Goal: Transaction & Acquisition: Purchase product/service

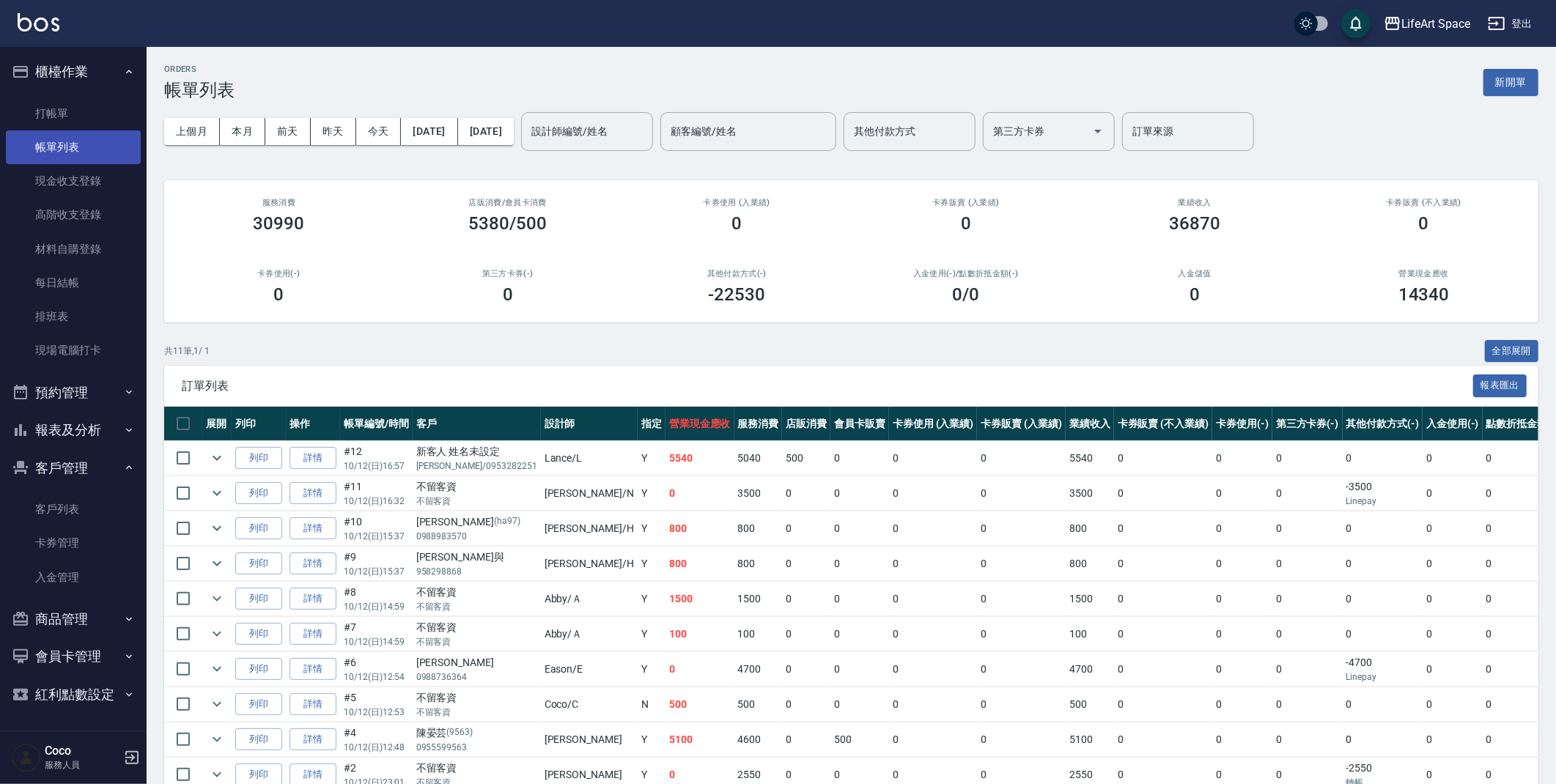
click at [74, 151] on link "帳單列表" at bounding box center [73, 147] width 135 height 34
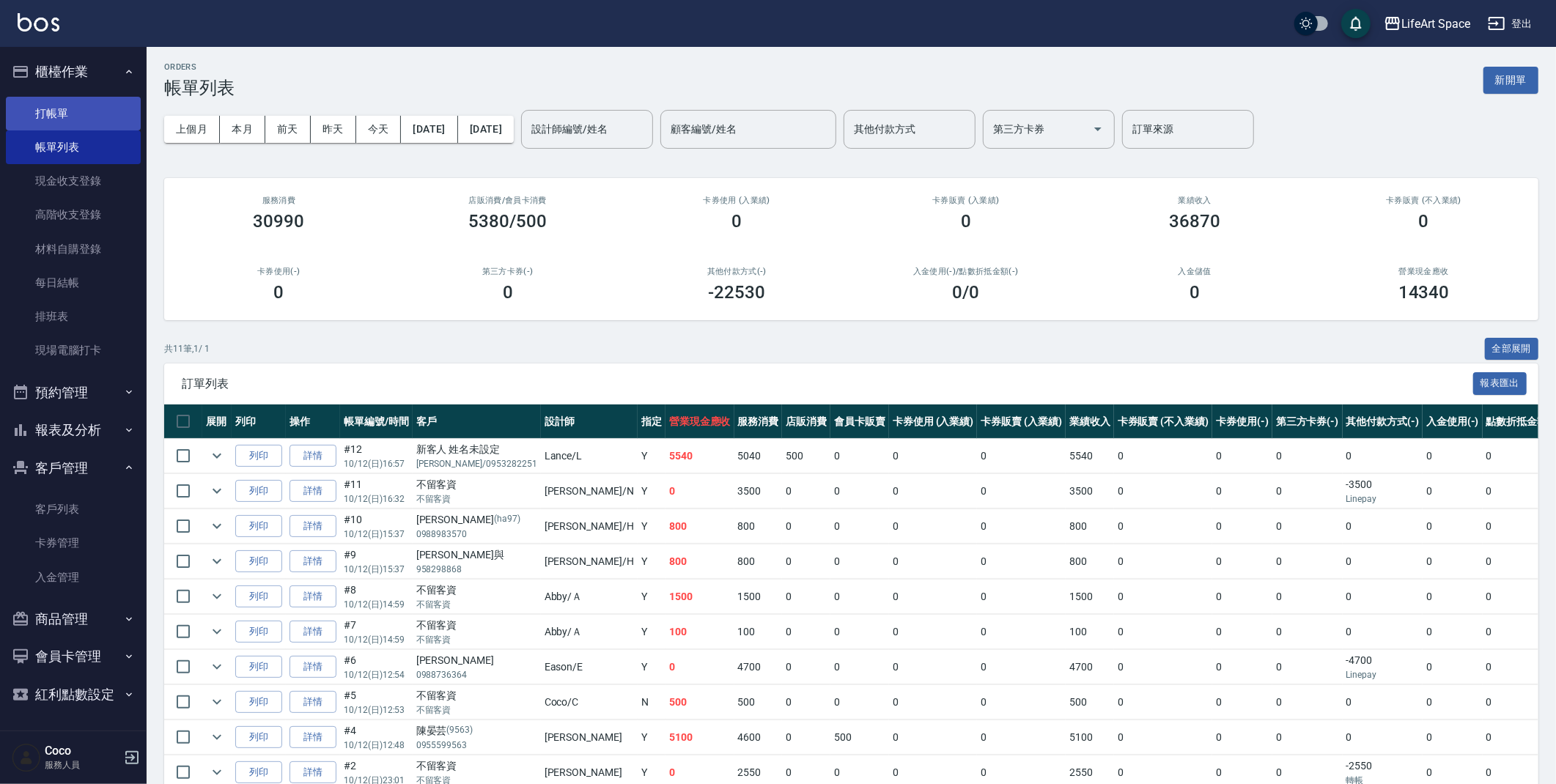
scroll to position [3, 0]
click at [63, 103] on link "打帳單" at bounding box center [73, 113] width 135 height 34
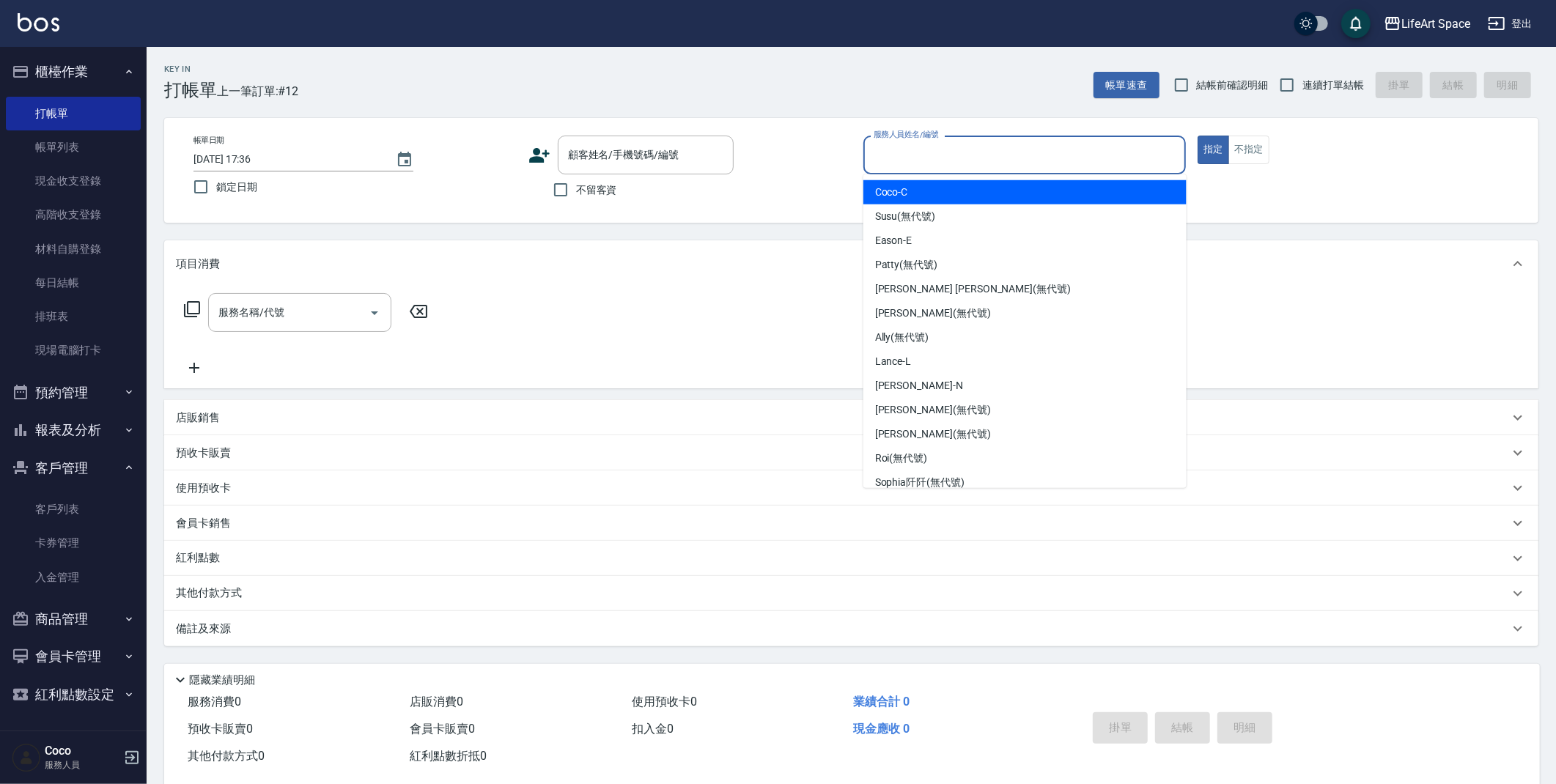
click at [964, 148] on input "服務人員姓名/編號" at bounding box center [1025, 155] width 310 height 26
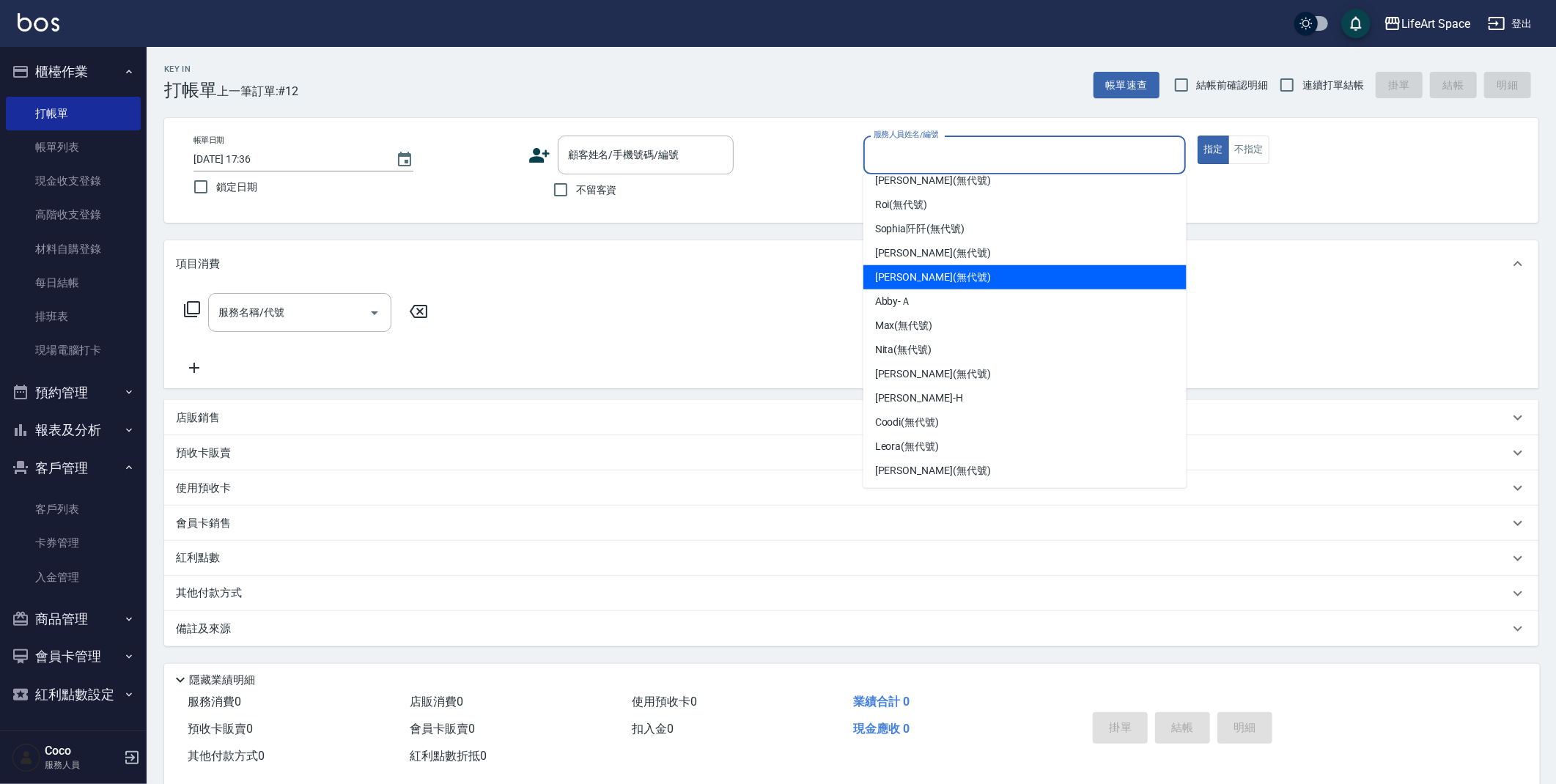
drag, startPoint x: 964, startPoint y: 274, endPoint x: 865, endPoint y: 274, distance: 99.0
click at [965, 275] on div "[PERSON_NAME] (無代號)" at bounding box center [1025, 277] width 323 height 25
type input "[PERSON_NAME](無代號)"
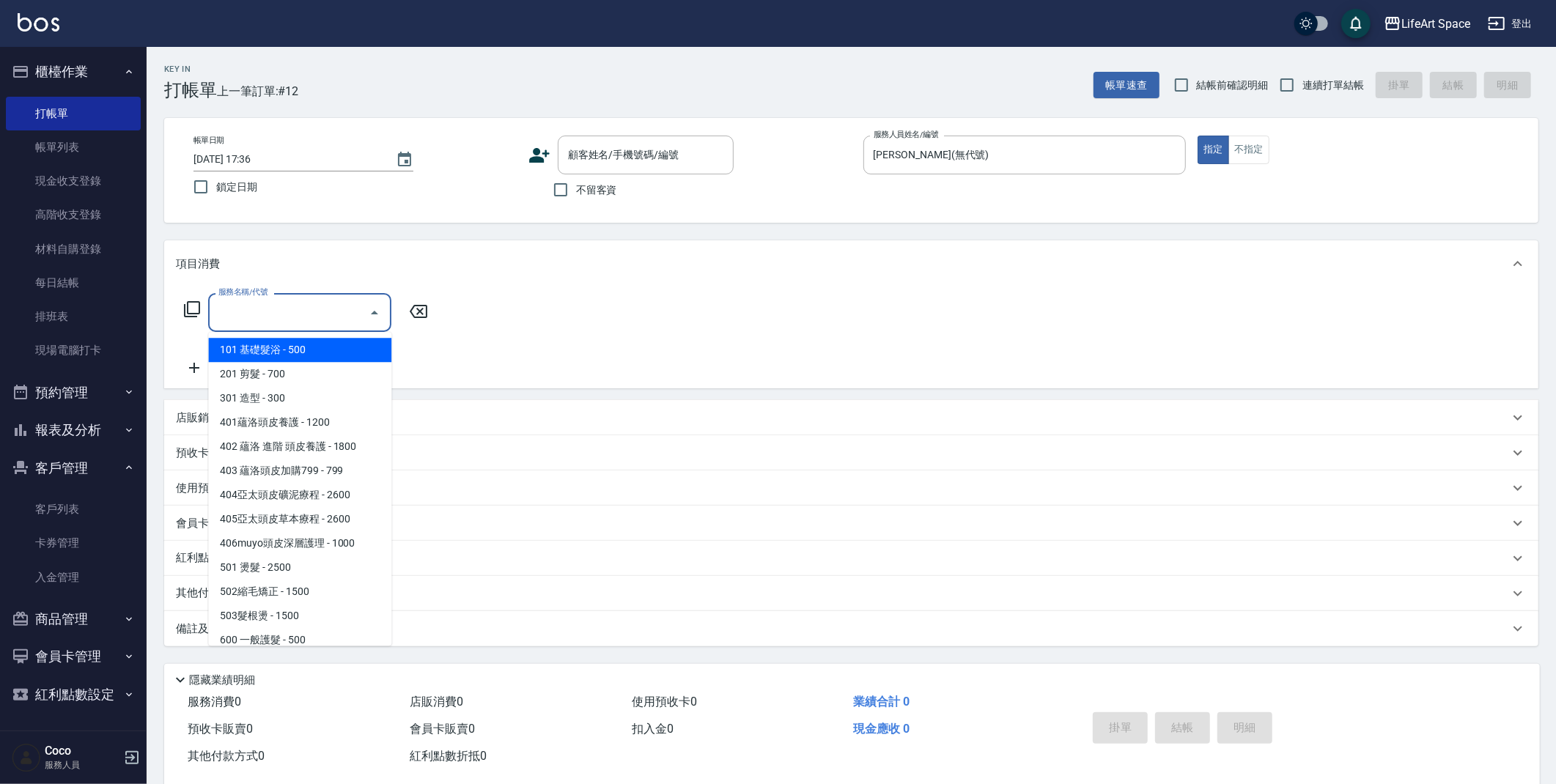
click at [299, 315] on input "服務名稱/代號" at bounding box center [288, 313] width 148 height 26
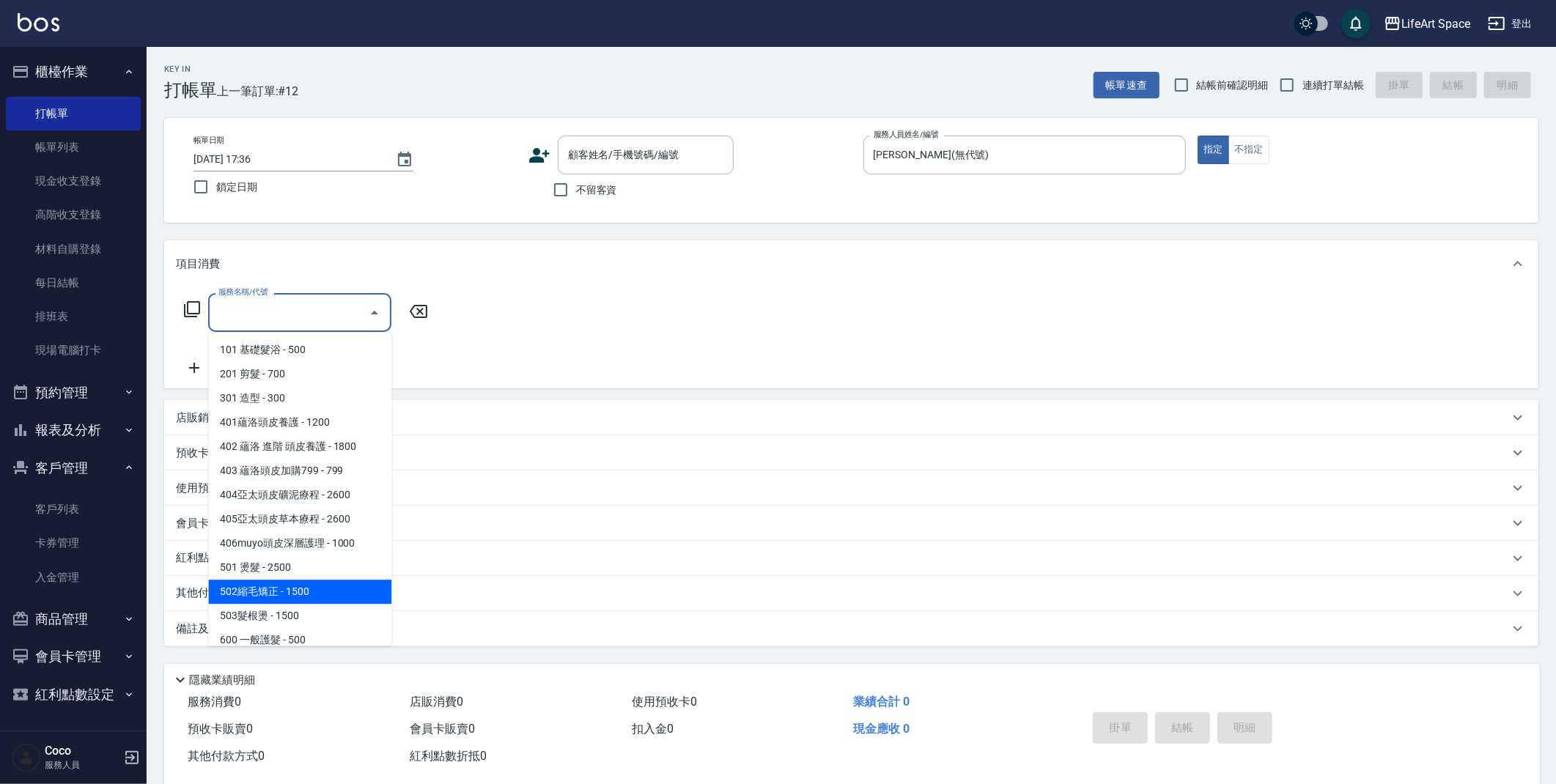
click at [297, 589] on span "502縮毛矯正 - 1500" at bounding box center [299, 592] width 183 height 25
type input "502縮毛矯正 (502)"
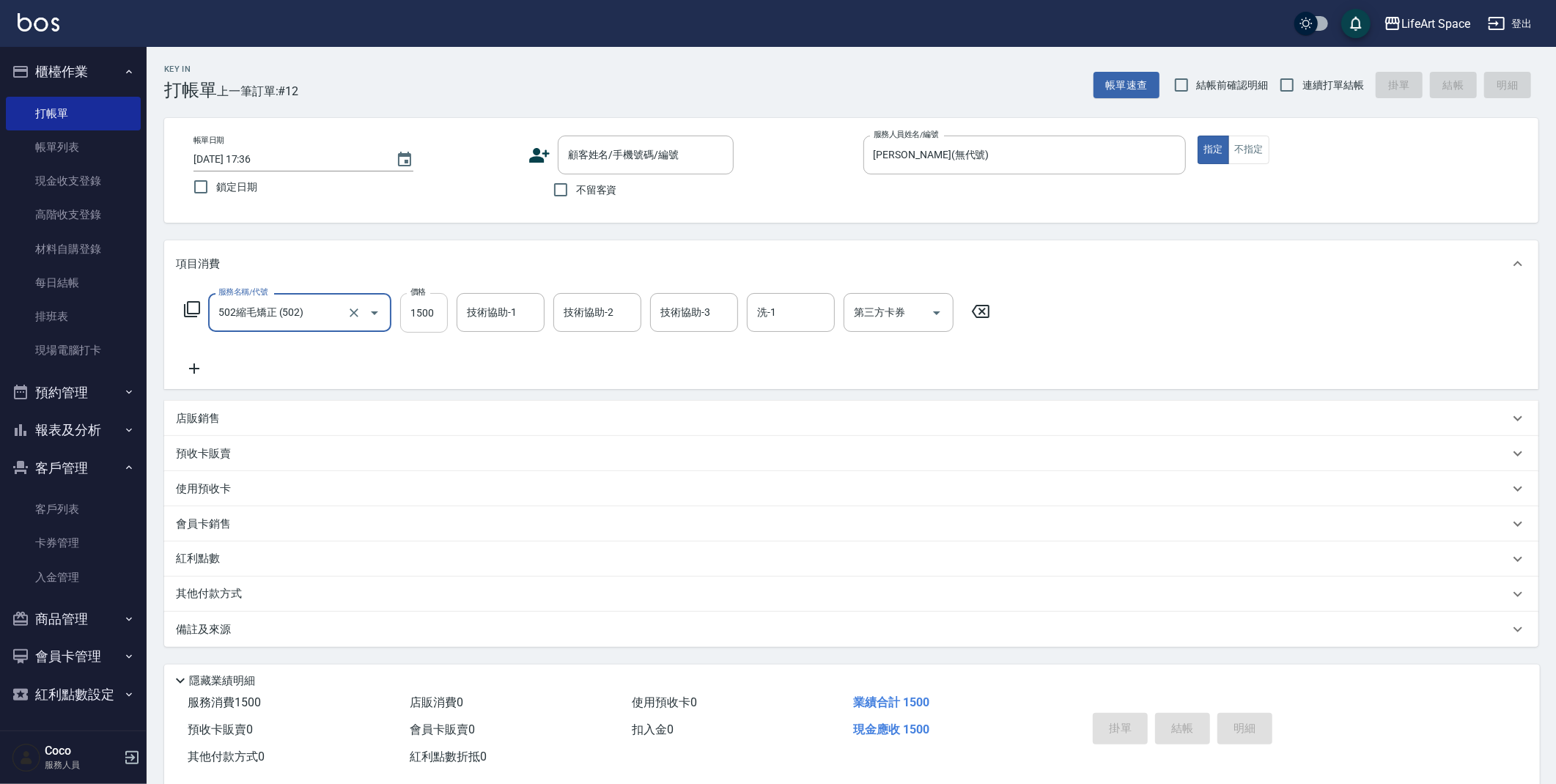
click at [436, 322] on input "1500" at bounding box center [424, 312] width 47 height 39
type input "3600"
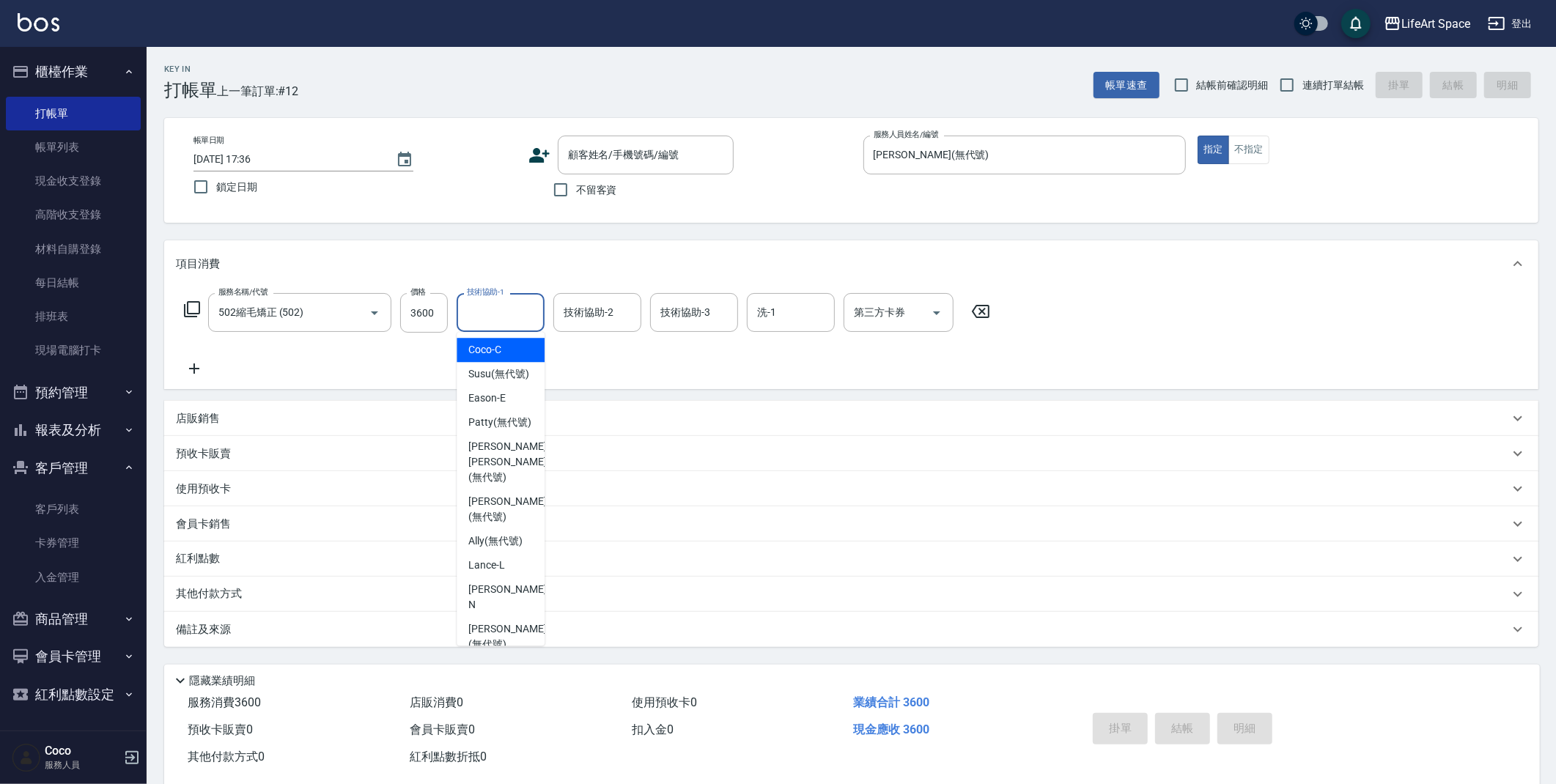
click at [521, 315] on input "技術協助-1" at bounding box center [501, 313] width 75 height 26
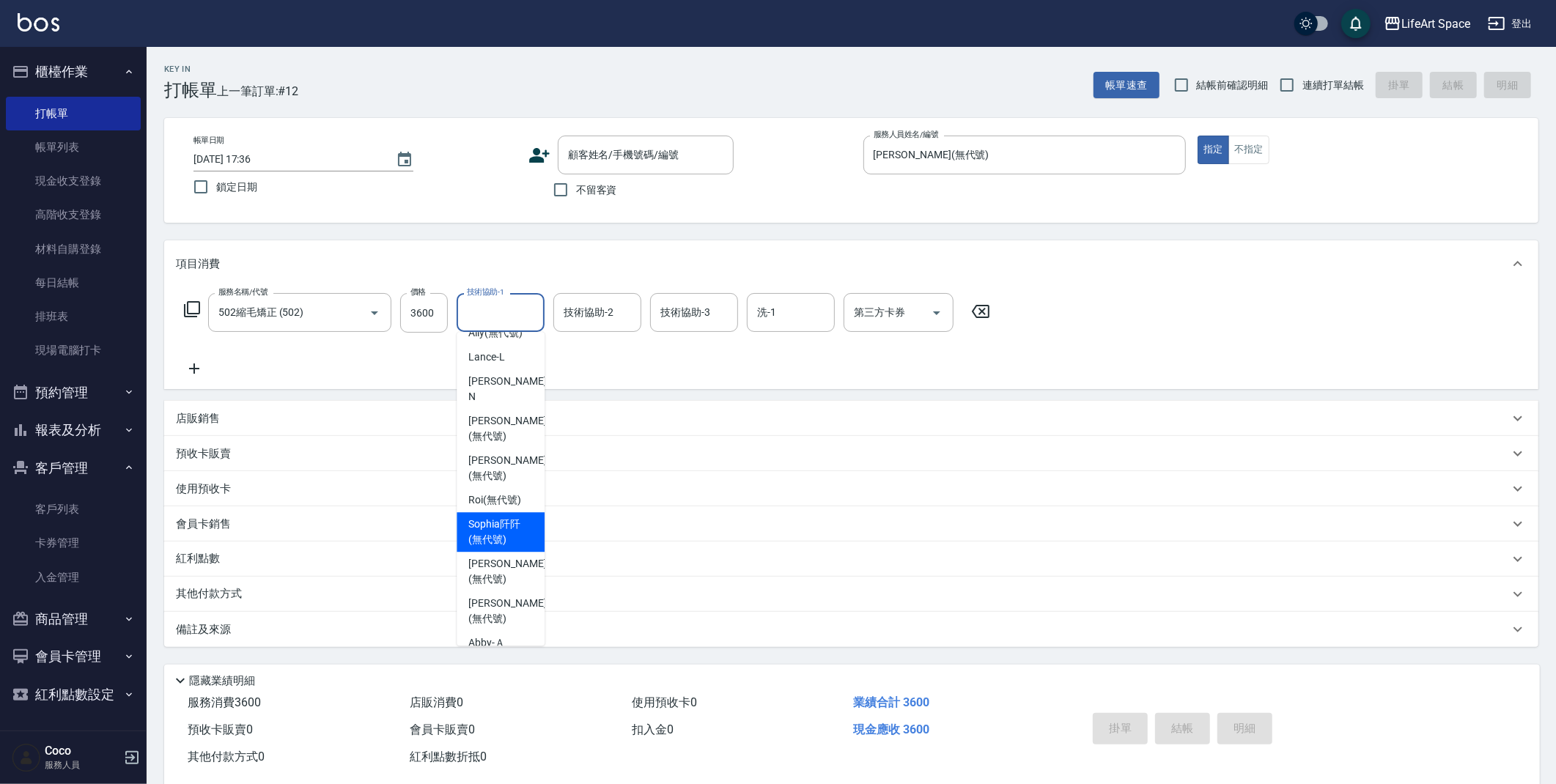
click at [516, 521] on span "[PERSON_NAME]阡 (無代號)" at bounding box center [500, 531] width 65 height 31
type input "[PERSON_NAME]阡(無代號)"
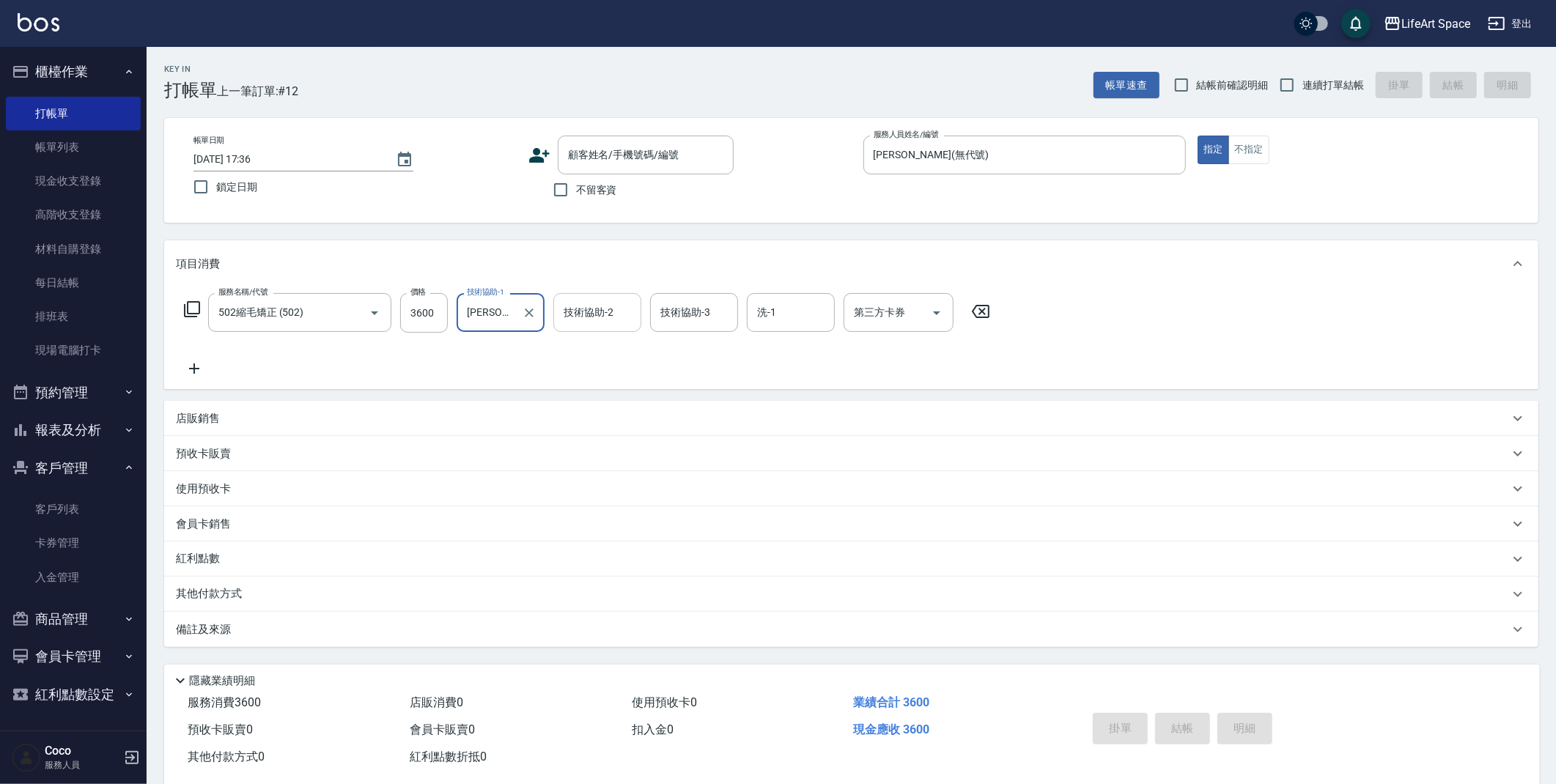
click at [585, 316] on div "技術協助-2 技術協助-2" at bounding box center [597, 312] width 88 height 39
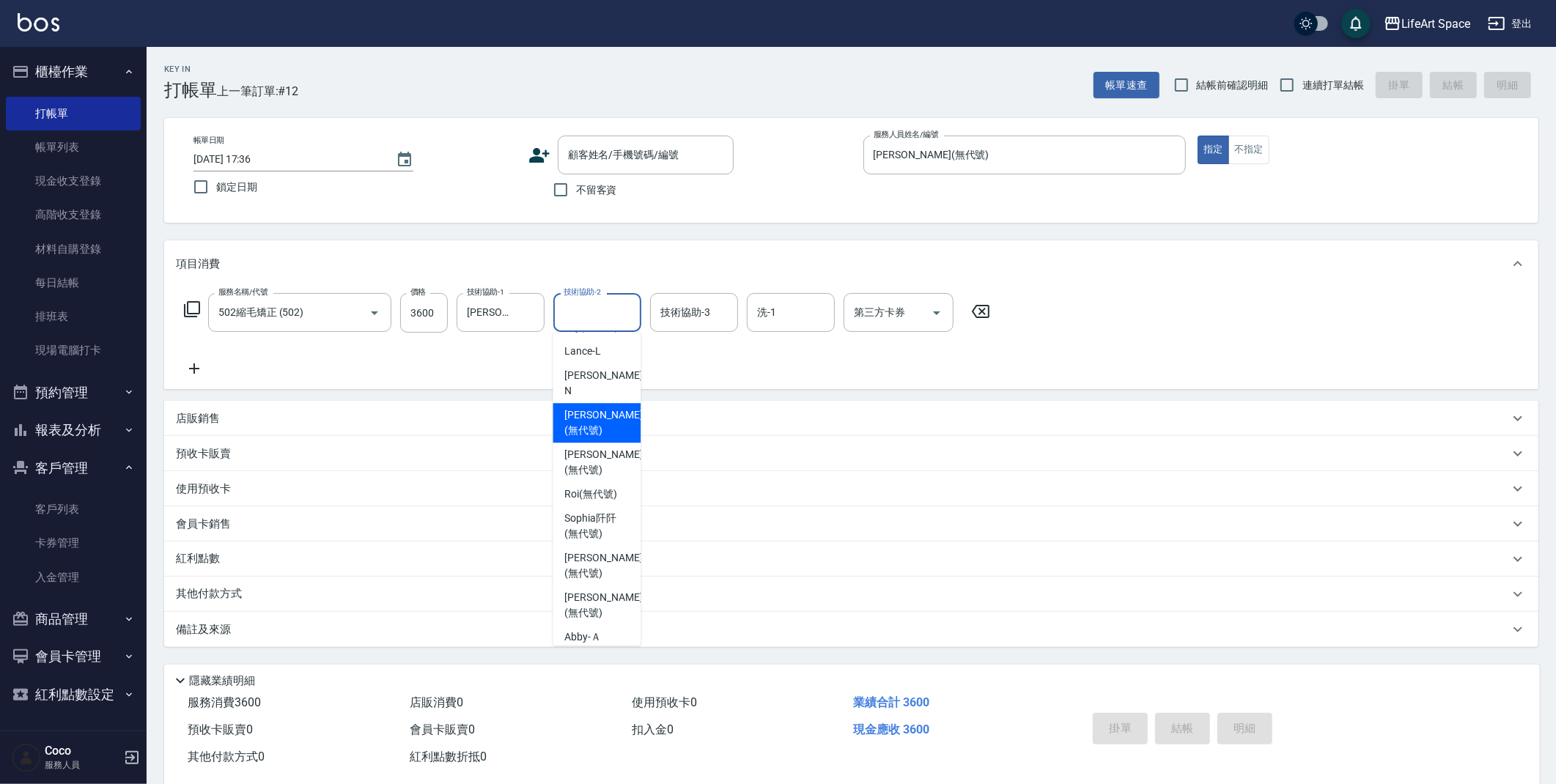
scroll to position [221, 0]
click at [614, 516] on span "[PERSON_NAME]阡 (無代號)" at bounding box center [596, 520] width 65 height 31
type input "[PERSON_NAME]阡(無代號)"
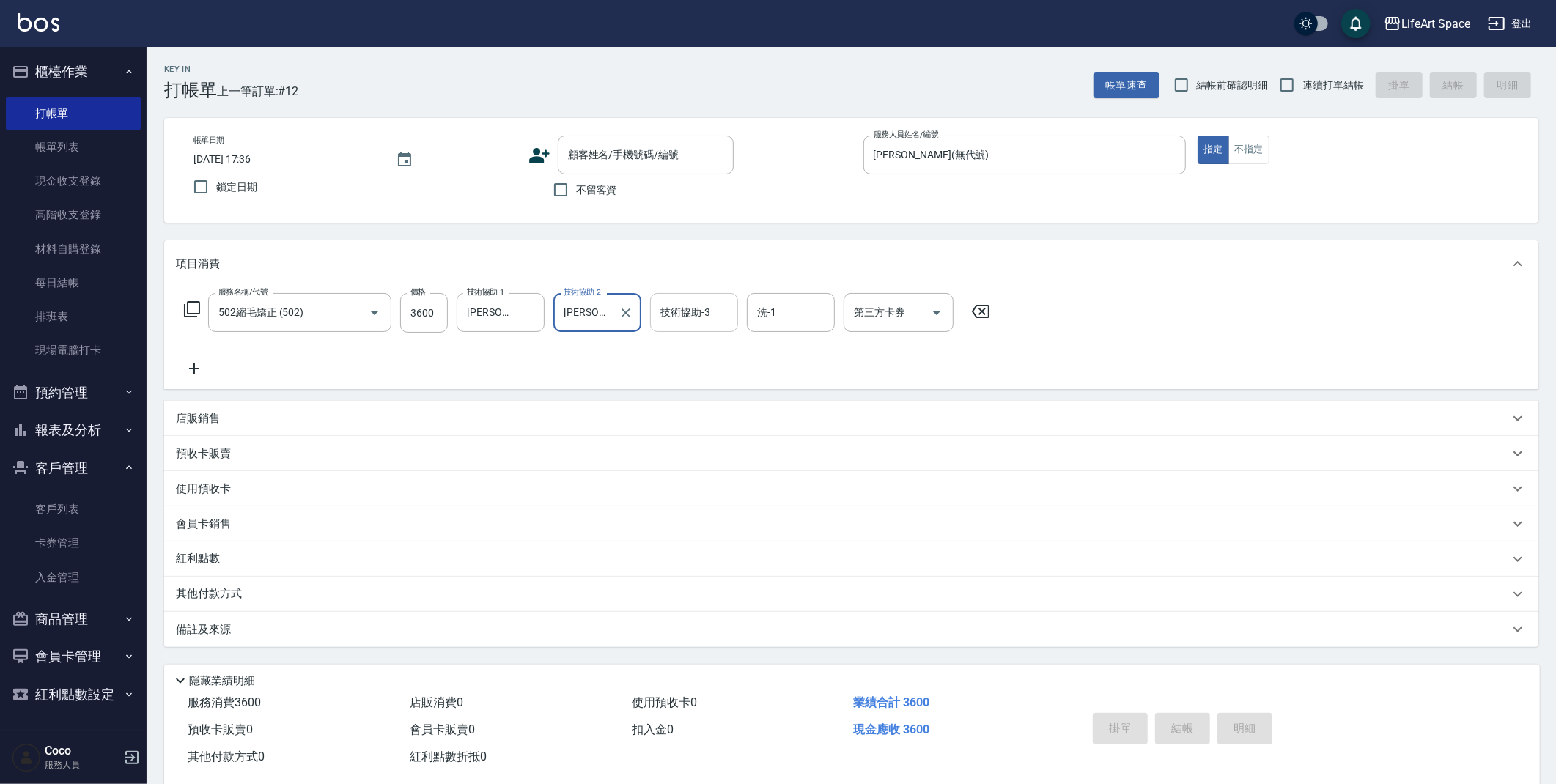
click at [708, 315] on input "技術協助-3" at bounding box center [694, 313] width 75 height 26
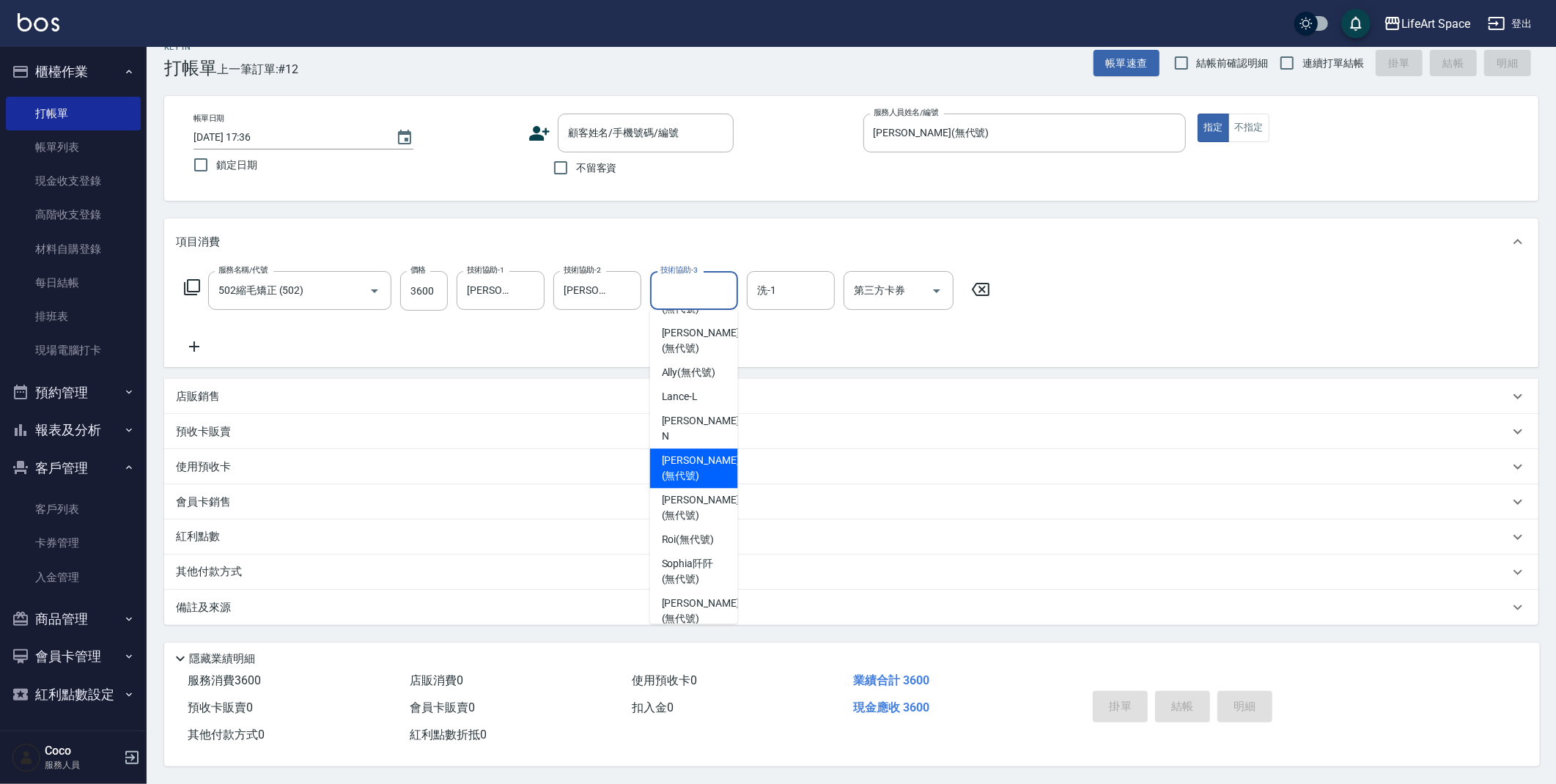
scroll to position [148, 0]
click at [692, 562] on span "[PERSON_NAME]阡 (無代號)" at bounding box center [694, 570] width 65 height 31
type input "[PERSON_NAME]阡(無代號)"
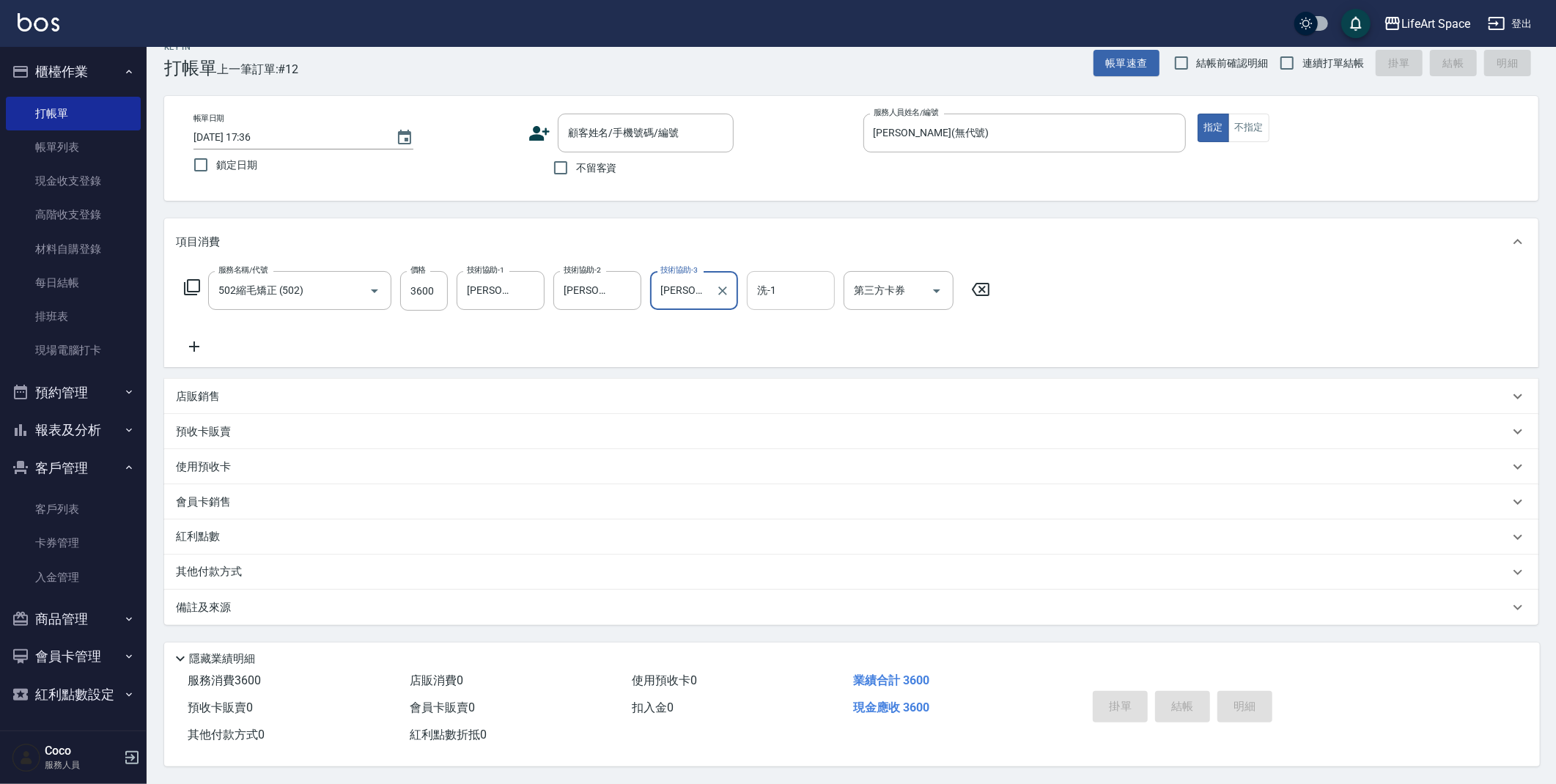
click at [766, 278] on div "洗-1 洗-1" at bounding box center [791, 290] width 88 height 39
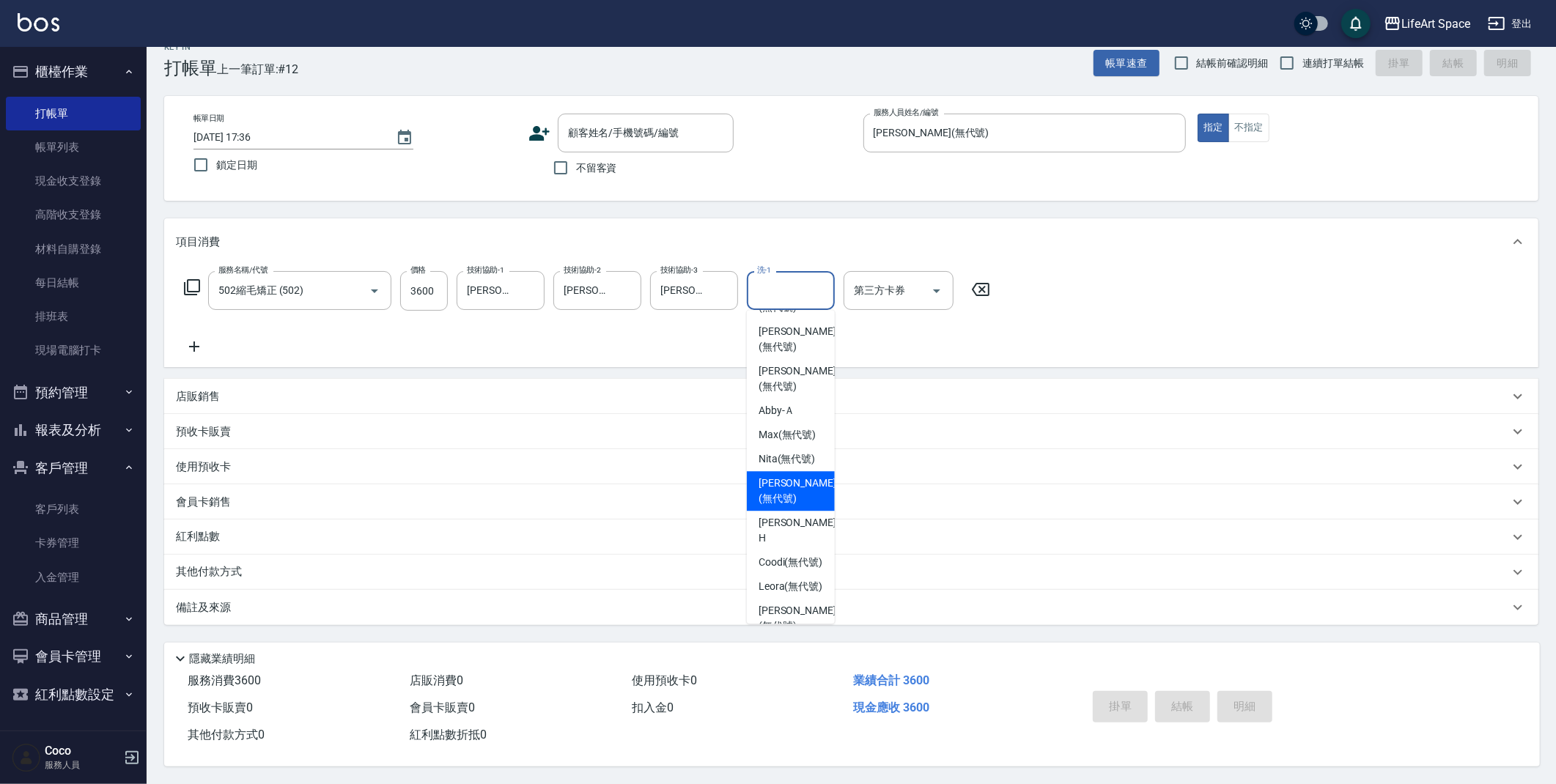
scroll to position [393, 0]
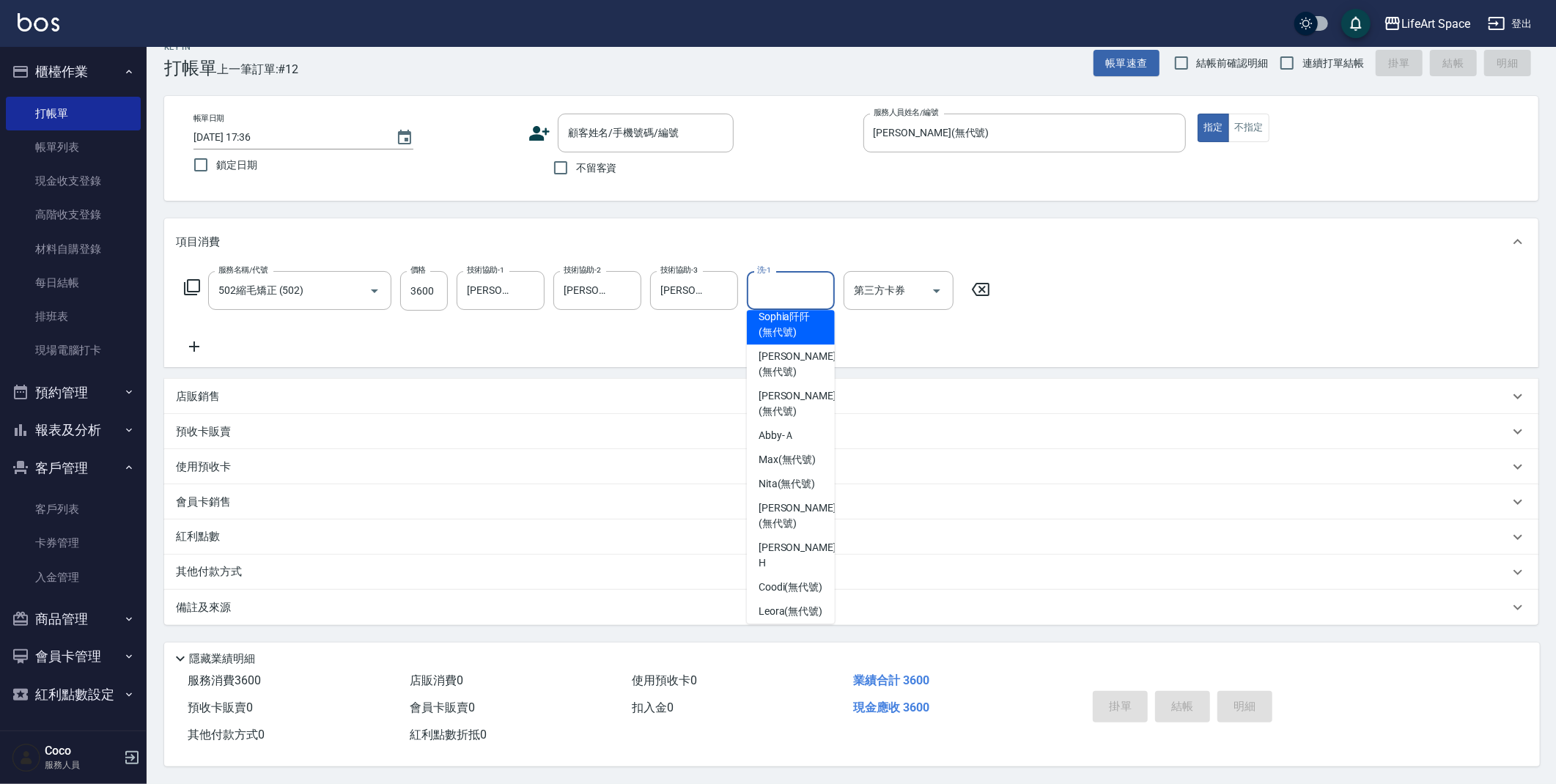
click at [787, 319] on span "[PERSON_NAME]阡 (無代號)" at bounding box center [791, 325] width 65 height 31
type input "[PERSON_NAME]阡(無代號)"
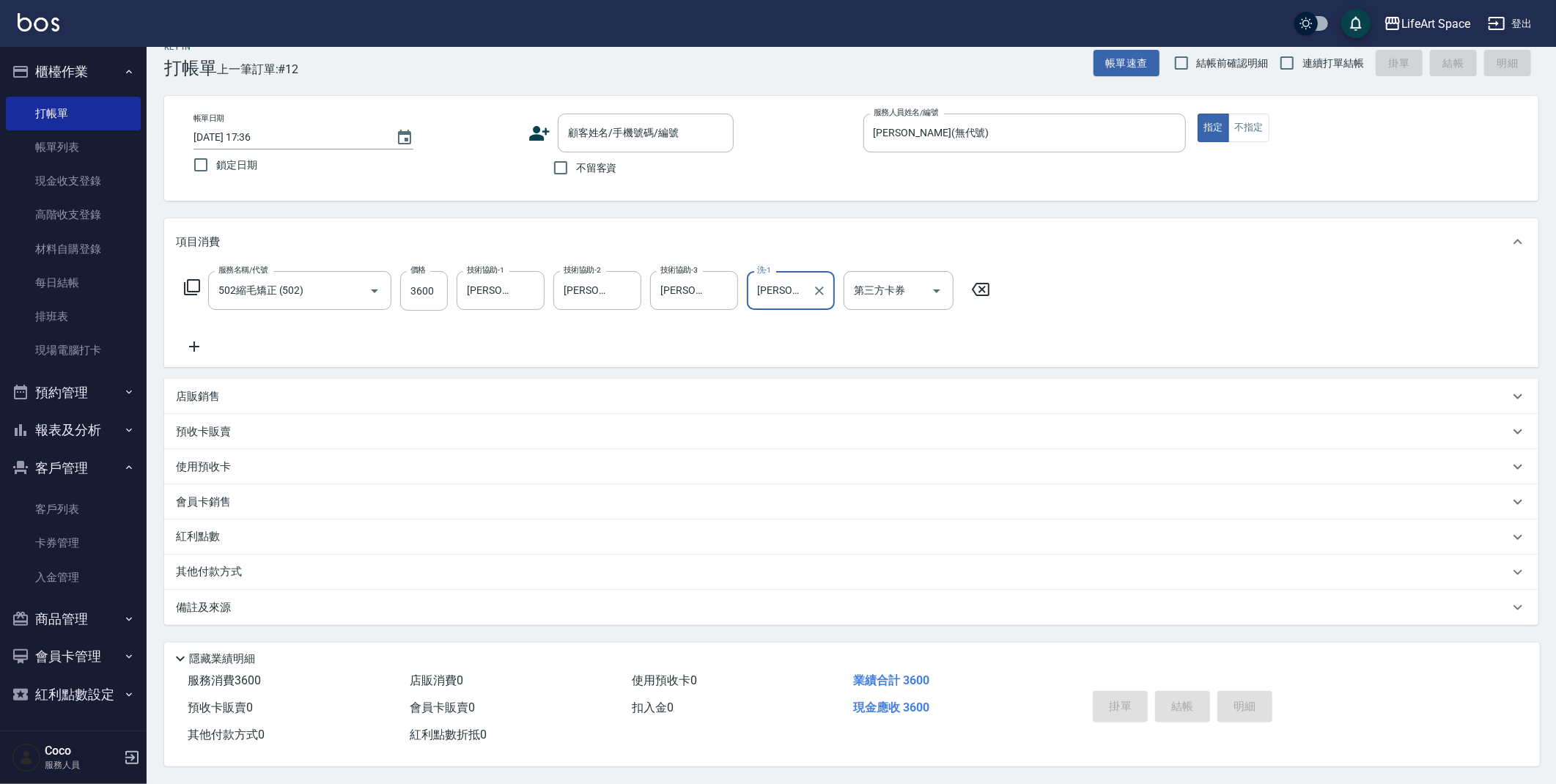
click at [196, 337] on icon at bounding box center [194, 346] width 36 height 17
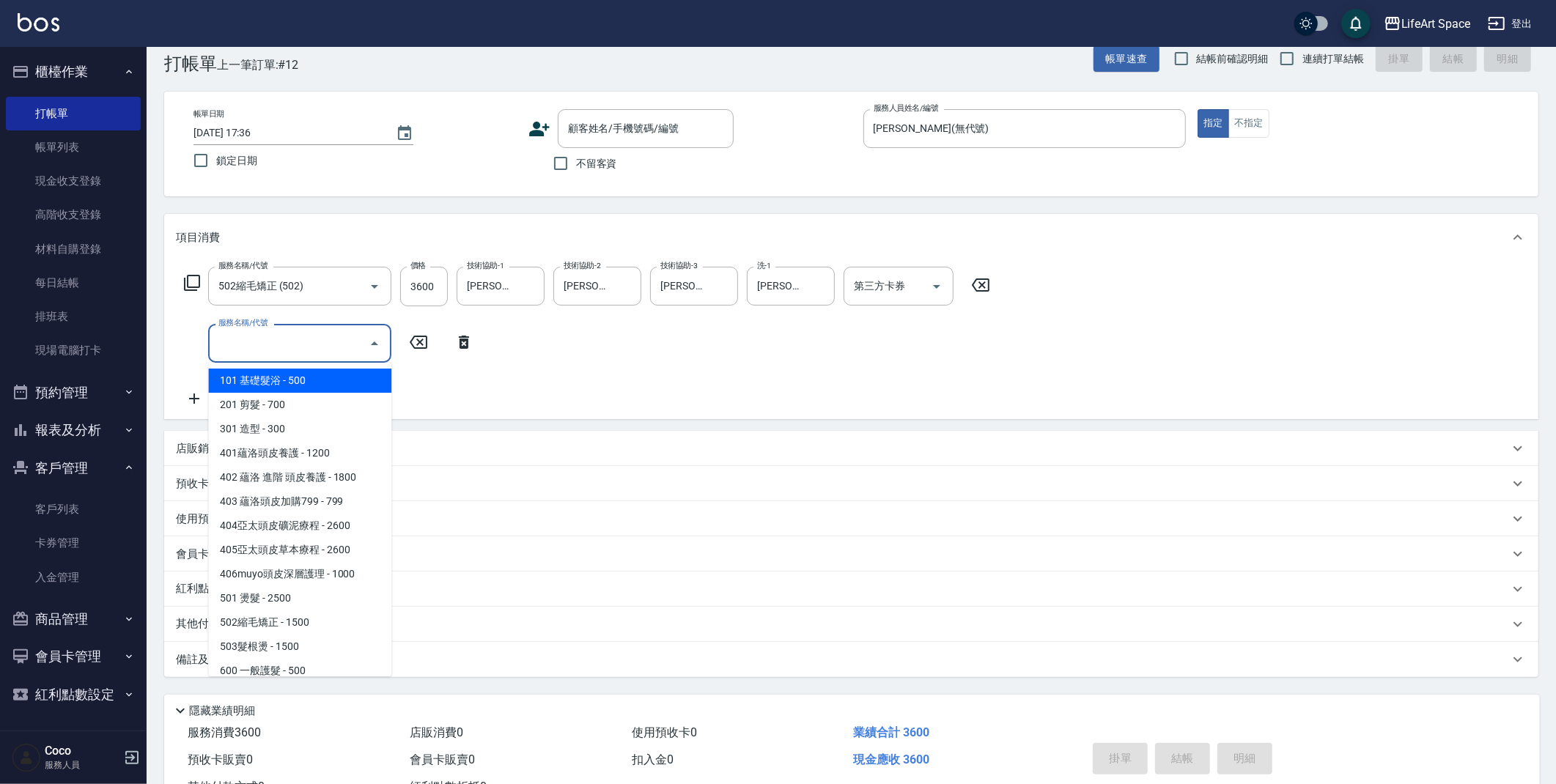
click at [233, 337] on input "服務名稱/代號" at bounding box center [288, 343] width 148 height 26
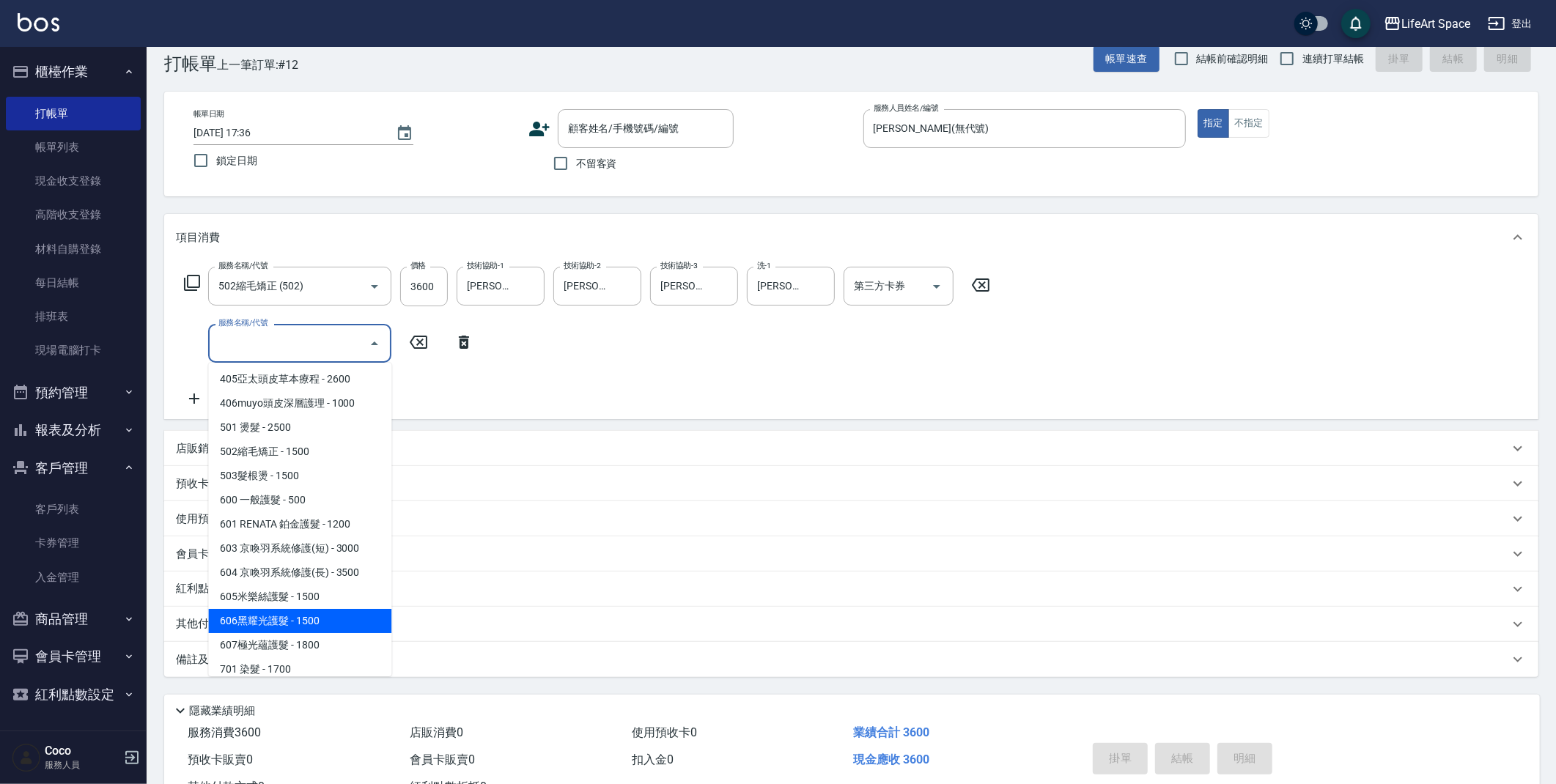
scroll to position [230, 0]
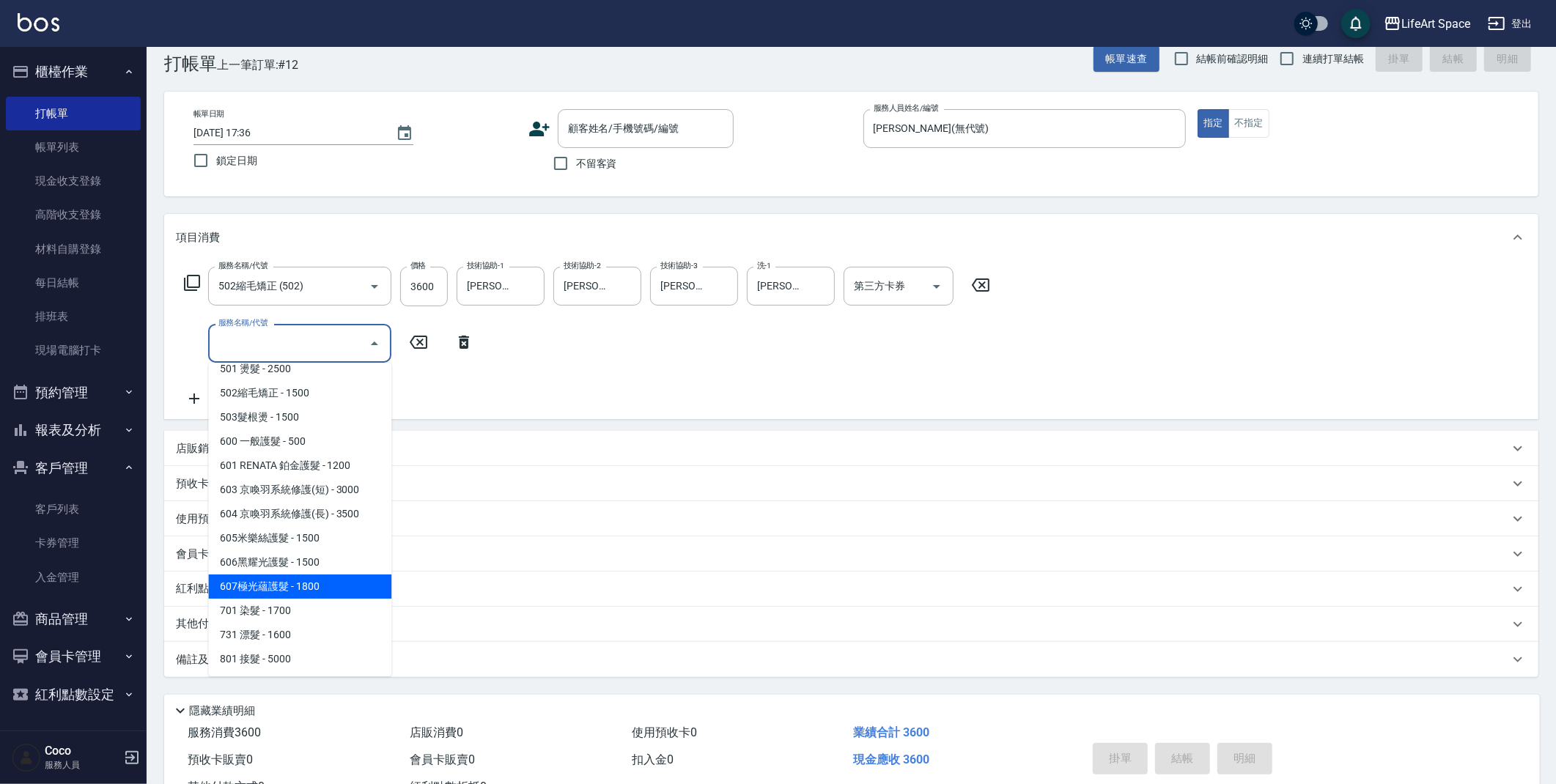
drag, startPoint x: 314, startPoint y: 579, endPoint x: 439, endPoint y: 412, distance: 208.6
click at [319, 574] on span "607極光蘊護髮 - 1800" at bounding box center [299, 586] width 183 height 25
type input "607極光蘊護髮(607)"
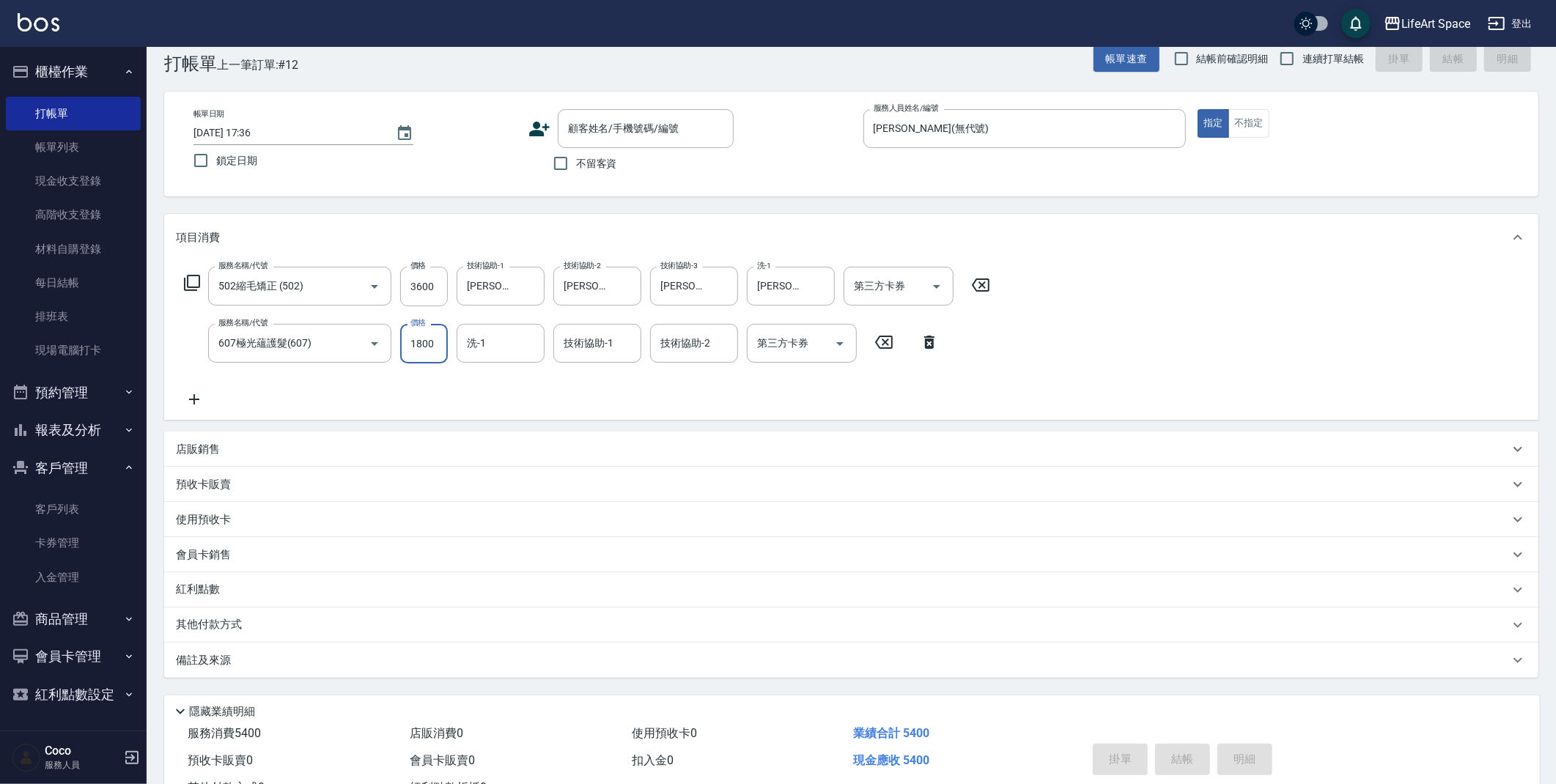
click at [443, 343] on input "1800" at bounding box center [424, 343] width 47 height 39
type input "2200"
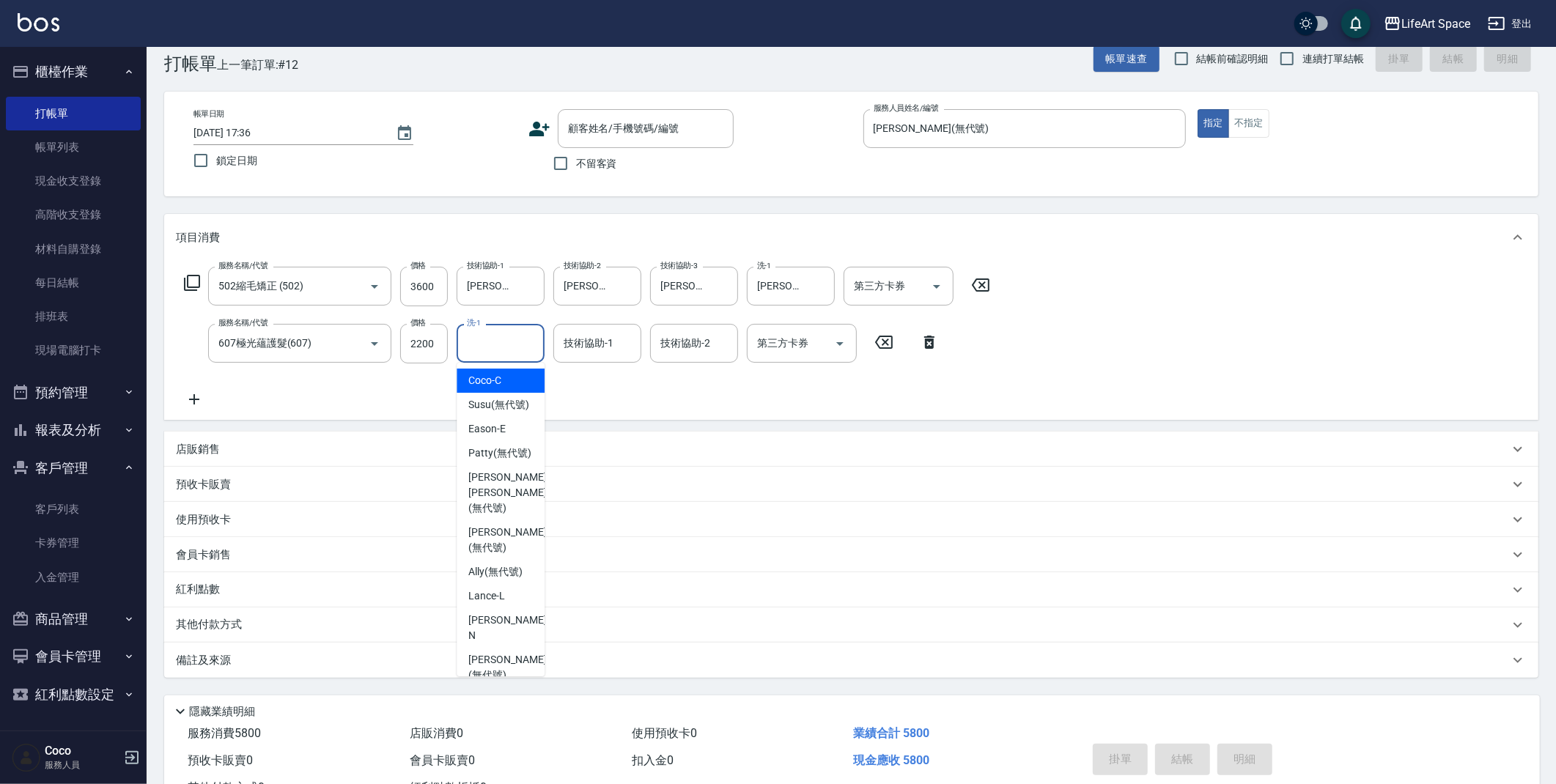
click at [514, 339] on input "洗-1" at bounding box center [501, 343] width 75 height 26
click at [566, 341] on div "技術協助-1 技術協助-1" at bounding box center [597, 343] width 88 height 39
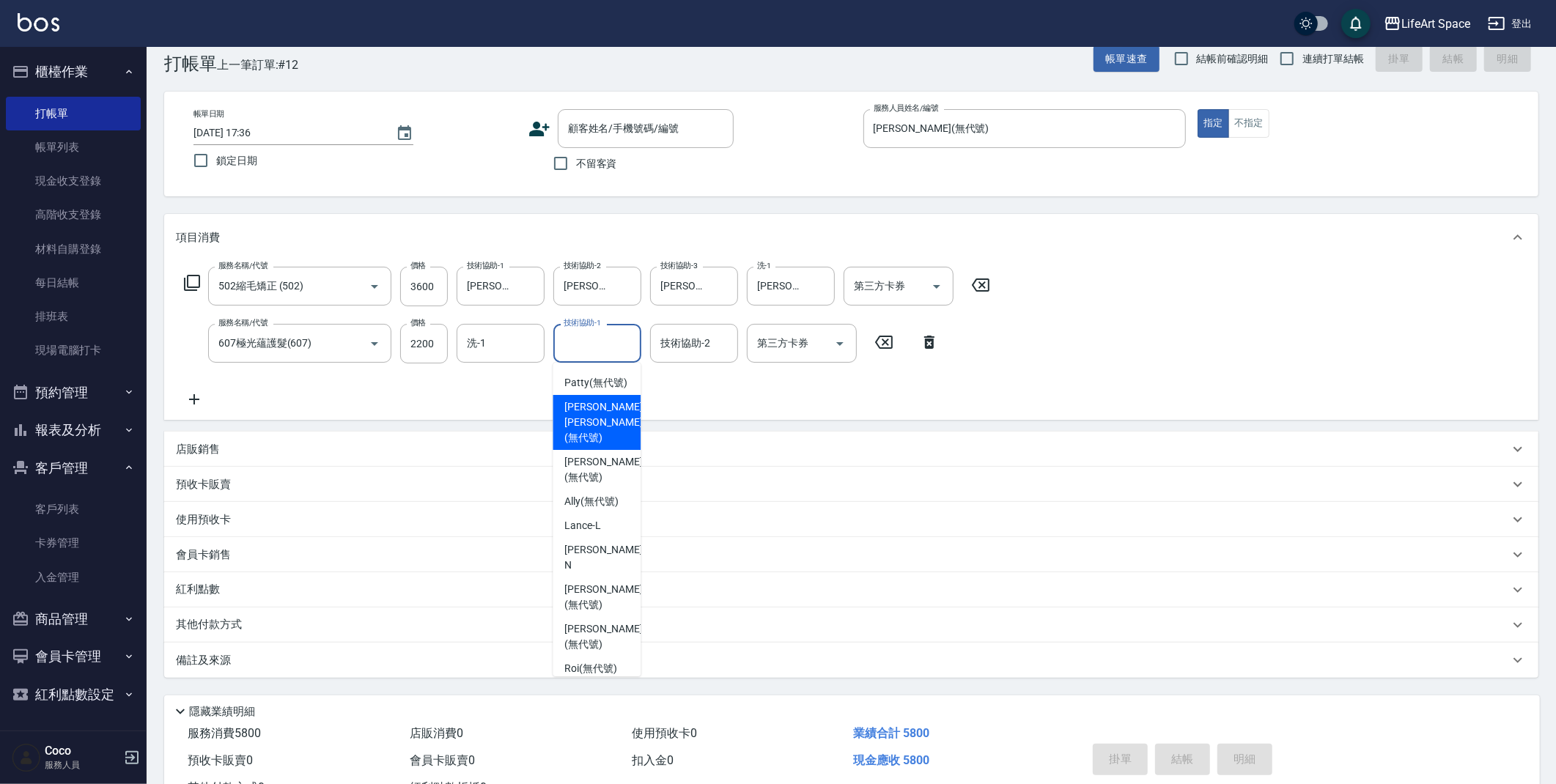
scroll to position [246, 0]
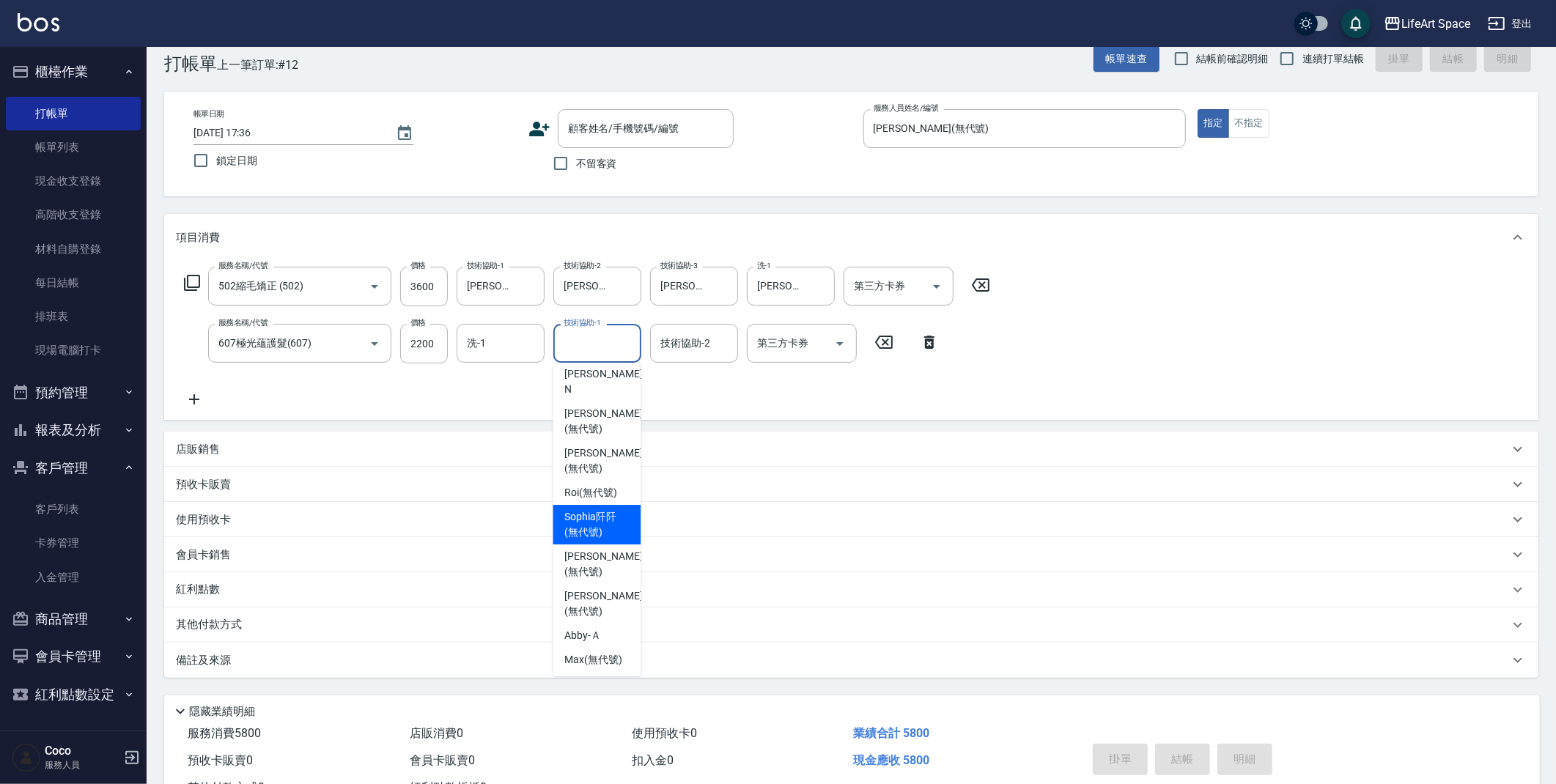
click at [584, 524] on span "[PERSON_NAME]阡 (無代號)" at bounding box center [596, 524] width 65 height 31
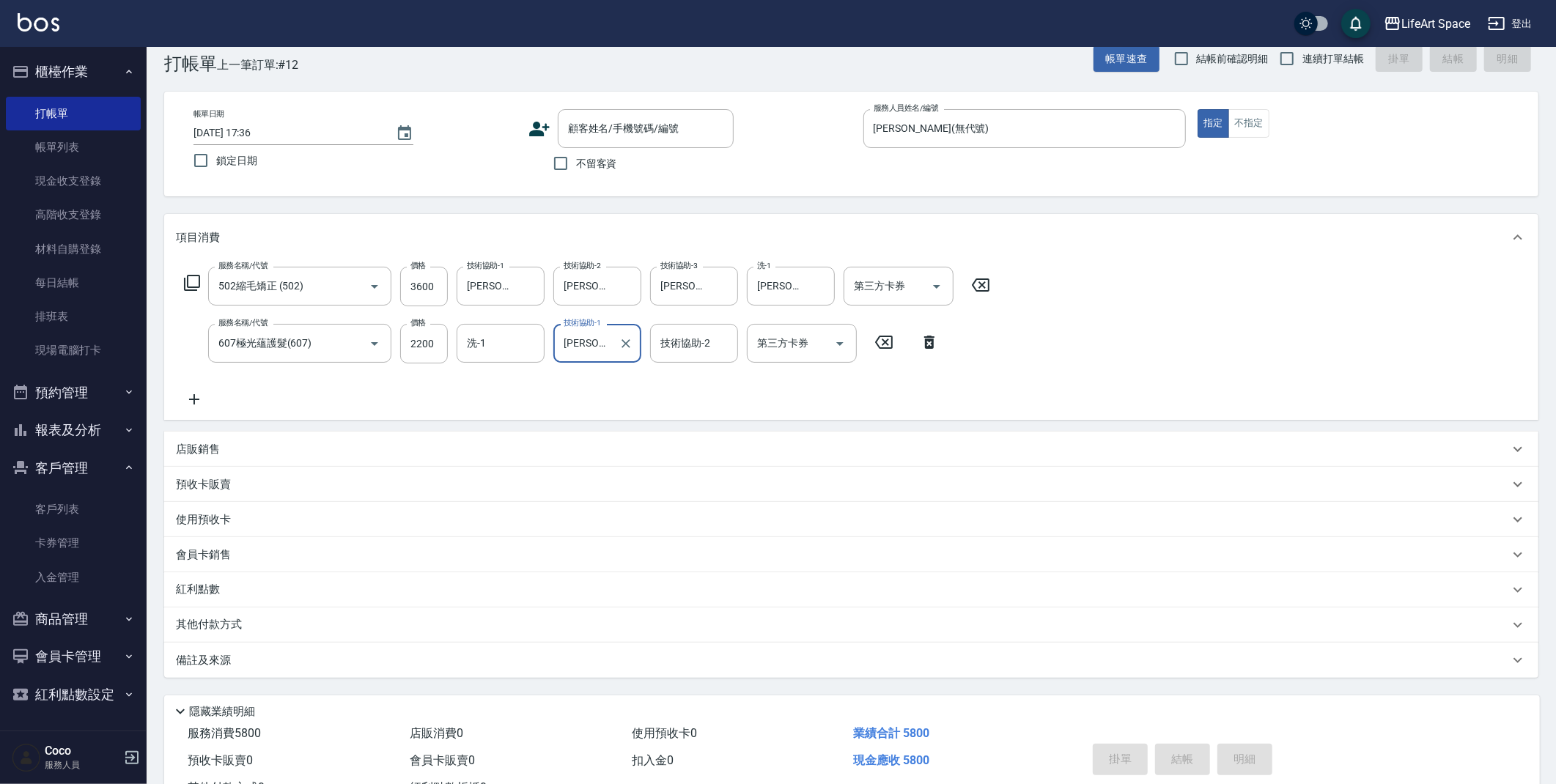
type input "[PERSON_NAME]阡(無代號)"
click at [254, 622] on div "其他付款方式" at bounding box center [843, 625] width 1333 height 16
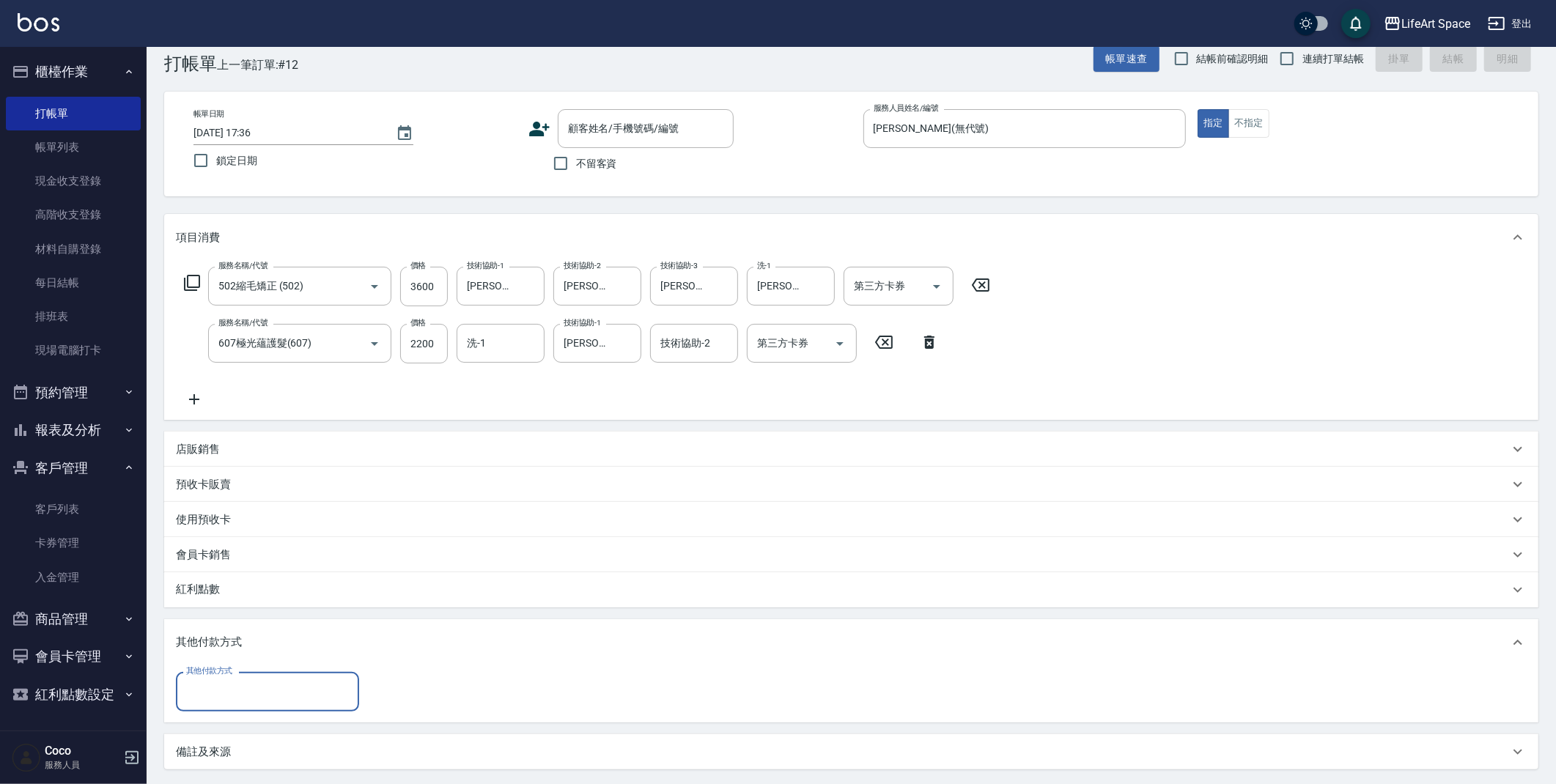
scroll to position [0, 0]
click at [263, 696] on input "其他付款方式" at bounding box center [267, 691] width 170 height 26
click at [267, 610] on span "Linepay" at bounding box center [267, 605] width 183 height 25
type input "Linepay"
type input "5800"
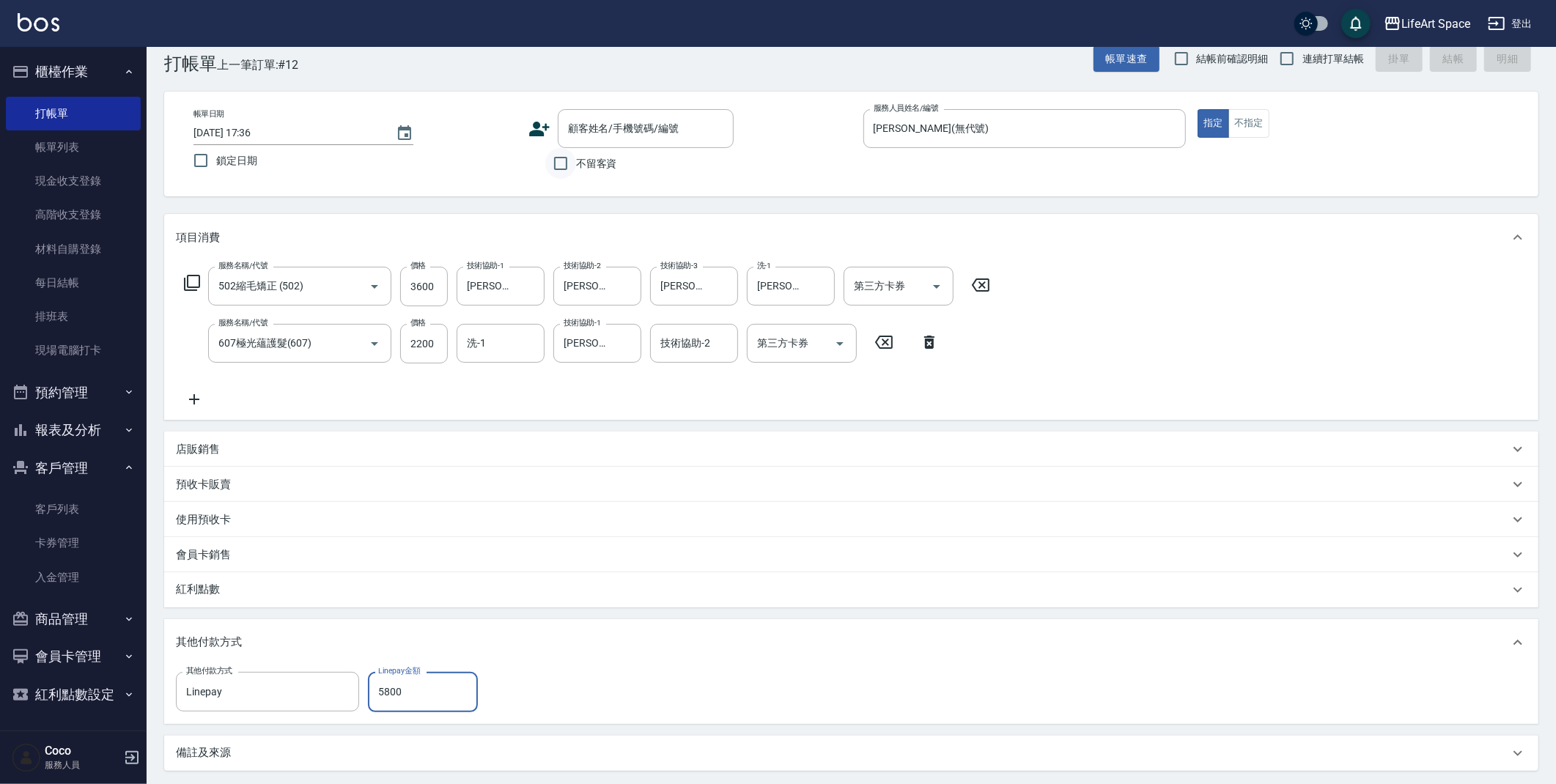
click at [565, 160] on input "不留客資" at bounding box center [561, 163] width 31 height 31
checkbox input "true"
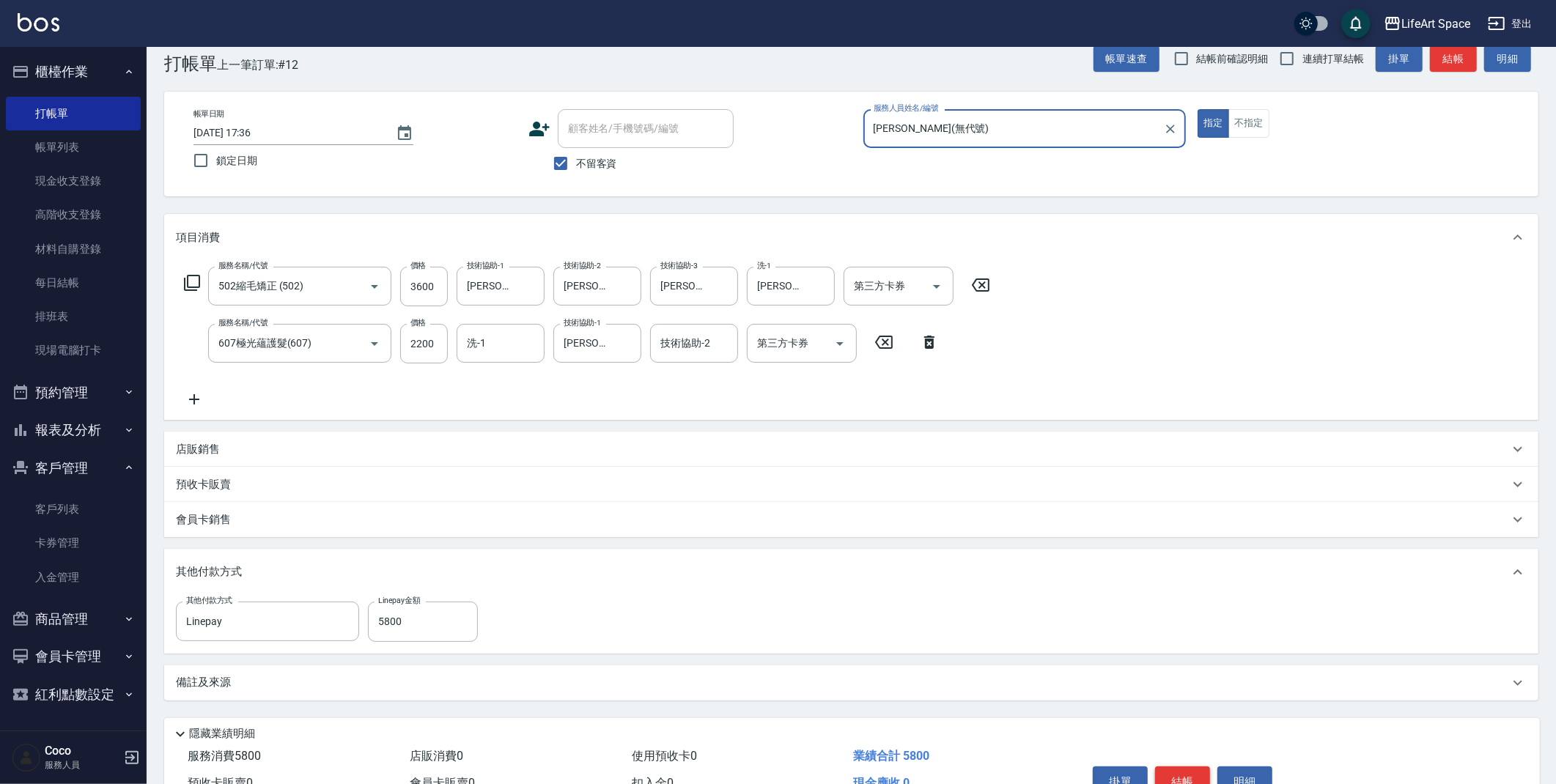
click at [1184, 783] on button "結帳" at bounding box center [1182, 781] width 55 height 31
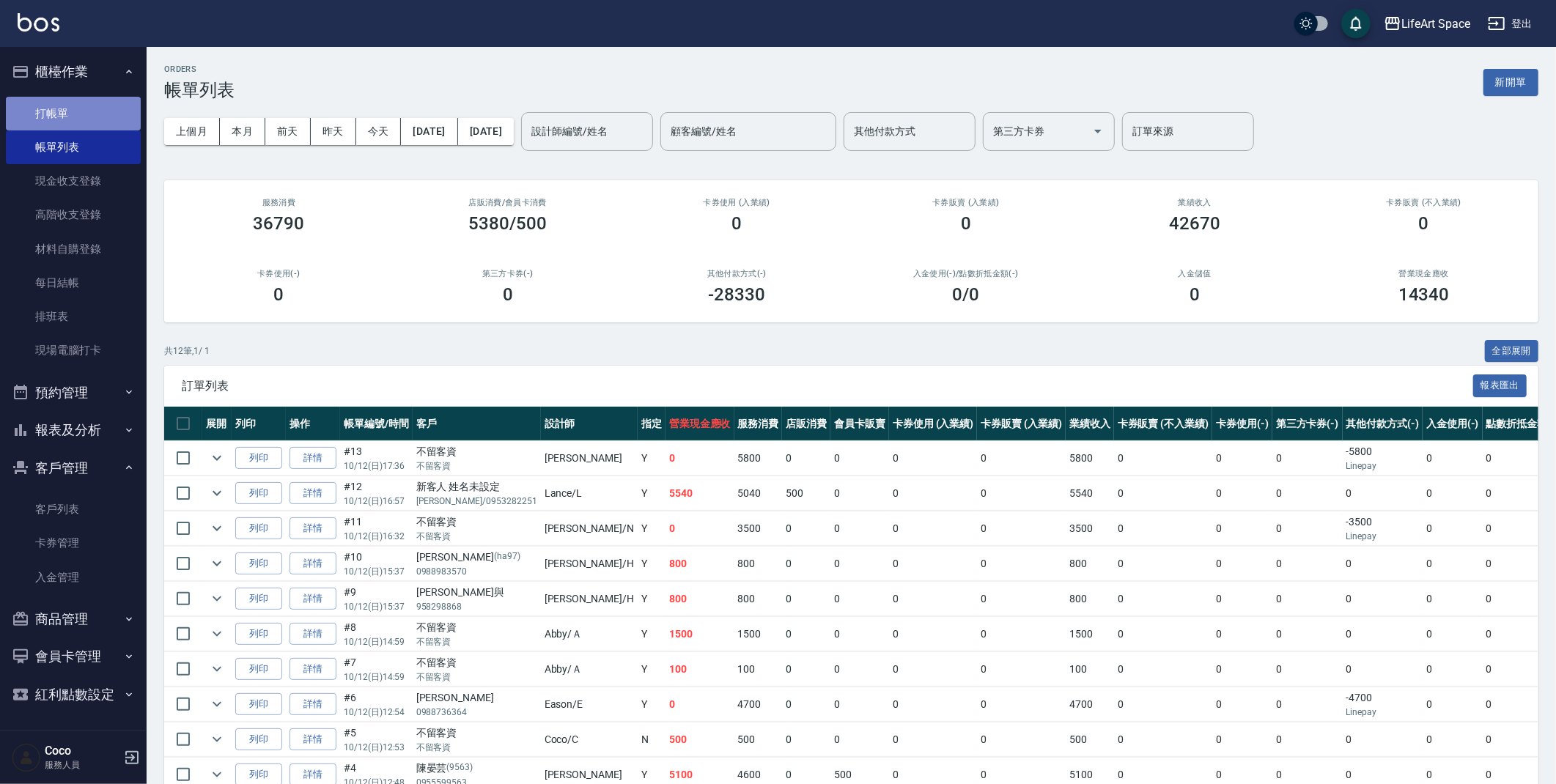
click at [80, 107] on link "打帳單" at bounding box center [73, 113] width 135 height 34
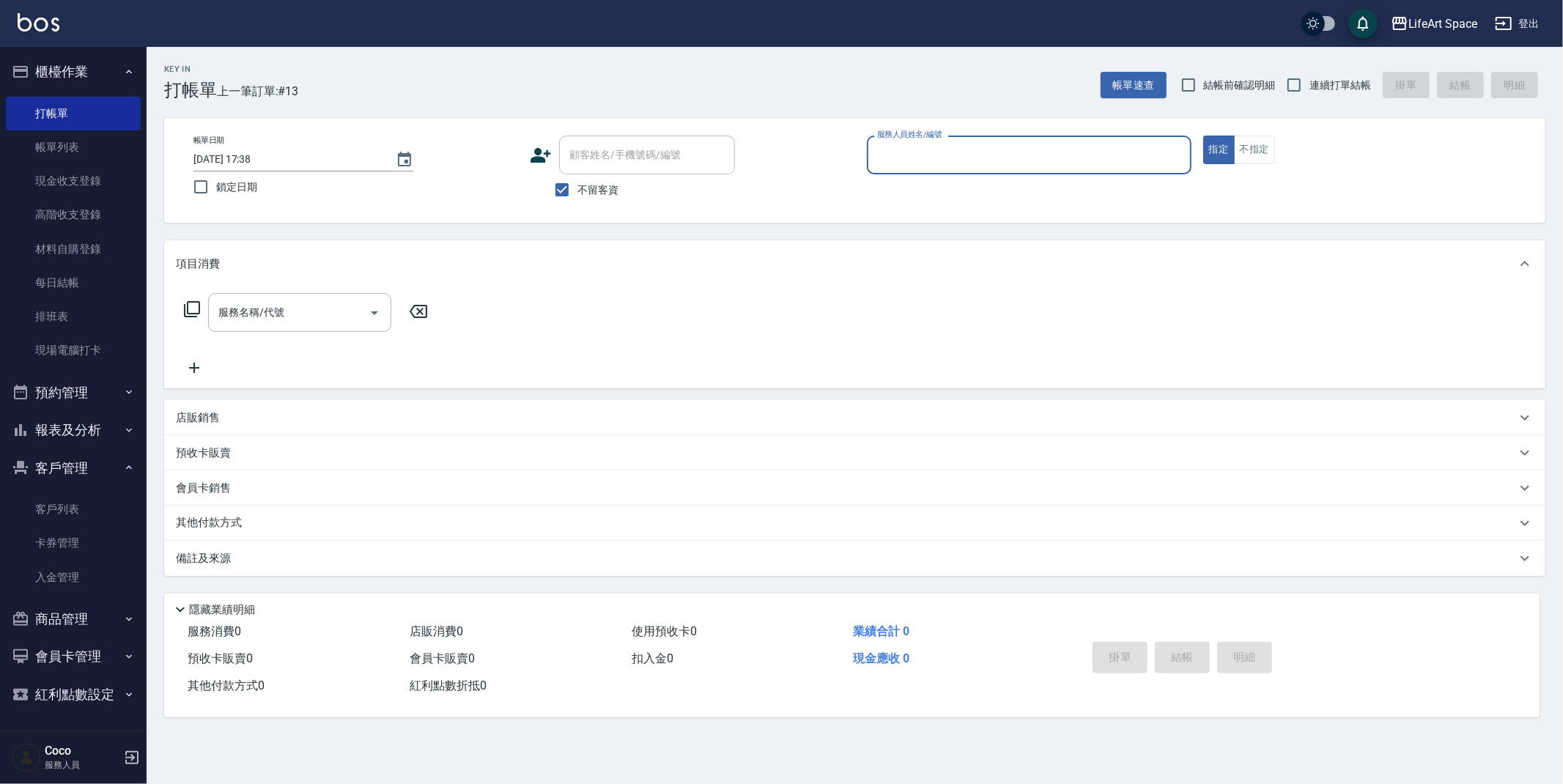
click at [905, 160] on input "服務人員姓名/編號" at bounding box center [1030, 155] width 312 height 26
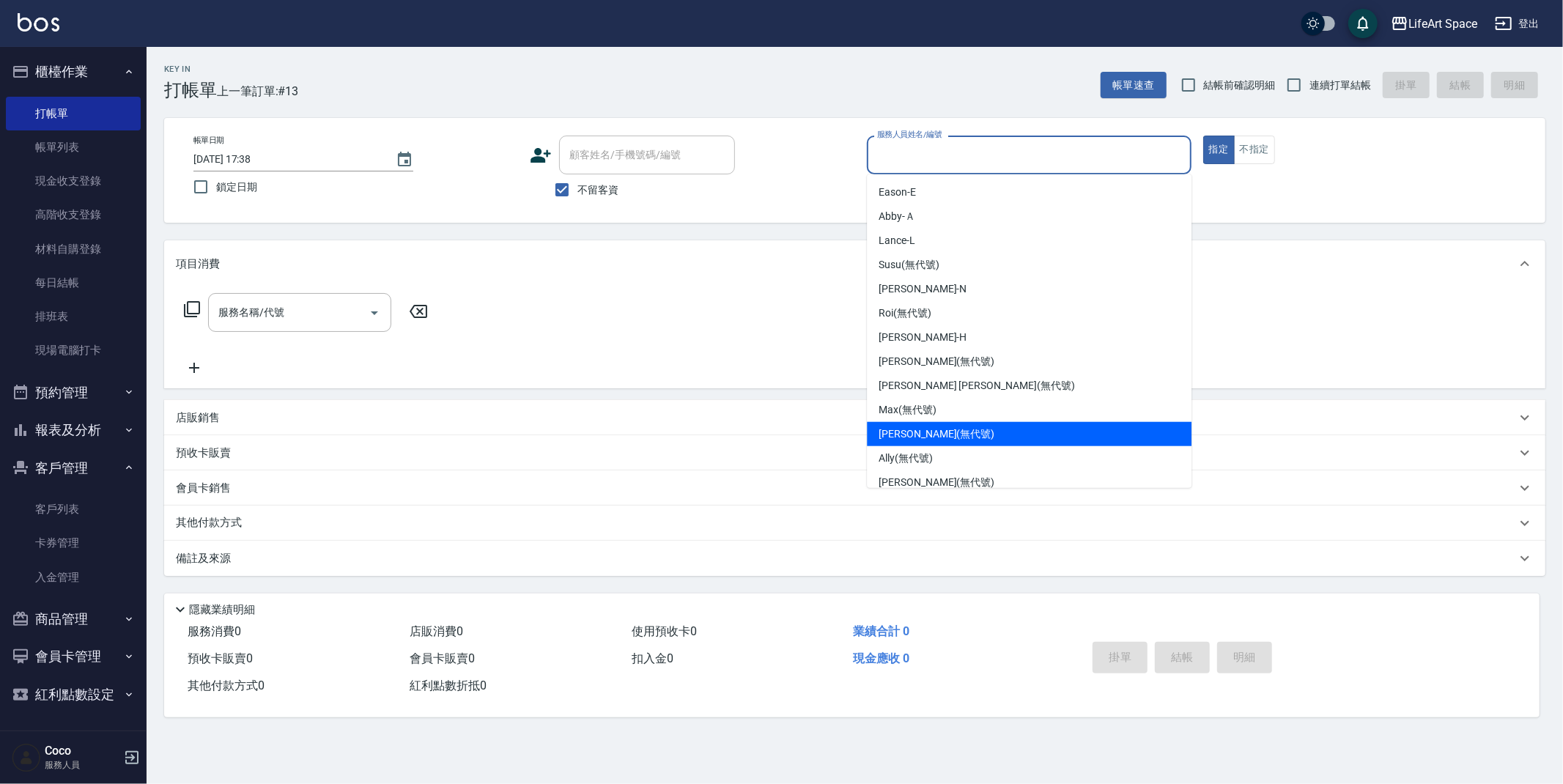
scroll to position [253, 0]
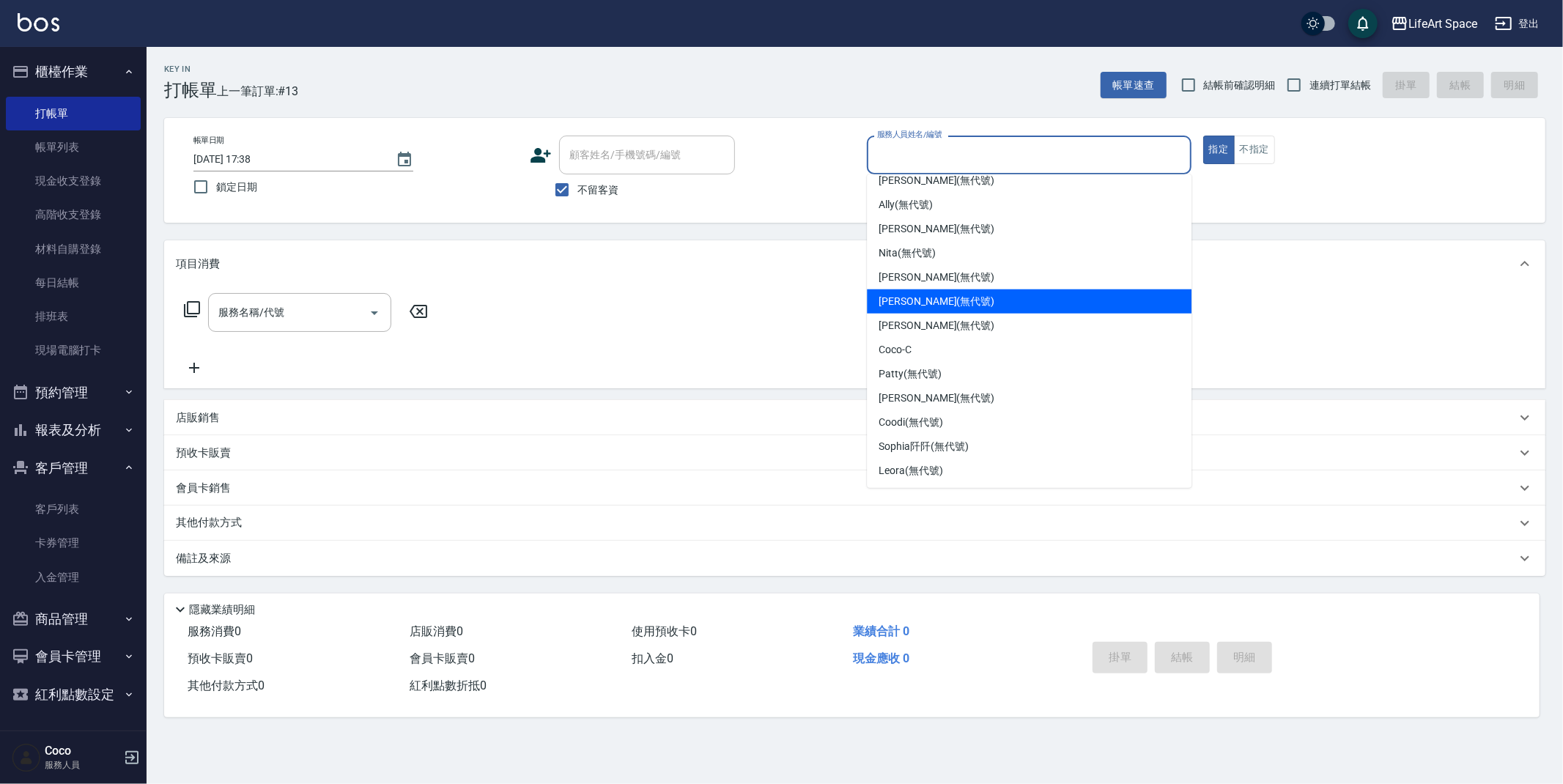
click at [963, 298] on div "[PERSON_NAME] (無代號)" at bounding box center [1030, 301] width 325 height 25
type input "[PERSON_NAME](無代號)"
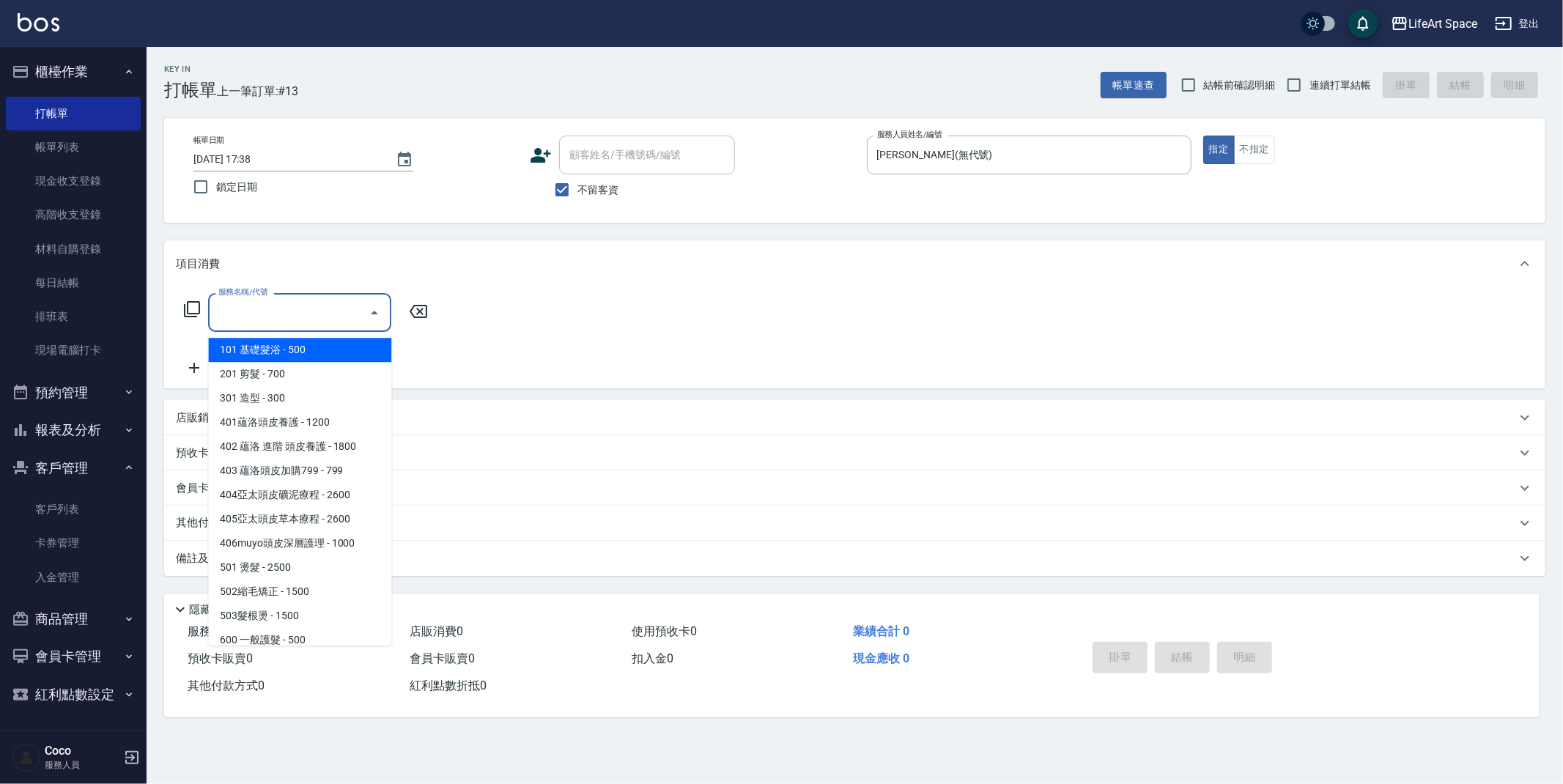
click at [258, 313] on input "服務名稱/代號" at bounding box center [288, 313] width 148 height 26
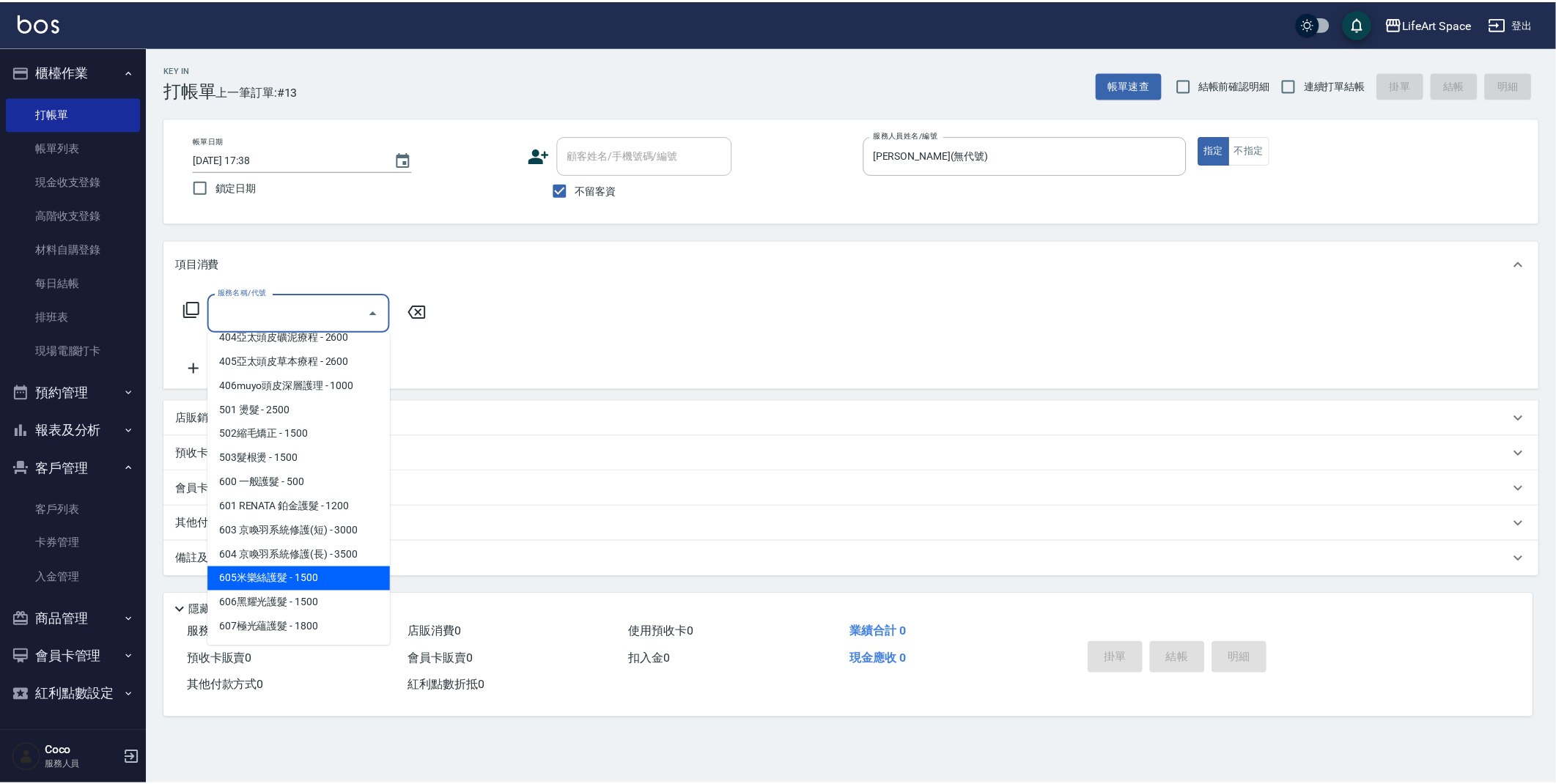
scroll to position [230, 0]
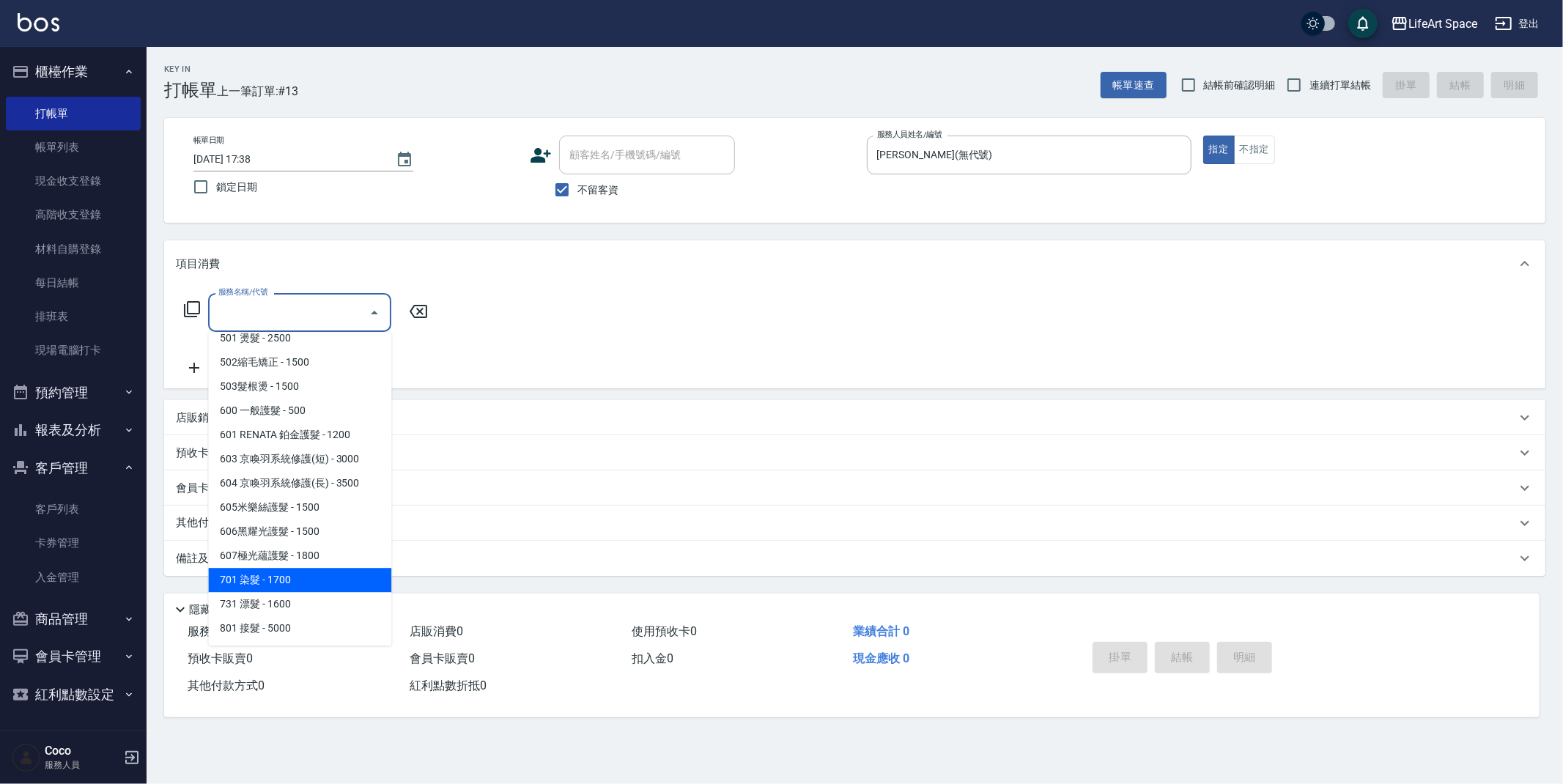
click at [317, 576] on span "701 染髮 - 1700" at bounding box center [299, 580] width 183 height 25
type input "701 染髮(701)"
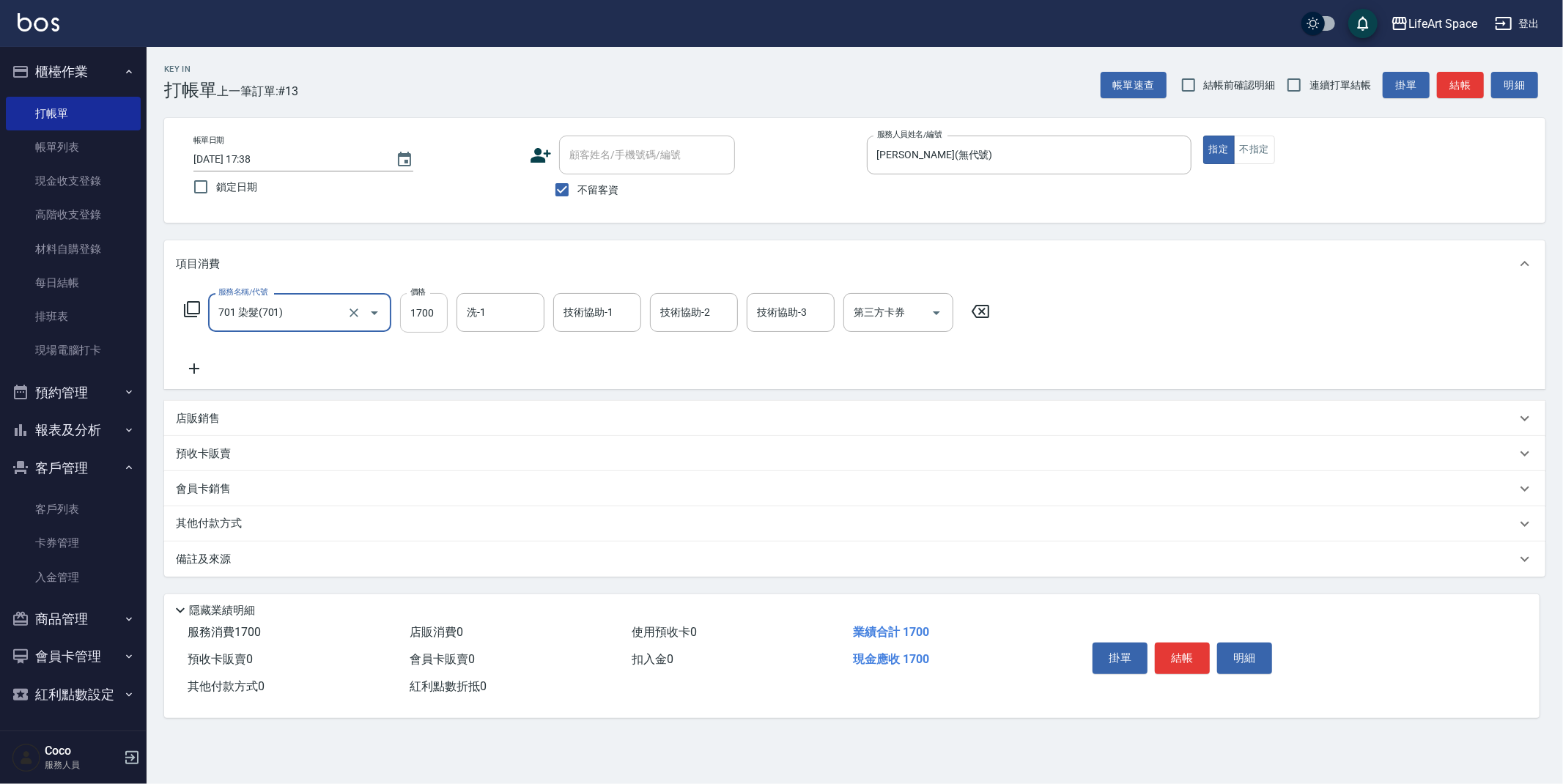
click at [445, 315] on input "1700" at bounding box center [424, 312] width 47 height 39
type input "3500"
click at [189, 364] on icon at bounding box center [194, 368] width 36 height 17
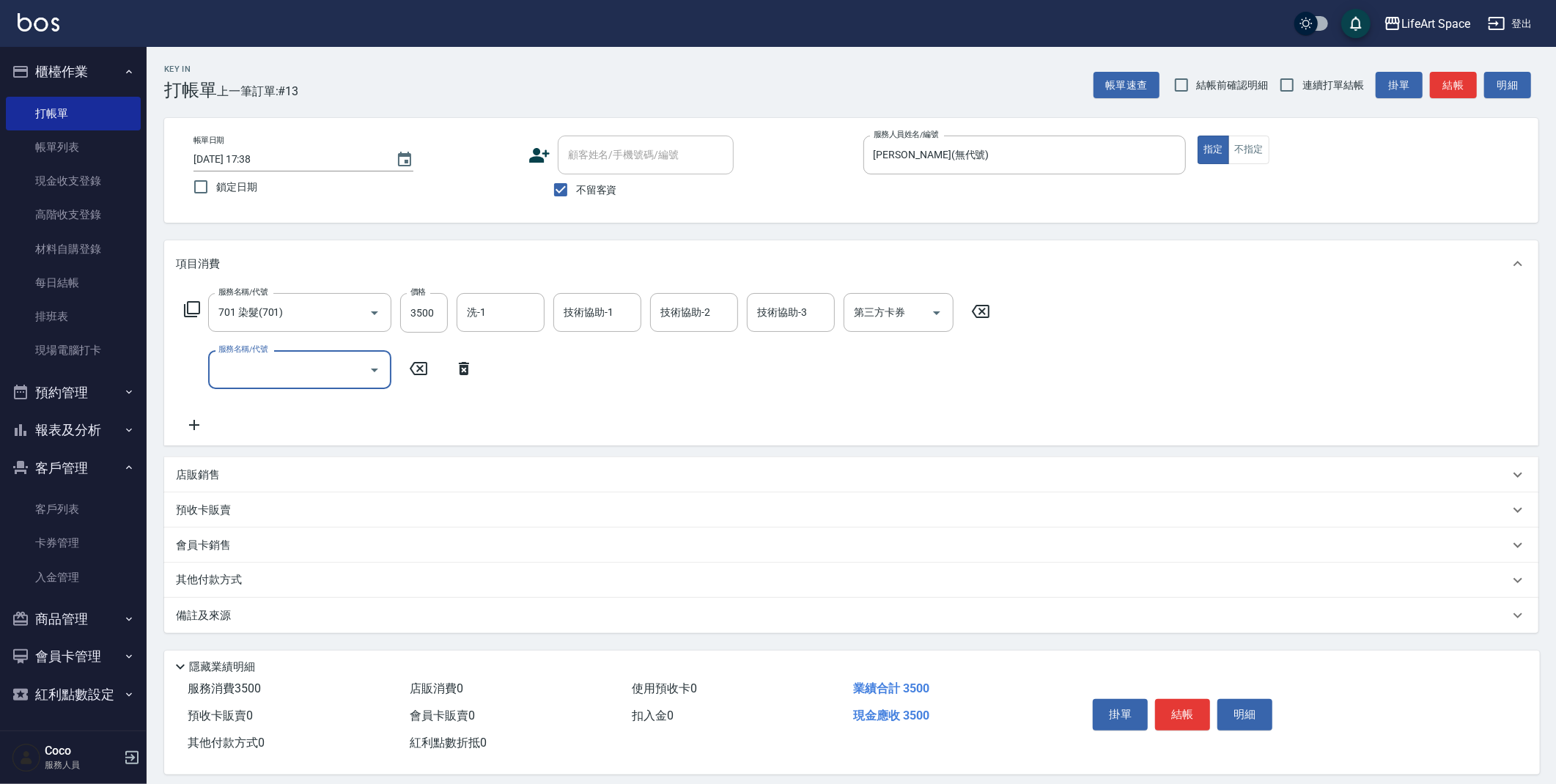
click at [246, 377] on input "服務名稱/代號" at bounding box center [288, 369] width 148 height 26
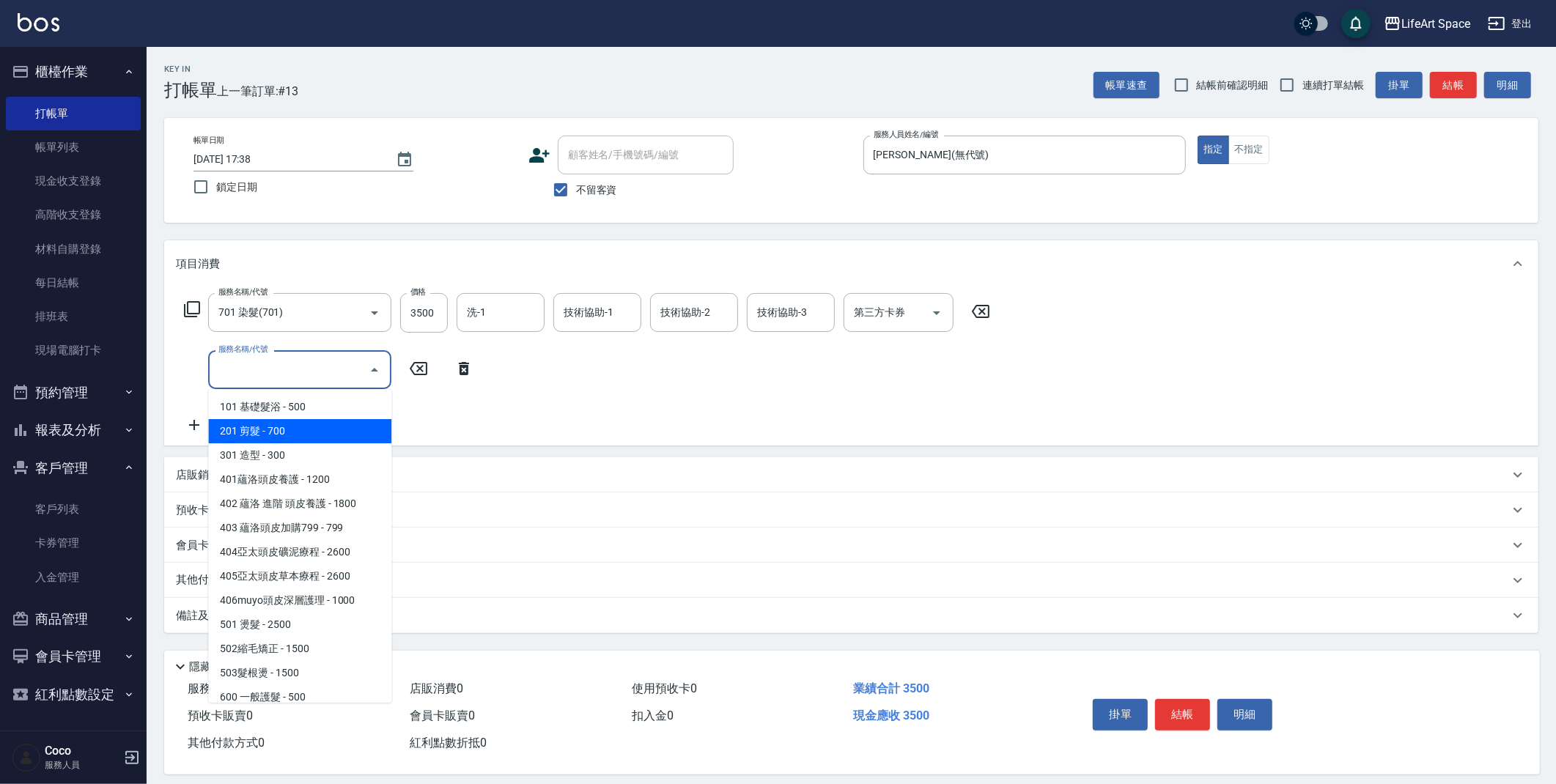
click at [262, 438] on span "201 剪髮 - 700" at bounding box center [299, 431] width 183 height 25
type input "201 剪髮(201)"
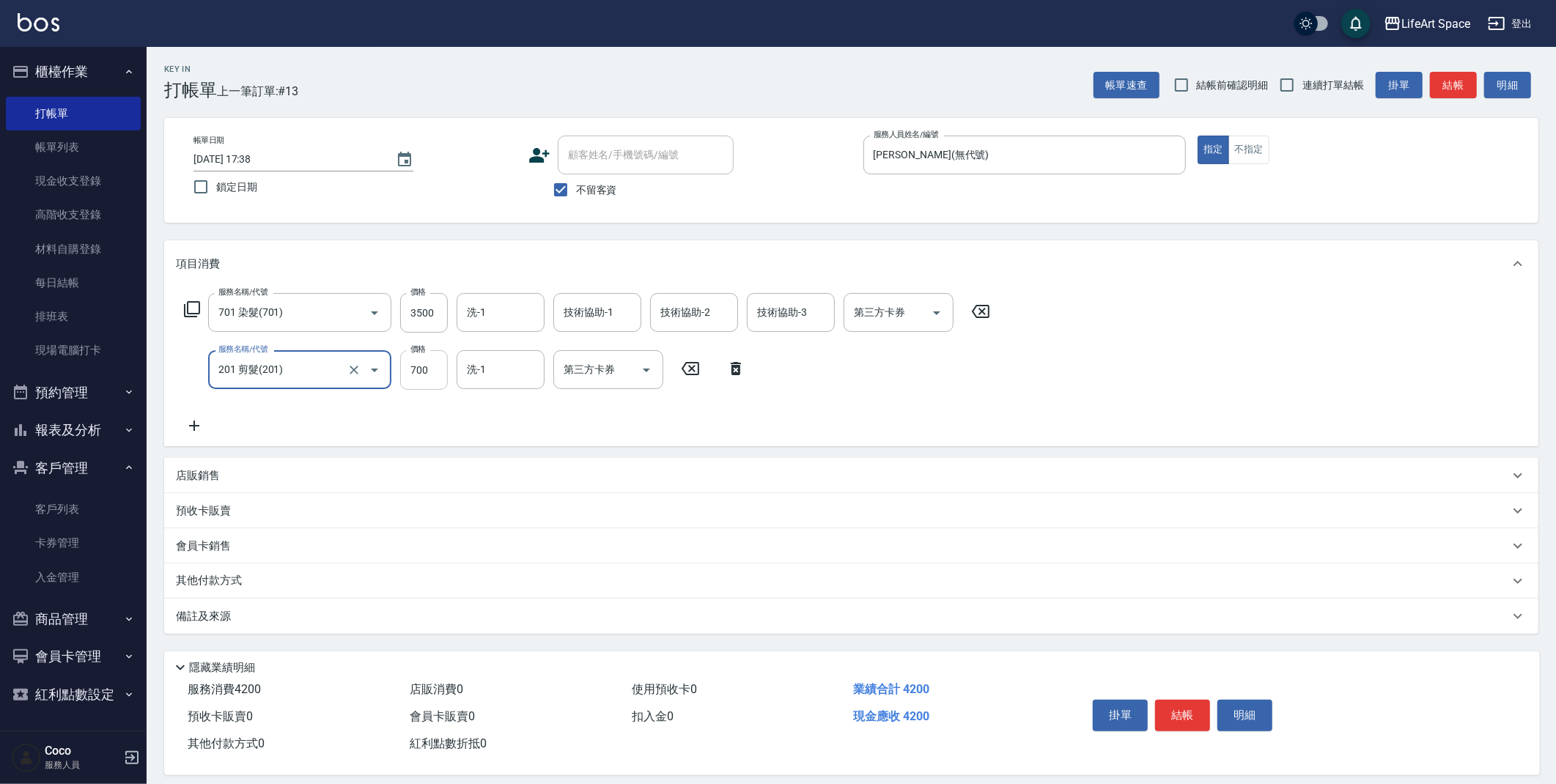
click at [434, 372] on input "700" at bounding box center [424, 369] width 47 height 39
type input "950"
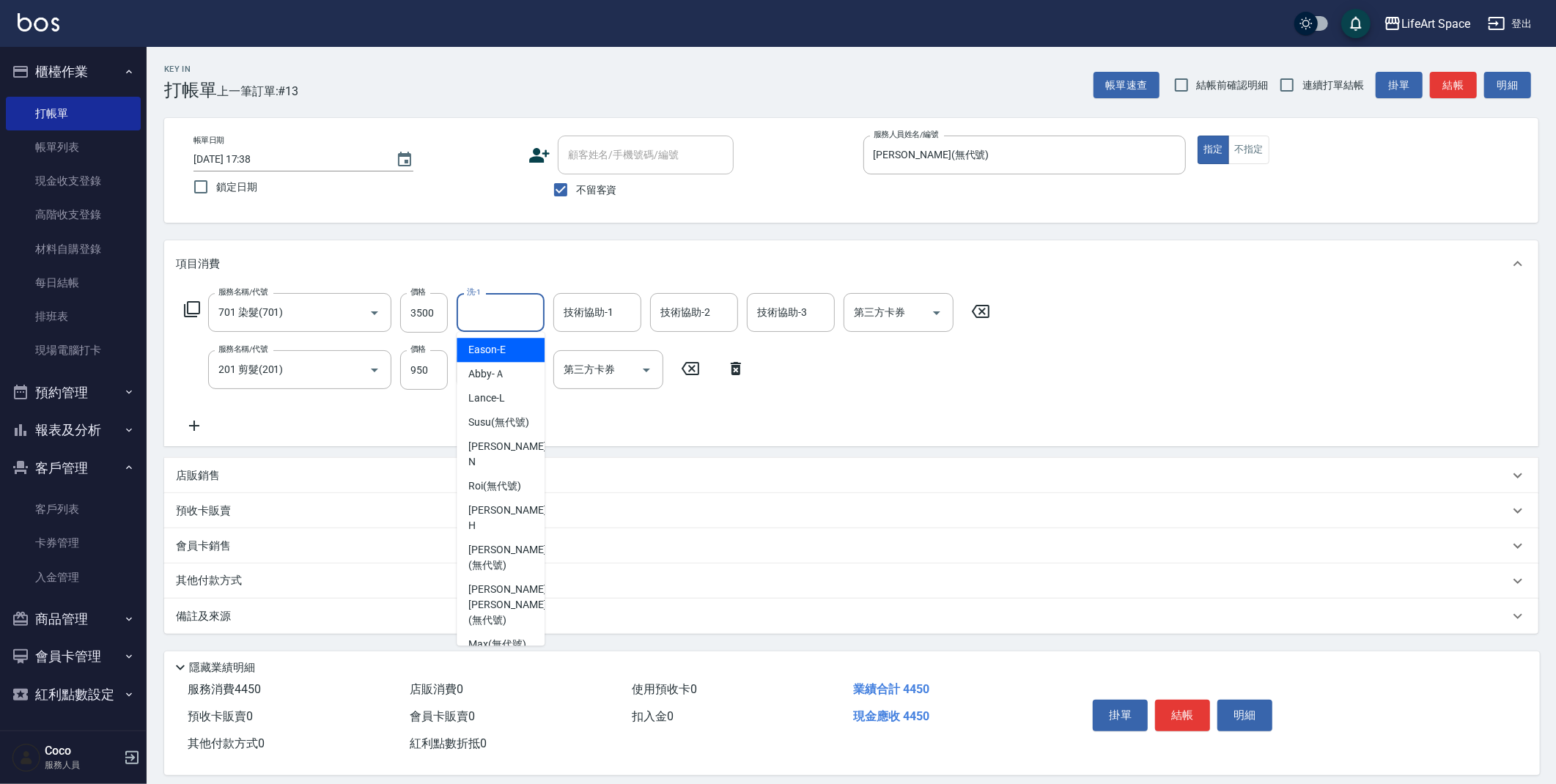
click at [510, 306] on input "洗-1" at bounding box center [501, 313] width 75 height 26
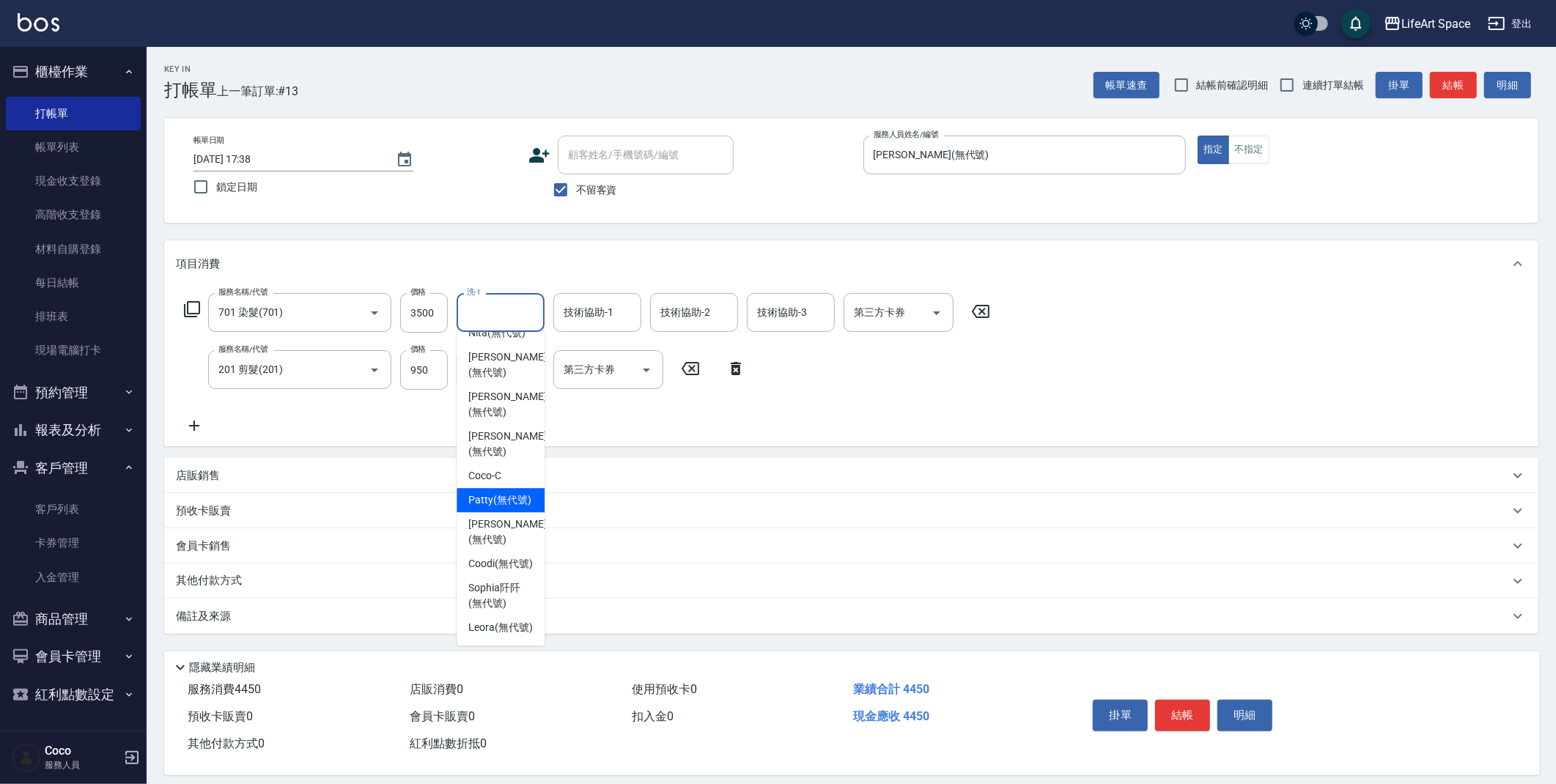
drag, startPoint x: 507, startPoint y: 468, endPoint x: 602, endPoint y: 336, distance: 162.6
click at [508, 492] on span "[PERSON_NAME] (無代號)" at bounding box center [499, 500] width 63 height 15
type input "Patty(無代號)"
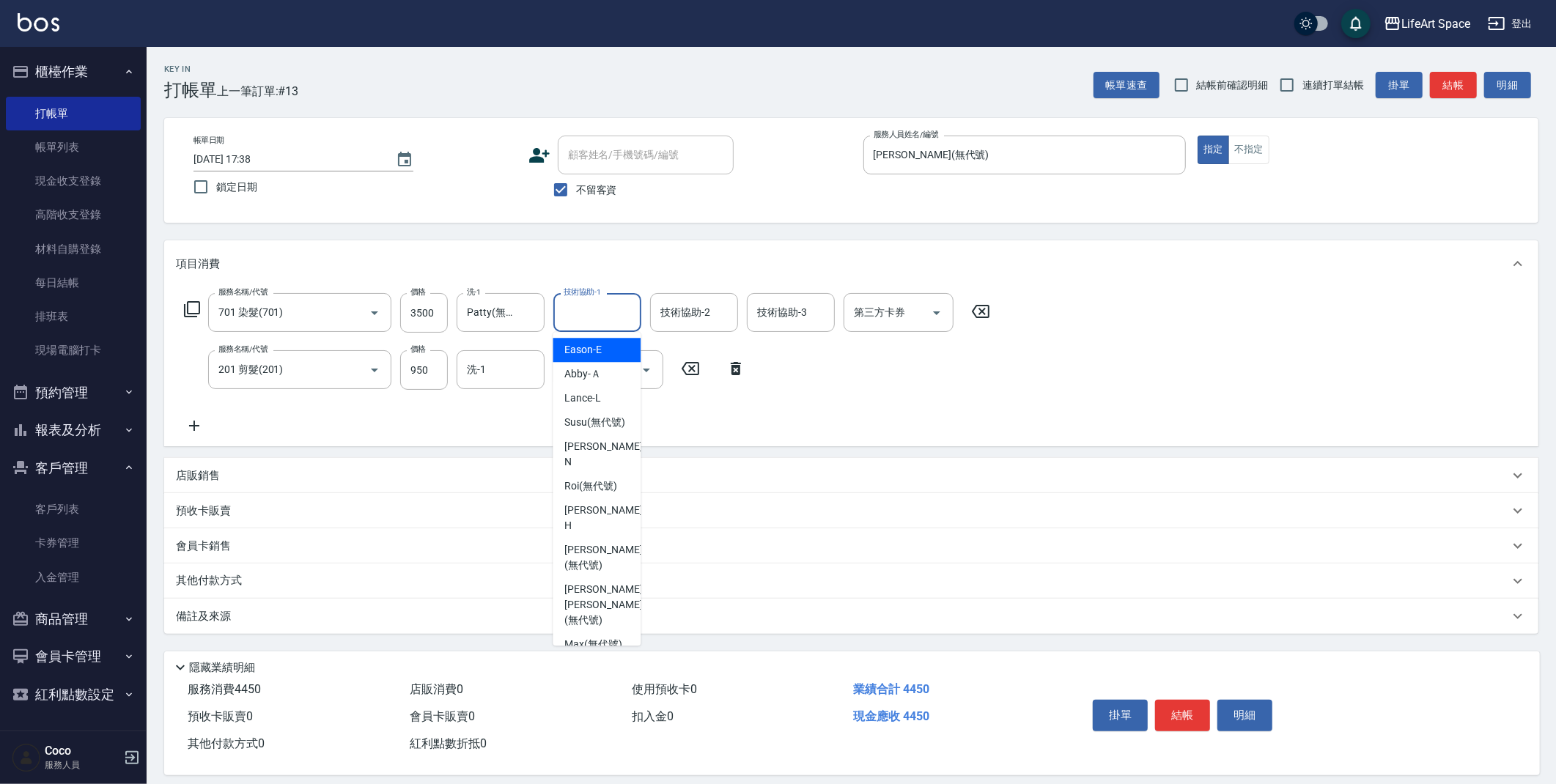
click at [607, 318] on div "技術協助-1 技術協助-1" at bounding box center [597, 312] width 88 height 39
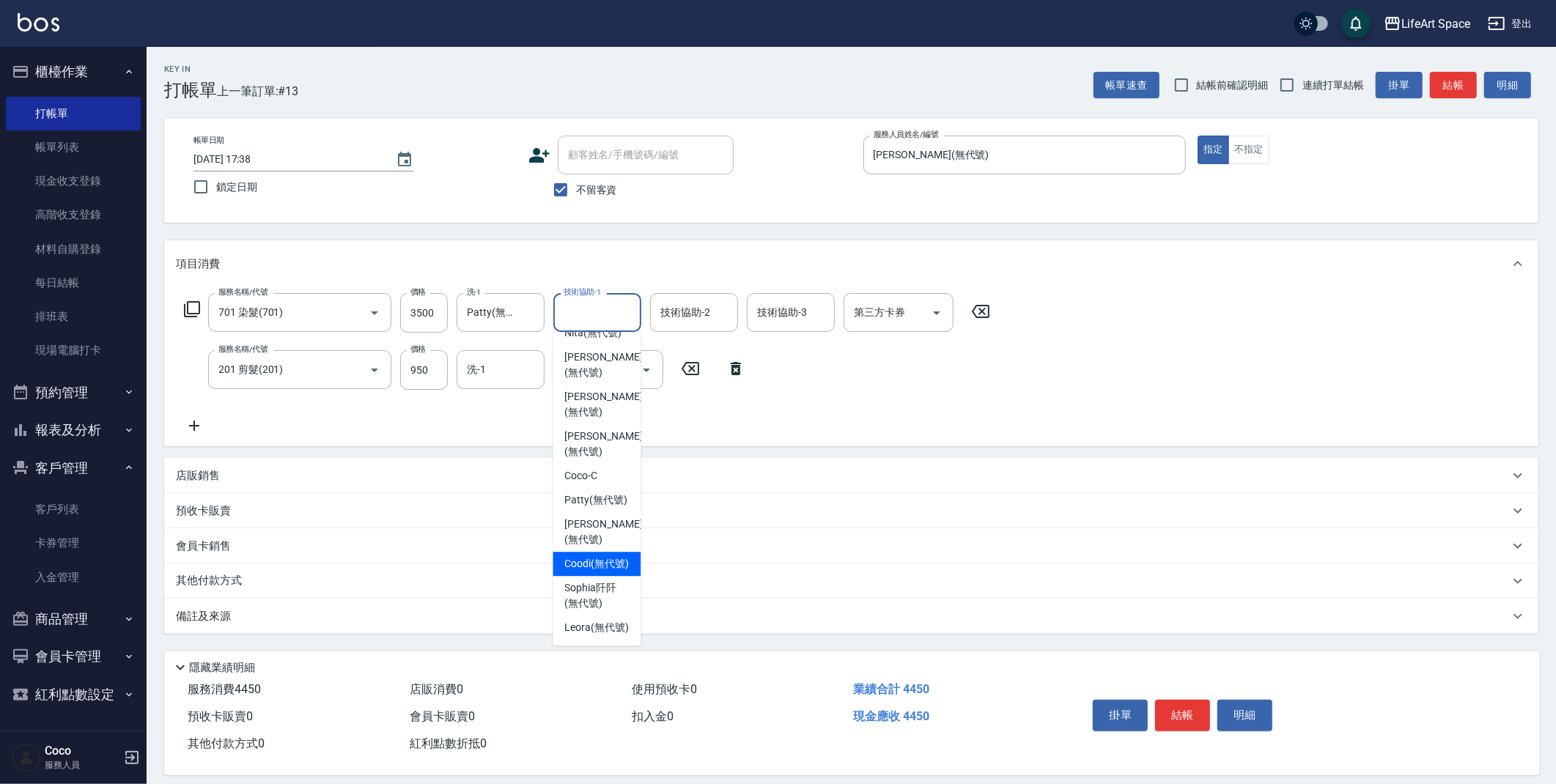
scroll to position [3, 0]
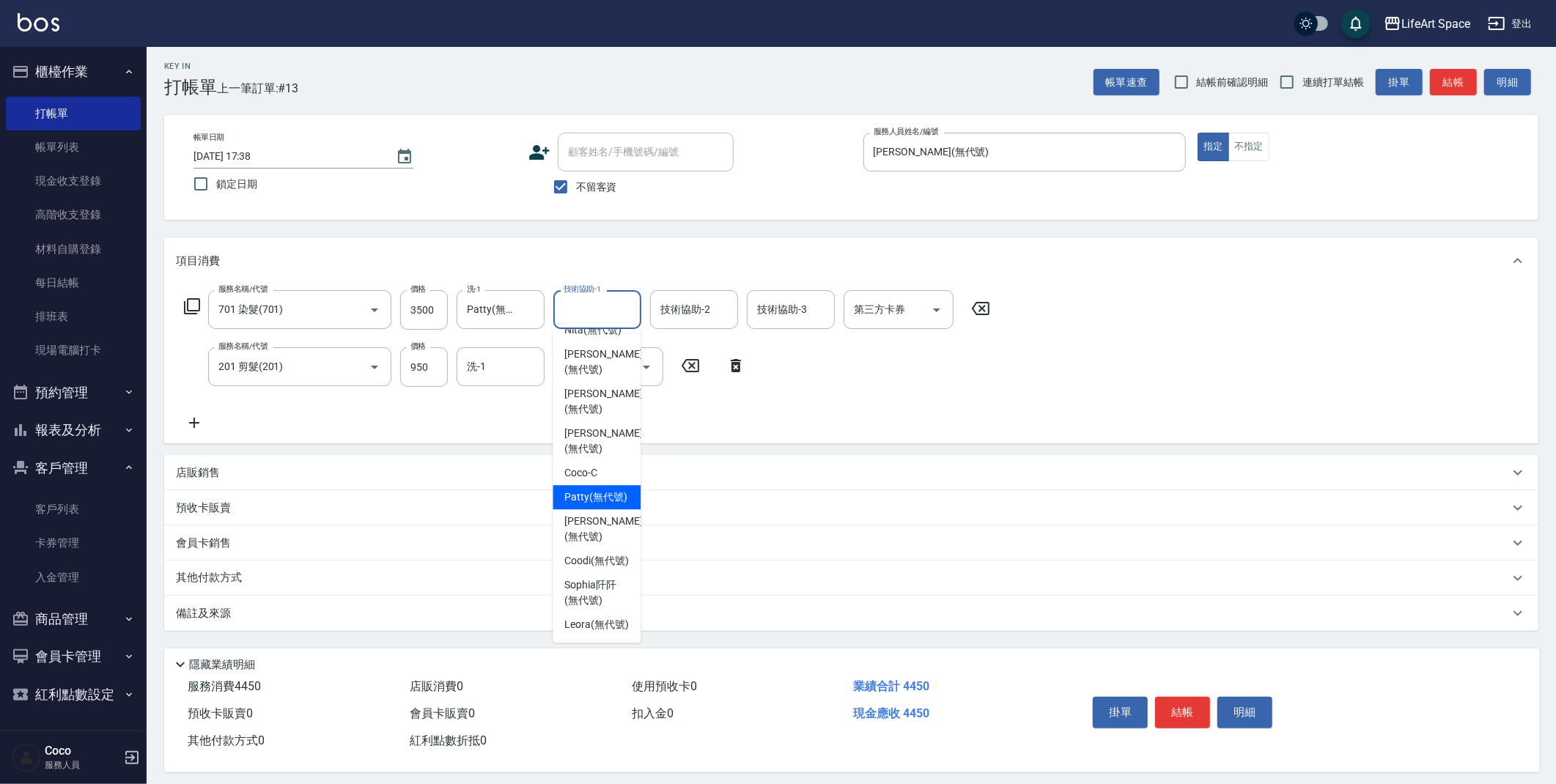
drag, startPoint x: 614, startPoint y: 470, endPoint x: 670, endPoint y: 364, distance: 119.9
click at [614, 490] on span "[PERSON_NAME] (無代號)" at bounding box center [596, 497] width 63 height 15
type input "Patty(無代號)"
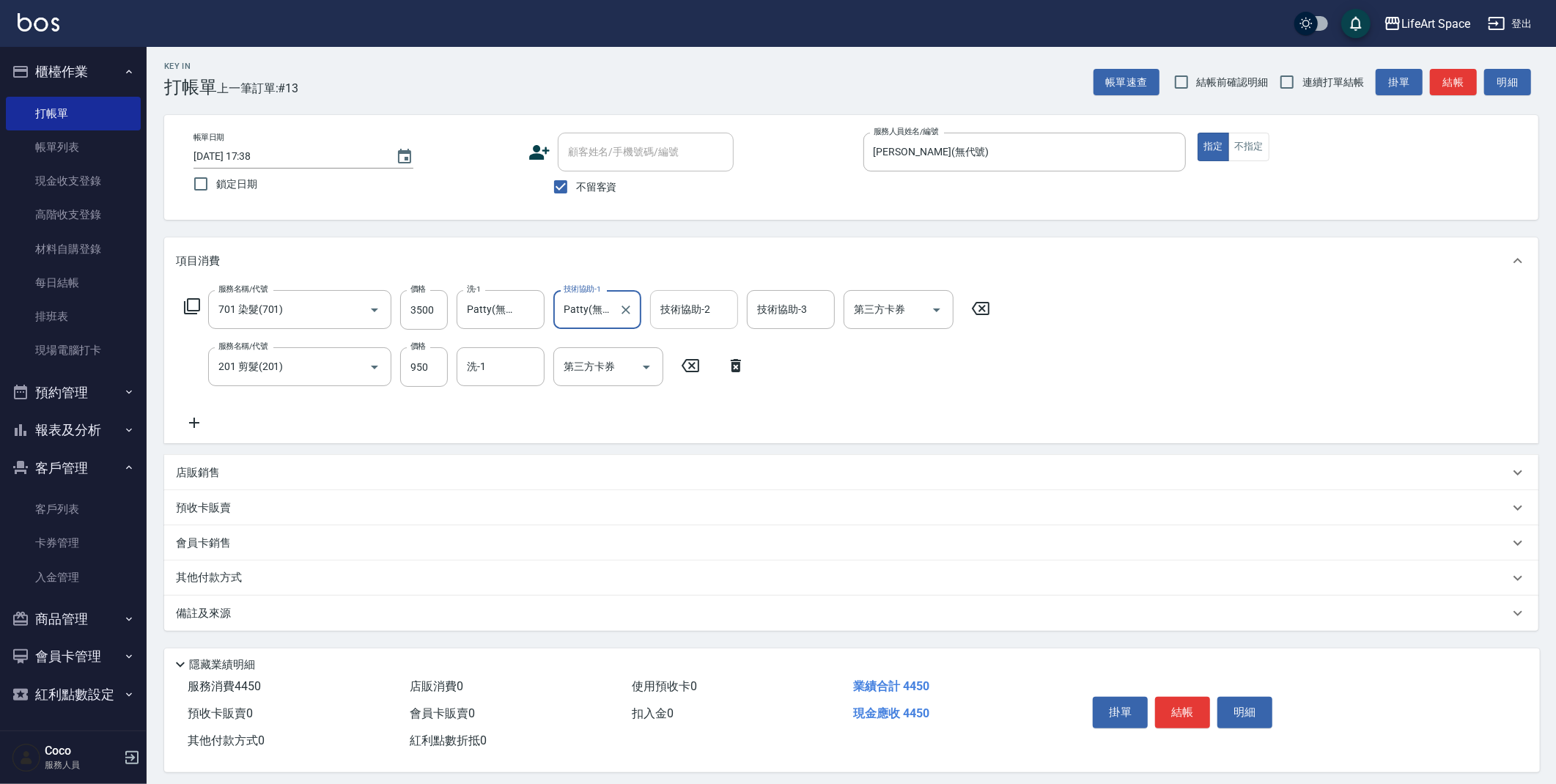
click at [690, 305] on div "技術協助-2 技術協助-2" at bounding box center [694, 309] width 88 height 39
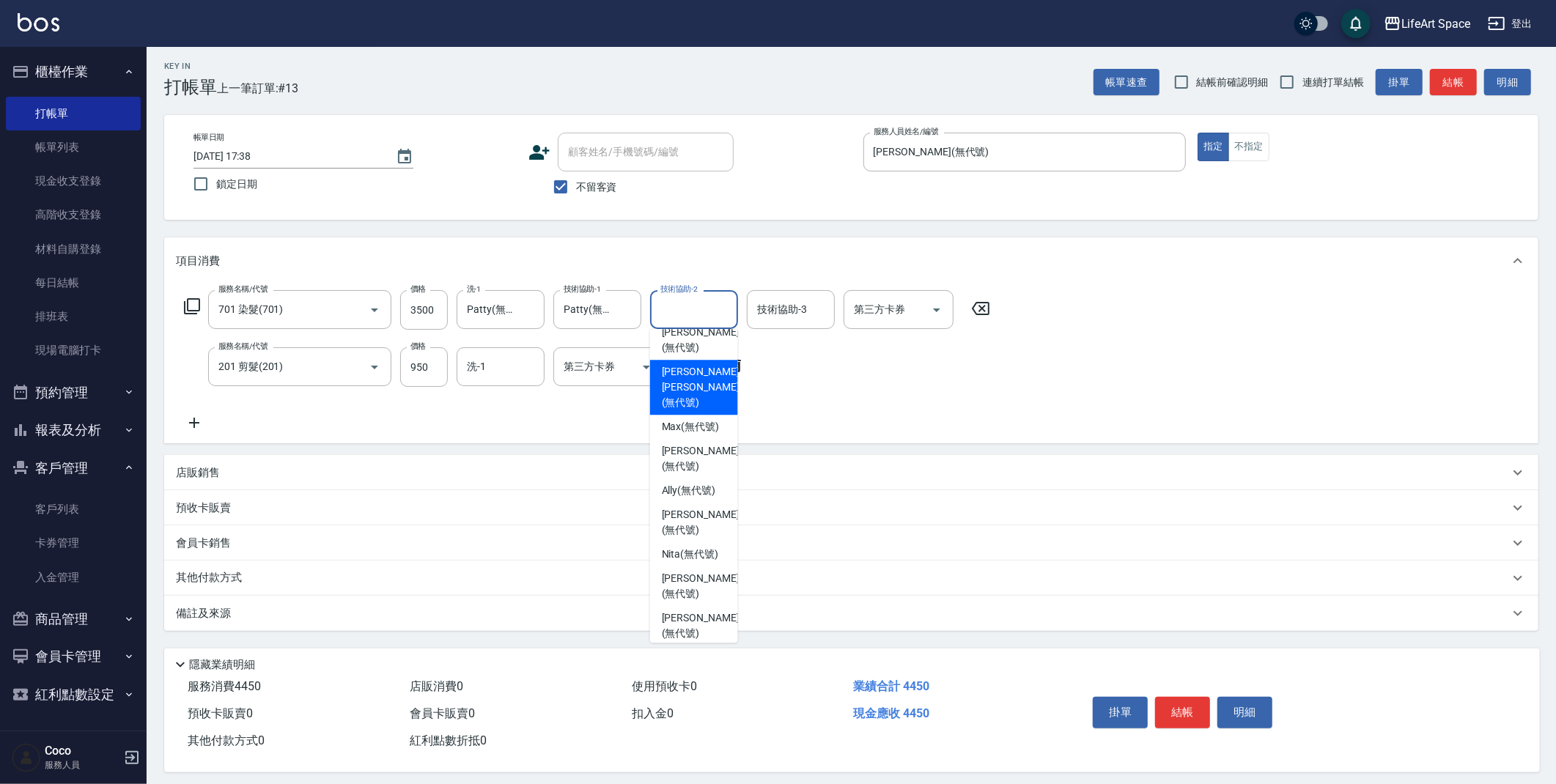
scroll to position [331, 0]
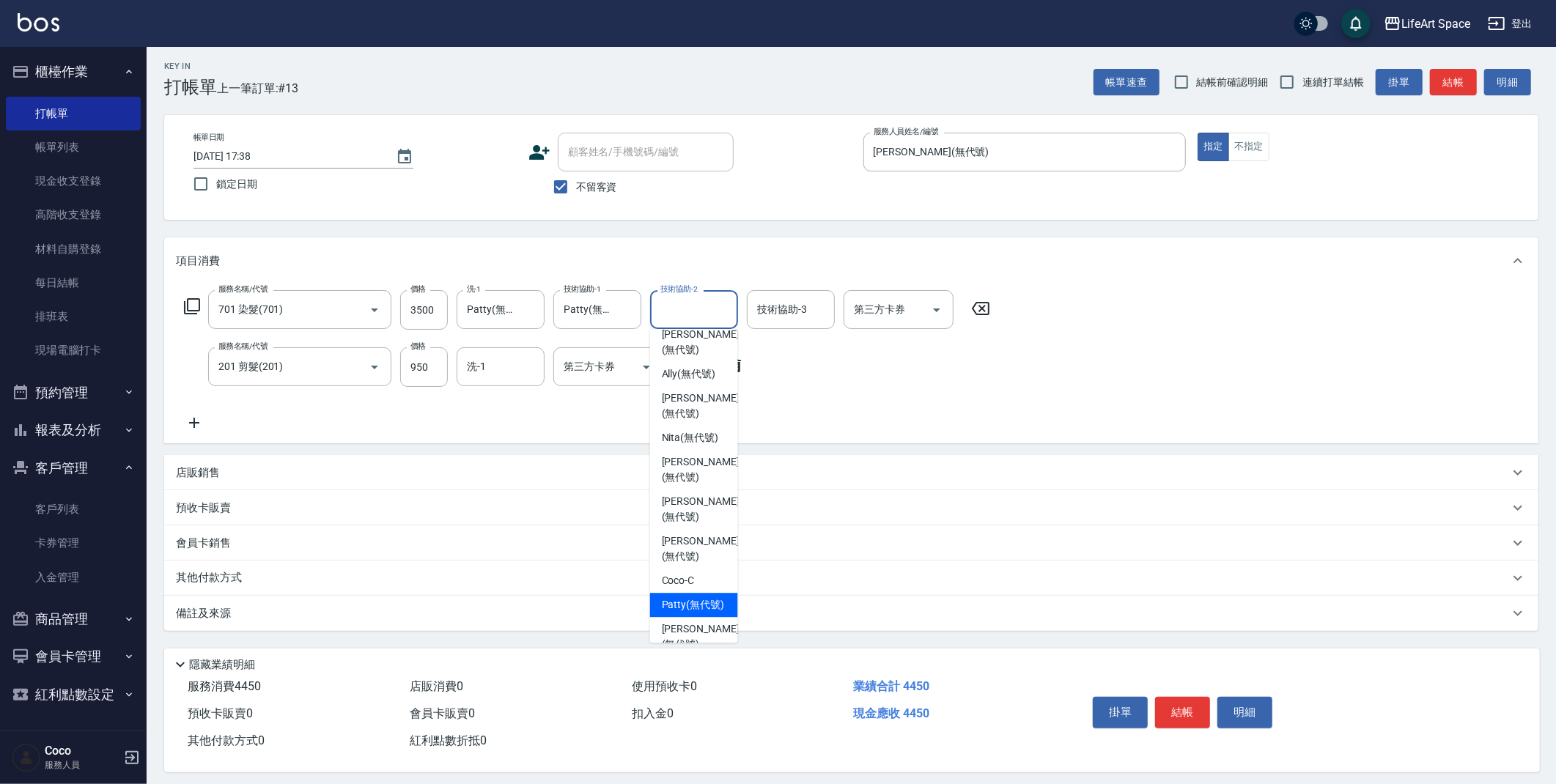
click at [690, 597] on span "[PERSON_NAME] (無代號)" at bounding box center [693, 604] width 63 height 15
type input "Patty(無代號)"
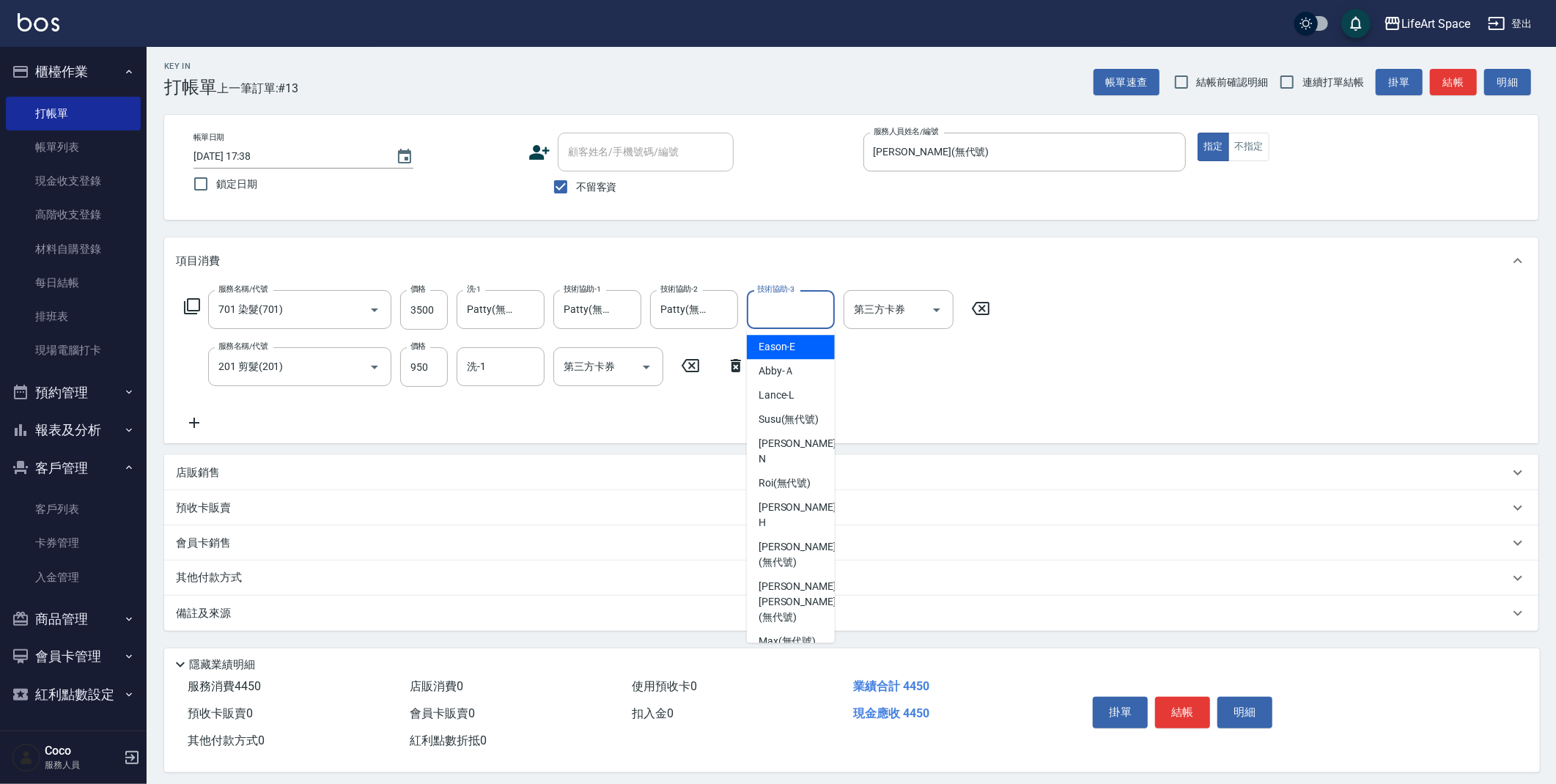
click at [780, 304] on div "技術協助-3 技術協助-3" at bounding box center [791, 309] width 88 height 39
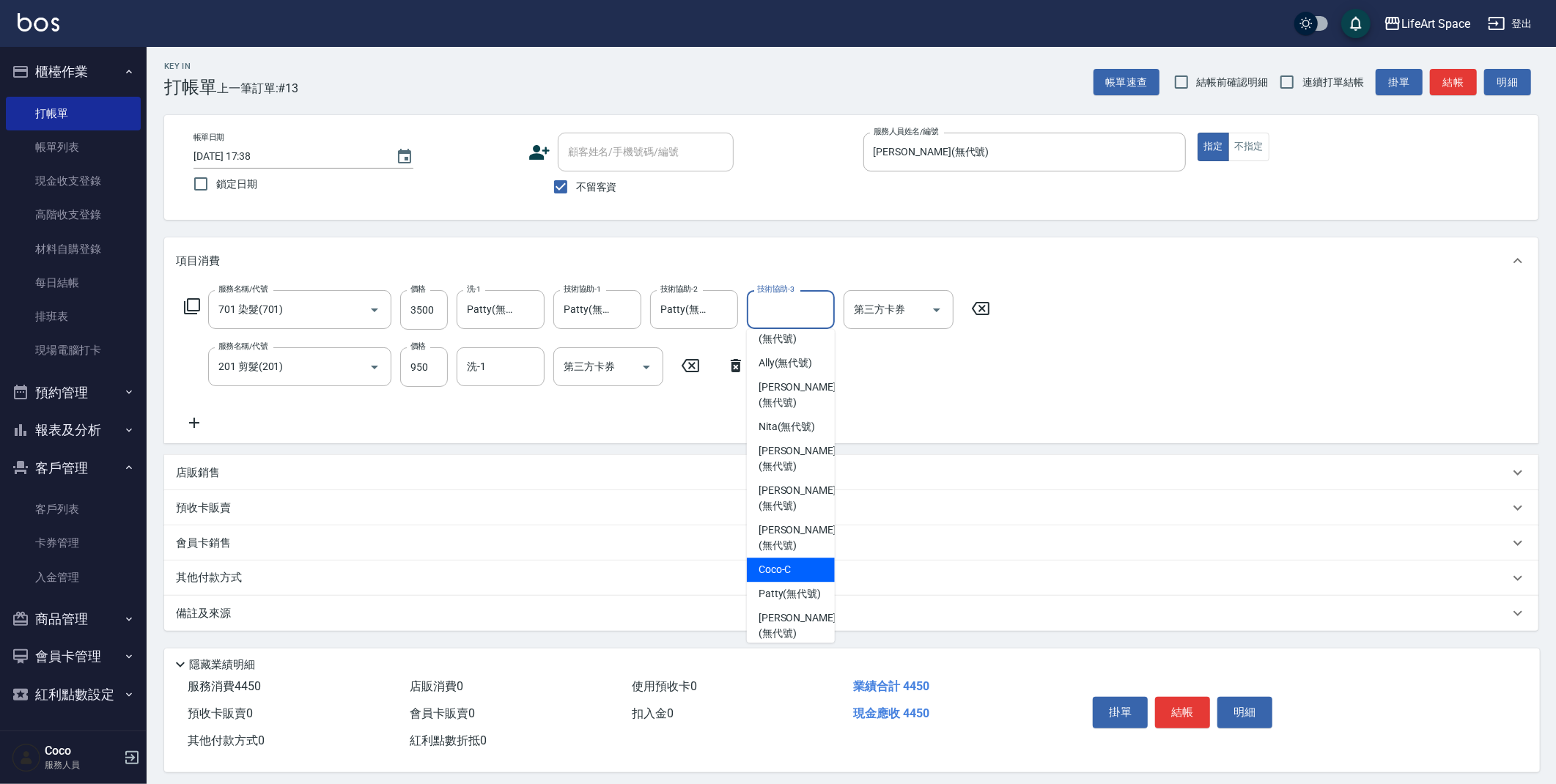
scroll to position [453, 0]
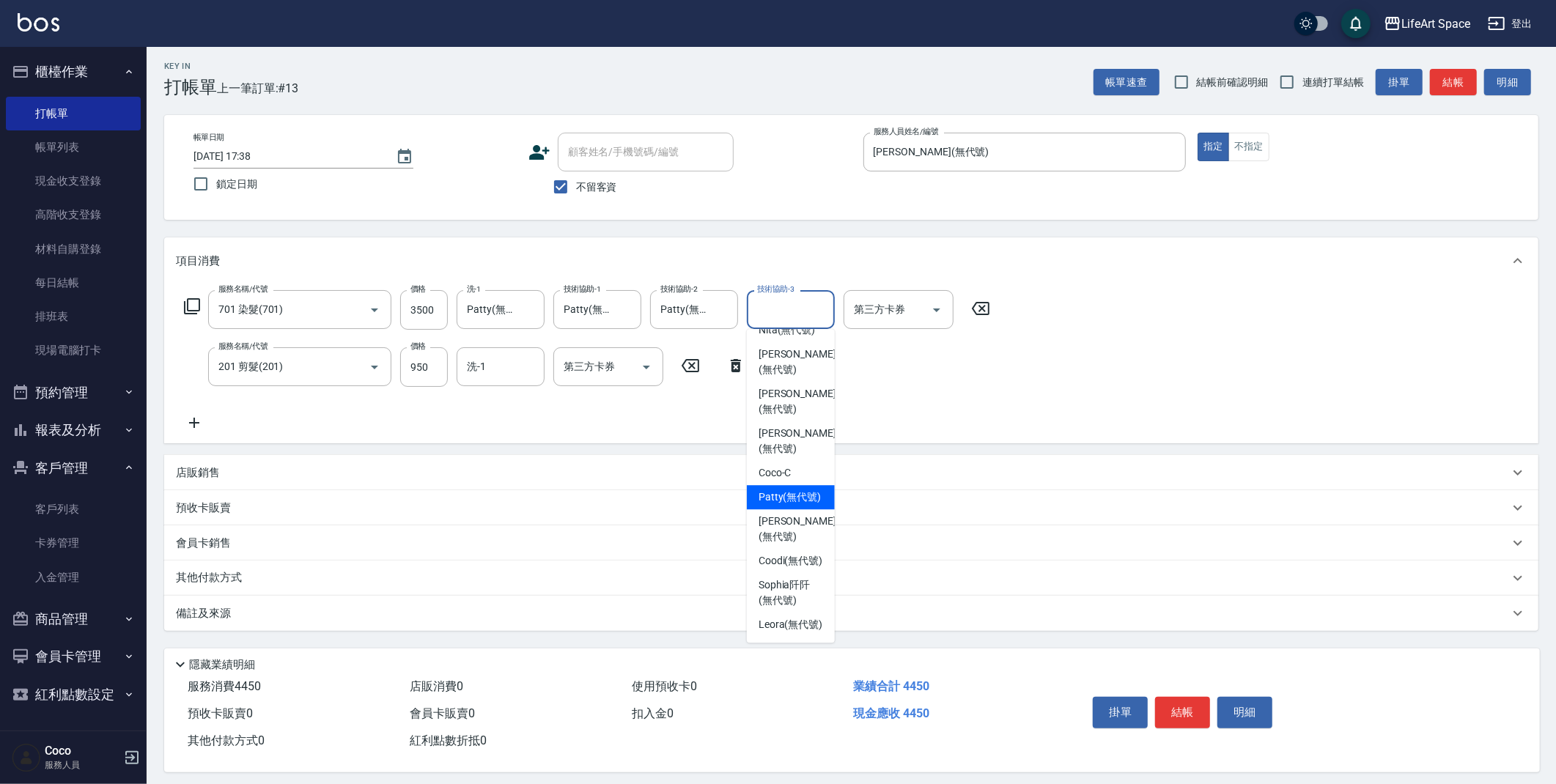
click at [794, 490] on span "[PERSON_NAME] (無代號)" at bounding box center [790, 497] width 63 height 15
type input "Patty(無代號)"
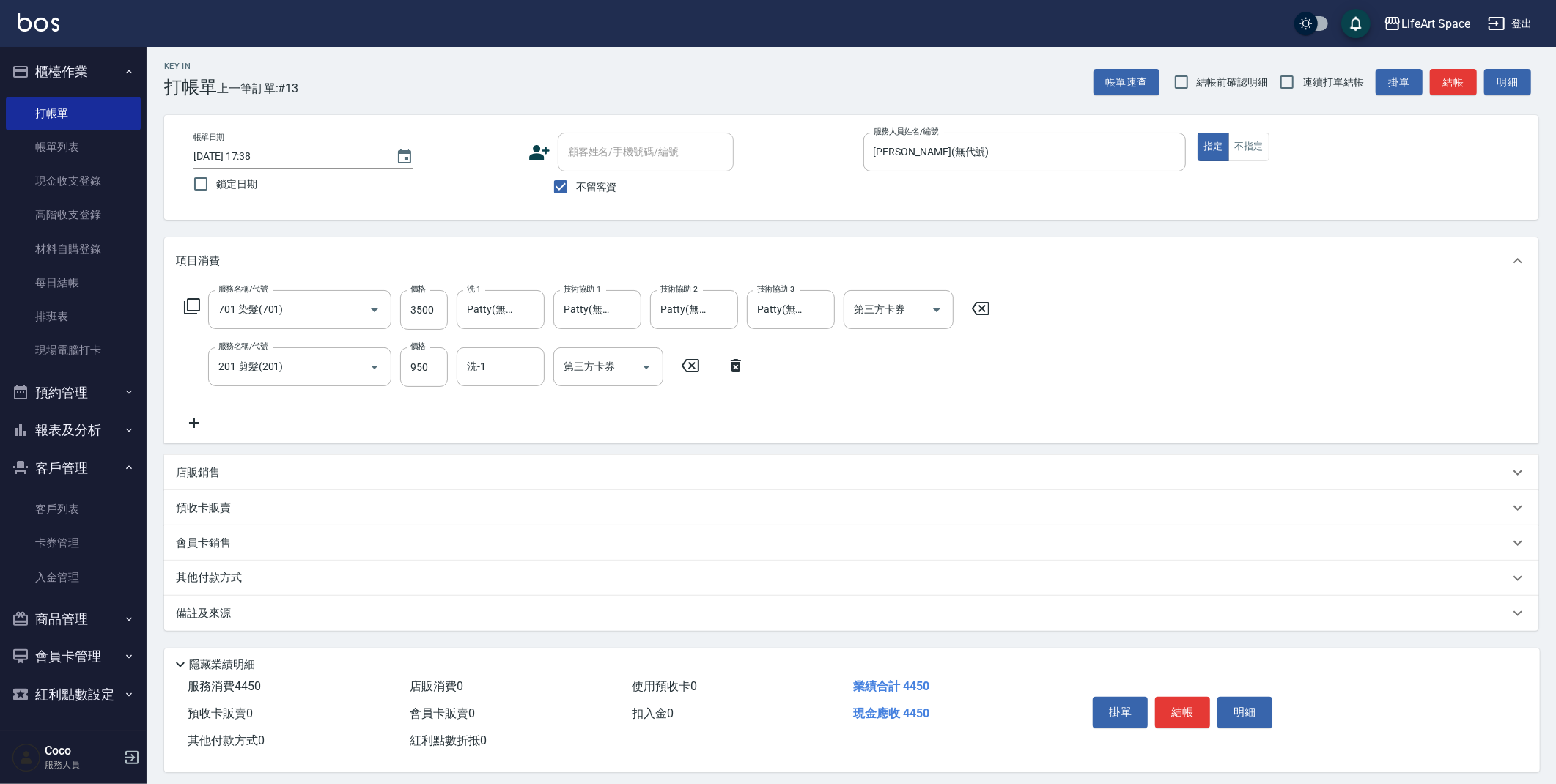
click at [198, 421] on icon at bounding box center [194, 422] width 36 height 17
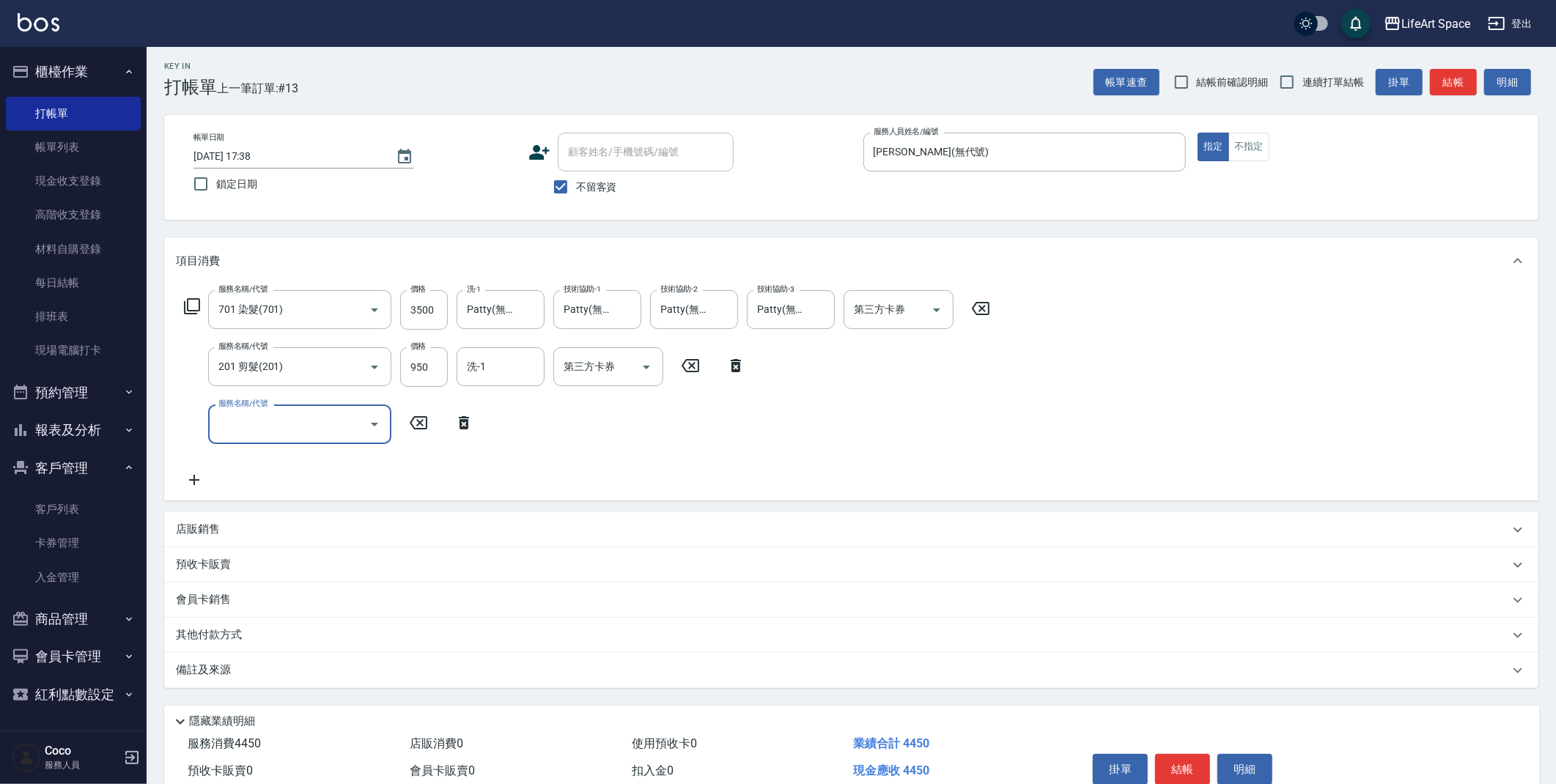
click at [228, 420] on input "服務名稱/代號" at bounding box center [288, 424] width 148 height 26
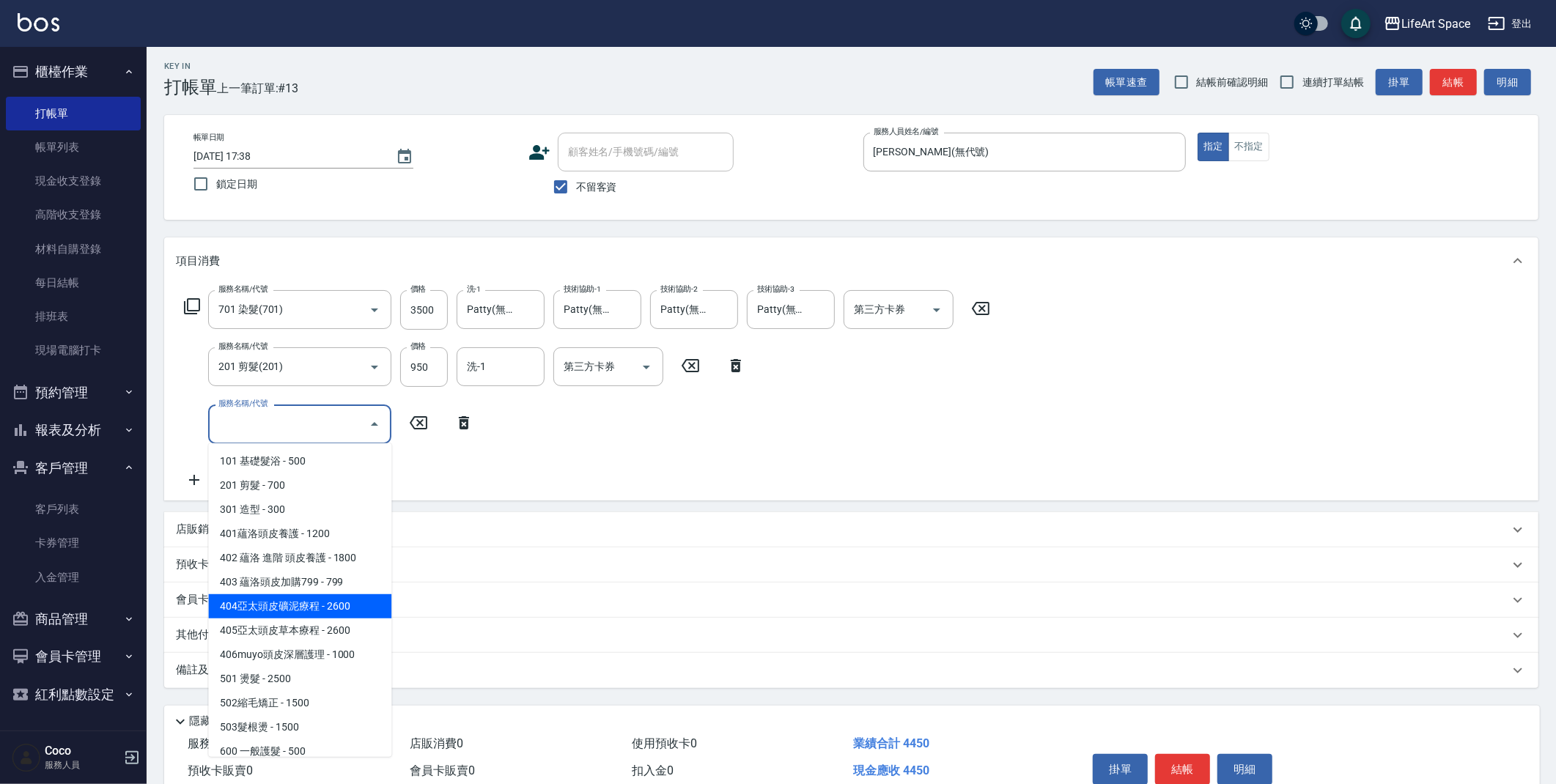
scroll to position [230, 0]
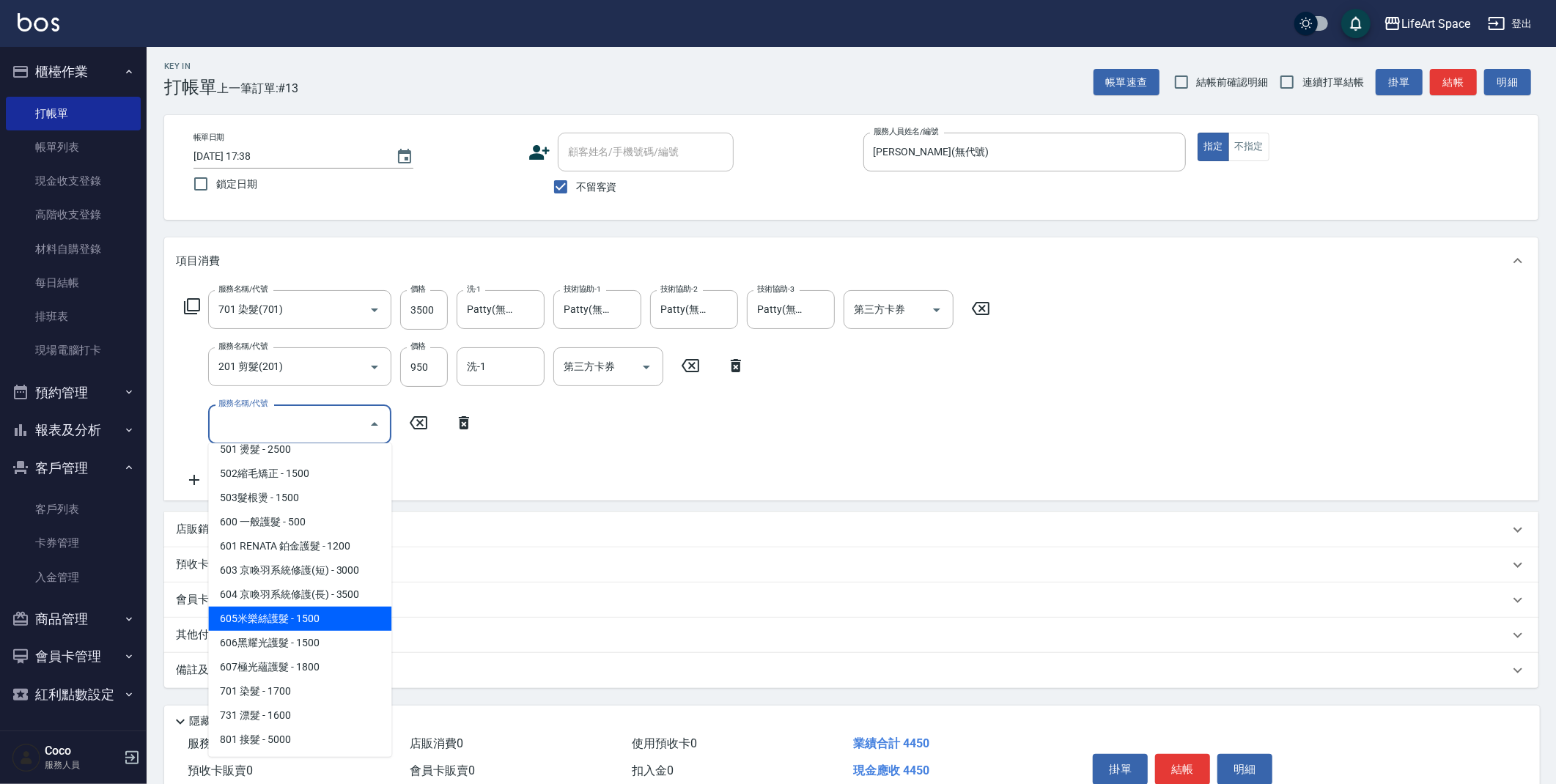
drag, startPoint x: 300, startPoint y: 614, endPoint x: 410, endPoint y: 463, distance: 186.8
click at [300, 614] on span "605米樂絲護髮 - 1500" at bounding box center [299, 618] width 183 height 25
type input "605米樂絲護髮(605)"
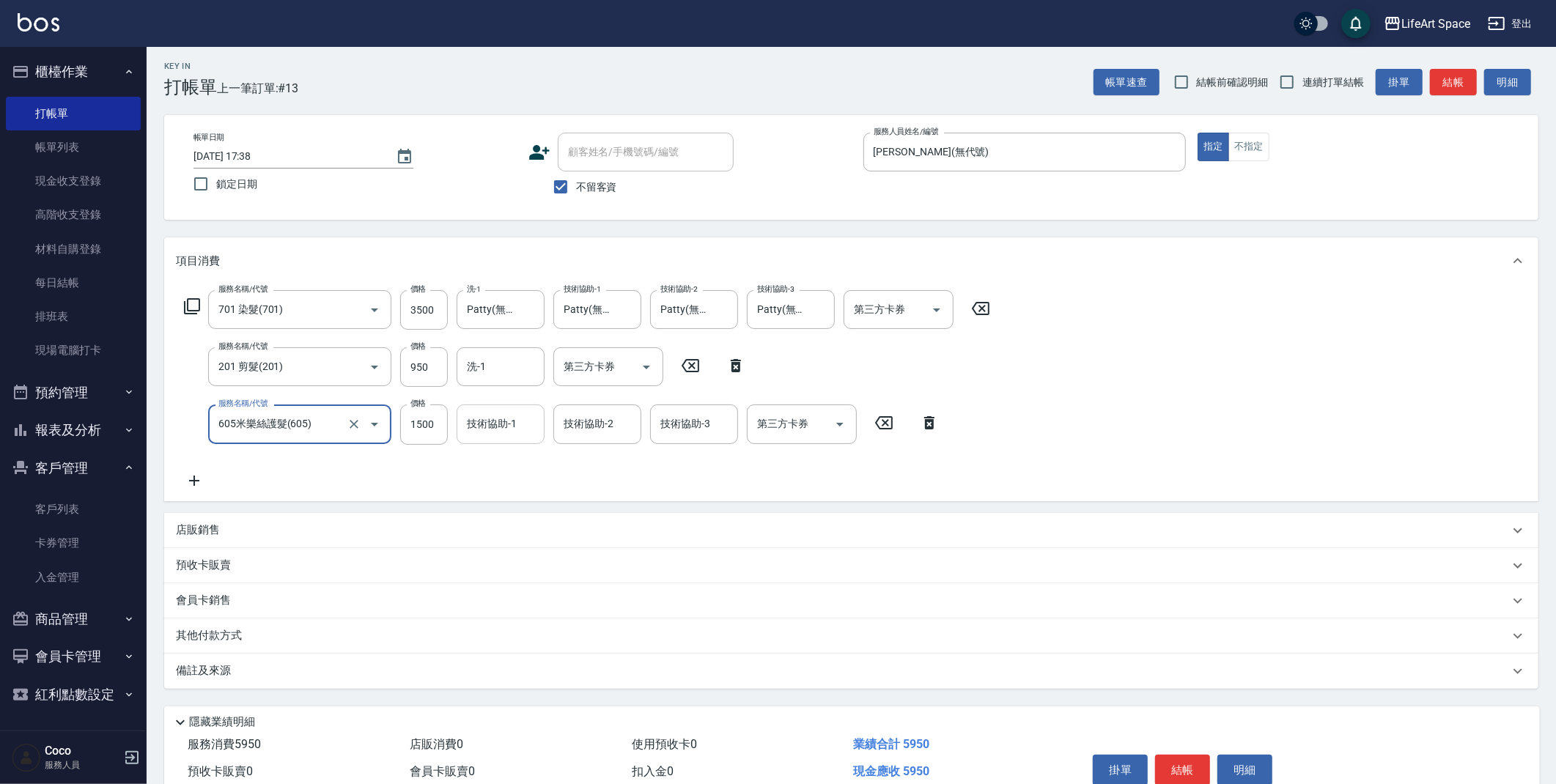
click at [501, 425] on div "技術協助-1 技術協助-1" at bounding box center [501, 424] width 88 height 39
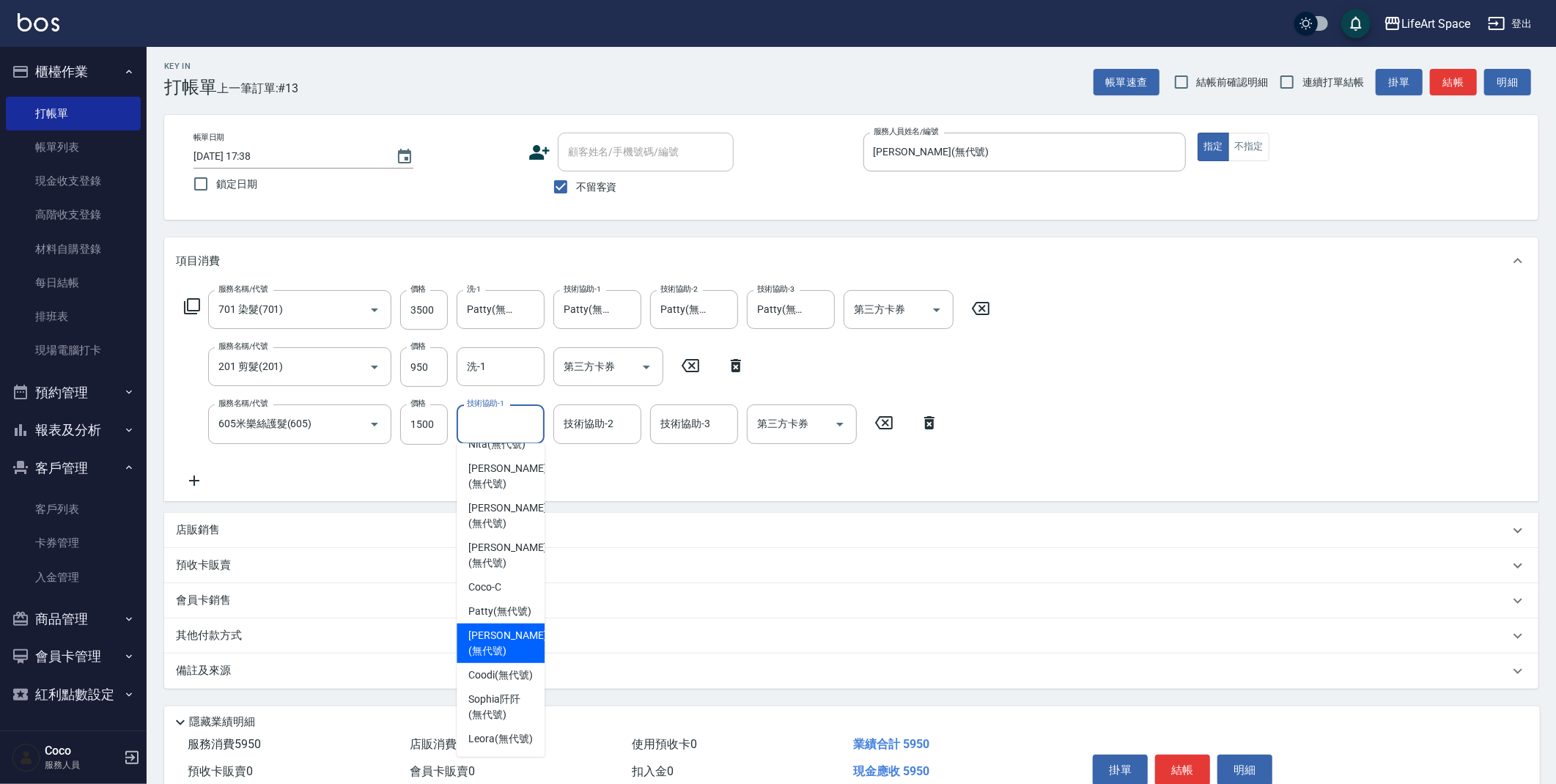
scroll to position [46, 0]
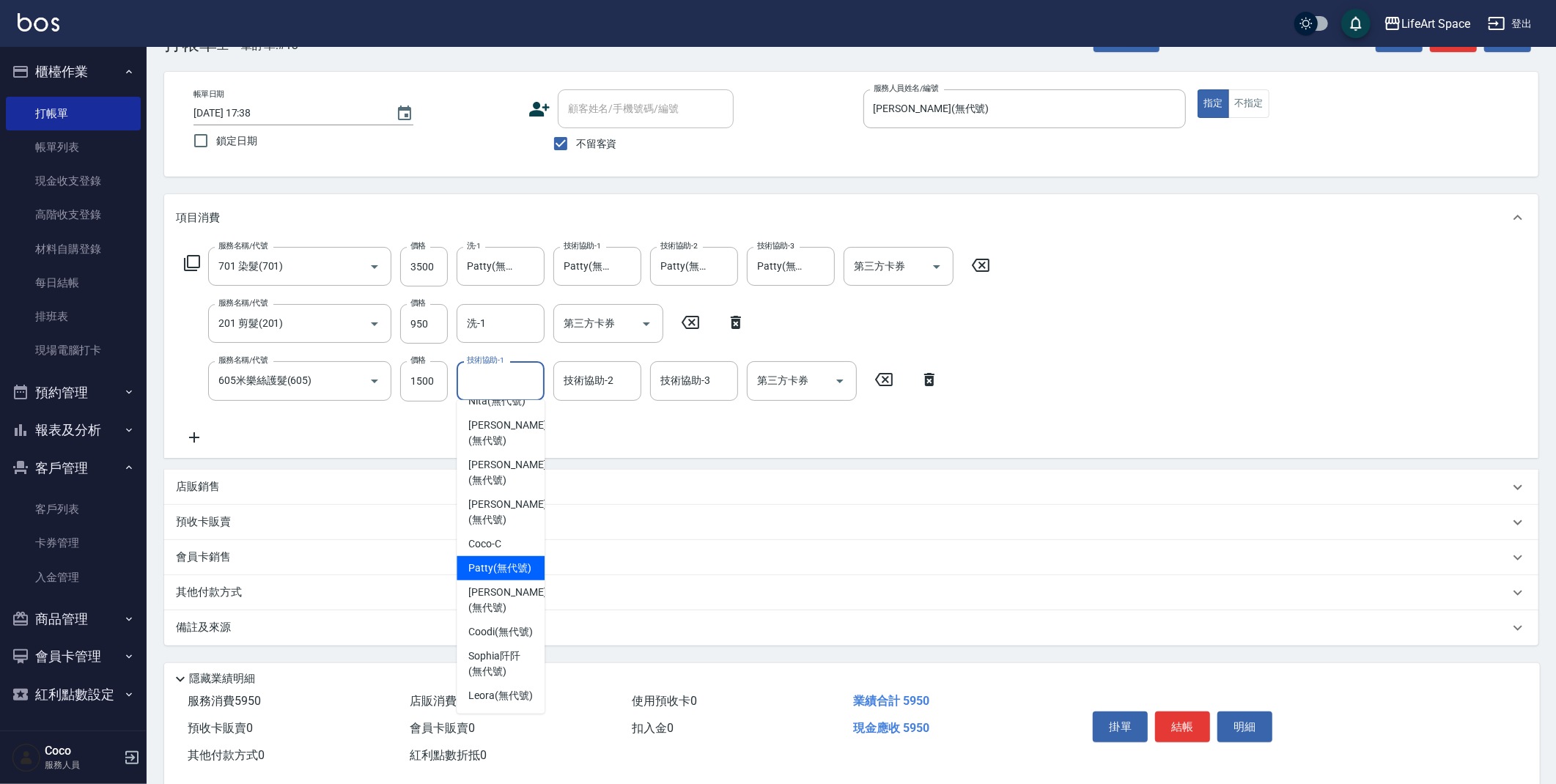
click at [498, 561] on span "[PERSON_NAME] (無代號)" at bounding box center [499, 568] width 63 height 15
type input "Patty(無代號)"
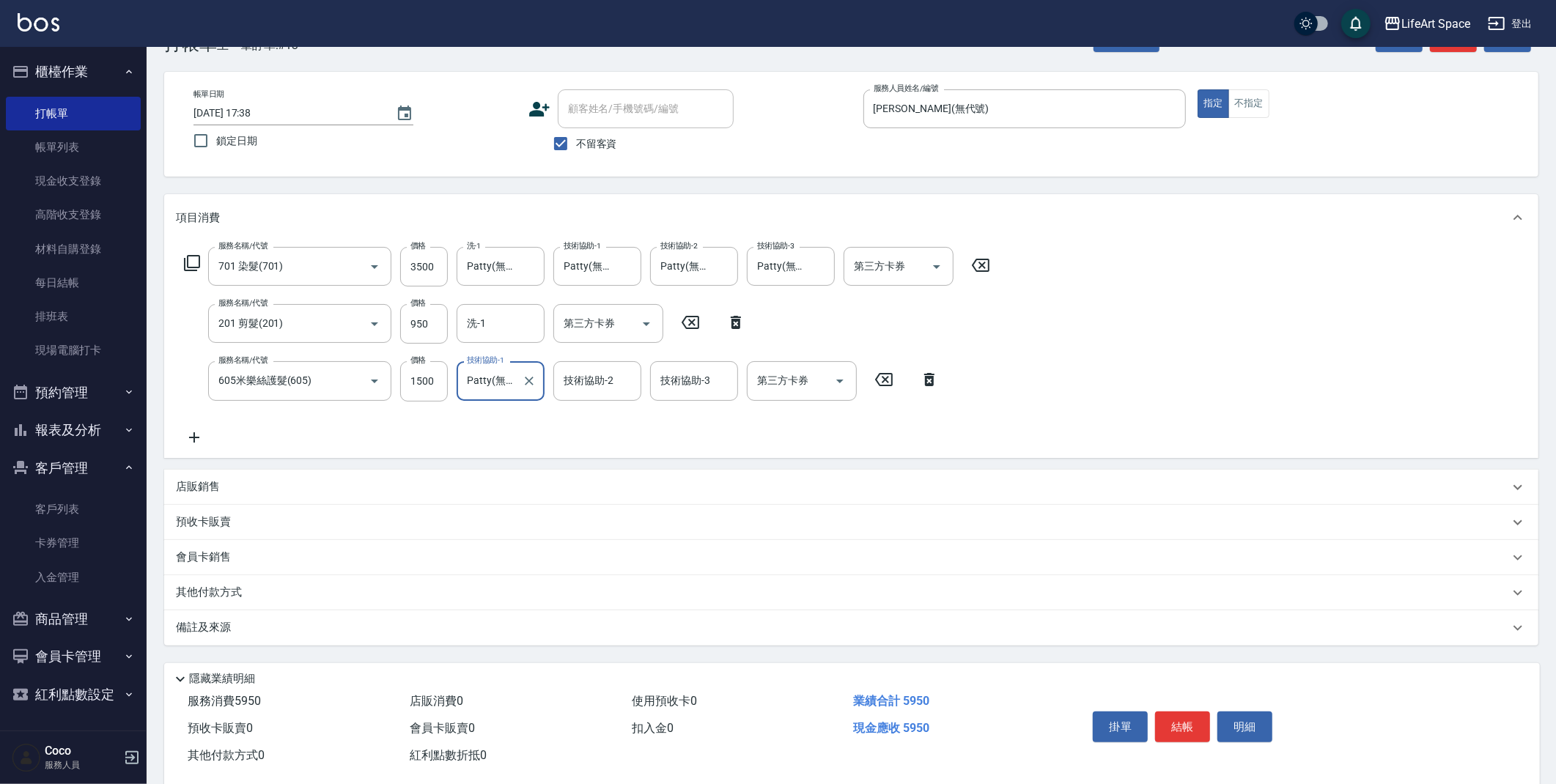
click at [244, 586] on p "其他付款方式" at bounding box center [213, 593] width 73 height 16
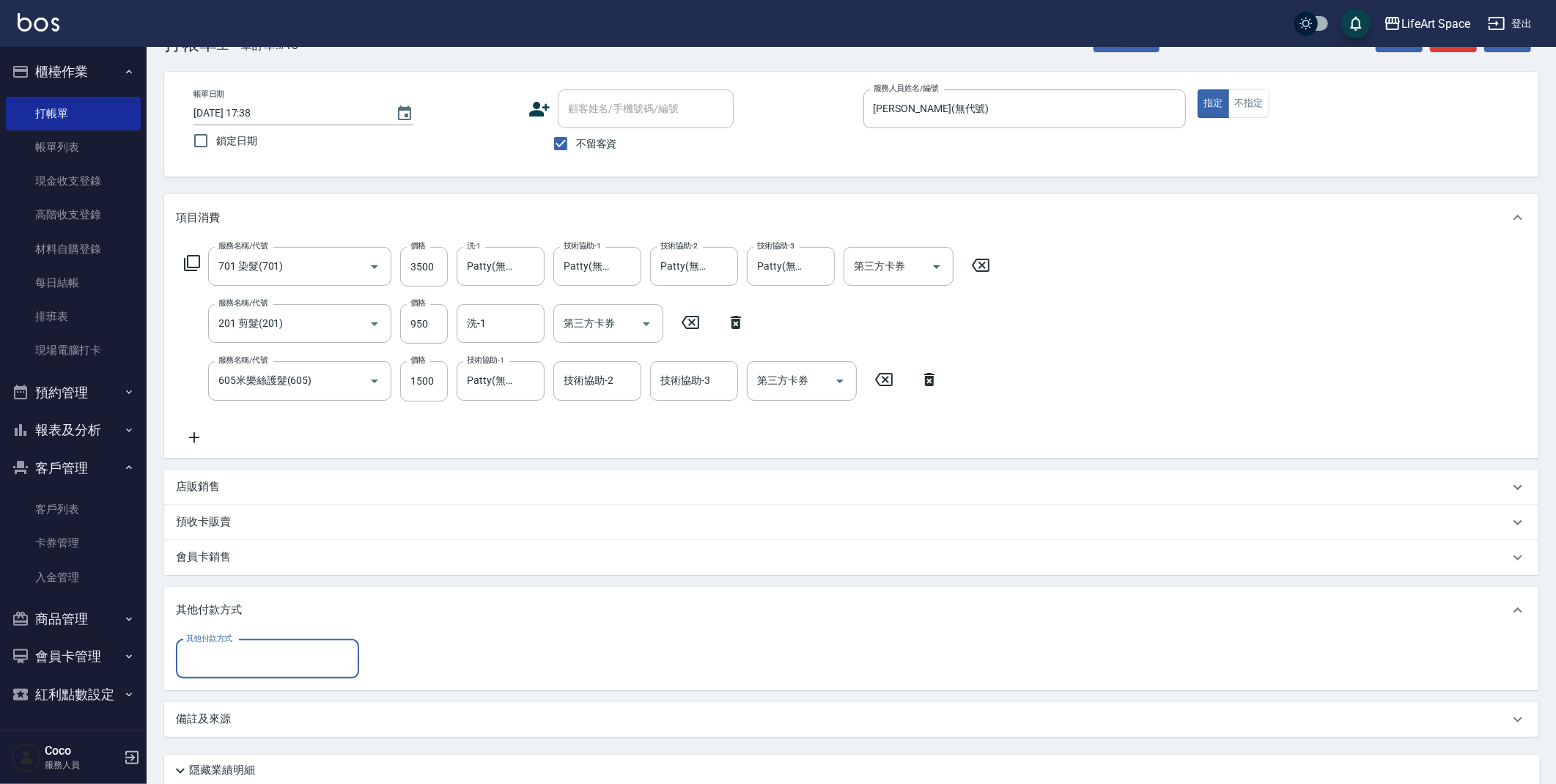
scroll to position [0, 0]
click at [283, 657] on input "其他付款方式" at bounding box center [267, 659] width 170 height 26
click at [278, 580] on span "Linepay" at bounding box center [267, 573] width 183 height 25
type input "Linepay"
type input "5950"
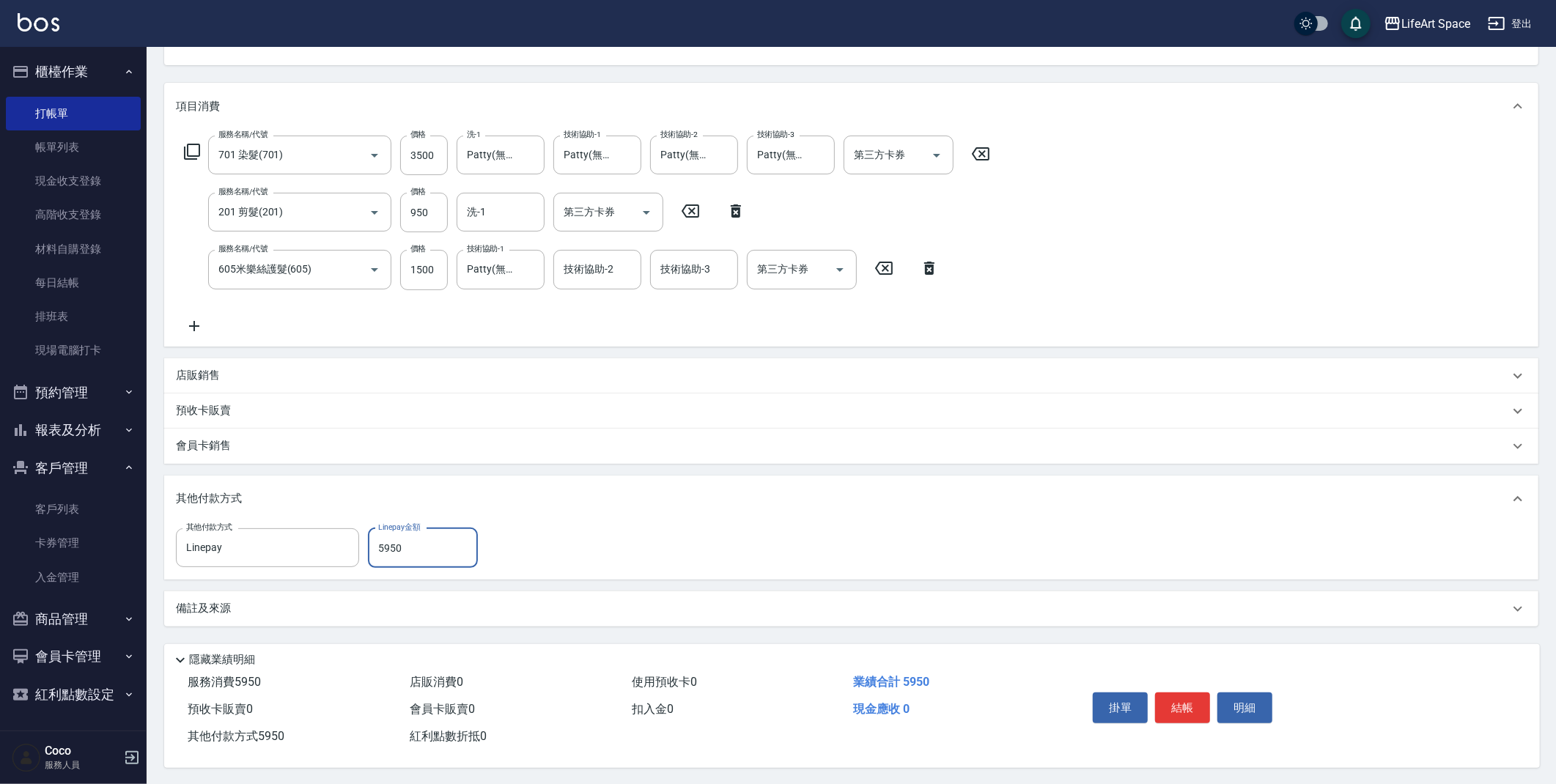
scroll to position [163, 0]
click at [1180, 700] on button "結帳" at bounding box center [1182, 707] width 55 height 31
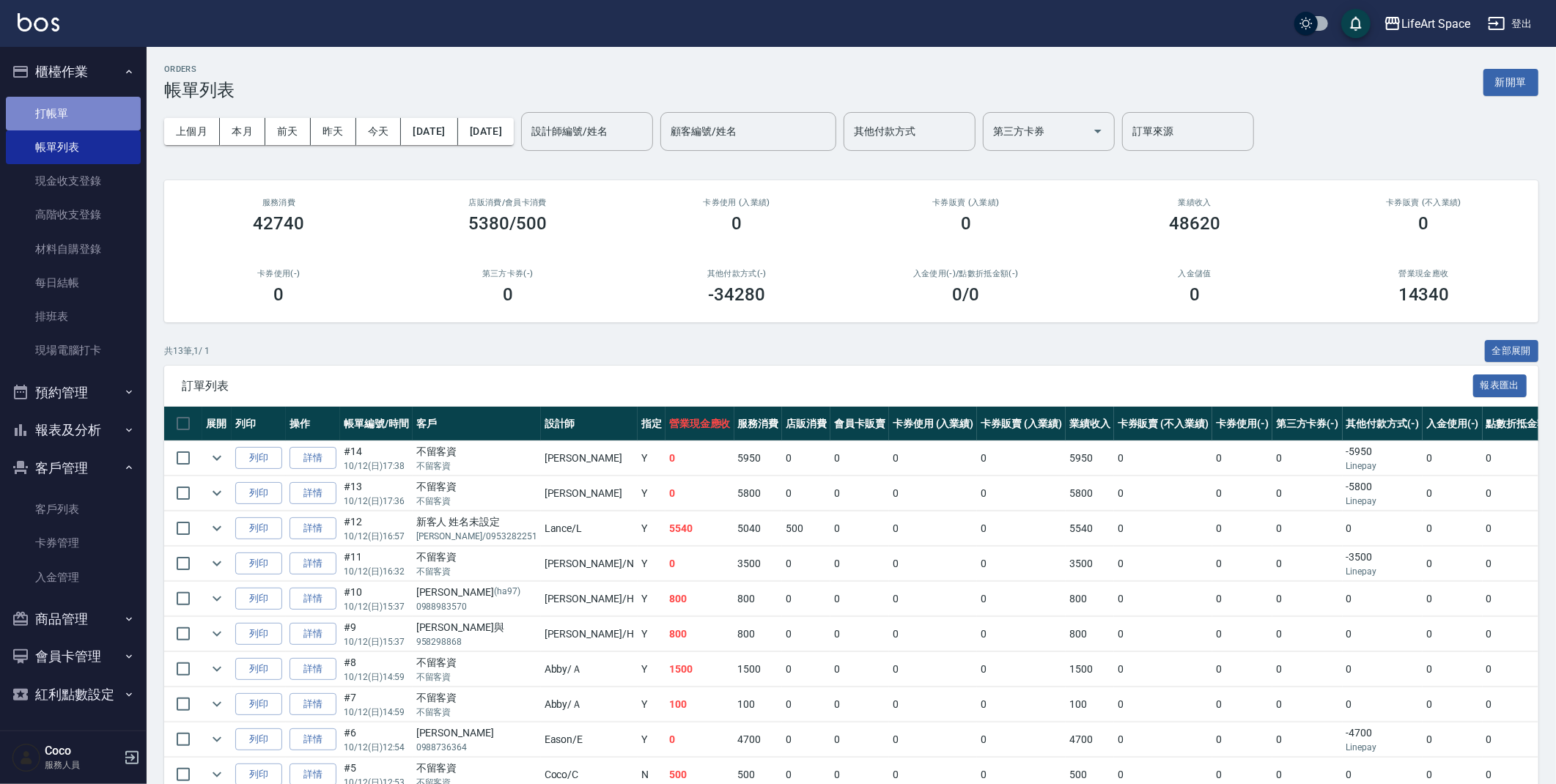
click at [69, 104] on link "打帳單" at bounding box center [73, 113] width 135 height 34
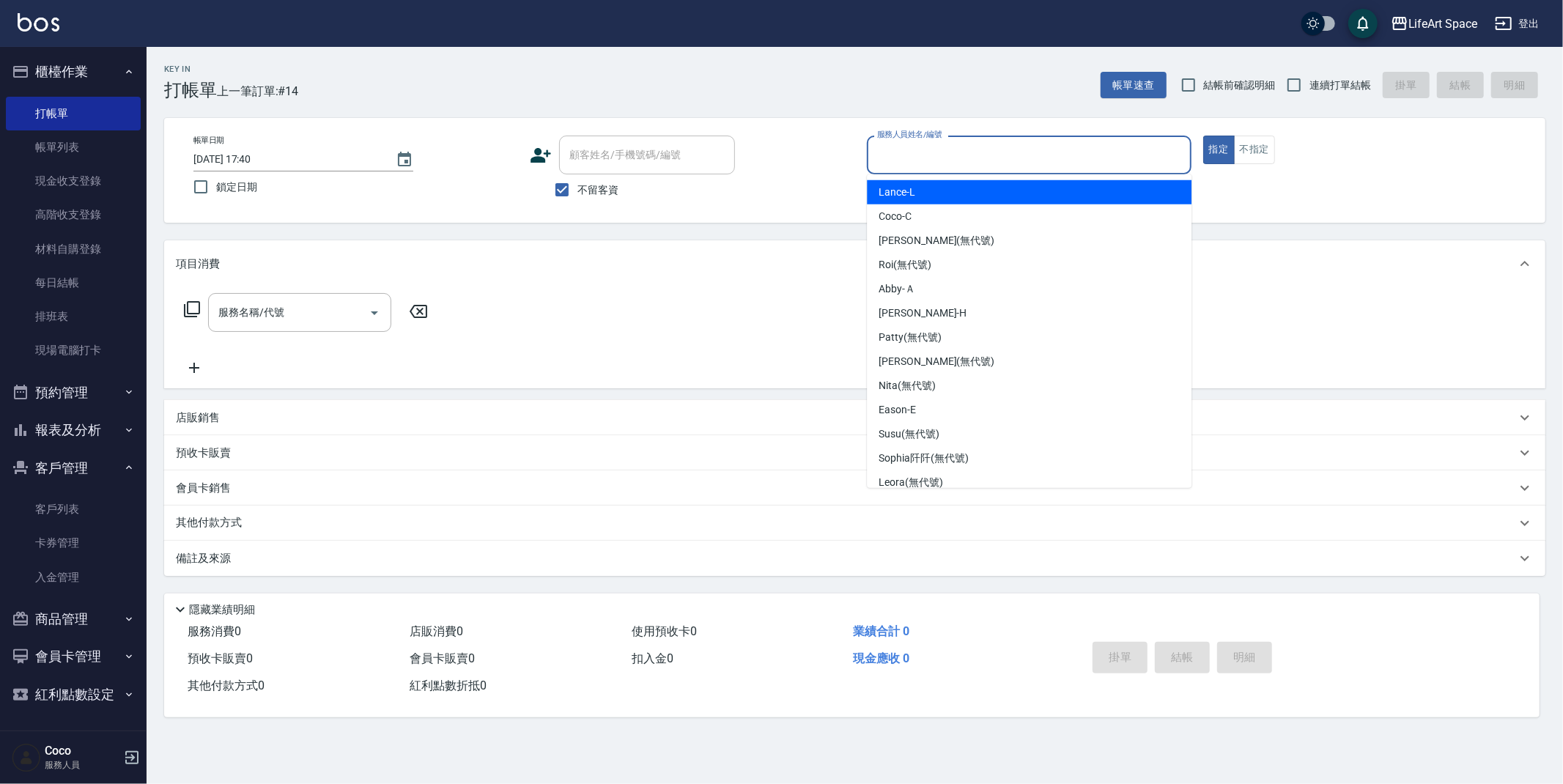
click at [965, 161] on input "服務人員姓名/編號" at bounding box center [1030, 155] width 312 height 26
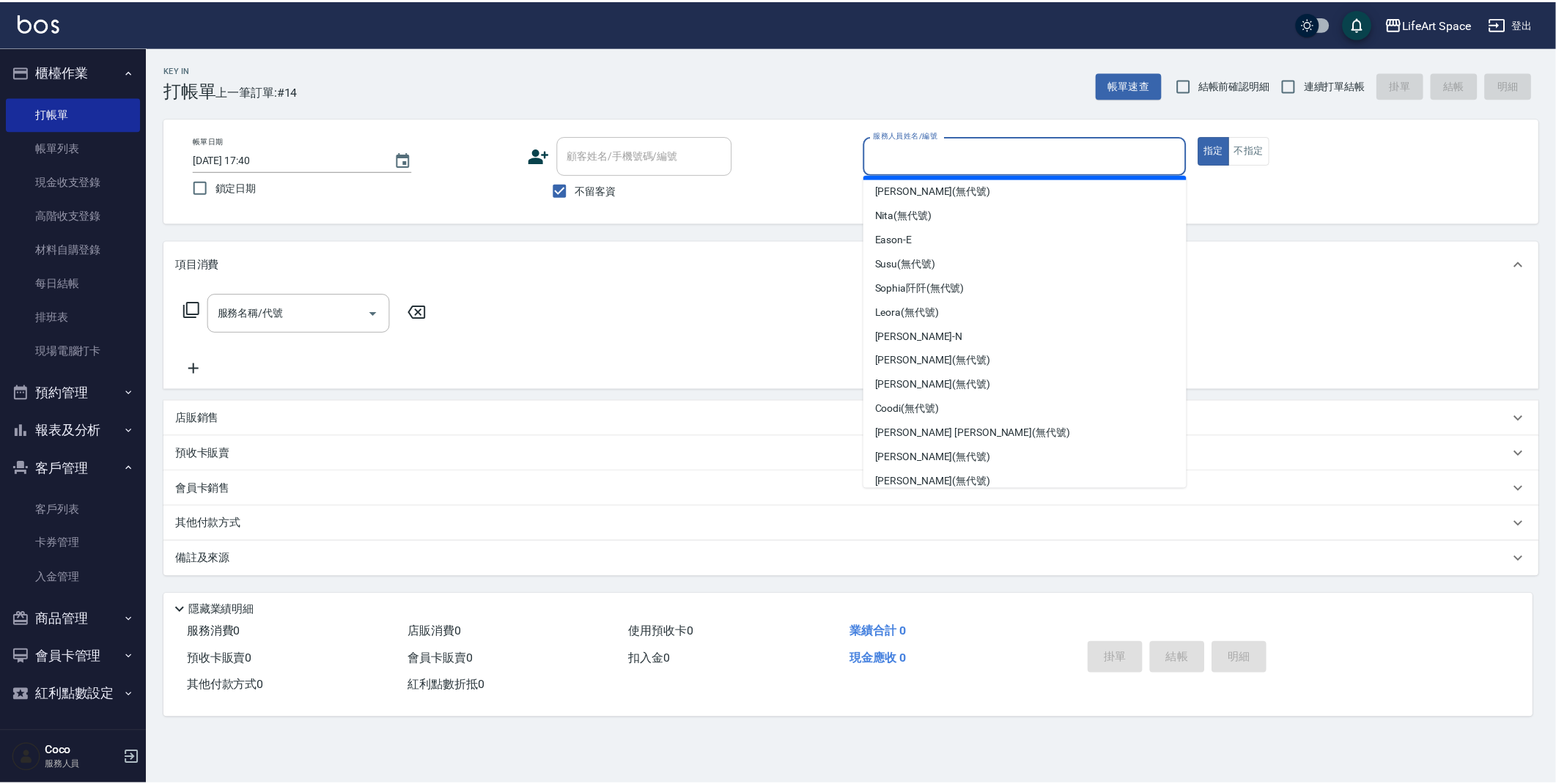
scroll to position [198, 0]
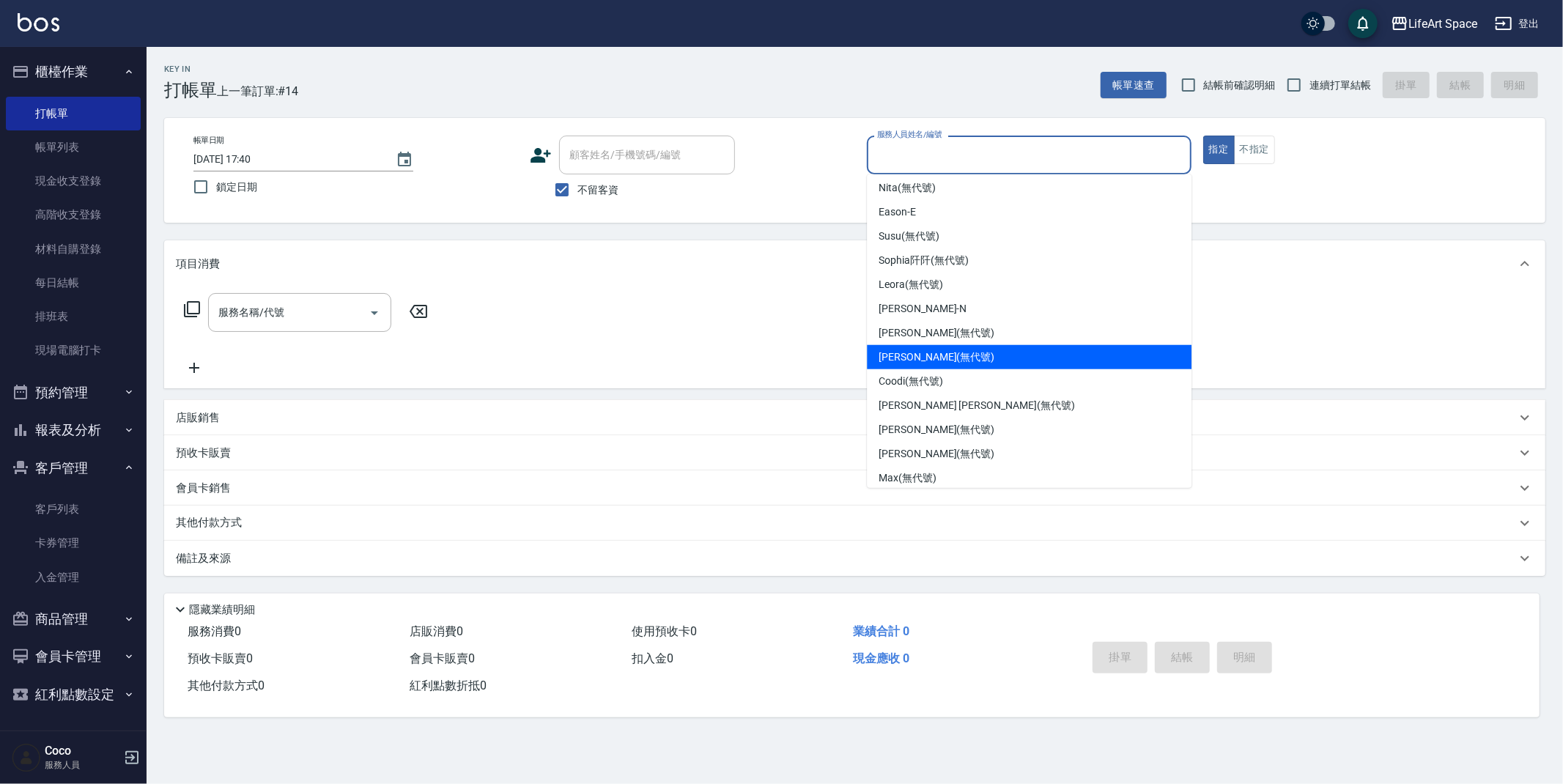
click at [933, 351] on span "[PERSON_NAME] (無代號)" at bounding box center [936, 356] width 116 height 15
type input "[PERSON_NAME](無代號)"
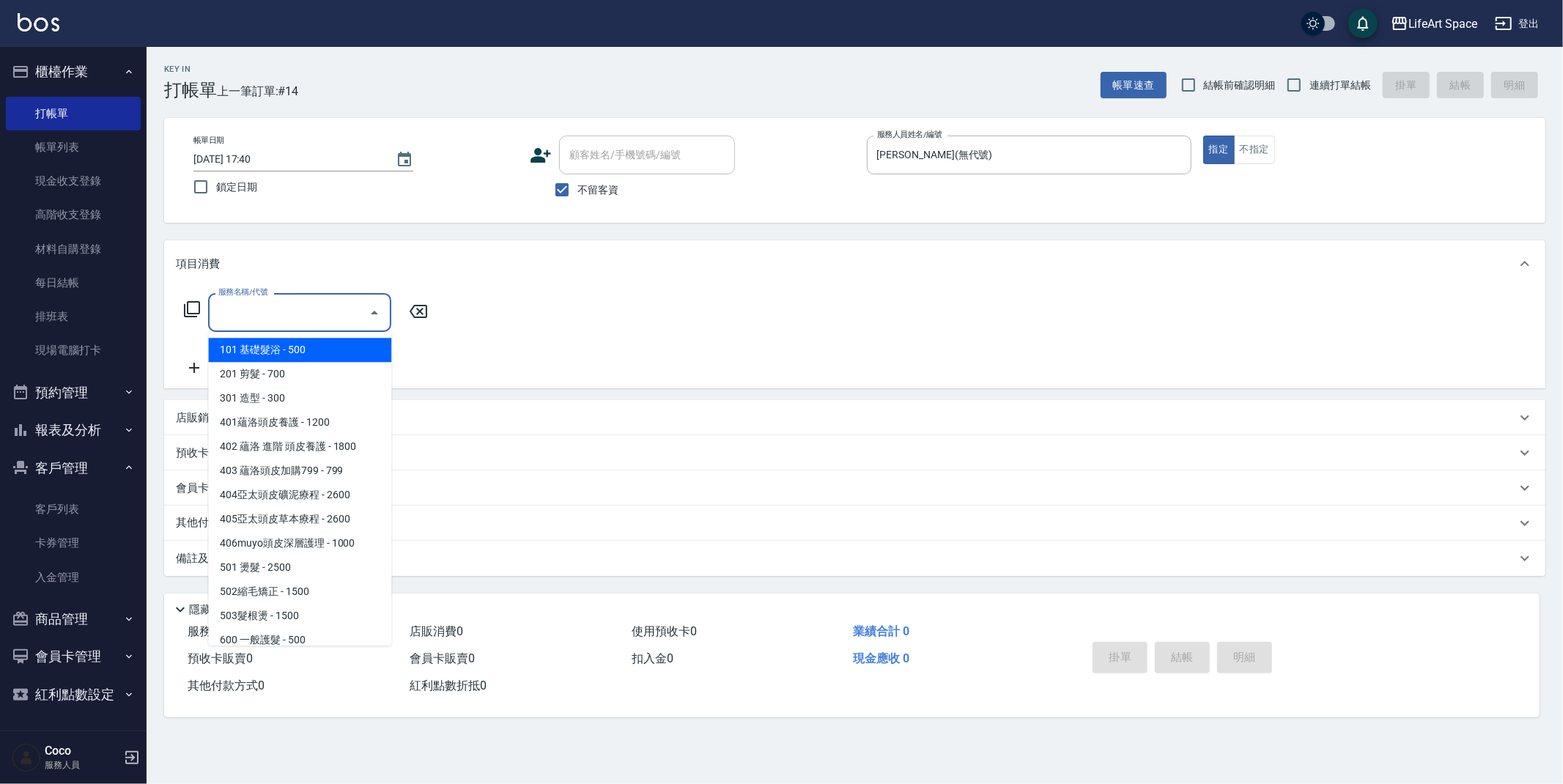
click at [265, 312] on div "服務名稱/代號 服務名稱/代號" at bounding box center [299, 312] width 183 height 39
click at [320, 370] on span "201 剪髮 - 700" at bounding box center [299, 374] width 183 height 25
type input "201 剪髮(201)"
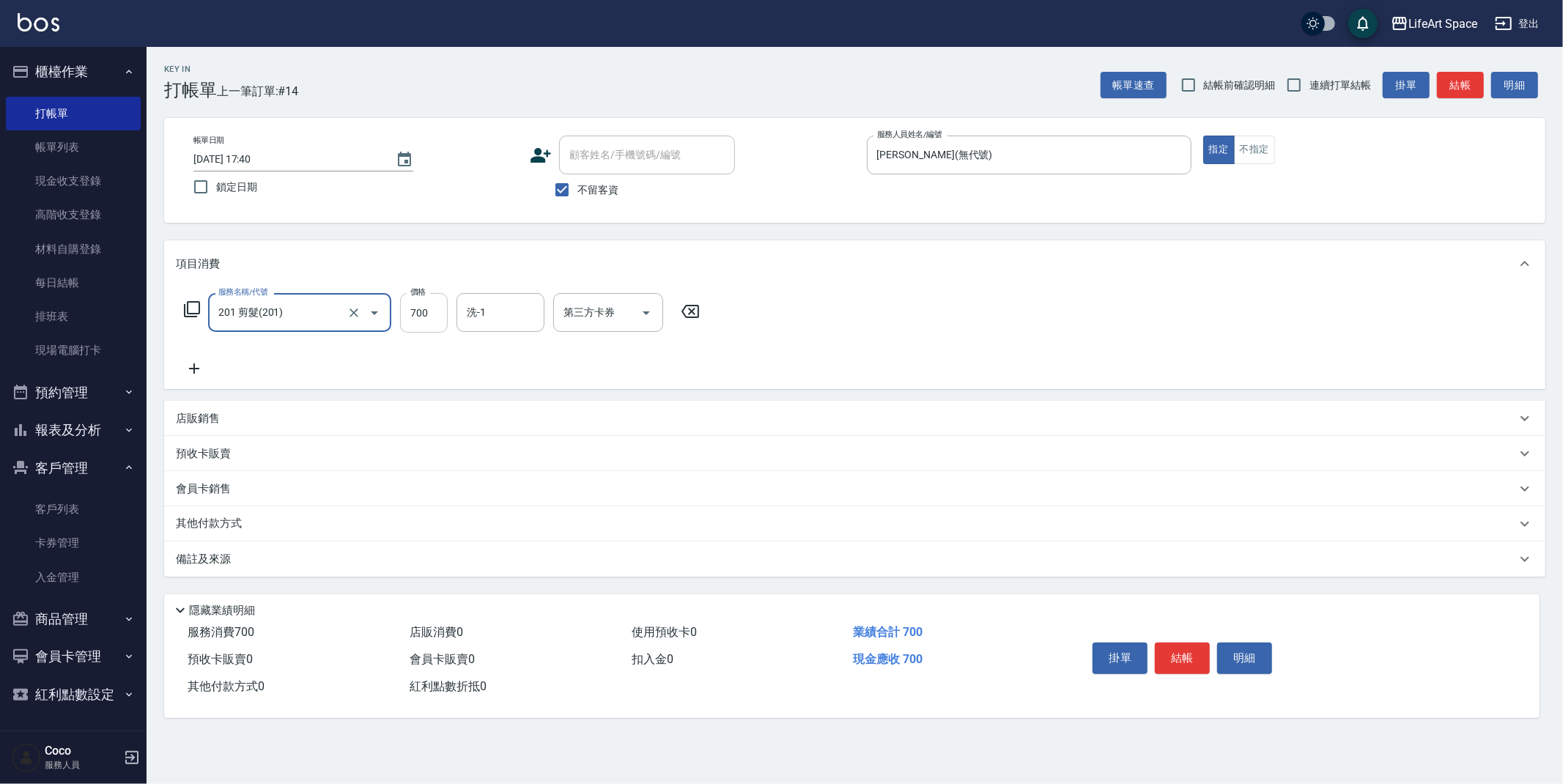
click at [432, 312] on input "700" at bounding box center [424, 312] width 47 height 39
type input "900"
click at [195, 367] on icon at bounding box center [194, 368] width 36 height 17
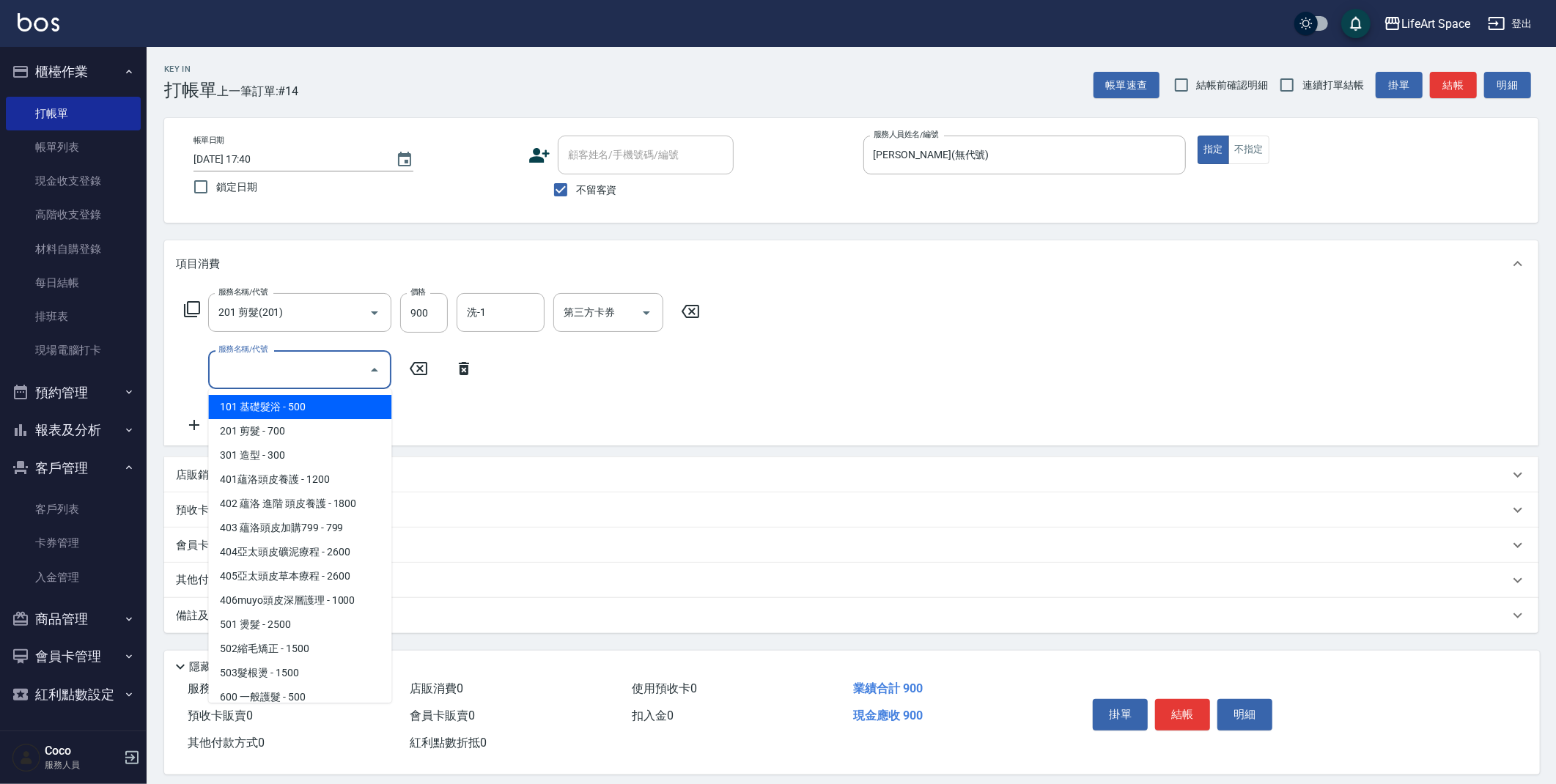
click at [259, 365] on input "服務名稱/代號" at bounding box center [288, 369] width 148 height 26
click at [259, 434] on span "201 剪髮 - 700" at bounding box center [299, 431] width 183 height 25
type input "201 剪髮(201)"
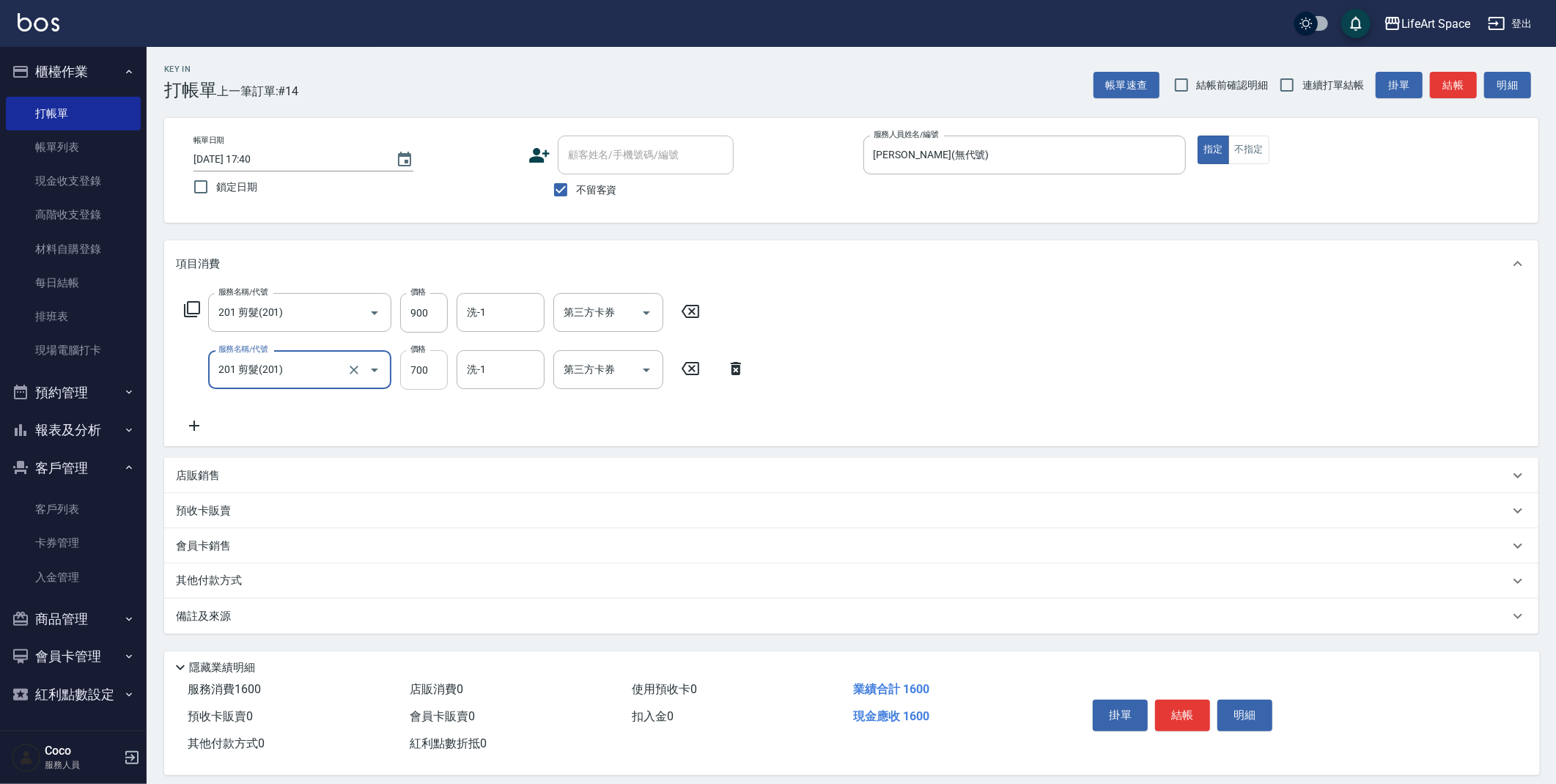
click at [439, 370] on input "700" at bounding box center [424, 369] width 47 height 39
type input "700"
click at [521, 312] on input "洗-1" at bounding box center [501, 313] width 75 height 26
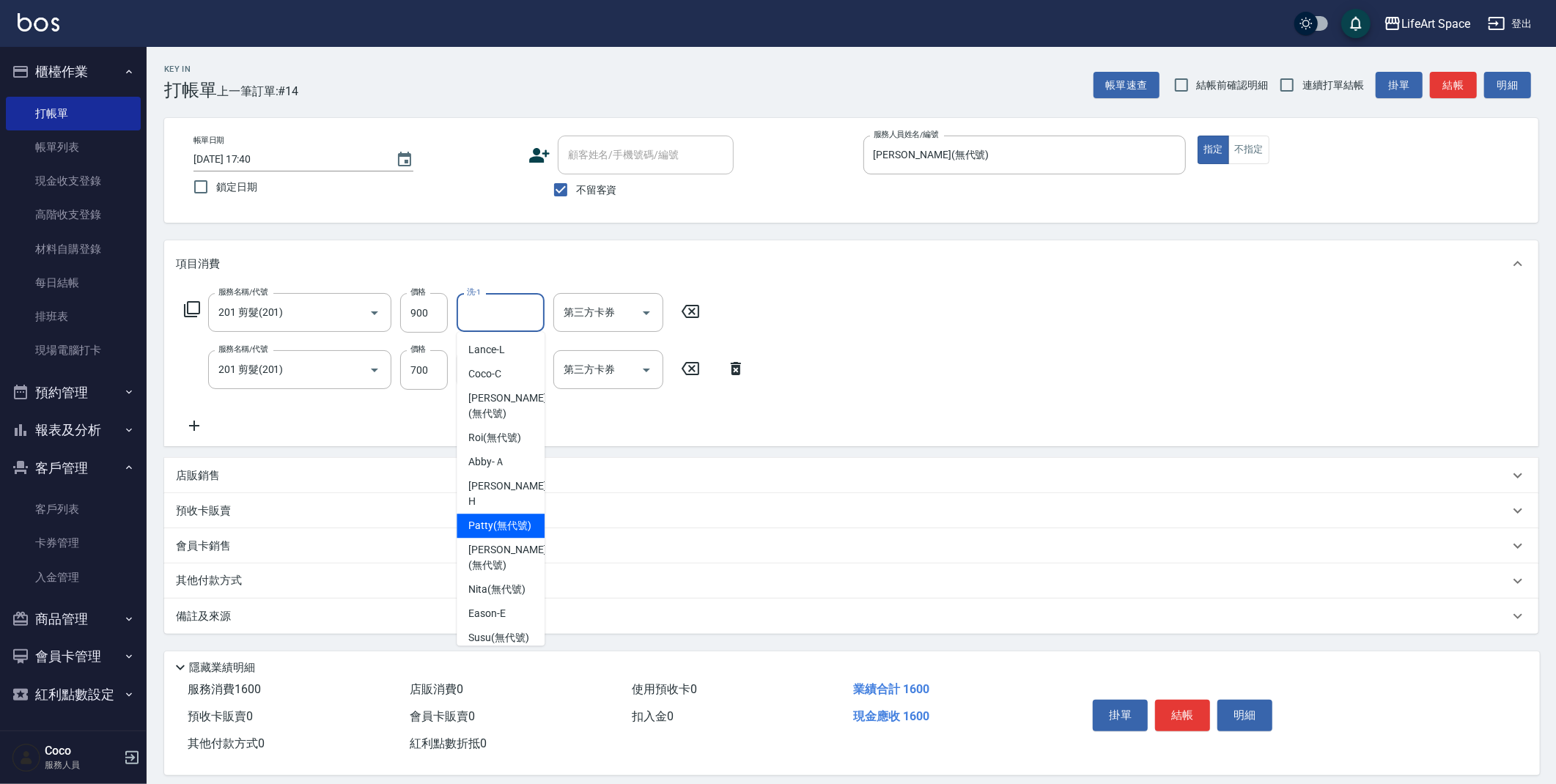
click at [497, 518] on span "[PERSON_NAME] (無代號)" at bounding box center [499, 525] width 63 height 15
type input "Patty(無代號)"
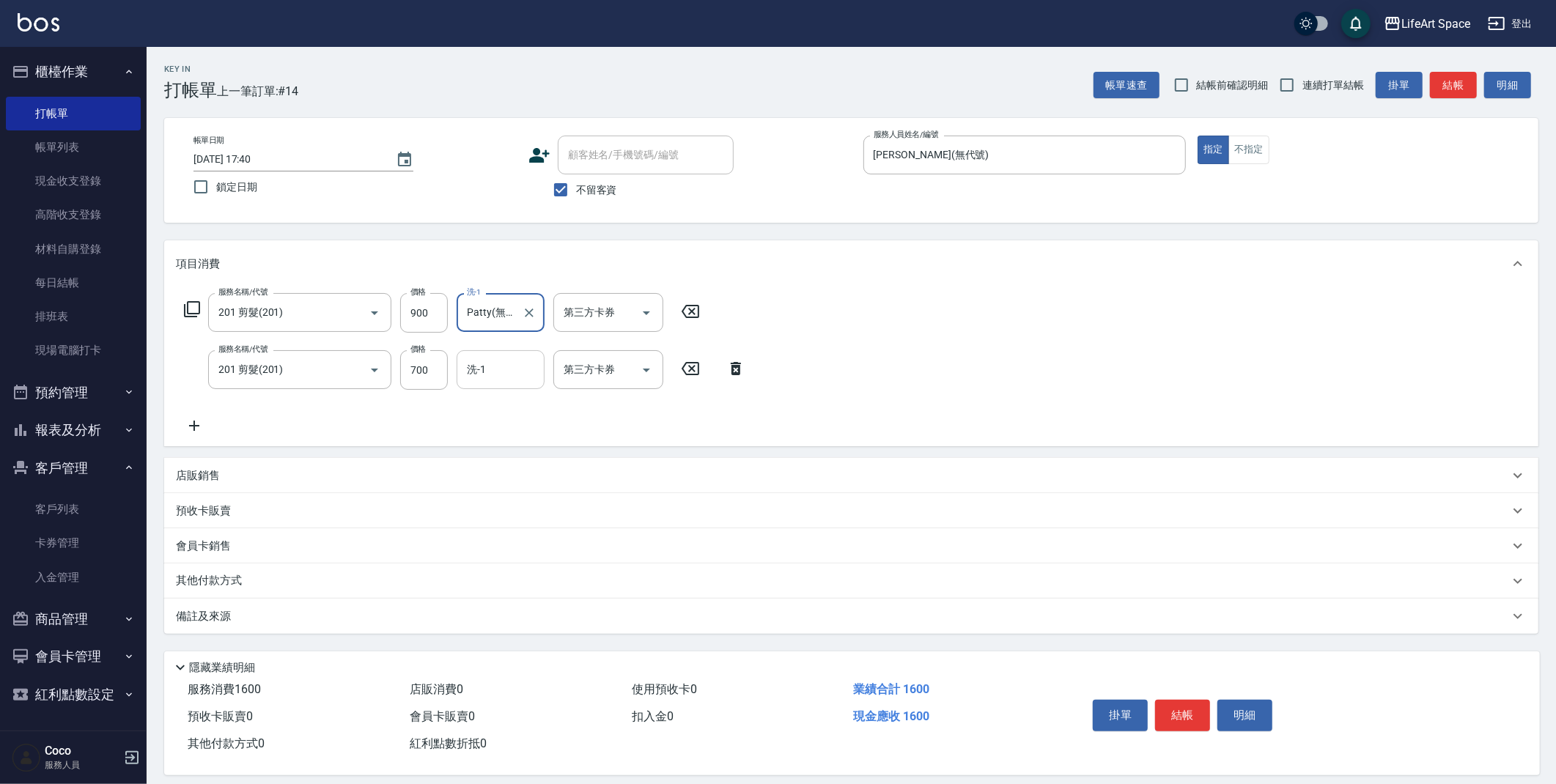
click at [503, 366] on input "洗-1" at bounding box center [501, 369] width 75 height 26
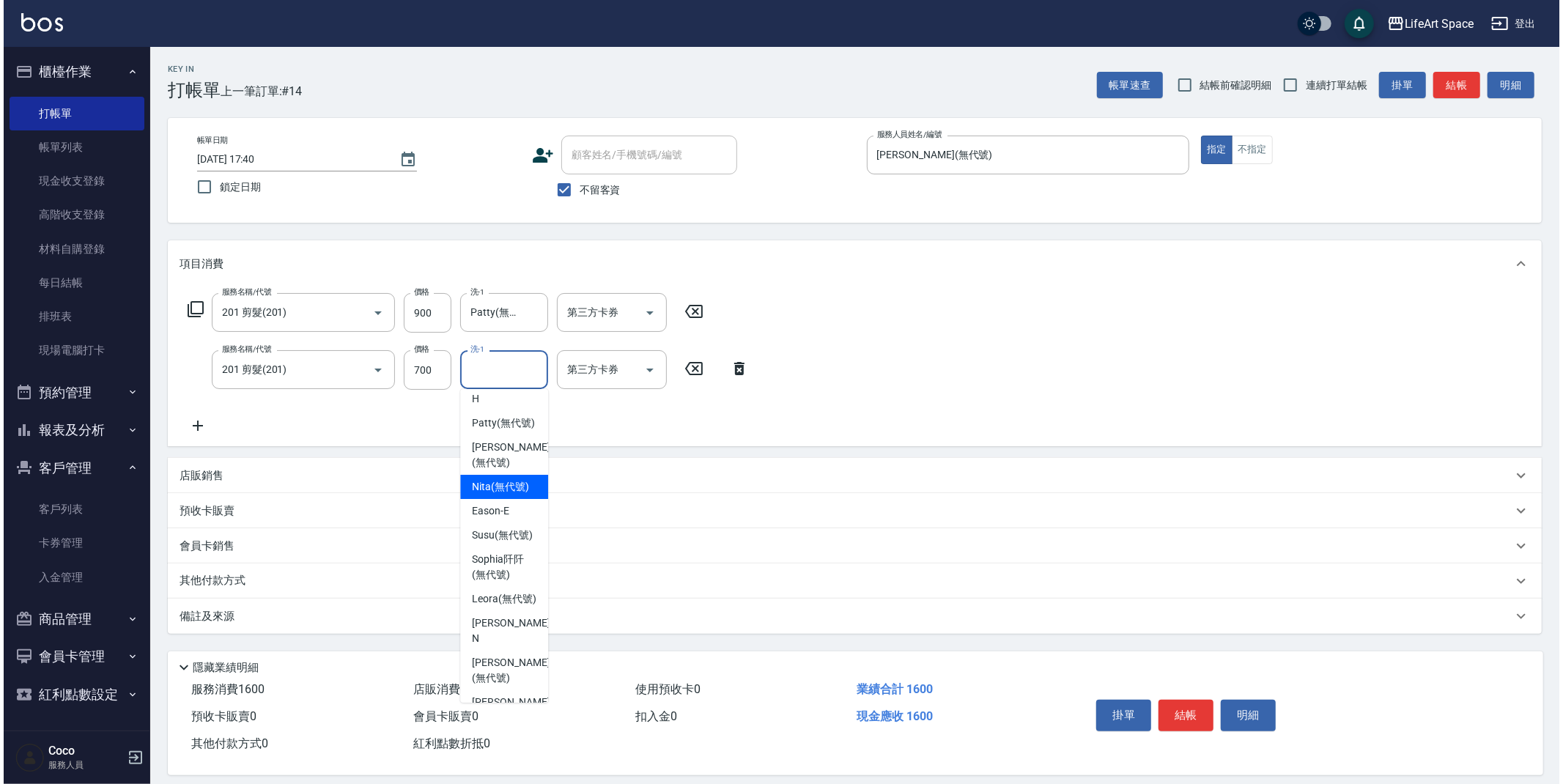
scroll to position [128, 0]
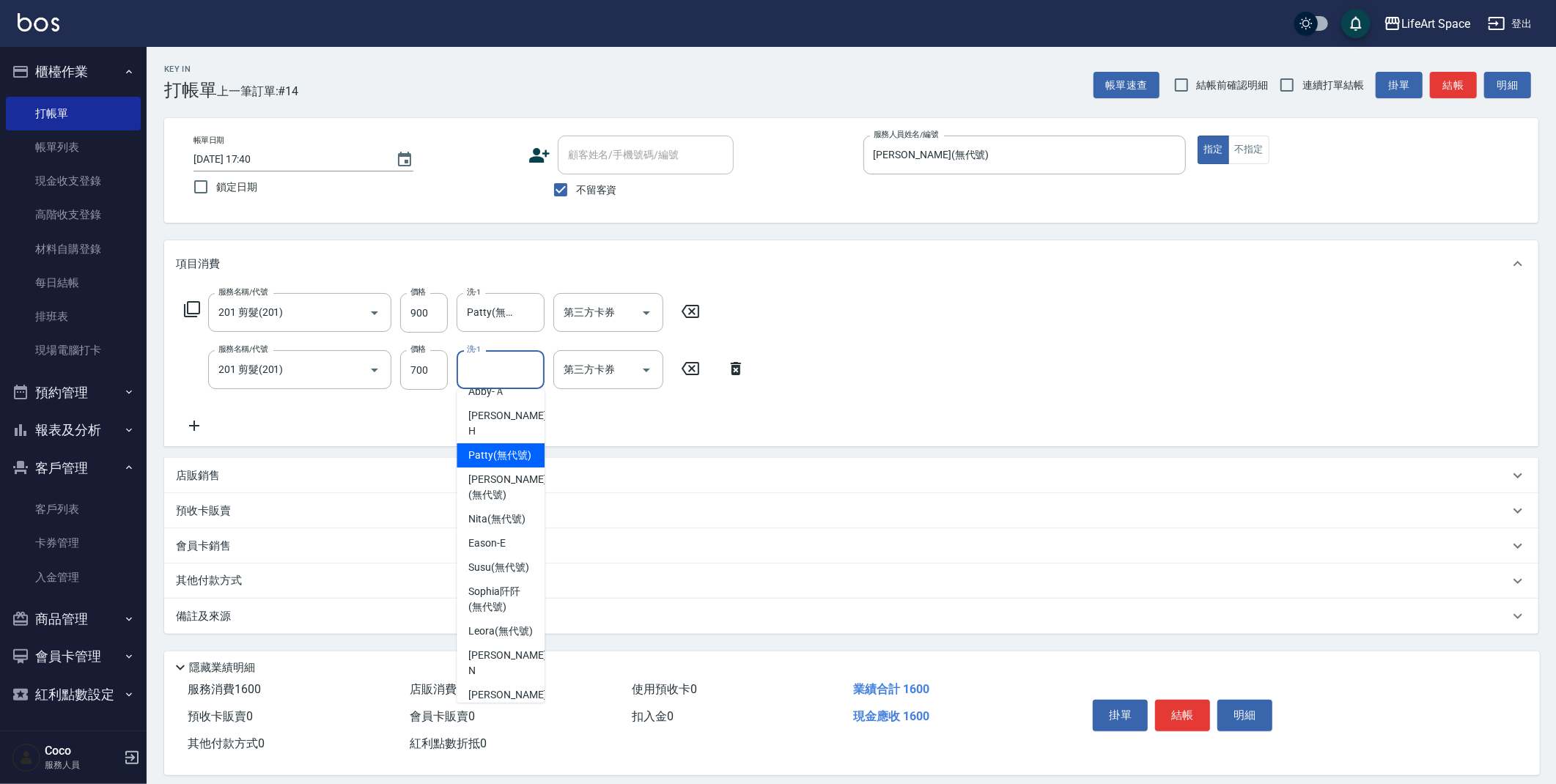
click at [515, 448] on span "[PERSON_NAME] (無代號)" at bounding box center [499, 455] width 63 height 15
type input "Patty(無代號)"
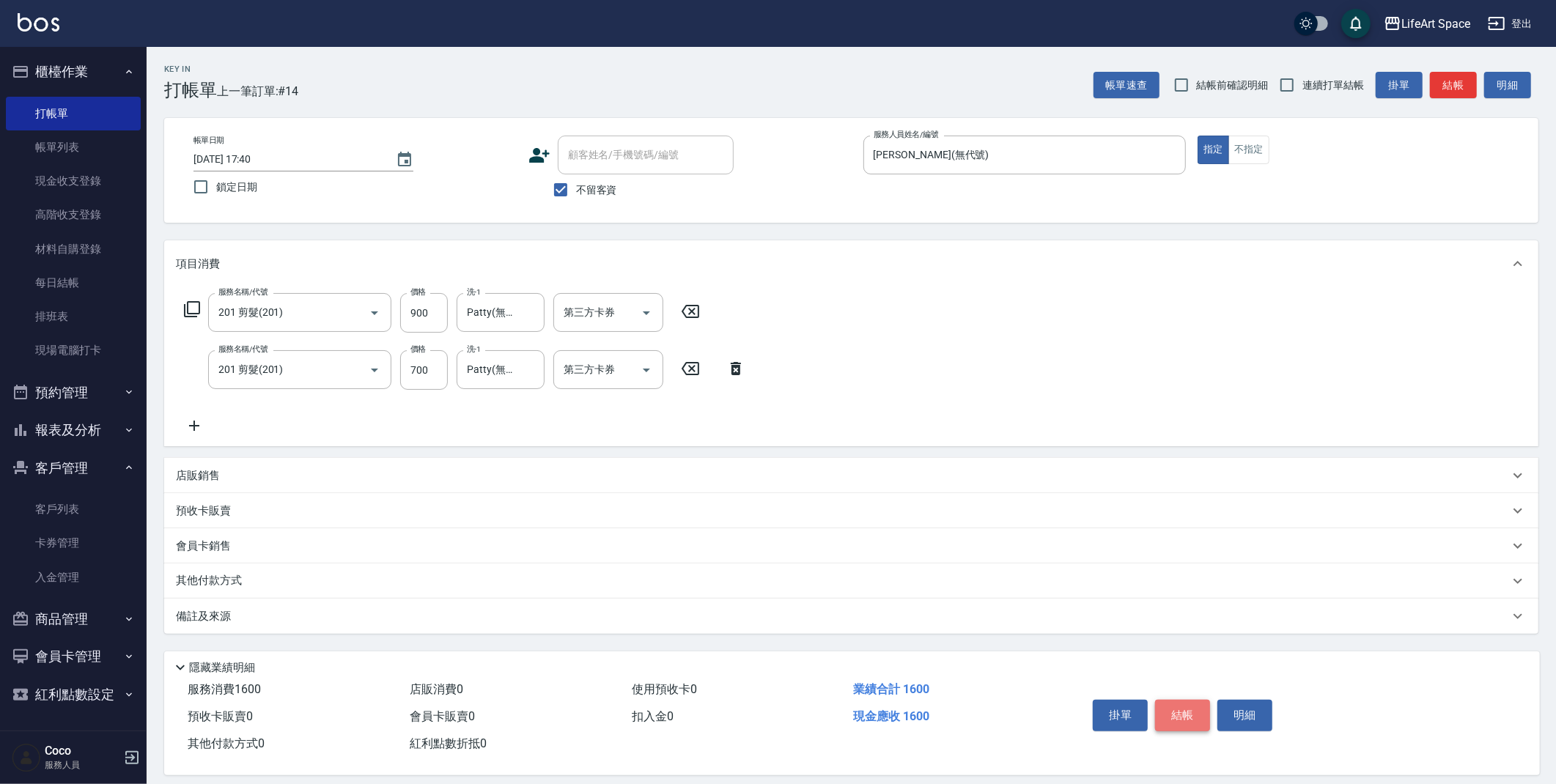
click at [1177, 714] on button "結帳" at bounding box center [1182, 715] width 55 height 31
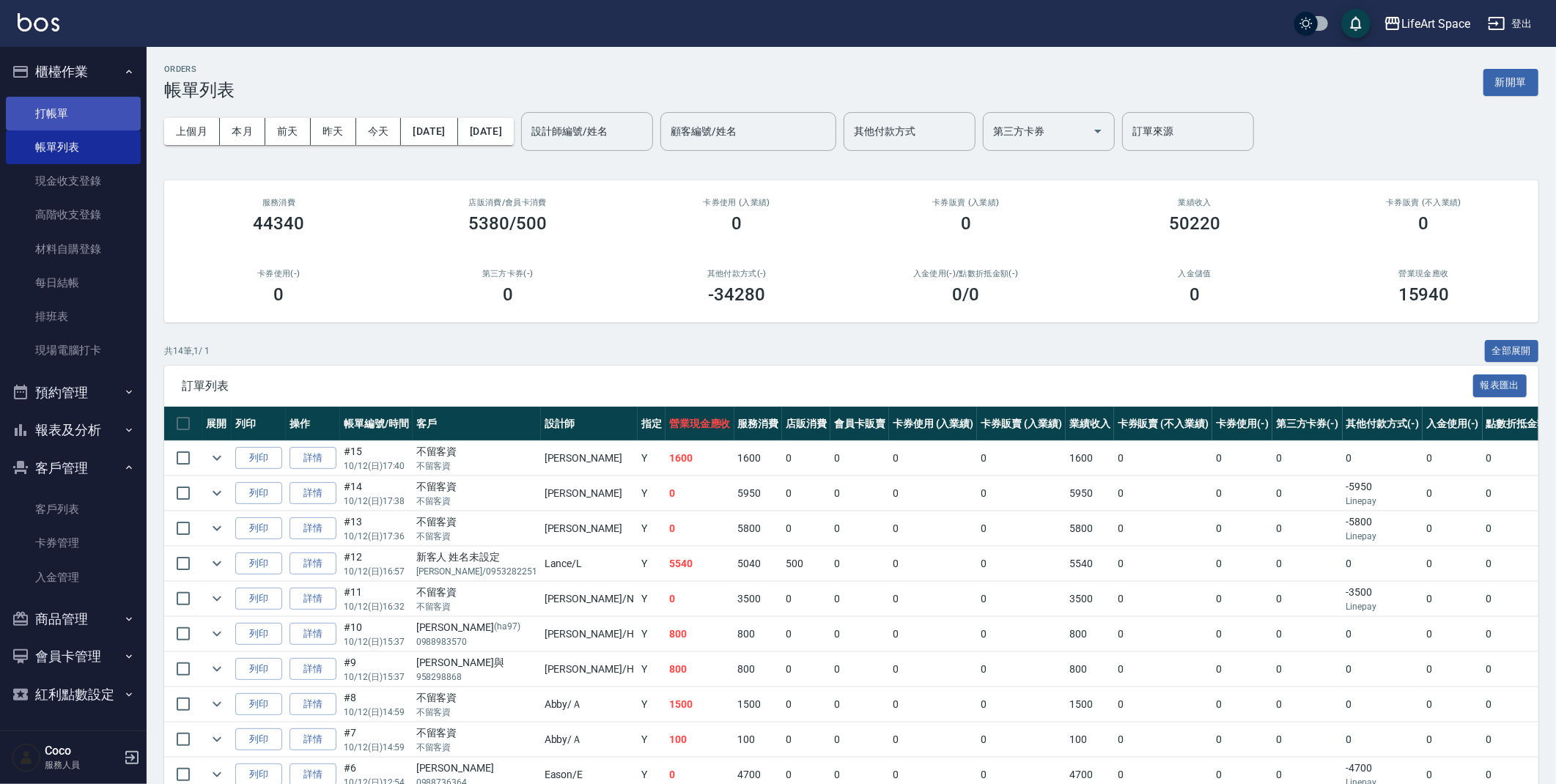
click at [65, 120] on link "打帳單" at bounding box center [73, 113] width 135 height 34
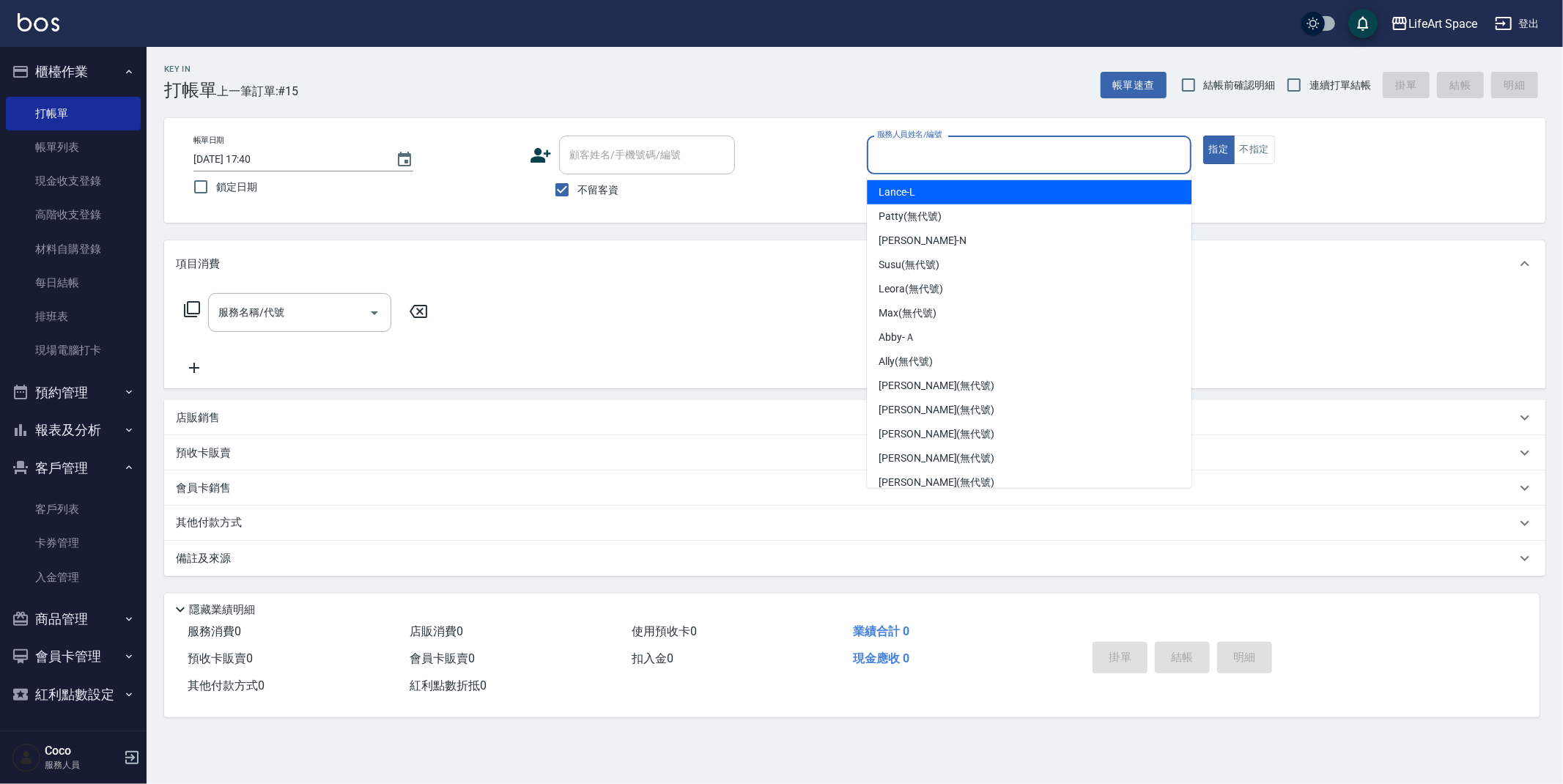
click at [943, 155] on input "服務人員姓名/編號" at bounding box center [1030, 155] width 312 height 26
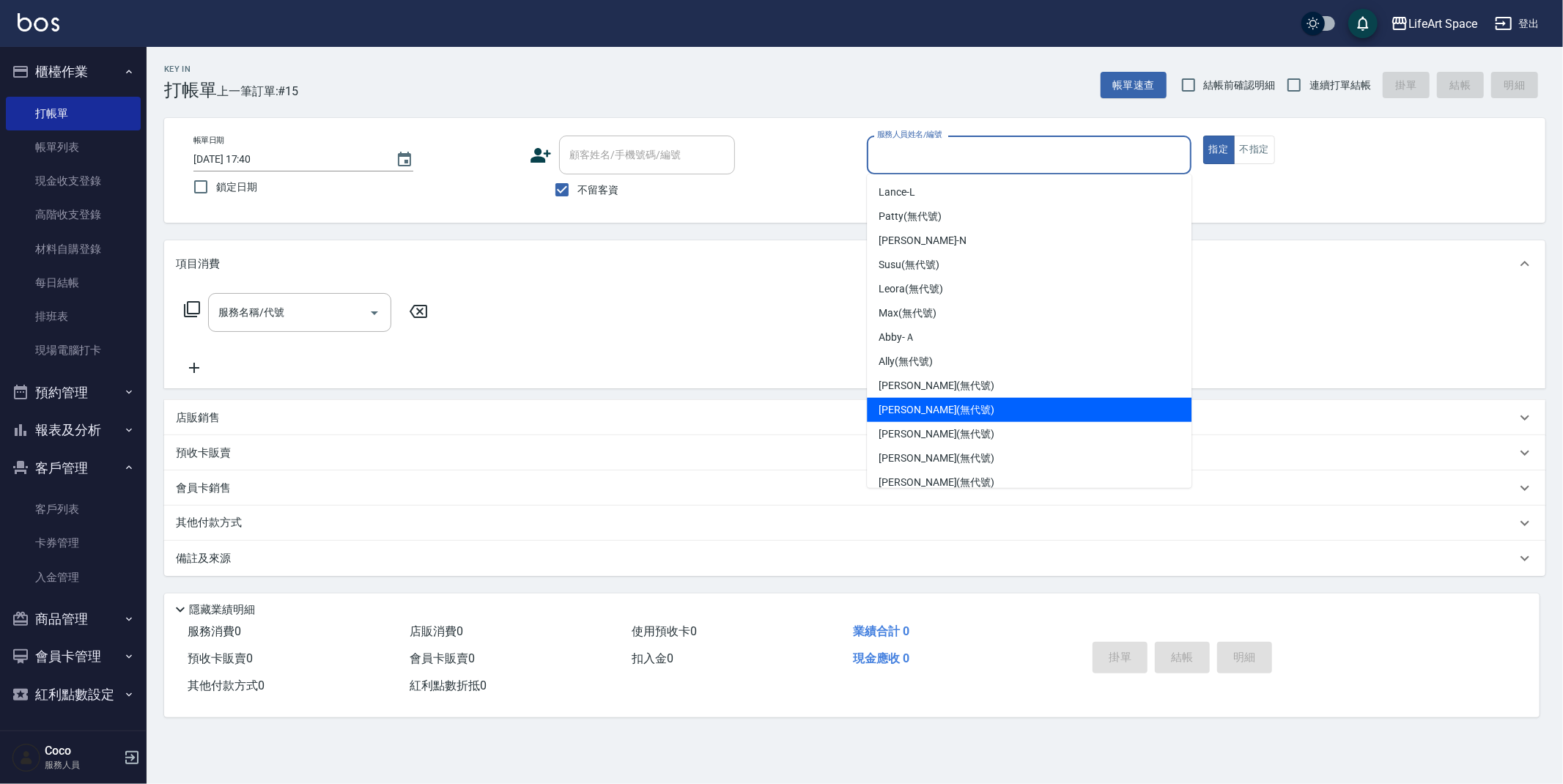
scroll to position [253, 0]
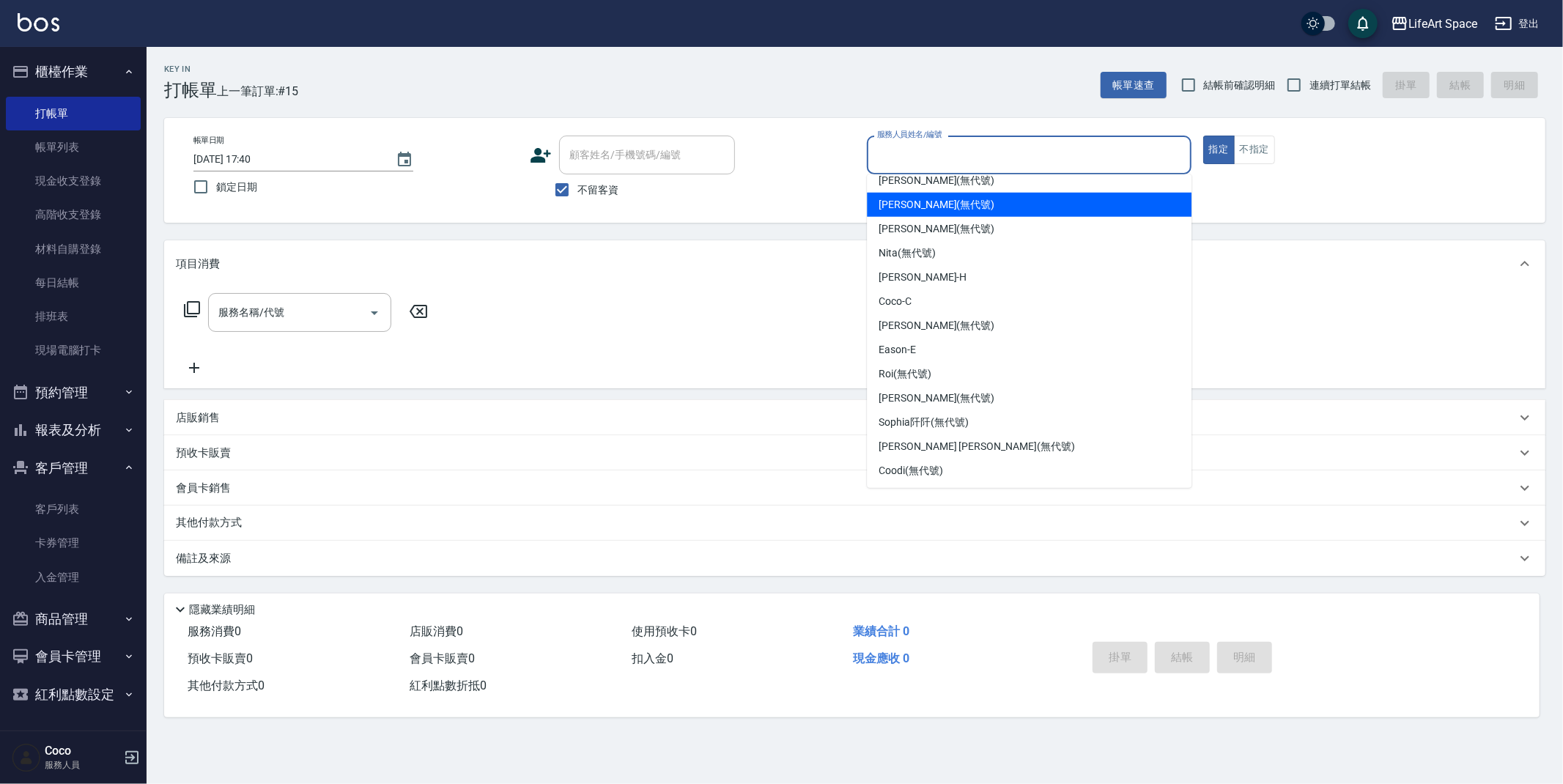
click at [931, 210] on span "[PERSON_NAME] (無代號)" at bounding box center [936, 204] width 116 height 15
type input "[PERSON_NAME](無代號)"
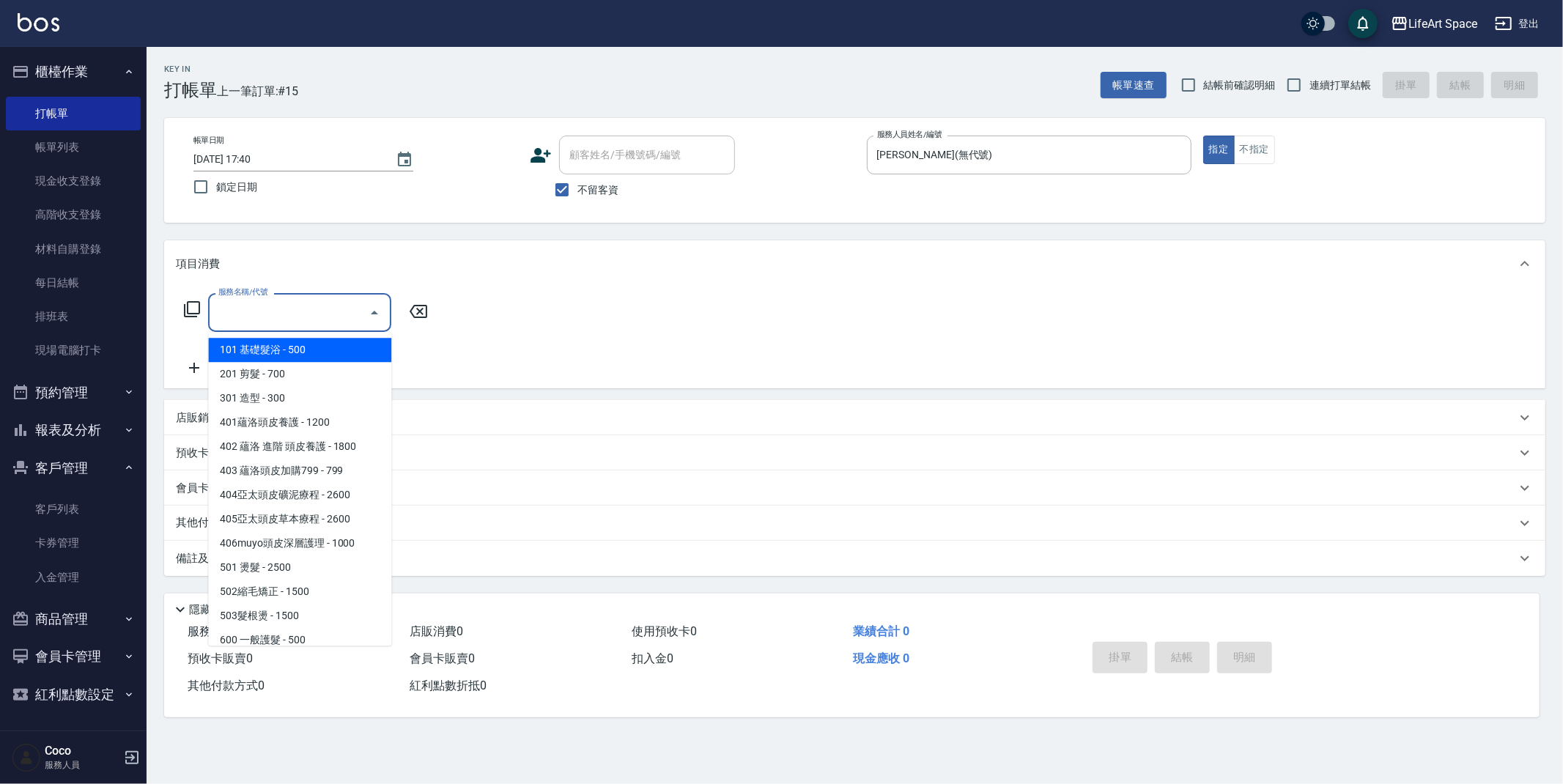
click at [266, 310] on input "服務名稱/代號" at bounding box center [288, 313] width 148 height 26
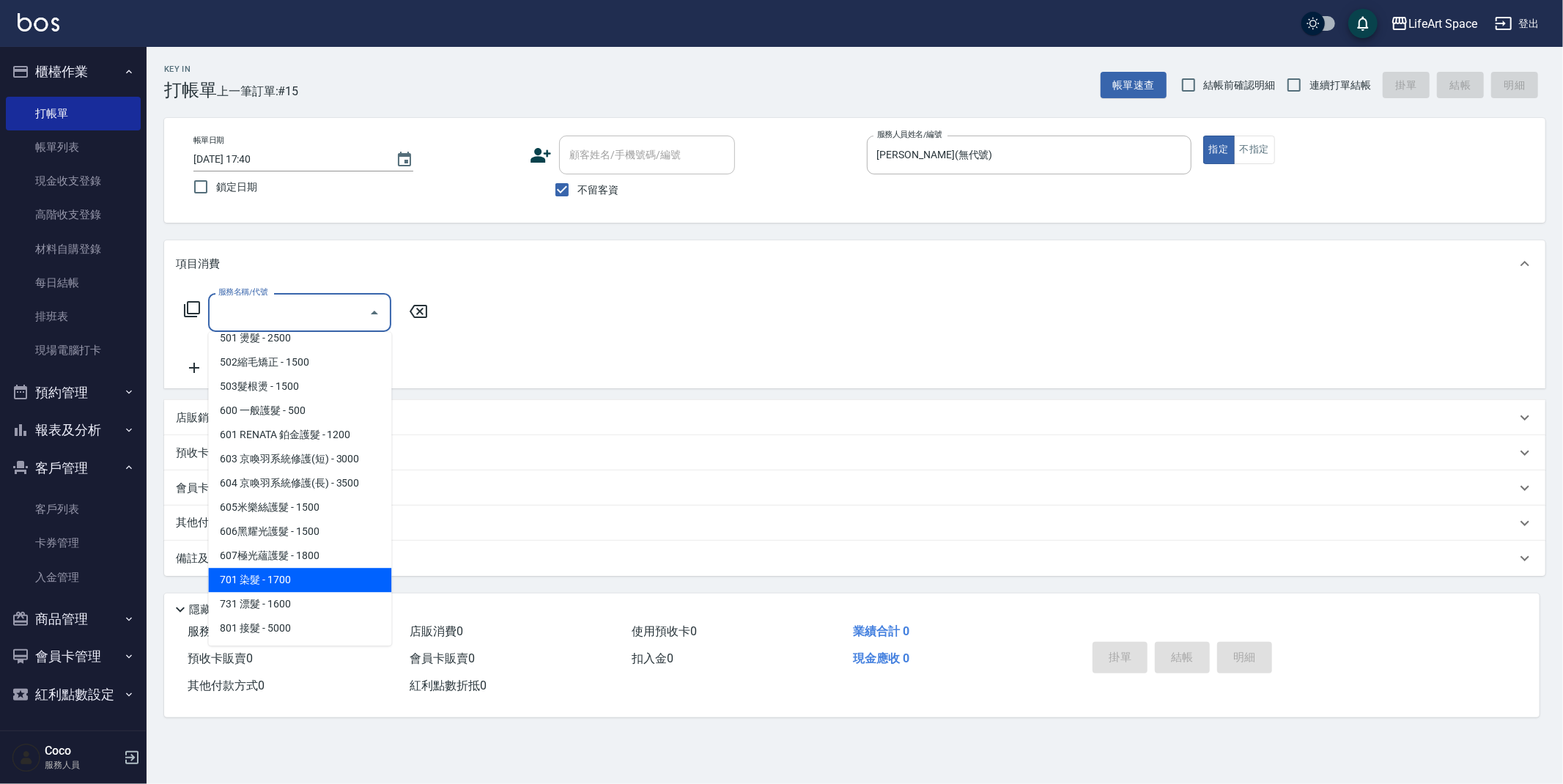
click at [295, 573] on span "701 染髮 - 1700" at bounding box center [299, 580] width 183 height 25
type input "701 染髮(701)"
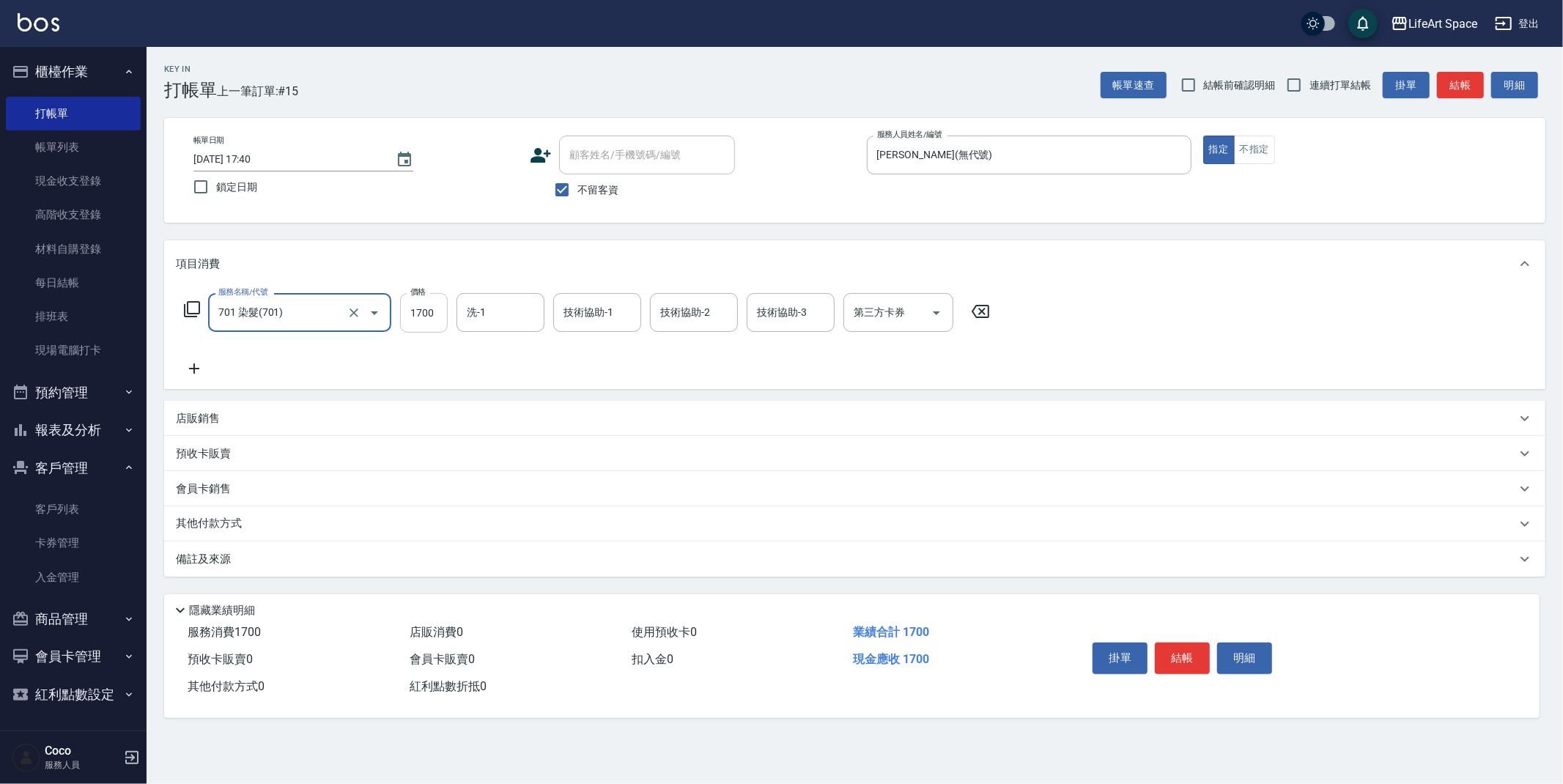
click at [434, 313] on input "1700" at bounding box center [424, 312] width 47 height 39
type input "3150"
click at [468, 314] on input "洗-1" at bounding box center [501, 313] width 75 height 26
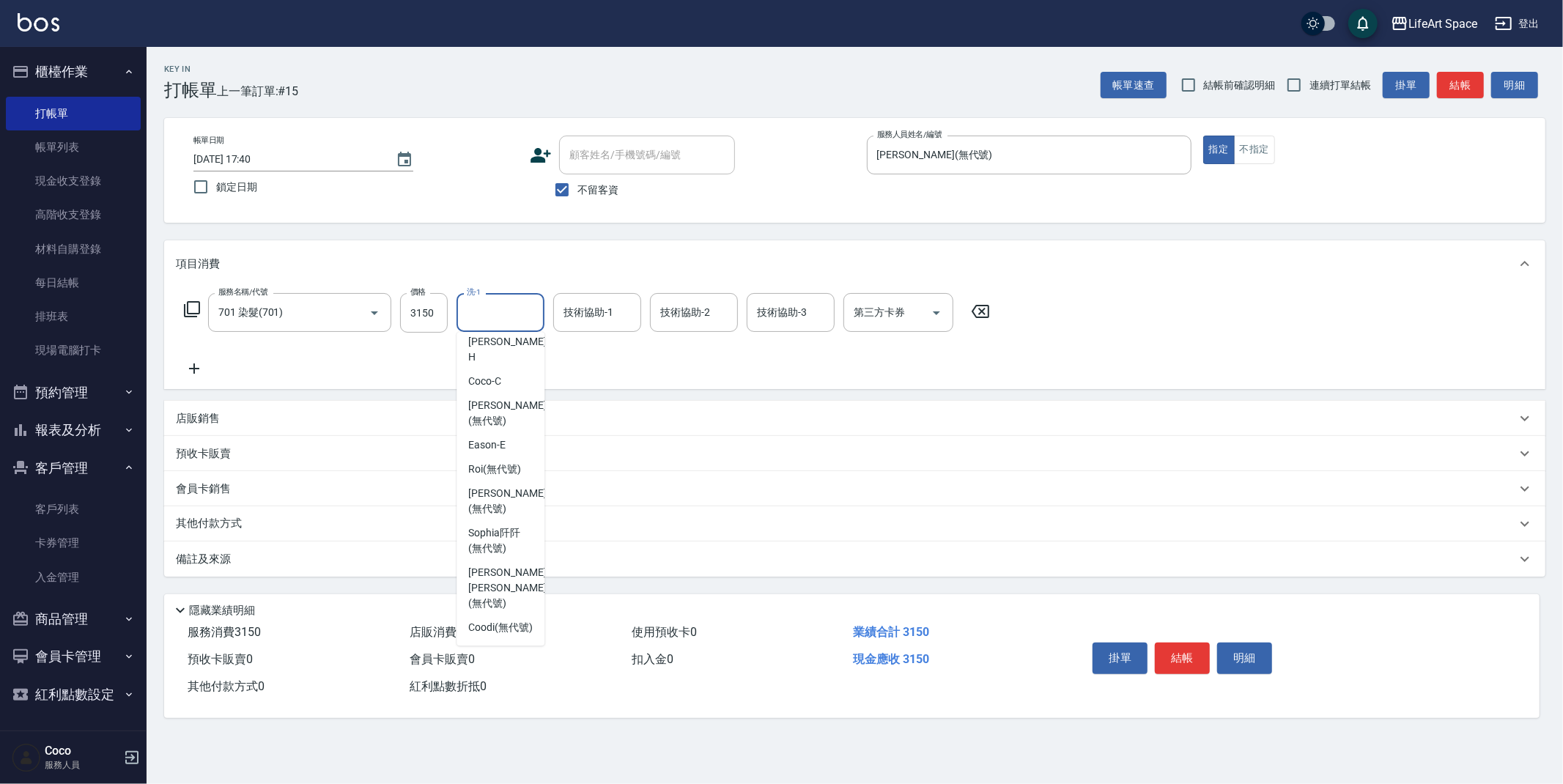
scroll to position [453, 0]
click at [500, 576] on span "[PERSON_NAME] [PERSON_NAME] (無代號)" at bounding box center [506, 588] width 78 height 46
type input "[PERSON_NAME] [PERSON_NAME](無代號)"
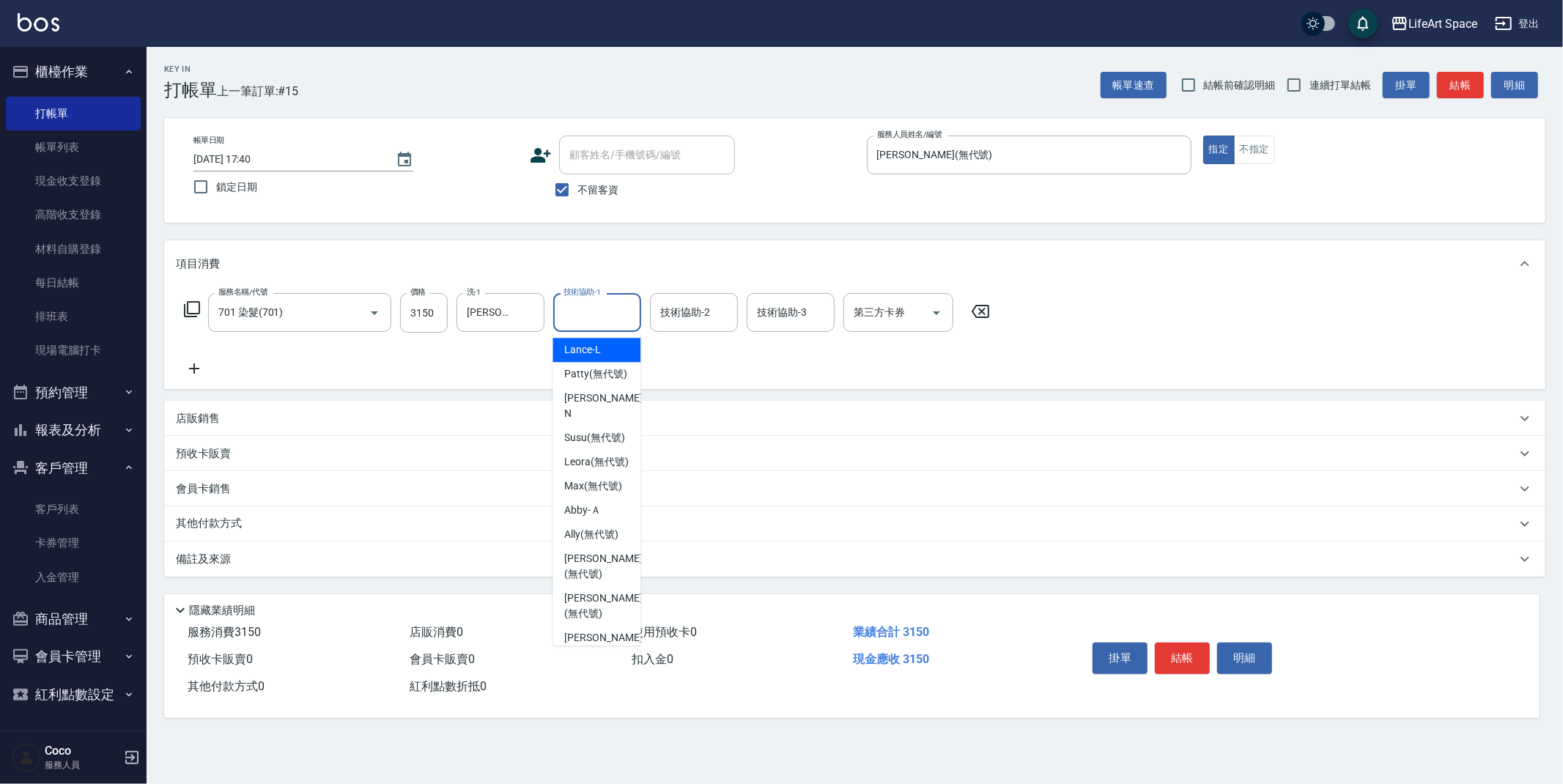
click at [598, 312] on input "技術協助-1" at bounding box center [597, 313] width 75 height 26
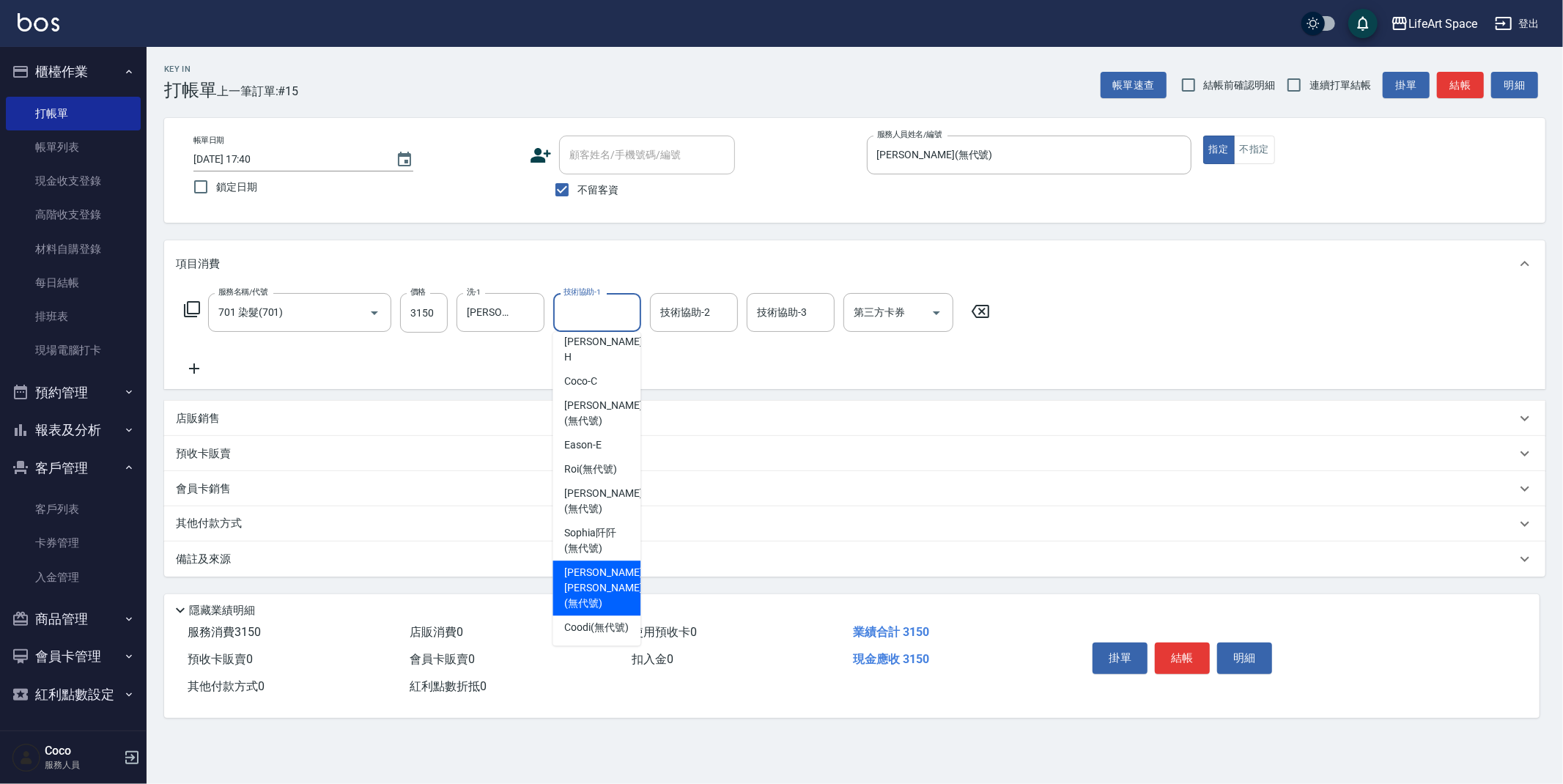
click at [599, 582] on span "[PERSON_NAME] [PERSON_NAME] (無代號)" at bounding box center [603, 588] width 78 height 46
type input "[PERSON_NAME] [PERSON_NAME](無代號)"
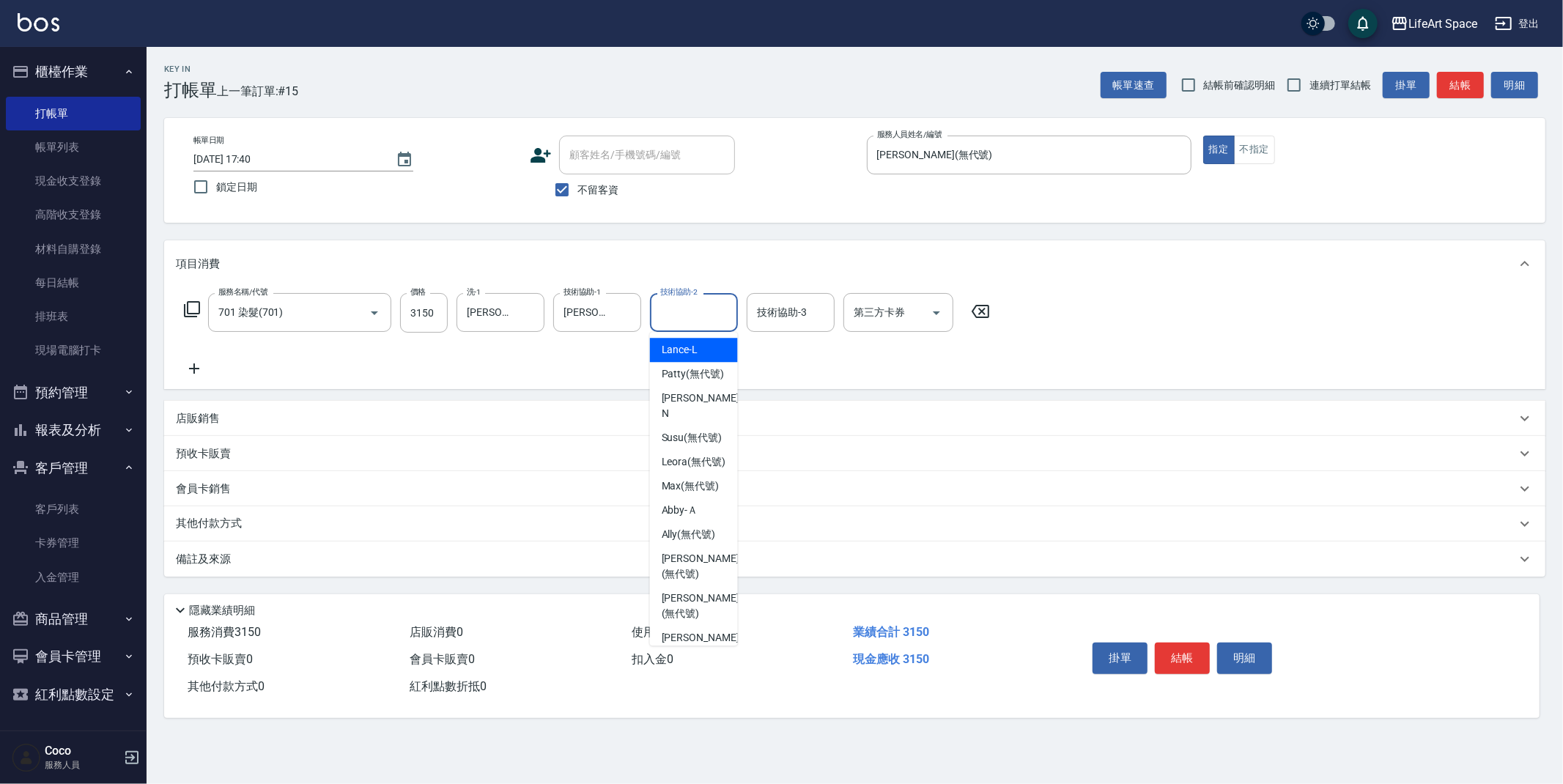
click at [695, 317] on input "技術協助-2" at bounding box center [694, 313] width 75 height 26
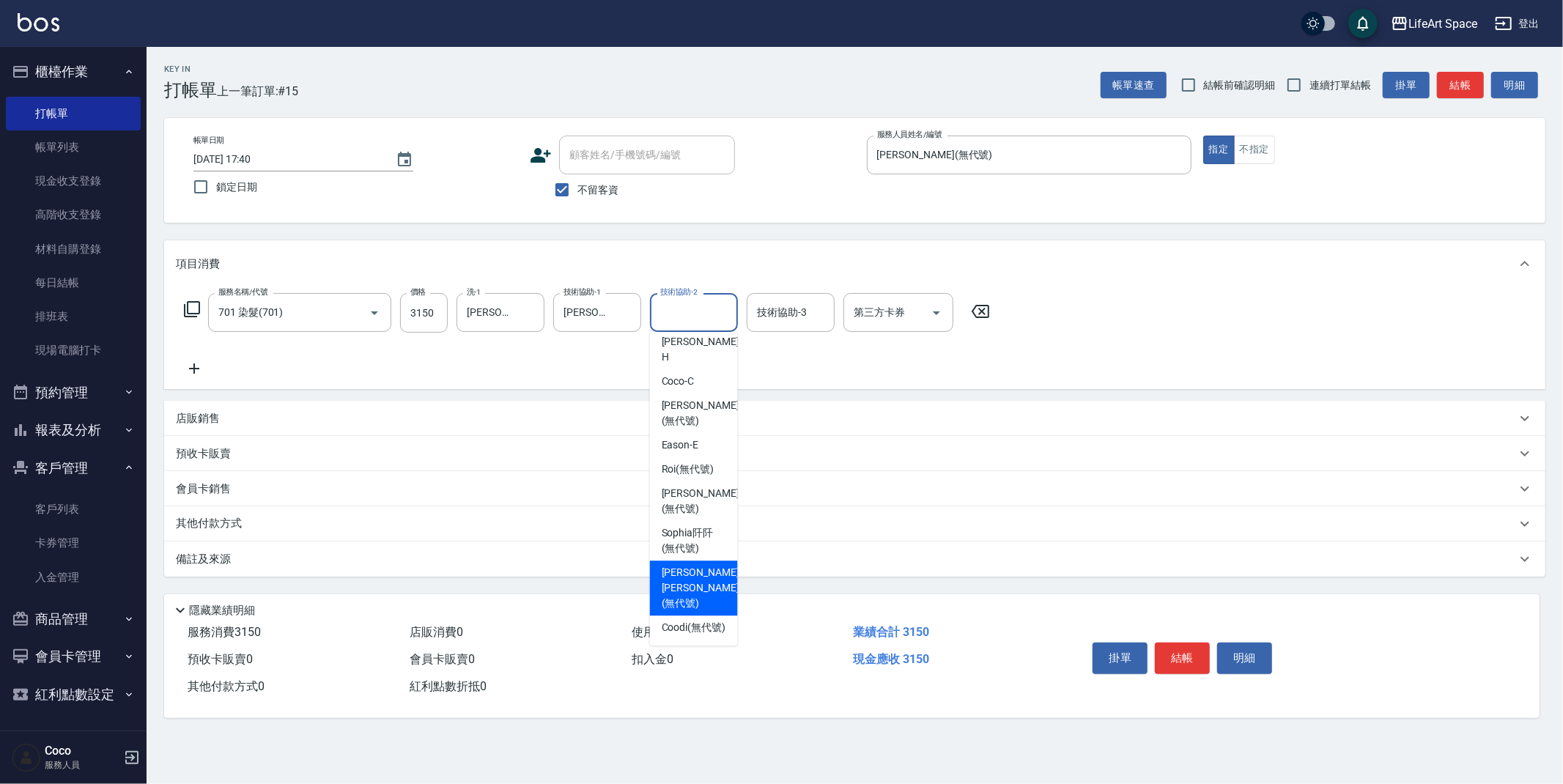
click at [703, 580] on span "[PERSON_NAME] [PERSON_NAME] (無代號)" at bounding box center [700, 588] width 78 height 46
type input "[PERSON_NAME] [PERSON_NAME](無代號)"
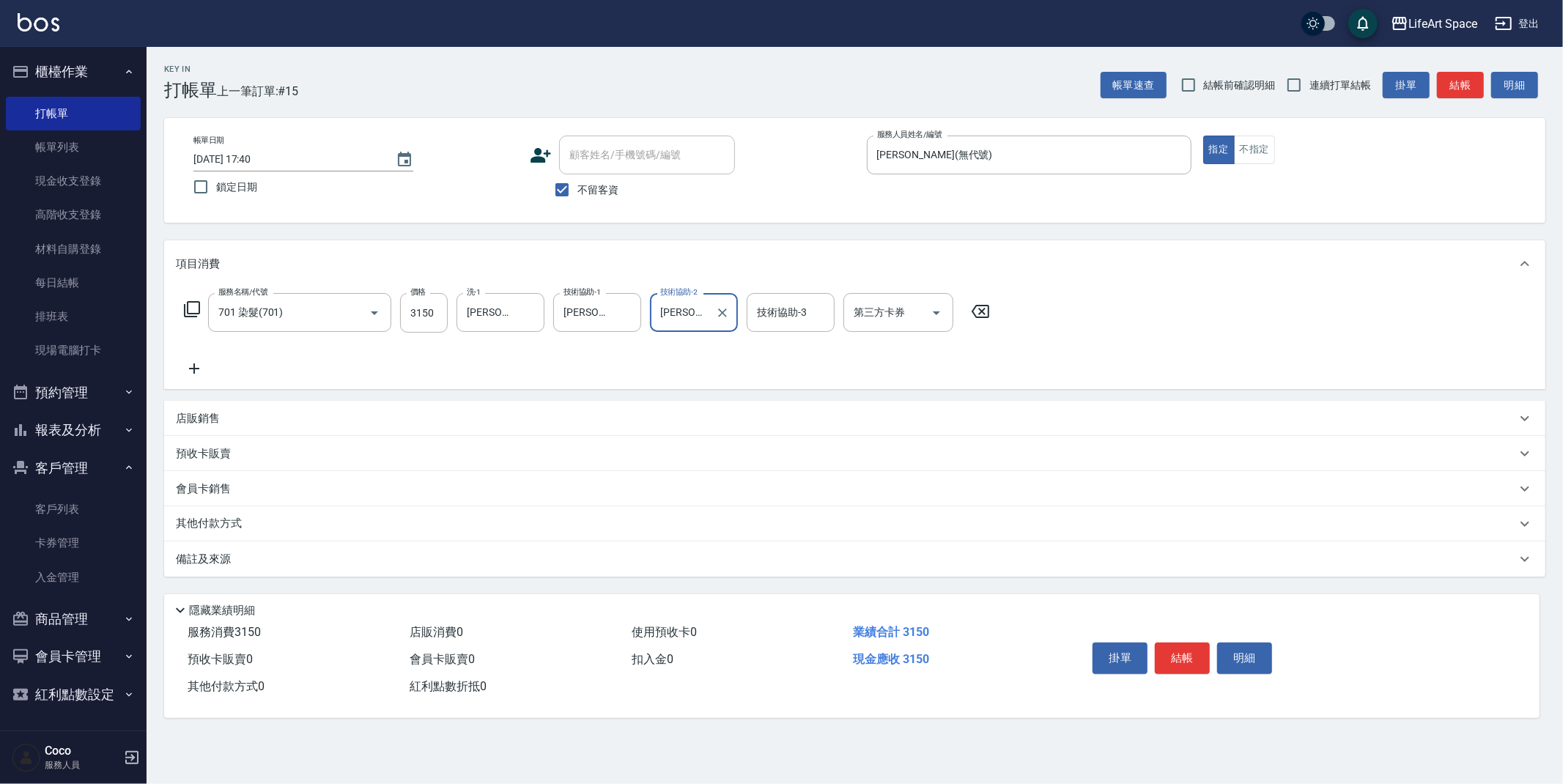
click at [783, 317] on div "技術協助-3 技術協助-3" at bounding box center [791, 312] width 88 height 39
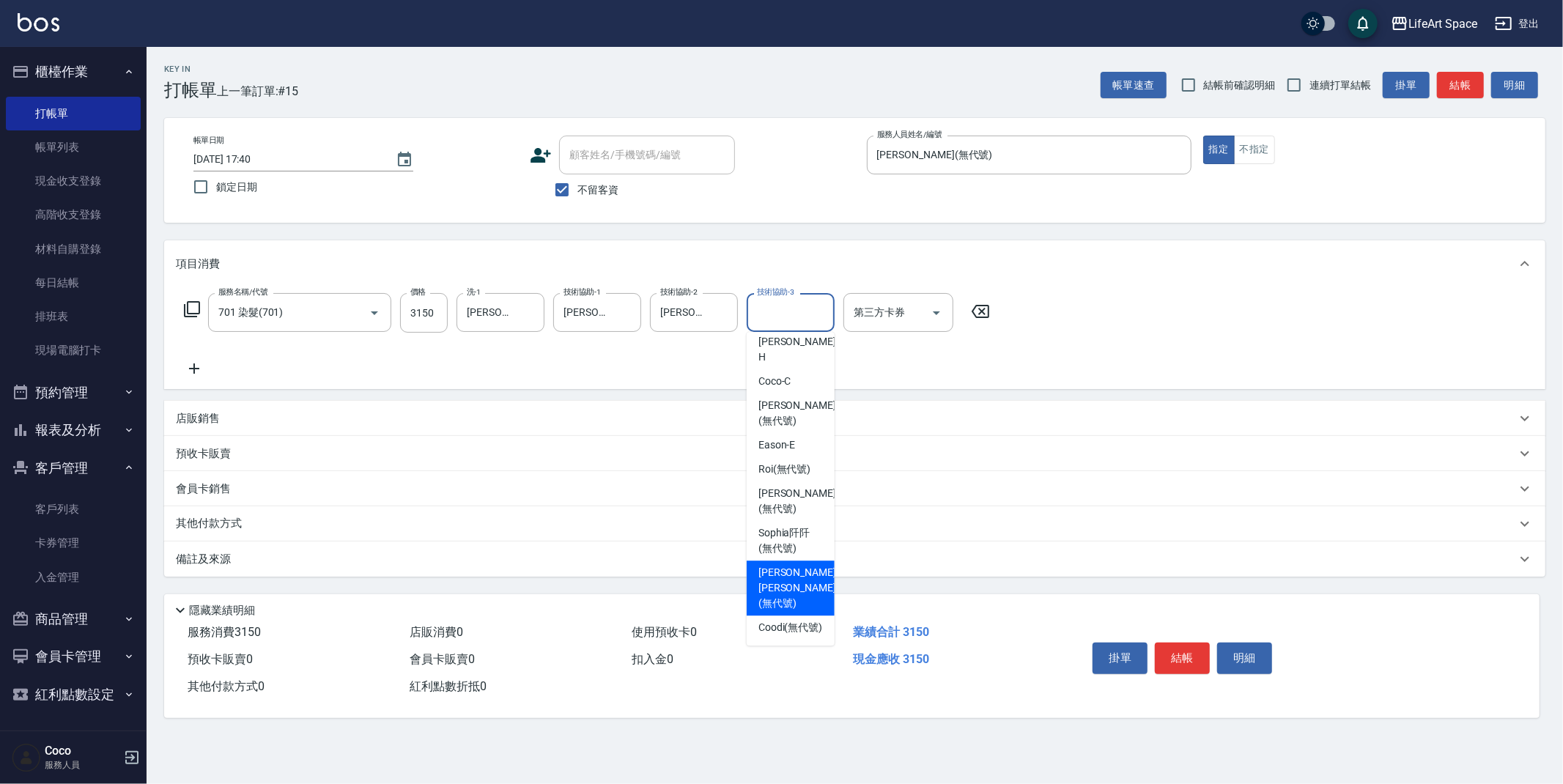
click at [792, 575] on span "[PERSON_NAME] [PERSON_NAME] (無代號)" at bounding box center [797, 588] width 78 height 46
type input "[PERSON_NAME] [PERSON_NAME](無代號)"
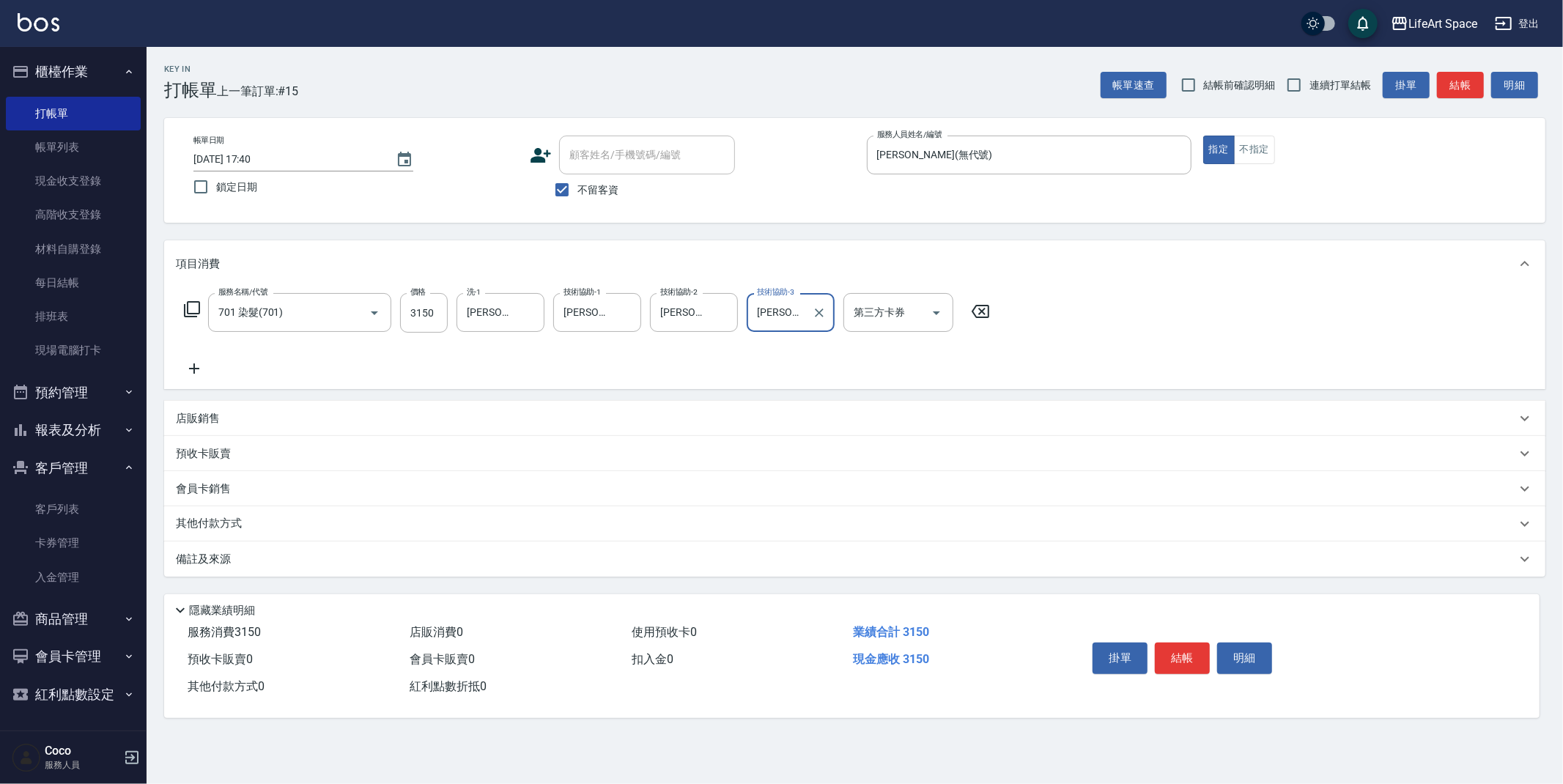
click at [252, 526] on div "其他付款方式" at bounding box center [846, 524] width 1340 height 16
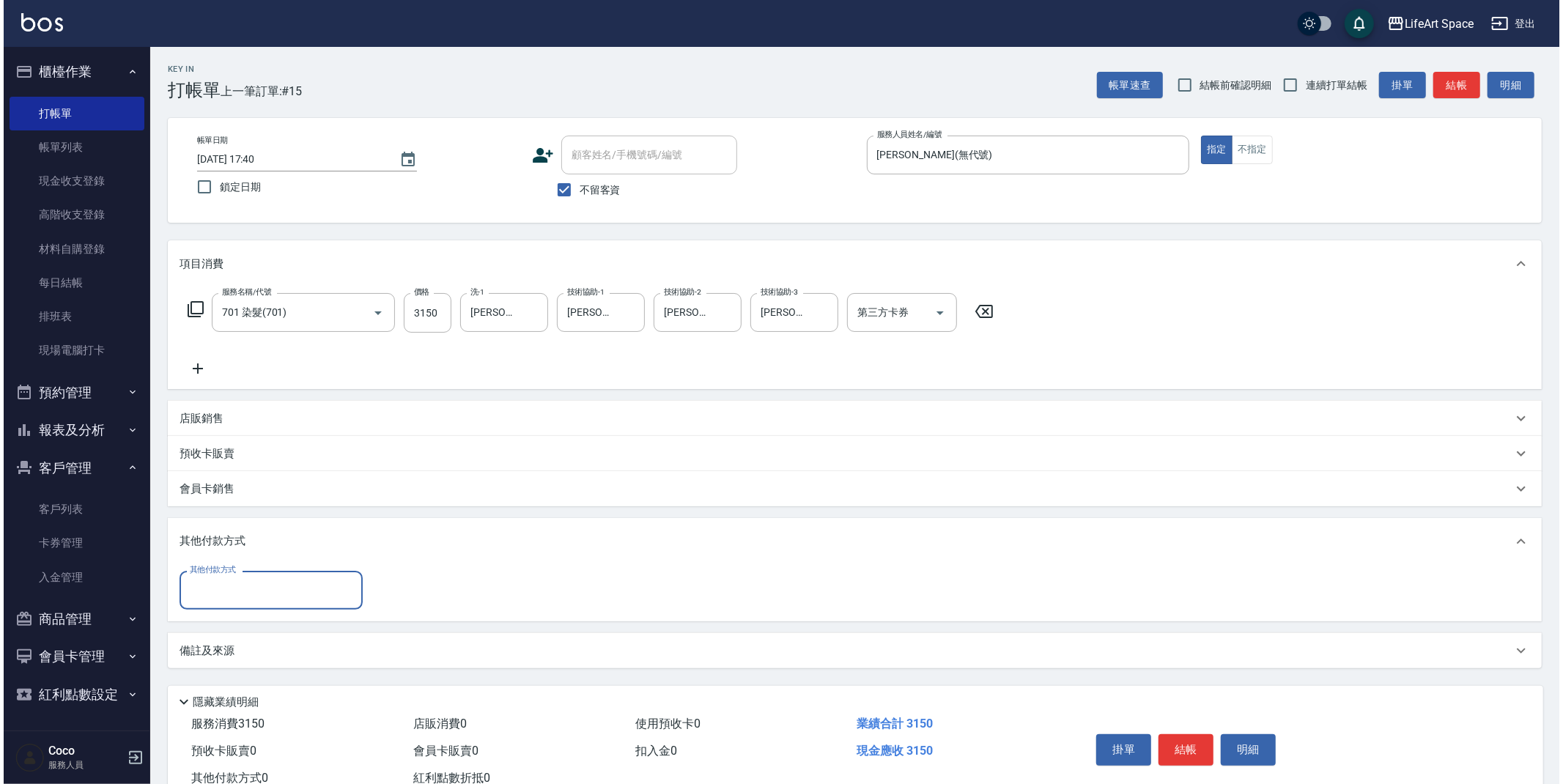
scroll to position [0, 0]
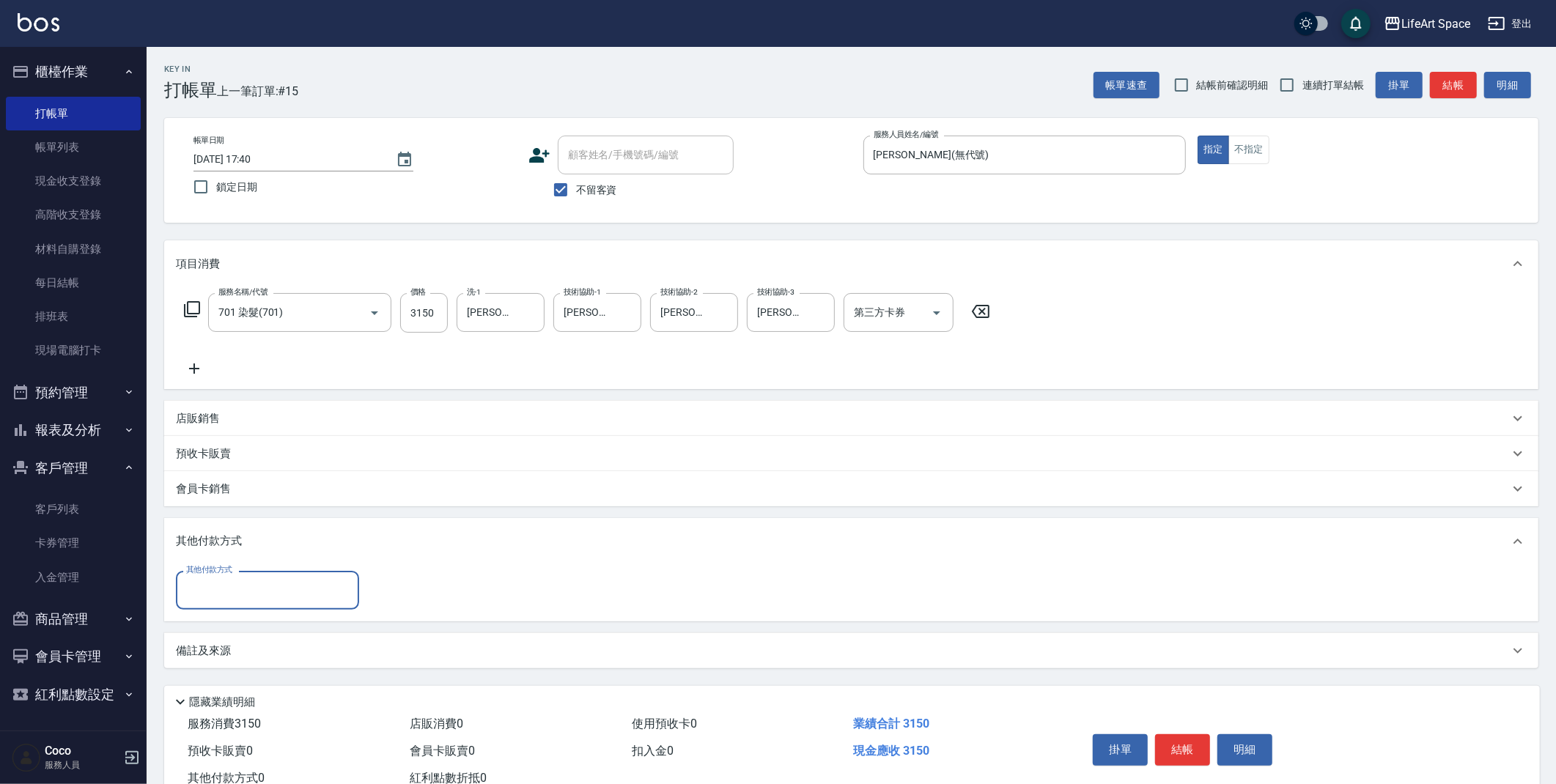
click at [295, 580] on input "其他付款方式" at bounding box center [267, 590] width 170 height 26
click at [293, 647] on span "Linepay" at bounding box center [267, 651] width 183 height 25
type input "Linepay"
type input "3150"
click at [1191, 751] on button "結帳" at bounding box center [1182, 750] width 55 height 31
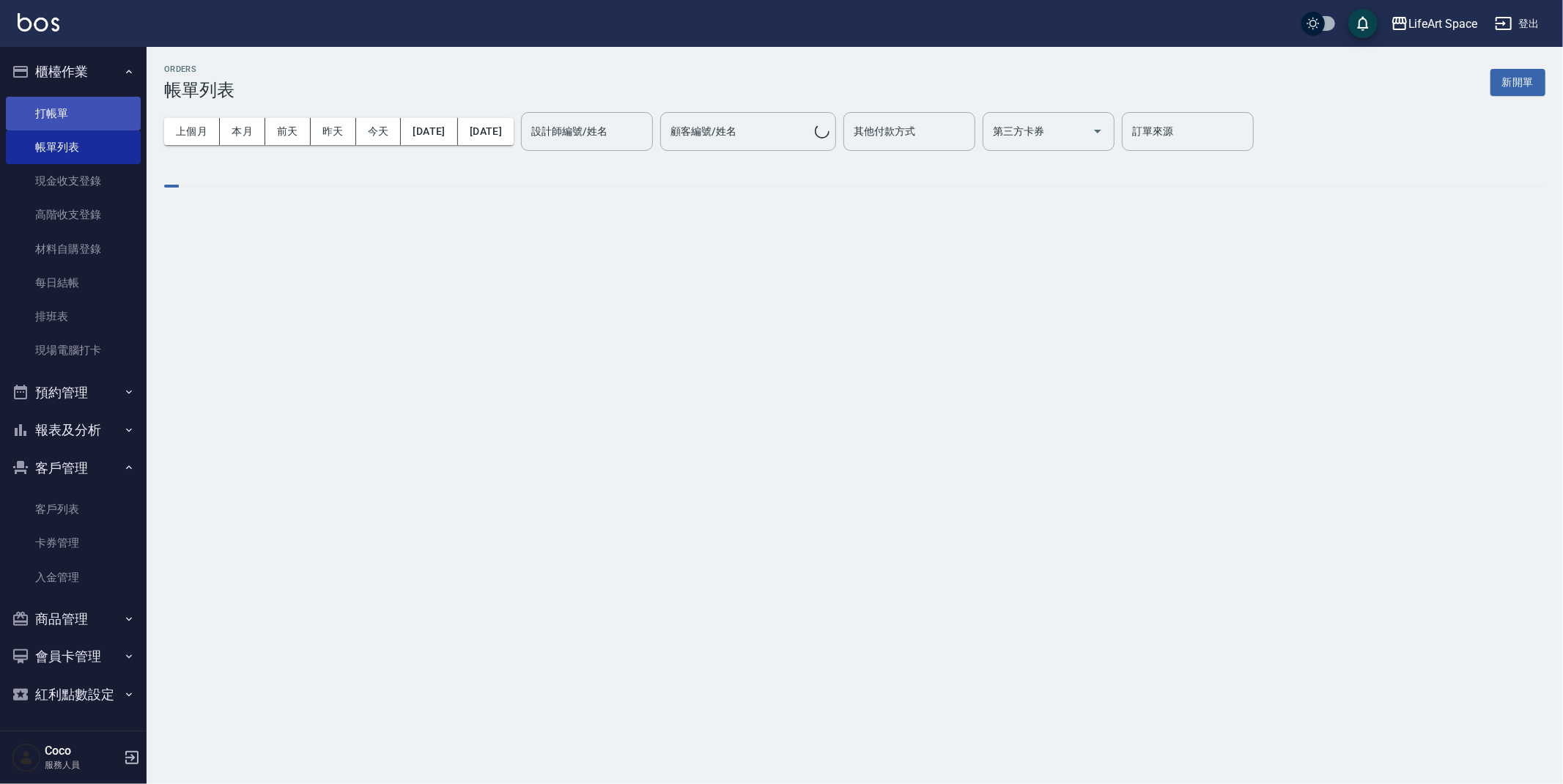
click at [80, 114] on link "打帳單" at bounding box center [73, 113] width 135 height 34
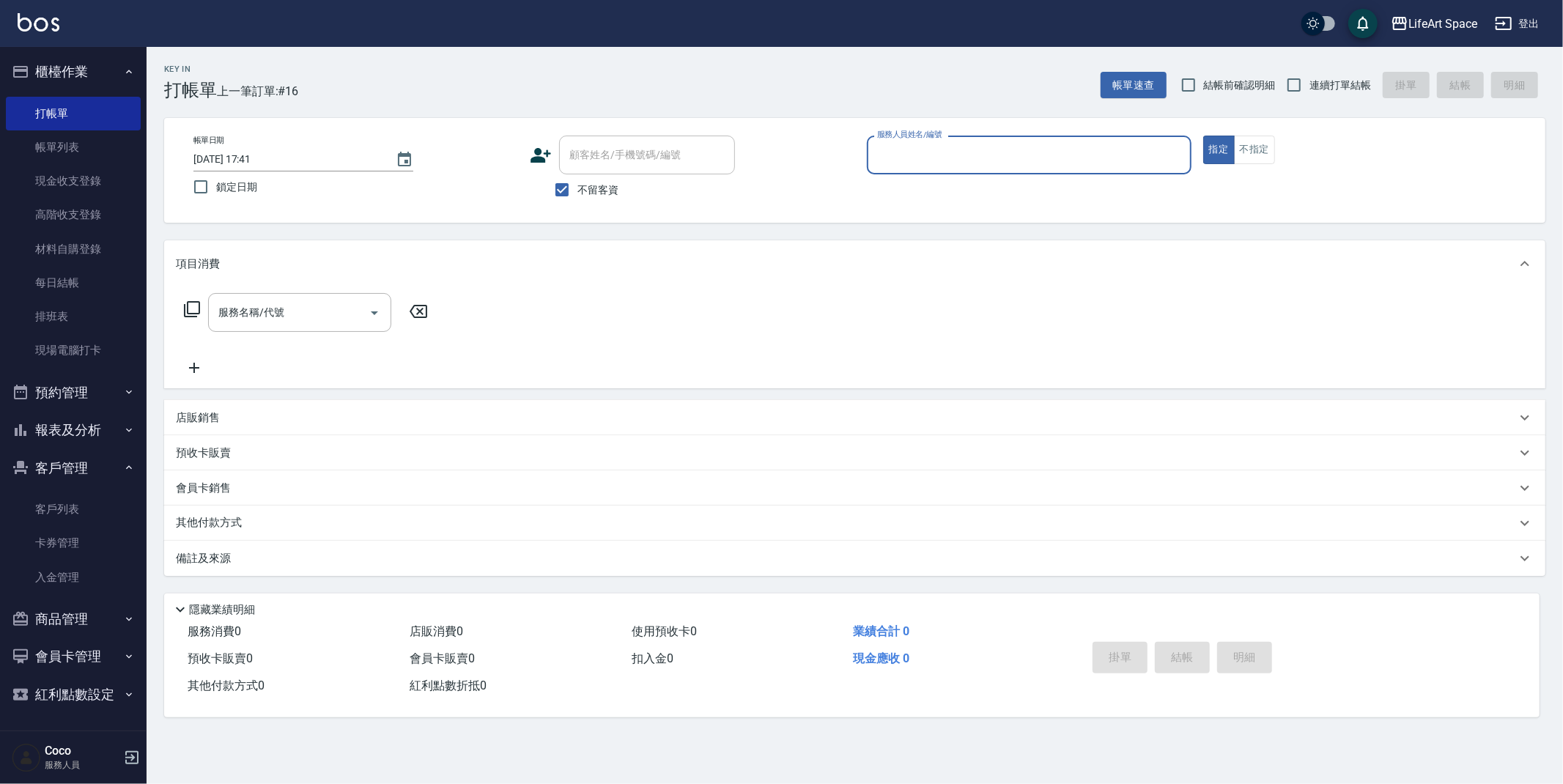
click at [923, 154] on input "服務人員姓名/編號" at bounding box center [1030, 155] width 312 height 26
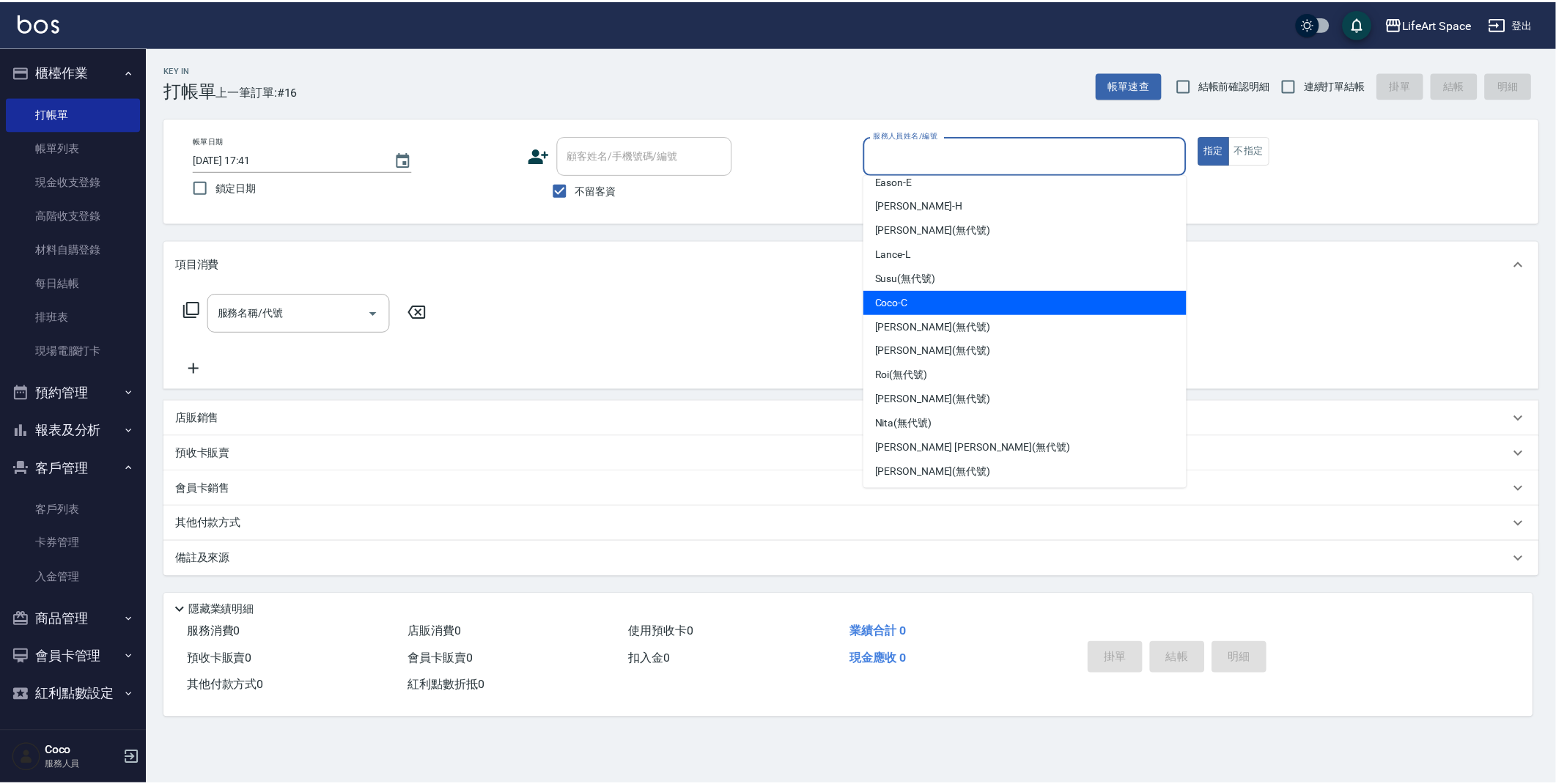
scroll to position [251, 0]
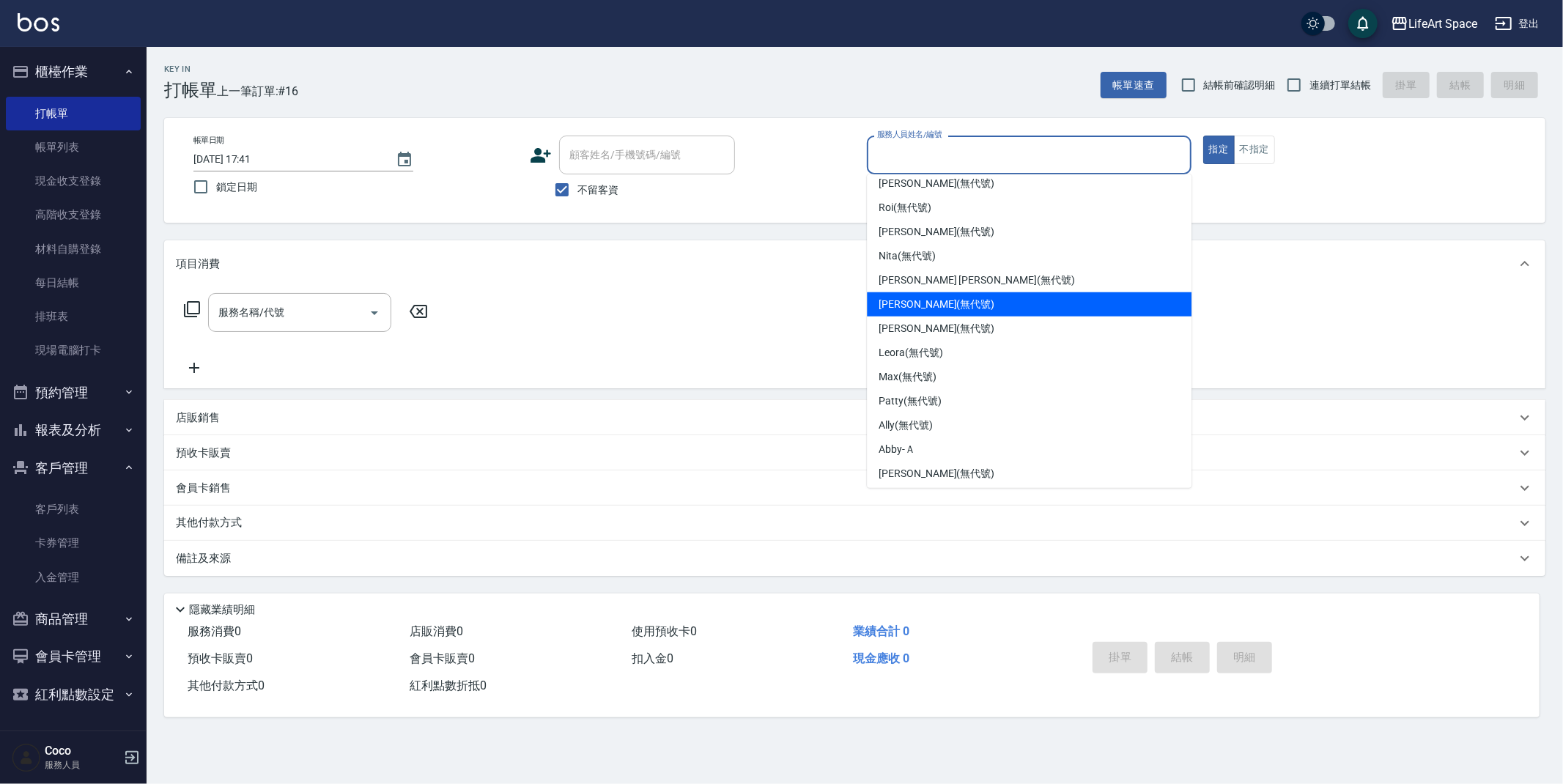
click at [964, 308] on div "[PERSON_NAME] (無代號)" at bounding box center [1030, 304] width 325 height 25
type input "[PERSON_NAME](無代號)"
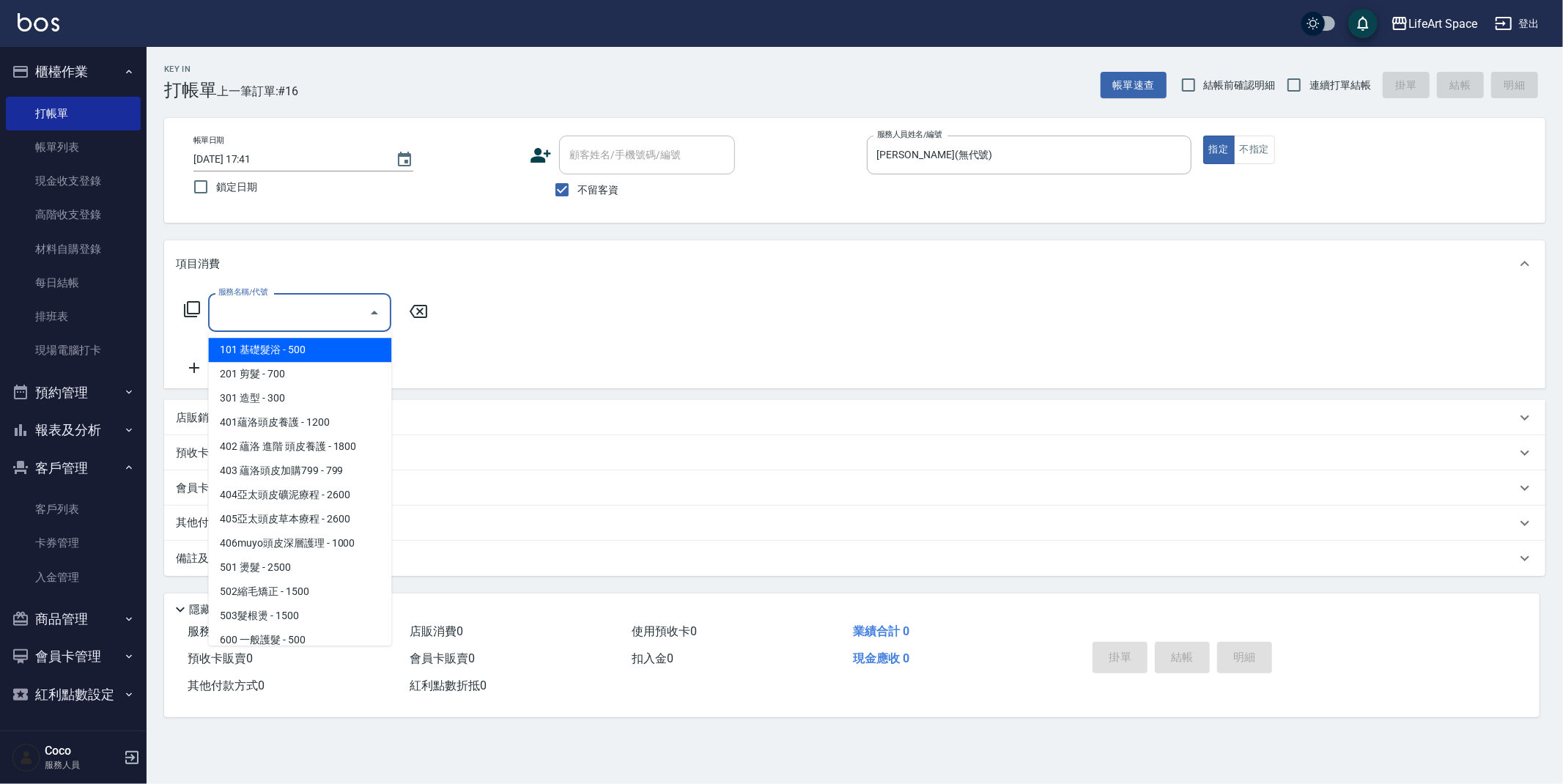
click at [265, 304] on div "服務名稱/代號 服務名稱/代號" at bounding box center [299, 312] width 183 height 39
click at [288, 372] on span "201 剪髮 - 700" at bounding box center [299, 374] width 183 height 25
type input "201 剪髮(201)"
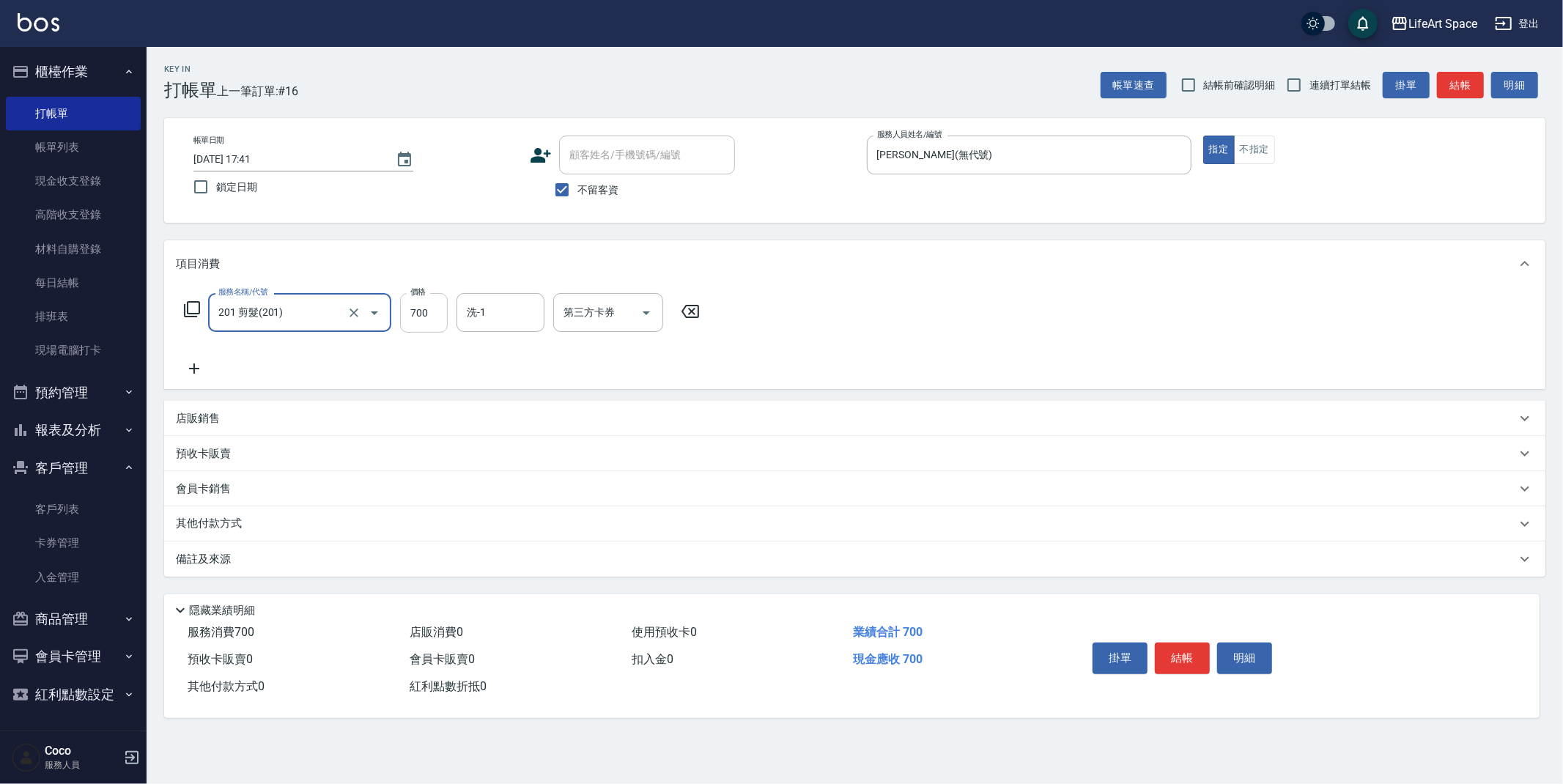
click at [430, 318] on input "700" at bounding box center [424, 312] width 47 height 39
type input "950"
click at [560, 191] on input "不留客資" at bounding box center [562, 190] width 31 height 31
checkbox input "false"
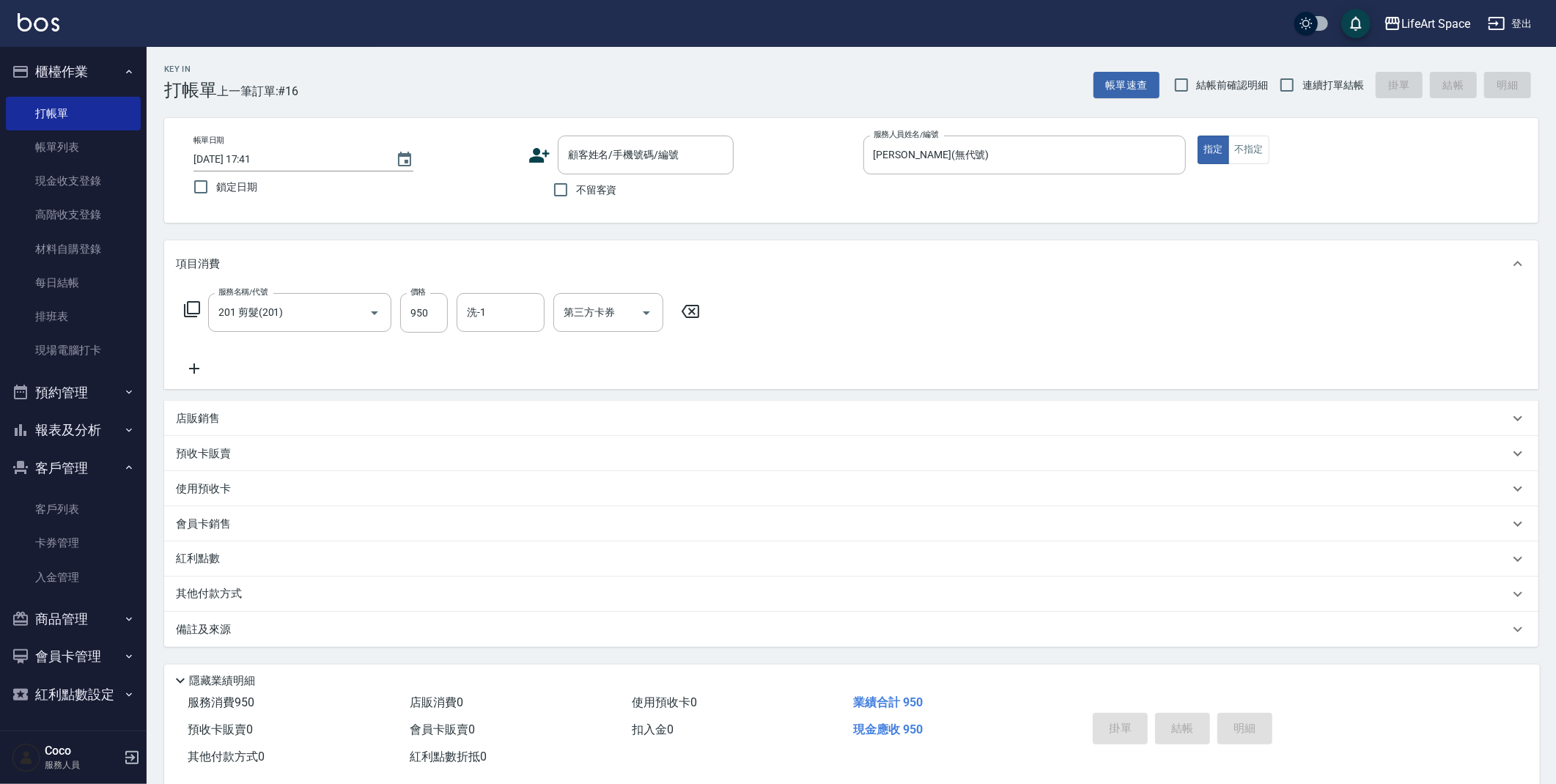
click at [542, 153] on icon at bounding box center [539, 155] width 22 height 22
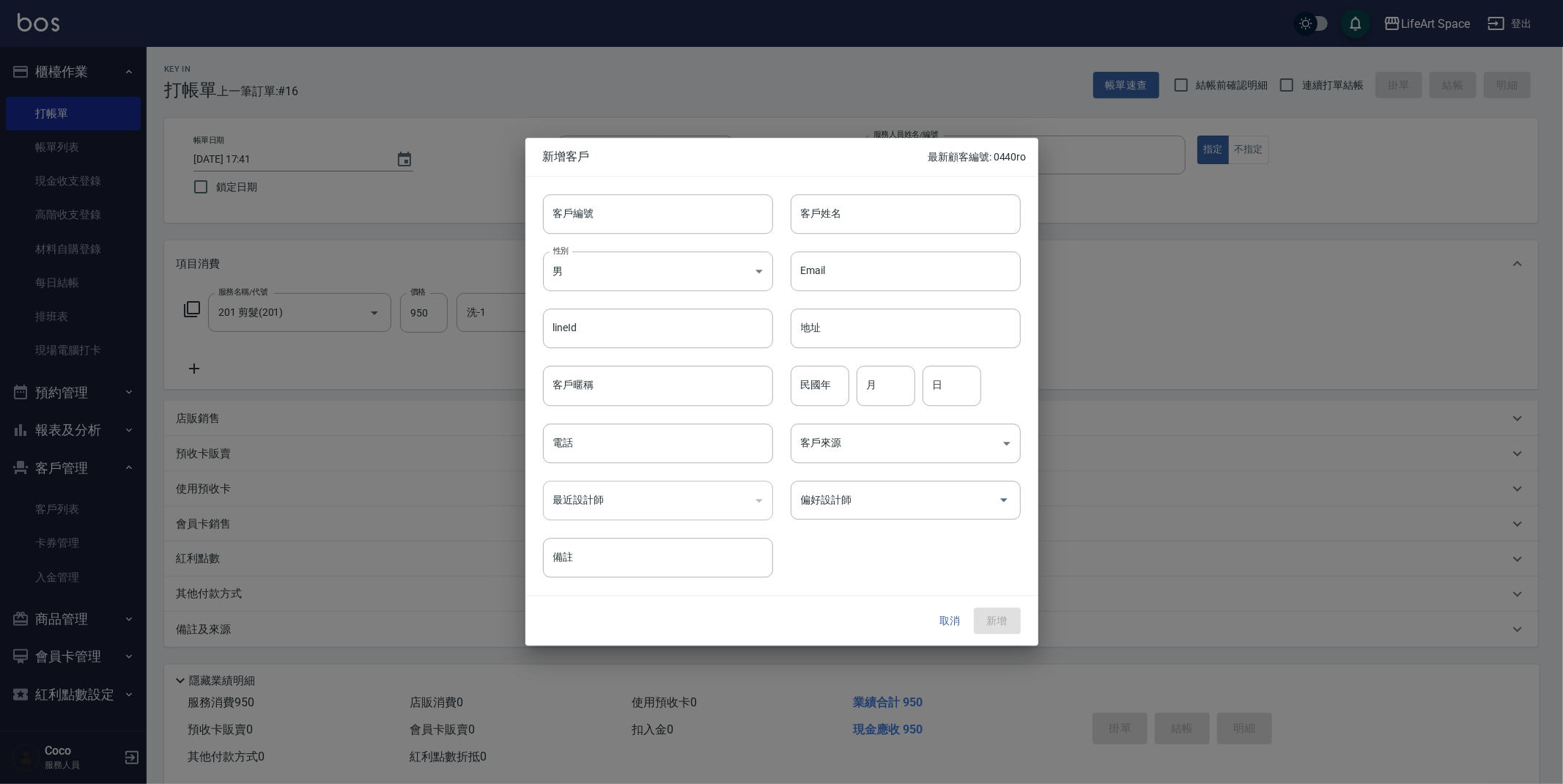
click at [948, 617] on button "取消" at bounding box center [949, 621] width 47 height 27
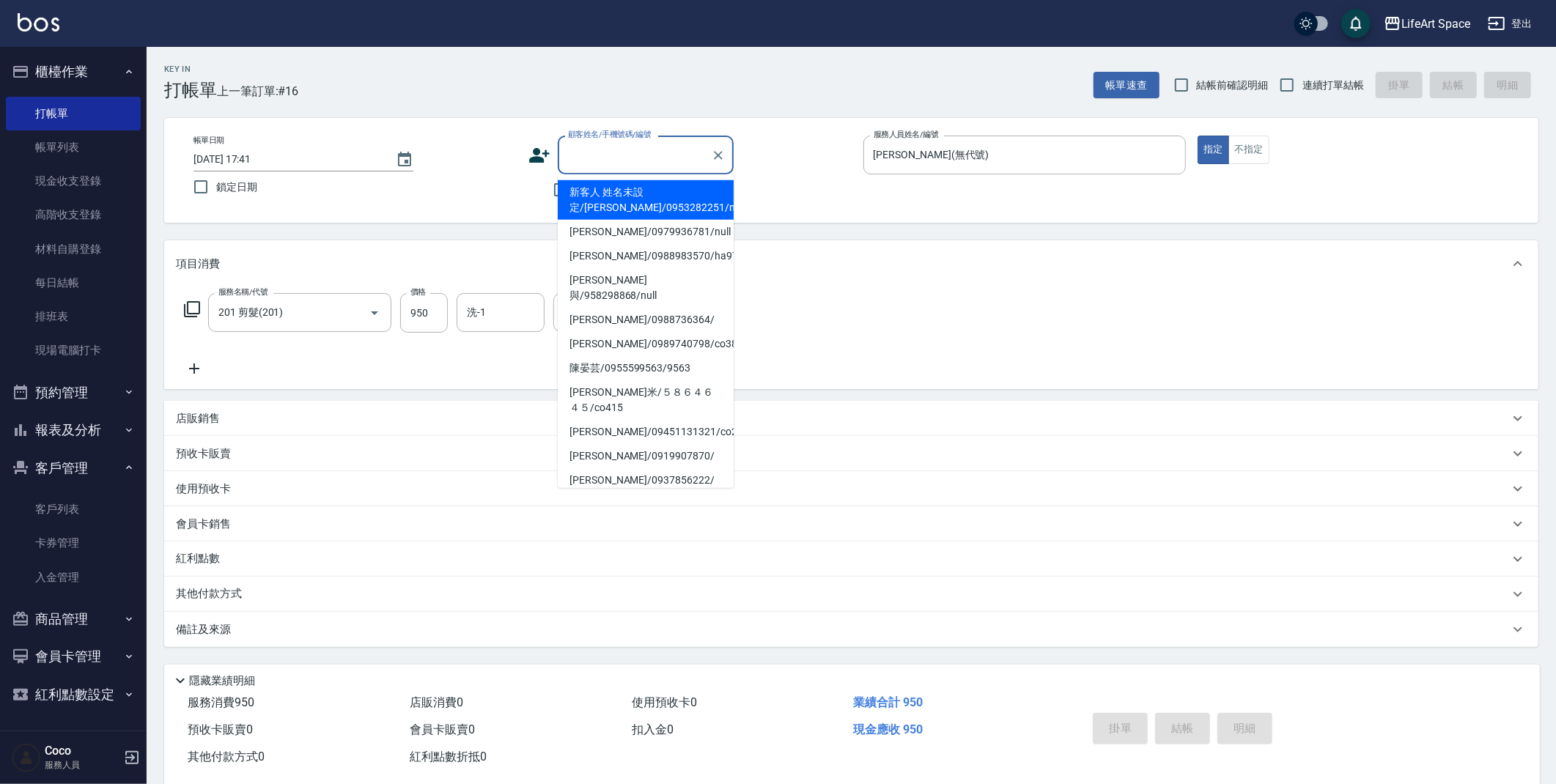
click at [607, 159] on input "顧客姓名/手機號碼/編號" at bounding box center [635, 155] width 140 height 26
type input "v"
type input "t"
type input "ㄔ"
type input "t"
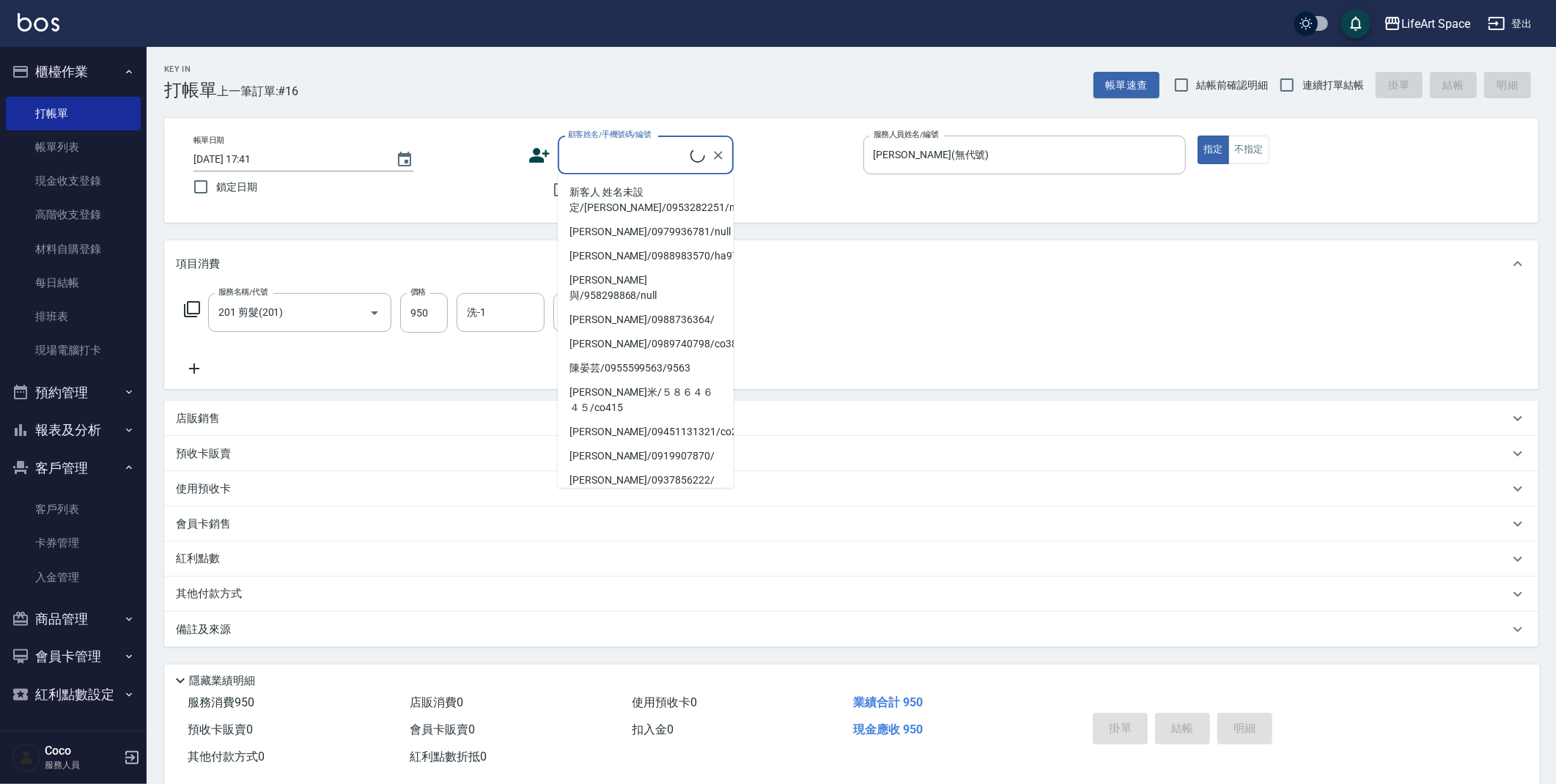
type input "y"
type input "r"
click at [869, 323] on div "服務名稱/代號 201 剪髮(201) 服務名稱/代號 價格 950 價格 洗-1 洗-1 第三方卡券 第三方卡券" at bounding box center [851, 338] width 1374 height 102
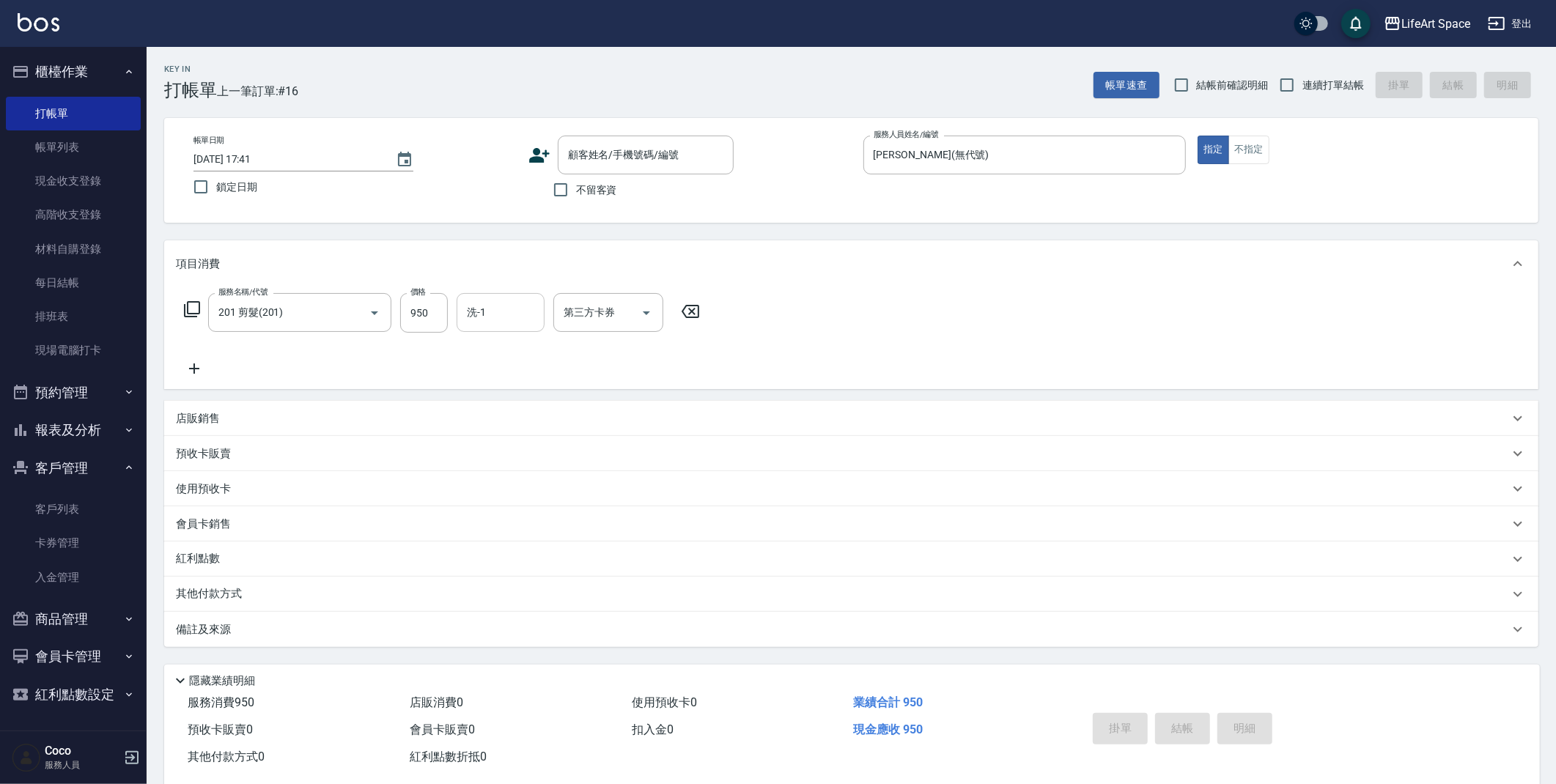
click at [513, 310] on input "洗-1" at bounding box center [501, 313] width 75 height 26
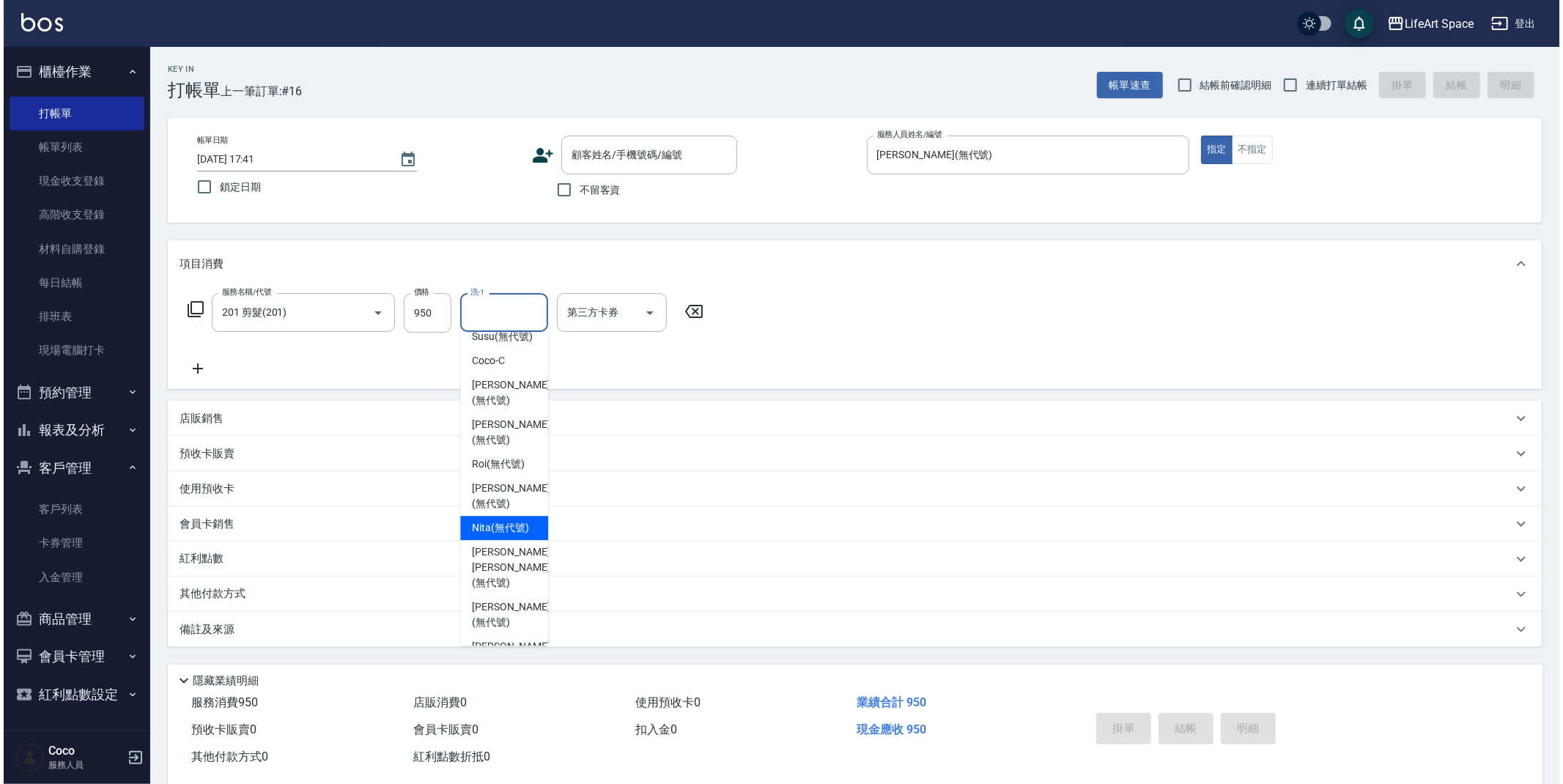
scroll to position [266, 0]
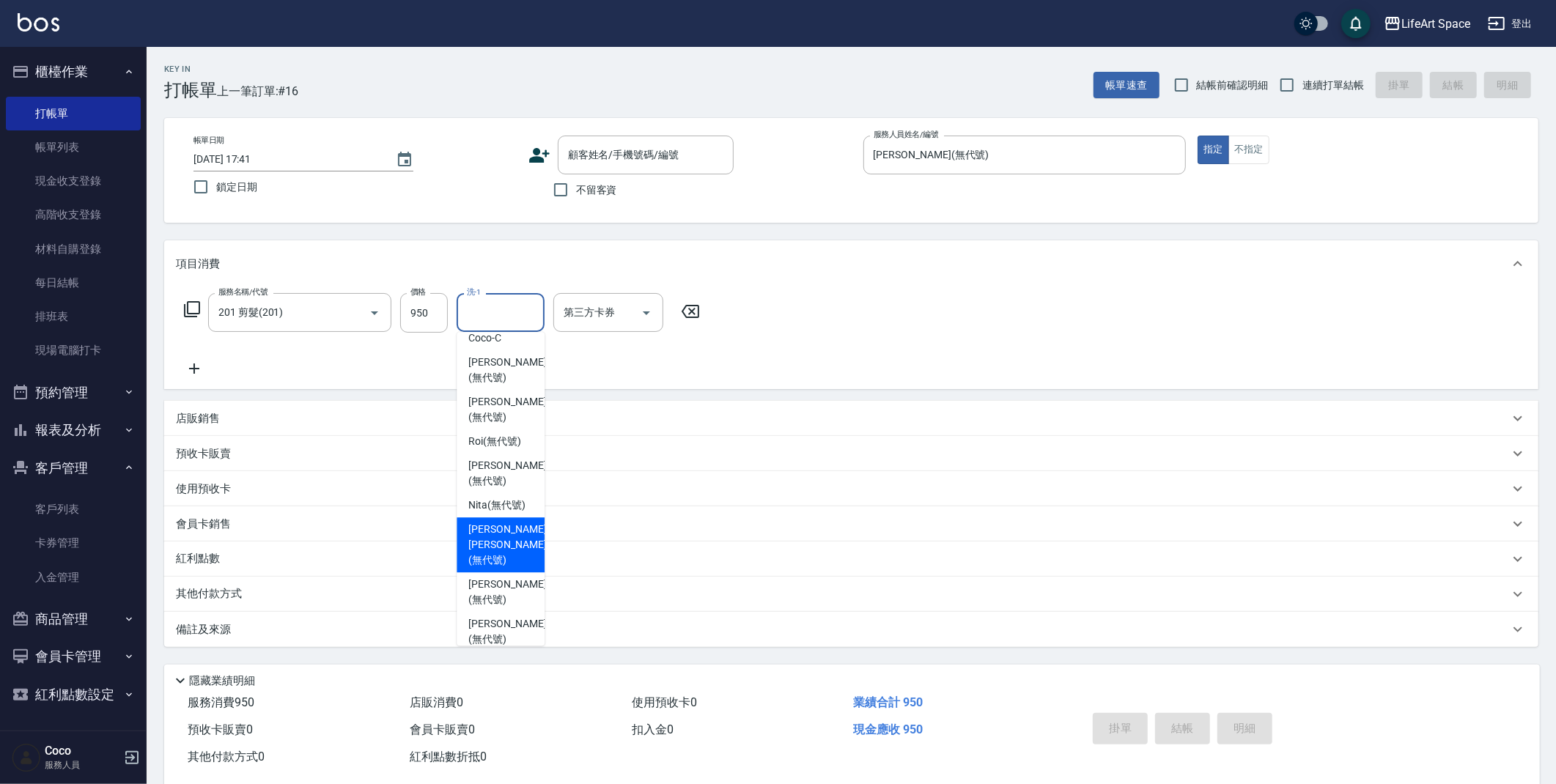
click at [513, 534] on span "[PERSON_NAME] [PERSON_NAME] (無代號)" at bounding box center [506, 544] width 78 height 46
type input "[PERSON_NAME] [PERSON_NAME](無代號)"
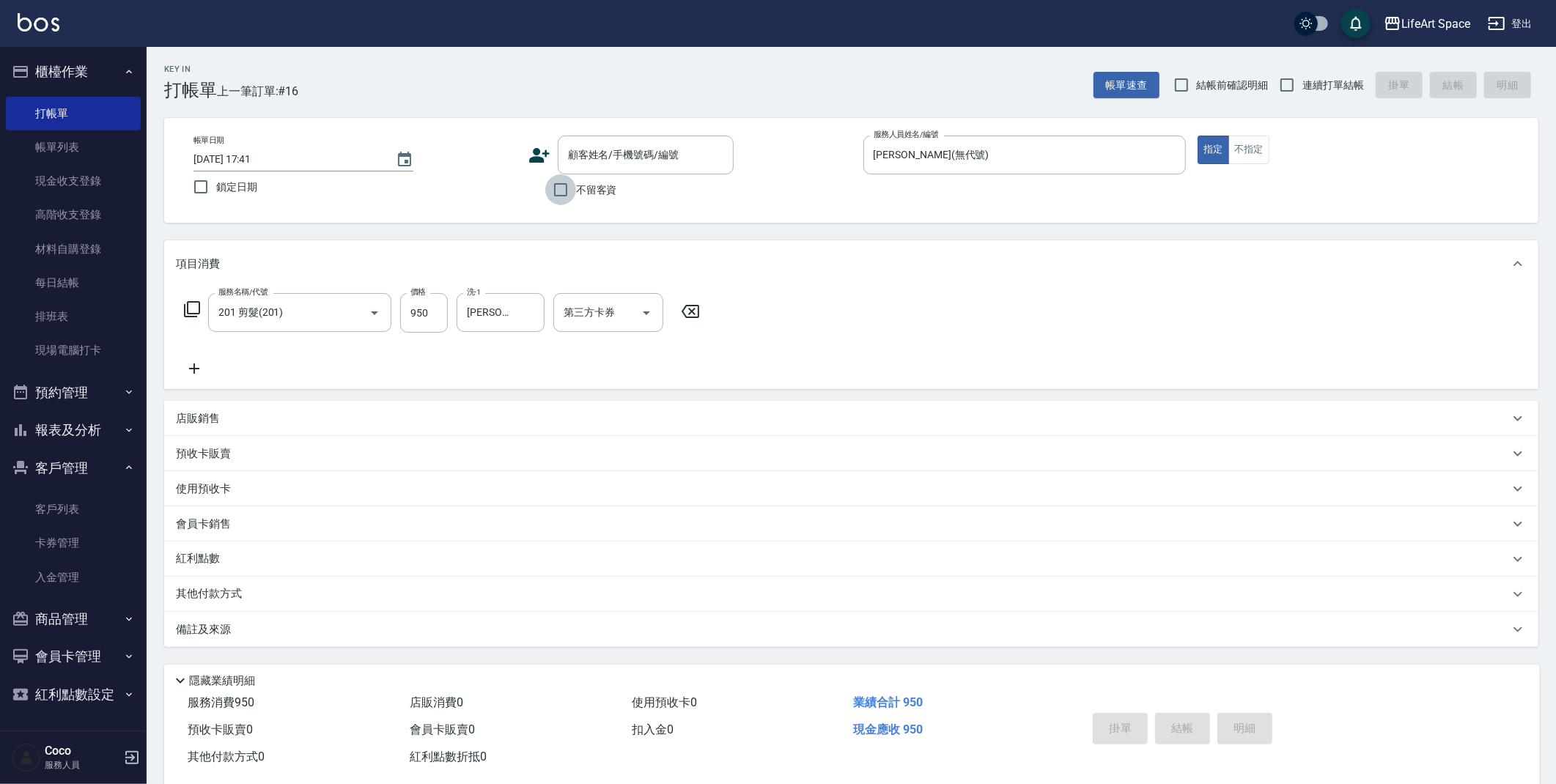
click at [568, 198] on input "不留客資" at bounding box center [561, 190] width 31 height 31
checkbox input "true"
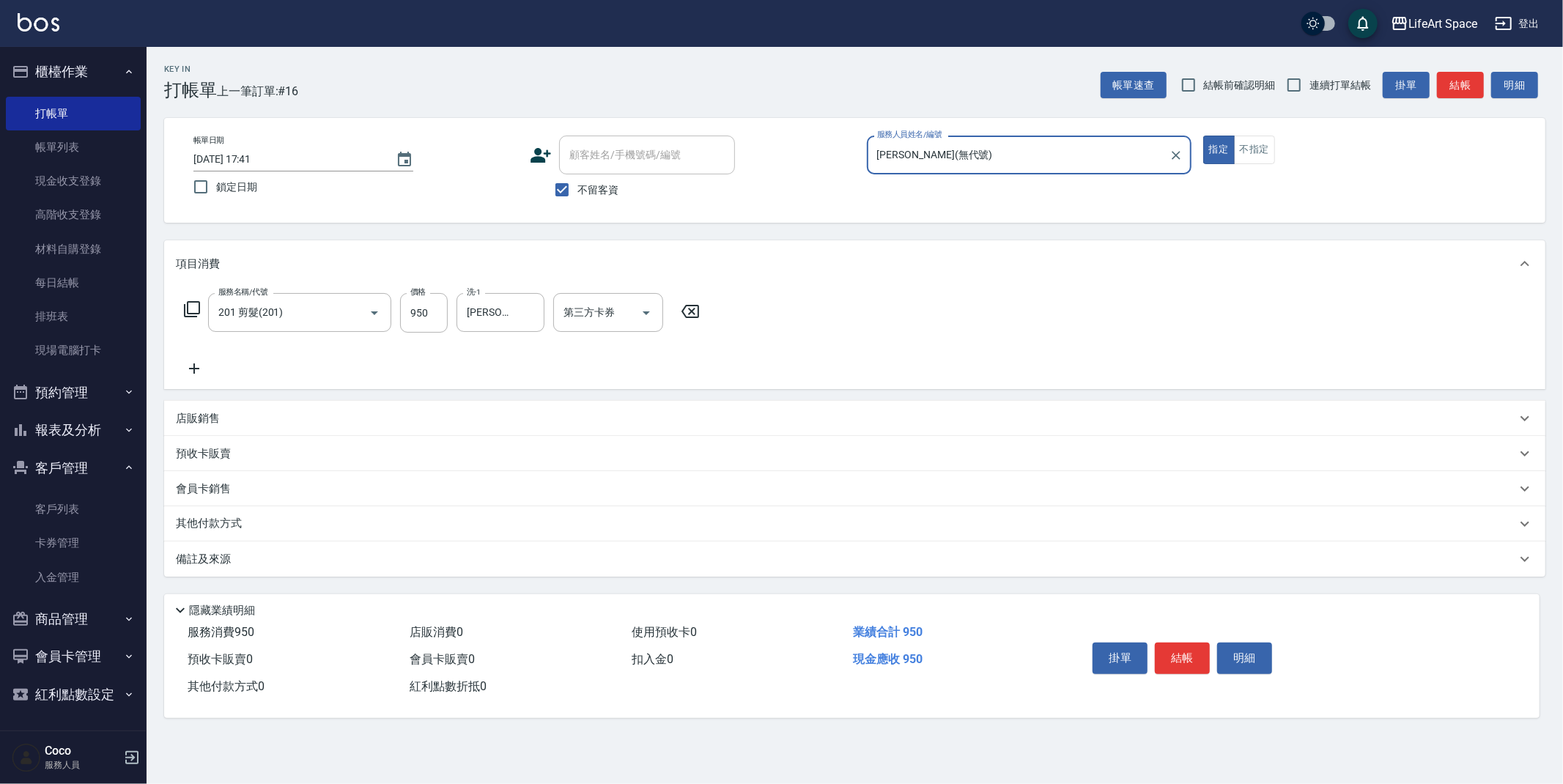
click at [1184, 658] on button "結帳" at bounding box center [1182, 658] width 55 height 31
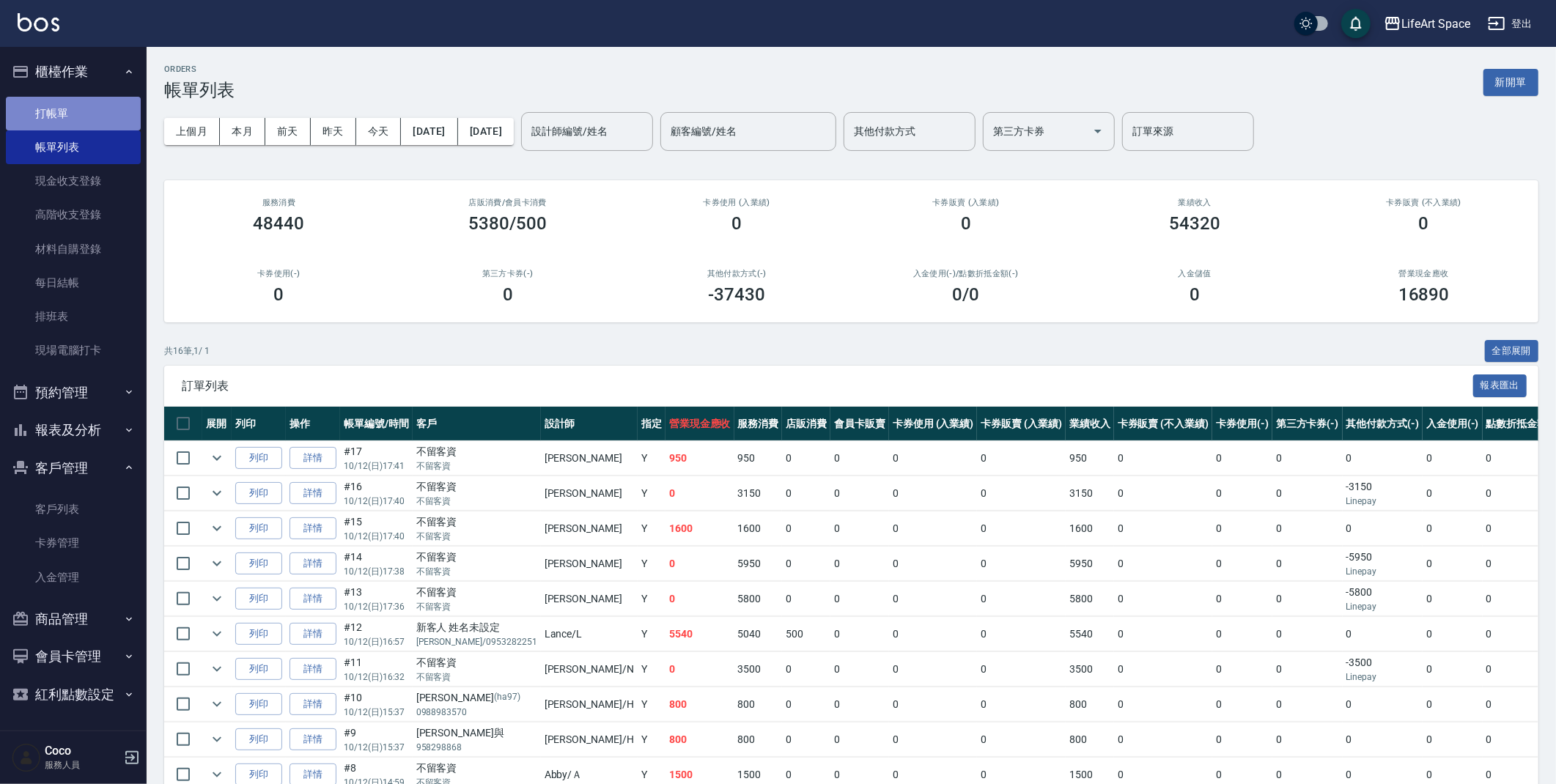
click at [78, 107] on link "打帳單" at bounding box center [73, 113] width 135 height 34
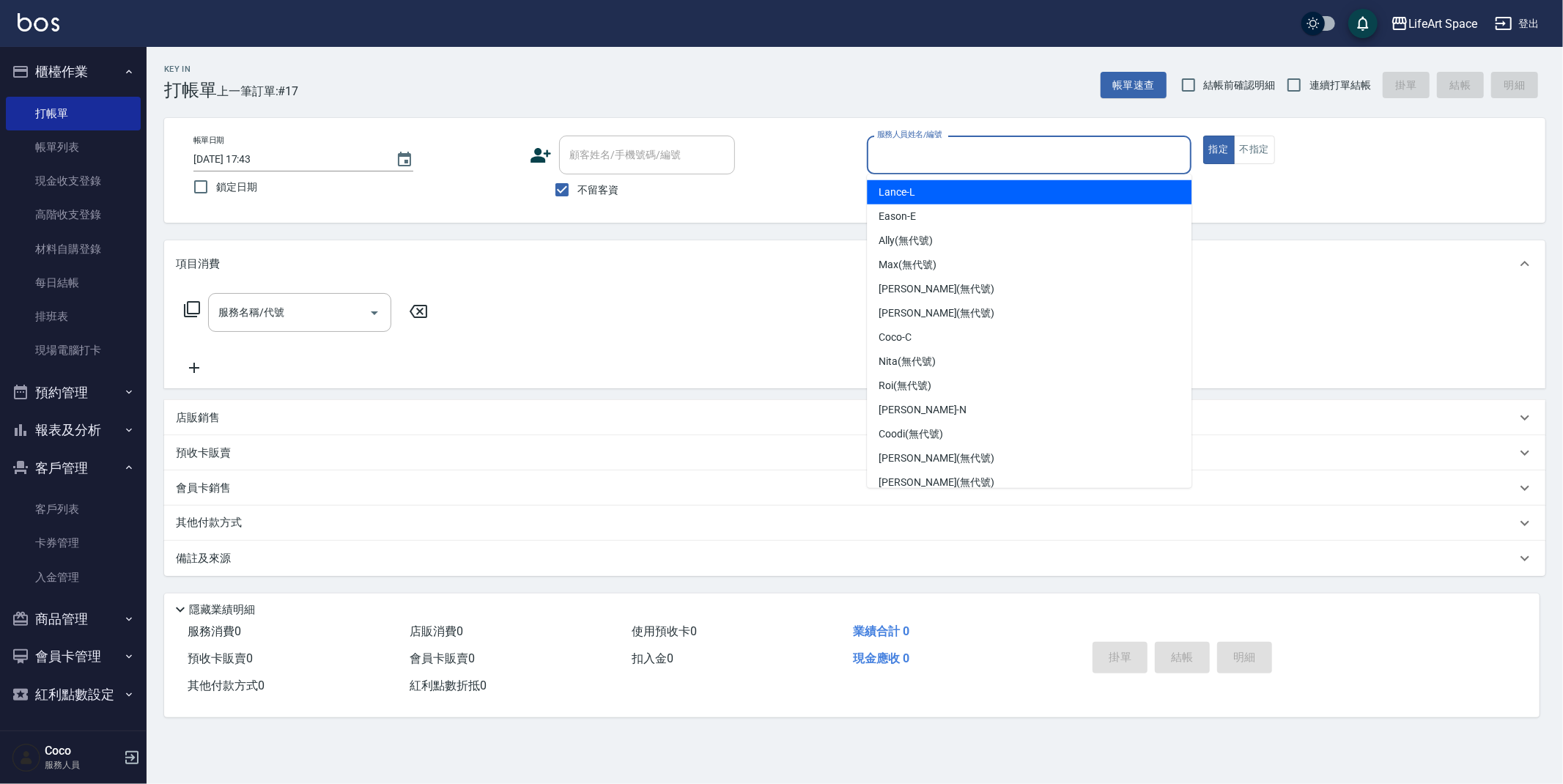
click at [957, 158] on input "服務人員姓名/編號" at bounding box center [1030, 155] width 312 height 26
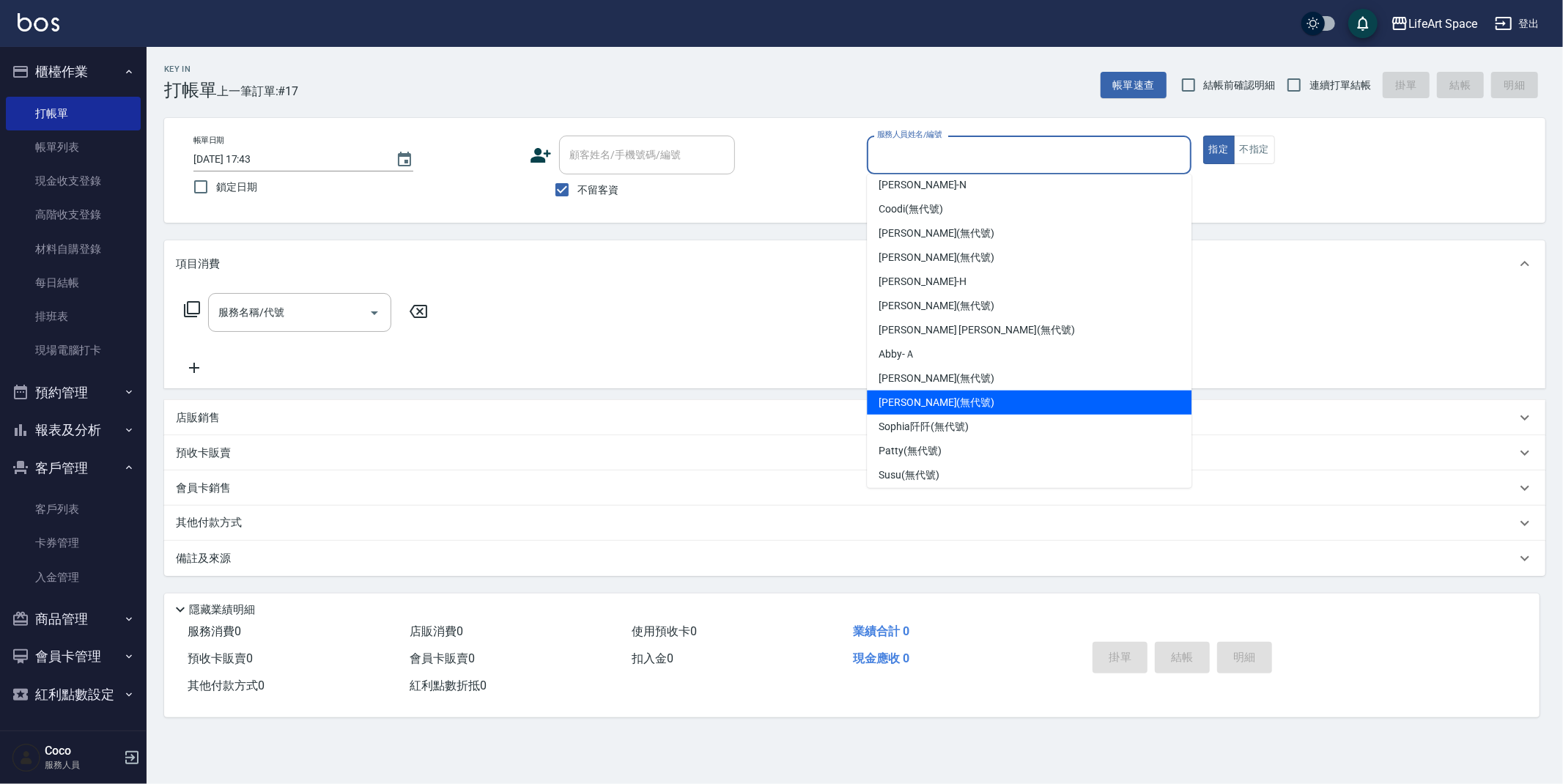
scroll to position [253, 0]
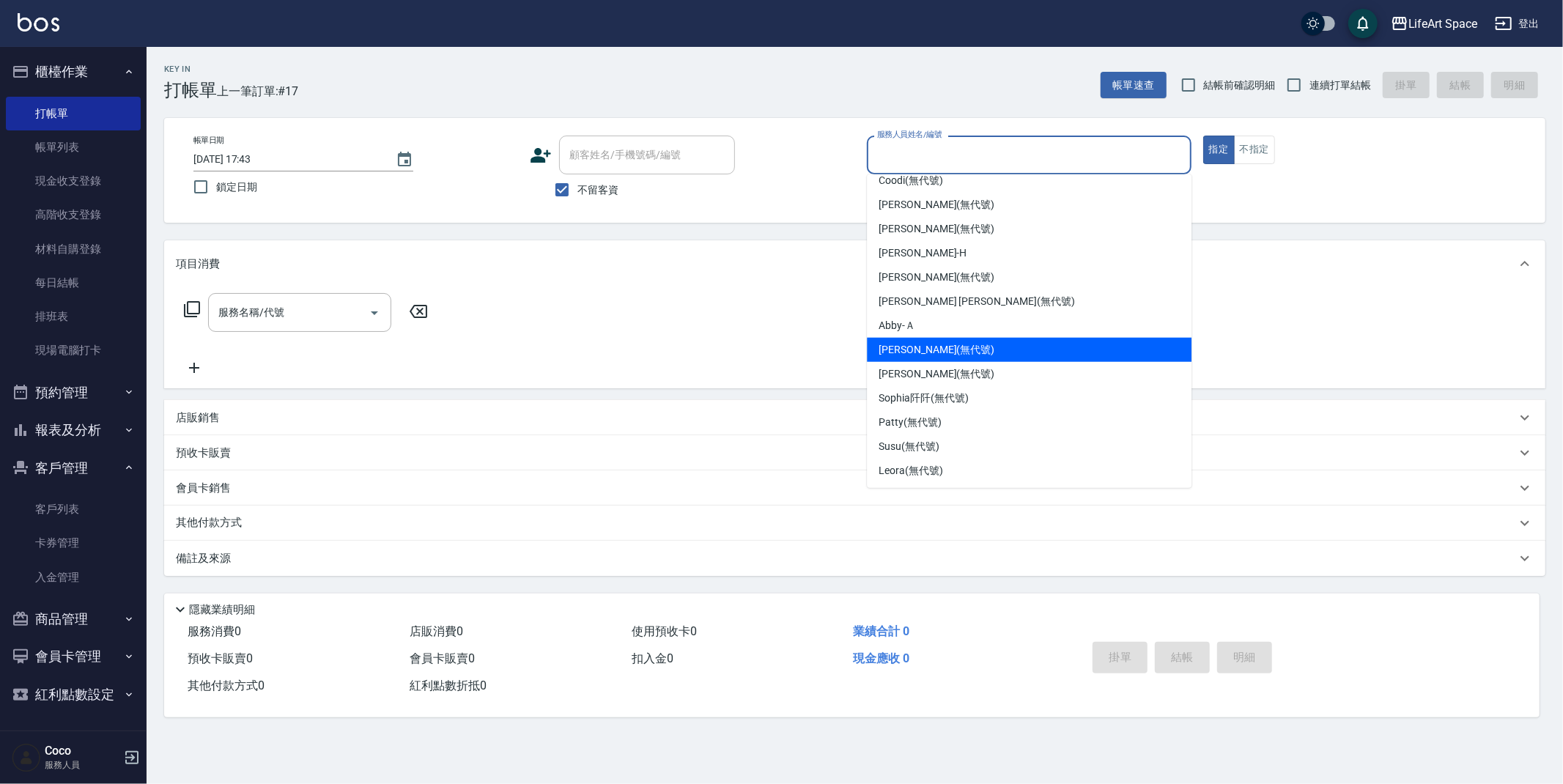
drag, startPoint x: 933, startPoint y: 346, endPoint x: 856, endPoint y: 315, distance: 83.0
click at [933, 346] on span "[PERSON_NAME] (無代號)" at bounding box center [936, 349] width 116 height 15
type input "[PERSON_NAME](無代號)"
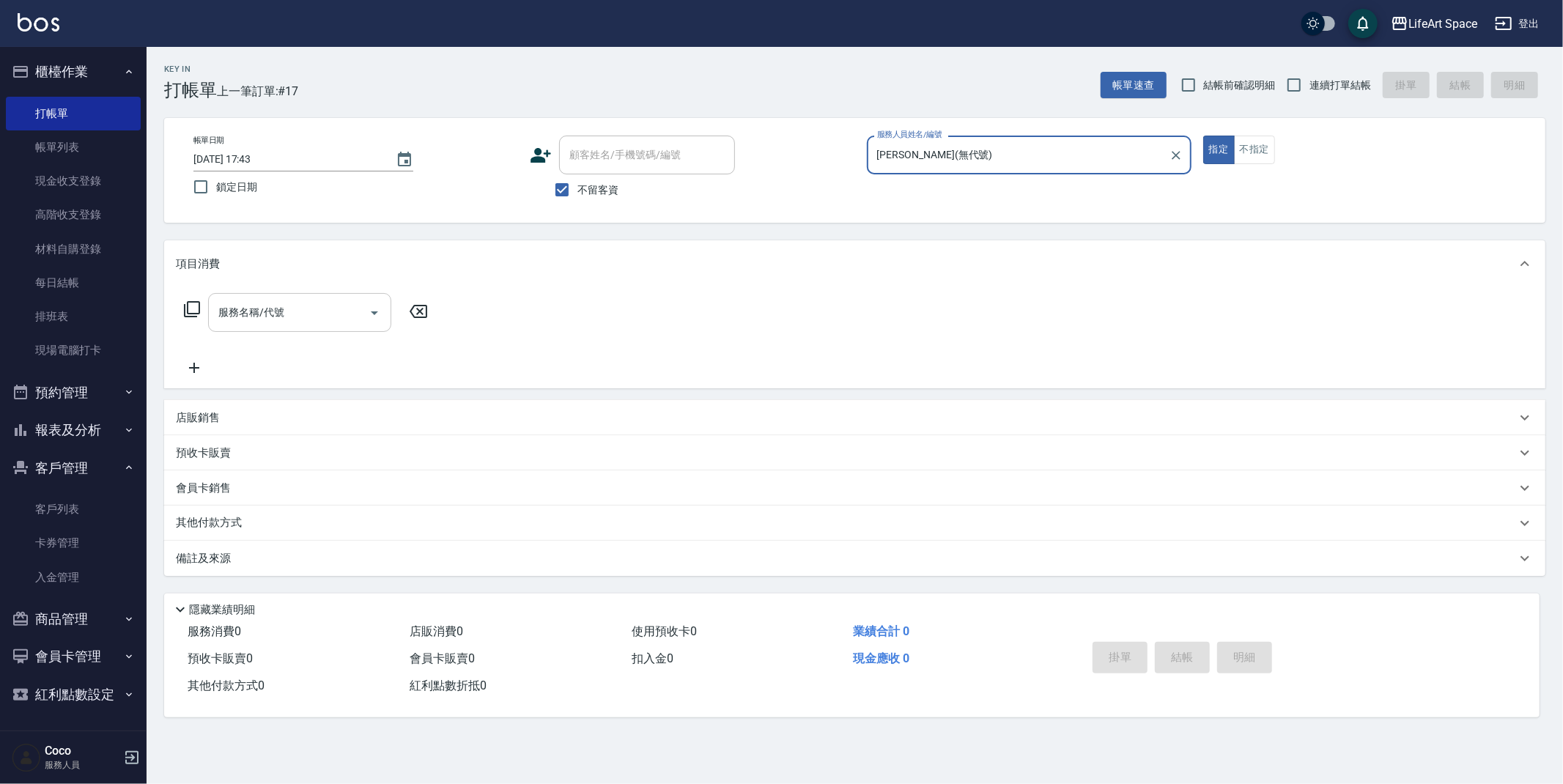
click at [301, 313] on input "服務名稱/代號" at bounding box center [288, 313] width 148 height 26
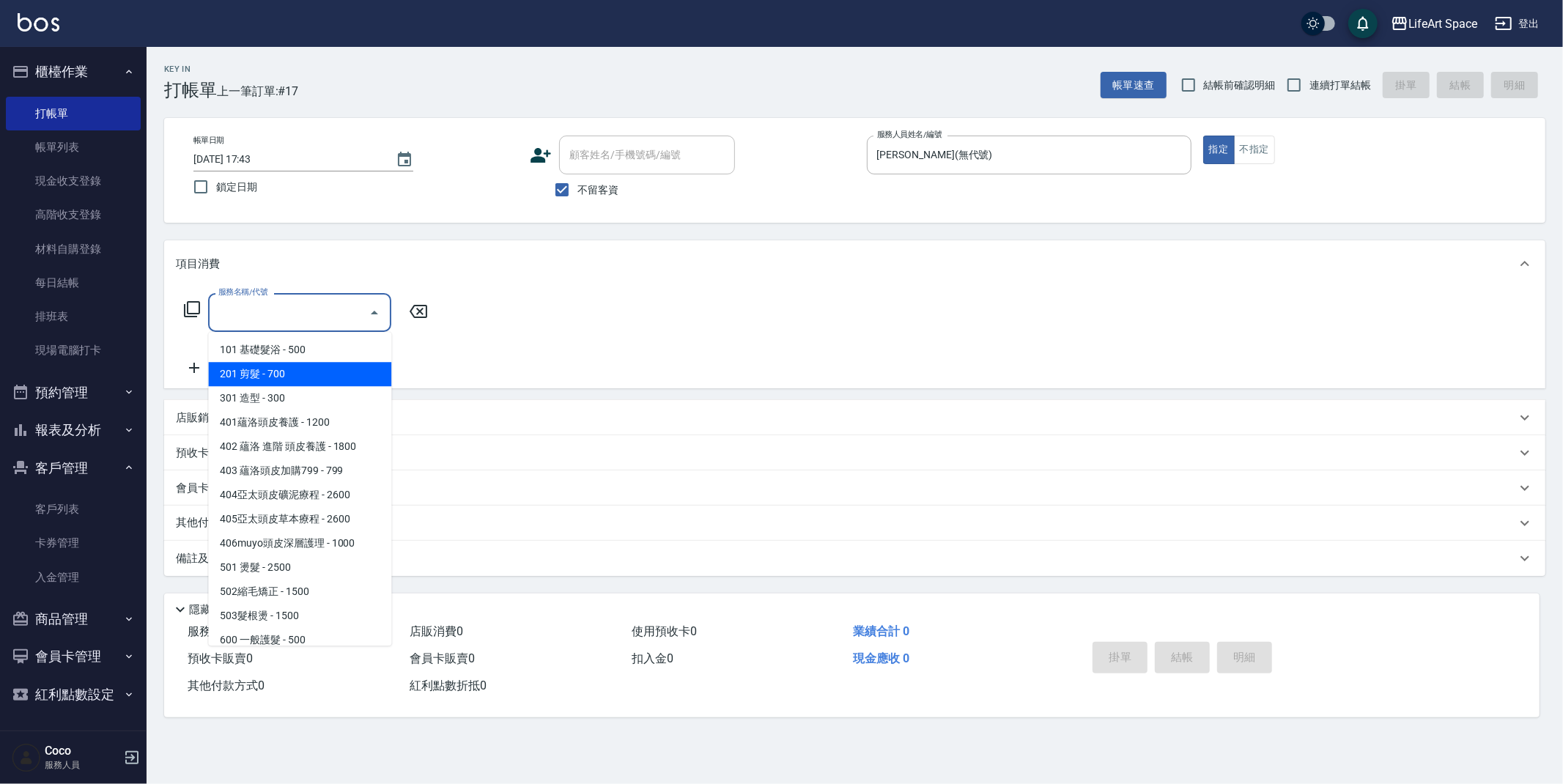
click at [299, 368] on span "201 剪髮 - 700" at bounding box center [299, 374] width 183 height 25
type input "201 剪髮(201)"
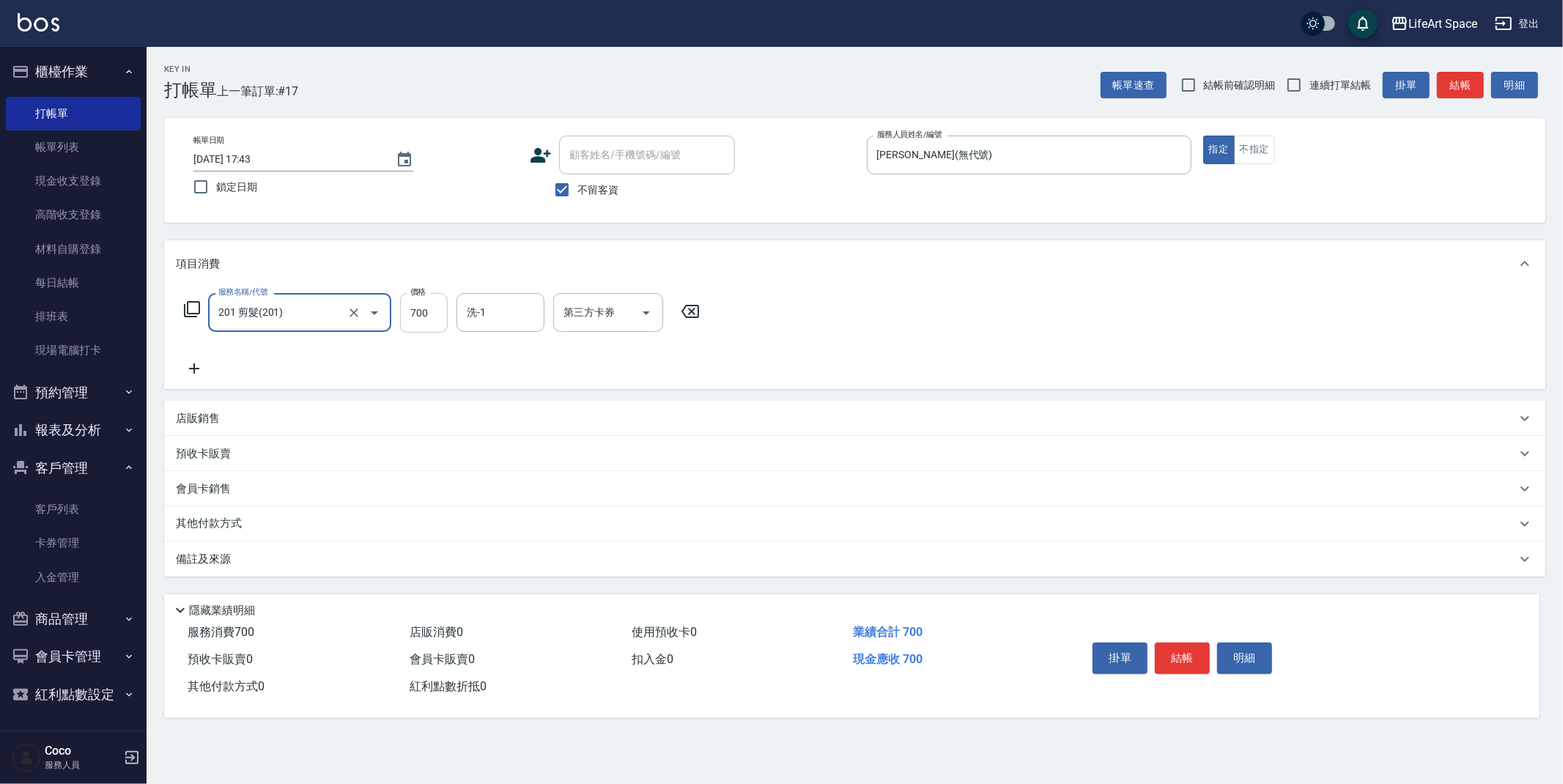
click at [440, 313] on input "700" at bounding box center [424, 312] width 47 height 39
type input "750"
click at [1187, 660] on button "結帳" at bounding box center [1182, 658] width 55 height 31
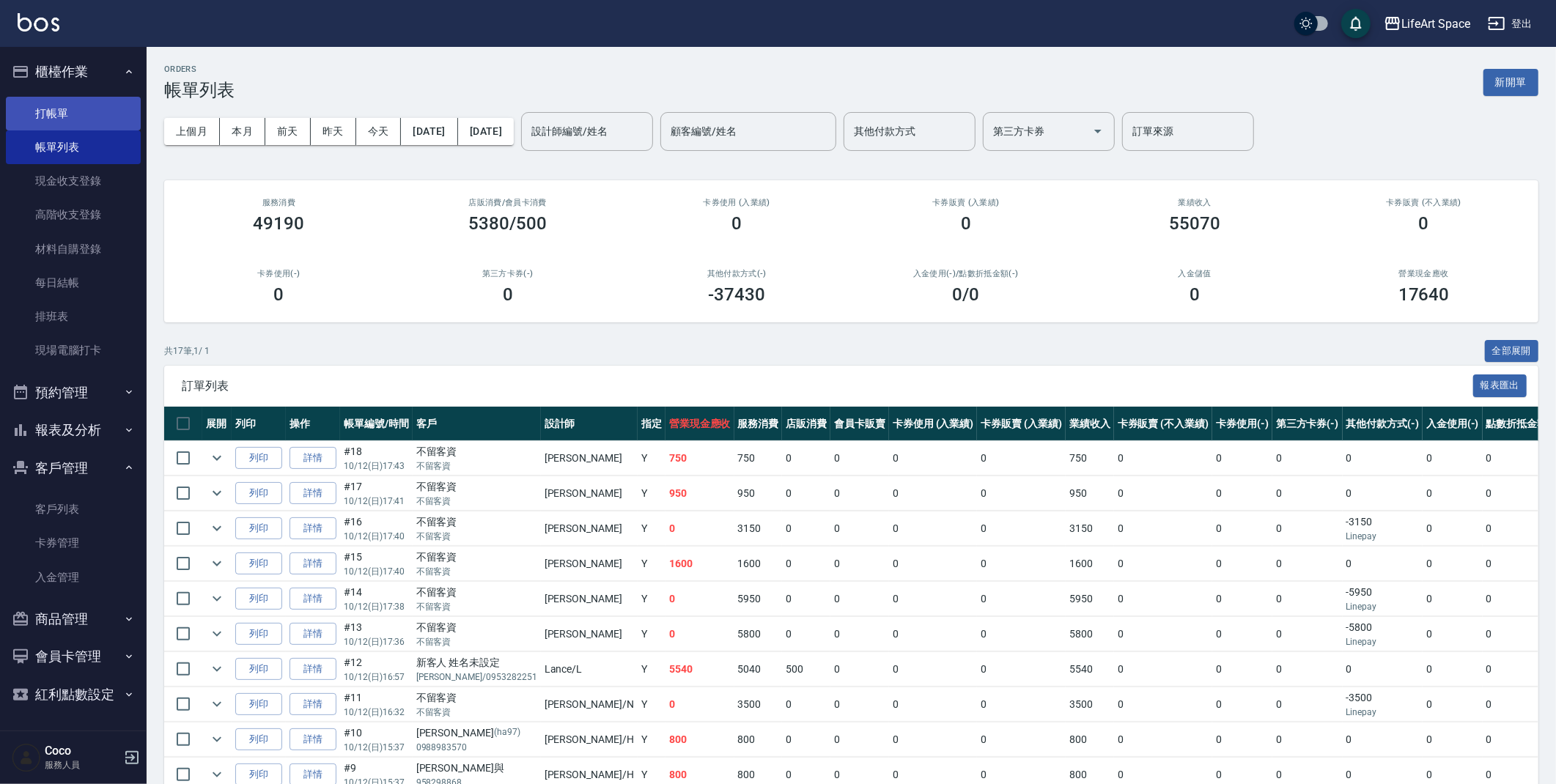
click at [47, 119] on link "打帳單" at bounding box center [73, 113] width 135 height 34
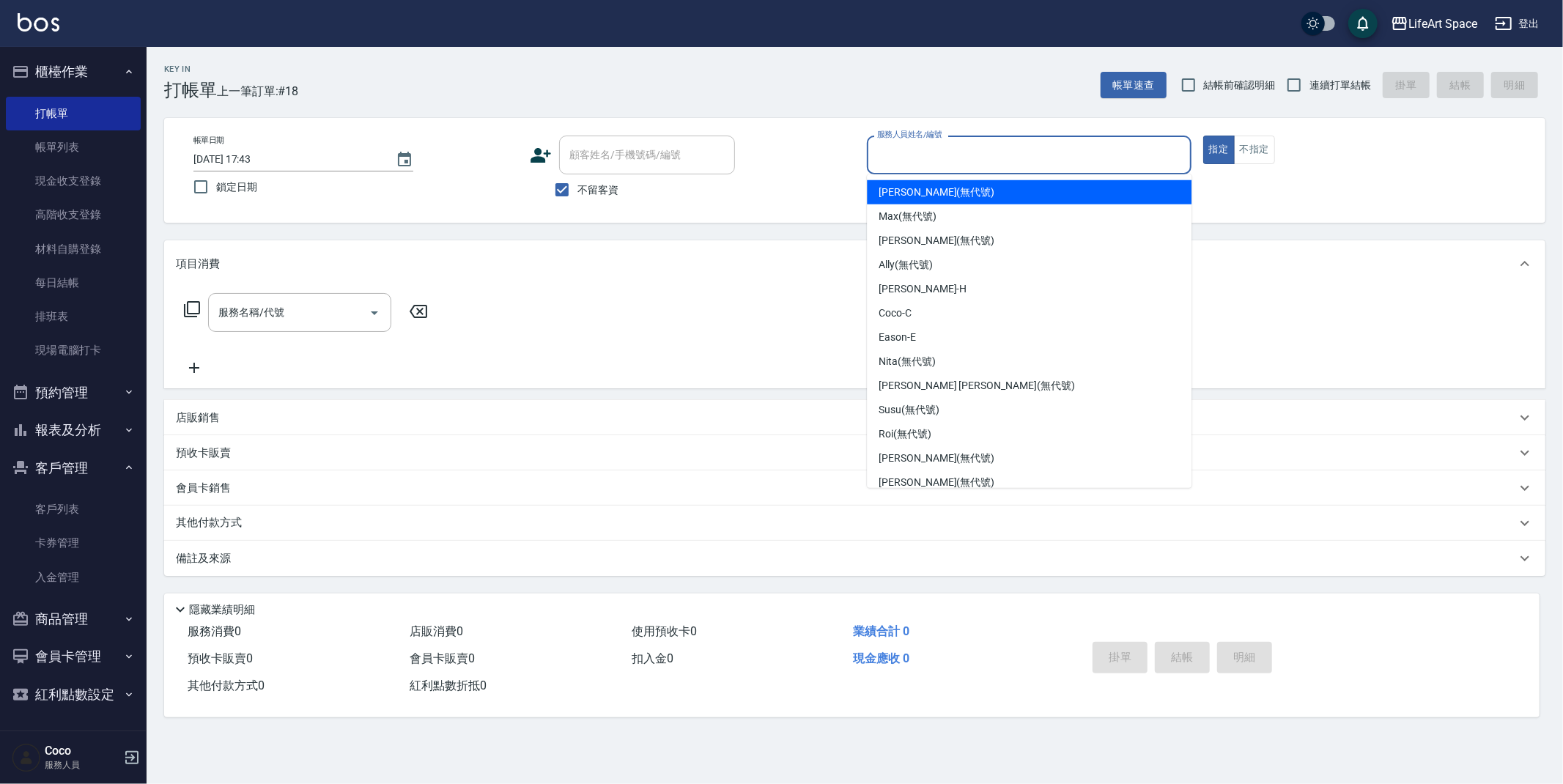
click at [953, 151] on input "服務人員姓名/編號" at bounding box center [1030, 155] width 312 height 26
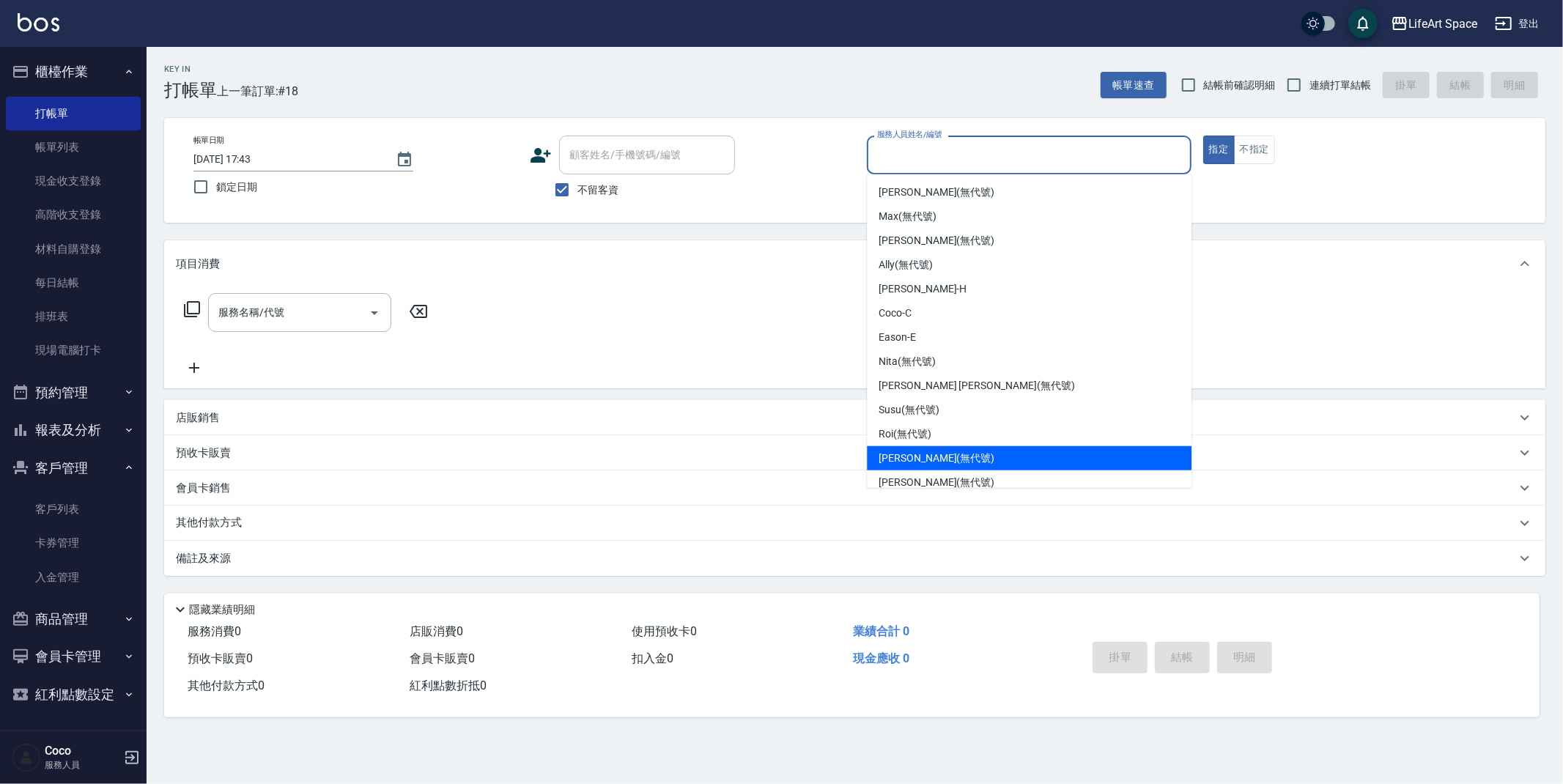
drag, startPoint x: 944, startPoint y: 460, endPoint x: 1076, endPoint y: 346, distance: 174.4
click at [944, 460] on div "[PERSON_NAME] (無代號)" at bounding box center [1030, 458] width 325 height 25
type input "[PERSON_NAME](無代號)"
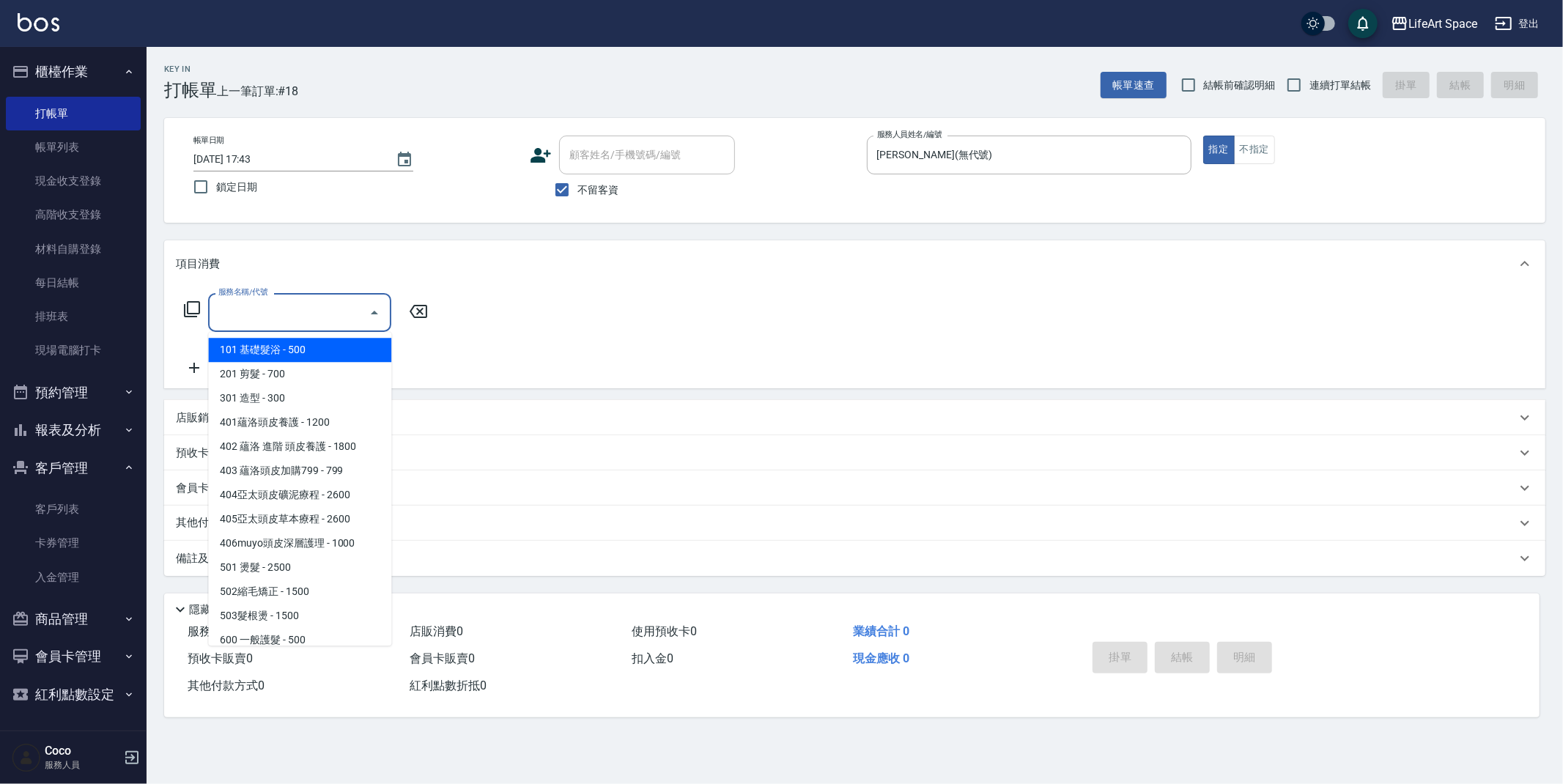
click at [268, 310] on input "服務名稱/代號" at bounding box center [288, 313] width 148 height 26
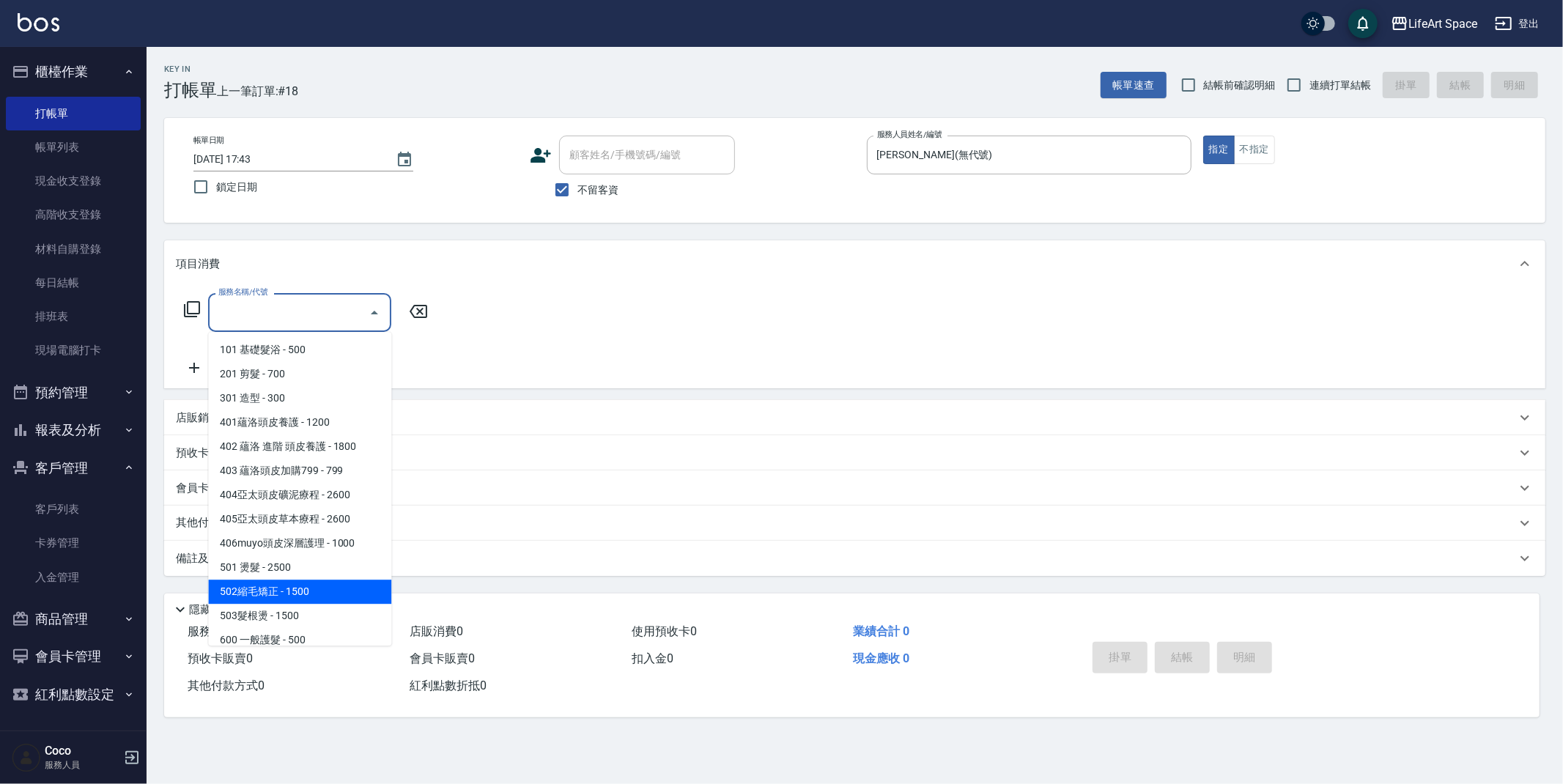
drag, startPoint x: 305, startPoint y: 589, endPoint x: 424, endPoint y: 413, distance: 212.5
click at [307, 585] on span "502縮毛矯正 - 1500" at bounding box center [299, 592] width 183 height 25
type input "502縮毛矯正 (502)"
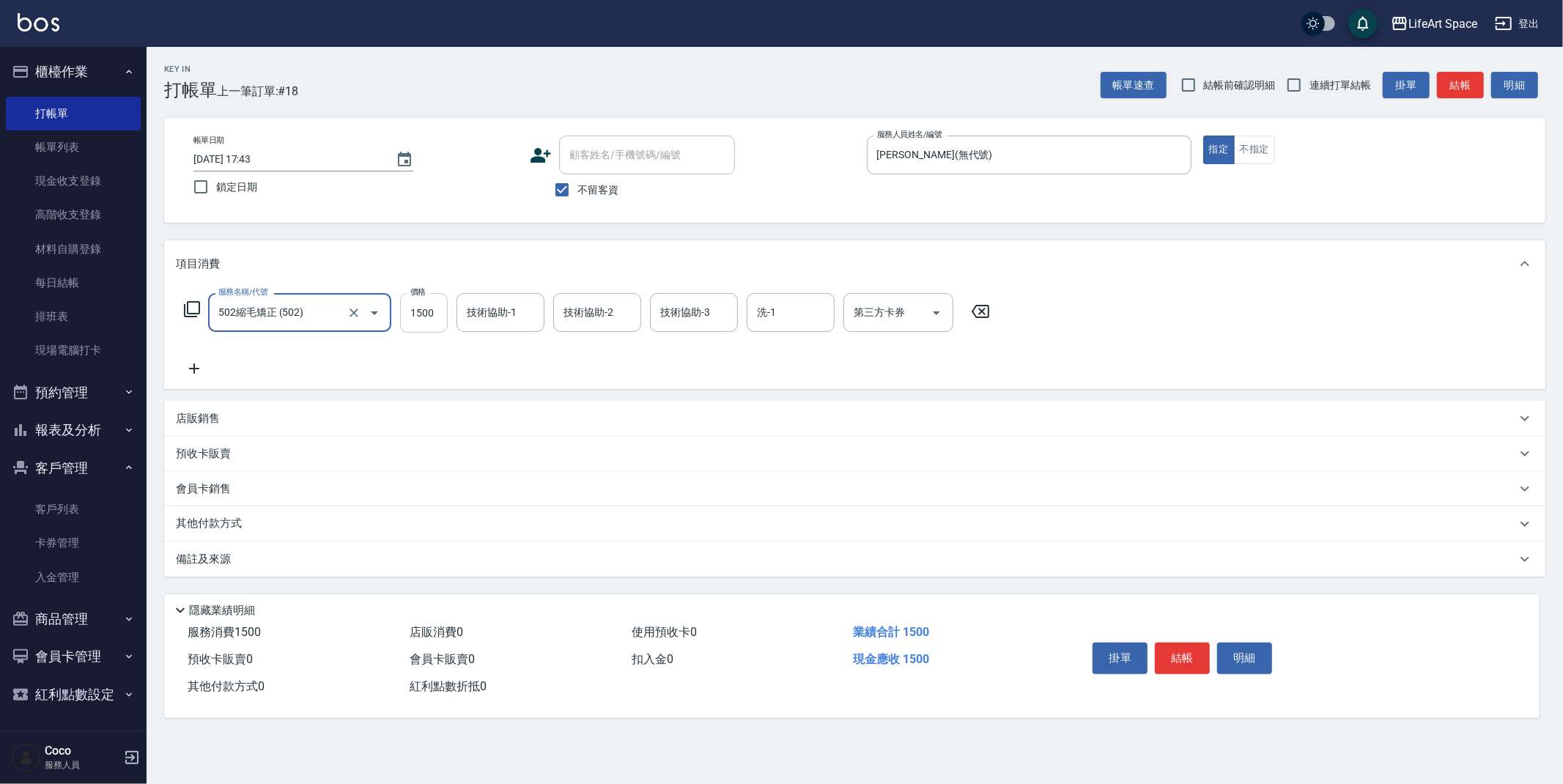
click at [436, 315] on input "1500" at bounding box center [424, 312] width 47 height 39
type input "1000"
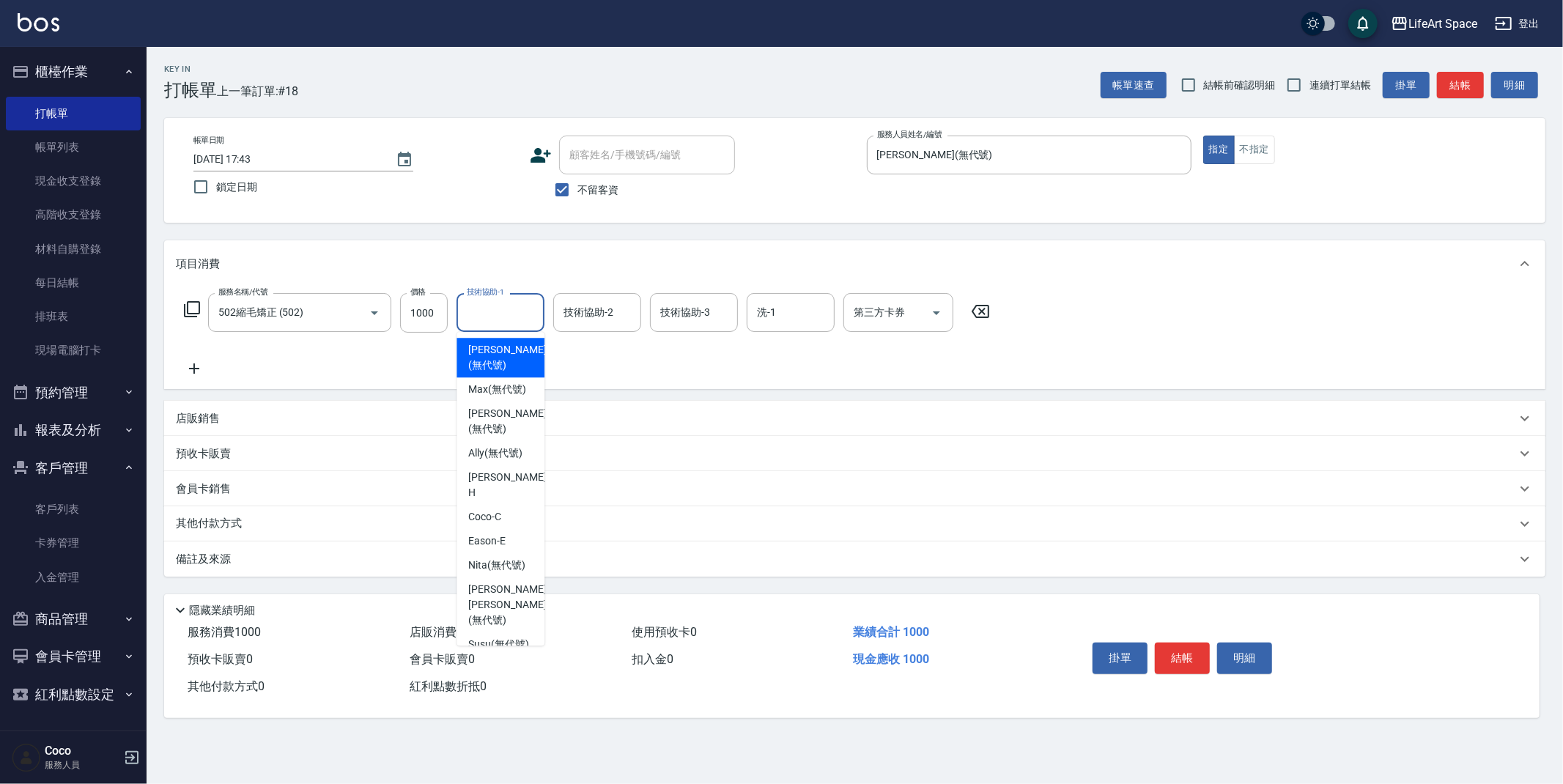
click at [513, 309] on div "技術協助-1 技術協助-1" at bounding box center [501, 312] width 88 height 39
drag, startPoint x: 480, startPoint y: 540, endPoint x: 566, endPoint y: 409, distance: 156.7
click at [481, 557] on span "Nita (無代號)" at bounding box center [496, 564] width 57 height 15
type input "Nita (無代號)"
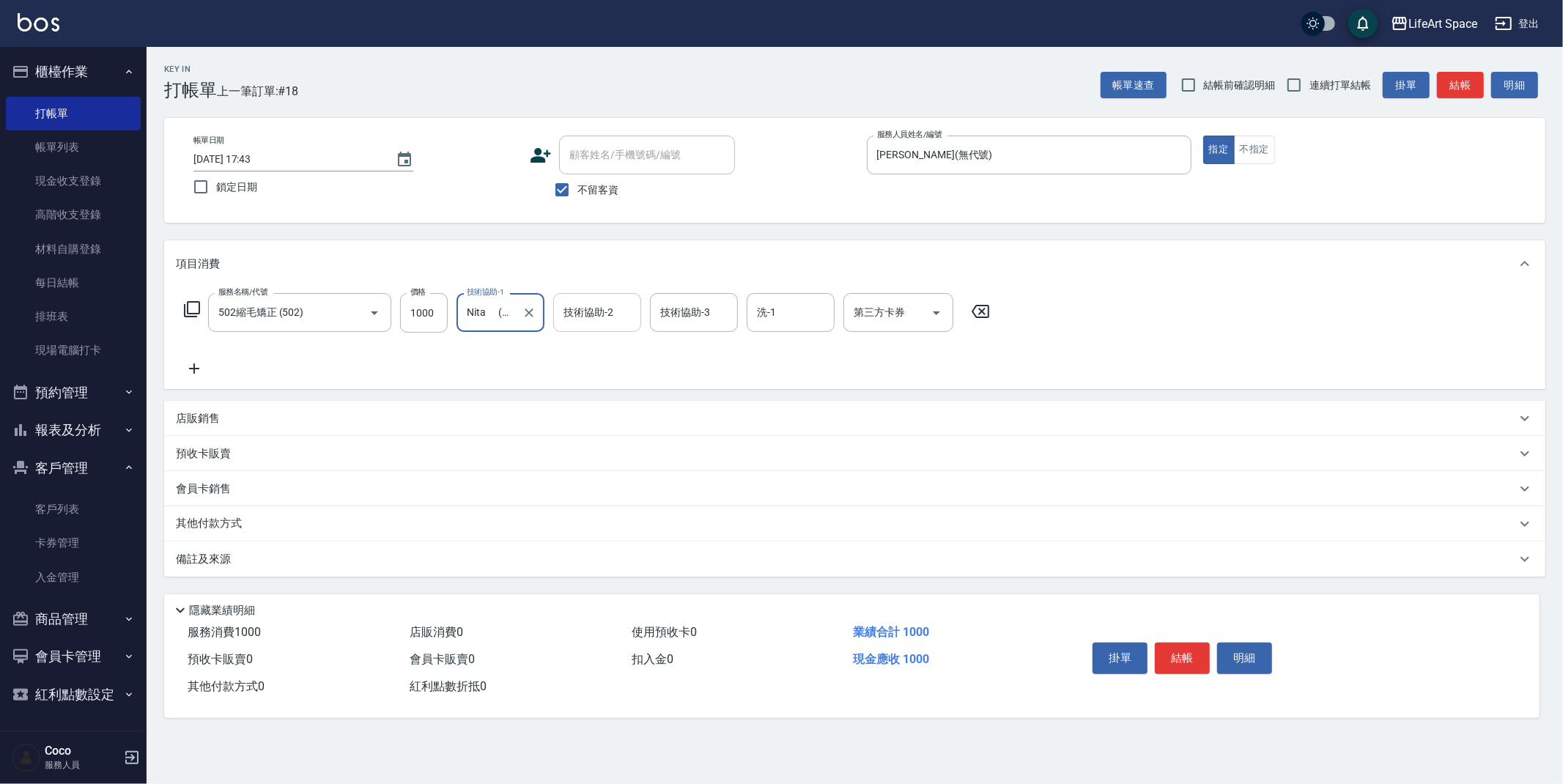
click at [602, 322] on input "技術協助-2" at bounding box center [597, 313] width 75 height 26
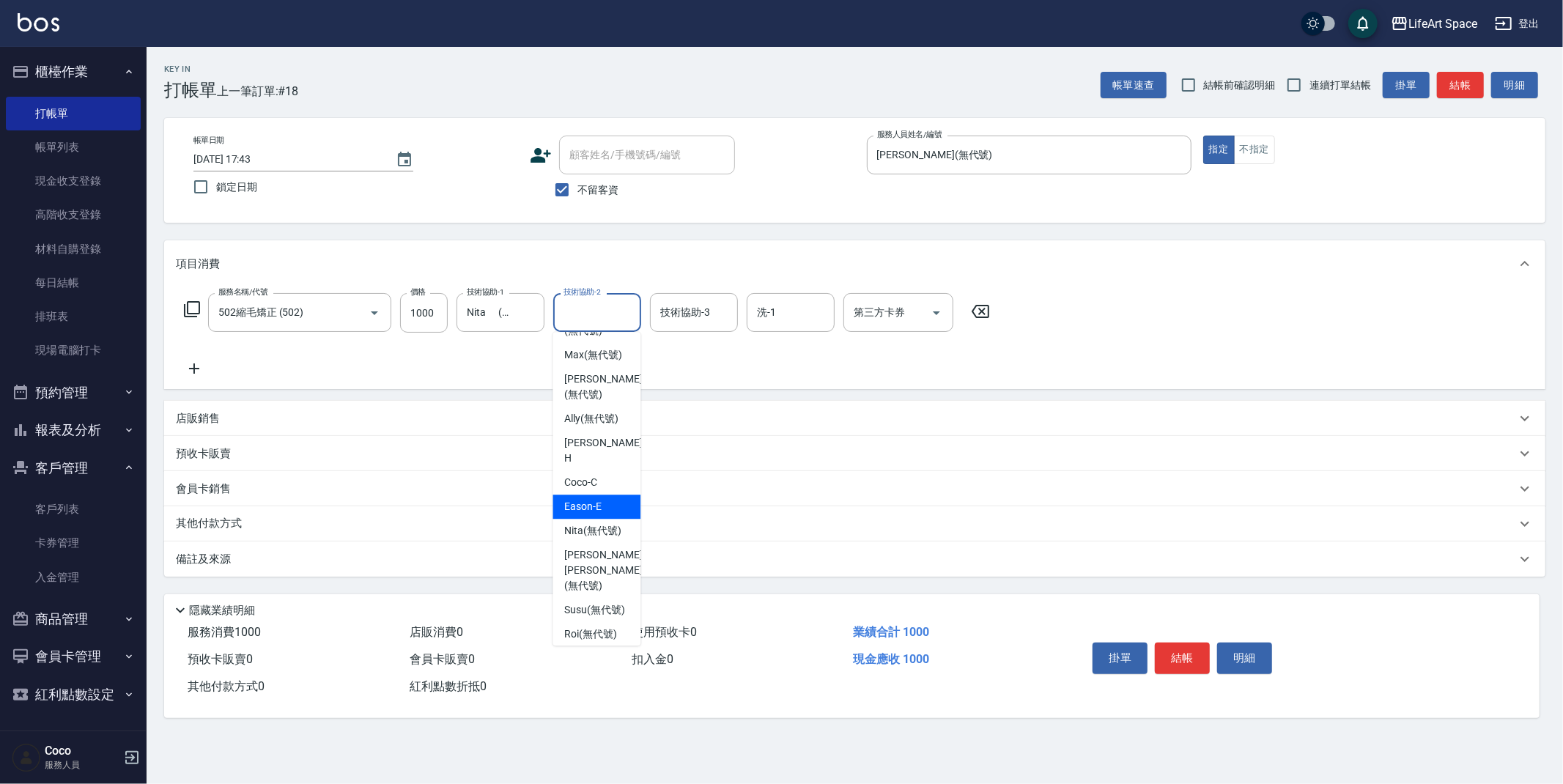
scroll to position [38, 0]
click at [592, 520] on span "Nita (無代號)" at bounding box center [593, 527] width 57 height 15
type input "Nita (無代號)"
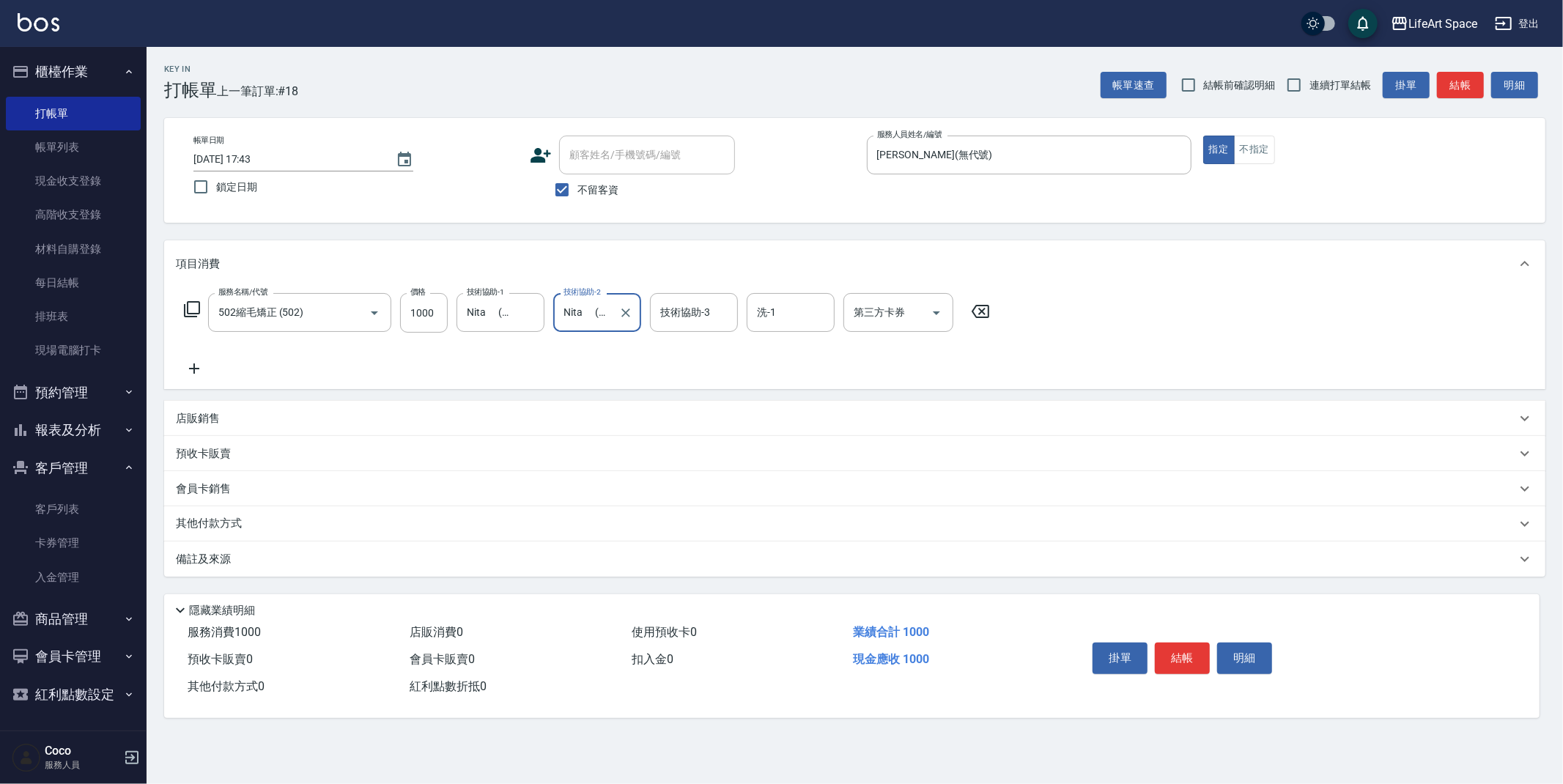
click at [1171, 658] on button "結帳" at bounding box center [1182, 658] width 55 height 31
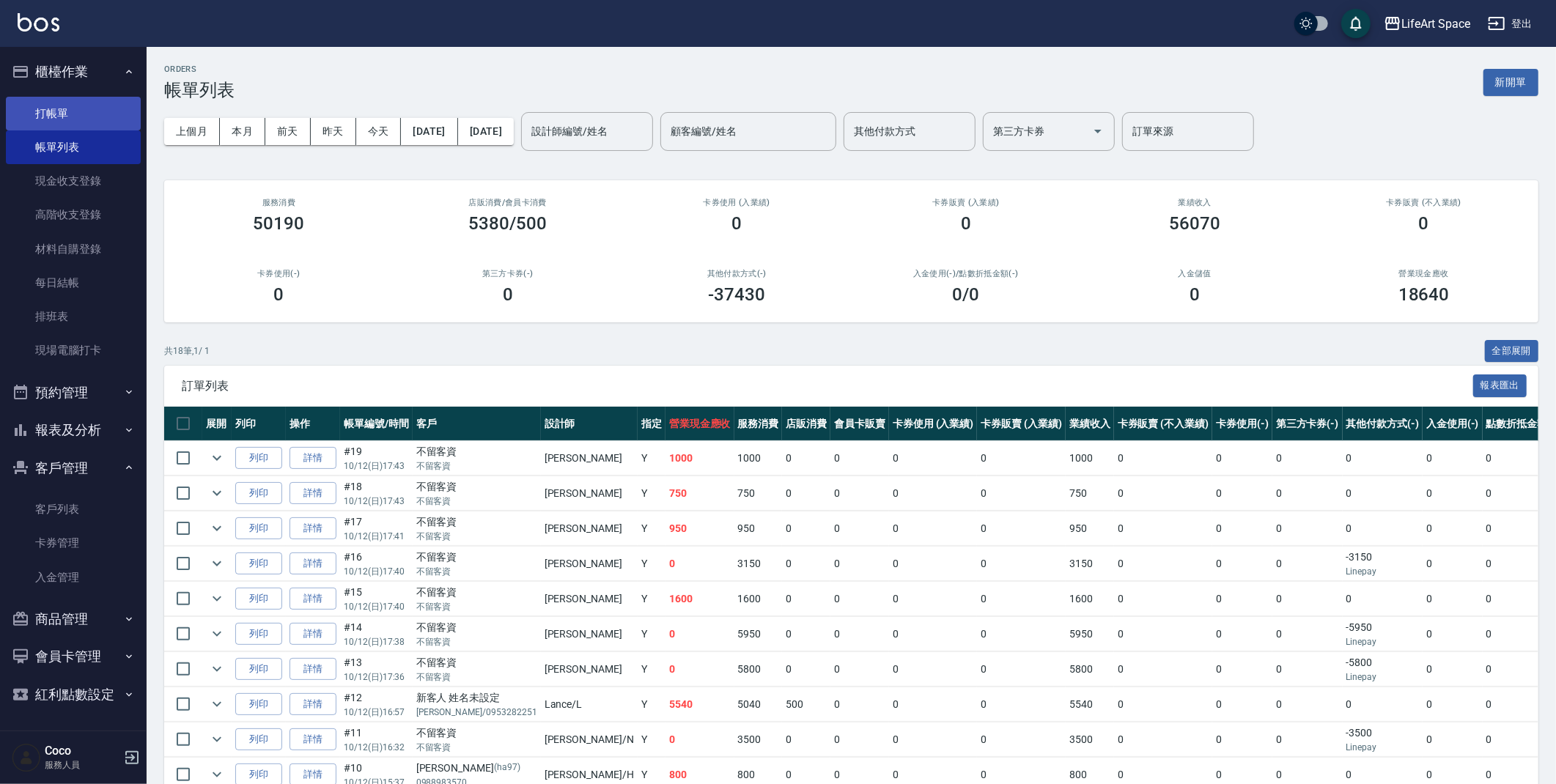
click at [66, 108] on link "打帳單" at bounding box center [73, 113] width 135 height 34
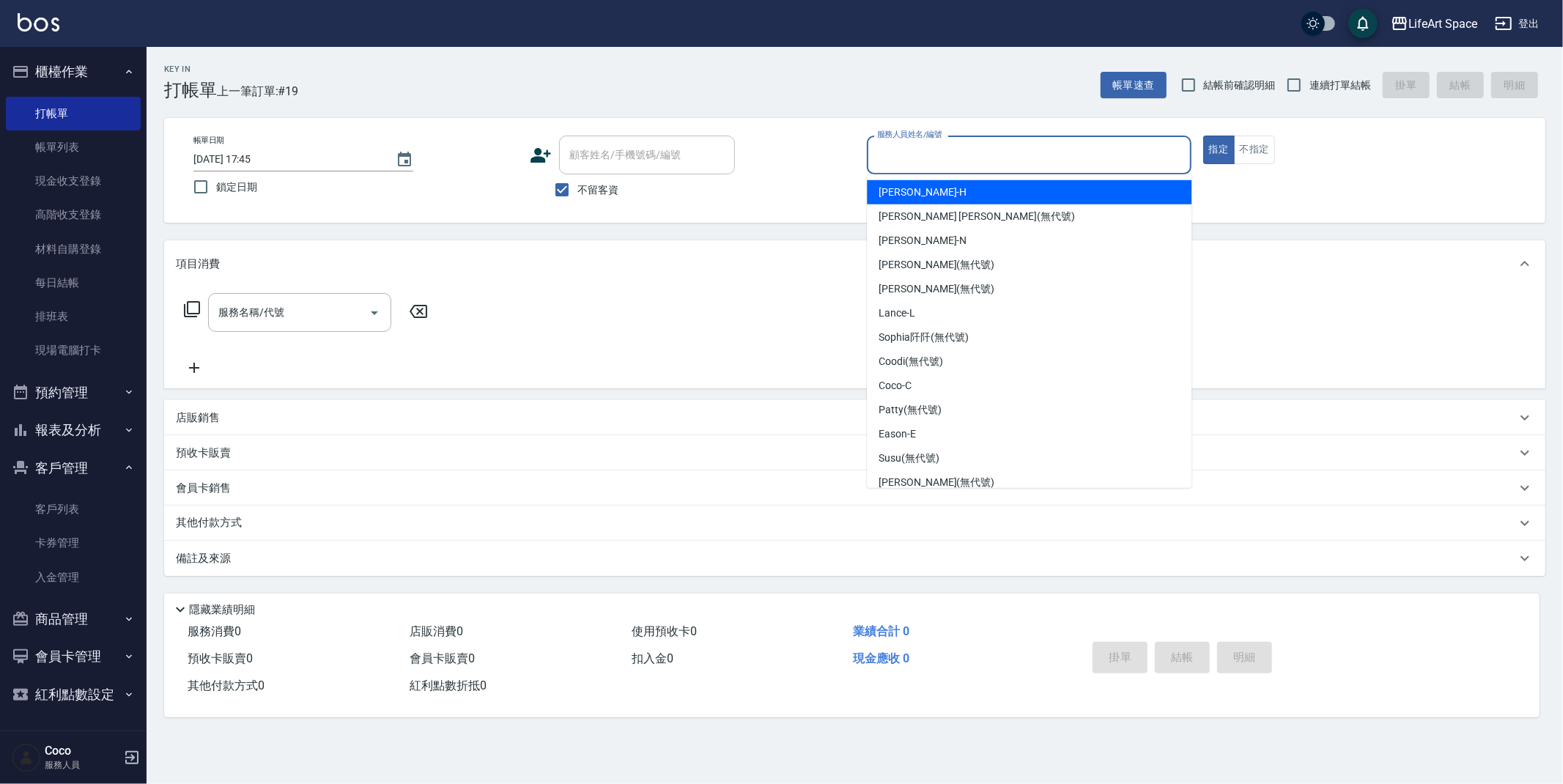
click at [961, 160] on input "服務人員姓名/編號" at bounding box center [1030, 155] width 312 height 26
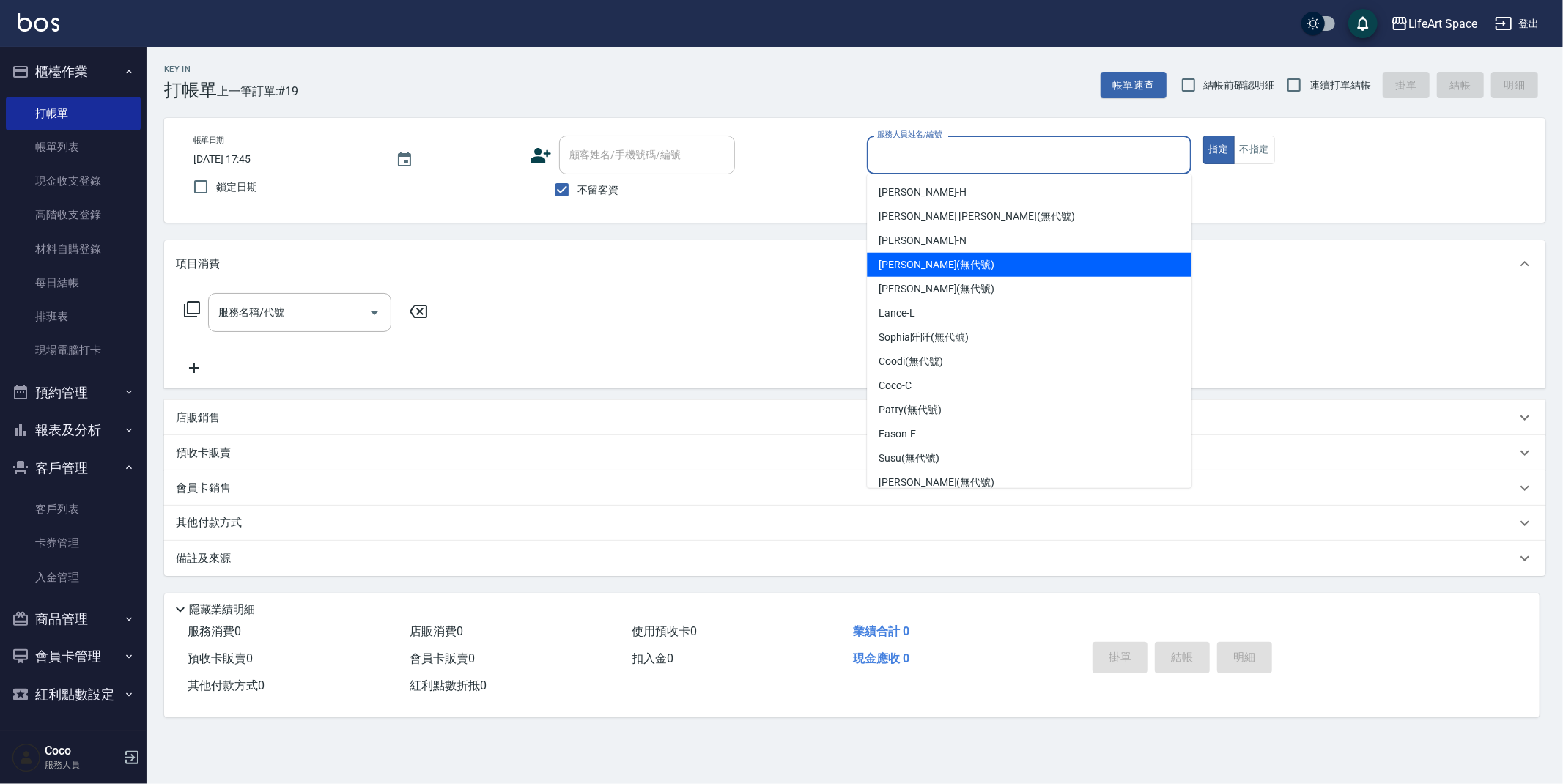
click at [899, 267] on span "[PERSON_NAME] (無代號)" at bounding box center [936, 264] width 116 height 15
type input "[PERSON_NAME](無代號)"
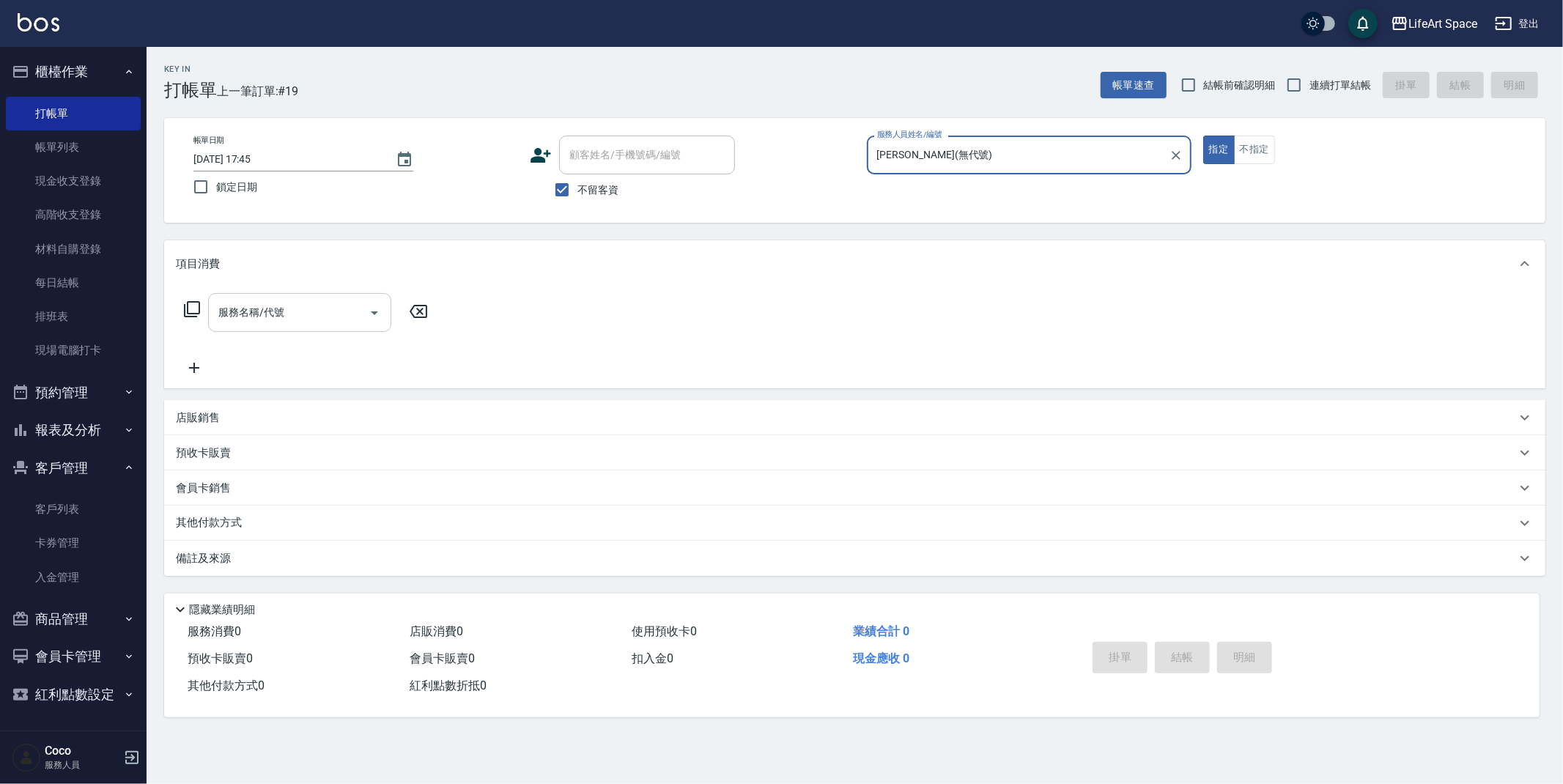
click at [328, 312] on input "服務名稱/代號" at bounding box center [288, 313] width 148 height 26
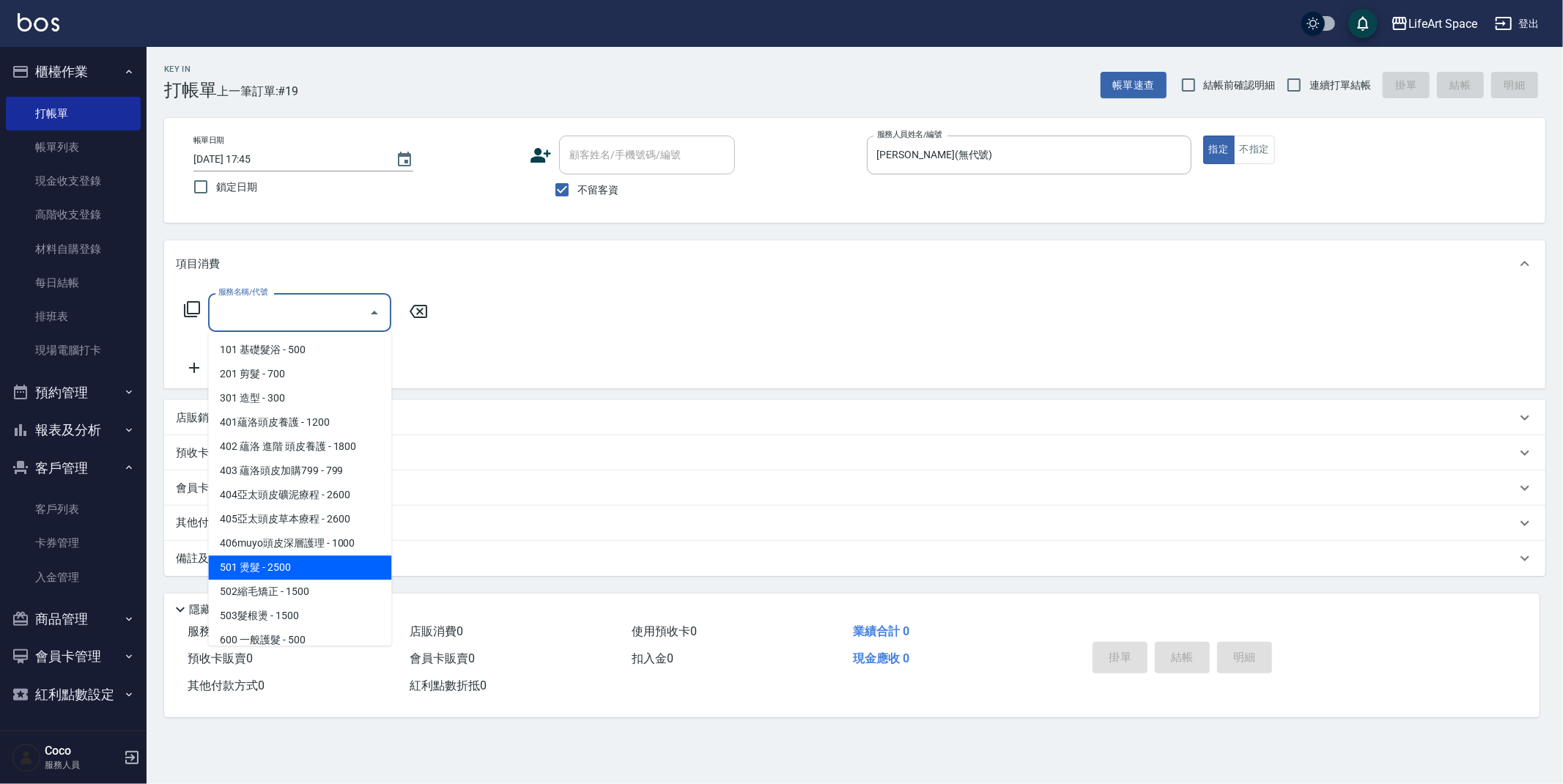
drag, startPoint x: 289, startPoint y: 572, endPoint x: 430, endPoint y: 371, distance: 245.5
click at [293, 569] on span "501 燙髮 - 2500" at bounding box center [299, 567] width 183 height 25
type input "501 燙髮(501)"
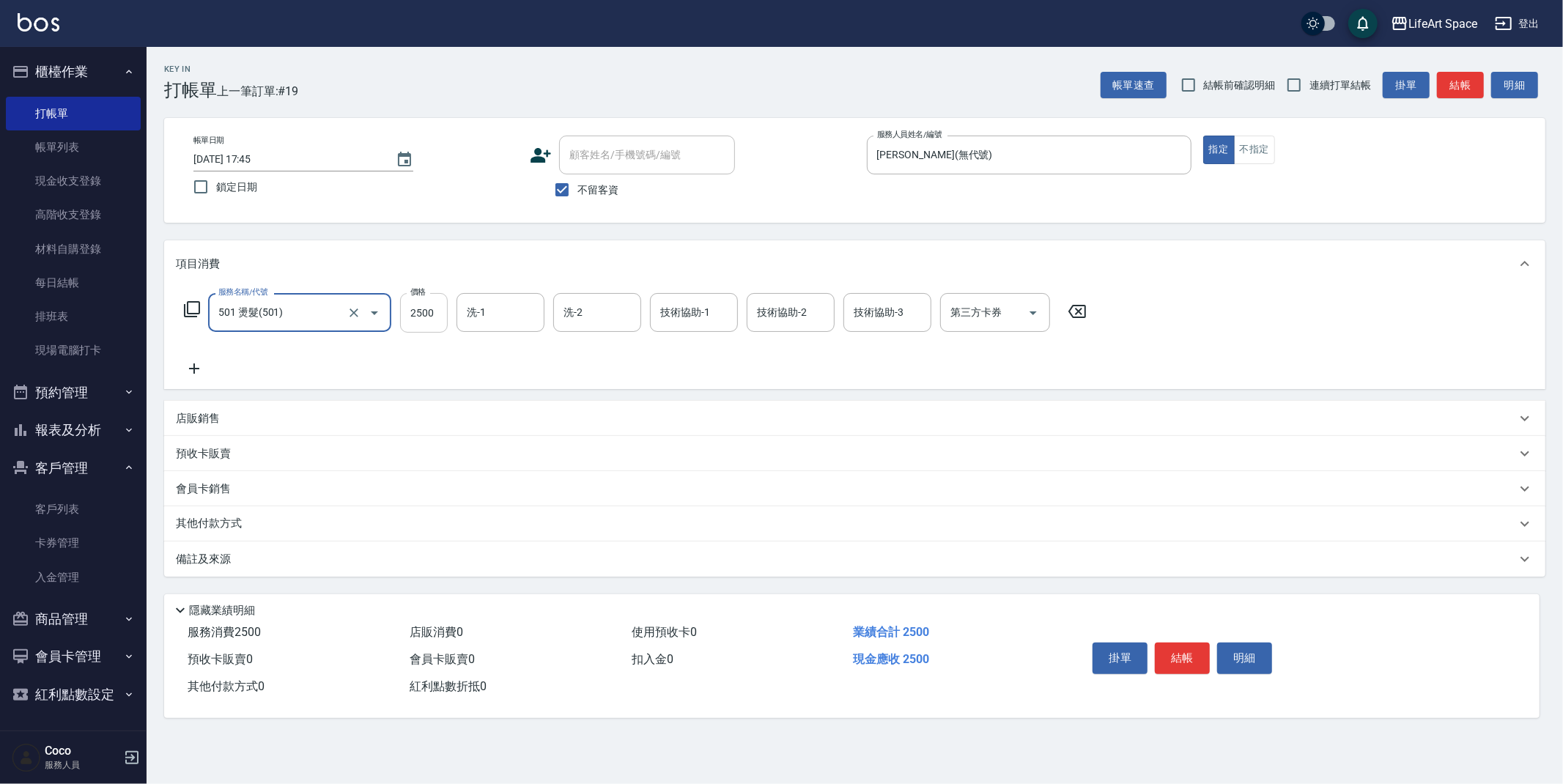
click at [443, 314] on input "2500" at bounding box center [424, 312] width 47 height 39
type input "2000"
click at [686, 315] on div "技術協助-1 技術協助-1" at bounding box center [694, 312] width 88 height 39
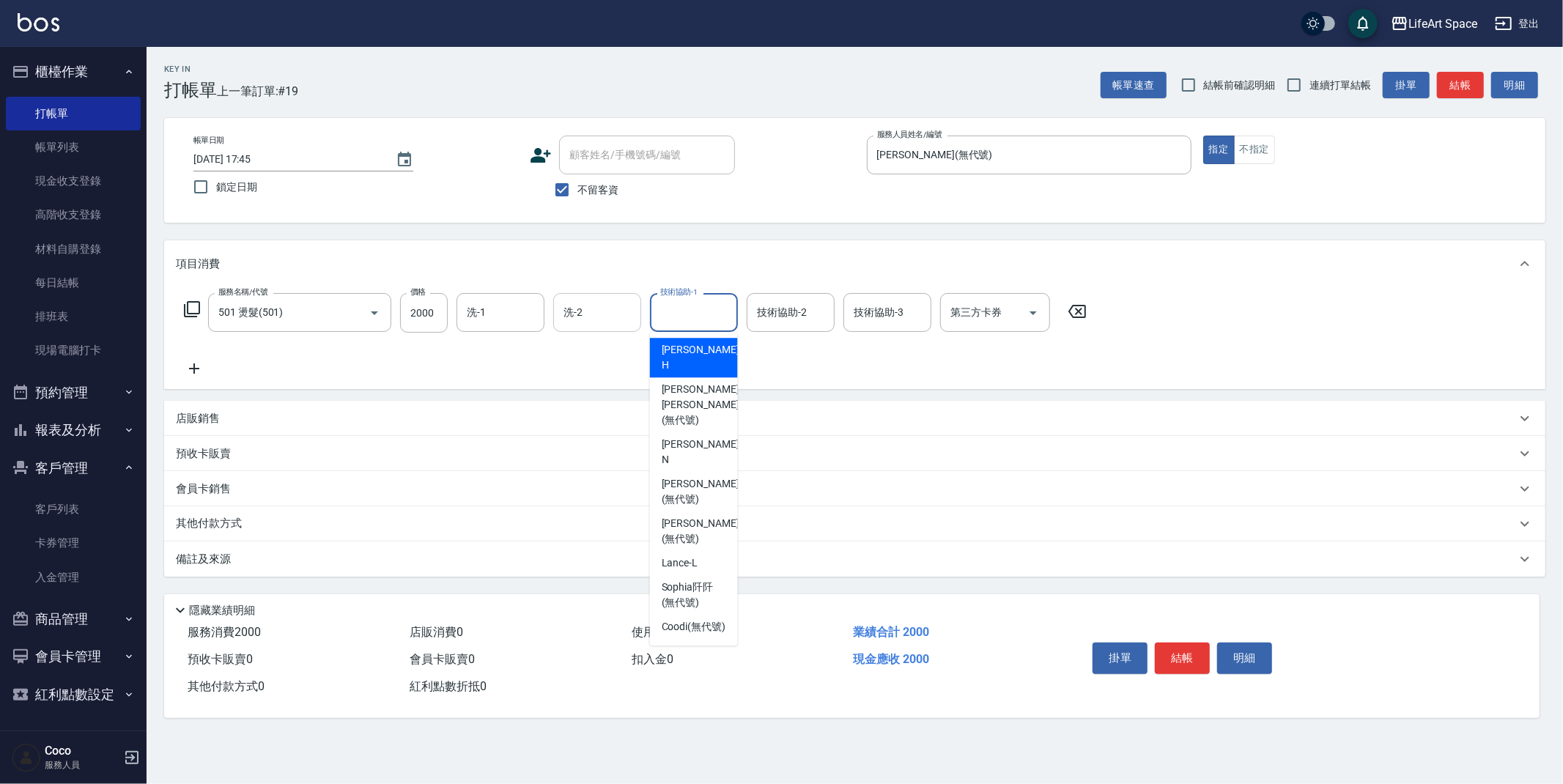
click at [591, 312] on input "洗-2" at bounding box center [597, 313] width 75 height 26
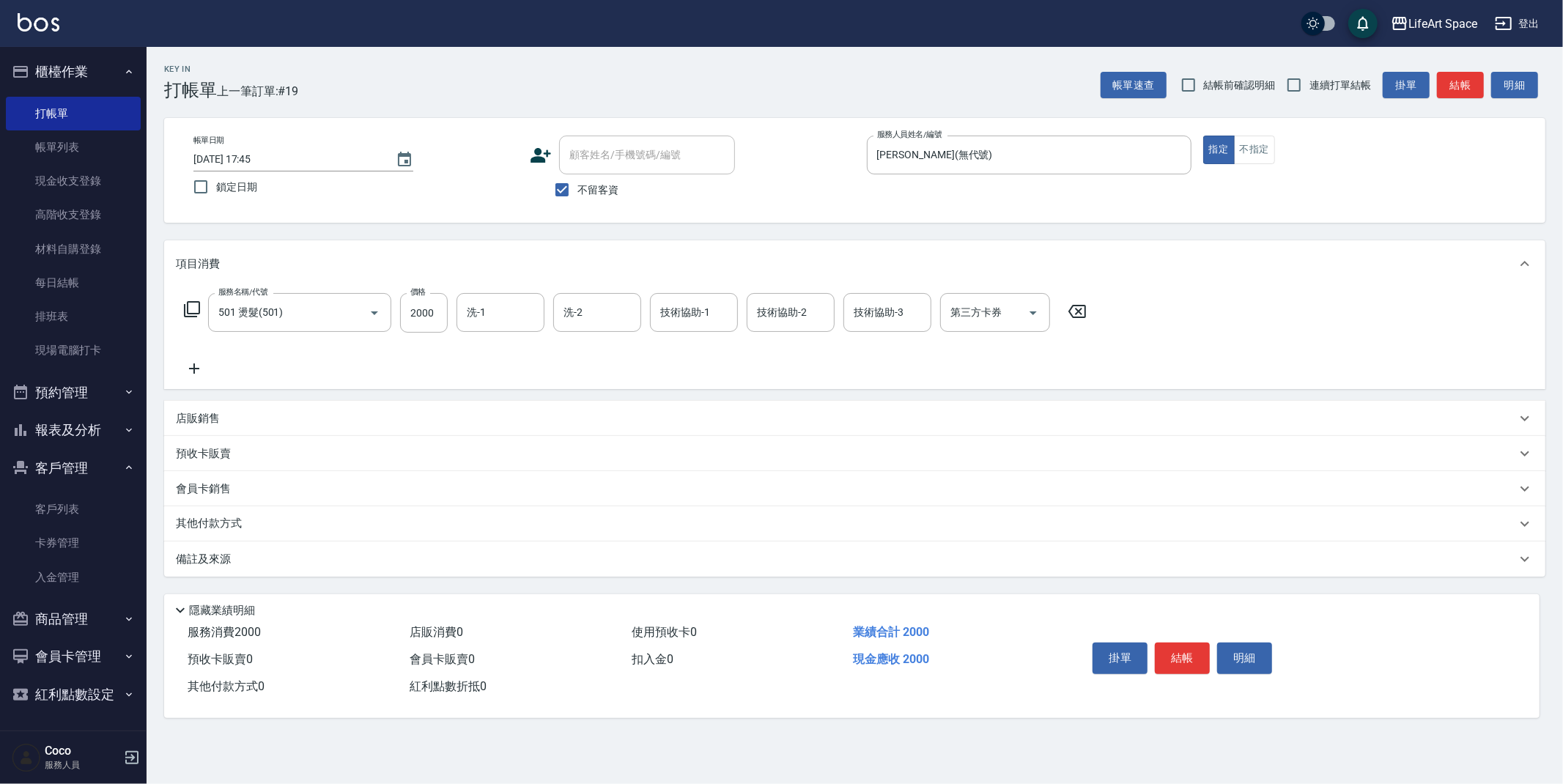
click at [641, 427] on div "店販銷售" at bounding box center [854, 418] width 1382 height 36
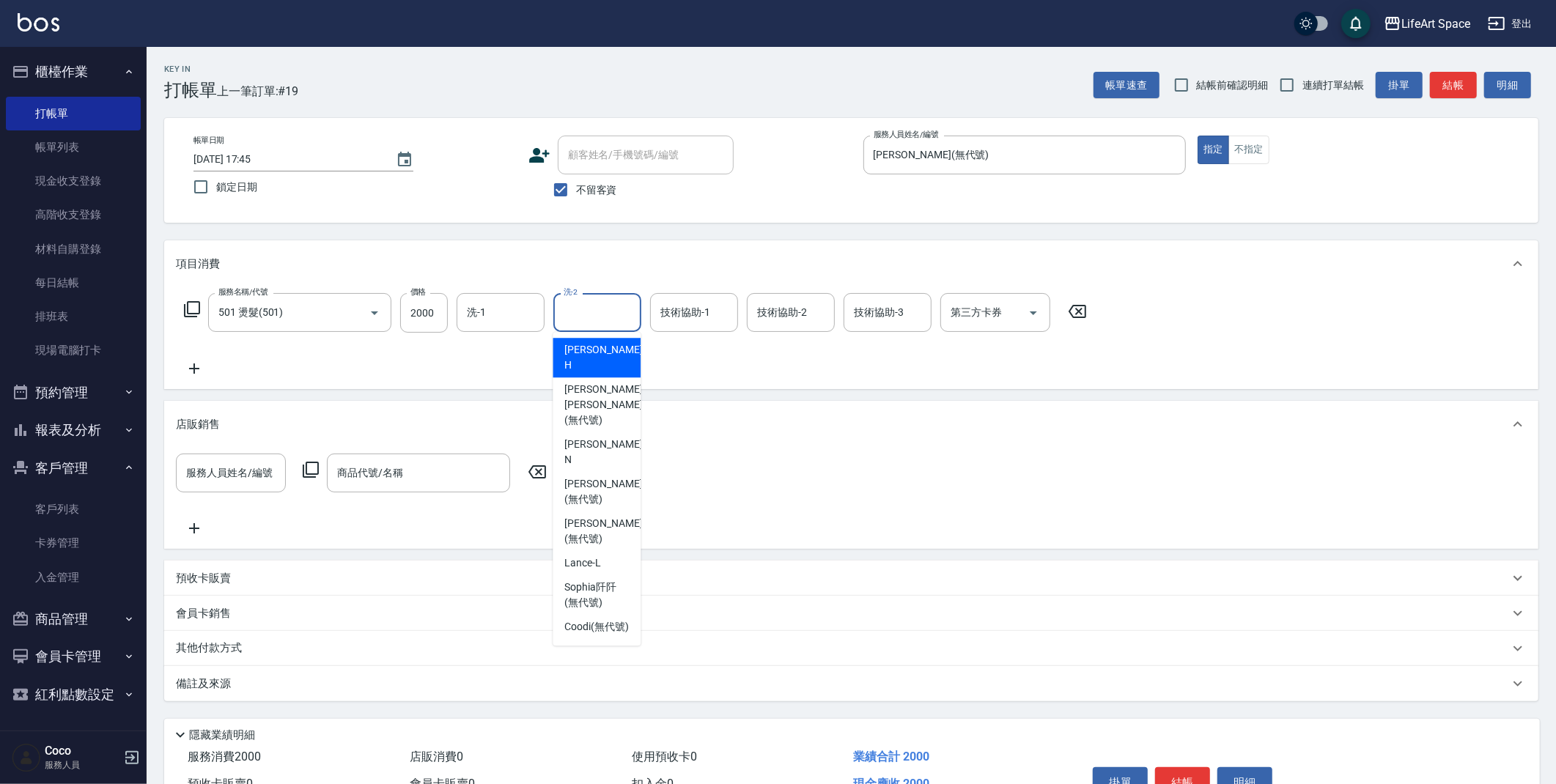
click at [590, 315] on input "洗-2" at bounding box center [597, 313] width 75 height 26
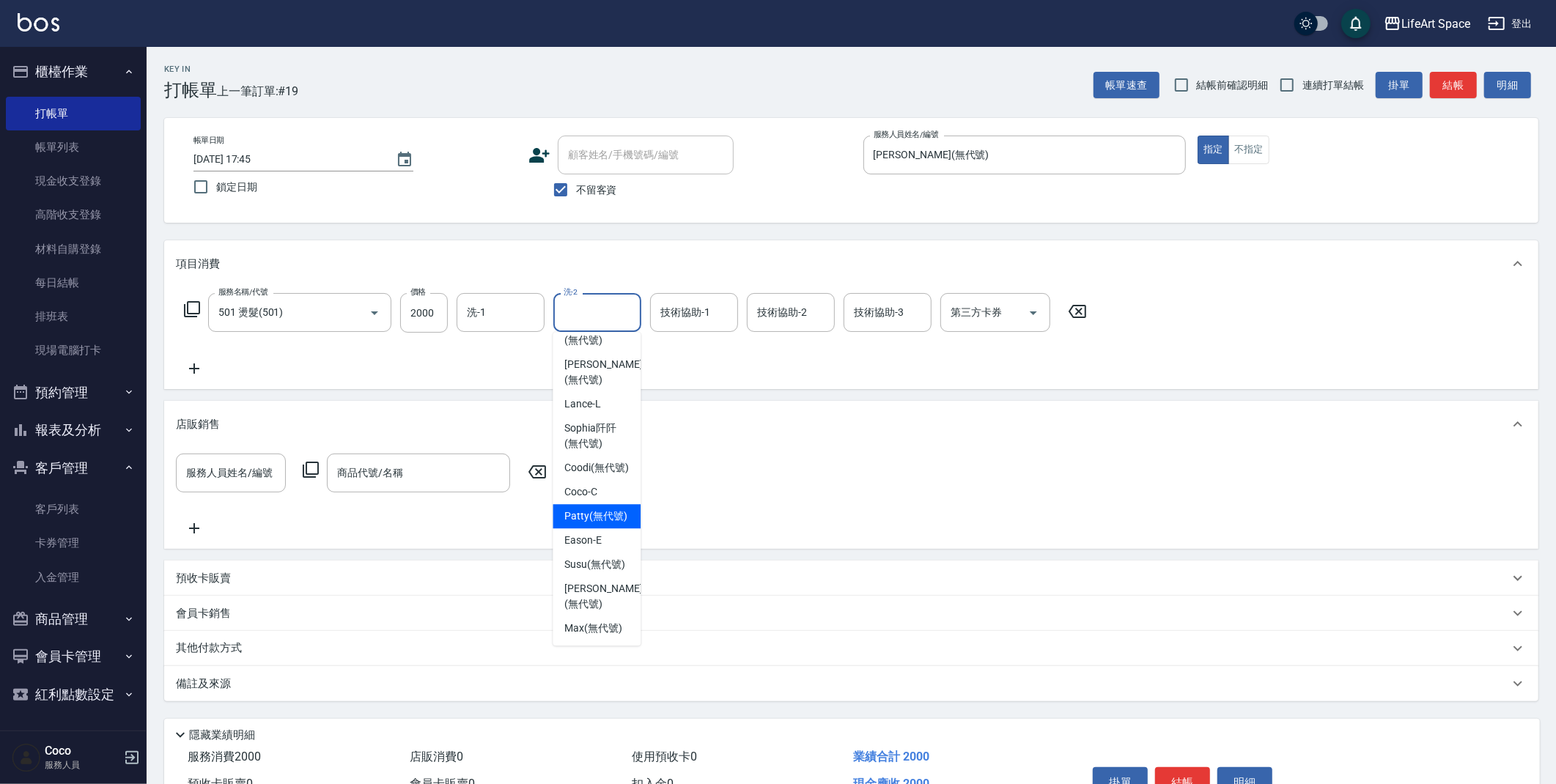
click at [595, 509] on span "[PERSON_NAME] (無代號)" at bounding box center [596, 516] width 63 height 15
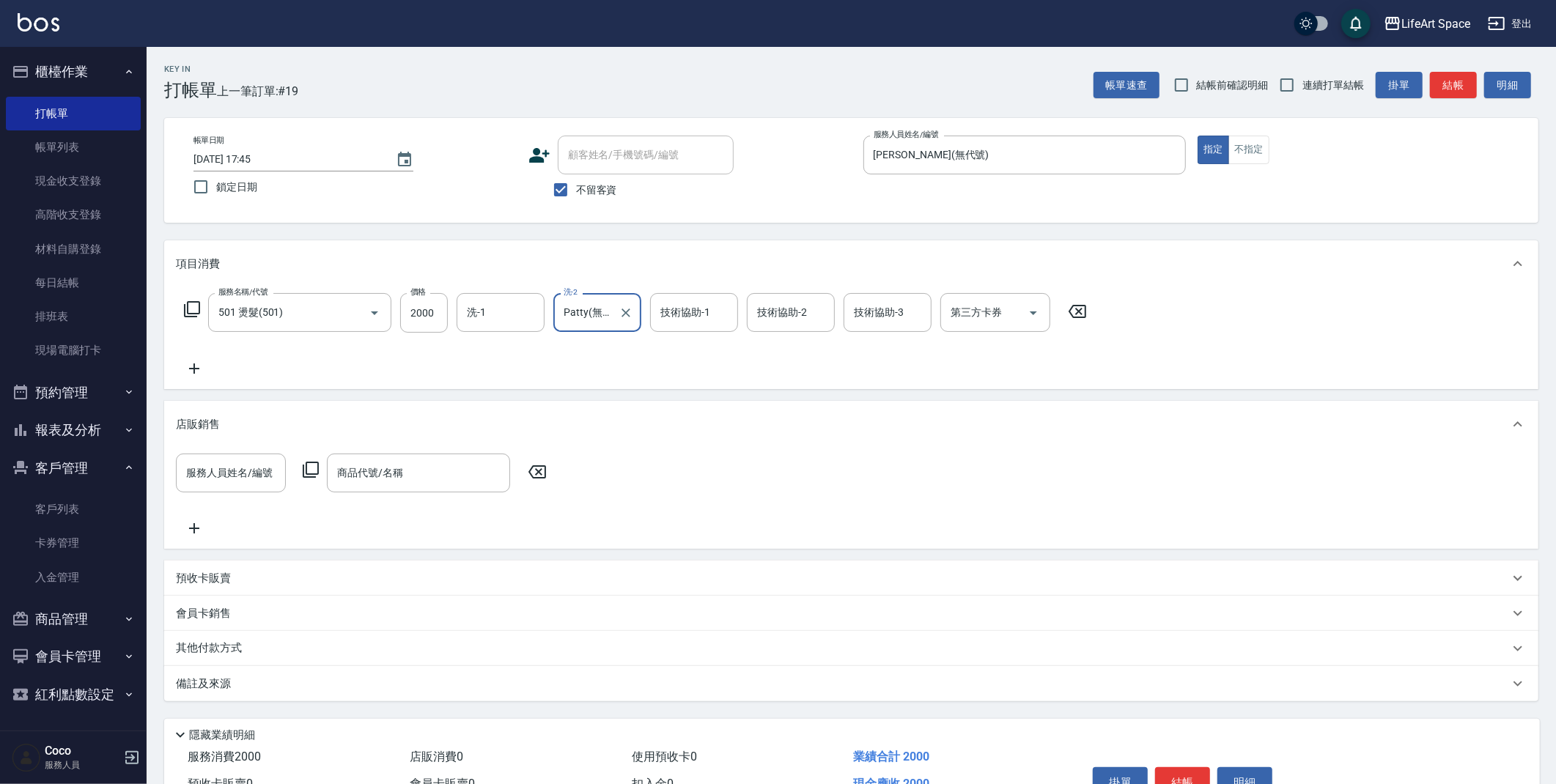
type input "Patty(無代號)"
click at [700, 314] on div "技術協助-1 技術協助-1" at bounding box center [694, 312] width 88 height 39
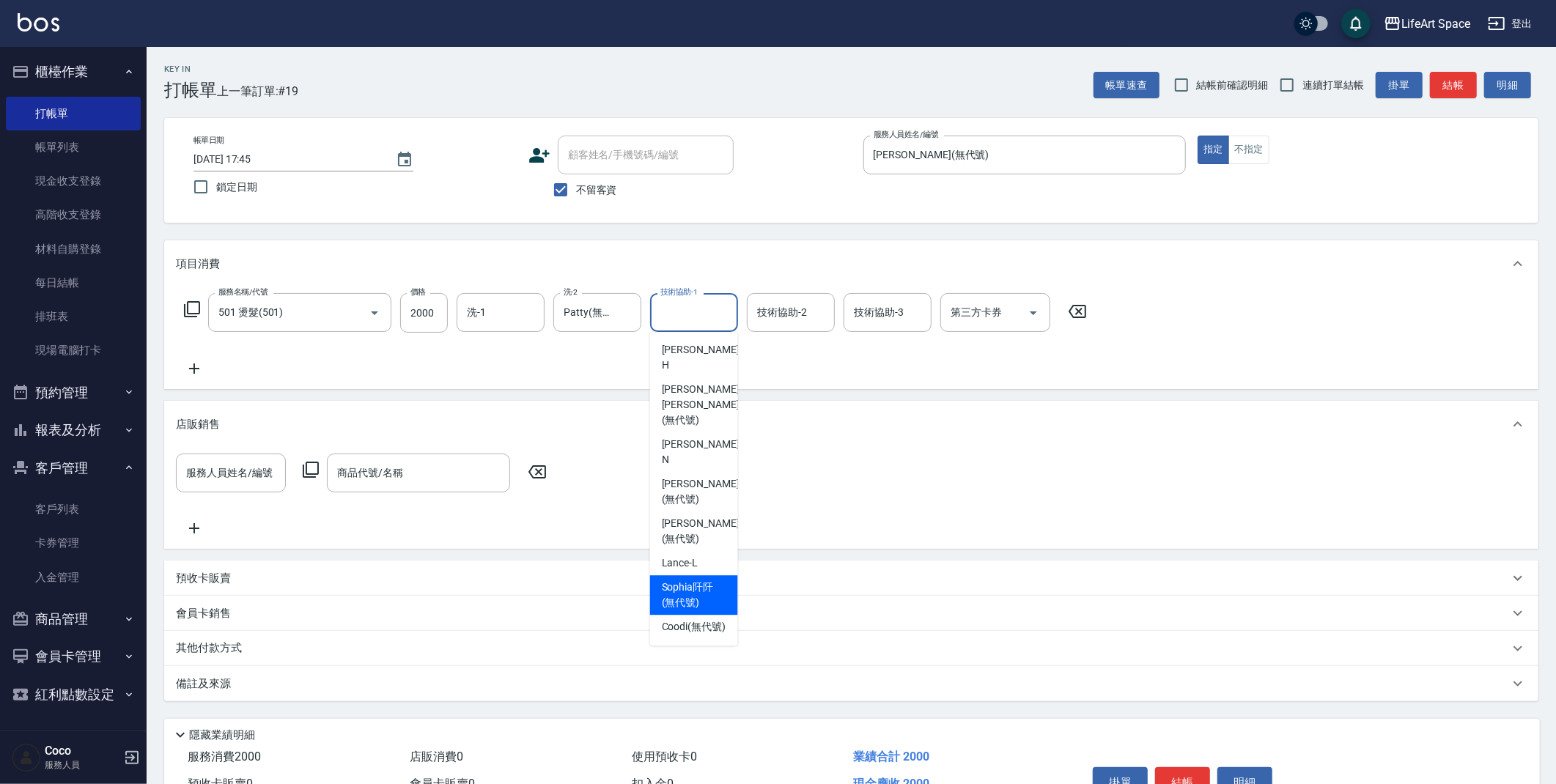
drag, startPoint x: 681, startPoint y: 532, endPoint x: 589, endPoint y: 244, distance: 302.3
click at [681, 580] on span "[PERSON_NAME]阡 (無代號)" at bounding box center [694, 595] width 65 height 31
type input "[PERSON_NAME]阡(無代號)"
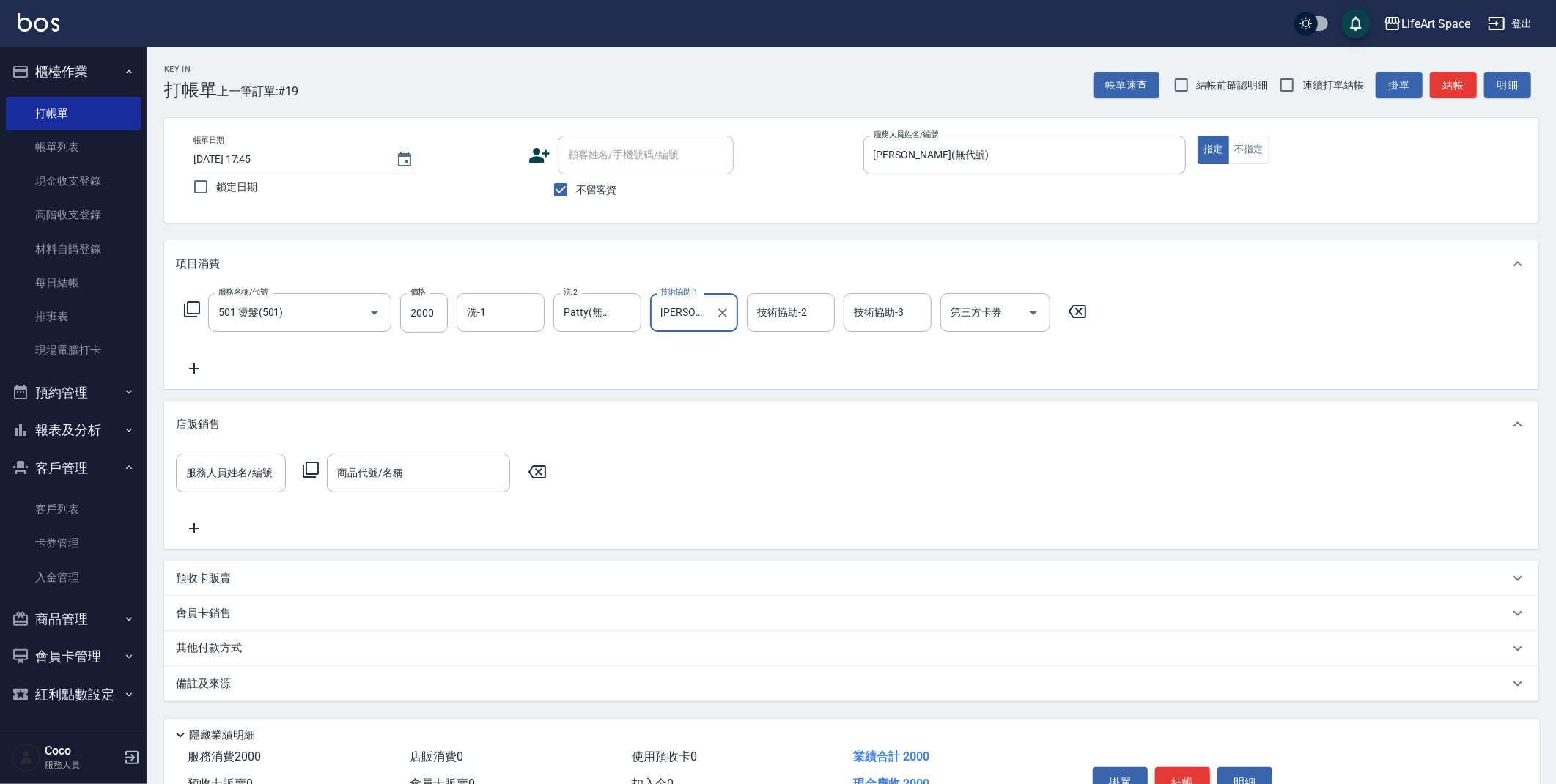
click at [1188, 783] on html "LifeArt Space 登出 櫃檯作業 打帳單 帳單列表 現金收支登錄 高階收支登錄 材料自購登錄 每日結帳 排班表 現場電腦打卡 預約管理 預約管理 單…" at bounding box center [778, 429] width 1556 height 860
click at [1193, 779] on button "結帳" at bounding box center [1182, 782] width 55 height 31
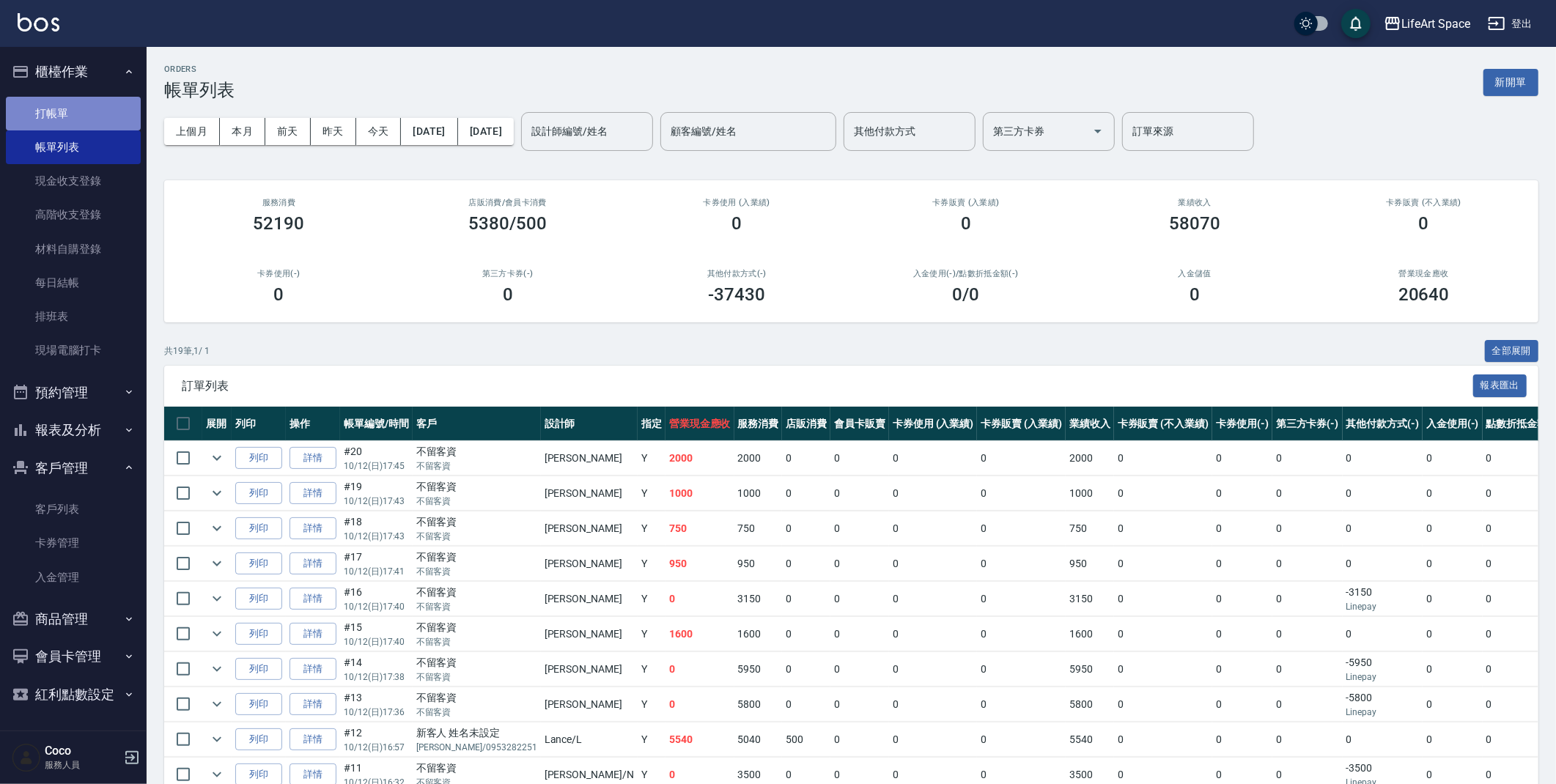
click at [69, 107] on link "打帳單" at bounding box center [73, 113] width 135 height 34
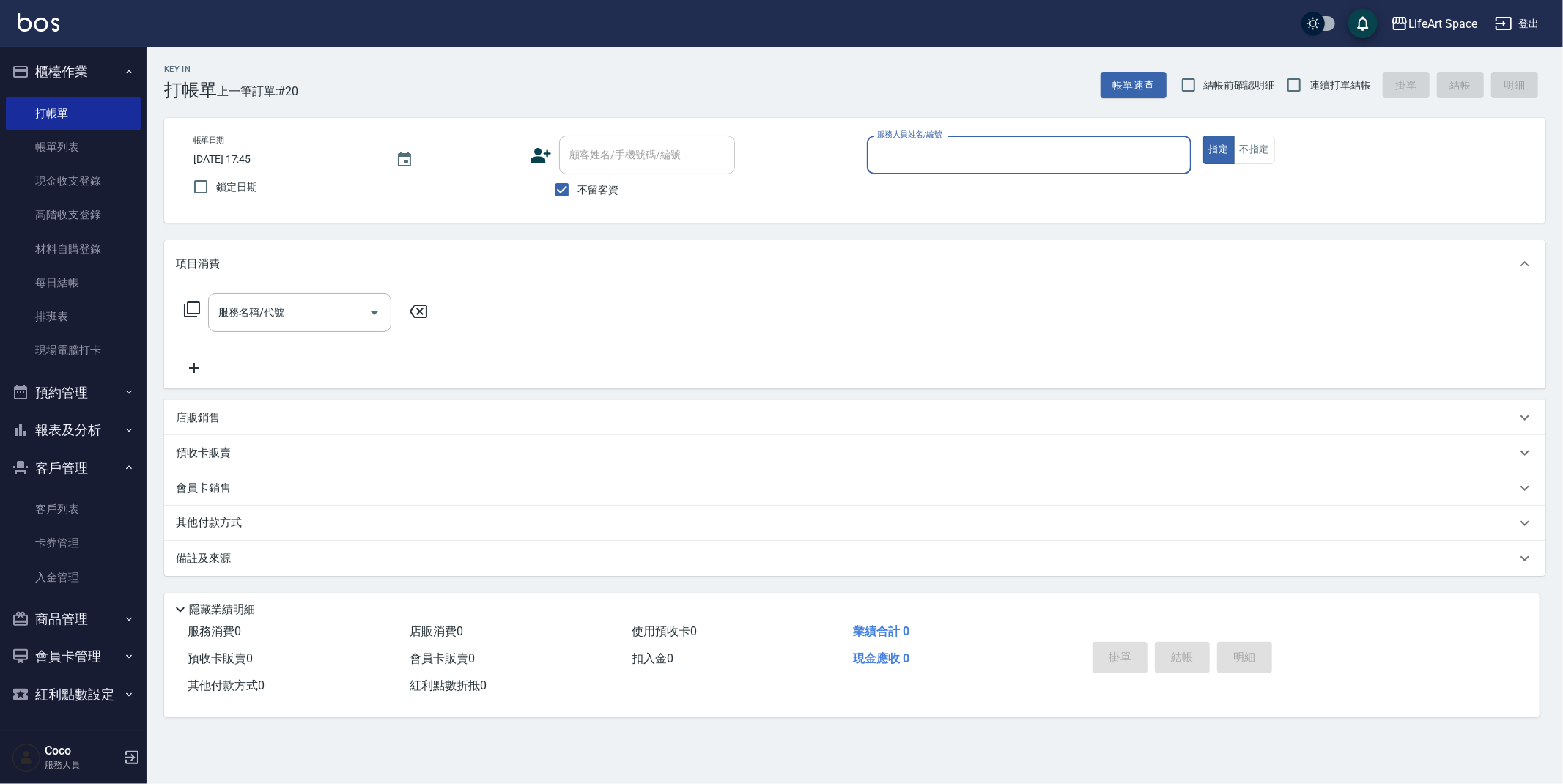
click at [949, 158] on input "服務人員姓名/編號" at bounding box center [1030, 155] width 312 height 26
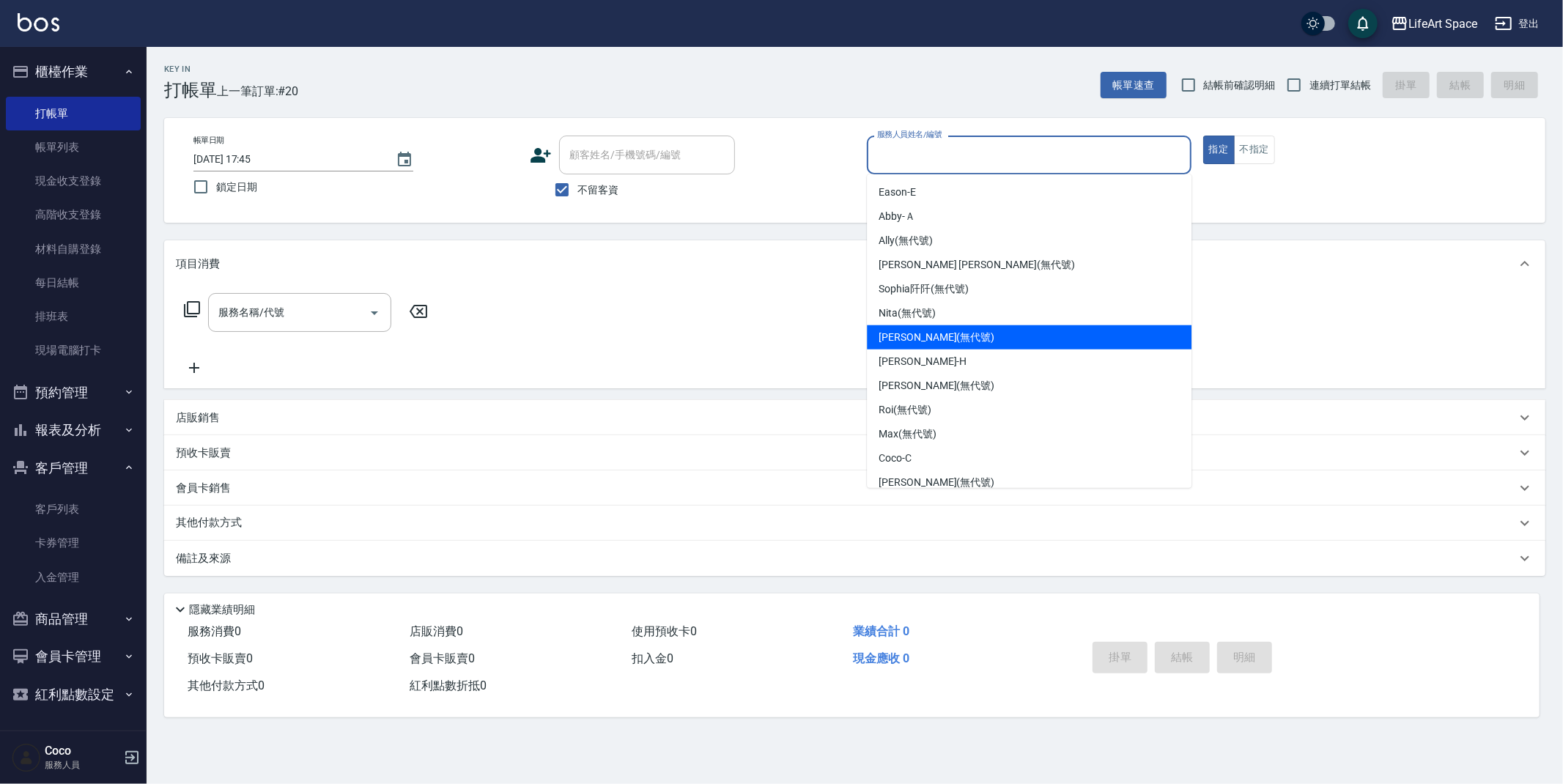
click at [917, 332] on span "[PERSON_NAME] (無代號)" at bounding box center [936, 337] width 116 height 15
type input "[PERSON_NAME](無代號)"
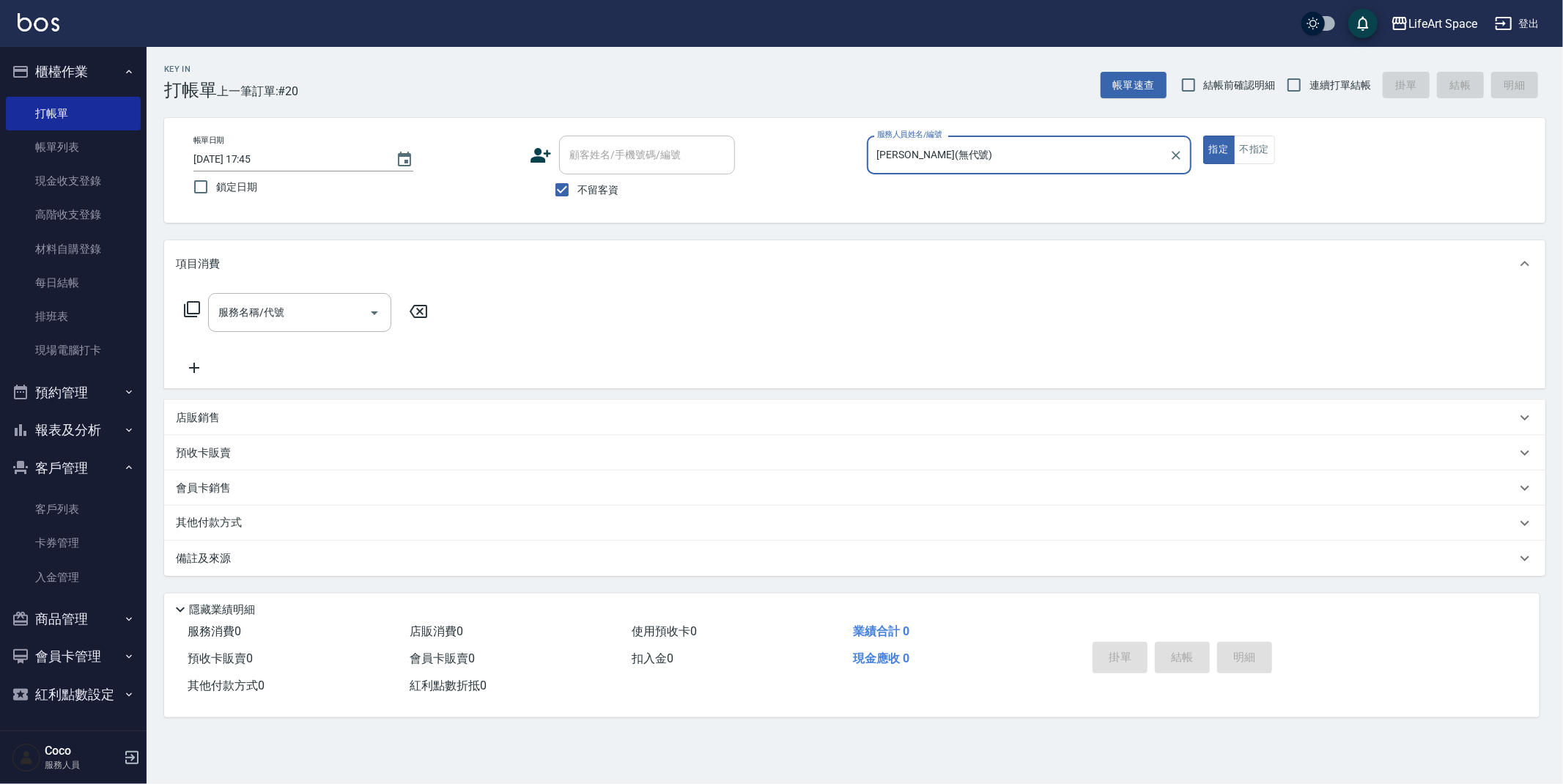
click at [569, 233] on div "Key In 打帳單 上一筆訂單:#20 帳單速查 結帳前確認明細 連續打單結帳 掛單 結帳 明細 帳單日期 [DATE] 17:45 鎖定日期 顧客姓名/手…" at bounding box center [854, 390] width 1416 height 688
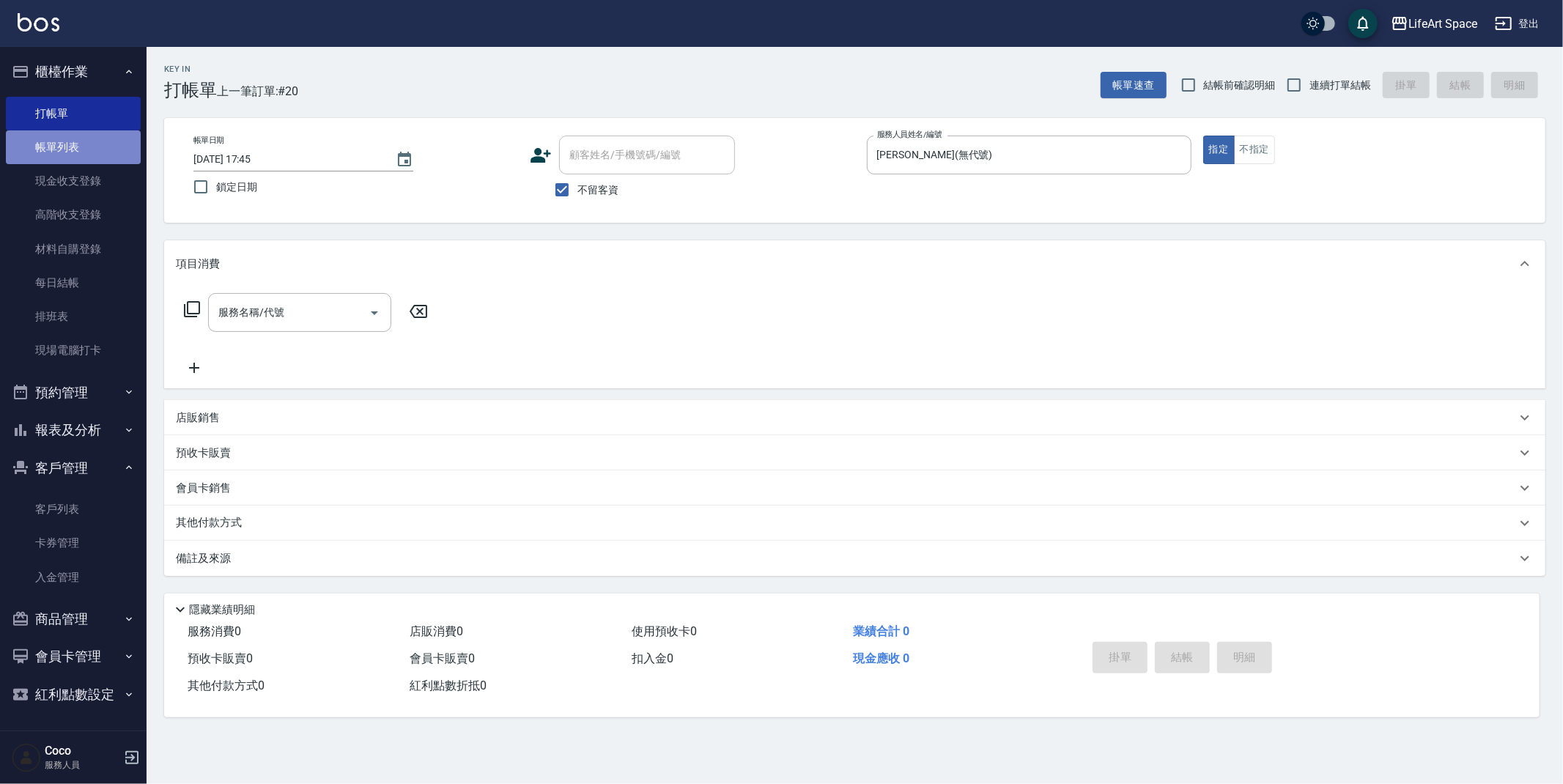
click at [80, 158] on link "帳單列表" at bounding box center [73, 147] width 135 height 34
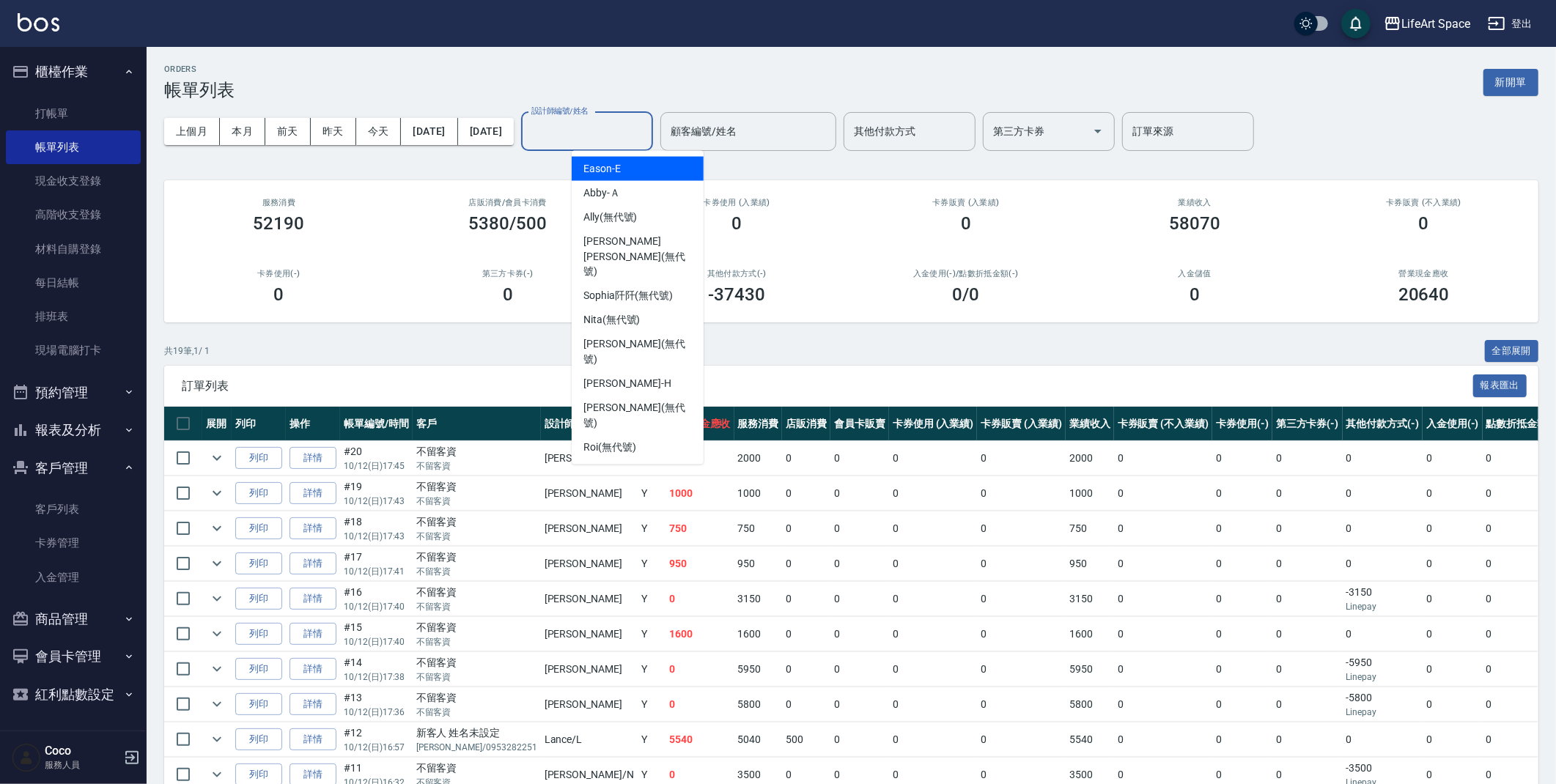
click at [630, 128] on input "設計師編號/姓名" at bounding box center [587, 131] width 119 height 26
click at [614, 337] on span "[PERSON_NAME] (無代號)" at bounding box center [638, 353] width 109 height 31
type input "[PERSON_NAME](無代號)"
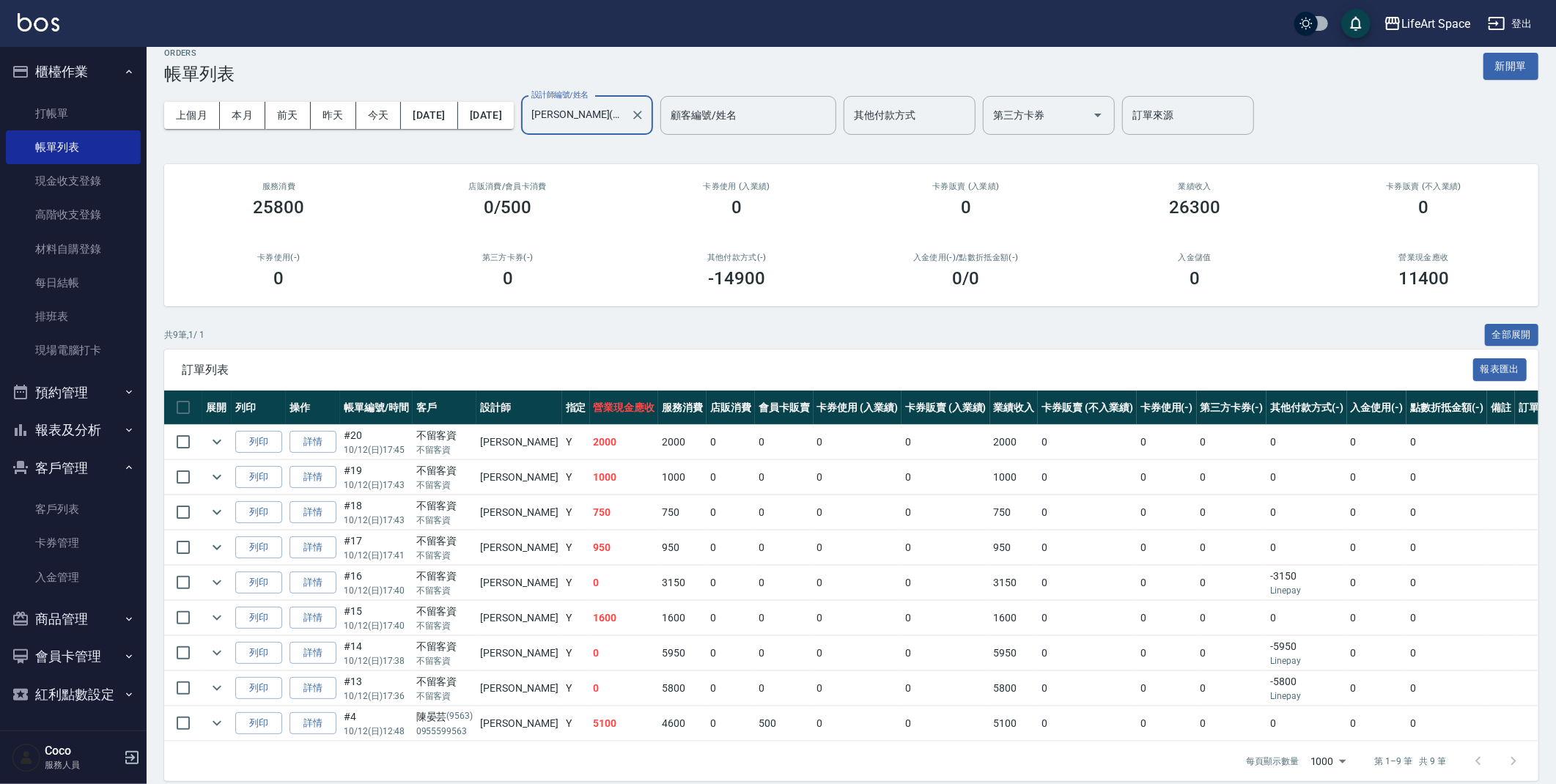
scroll to position [32, 0]
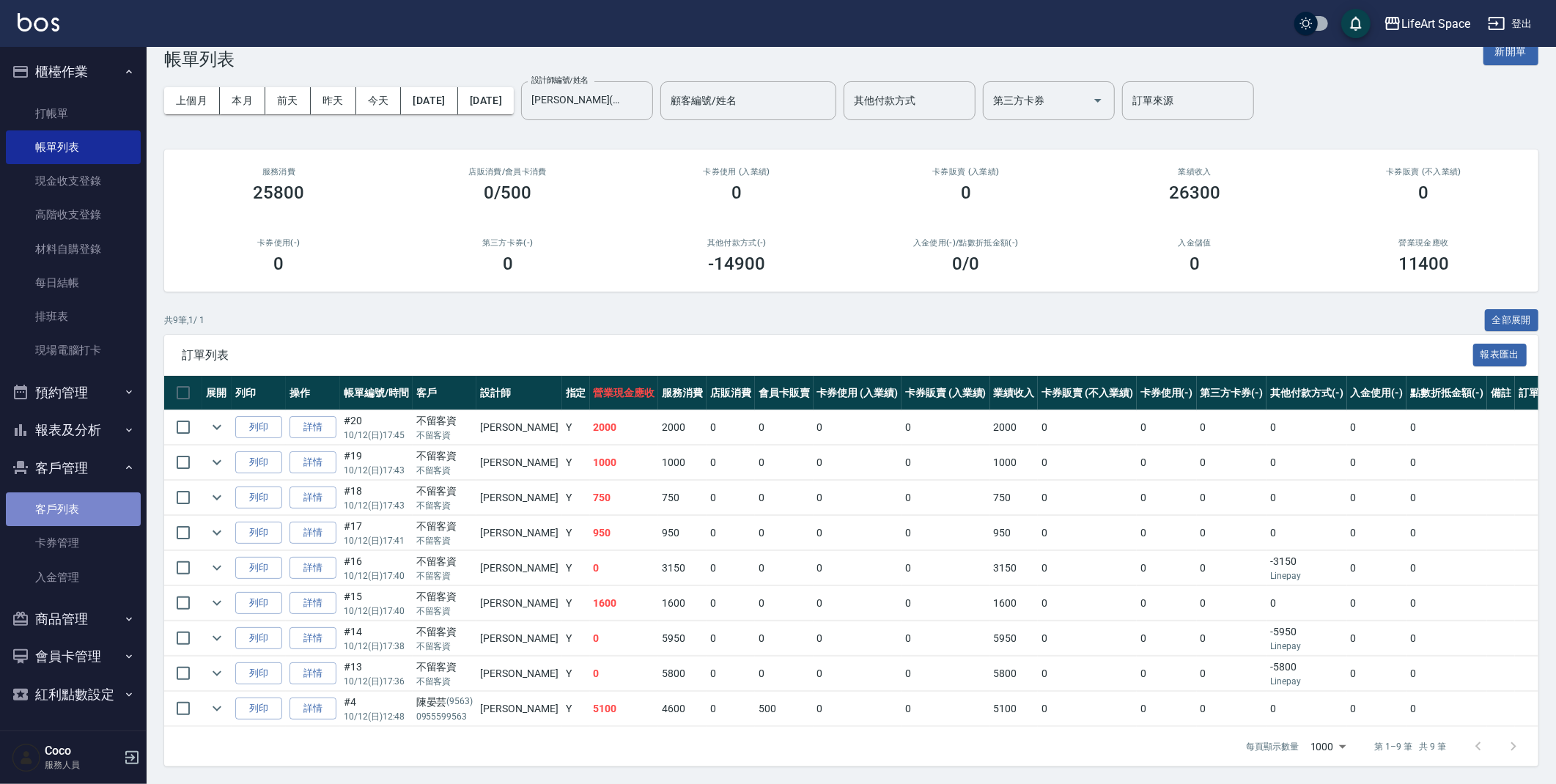
click at [50, 504] on link "客戶列表" at bounding box center [73, 509] width 135 height 34
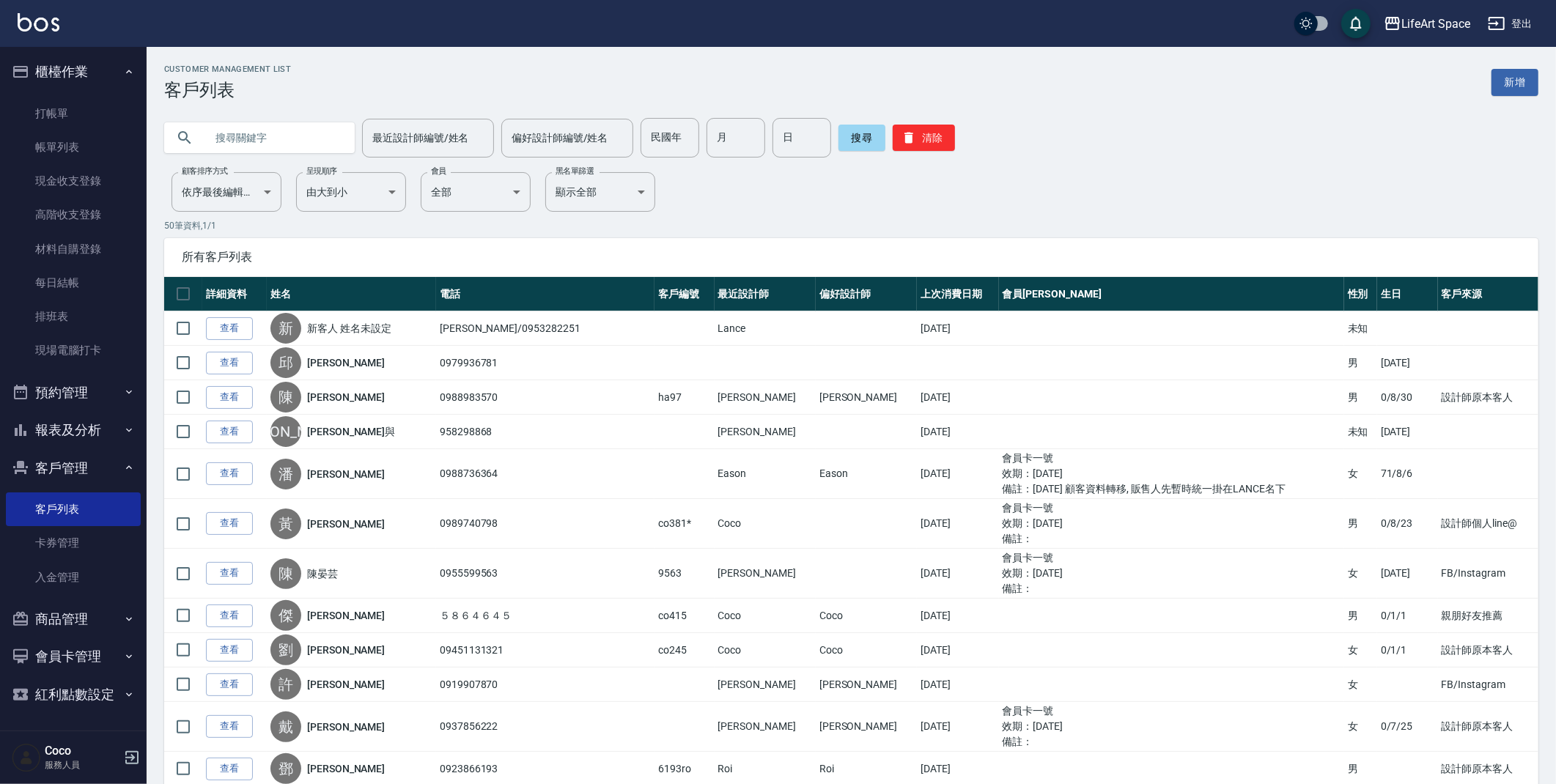
click at [264, 135] on input "text" at bounding box center [274, 137] width 138 height 39
type input "t"
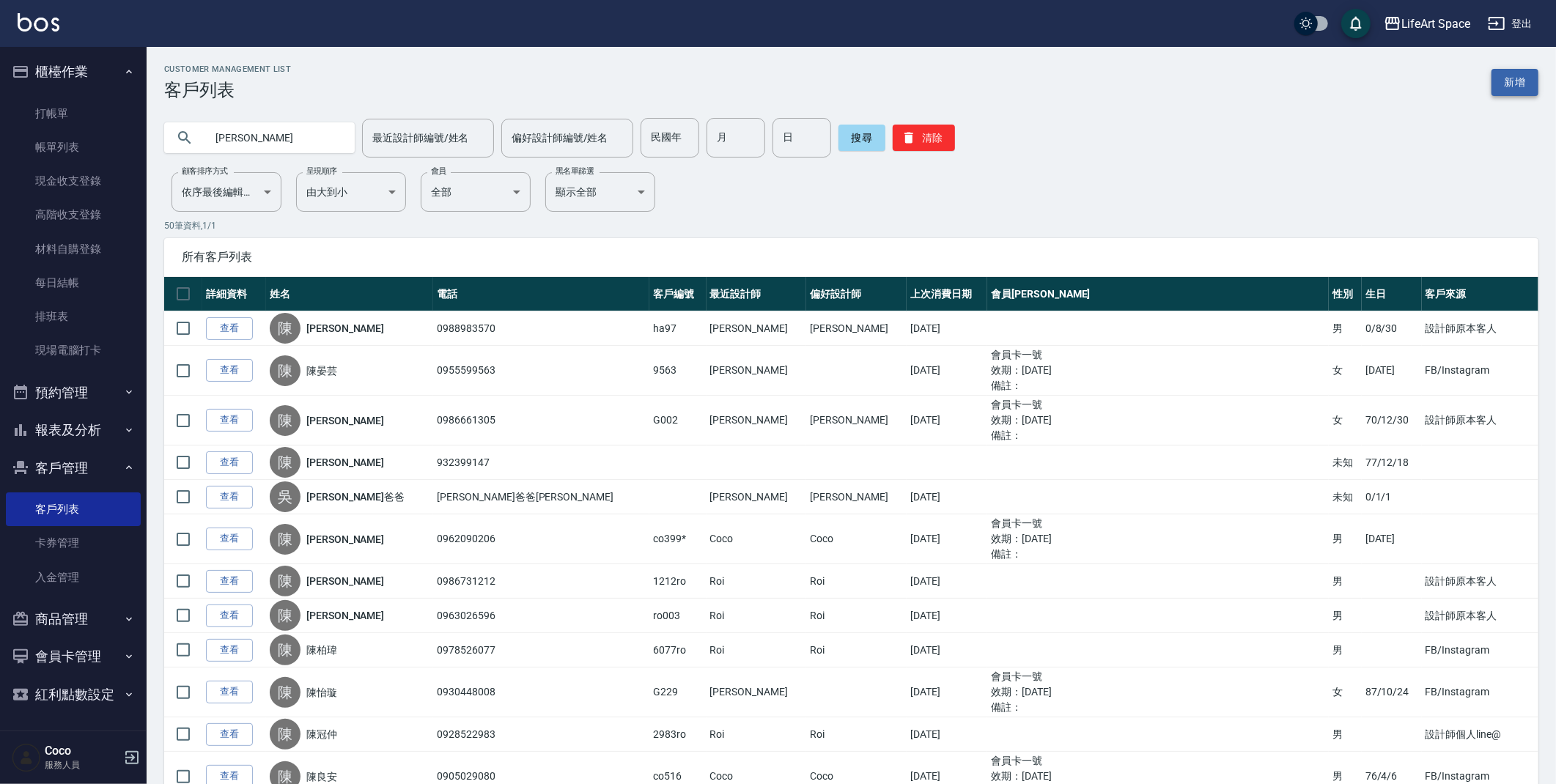
type input "[PERSON_NAME]"
click at [1524, 86] on link "新增" at bounding box center [1514, 83] width 47 height 27
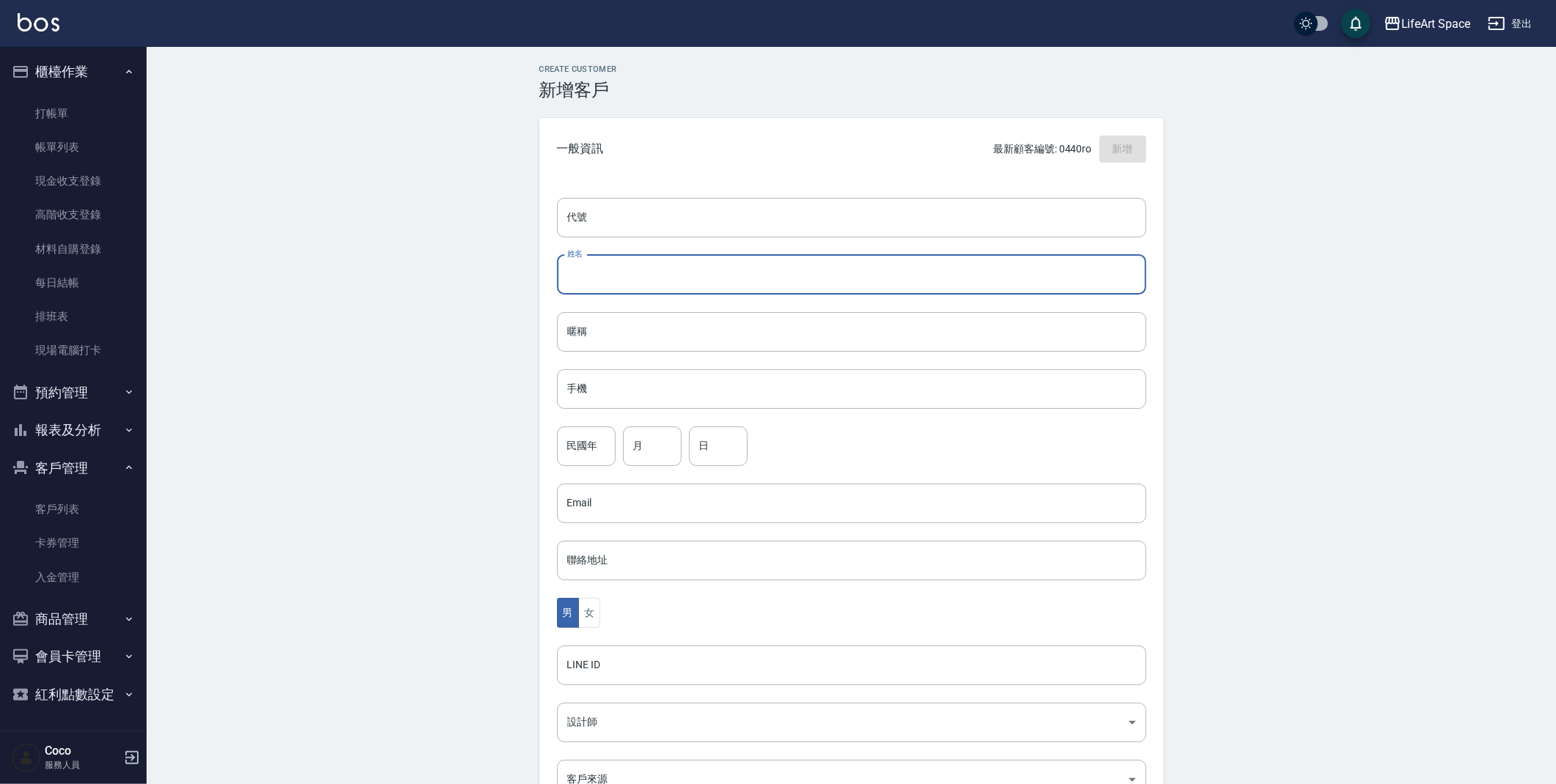
click at [644, 275] on input "姓名" at bounding box center [852, 274] width 589 height 39
type input "[PERSON_NAME]"
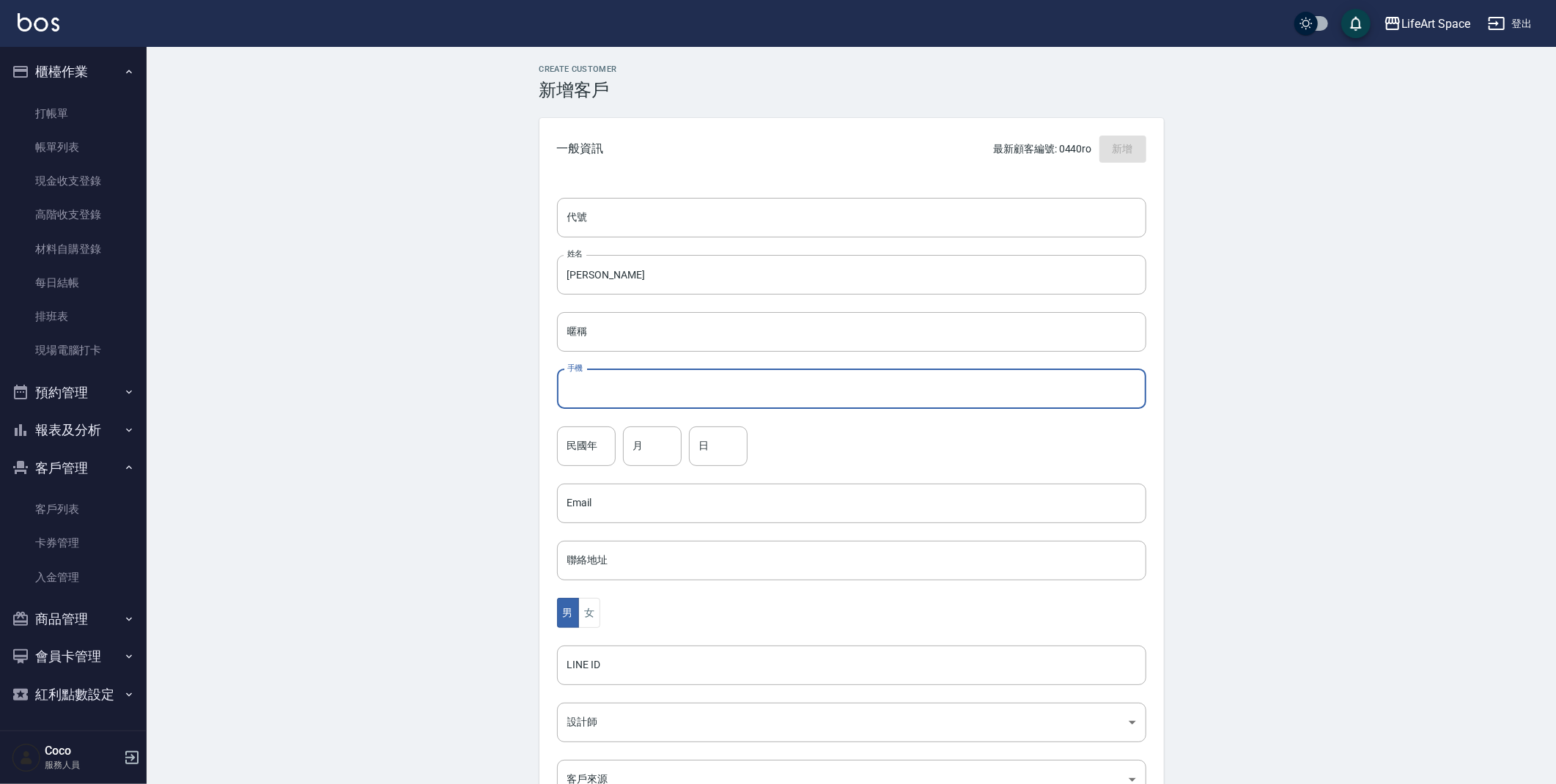
click at [621, 393] on input "手機" at bounding box center [852, 388] width 589 height 39
type input "０"
type input "0903898925"
click at [595, 611] on button "女" at bounding box center [589, 613] width 22 height 30
click at [640, 728] on body "LifeArt Space 登出 櫃檯作業 打帳單 帳單列表 現金收支登錄 高階收支登錄 材料自購登錄 每日結帳 排班表 現場電腦打卡 預約管理 預約管理 單…" at bounding box center [782, 477] width 1563 height 954
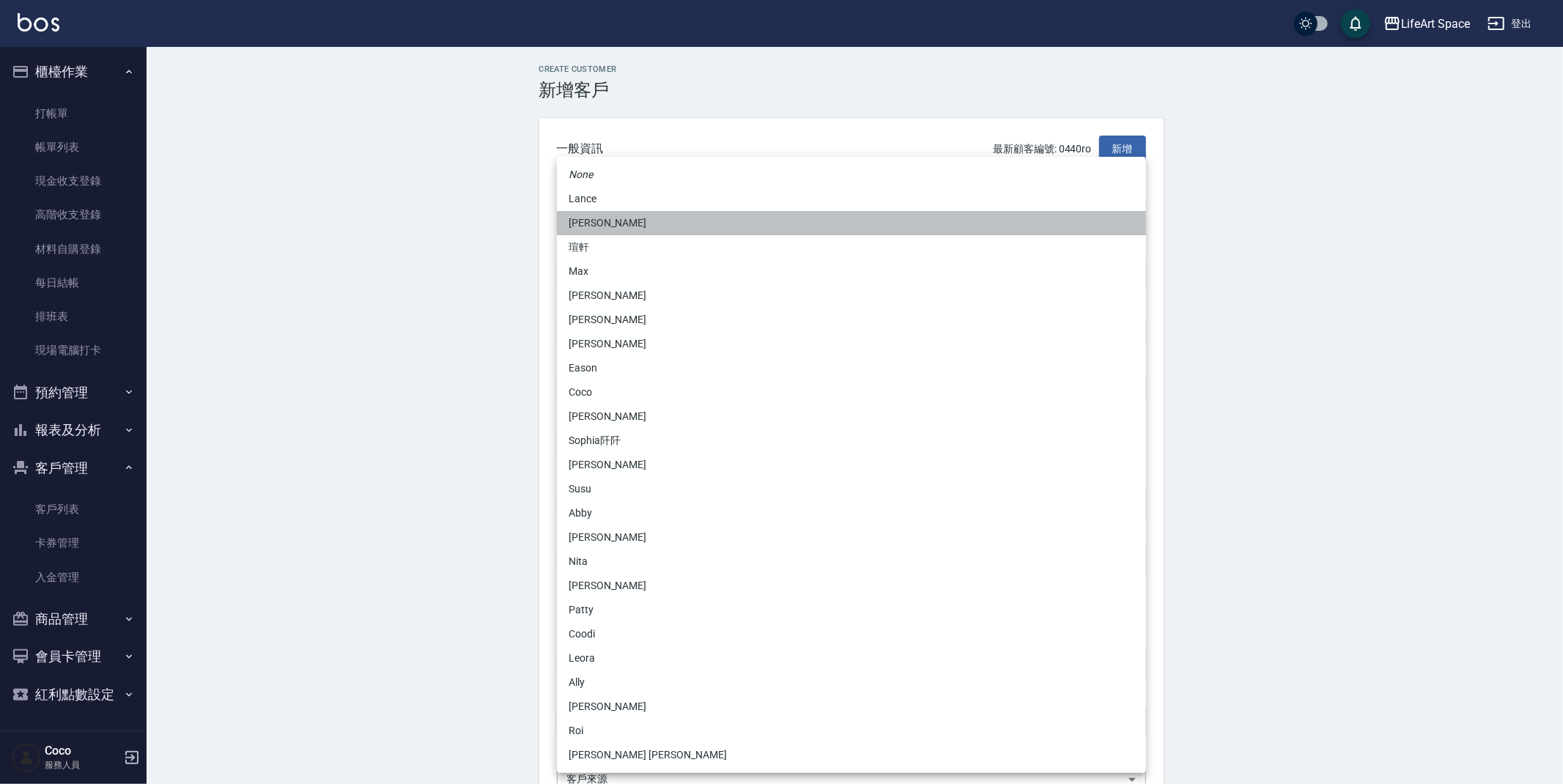
click at [588, 224] on li "[PERSON_NAME]" at bounding box center [852, 222] width 589 height 25
type input "3fd5e77f-d133-45c9-9c8a-ccd66447b9d8"
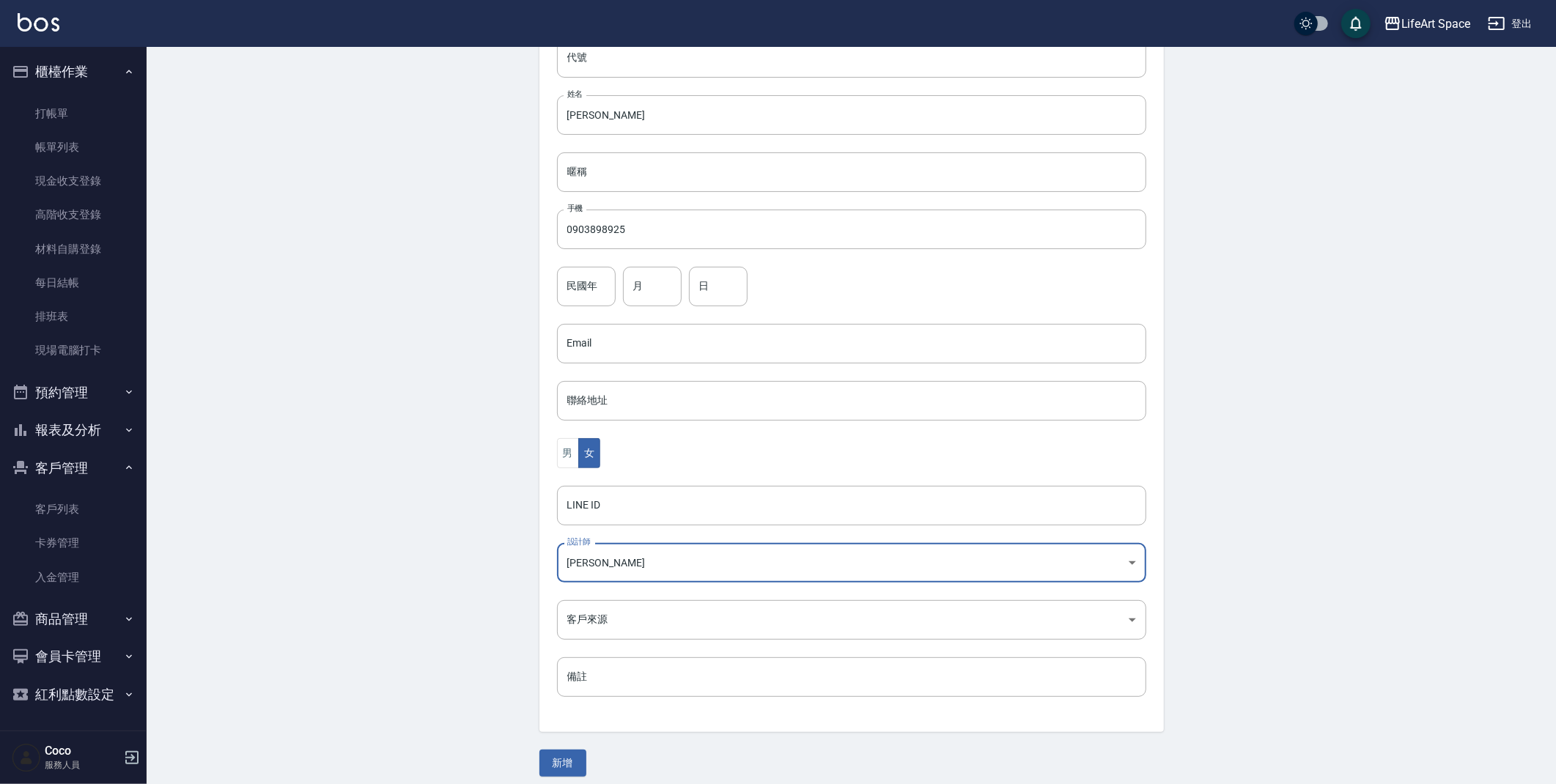
scroll to position [170, 0]
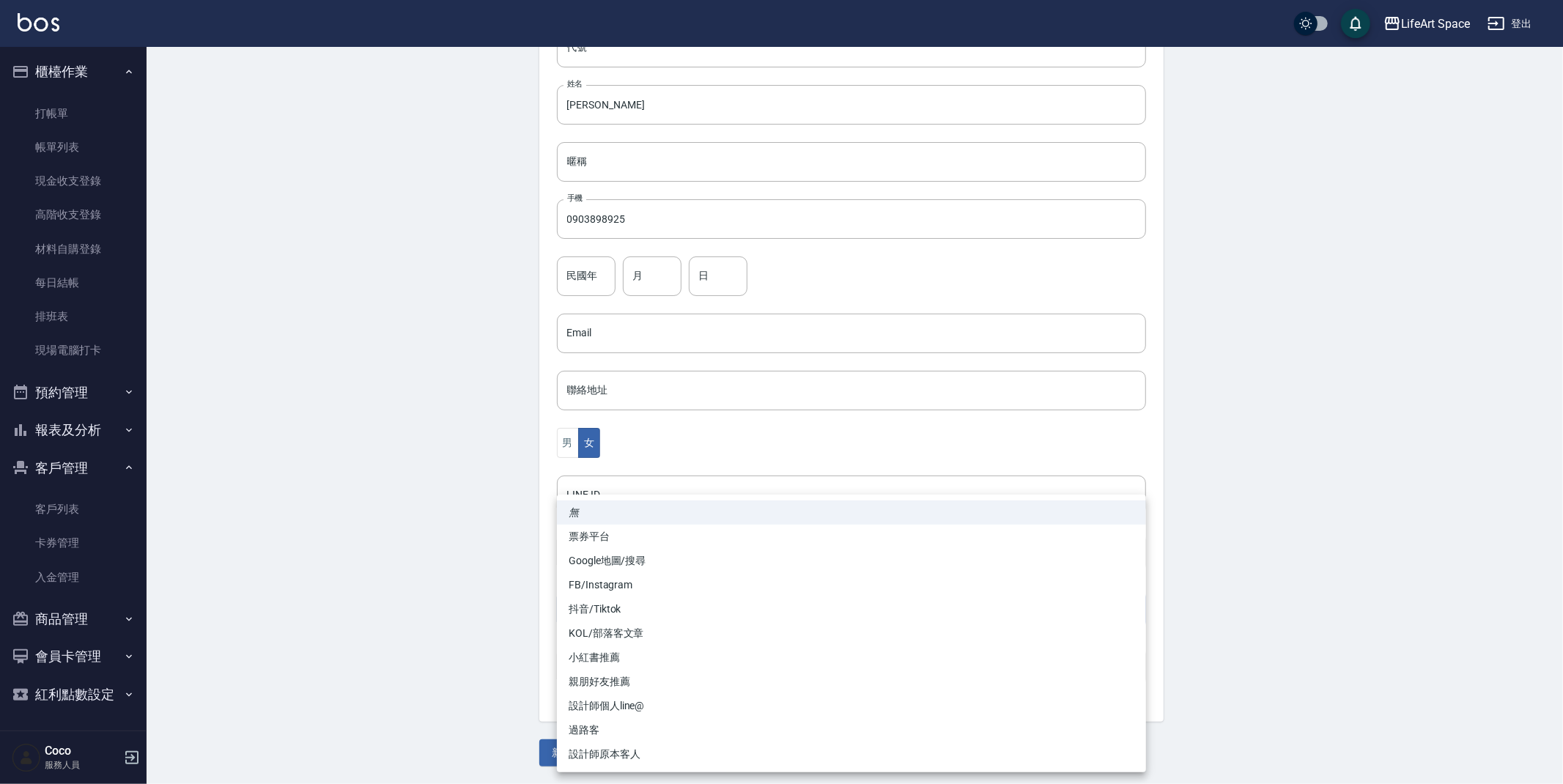
click at [655, 598] on body "LifeArt Space 登出 櫃檯作業 打帳單 帳單列表 現金收支登錄 高階收支登錄 材料自購登錄 每日結帳 排班表 現場電腦打卡 預約管理 預約管理 單…" at bounding box center [782, 307] width 1563 height 954
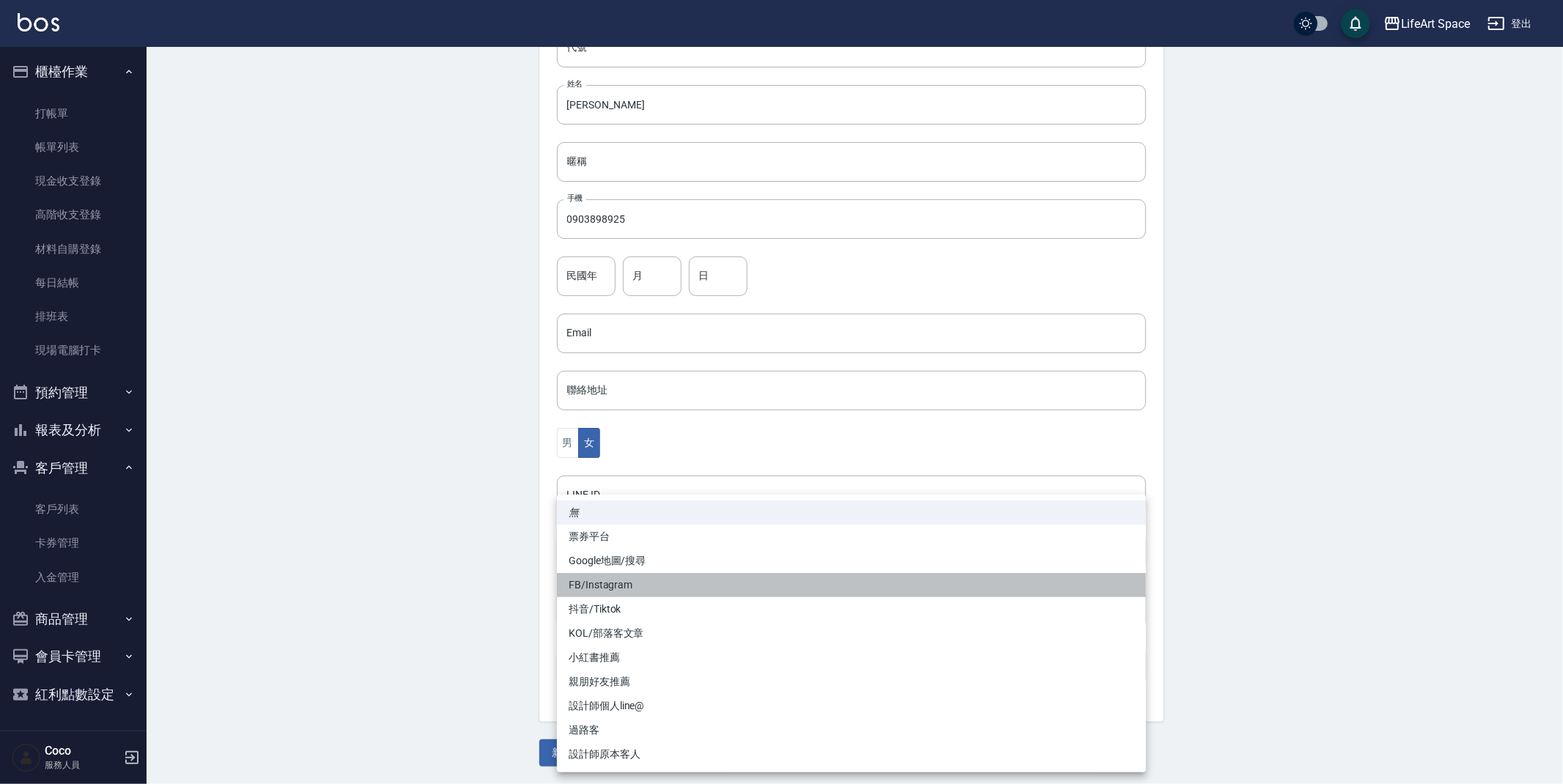
click at [646, 587] on li "FB/Instagram" at bounding box center [852, 584] width 589 height 25
type input "FB/Instagram"
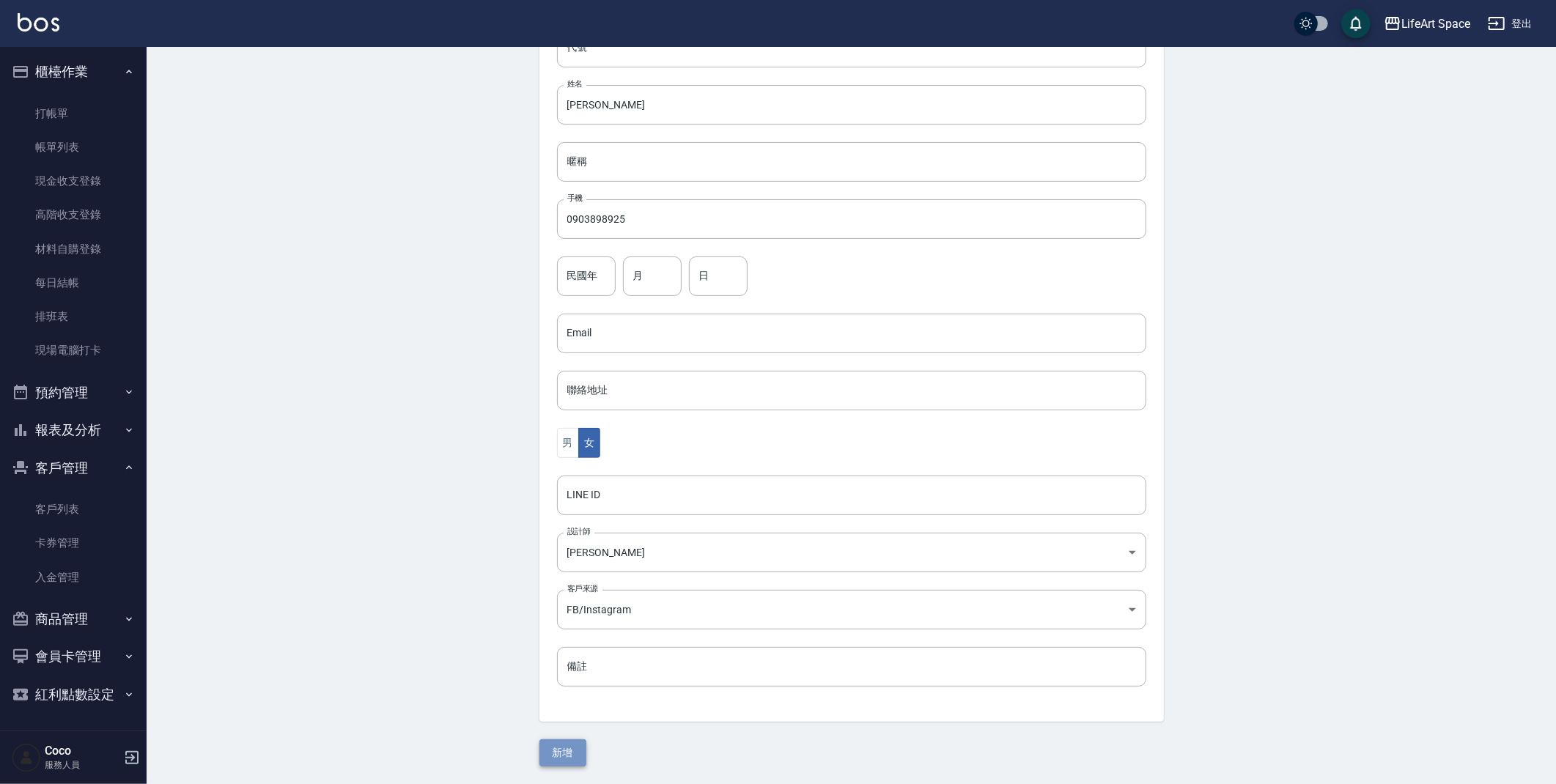
click at [562, 761] on button "新增" at bounding box center [562, 753] width 47 height 27
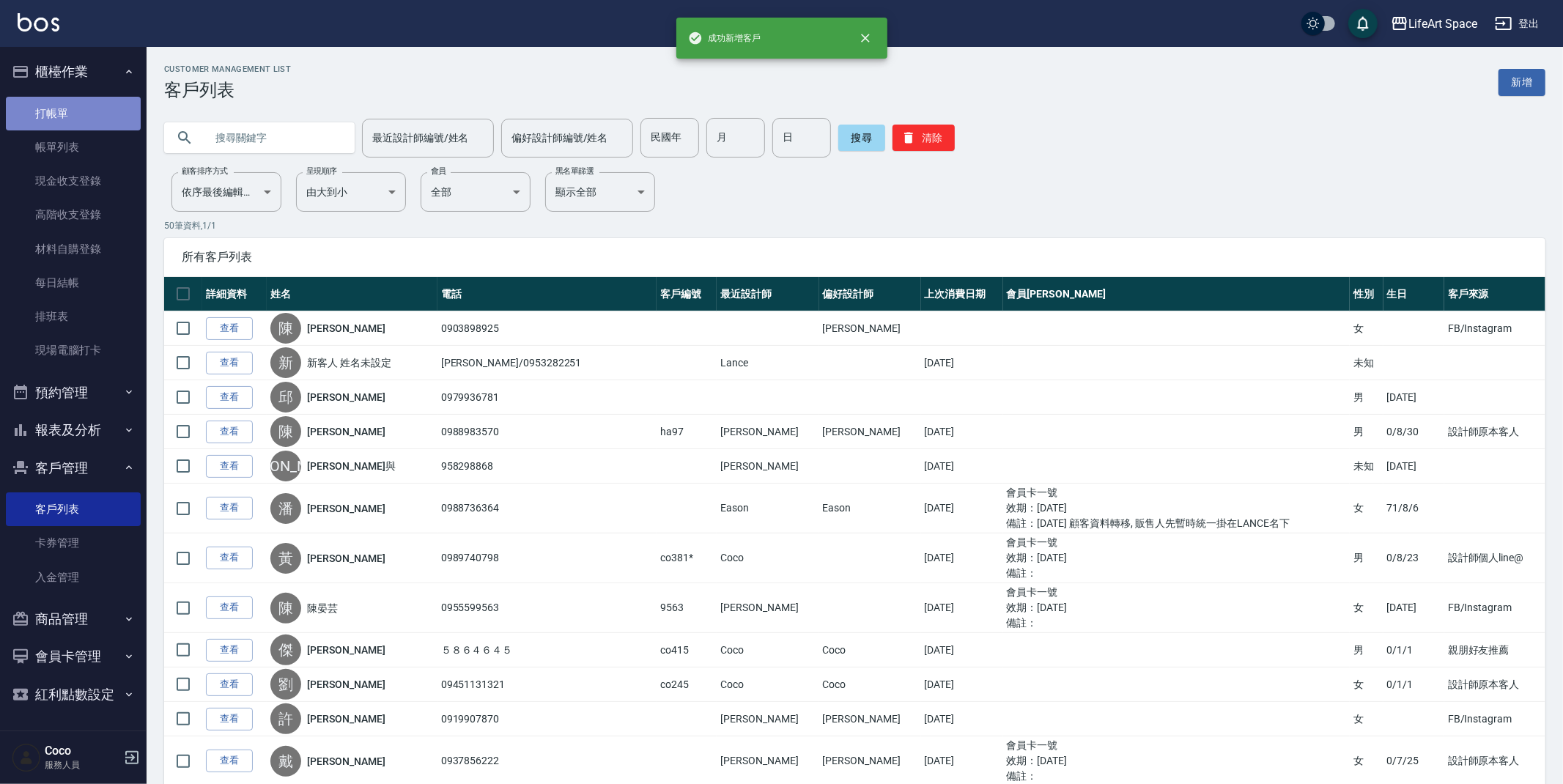
click at [56, 110] on link "打帳單" at bounding box center [73, 113] width 135 height 34
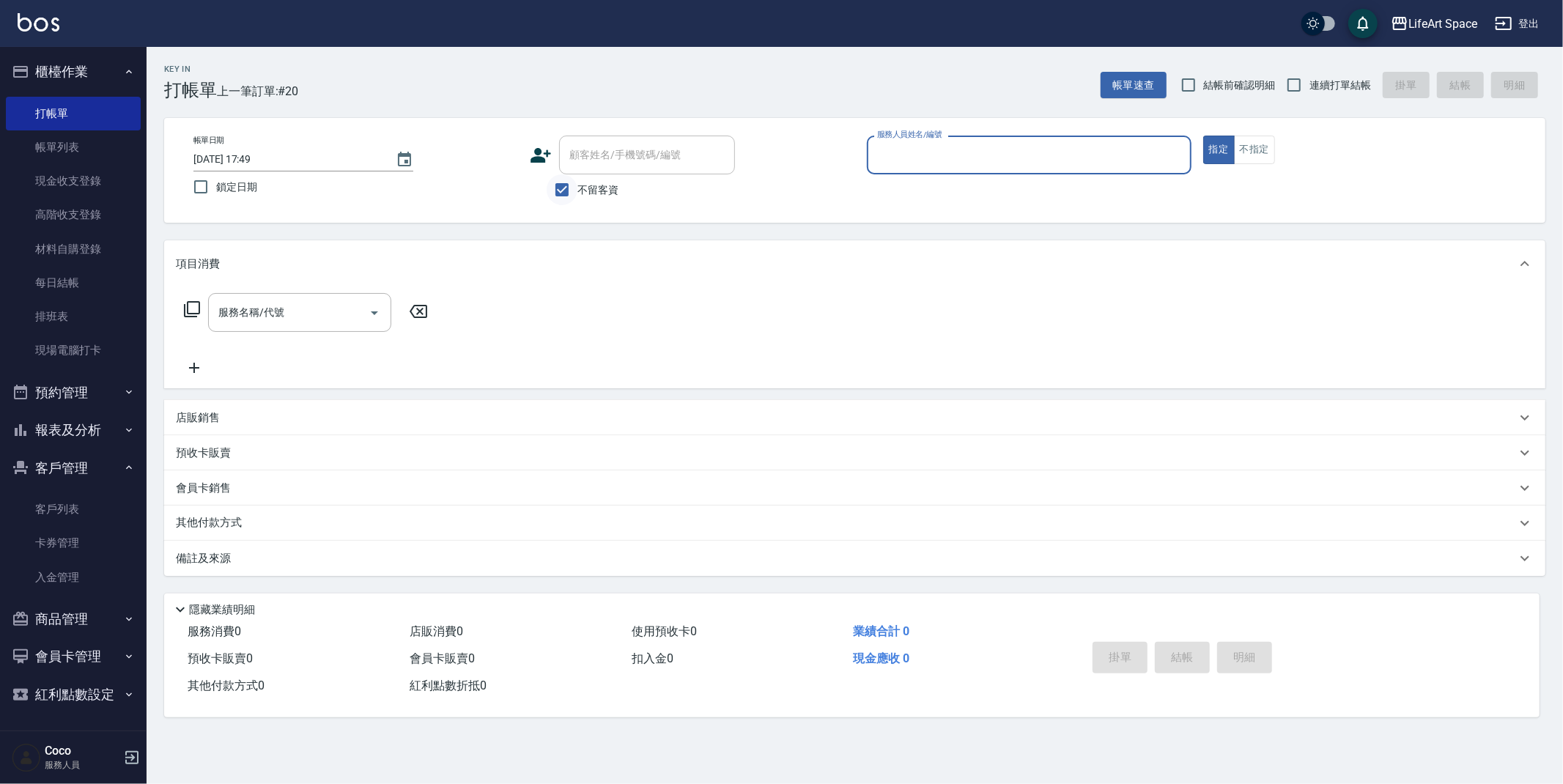
click at [557, 189] on input "不留客資" at bounding box center [562, 190] width 31 height 31
checkbox input "false"
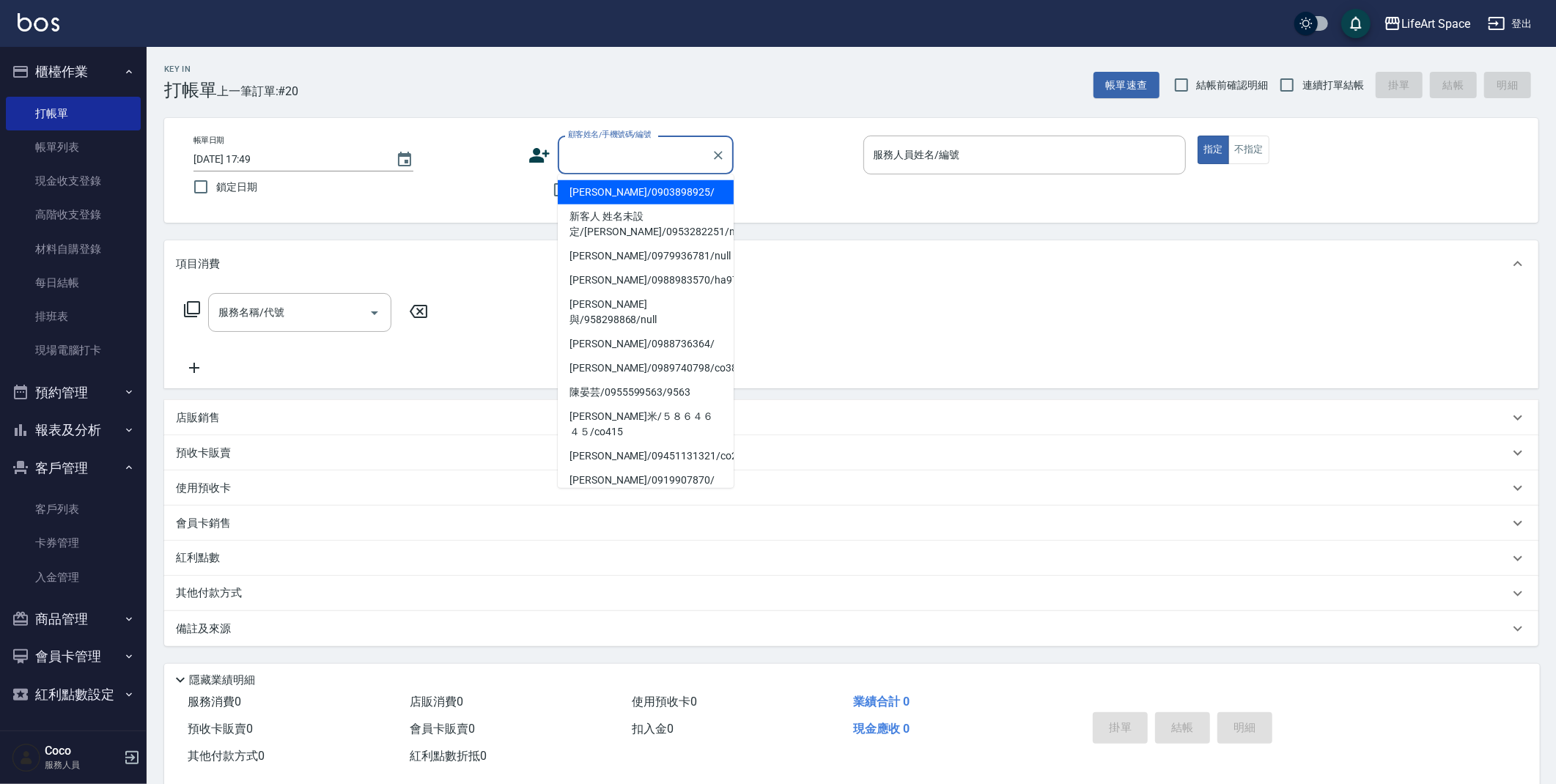
click at [596, 162] on input "顧客姓名/手機號碼/編號" at bounding box center [635, 155] width 140 height 26
click at [607, 188] on li "[PERSON_NAME]/0903898925/" at bounding box center [645, 192] width 176 height 25
type input "[PERSON_NAME]/0903898925/"
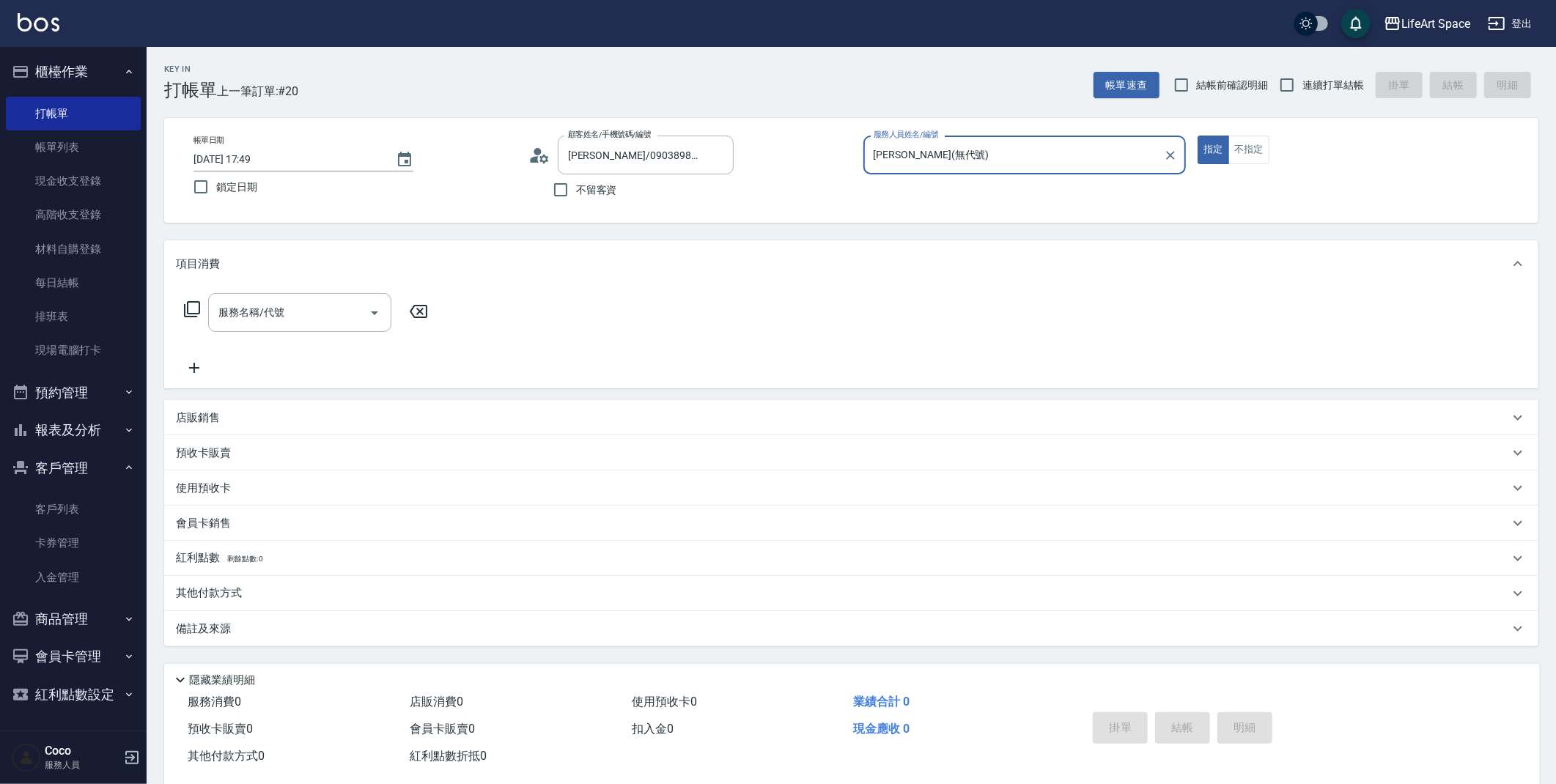
type input "[PERSON_NAME](無代號)"
click at [331, 319] on input "服務名稱/代號" at bounding box center [288, 313] width 148 height 26
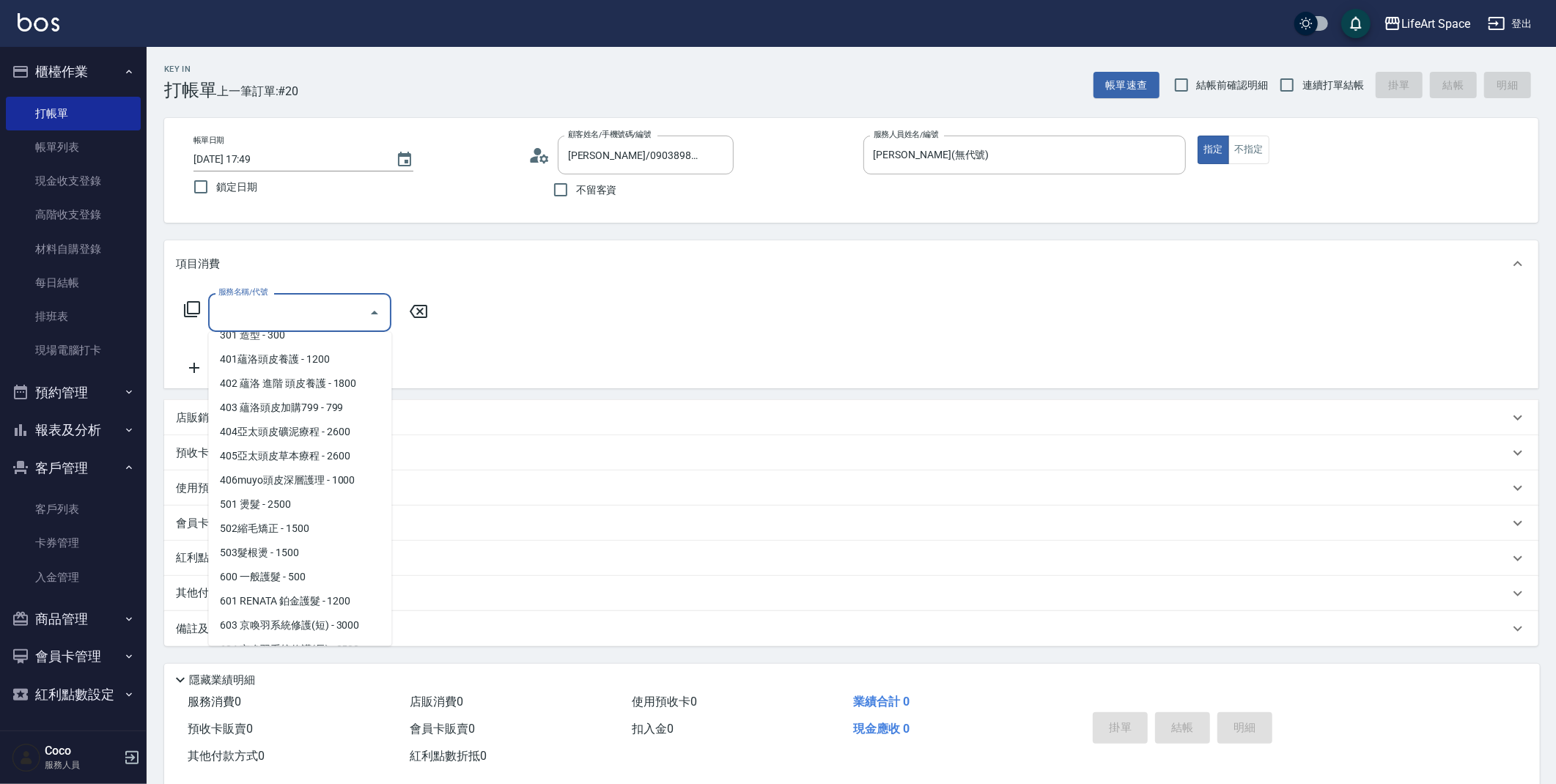
scroll to position [101, 0]
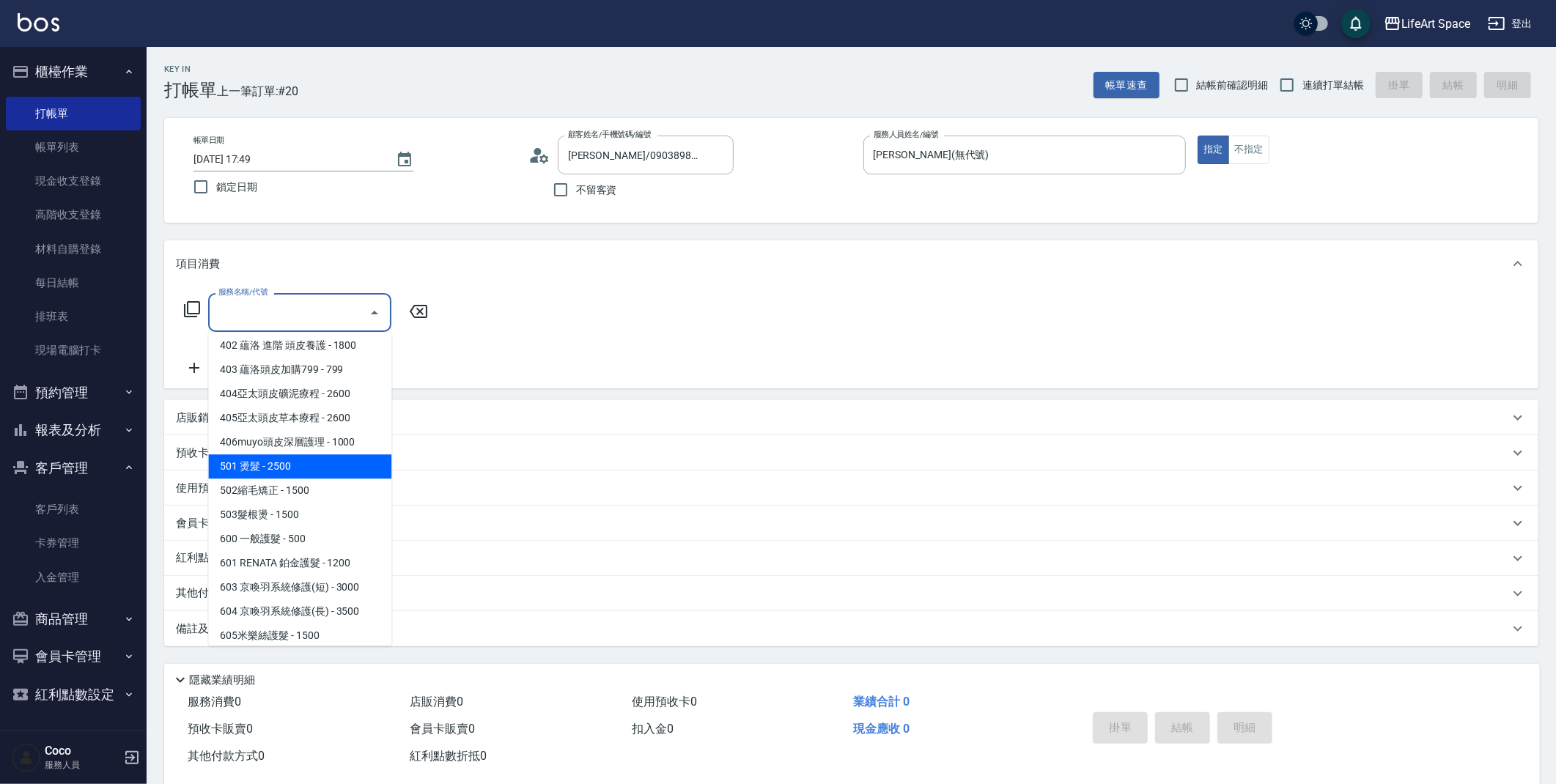
click at [329, 470] on span "501 燙髮 - 2500" at bounding box center [299, 466] width 183 height 25
type input "501 燙髮(501)"
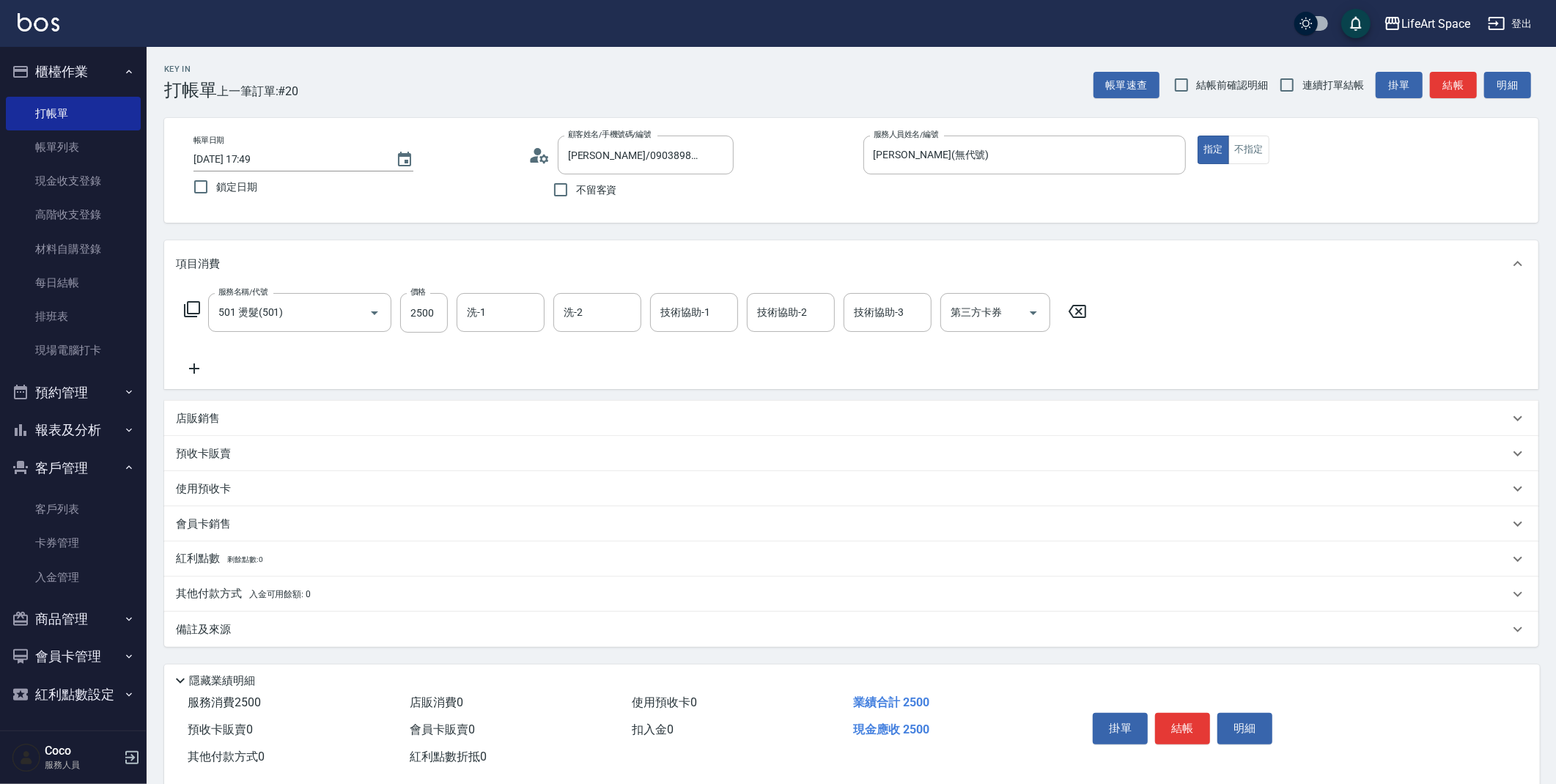
click at [194, 370] on icon at bounding box center [193, 368] width 10 height 10
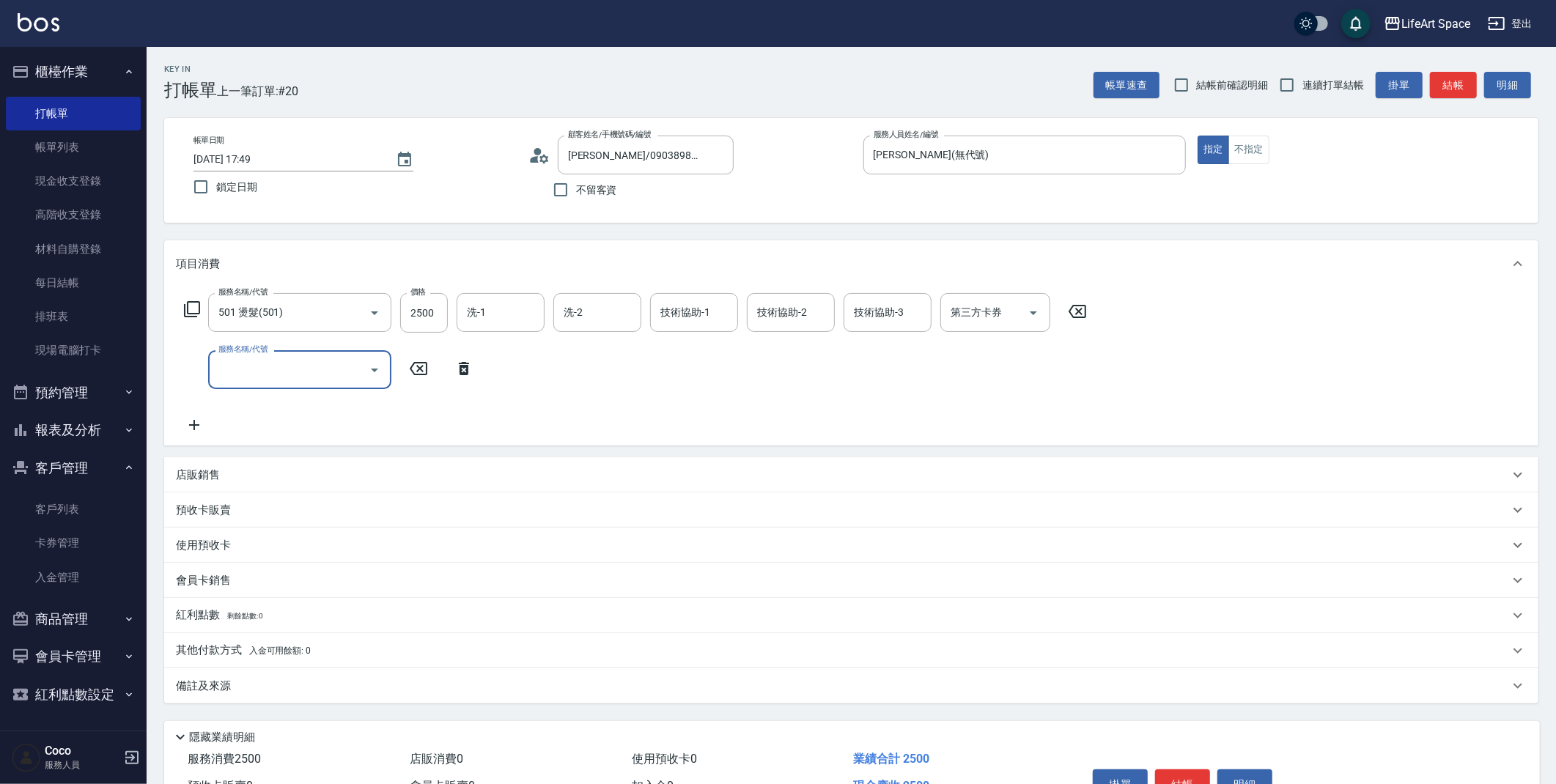
click at [284, 372] on input "服務名稱/代號" at bounding box center [288, 369] width 148 height 26
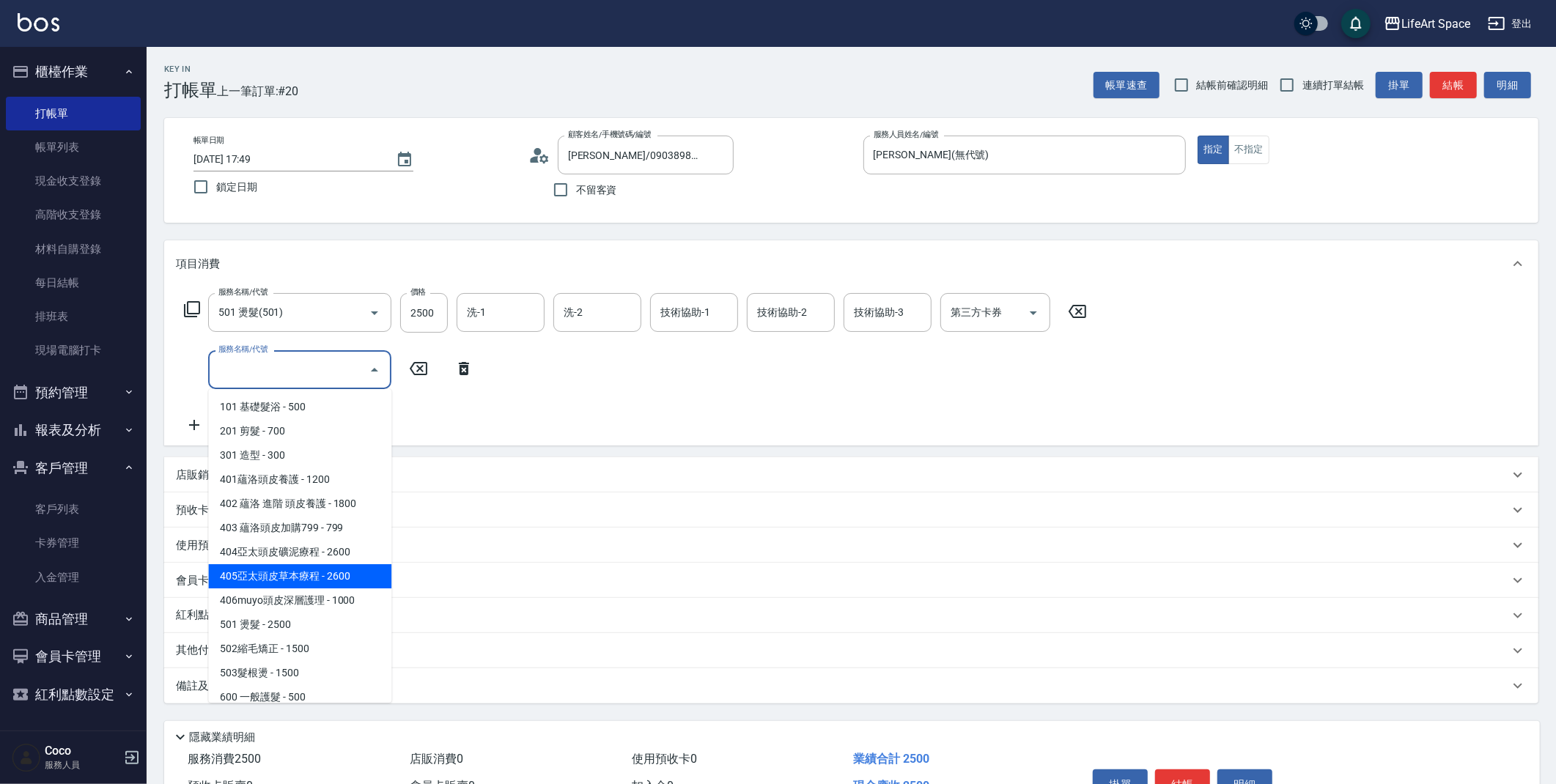
scroll to position [230, 0]
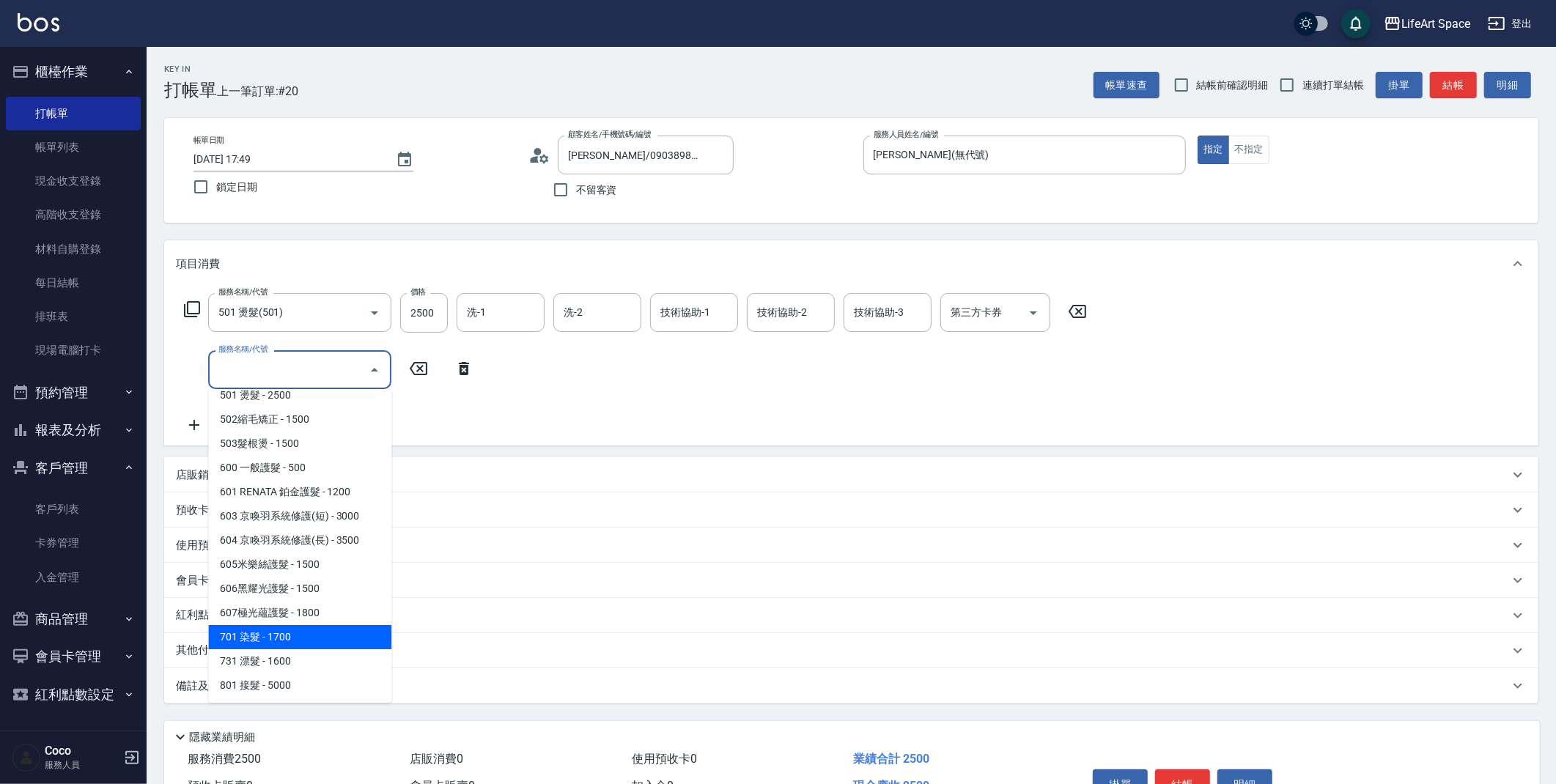
click at [324, 632] on span "701 染髮 - 1700" at bounding box center [299, 636] width 183 height 25
type input "701 染髮(701)"
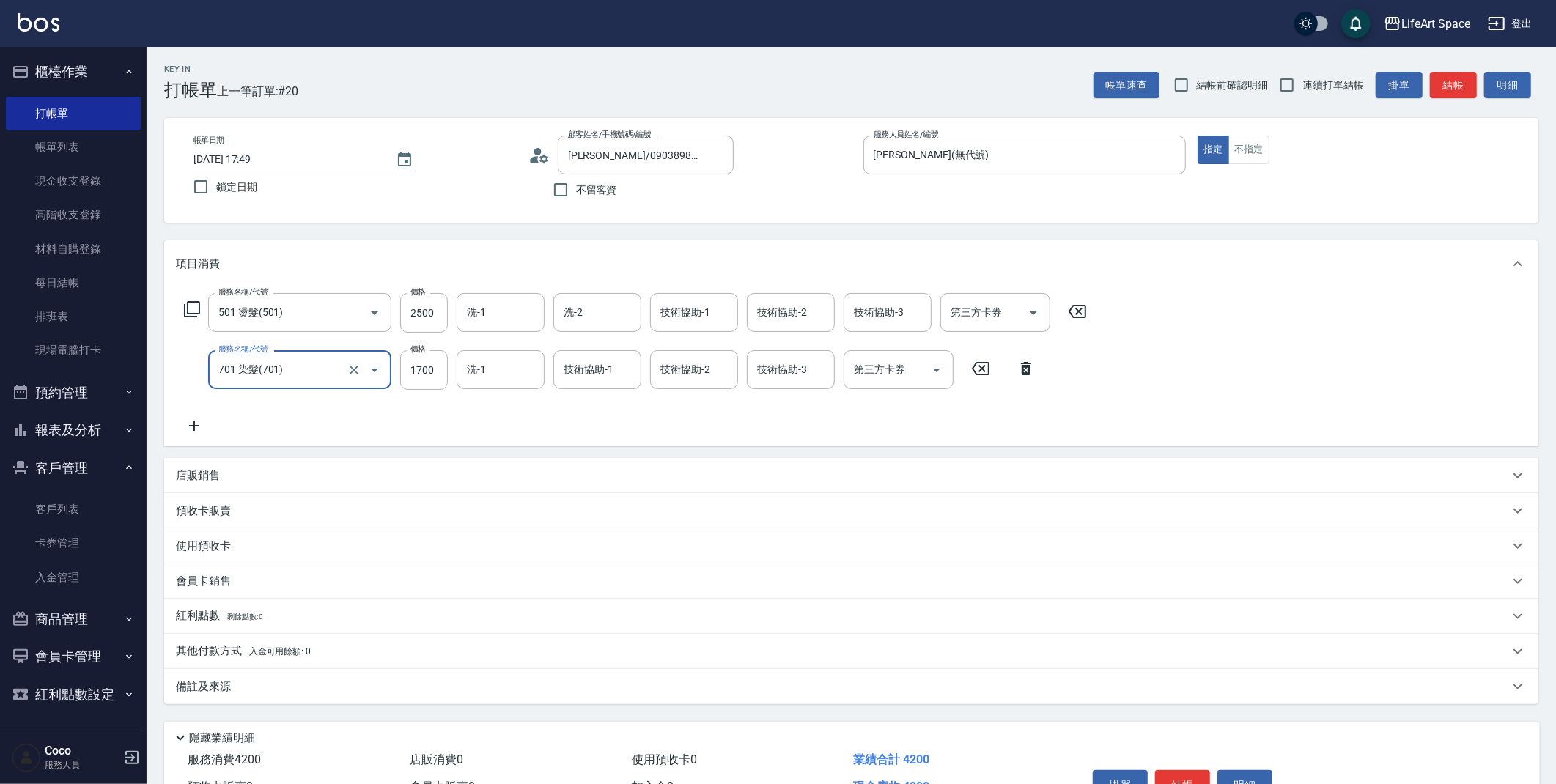
click at [197, 427] on icon at bounding box center [194, 425] width 36 height 17
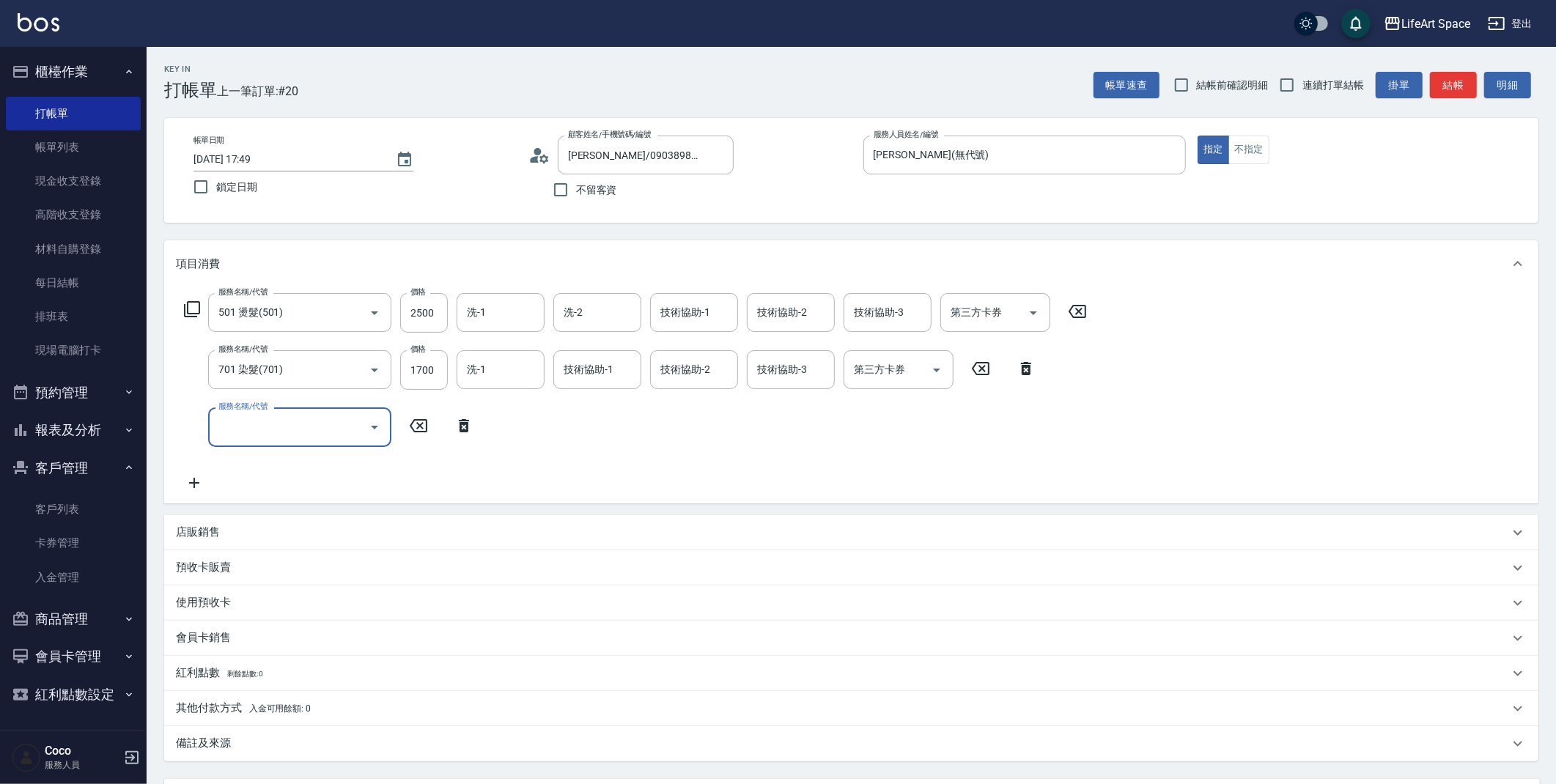
click at [216, 428] on input "服務名稱/代號" at bounding box center [288, 427] width 148 height 26
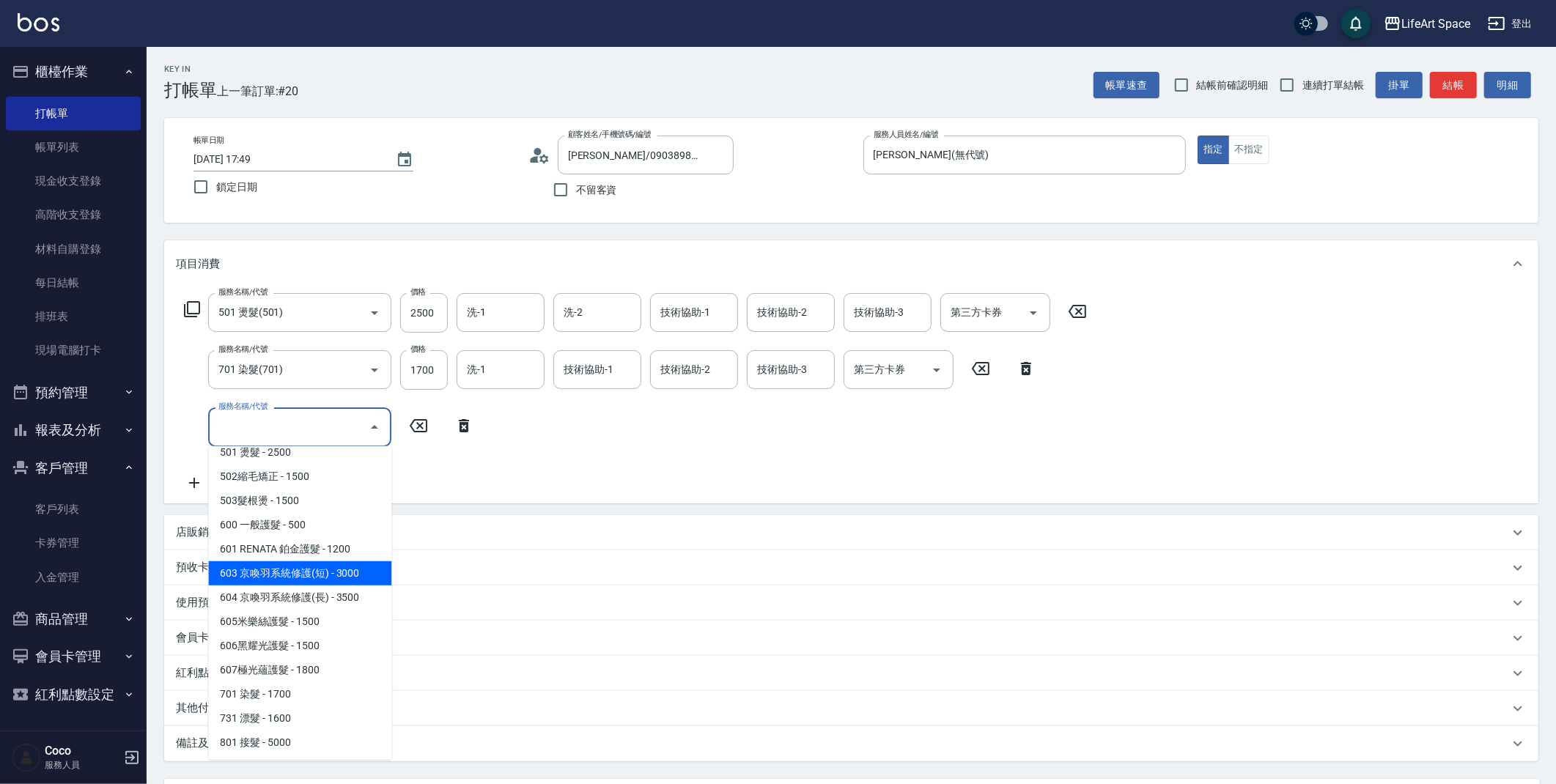
click at [327, 573] on span "603 京喚羽系統修護(短) - 3000" at bounding box center [299, 573] width 183 height 25
type input "603 京喚羽系統修護(短)(603)"
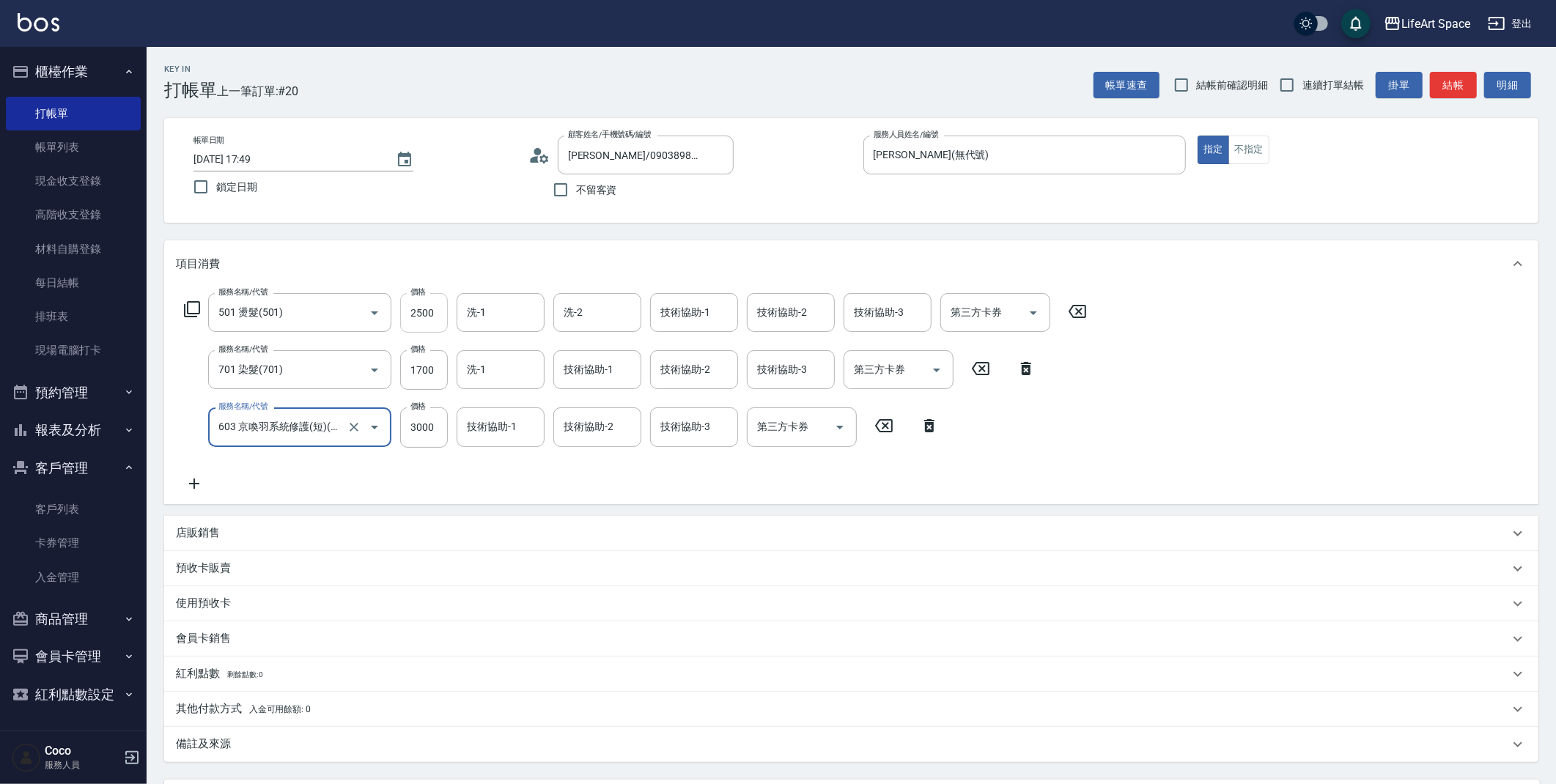
click at [430, 306] on input "2500" at bounding box center [424, 312] width 47 height 39
type input "2500"
click at [420, 305] on input "2500" at bounding box center [424, 312] width 47 height 39
type input "1800"
click at [420, 373] on input "1700" at bounding box center [424, 369] width 47 height 39
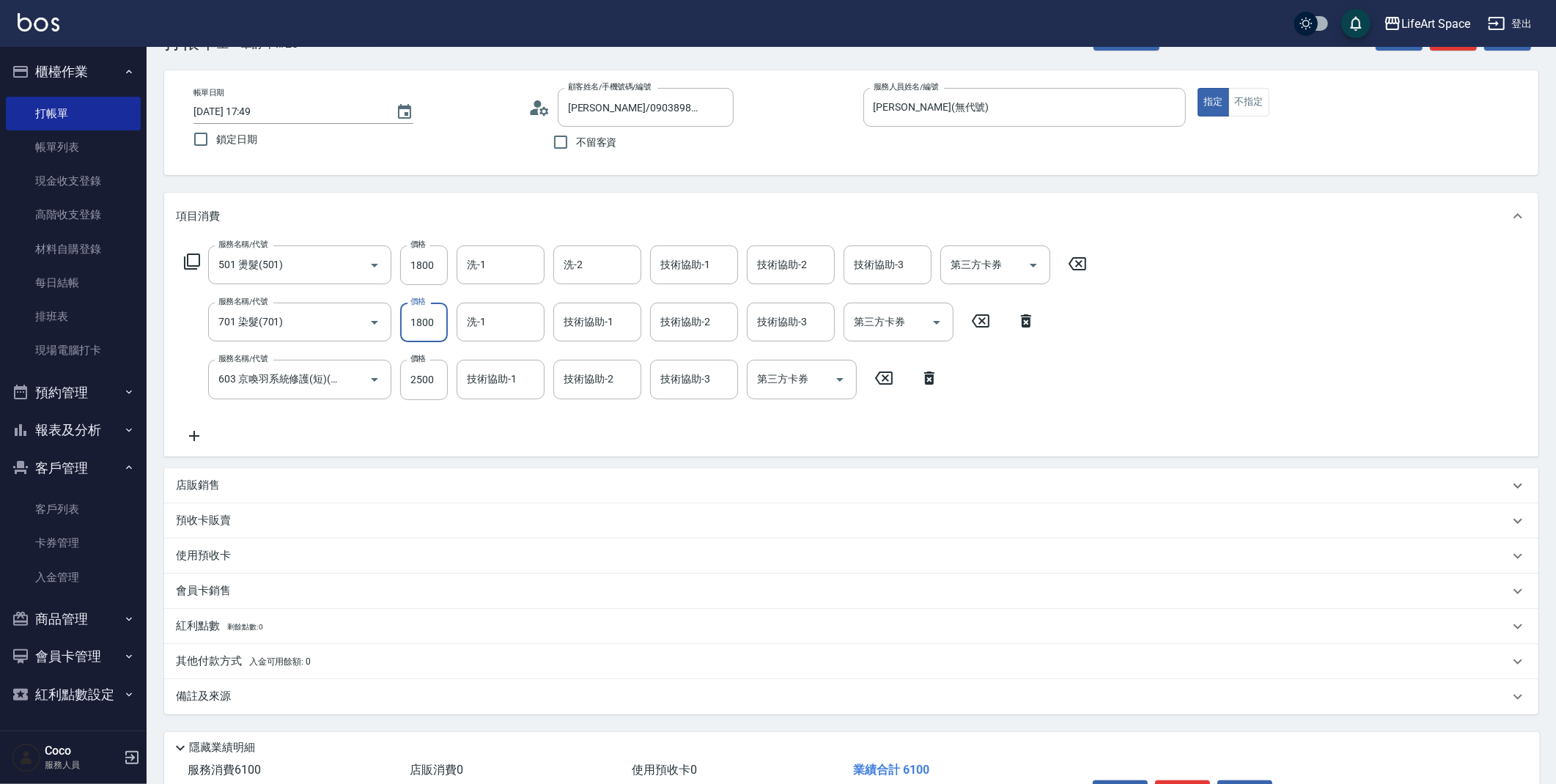
scroll to position [51, 0]
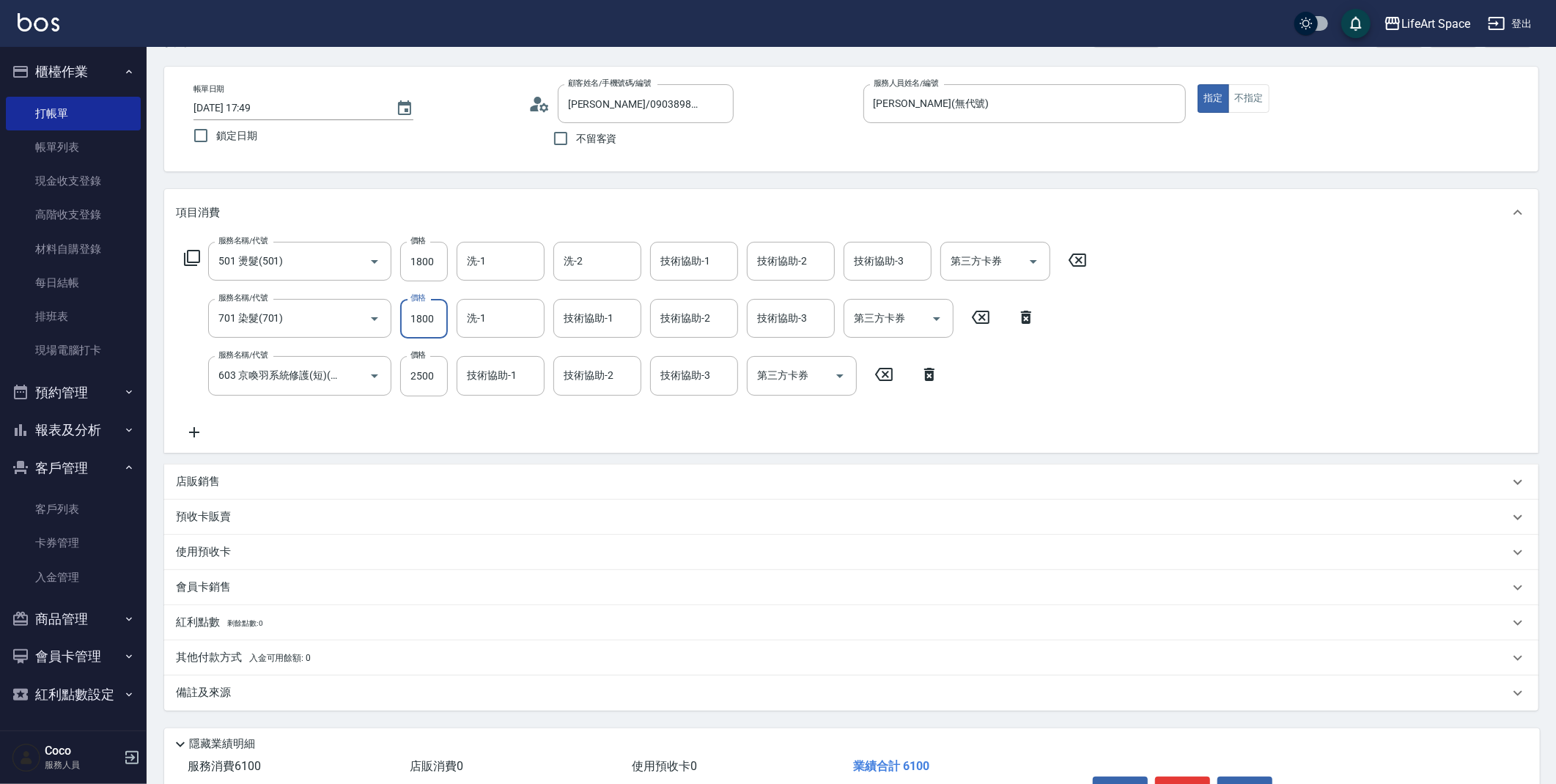
type input "1800"
click at [244, 688] on div "備註及來源" at bounding box center [843, 692] width 1333 height 15
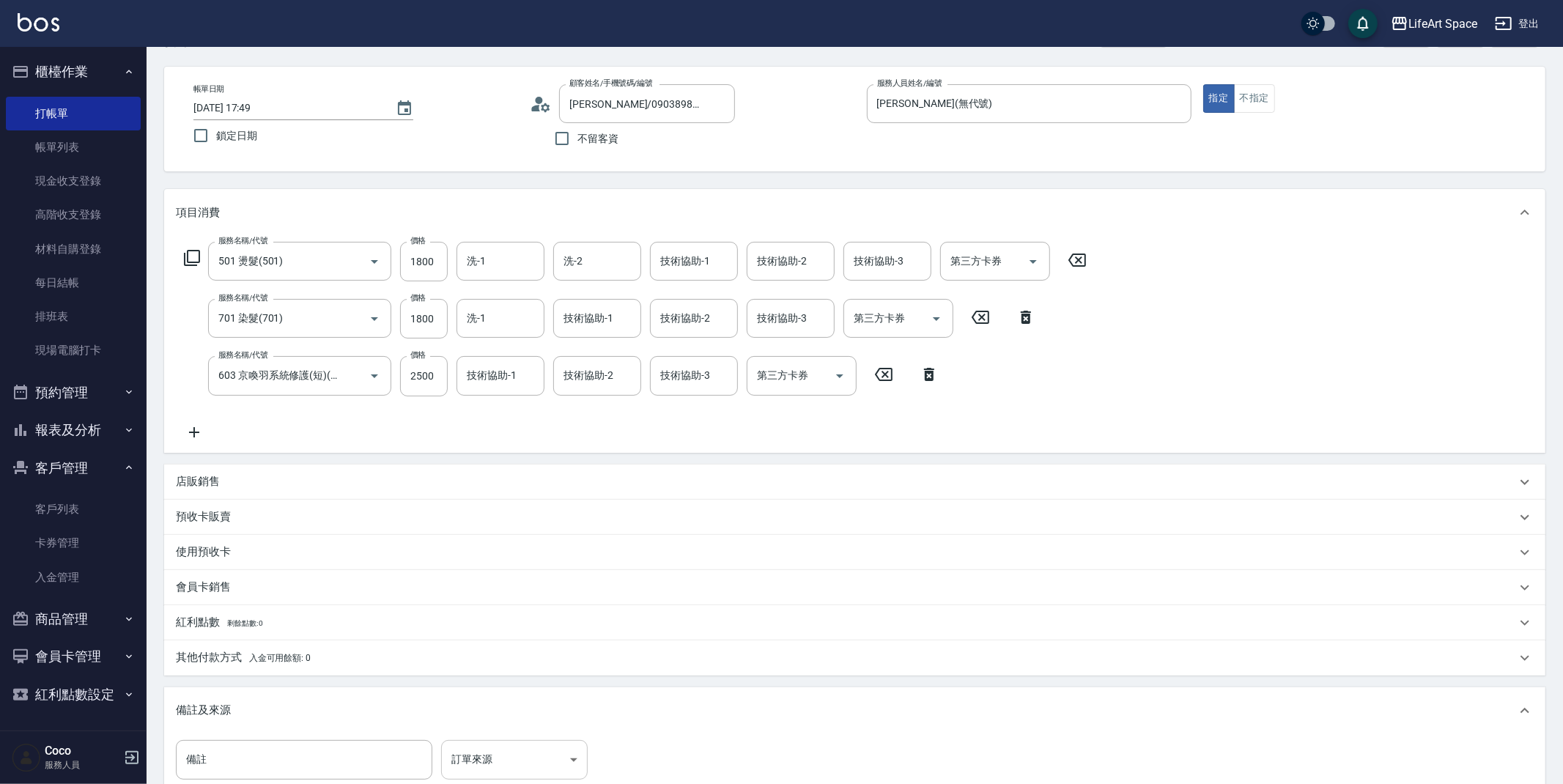
click at [488, 760] on body "LifeArt Space 登出 櫃檯作業 打帳單 帳單列表 現金收支登錄 高階收支登錄 材料自購登錄 每日結帳 排班表 現場電腦打卡 預約管理 預約管理 單…" at bounding box center [782, 459] width 1563 height 1019
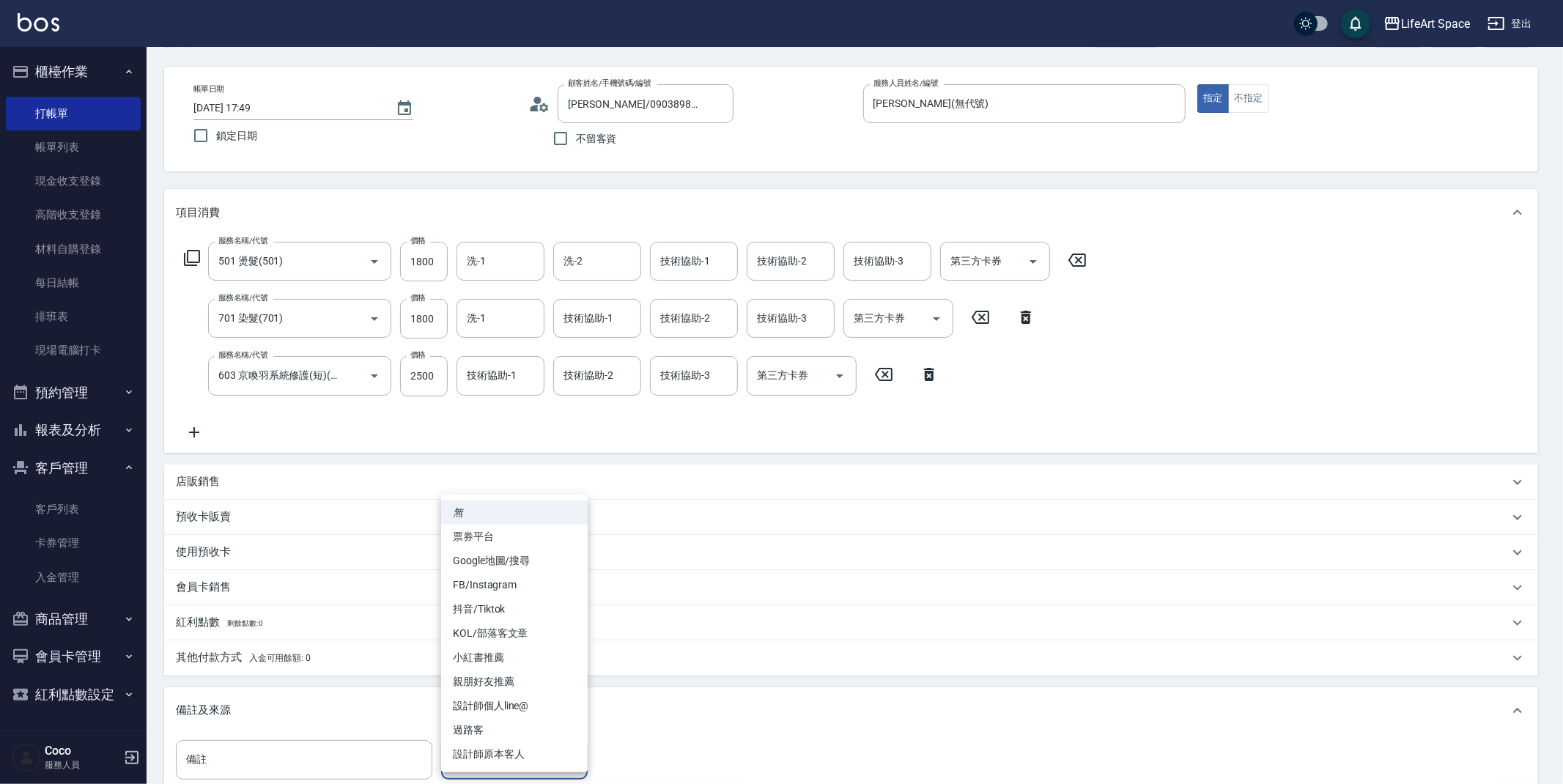
click at [507, 591] on li "FB/Instagram" at bounding box center [514, 584] width 147 height 25
type input "FB/Instagram"
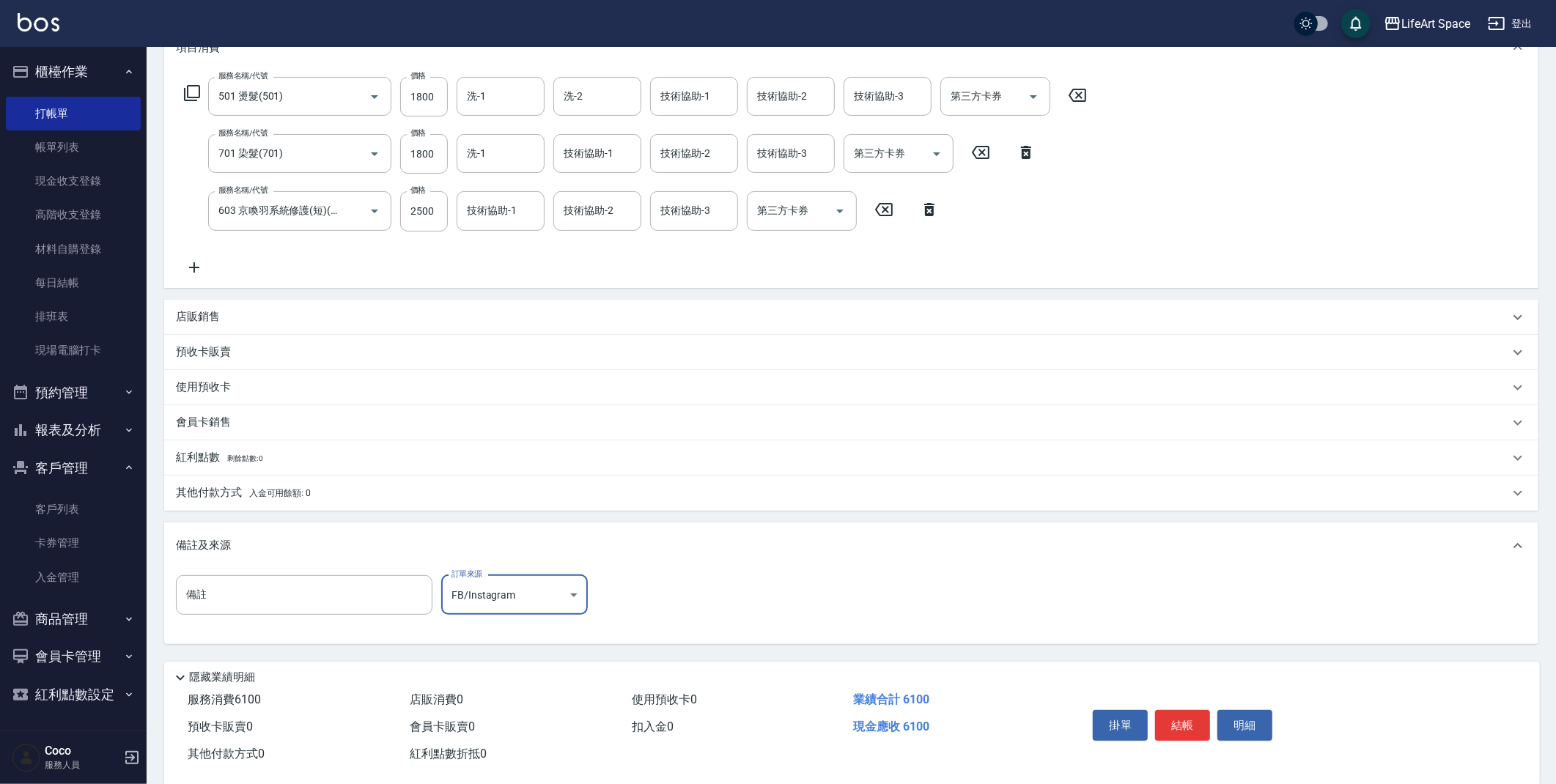
scroll to position [239, 0]
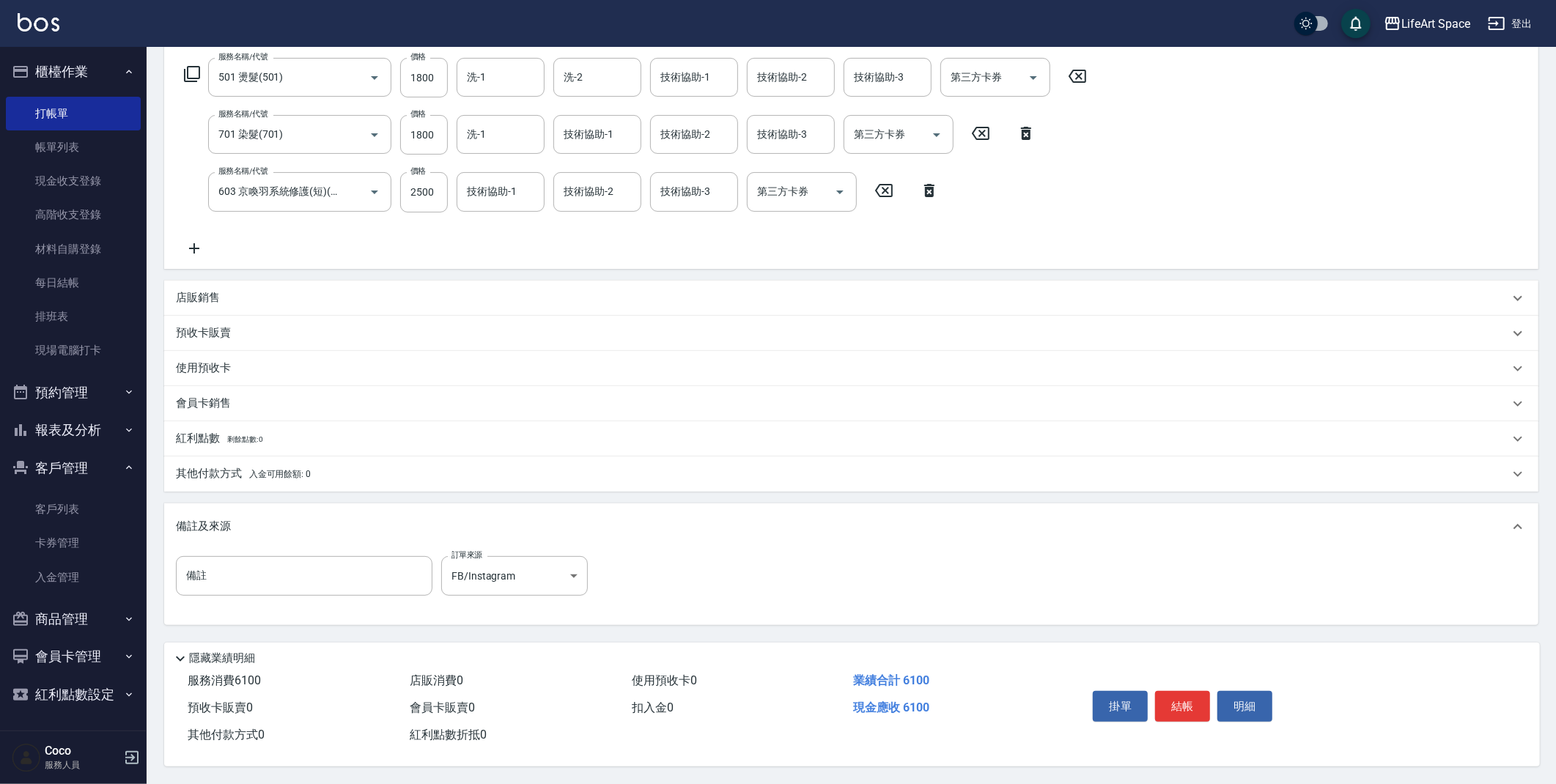
click at [283, 466] on p "其他付款方式 入金可用餘額: 0" at bounding box center [244, 474] width 135 height 16
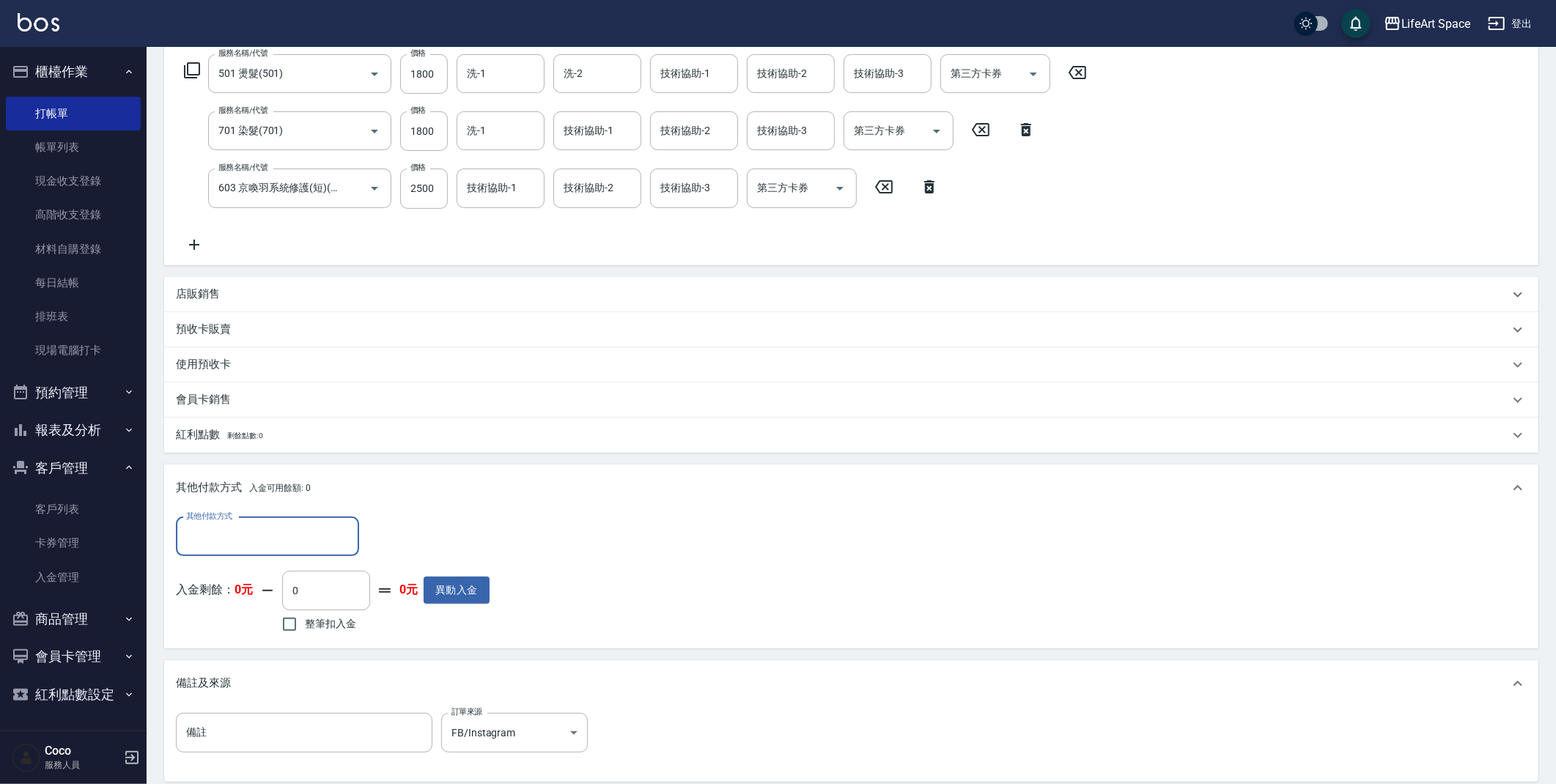
scroll to position [0, 0]
click at [285, 545] on input "其他付款方式" at bounding box center [267, 537] width 170 height 26
click at [283, 597] on span "Linepay" at bounding box center [267, 597] width 183 height 25
type input "Linepay"
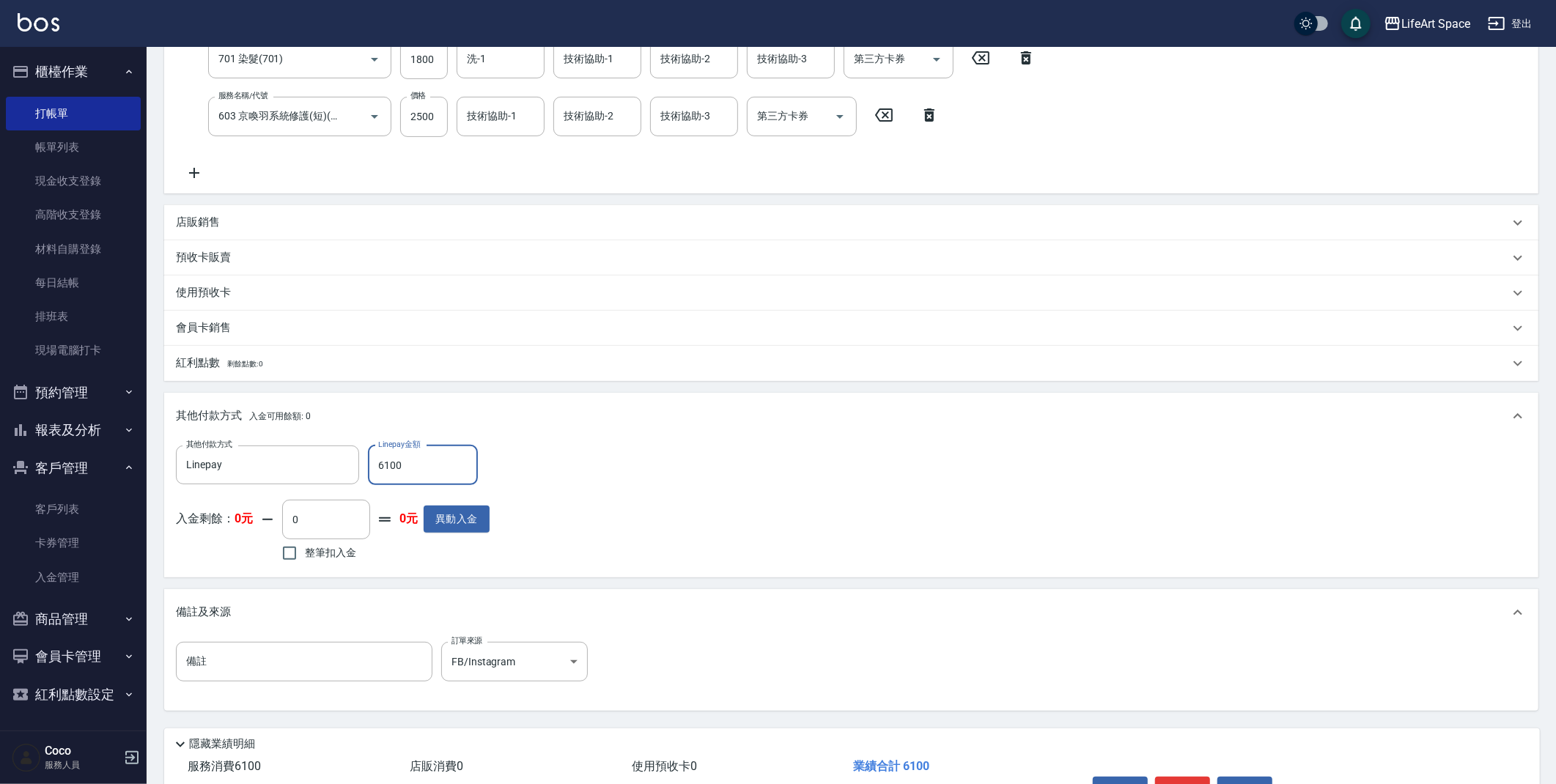
scroll to position [401, 0]
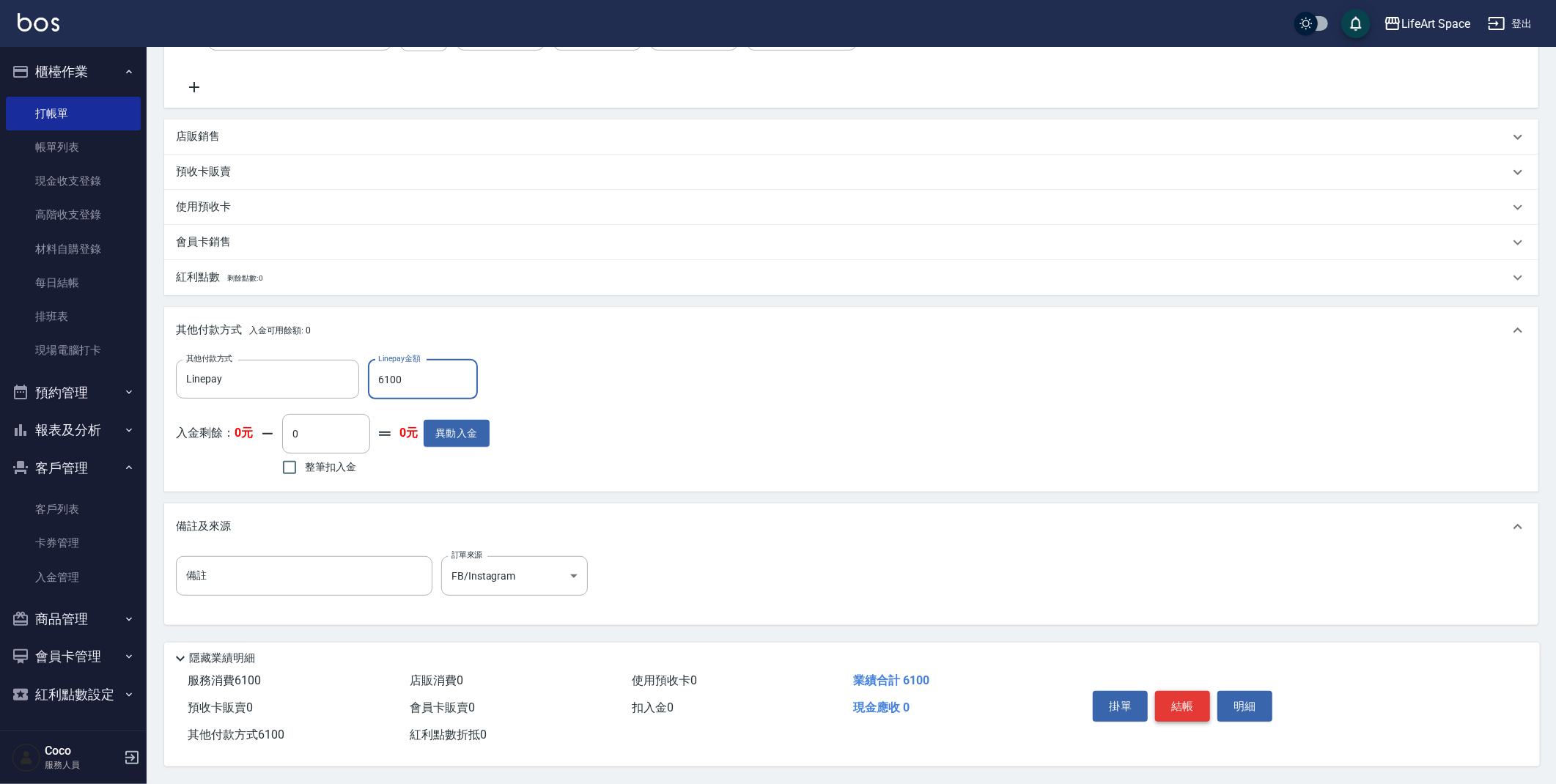
type input "6100"
click at [1179, 703] on button "結帳" at bounding box center [1182, 707] width 55 height 31
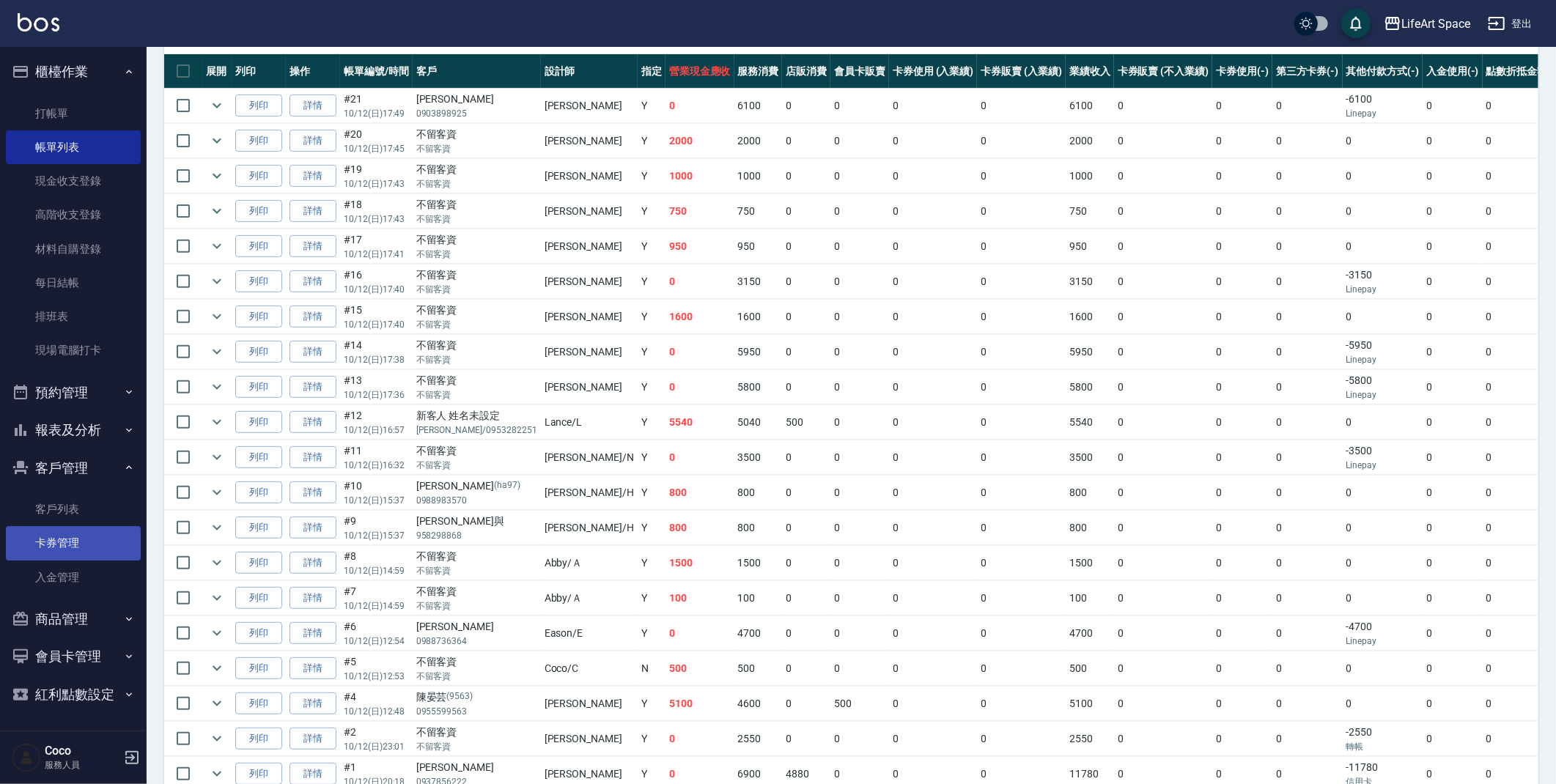
scroll to position [377, 0]
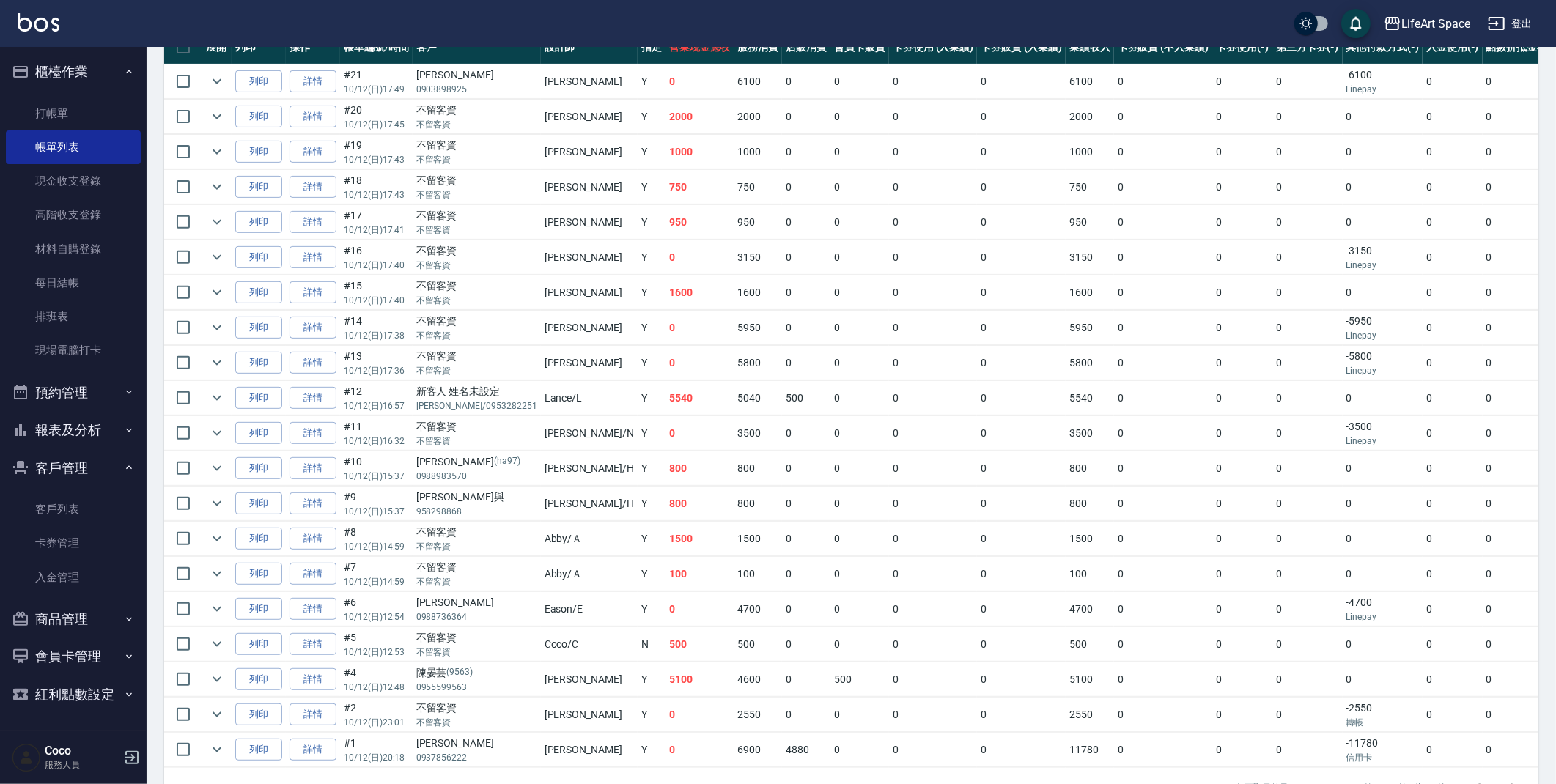
click at [69, 427] on button "報表及分析" at bounding box center [73, 430] width 135 height 38
click at [78, 636] on link "設計師日報表" at bounding box center [73, 641] width 135 height 34
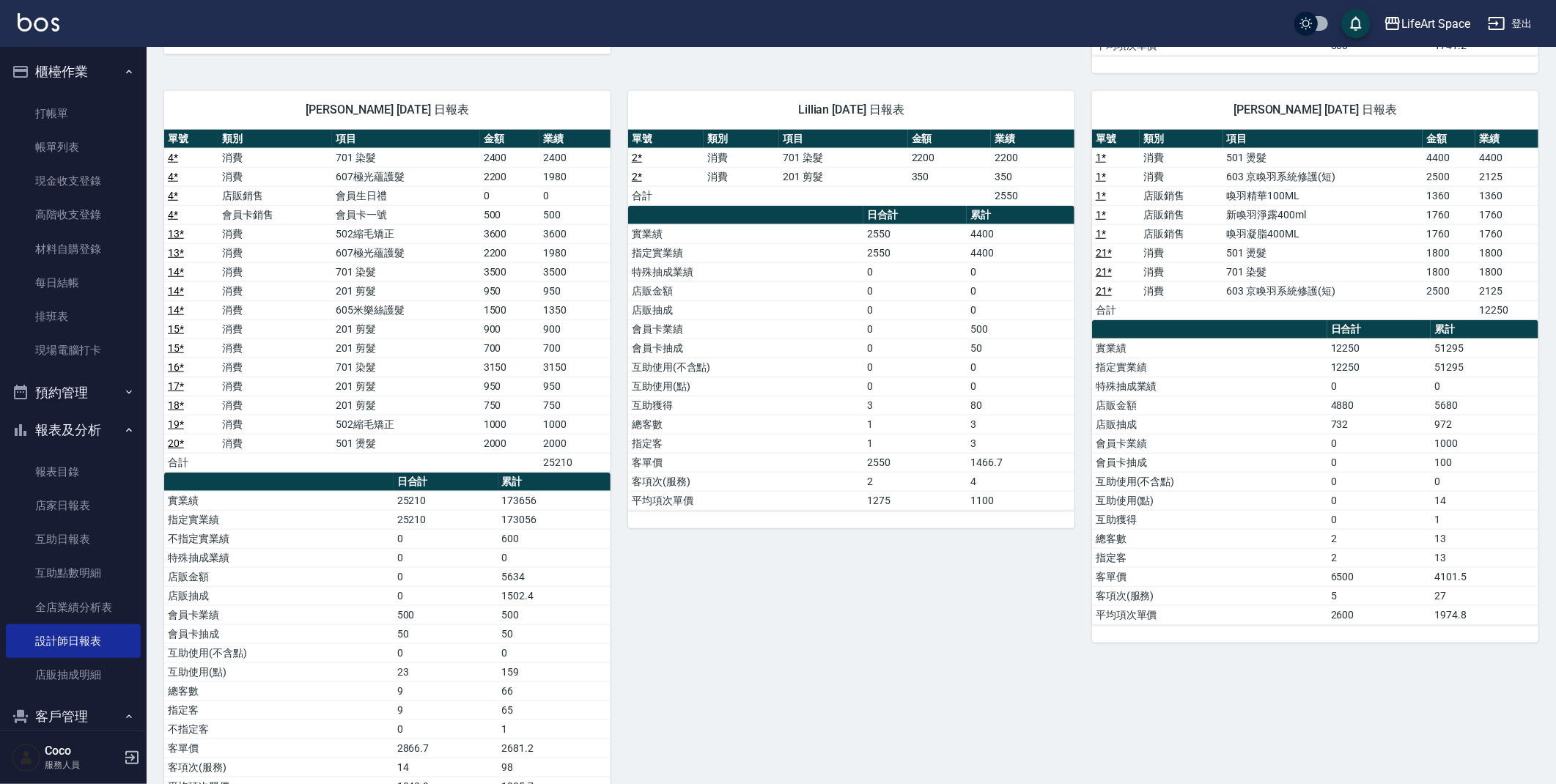
scroll to position [1072, 0]
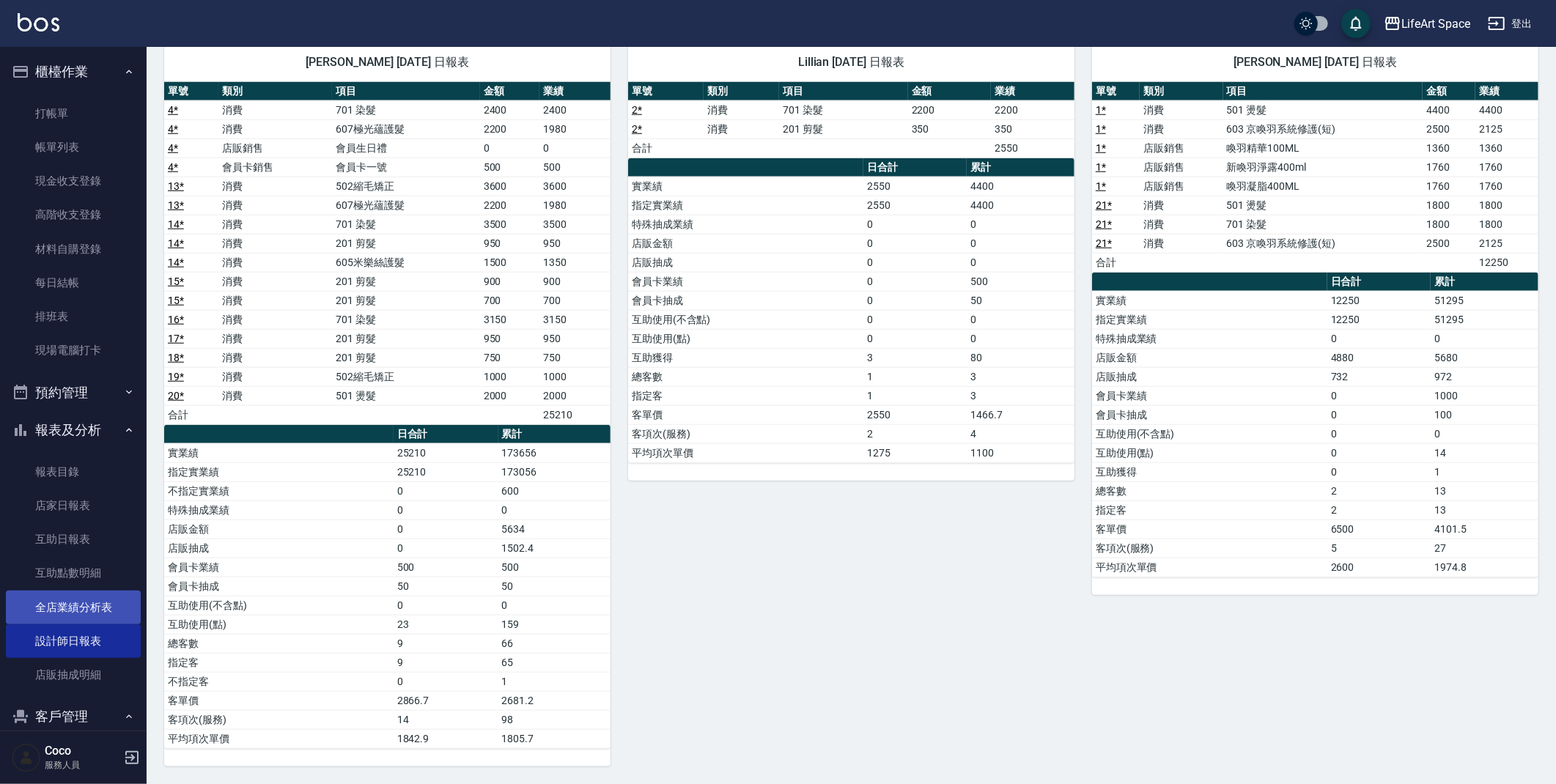
click at [83, 603] on link "全店業績分析表" at bounding box center [73, 607] width 135 height 34
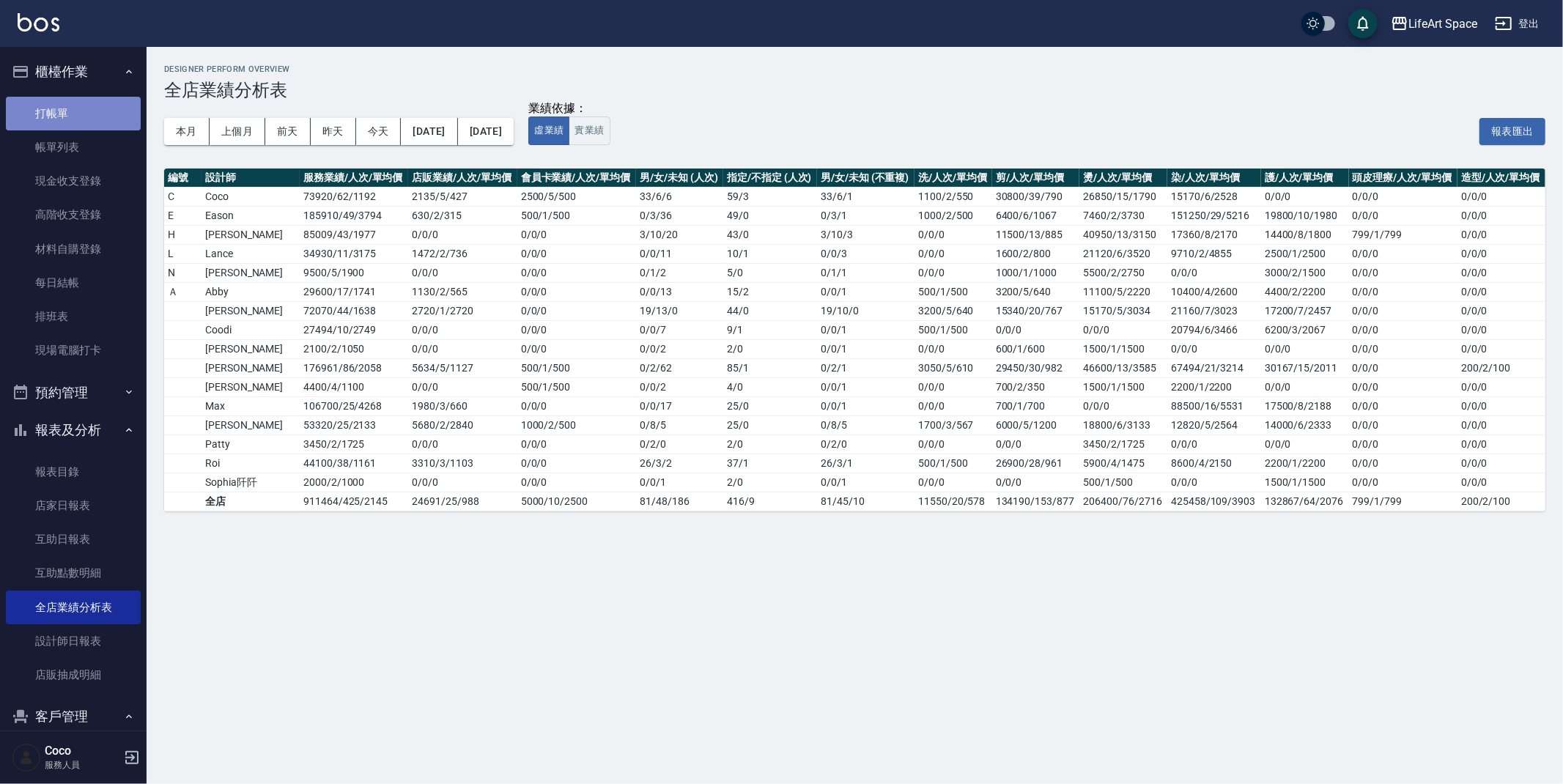
click at [74, 113] on link "打帳單" at bounding box center [73, 113] width 135 height 34
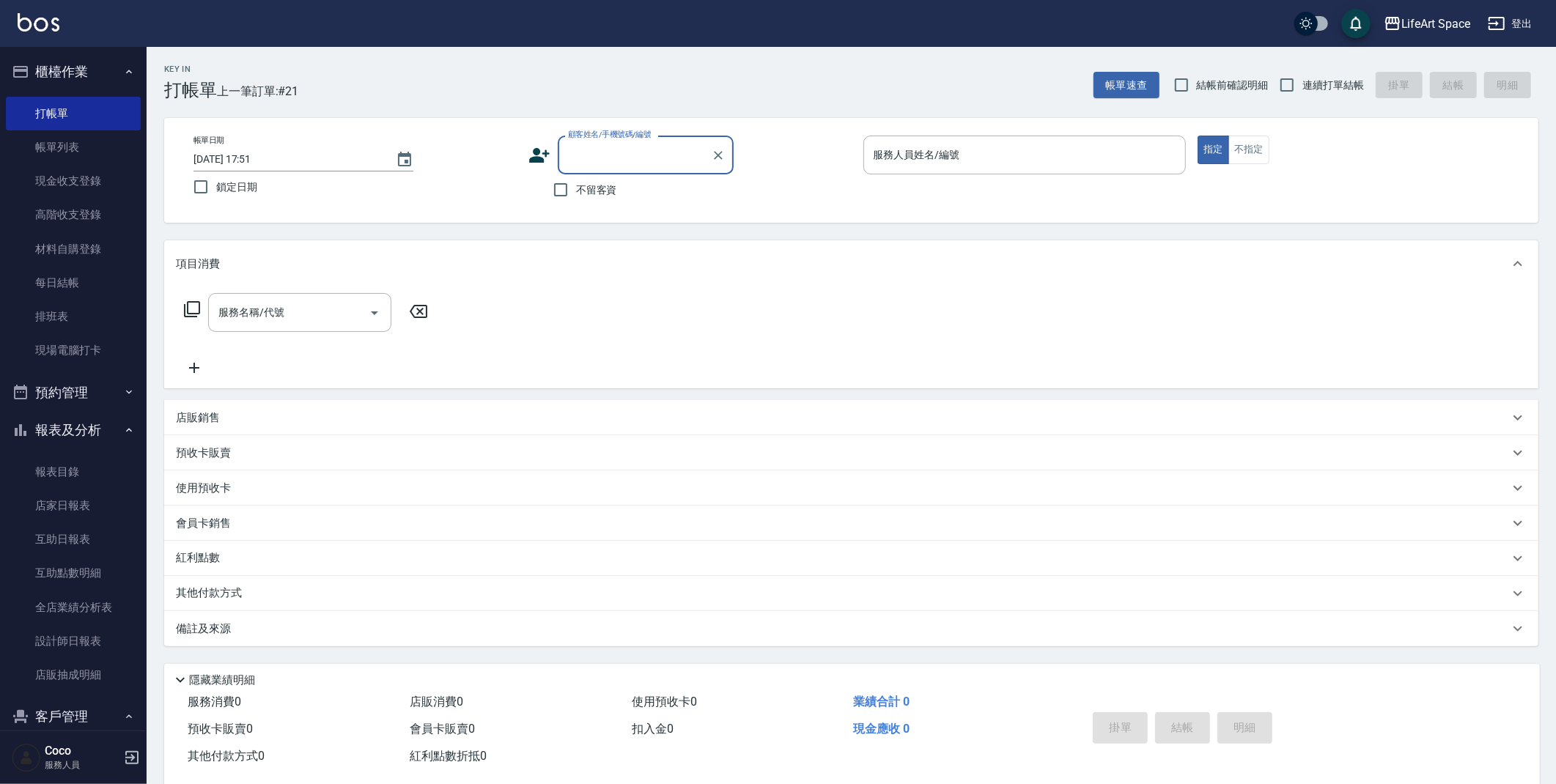
click at [545, 154] on icon at bounding box center [539, 155] width 20 height 15
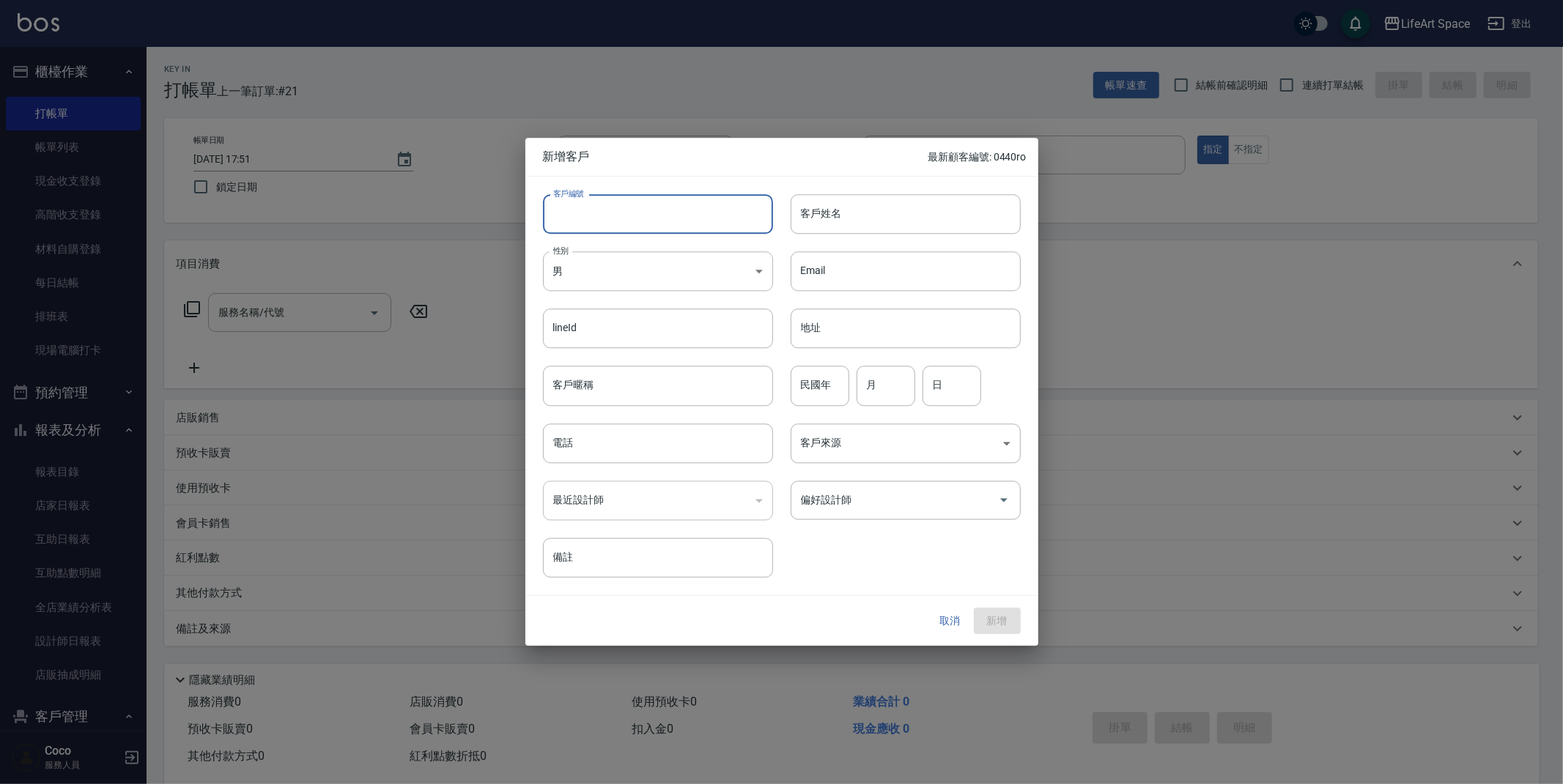
click at [584, 225] on input "客戶編號" at bounding box center [657, 213] width 230 height 39
type input "8931ro"
click at [939, 211] on input "客戶姓名" at bounding box center [906, 213] width 230 height 39
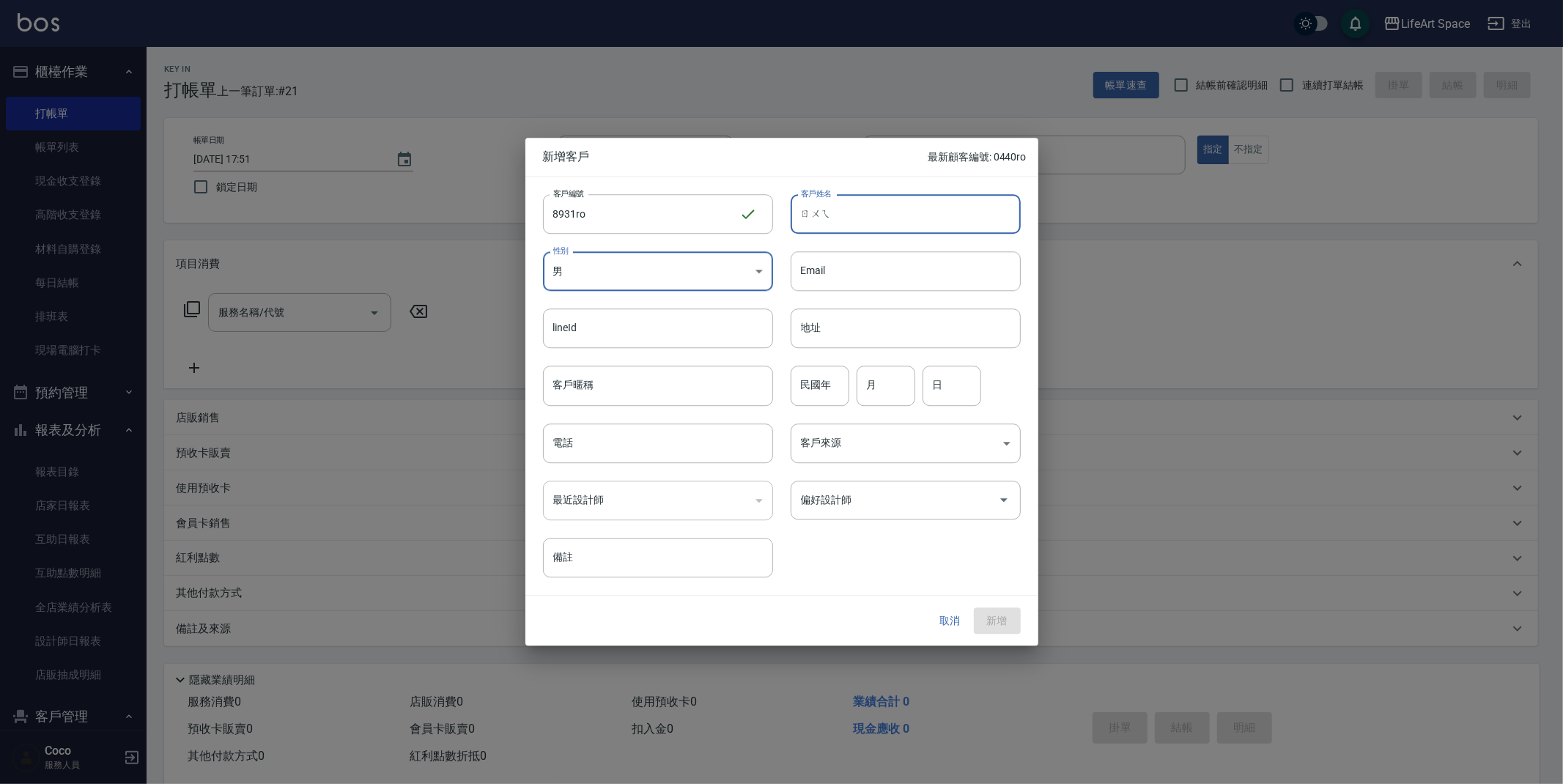
type input "芮"
type input "[PERSON_NAME]"
click at [616, 452] on input "電話" at bounding box center [657, 442] width 230 height 39
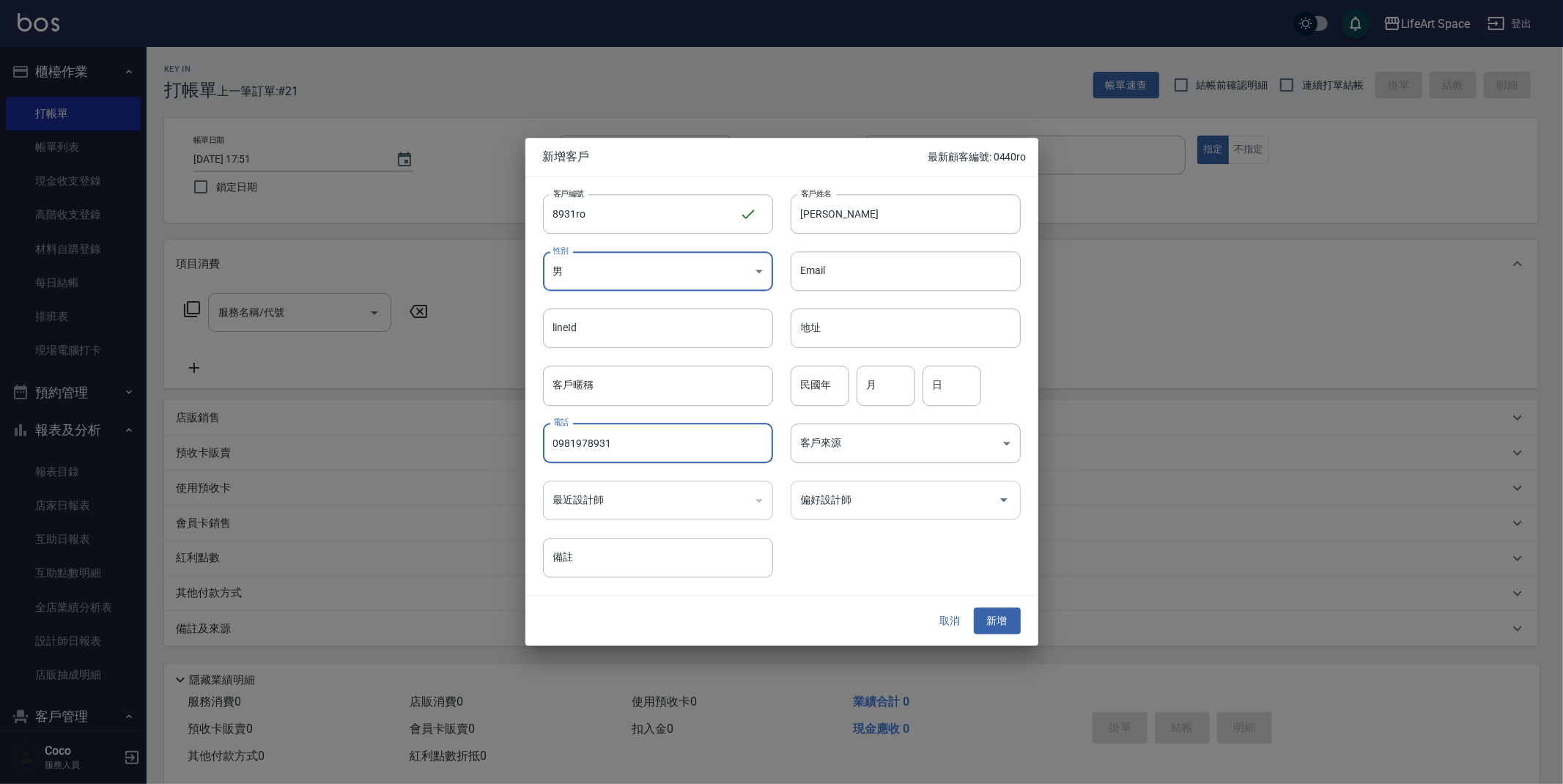
type input "0981978931"
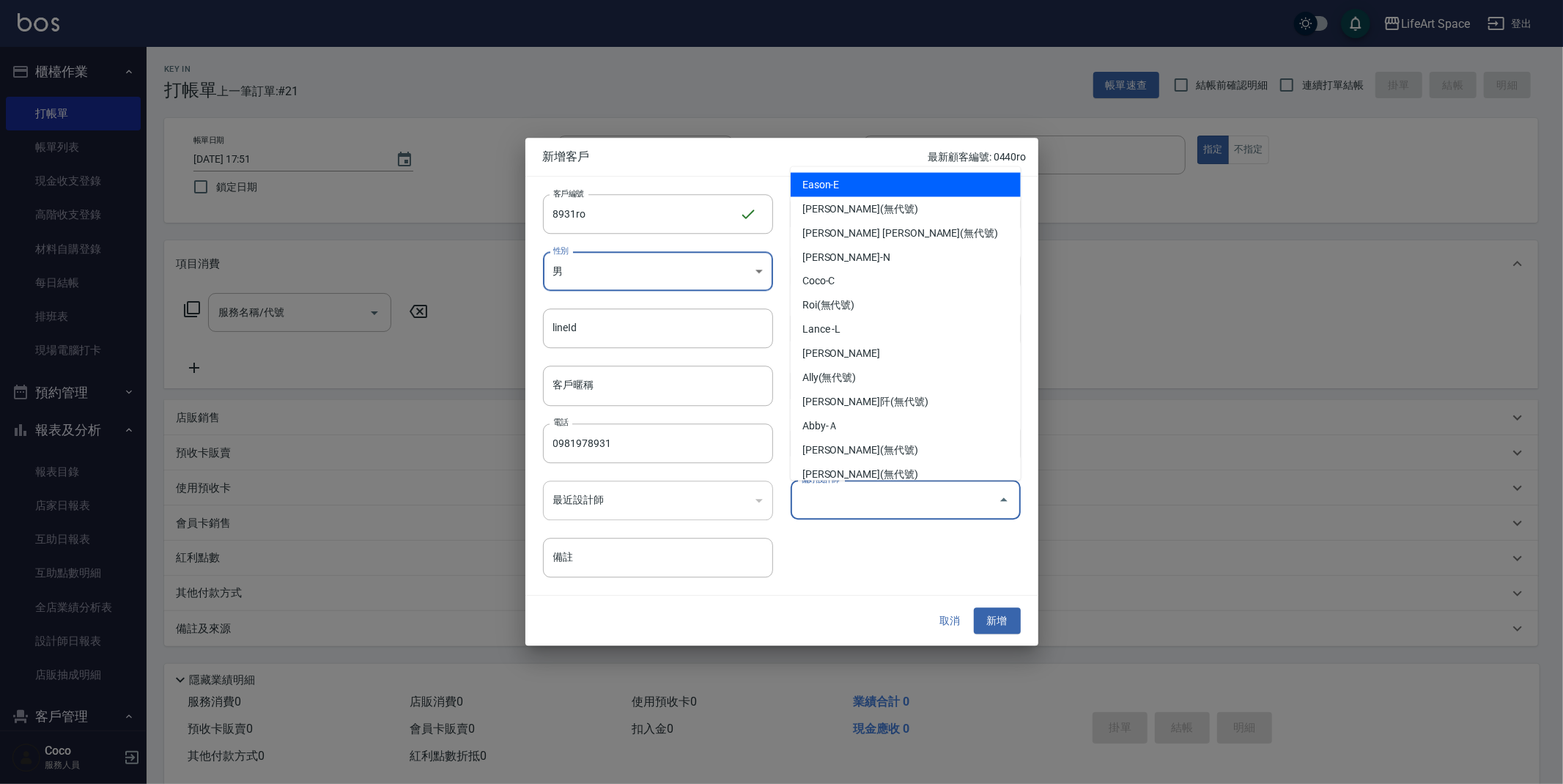
click at [913, 508] on input "偏好設計師" at bounding box center [895, 500] width 195 height 26
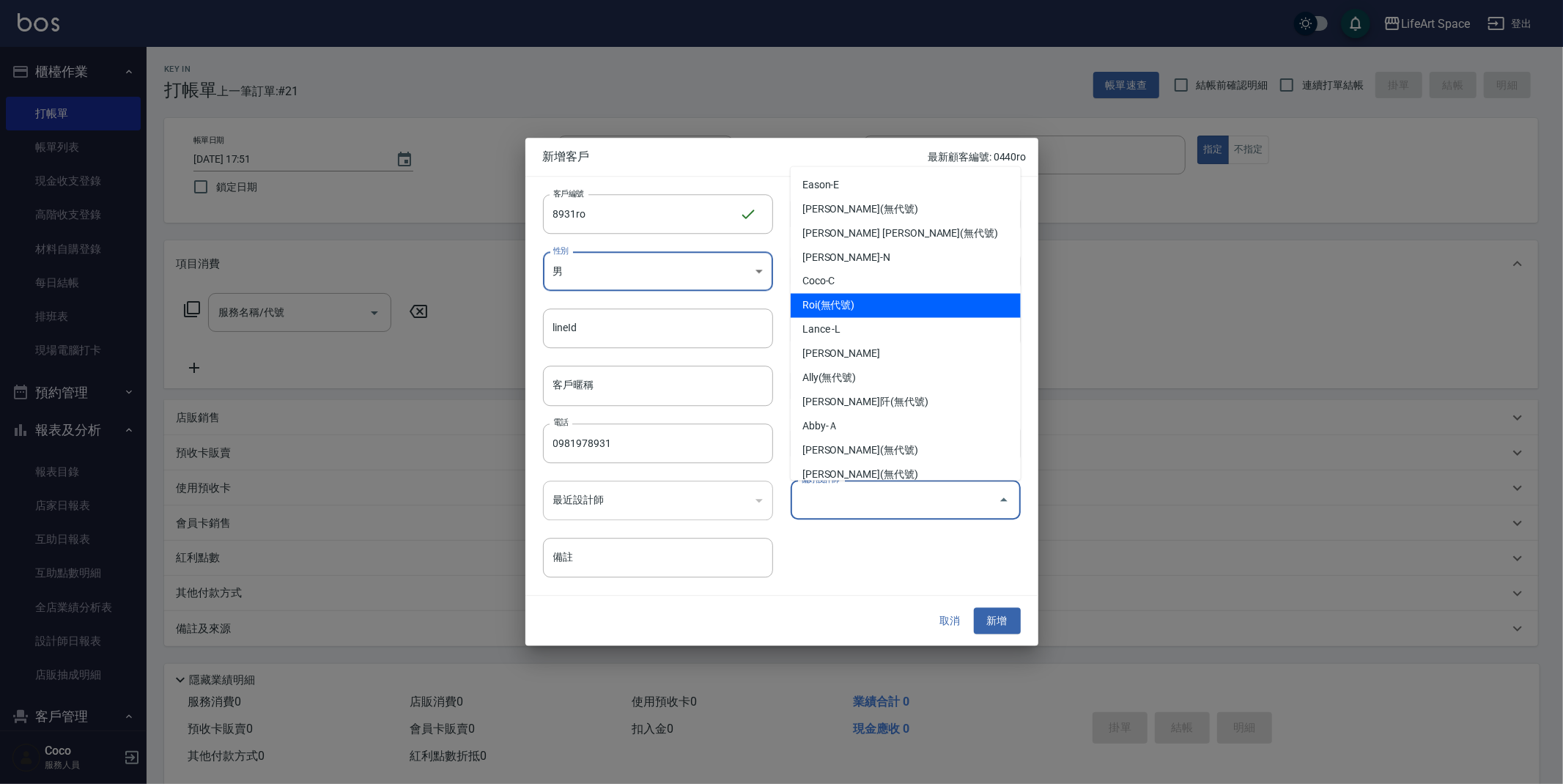
click at [871, 302] on li "Roi(無代號)" at bounding box center [906, 305] width 230 height 25
type input "Roi"
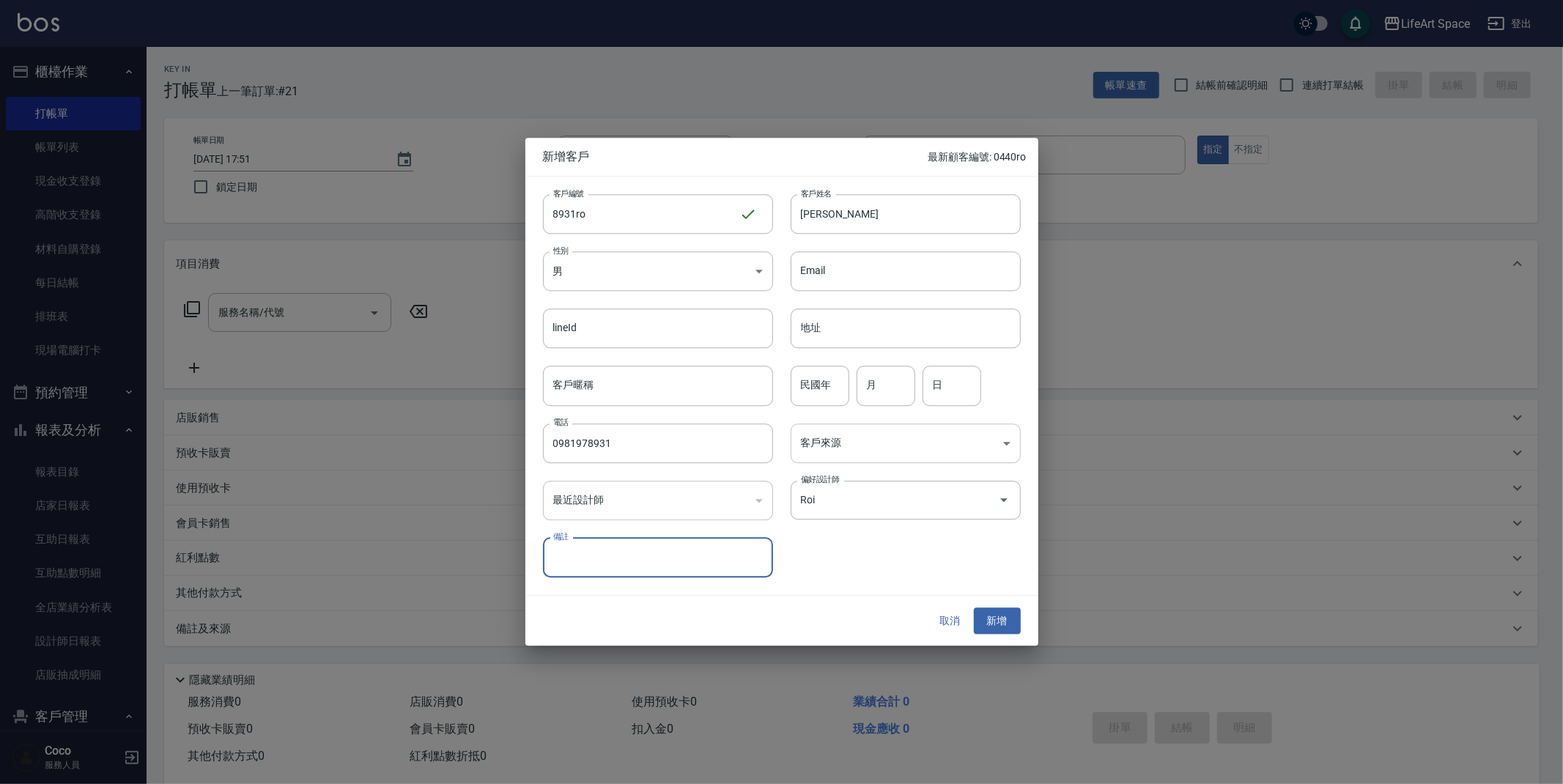
click at [897, 438] on body "LifeArt Space 登出 櫃檯作業 打帳單 帳單列表 現金收支登錄 高階收支登錄 材料自購登錄 每日結帳 排班表 現場電腦打卡 預約管理 預約管理 單…" at bounding box center [782, 402] width 1563 height 805
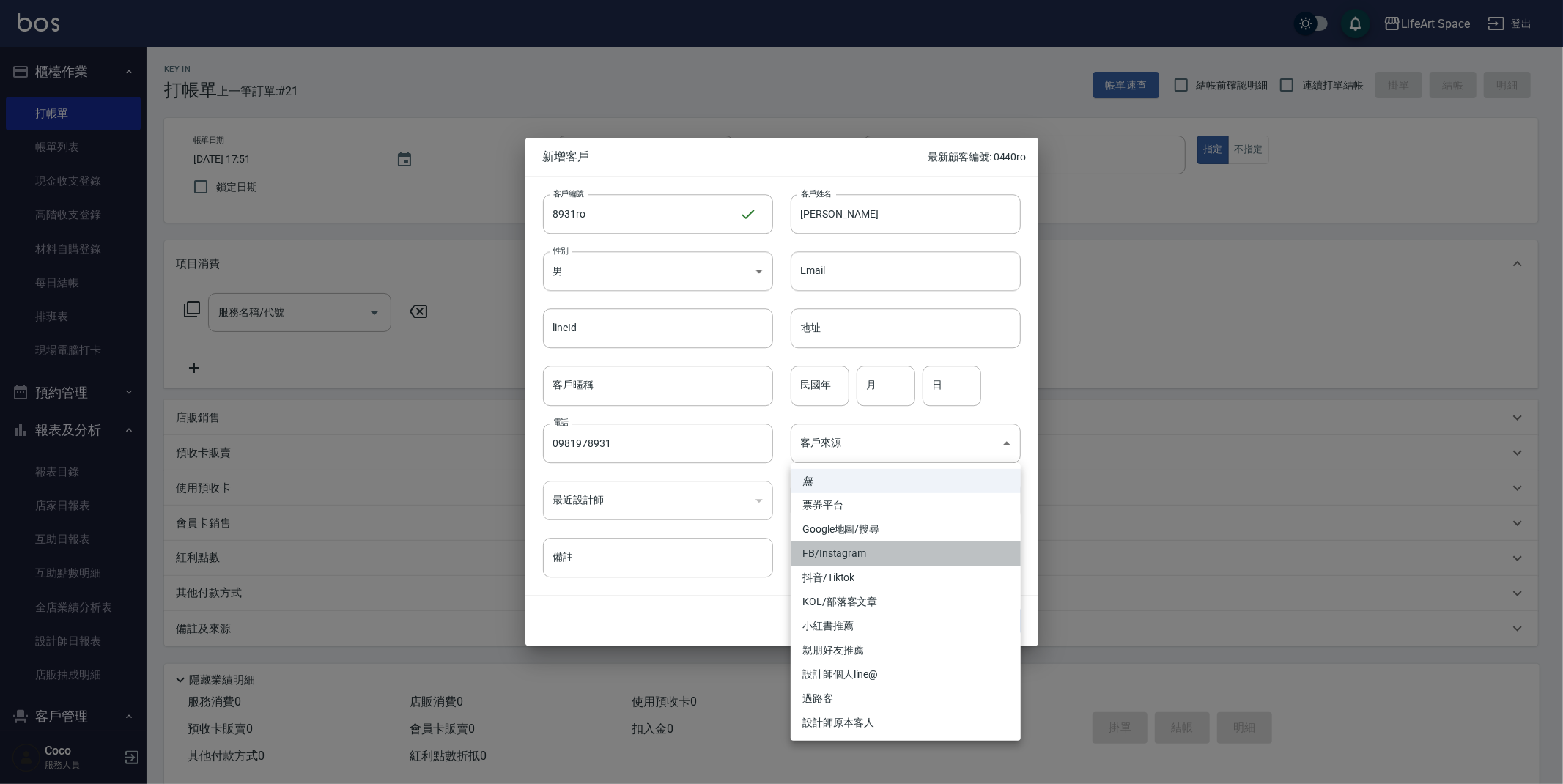
click at [854, 550] on li "FB/Instagram" at bounding box center [906, 553] width 230 height 25
type input "FB/Instagram"
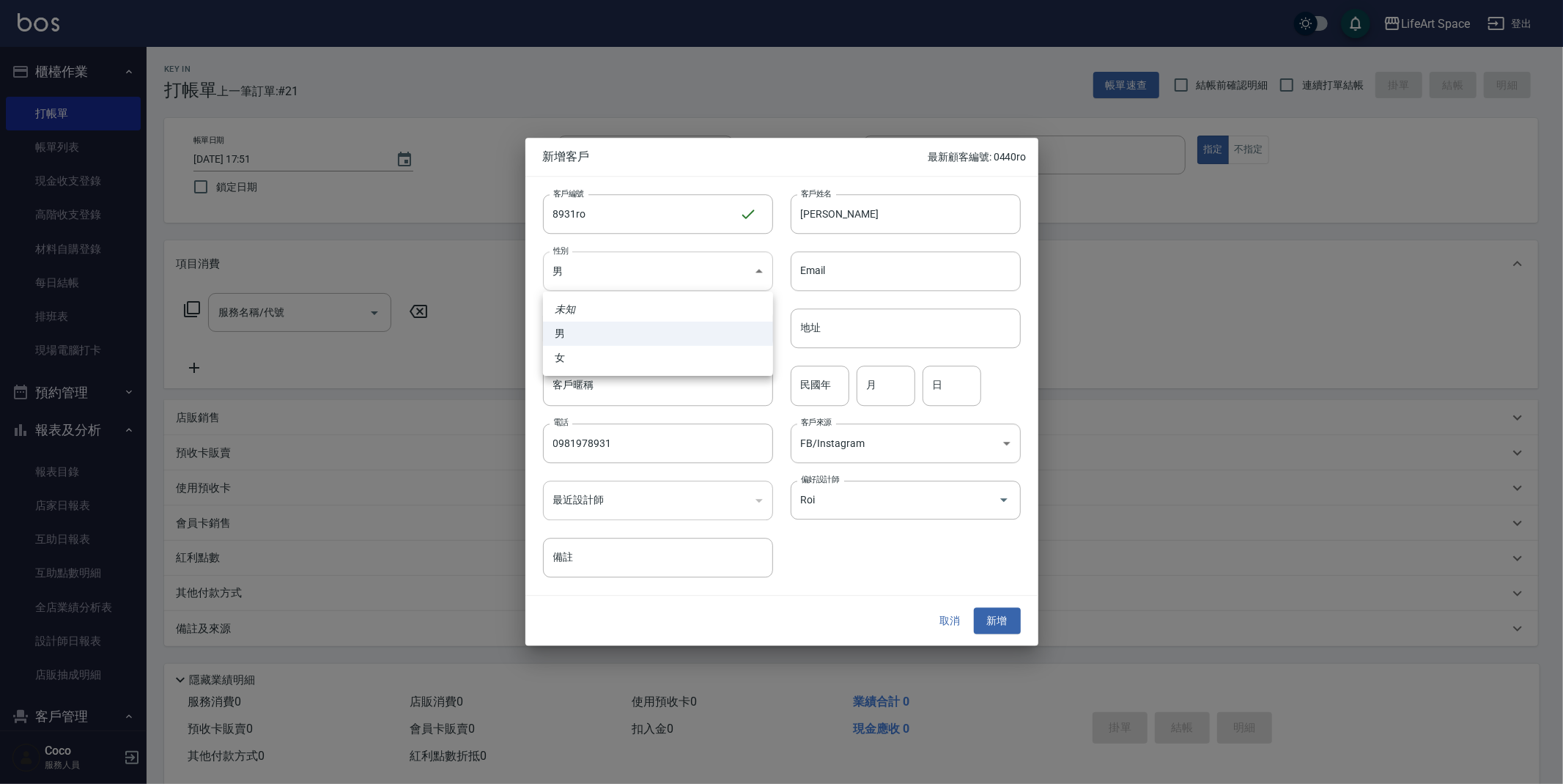
click at [632, 283] on body "LifeArt Space 登出 櫃檯作業 打帳單 帳單列表 現金收支登錄 高階收支登錄 材料自購登錄 每日結帳 排班表 現場電腦打卡 預約管理 預約管理 單…" at bounding box center [782, 402] width 1563 height 805
click at [619, 360] on li "女" at bounding box center [657, 357] width 230 height 25
type input "[DEMOGRAPHIC_DATA]"
click at [994, 625] on button "新增" at bounding box center [997, 621] width 47 height 27
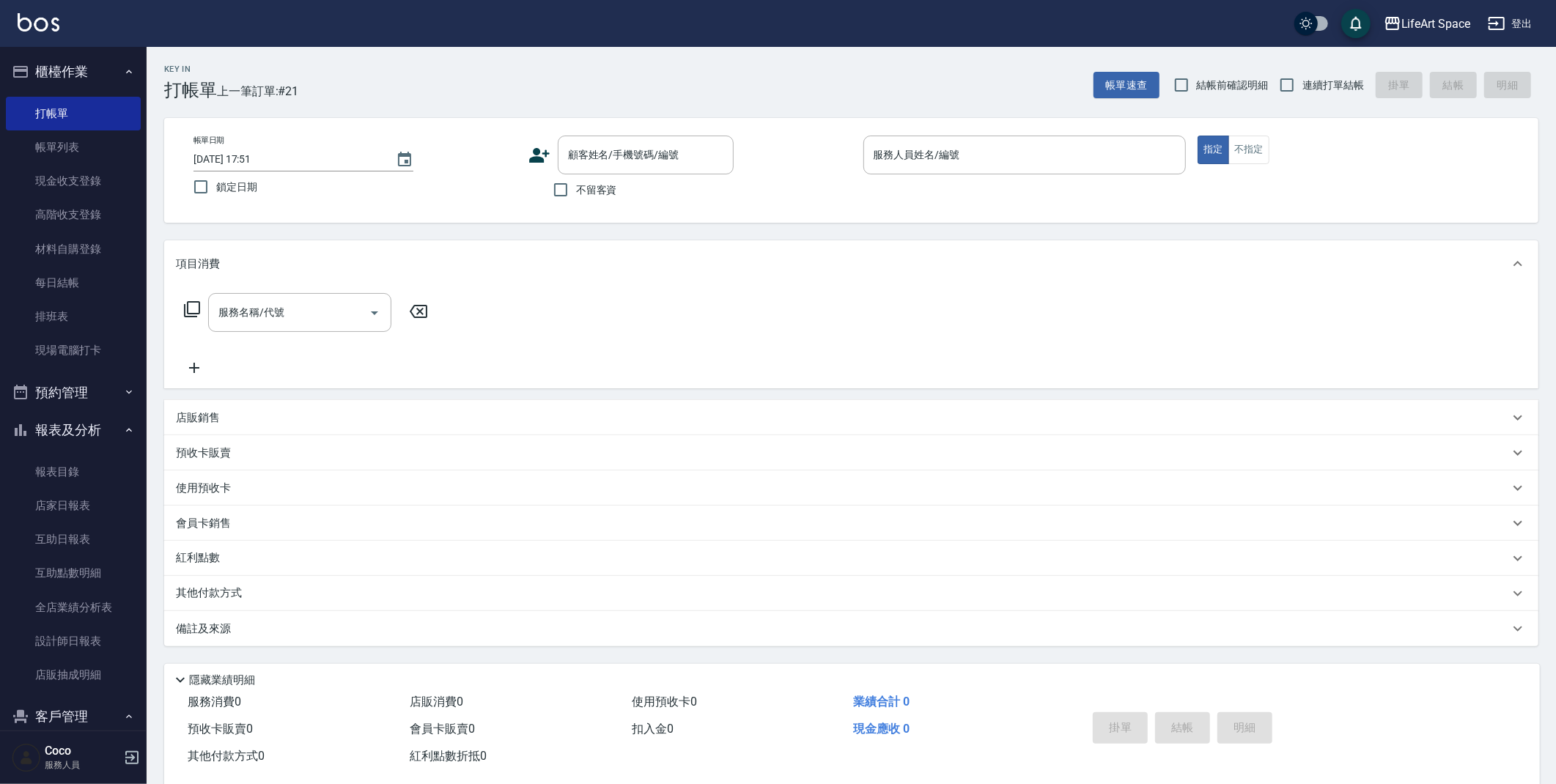
click at [545, 162] on icon at bounding box center [539, 155] width 22 height 22
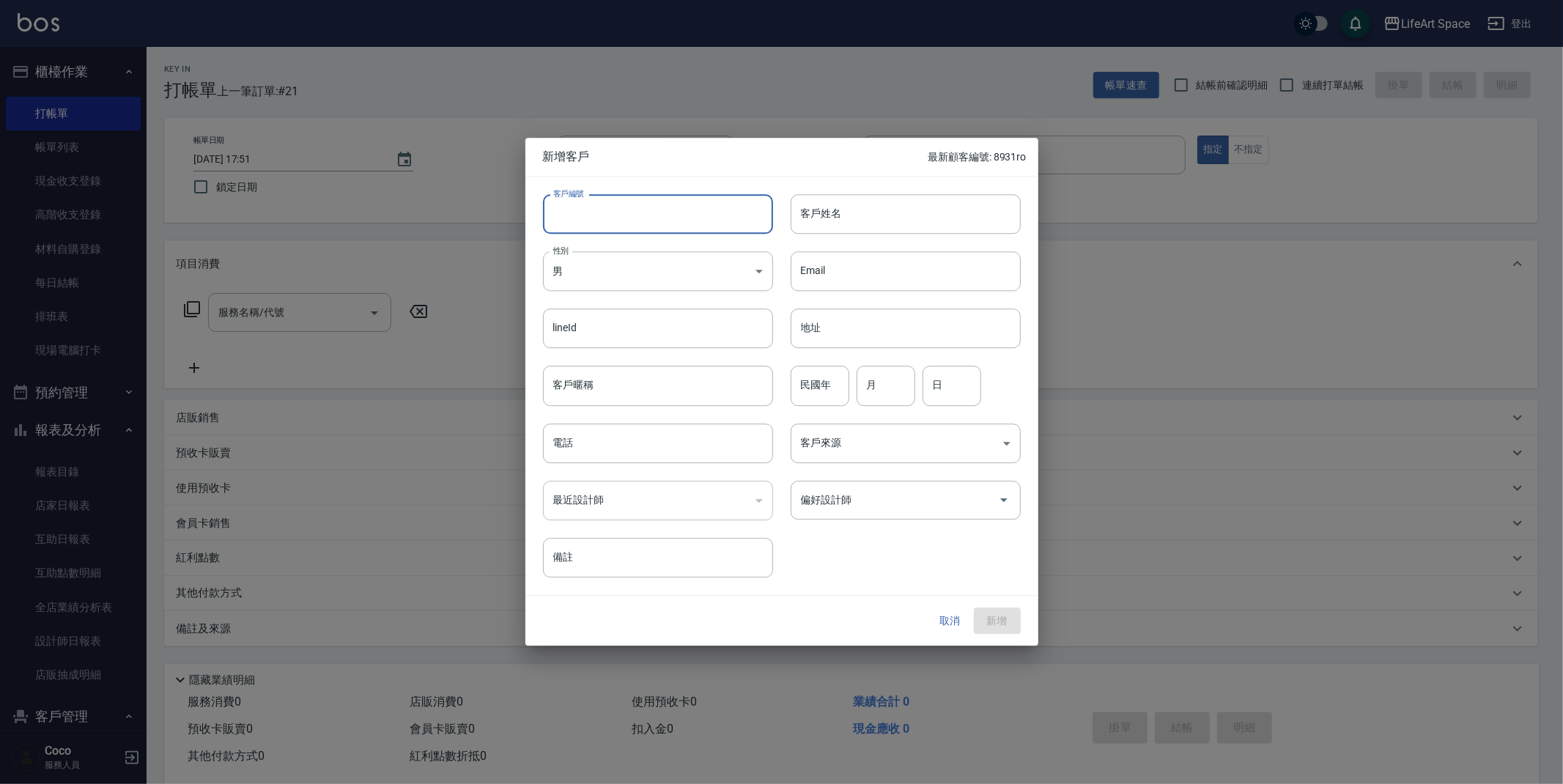
click at [592, 214] on input "客戶編號" at bounding box center [657, 213] width 230 height 39
type input "6781"
click at [949, 628] on button "取消" at bounding box center [949, 621] width 47 height 27
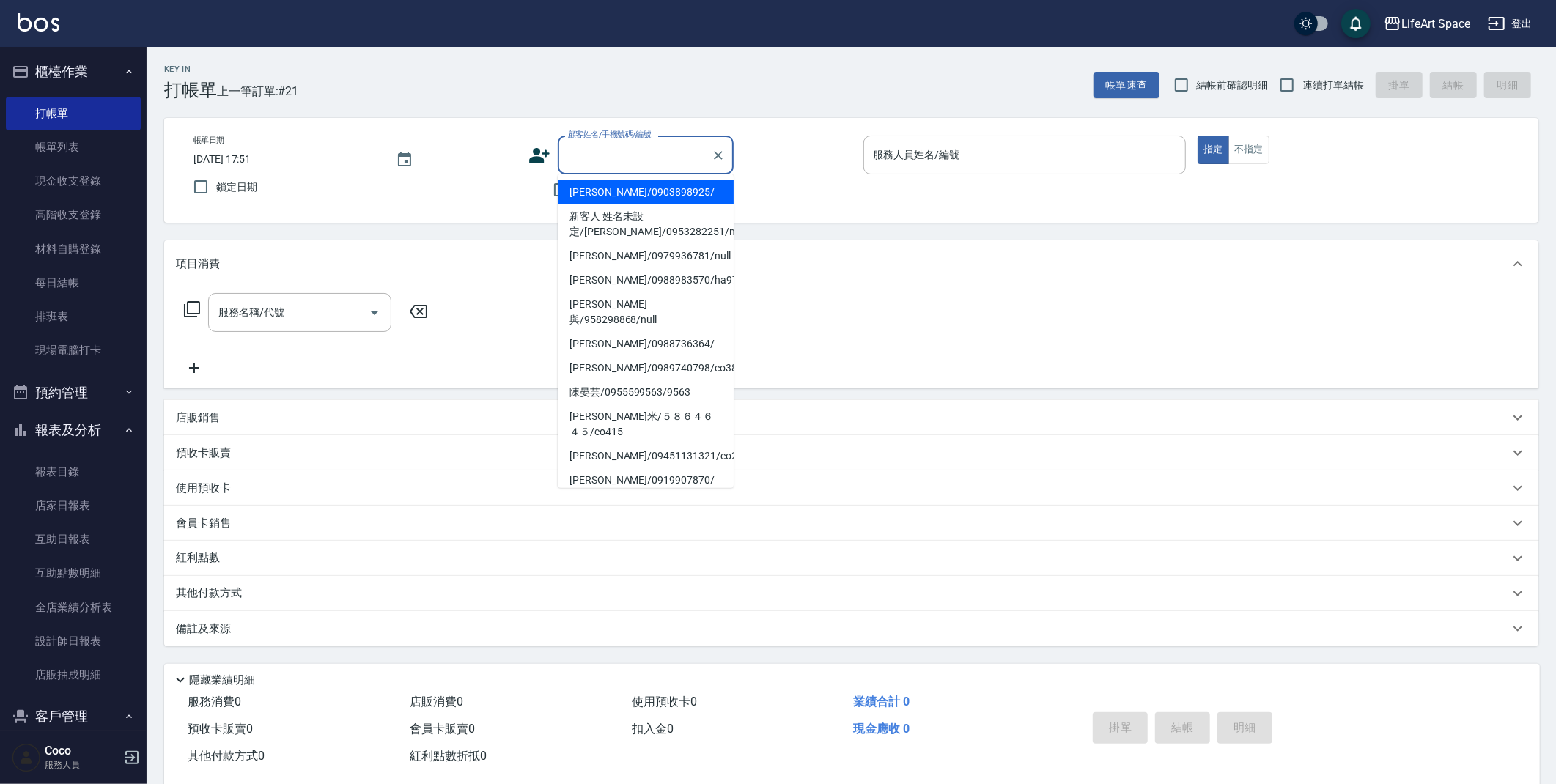
click at [634, 155] on input "顧客姓名/手機號碼/編號" at bounding box center [635, 155] width 140 height 26
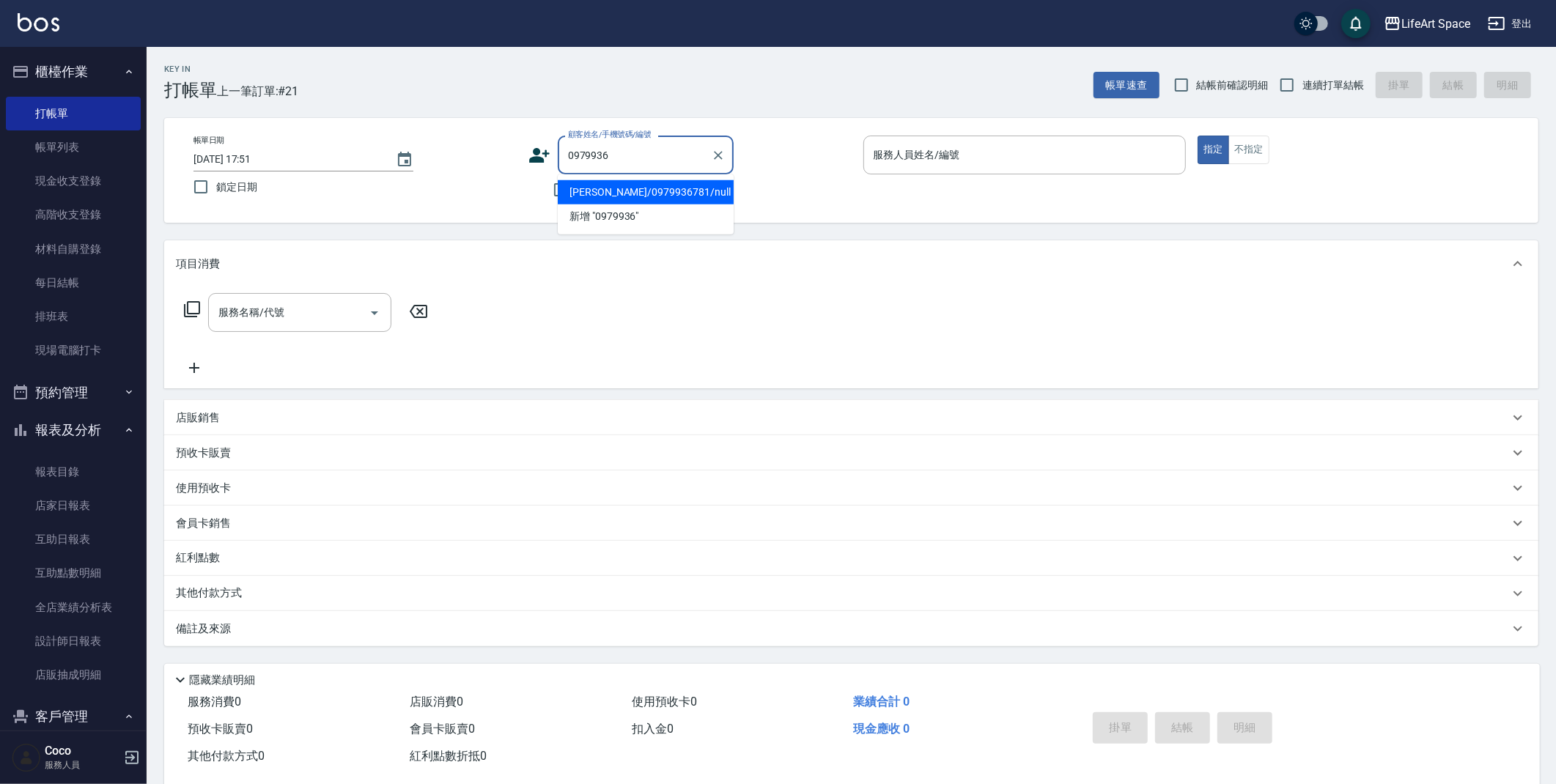
click at [634, 197] on li "[PERSON_NAME]/0979936781/null" at bounding box center [645, 192] width 176 height 25
type input "[PERSON_NAME]/0979936781/null"
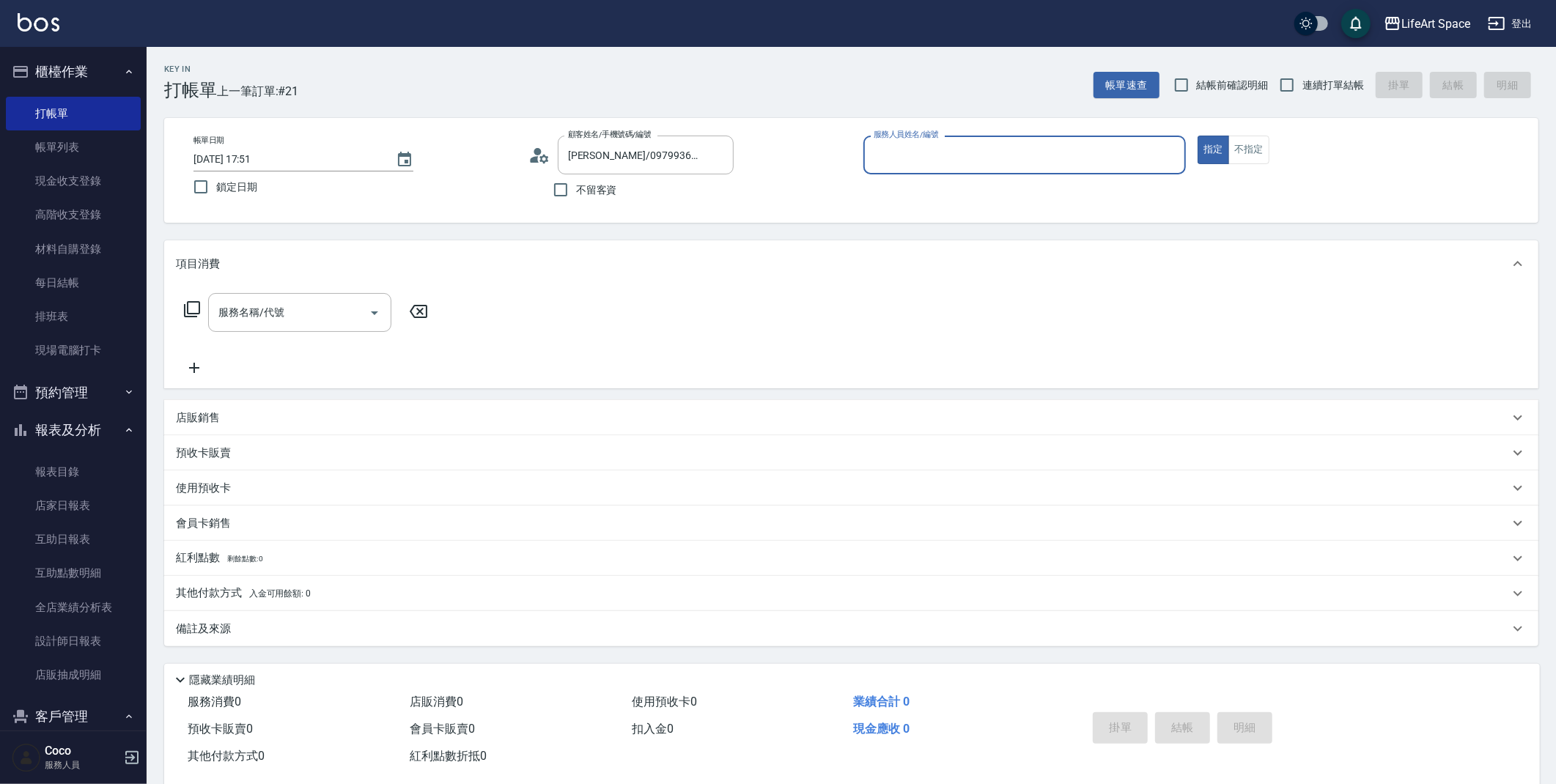
click at [930, 154] on input "服務人員姓名/編號" at bounding box center [1025, 155] width 310 height 26
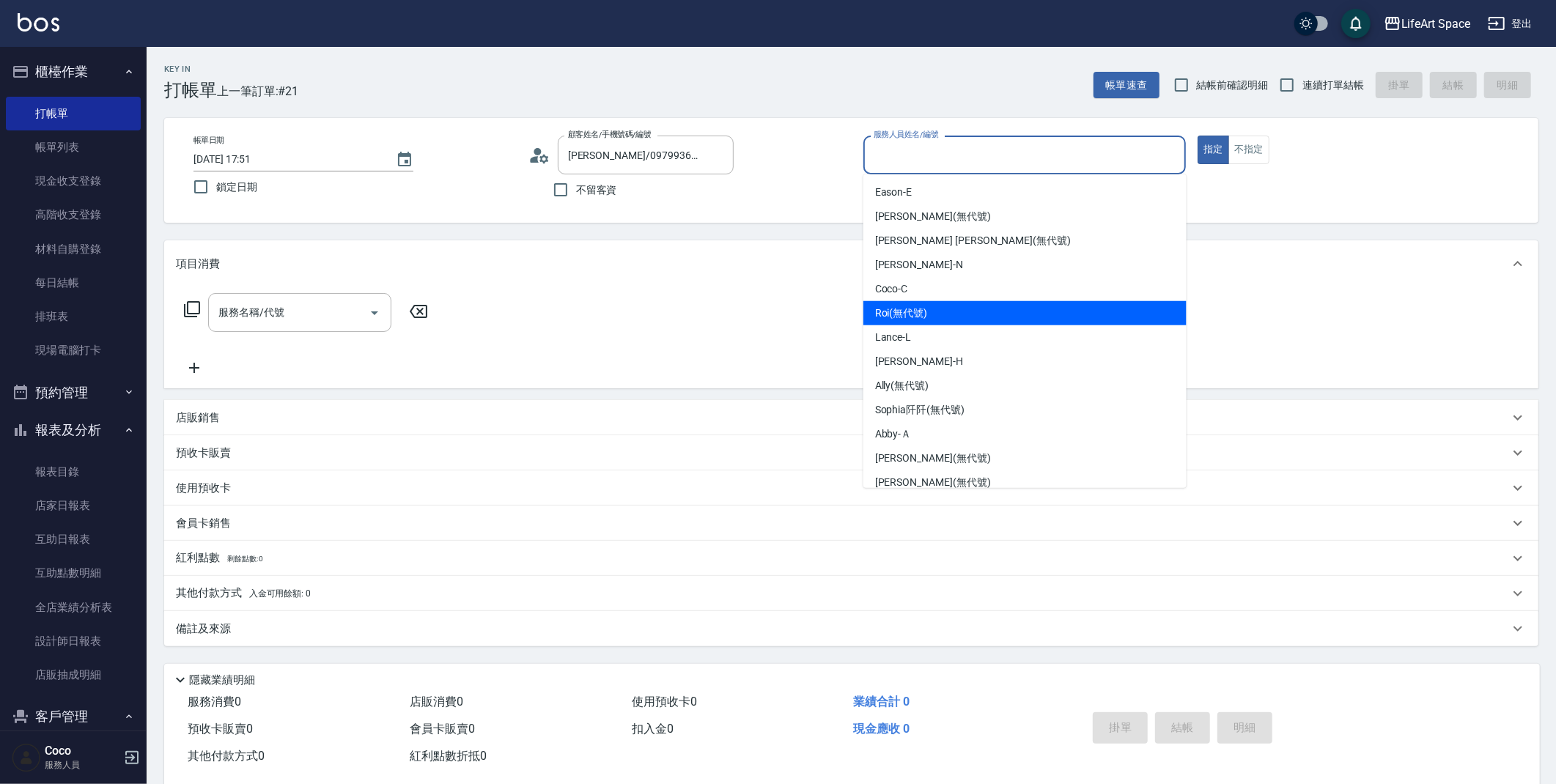
click at [945, 315] on div "Roi (無代號)" at bounding box center [1025, 313] width 323 height 25
type input "Roi(無代號)"
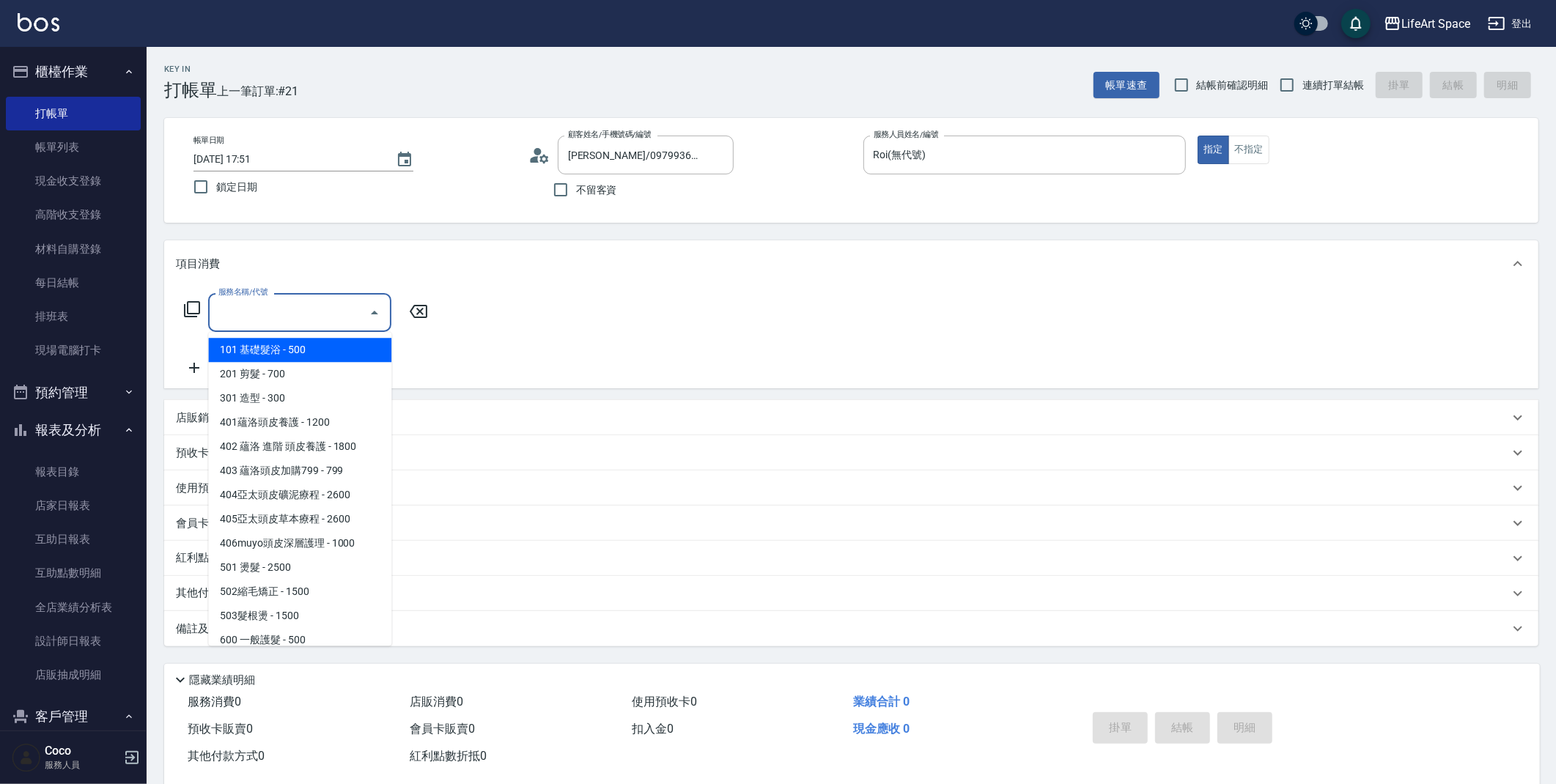
click at [316, 325] on input "服務名稱/代號" at bounding box center [288, 313] width 148 height 26
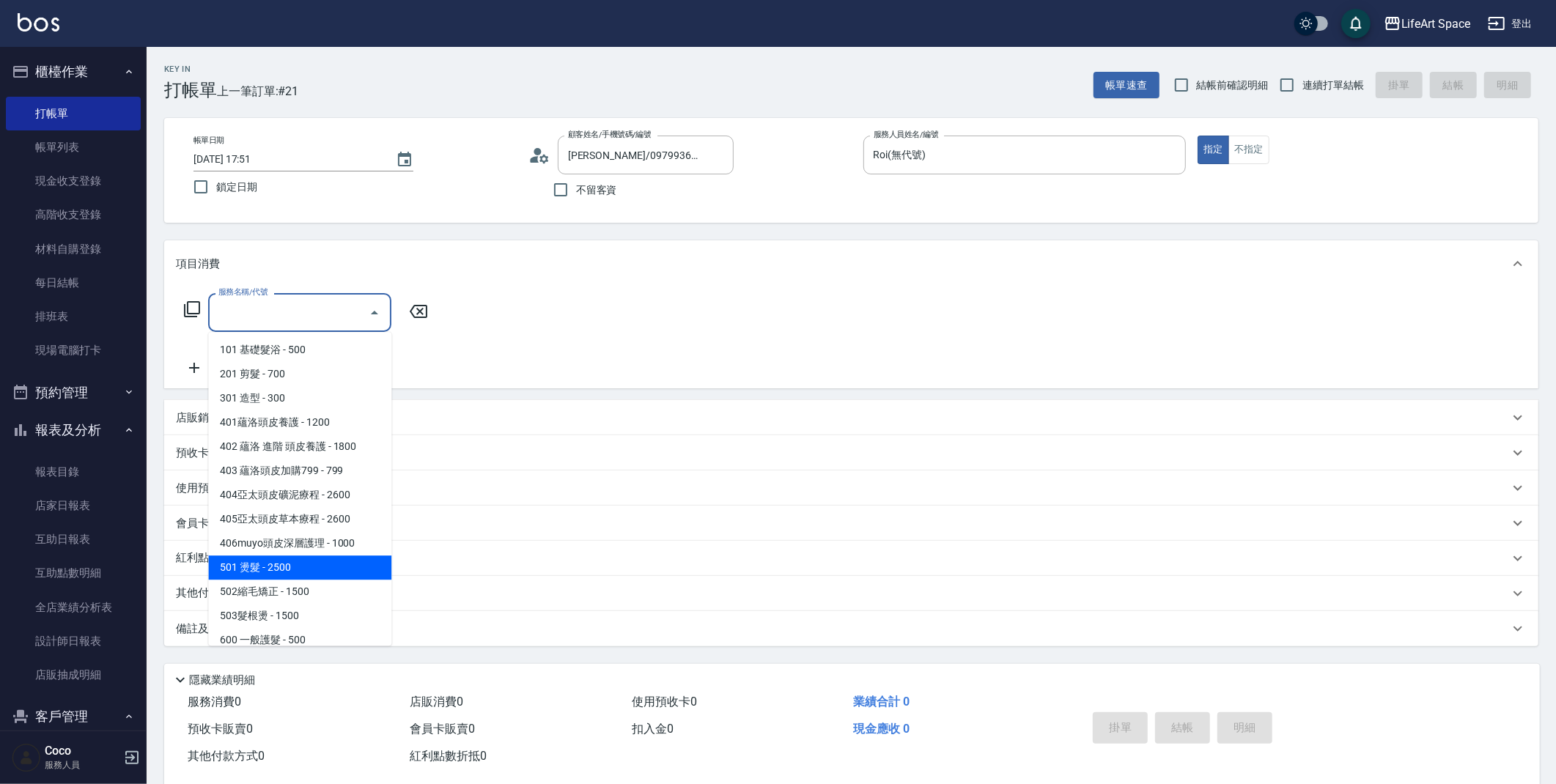
click at [307, 563] on span "501 燙髮 - 2500" at bounding box center [299, 567] width 183 height 25
type input "501 燙髮(501)"
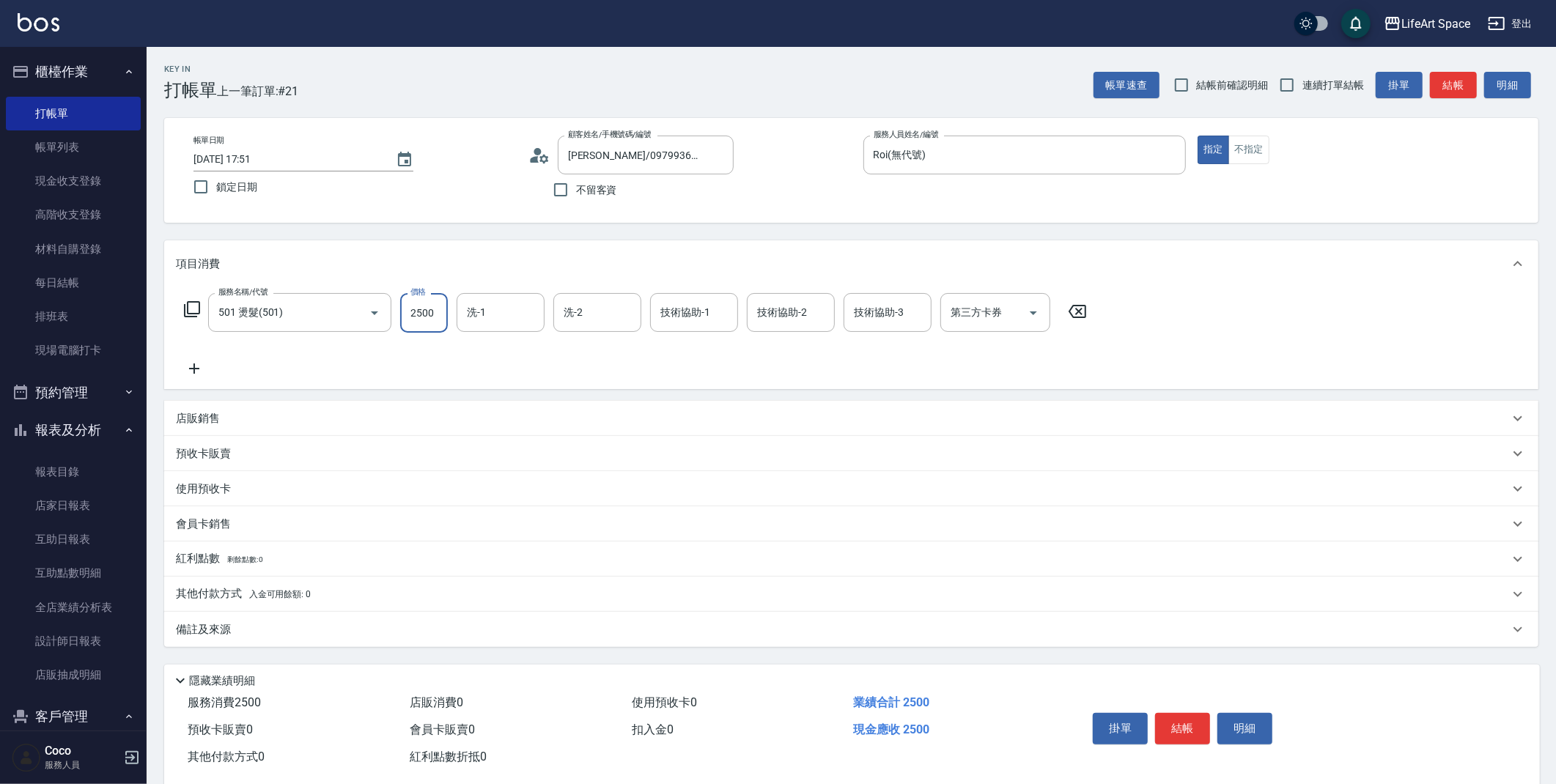
click at [430, 313] on input "2500" at bounding box center [424, 312] width 47 height 39
type input "1800"
click at [192, 368] on icon at bounding box center [193, 368] width 10 height 10
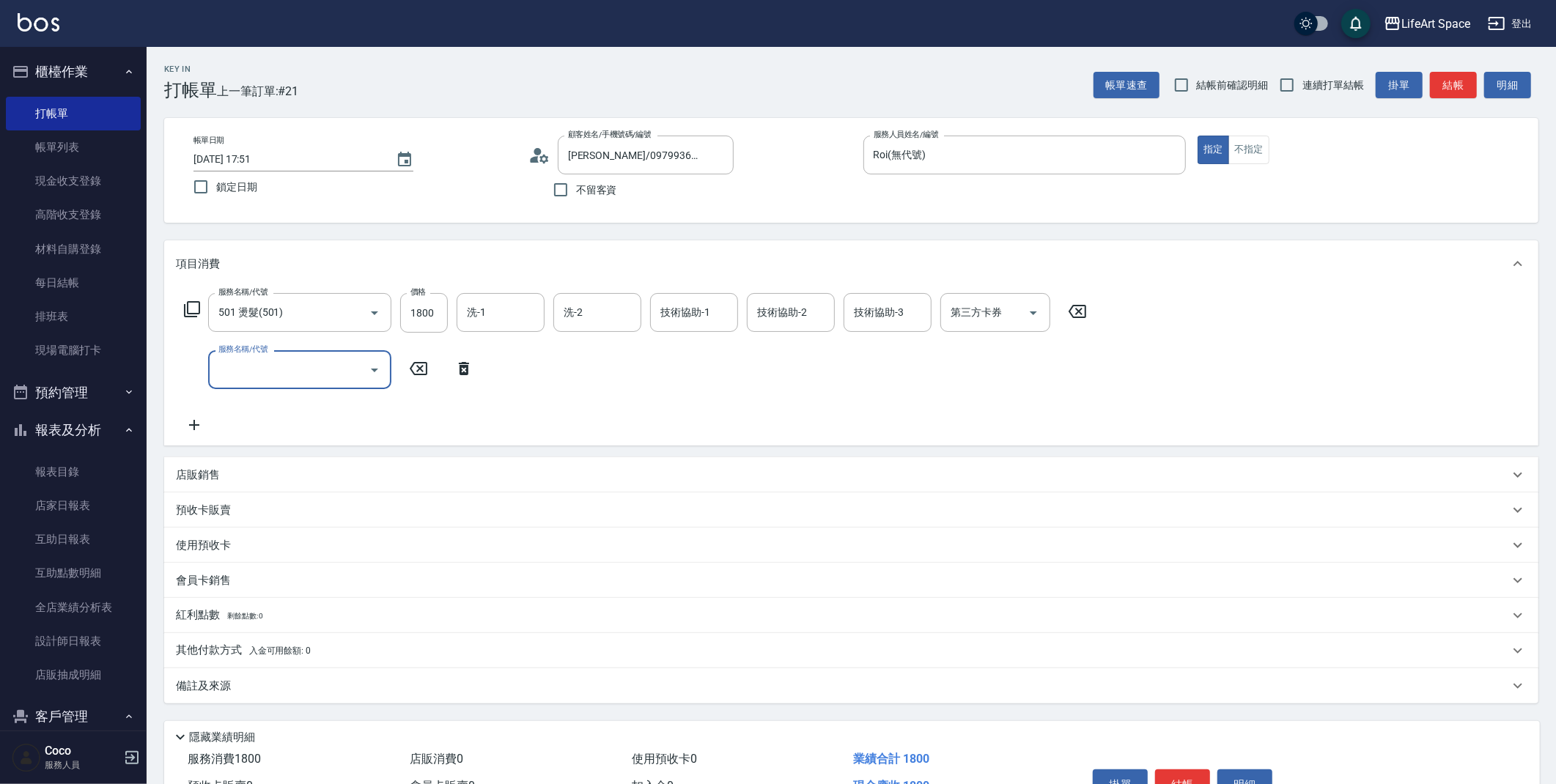
click at [293, 360] on input "服務名稱/代號" at bounding box center [288, 369] width 148 height 26
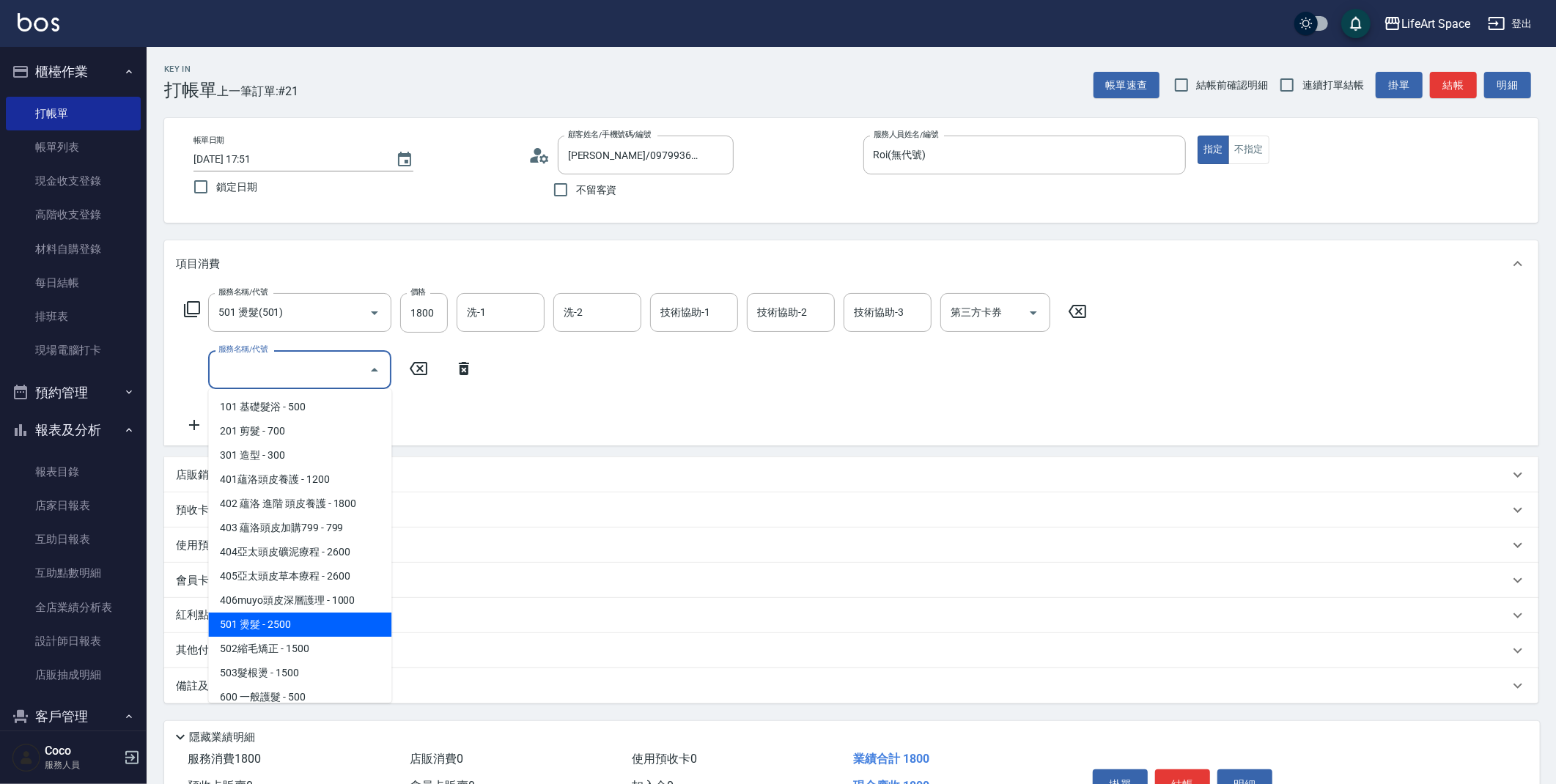
click at [285, 630] on span "501 燙髮 - 2500" at bounding box center [299, 624] width 183 height 25
type input "501 燙髮(501)"
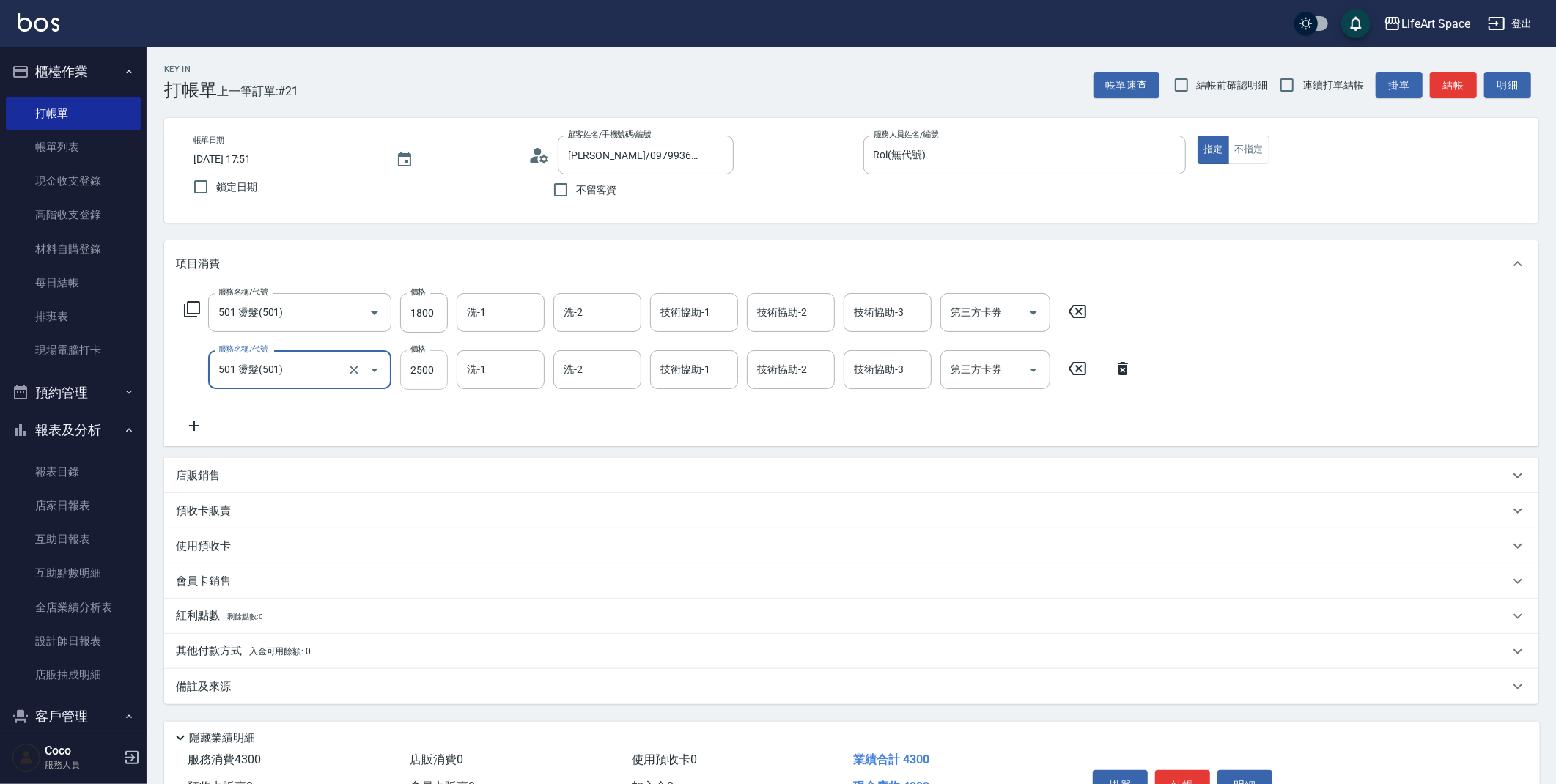
click at [434, 371] on input "2500" at bounding box center [424, 369] width 47 height 39
type input "800"
click at [303, 686] on div "備註及來源" at bounding box center [843, 686] width 1333 height 15
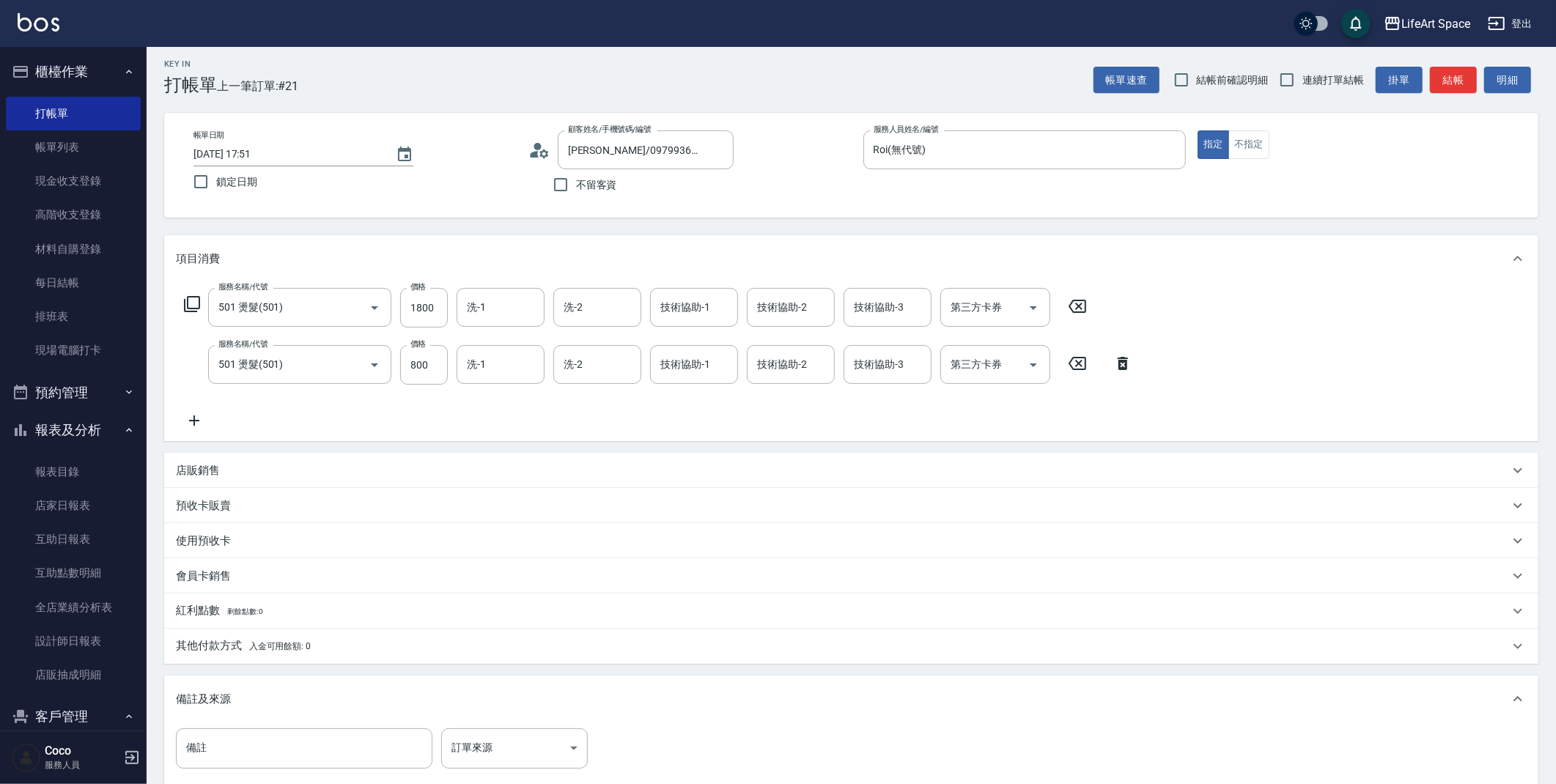
scroll to position [5, 0]
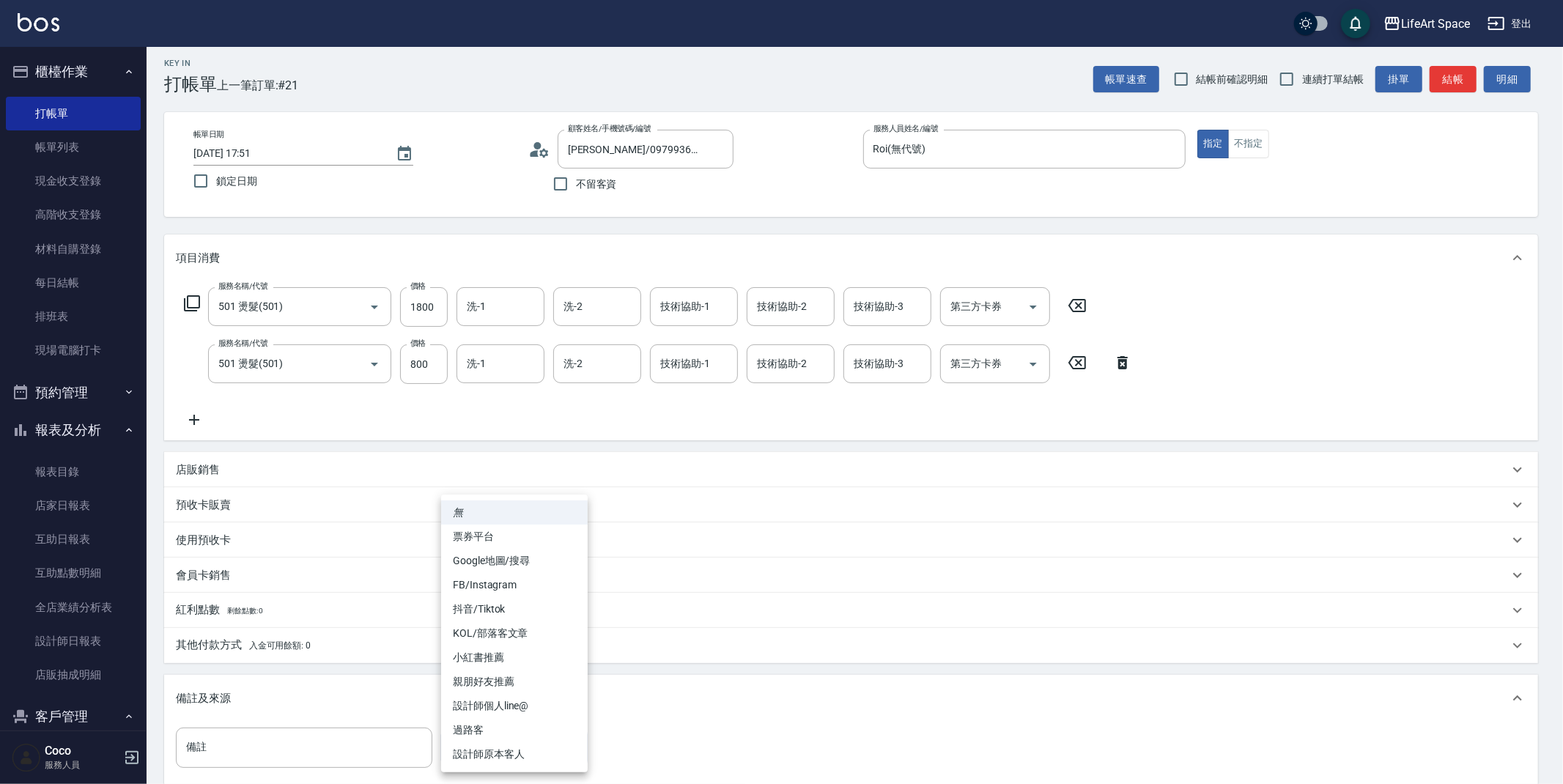
click at [521, 740] on body "LifeArt Space 登出 櫃檯作業 打帳單 帳單列表 現金收支登錄 高階收支登錄 材料自購登錄 每日結帳 排班表 現場電腦打卡 預約管理 預約管理 單…" at bounding box center [782, 475] width 1563 height 962
click at [519, 586] on li "FB/Instagram" at bounding box center [514, 584] width 147 height 25
type input "FB/Instagram"
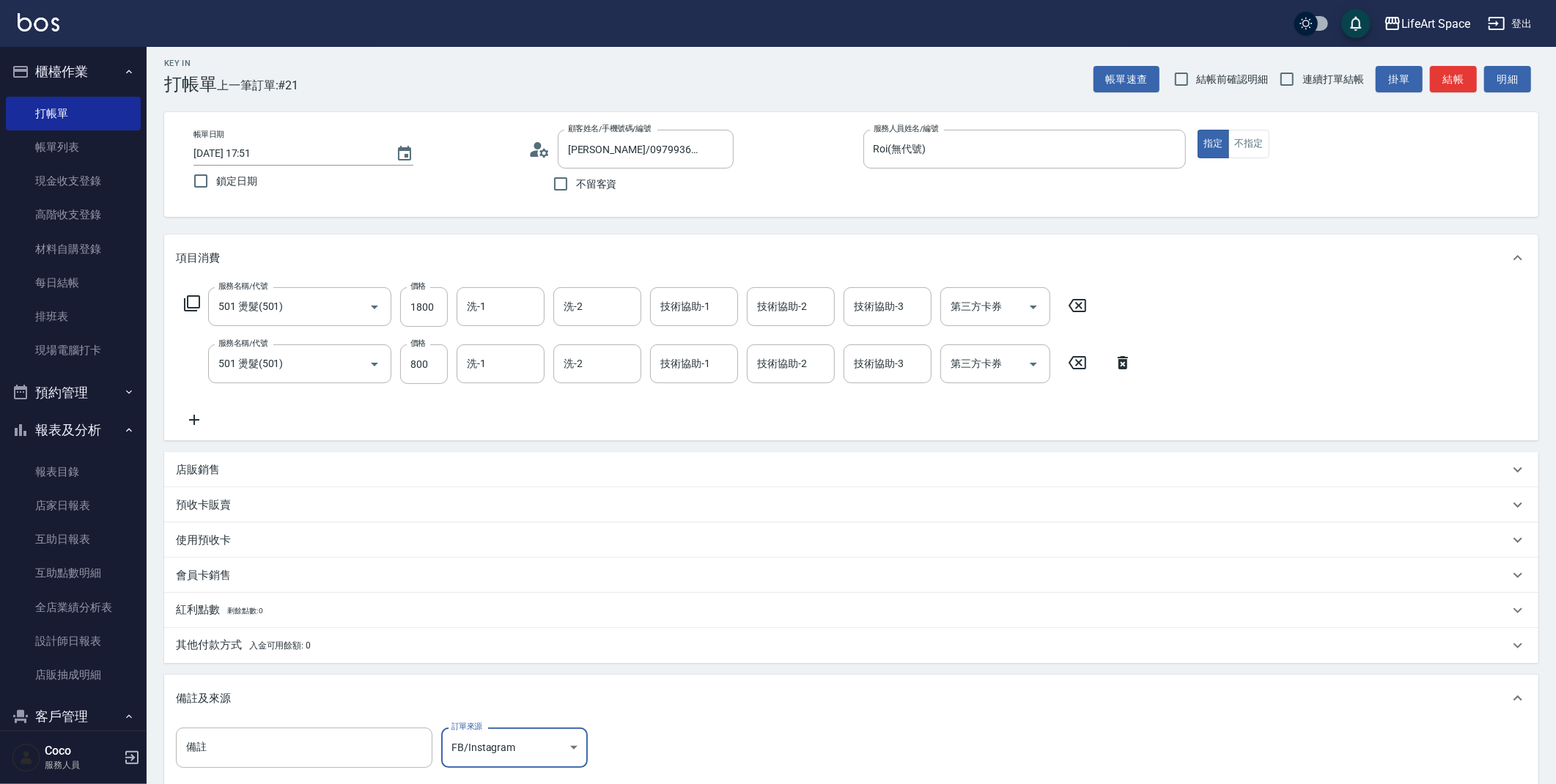
click at [226, 578] on p "會員卡銷售" at bounding box center [203, 575] width 55 height 15
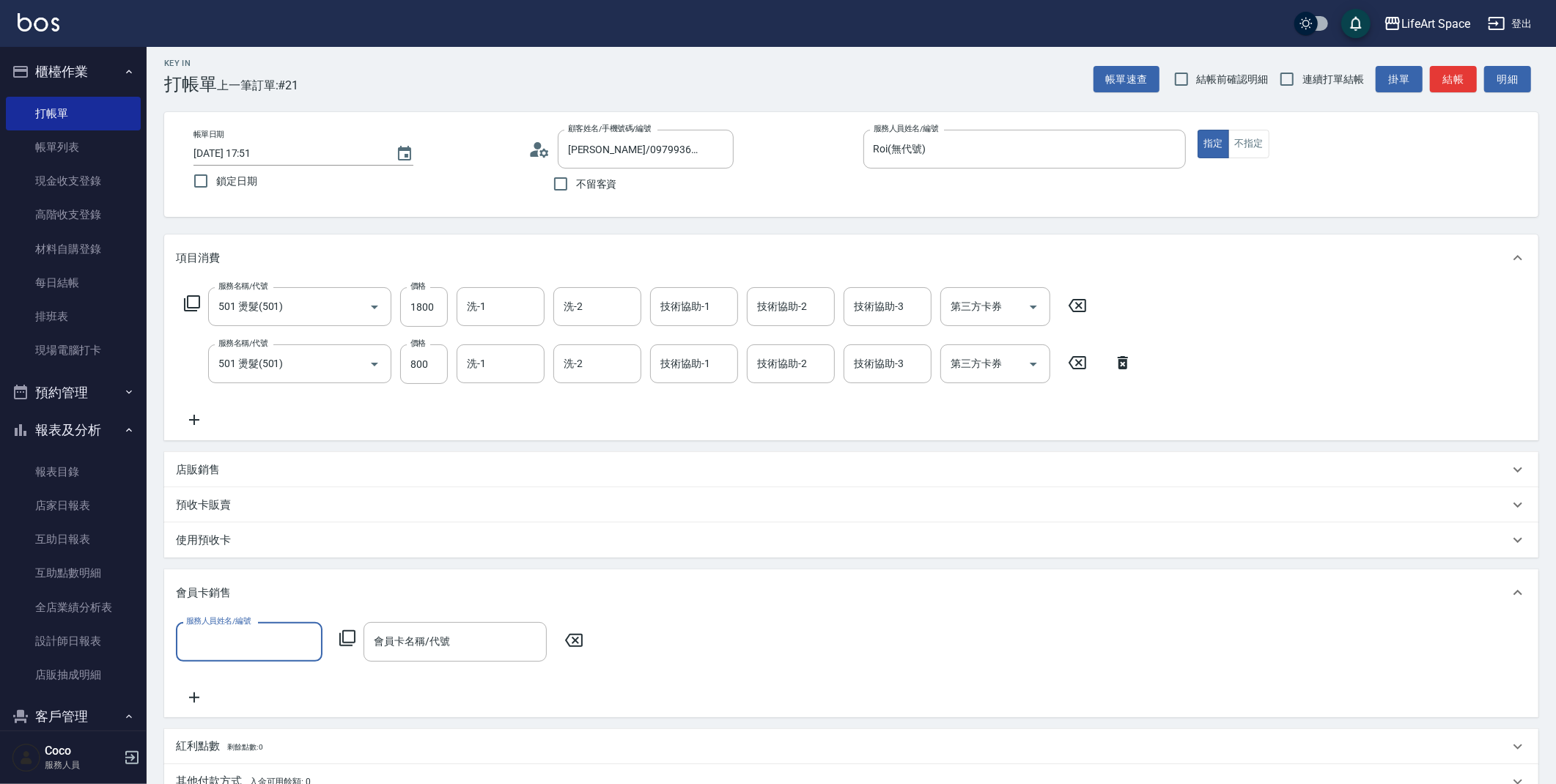
scroll to position [0, 0]
click at [299, 642] on input "服務人員姓名/編號" at bounding box center [249, 641] width 133 height 26
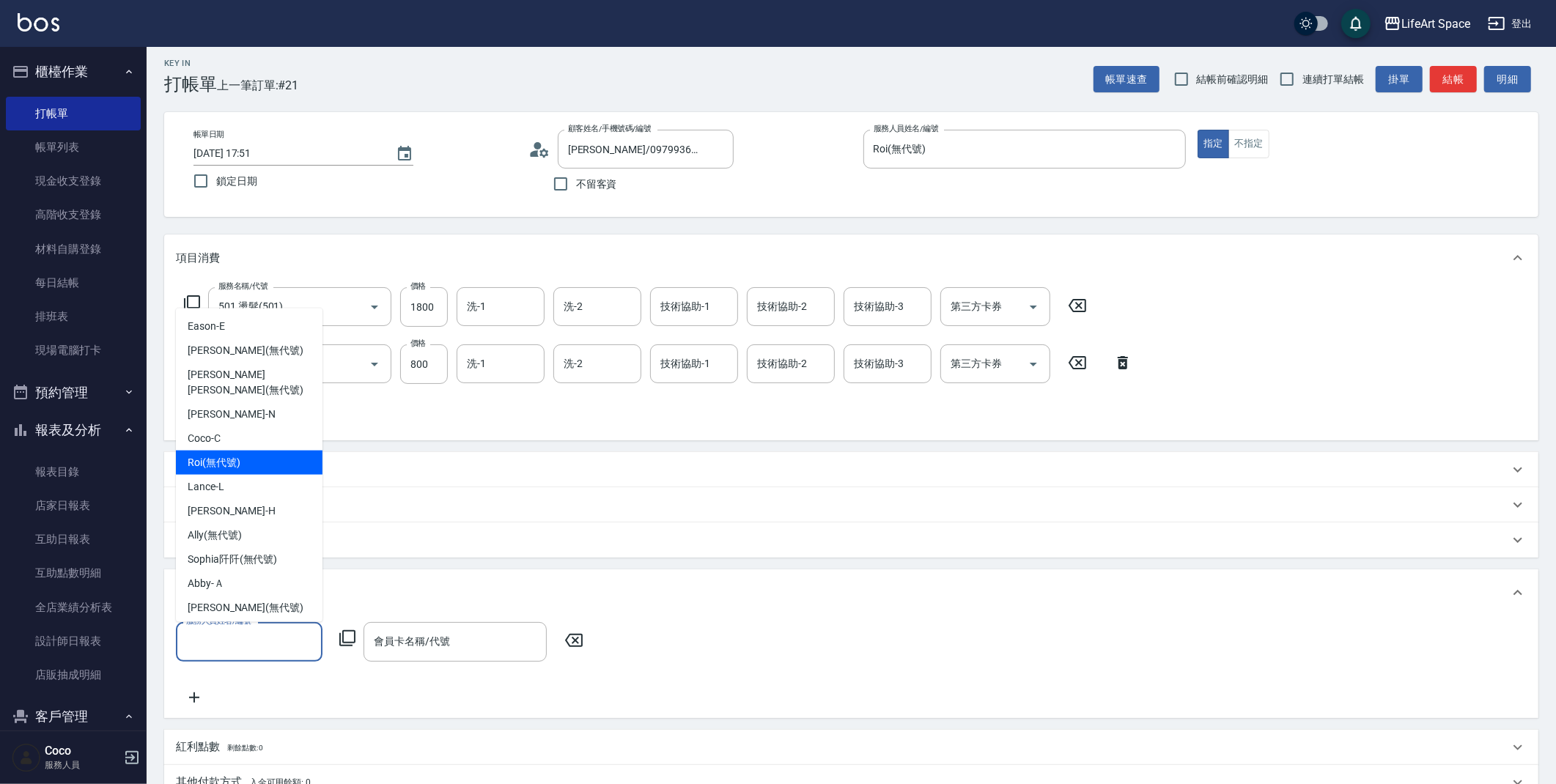
click at [257, 450] on div "Roi (無代號)" at bounding box center [249, 462] width 147 height 25
type input "Roi(無代號)"
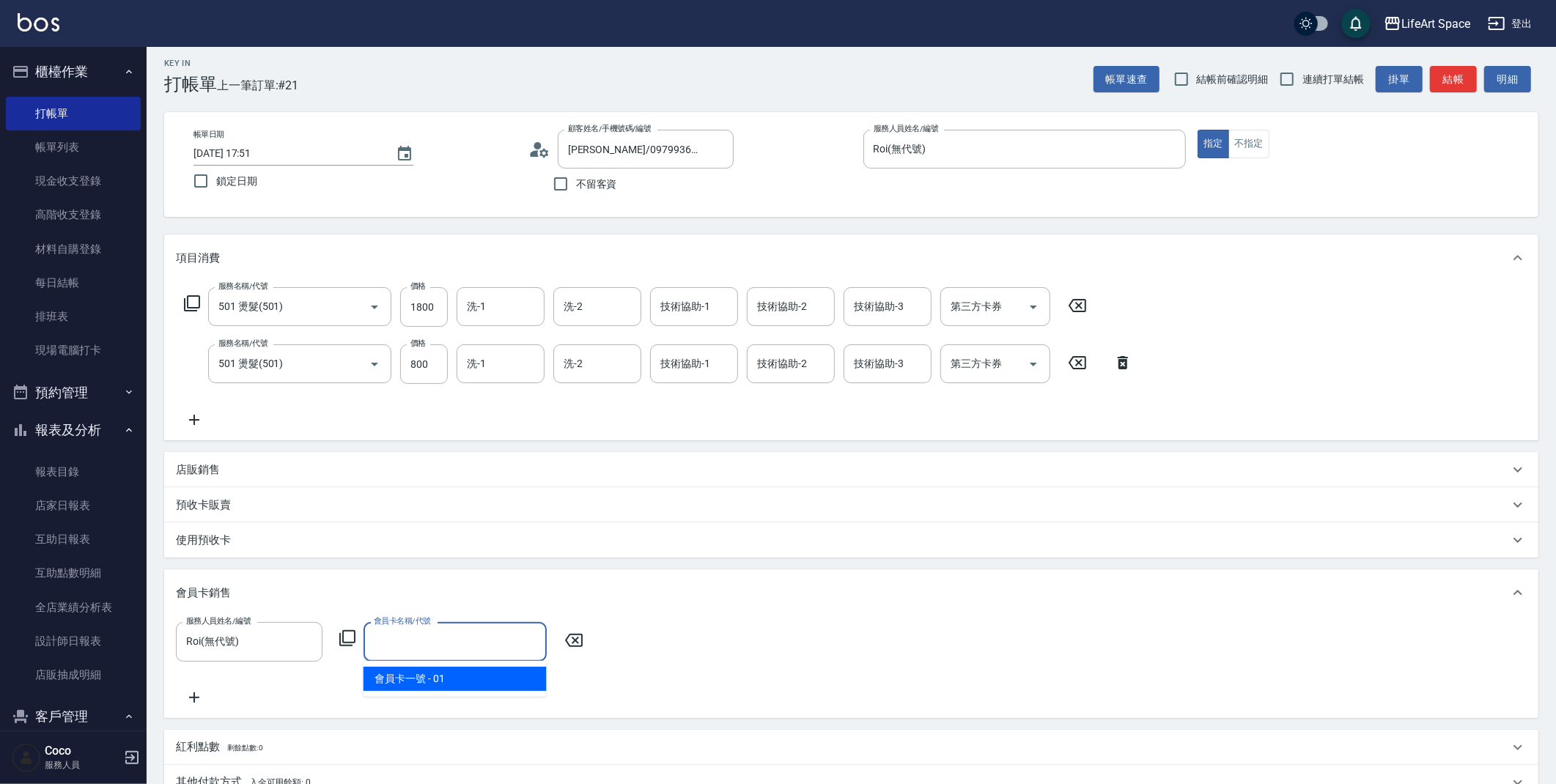
click at [400, 645] on input "會員卡名稱/代號" at bounding box center [455, 641] width 170 height 26
click at [416, 673] on span "會員卡一號 - 01" at bounding box center [455, 678] width 183 height 25
type input "會員卡一號-0天"
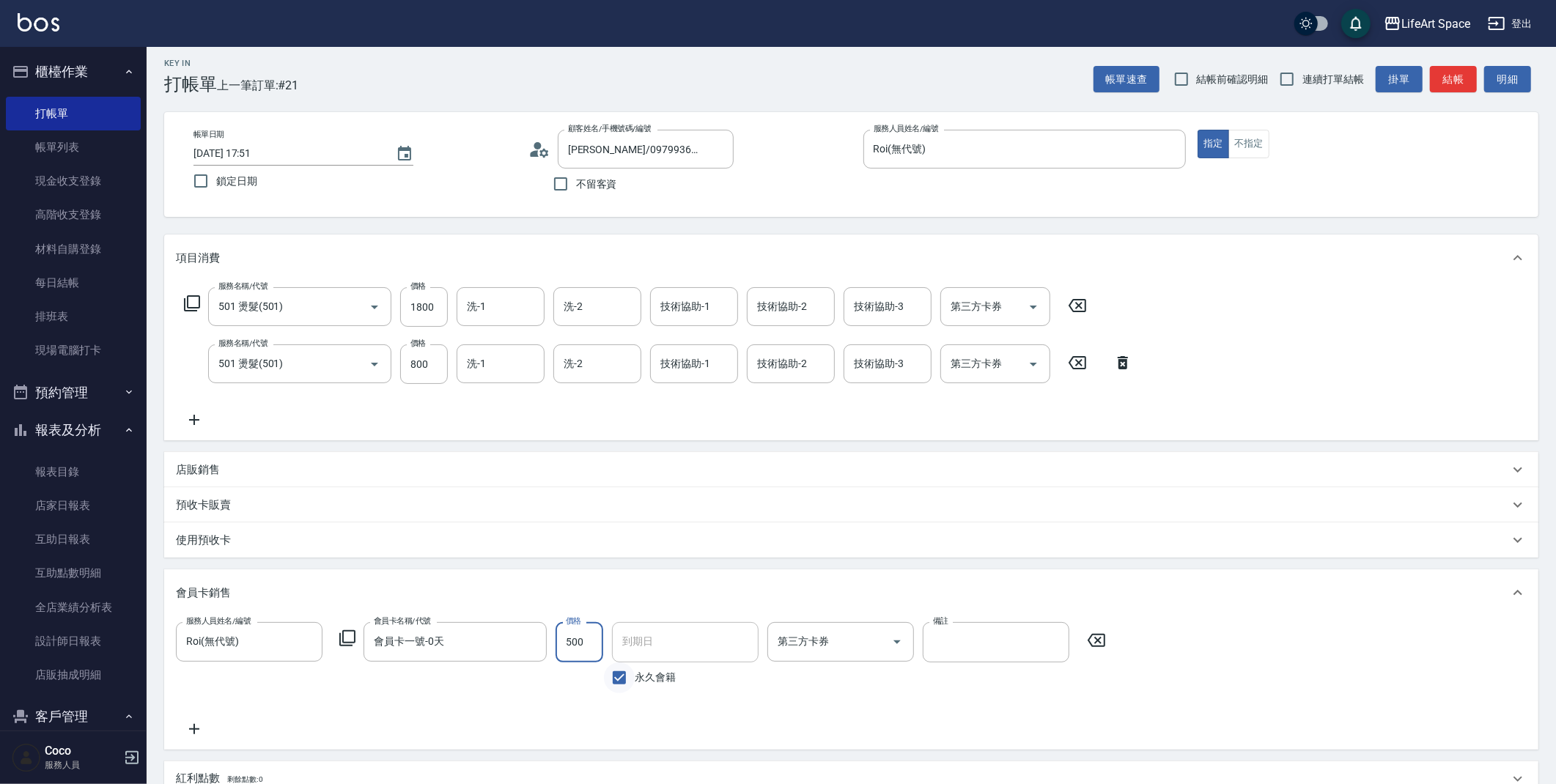
type input "500"
click at [618, 682] on input "永久會籍" at bounding box center [619, 677] width 31 height 31
checkbox input "false"
click at [694, 642] on input "[DATE]" at bounding box center [679, 641] width 136 height 39
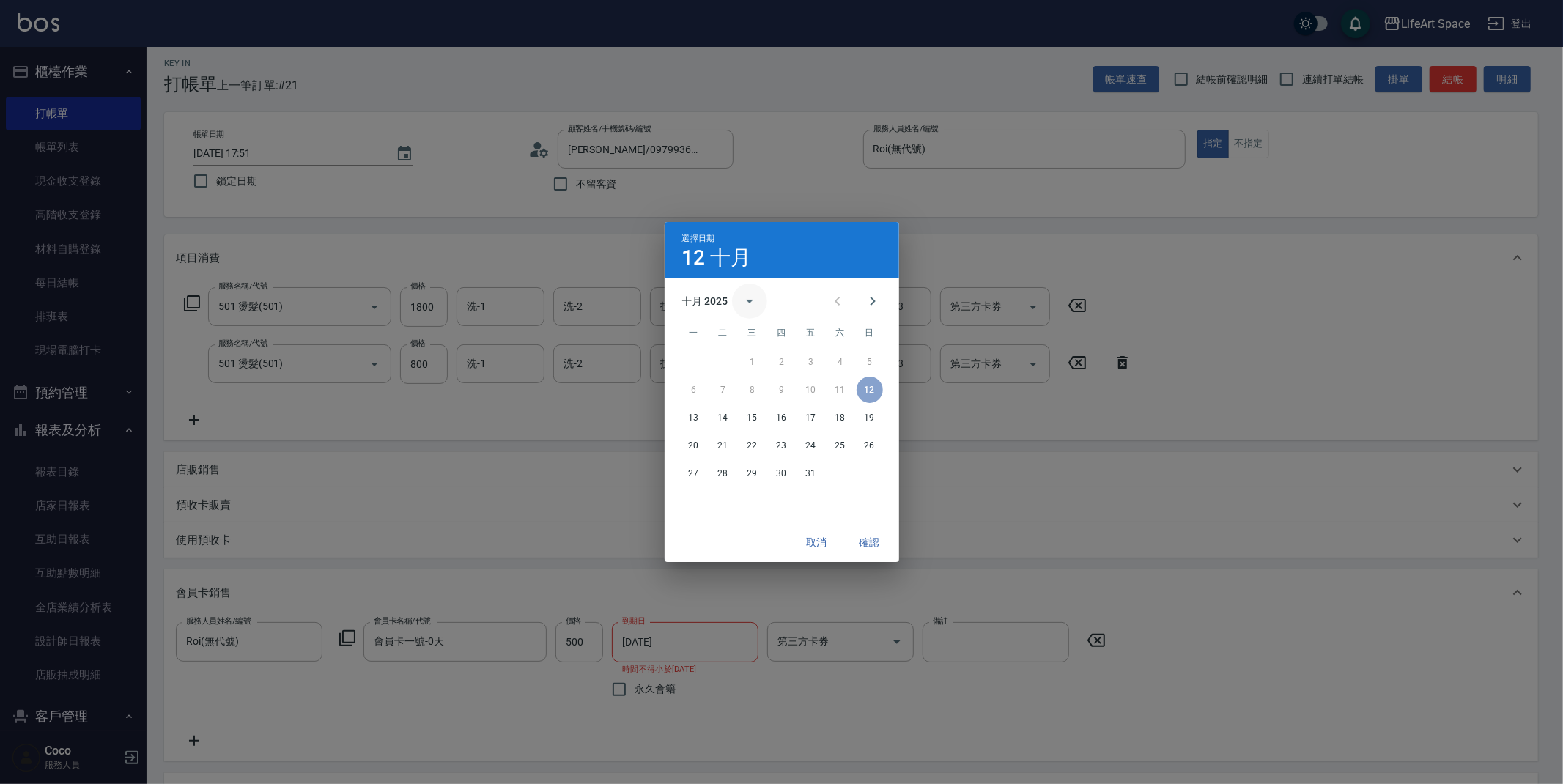
click at [741, 300] on icon "calendar view is open, switch to year view" at bounding box center [749, 301] width 17 height 17
click at [776, 329] on button "2026" at bounding box center [782, 335] width 53 height 26
type input "[DATE]"
click at [874, 541] on button "確認" at bounding box center [869, 542] width 47 height 27
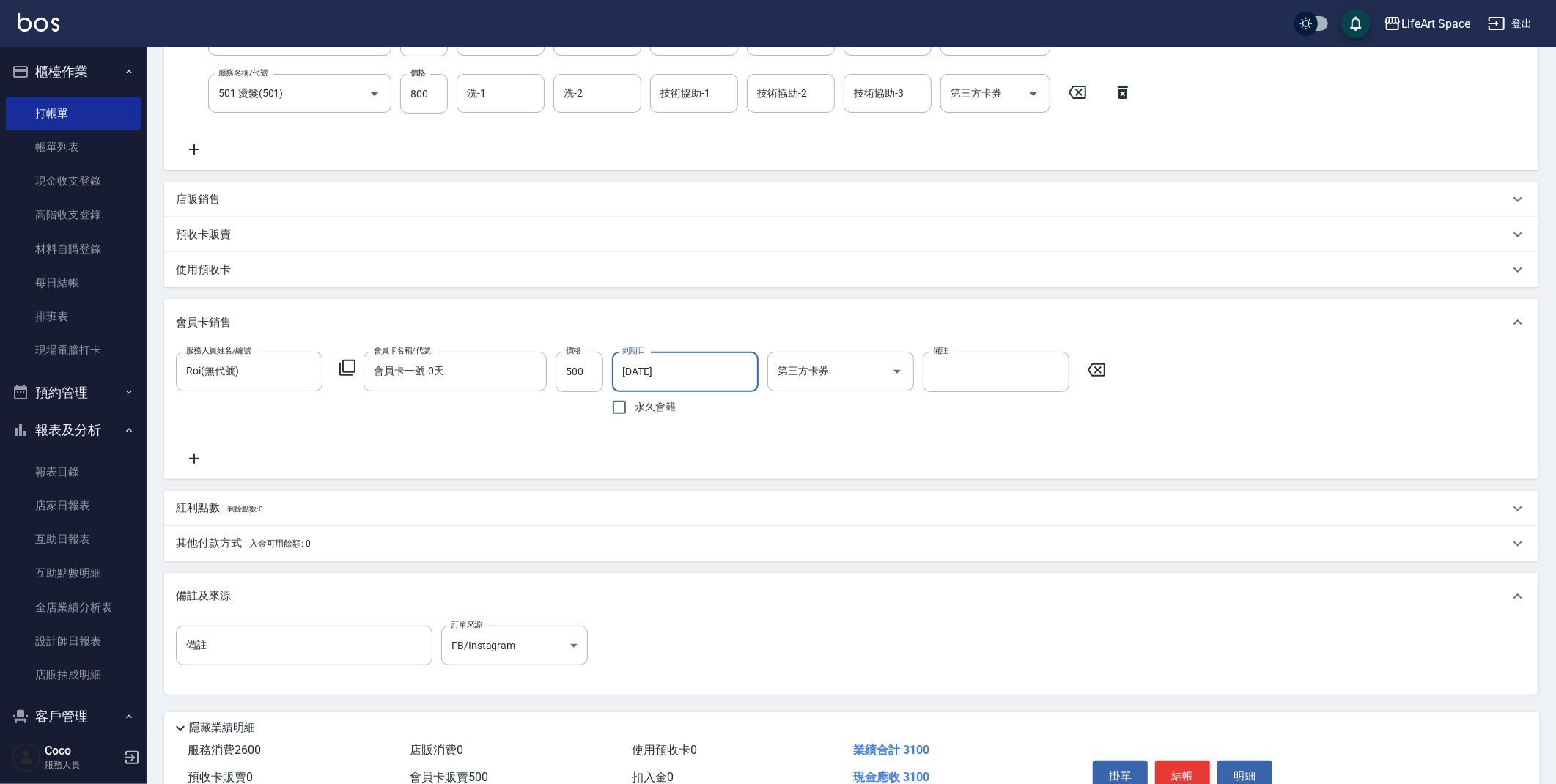
scroll to position [206, 0]
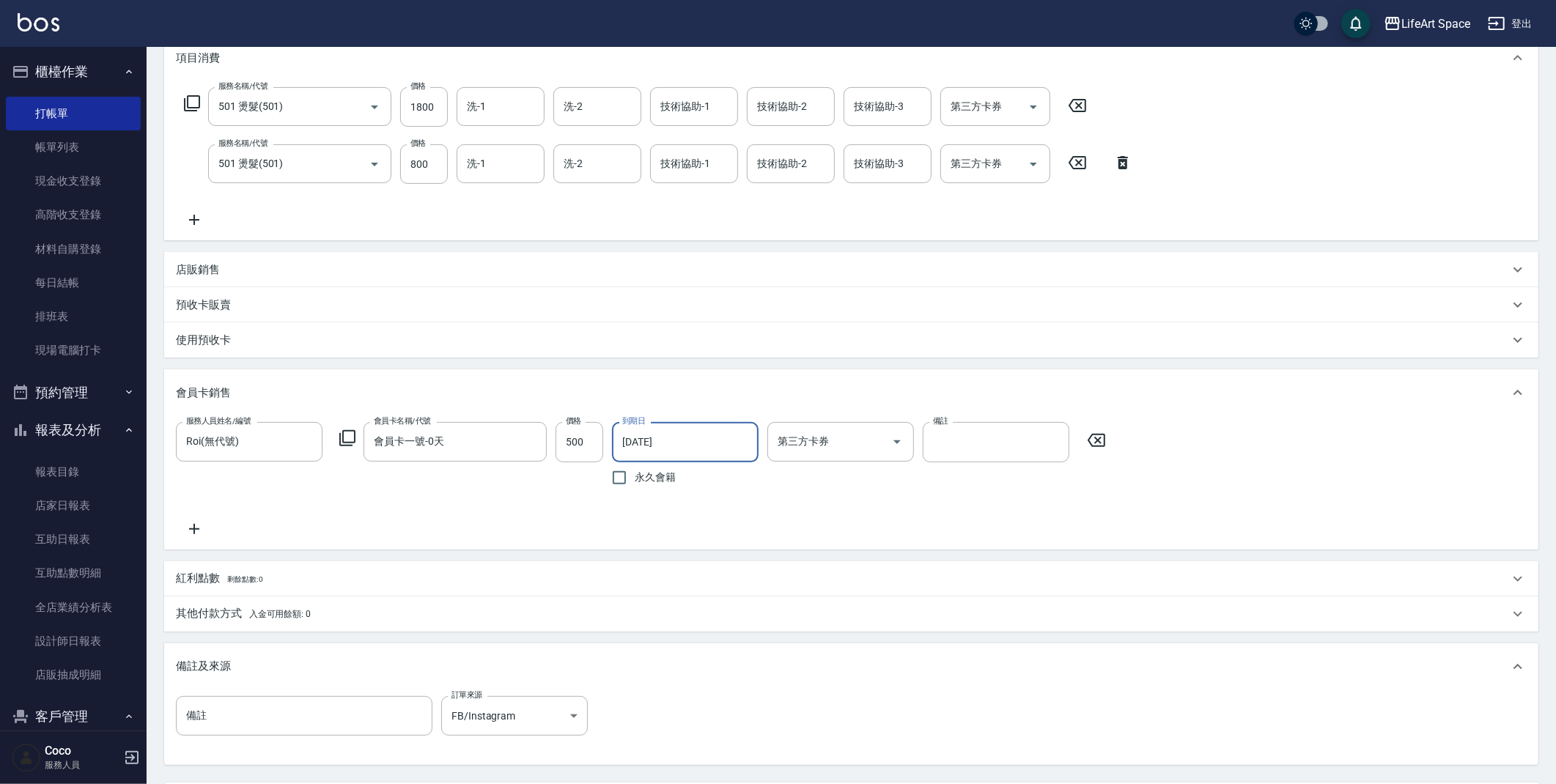
click at [358, 615] on div "其他付款方式 入金可用餘額: 0" at bounding box center [843, 614] width 1333 height 16
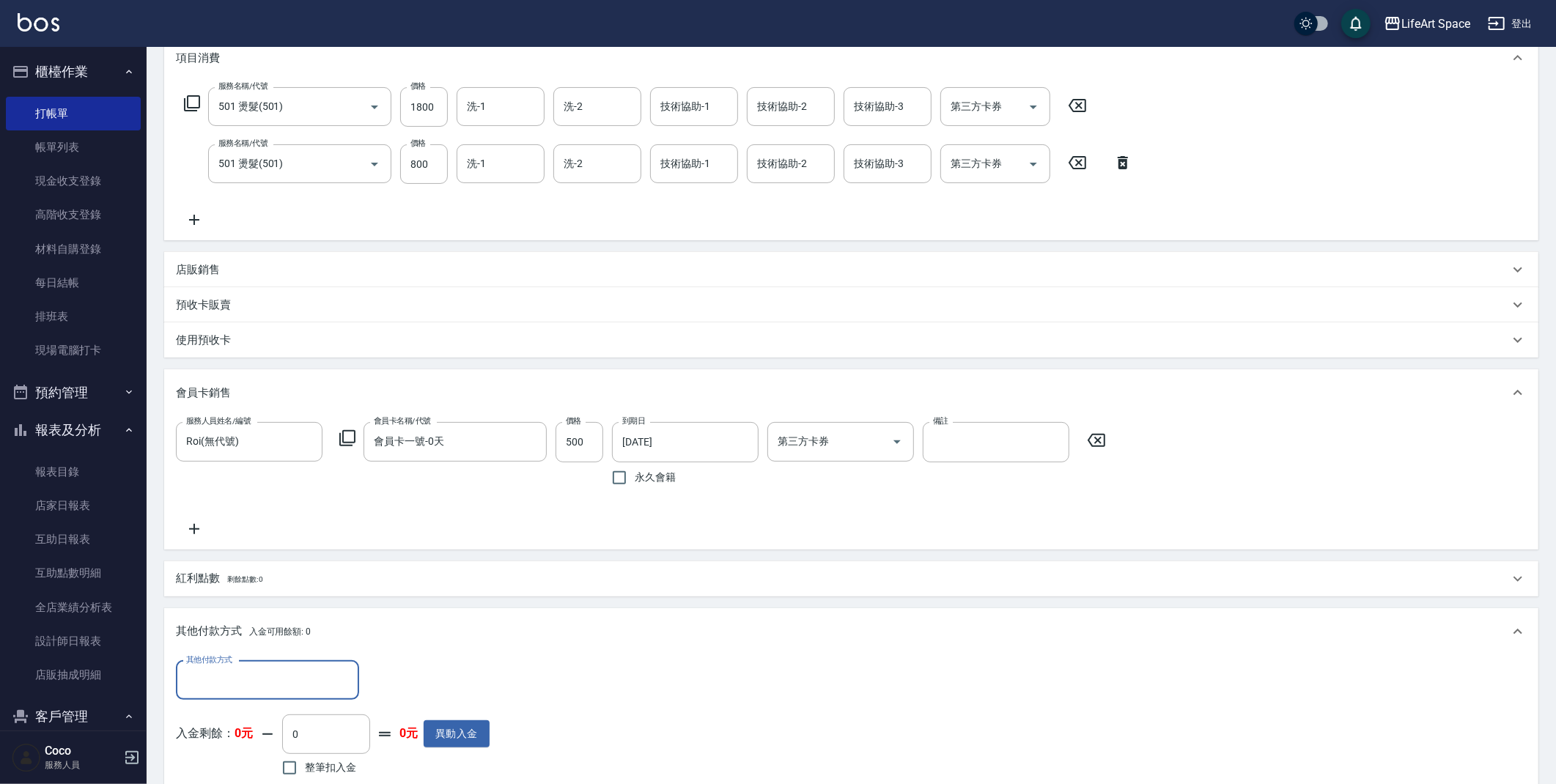
scroll to position [1, 0]
click at [299, 674] on input "其他付款方式" at bounding box center [267, 680] width 170 height 26
click at [265, 575] on span "轉帳" at bounding box center [267, 569] width 183 height 25
type input "轉帳"
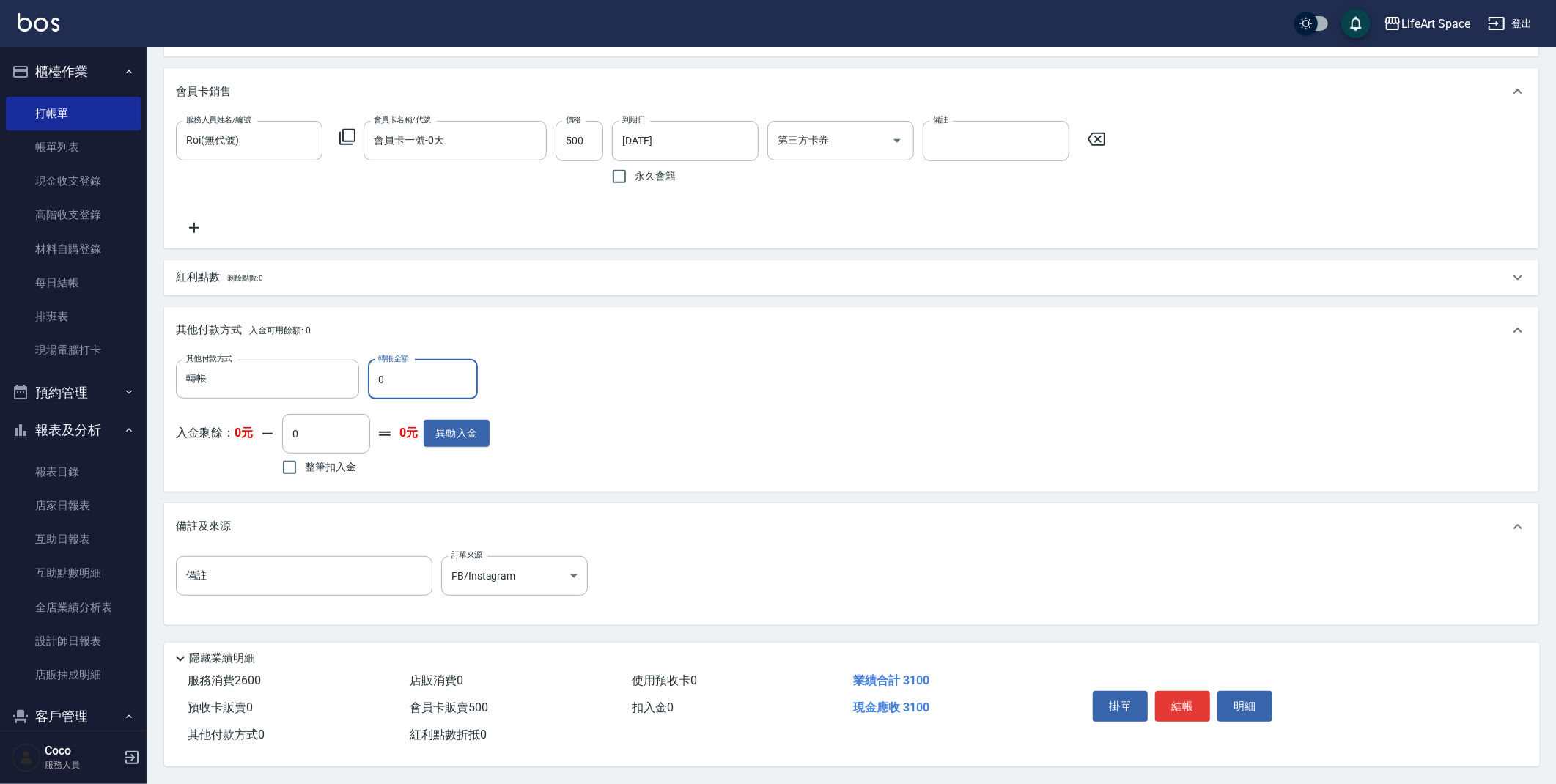
scroll to position [511, 0]
click at [637, 323] on div "其他付款方式 入金可用餘額: 0" at bounding box center [843, 331] width 1333 height 16
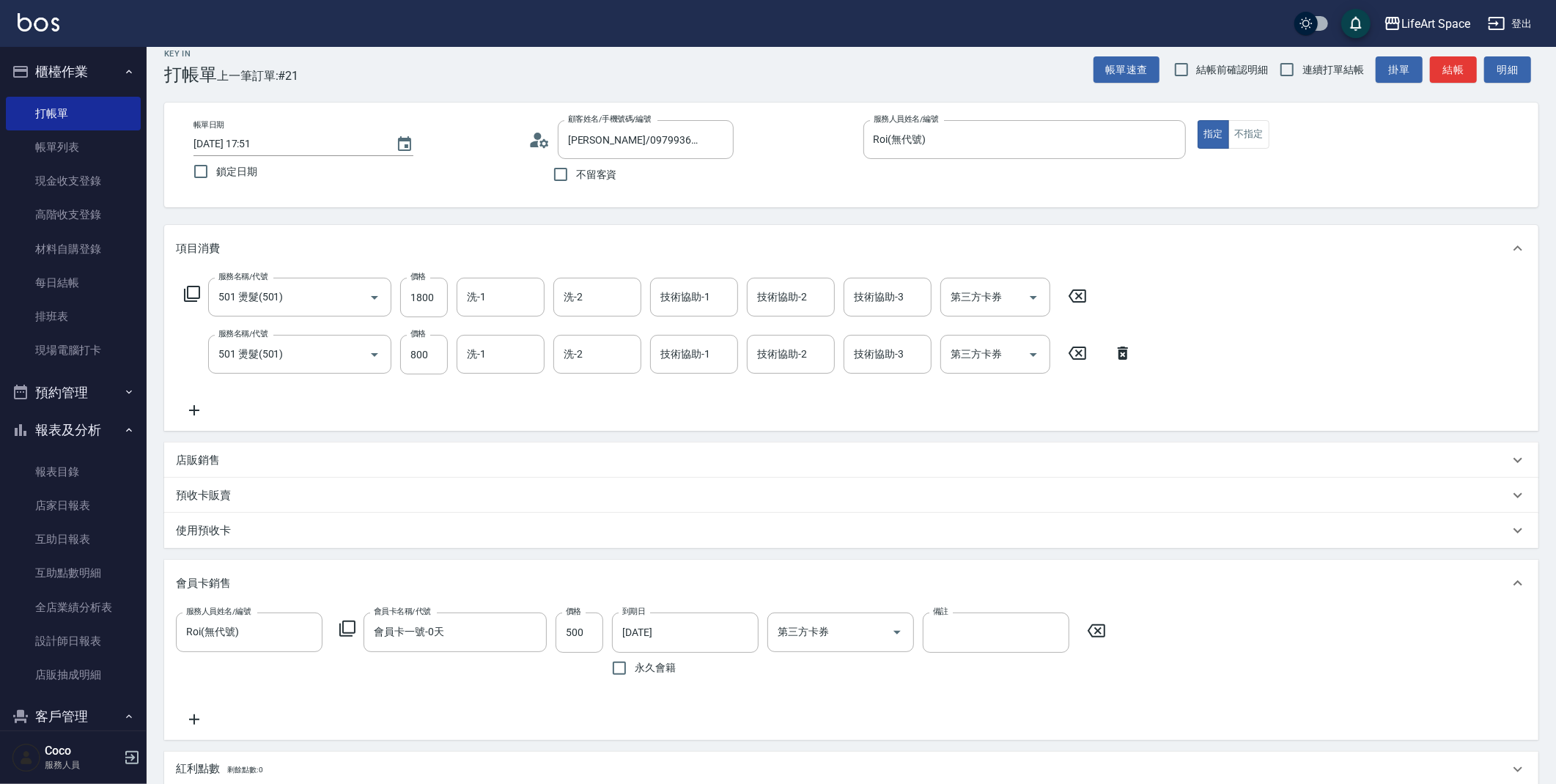
scroll to position [0, 0]
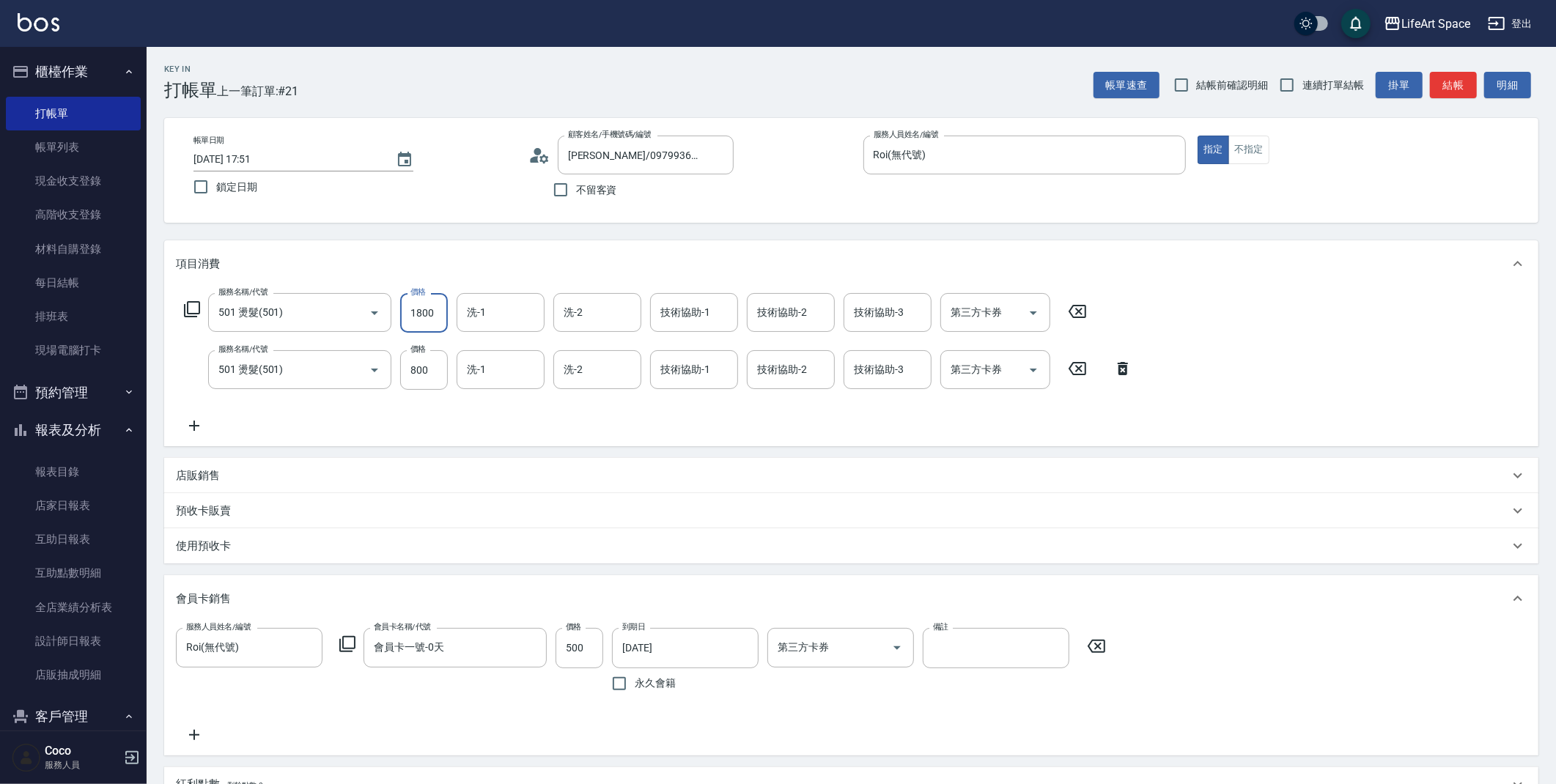
click at [433, 317] on input "1800" at bounding box center [424, 312] width 47 height 39
click at [583, 651] on input "500" at bounding box center [579, 647] width 47 height 39
click at [775, 709] on div "服務人員姓名/編號 Roi(無代號) 服務人員姓名/編號 會員卡名稱/代號 會員卡一號-0天 會員卡名稱/代號 價格 500 價格 到期日 [DATE] 到期…" at bounding box center [851, 686] width 1351 height 115
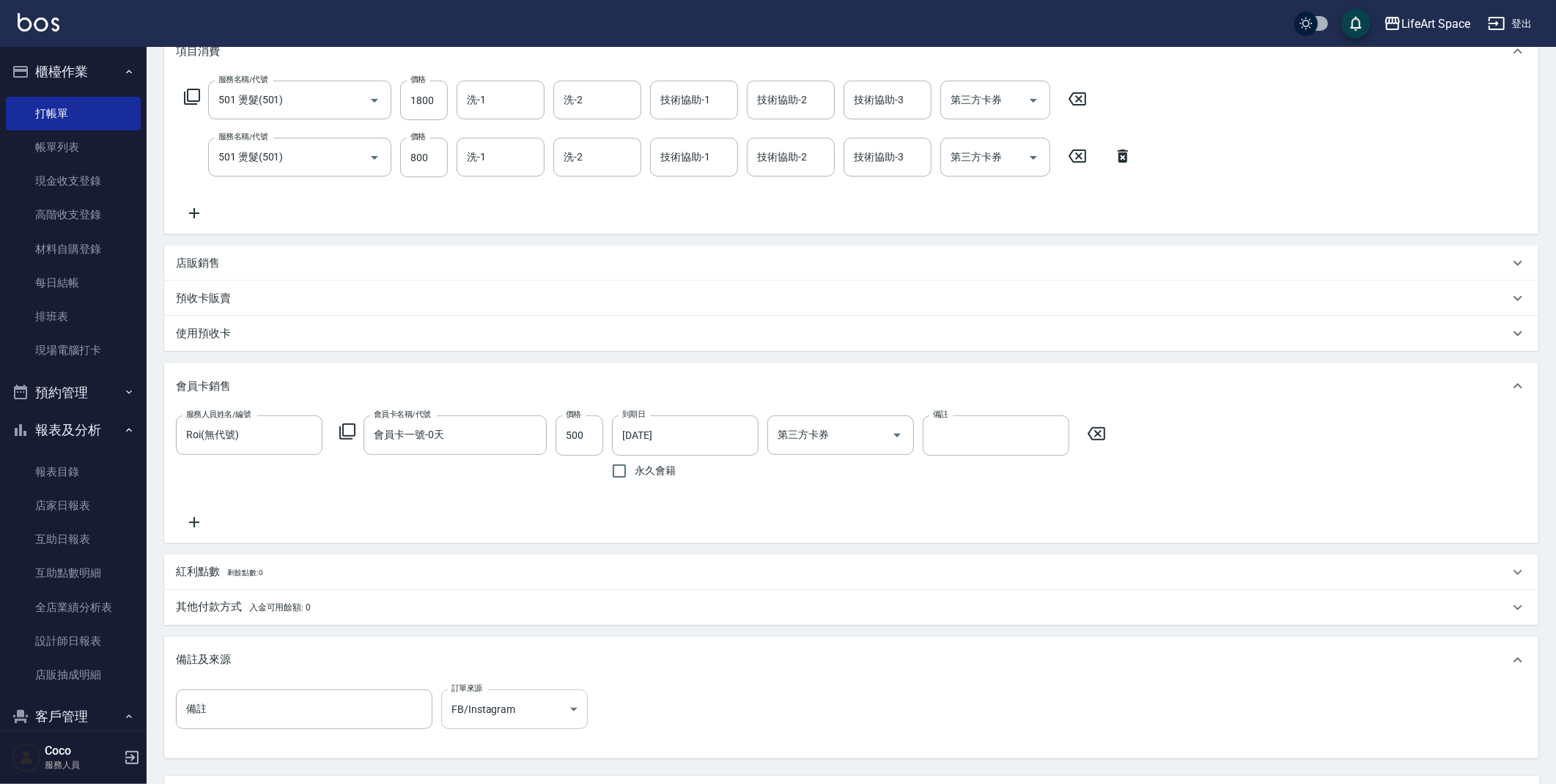
scroll to position [349, 0]
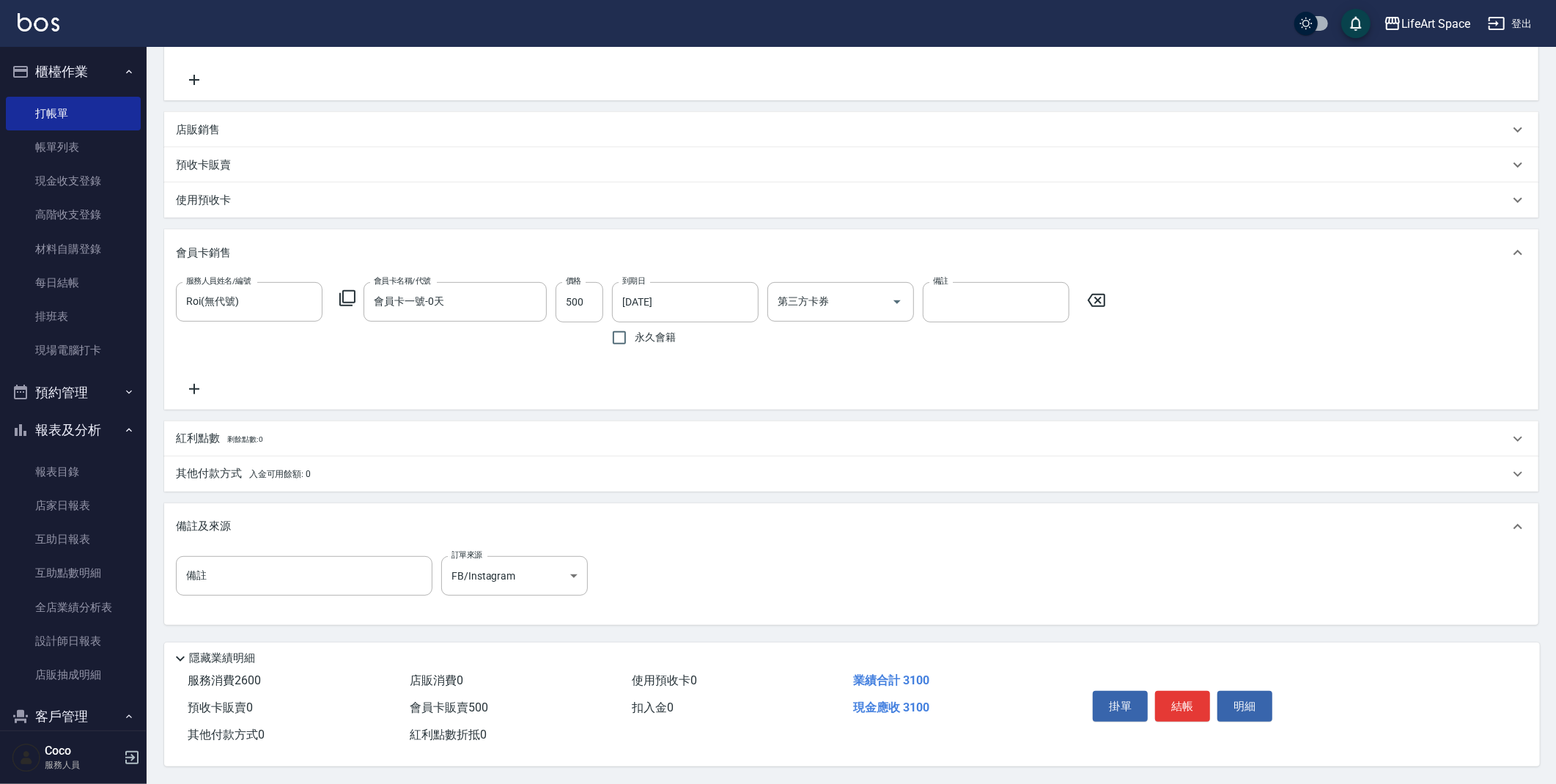
click at [230, 472] on p "其他付款方式 入金可用餘額: 0" at bounding box center [244, 474] width 135 height 16
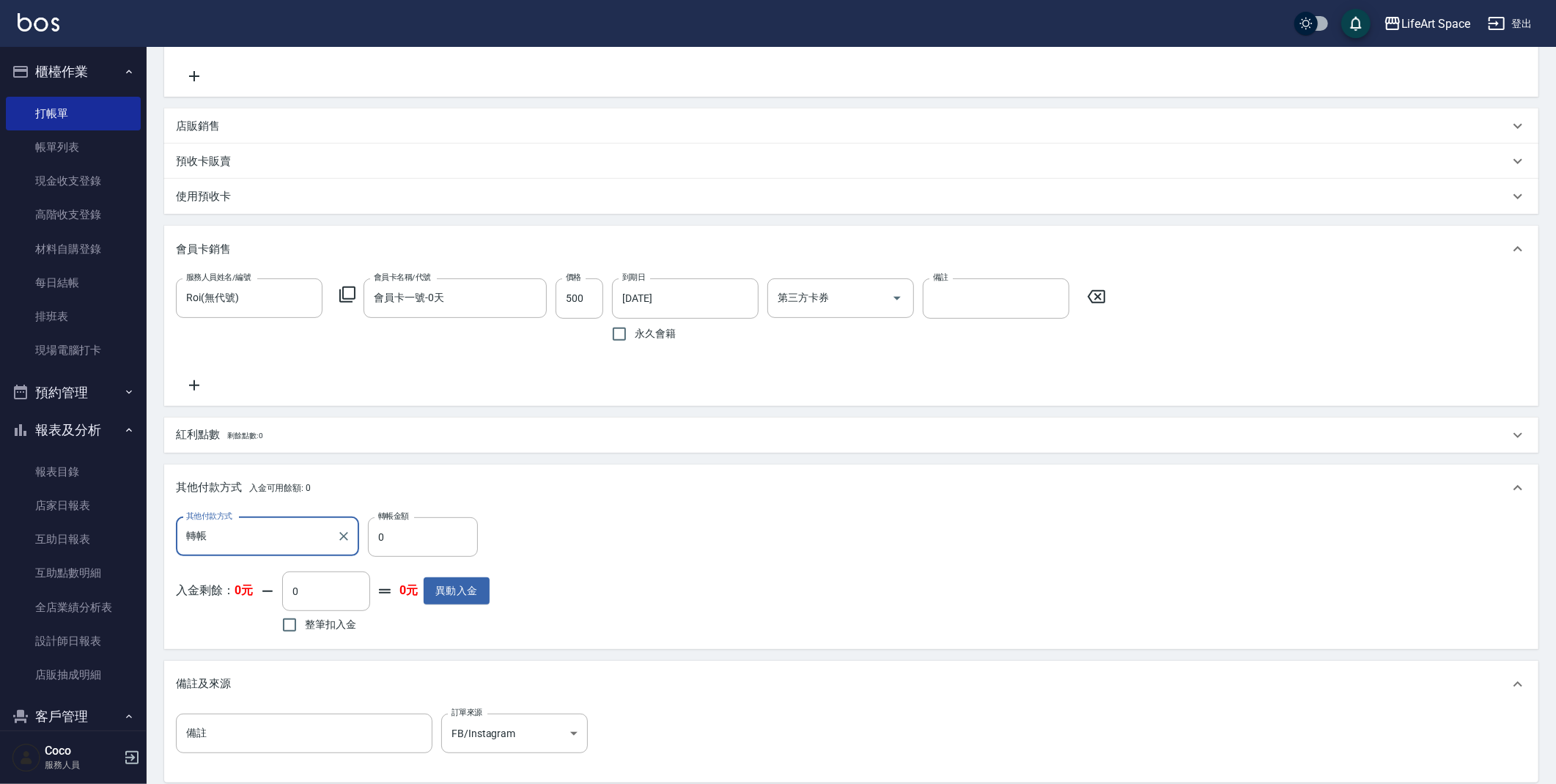
scroll to position [0, 0]
click at [399, 539] on input "0" at bounding box center [422, 536] width 110 height 39
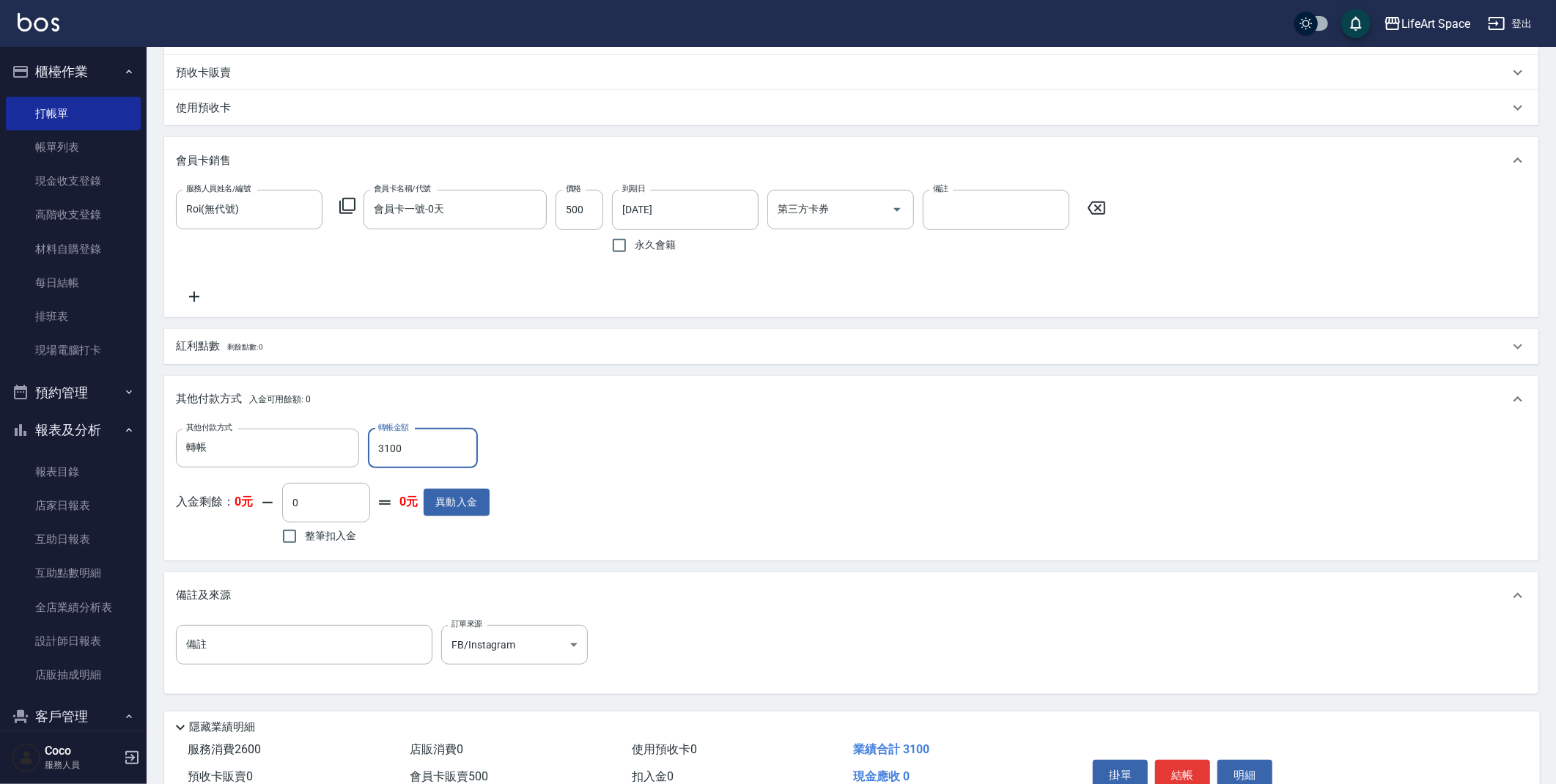
scroll to position [439, 0]
type input "3100"
click at [299, 344] on div "紅利點數 剩餘點數: 0" at bounding box center [843, 346] width 1333 height 16
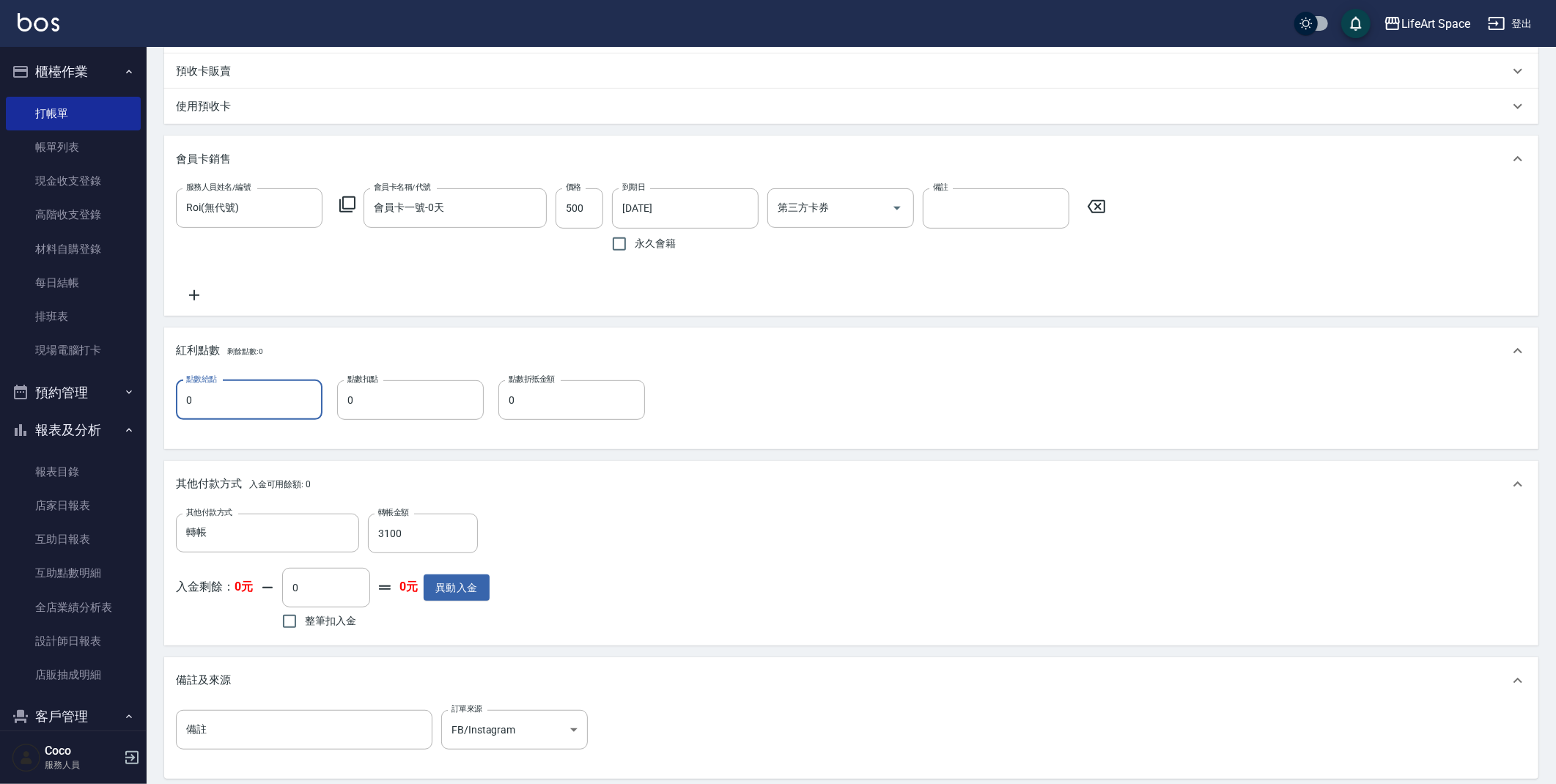
click at [265, 405] on input "0" at bounding box center [249, 399] width 147 height 39
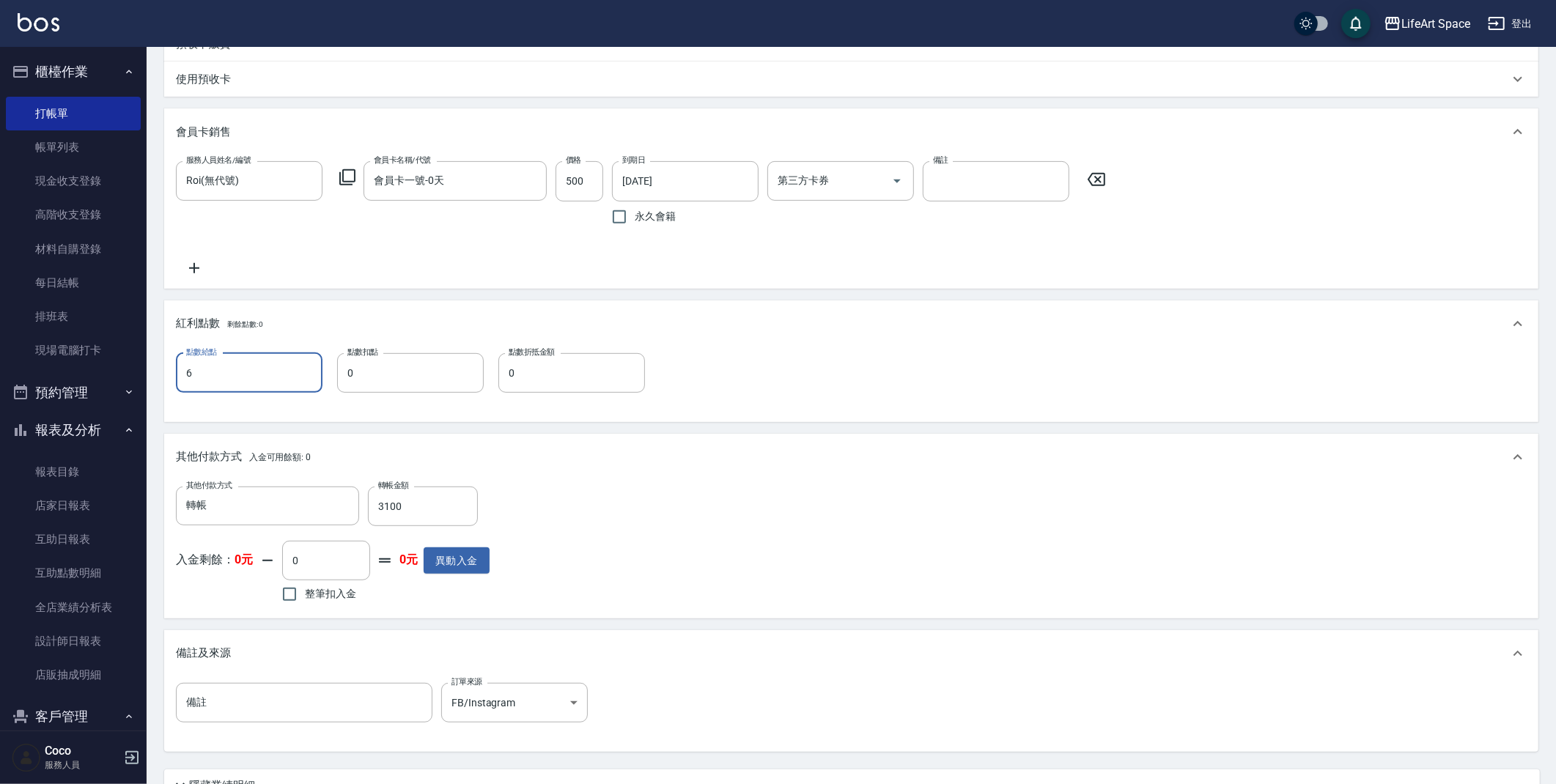
scroll to position [598, 0]
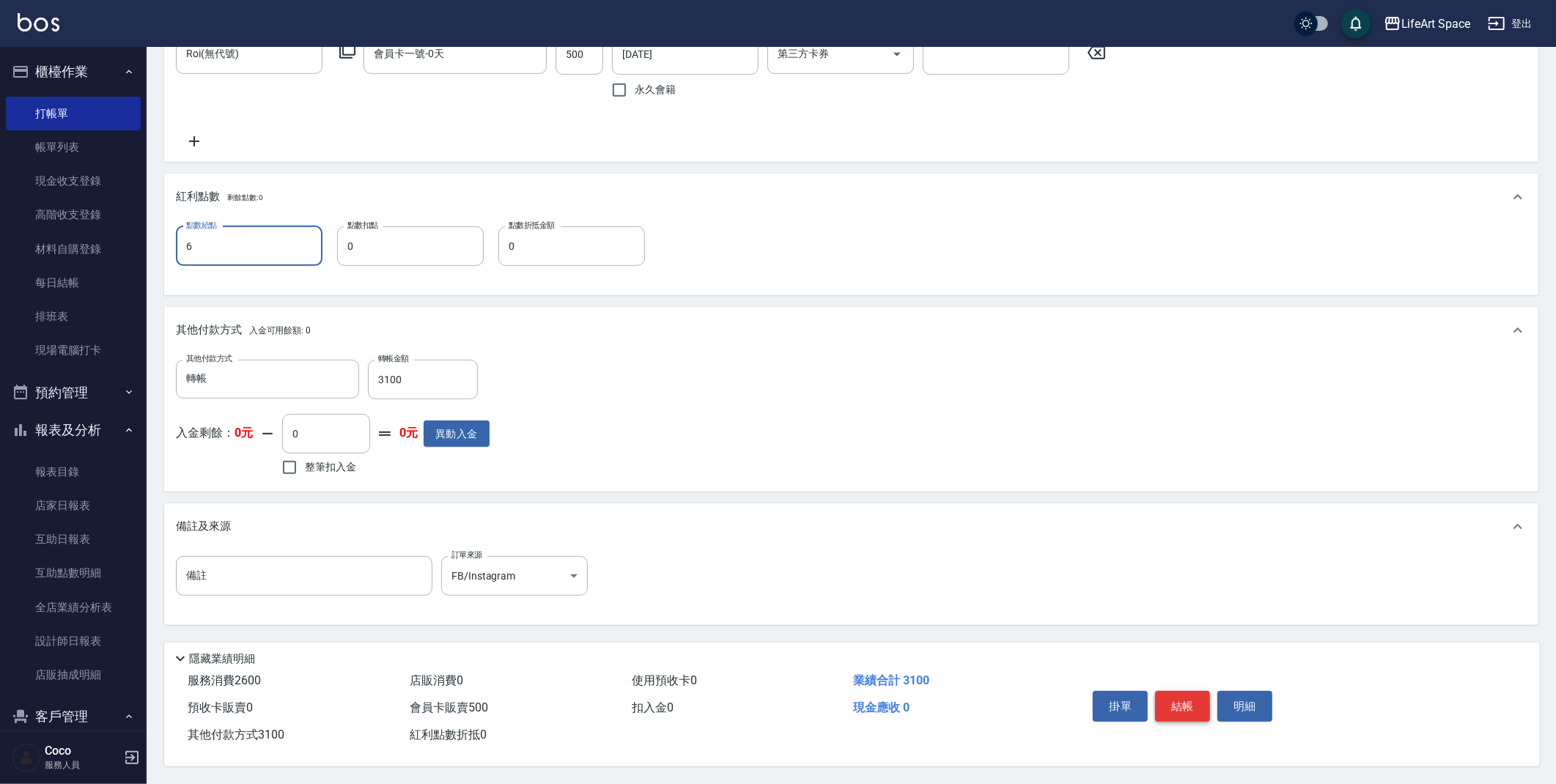
type input "6"
click at [1187, 709] on button "結帳" at bounding box center [1182, 707] width 55 height 31
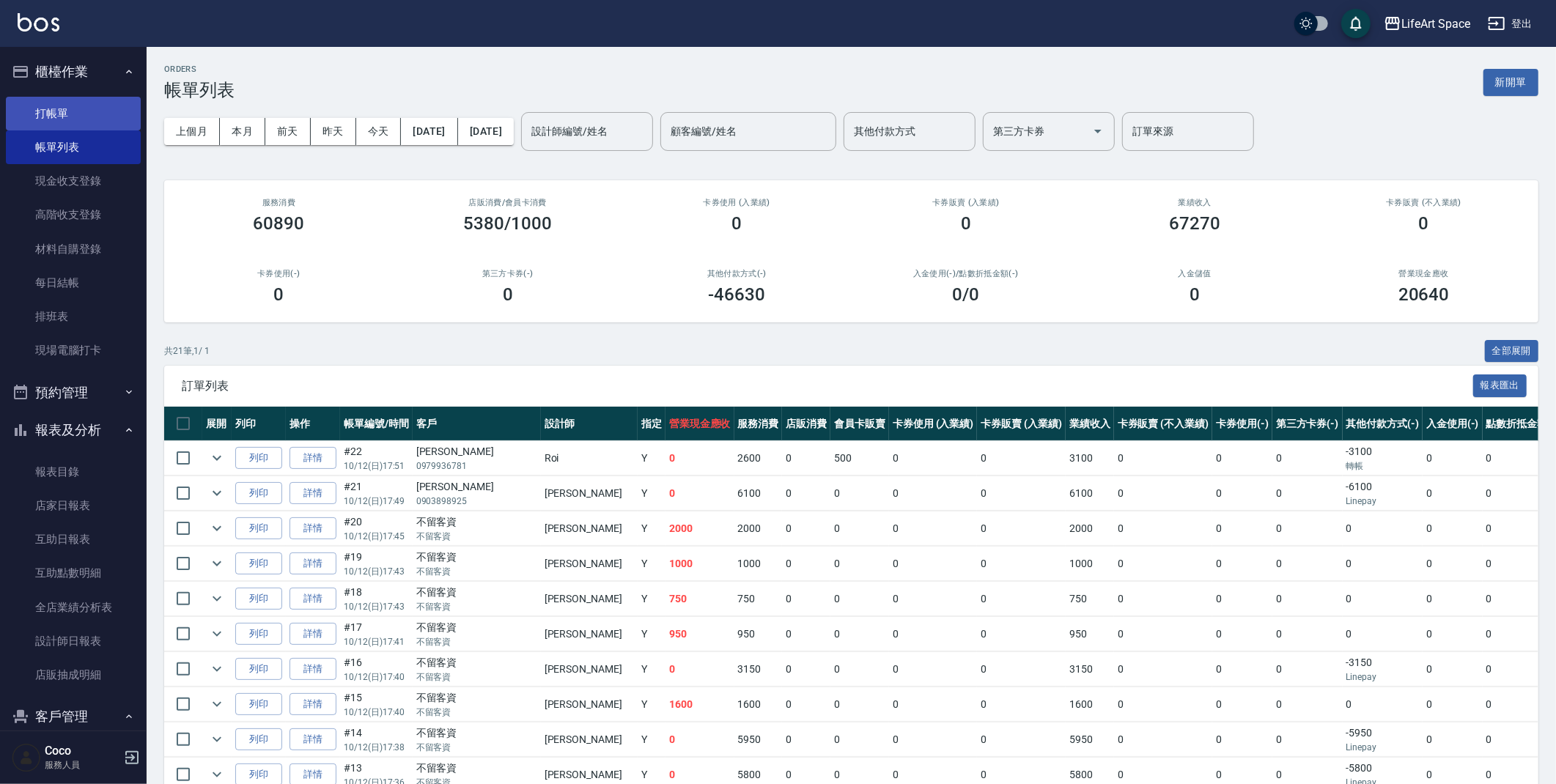
click at [64, 114] on link "打帳單" at bounding box center [73, 113] width 135 height 34
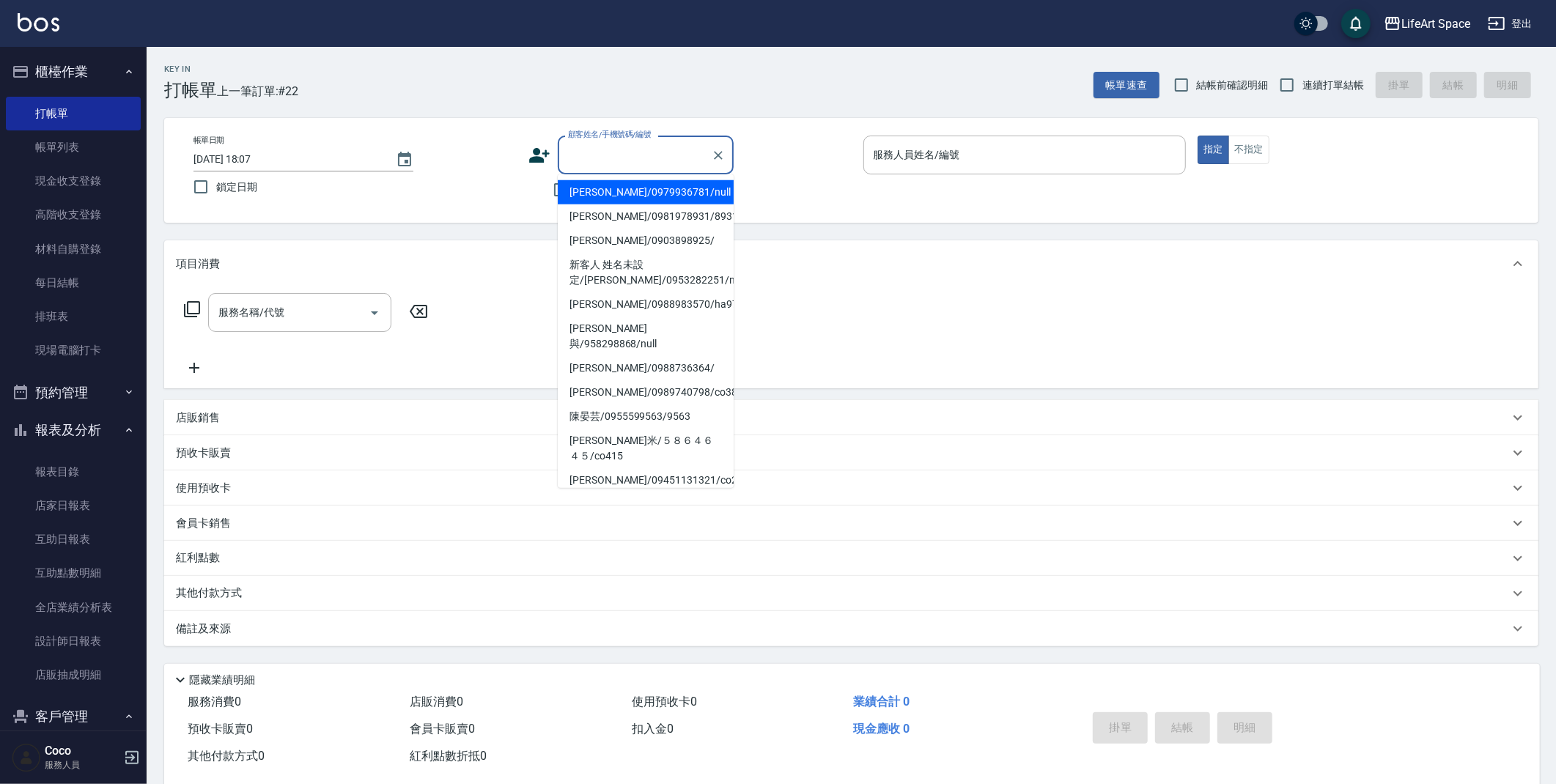
click at [659, 163] on input "顧客姓名/手機號碼/編號" at bounding box center [635, 155] width 140 height 26
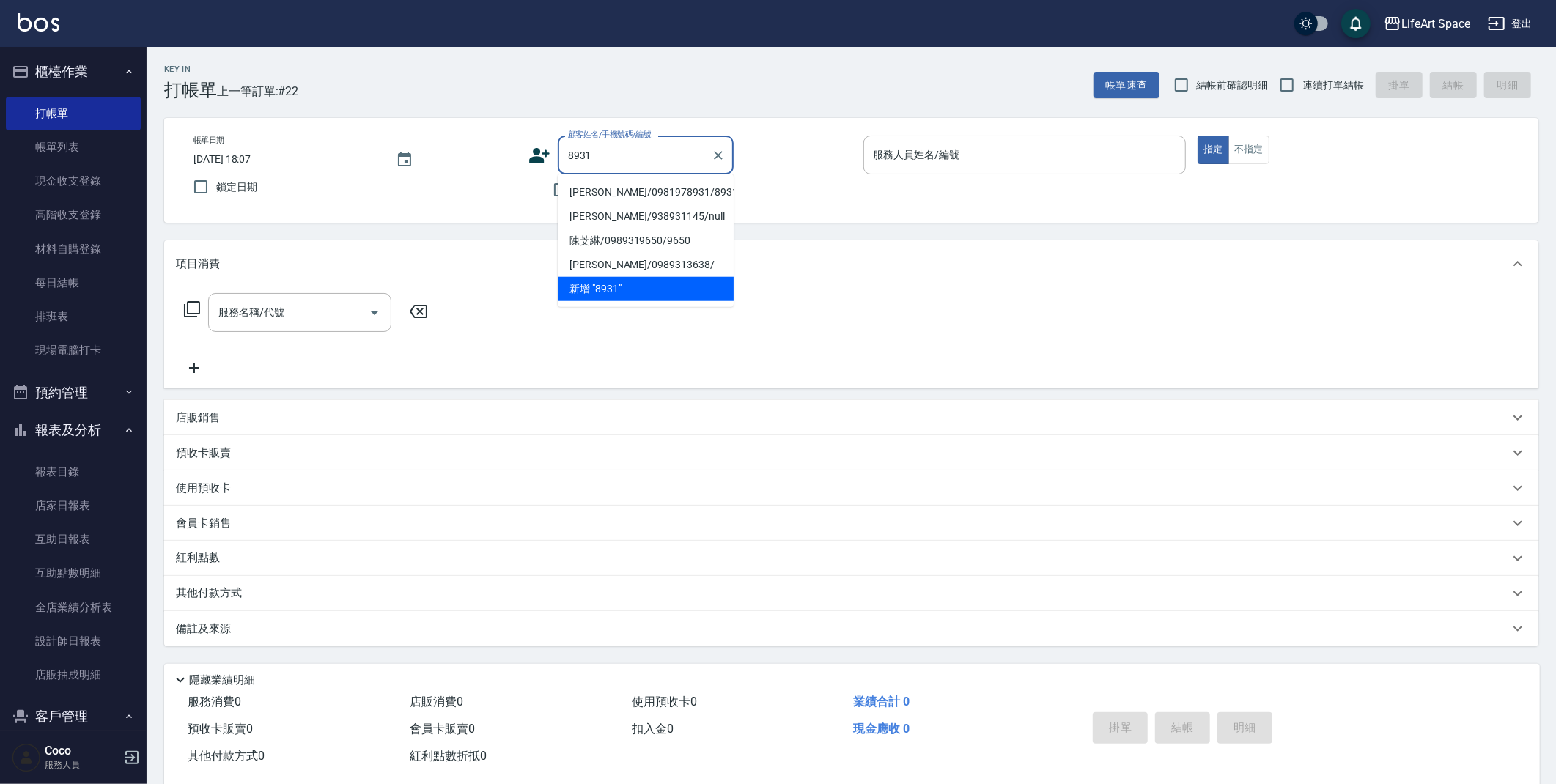
click at [584, 196] on li "[PERSON_NAME]/0981978931/8931ro" at bounding box center [645, 192] width 176 height 25
type input "[PERSON_NAME]/0981978931/8931ro"
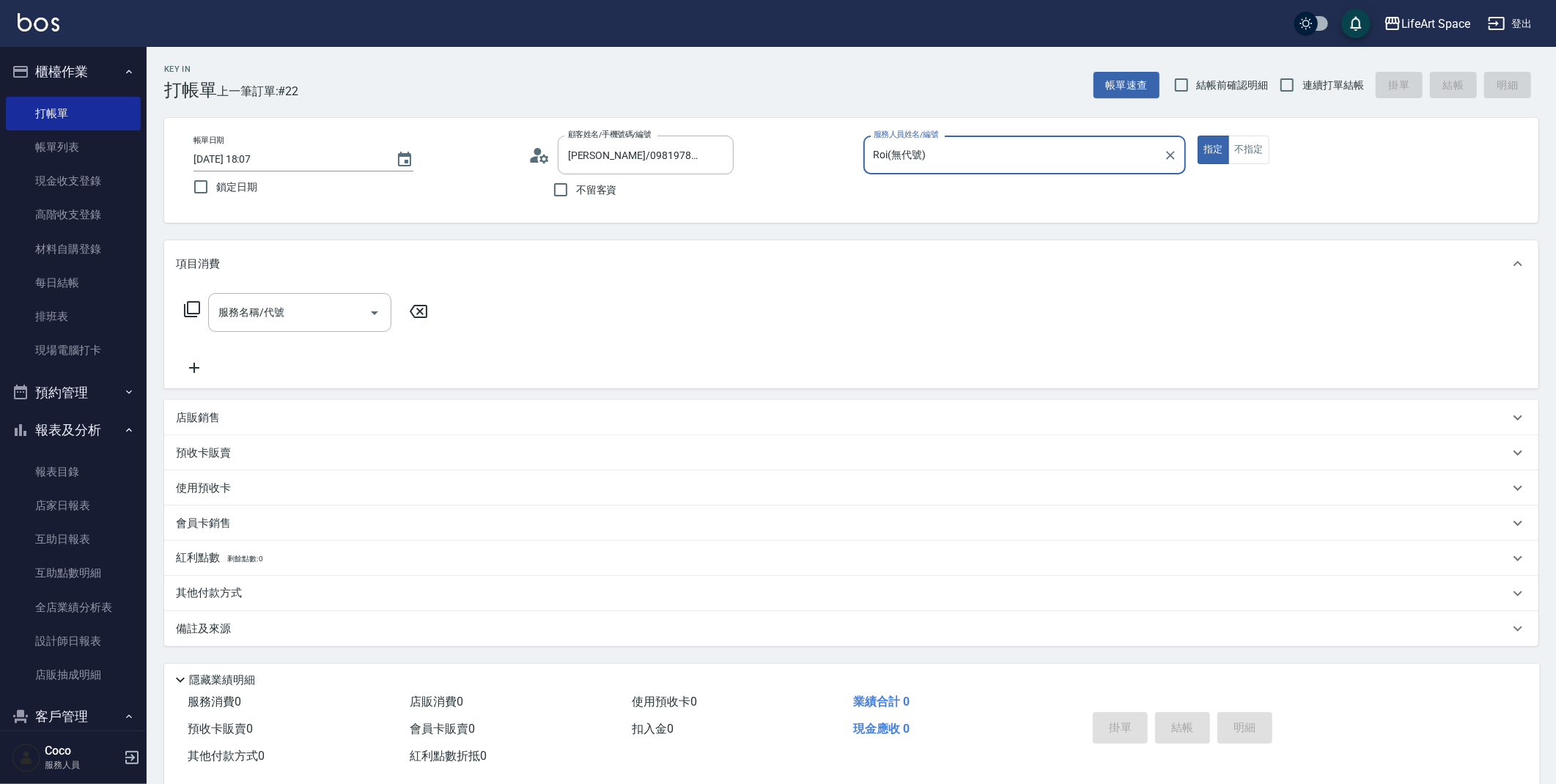
type input "Roi(無代號)"
click at [323, 312] on input "服務名稱/代號" at bounding box center [288, 313] width 148 height 26
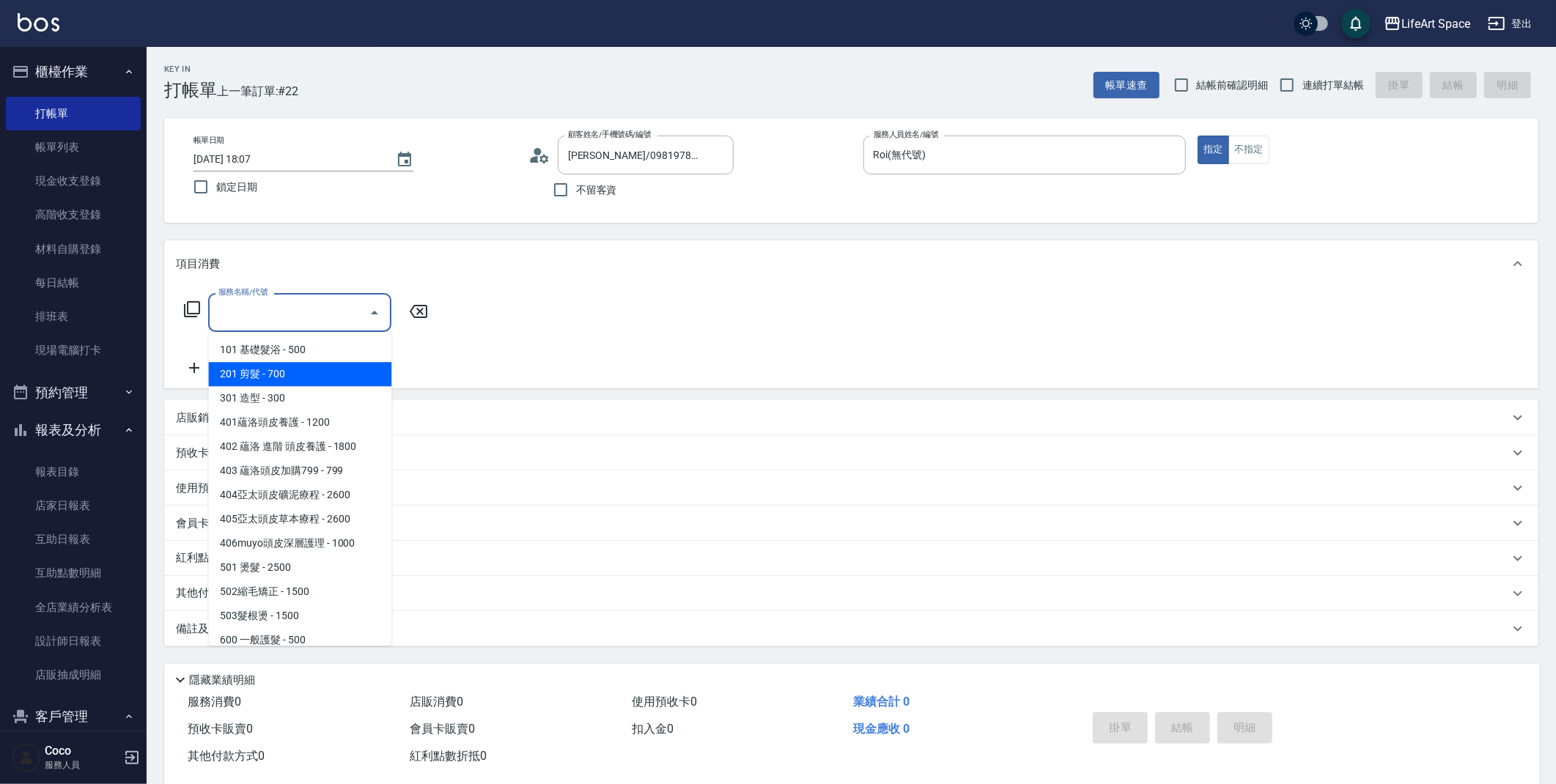
click at [293, 379] on span "201 剪髮 - 700" at bounding box center [299, 374] width 183 height 25
type input "201 剪髮(201)"
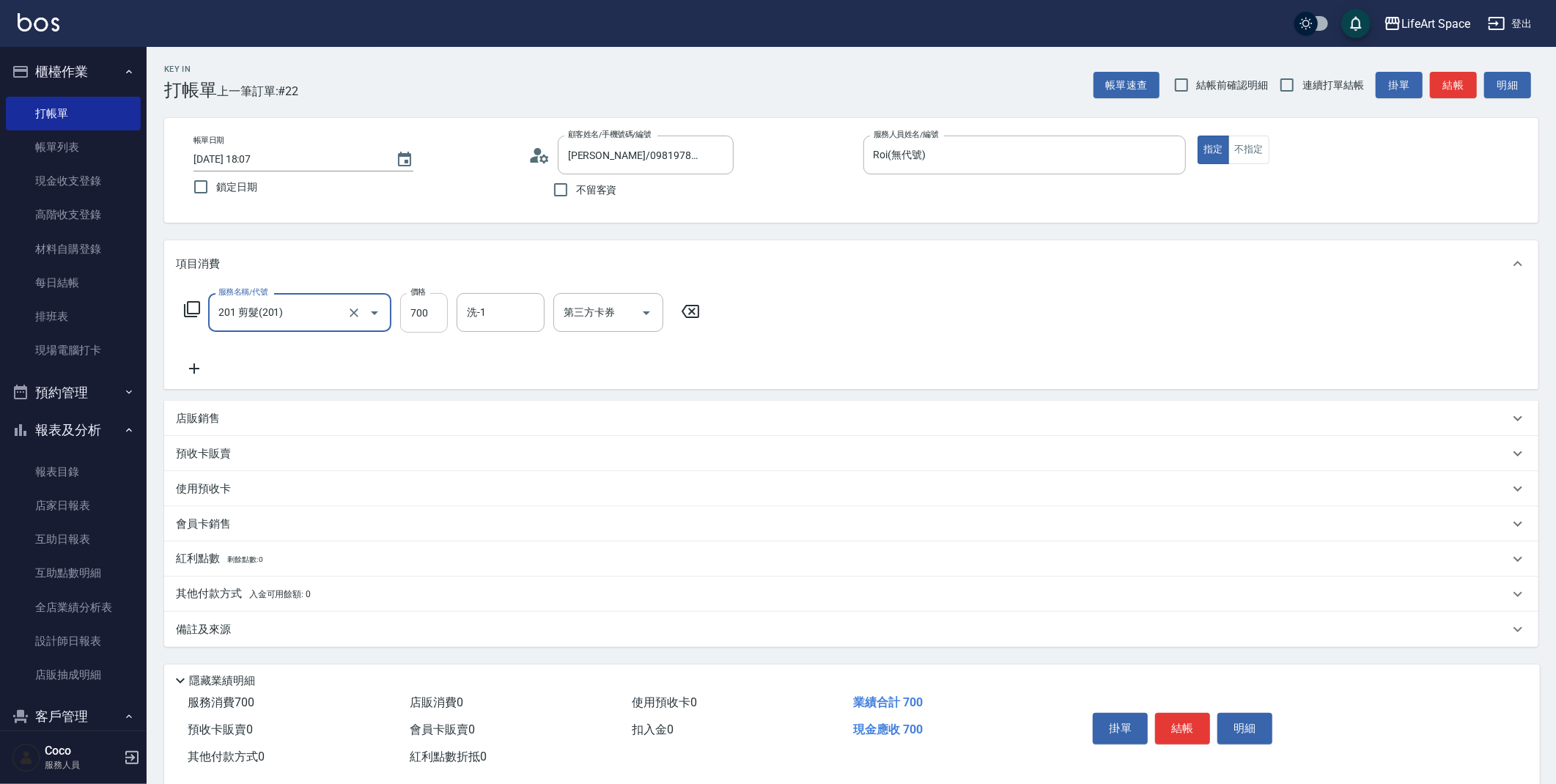
click at [427, 317] on input "700" at bounding box center [424, 312] width 47 height 39
type input "1000"
click at [202, 374] on icon at bounding box center [194, 368] width 36 height 17
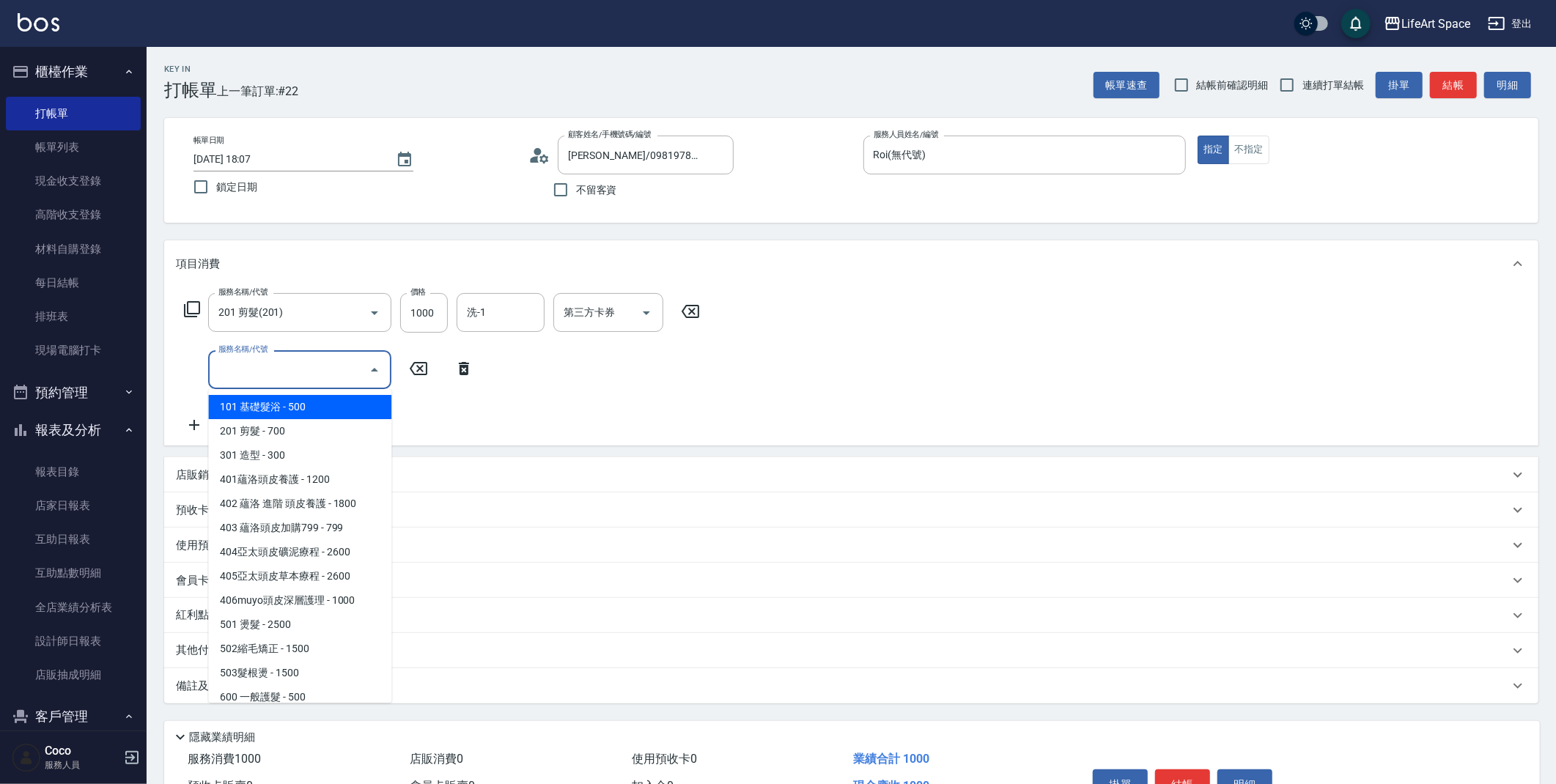
click at [257, 370] on input "服務名稱/代號" at bounding box center [288, 369] width 148 height 26
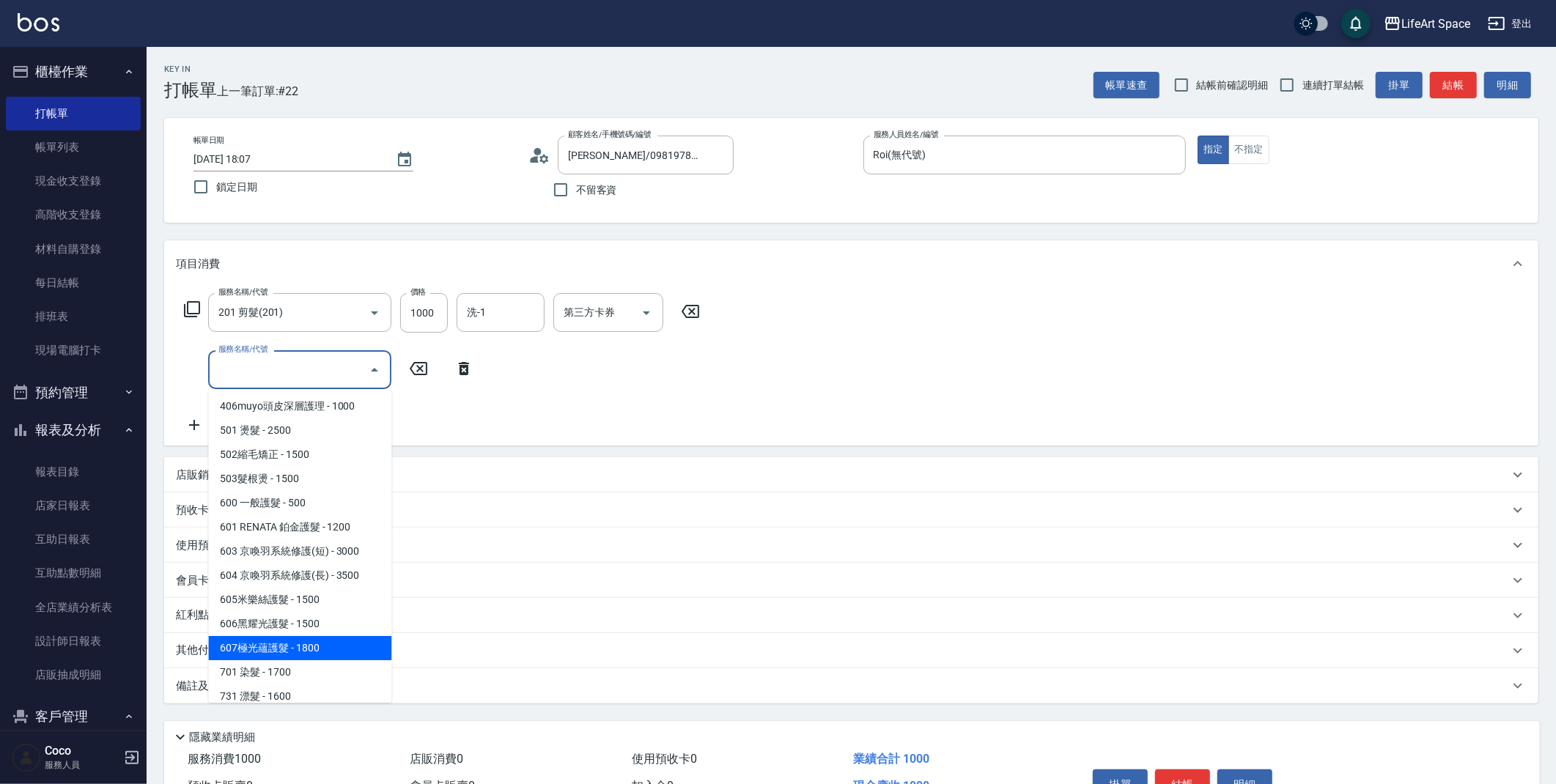
click at [342, 653] on span "607極光蘊護髮 - 1800" at bounding box center [299, 647] width 183 height 25
type input "607極光蘊護髮(607)"
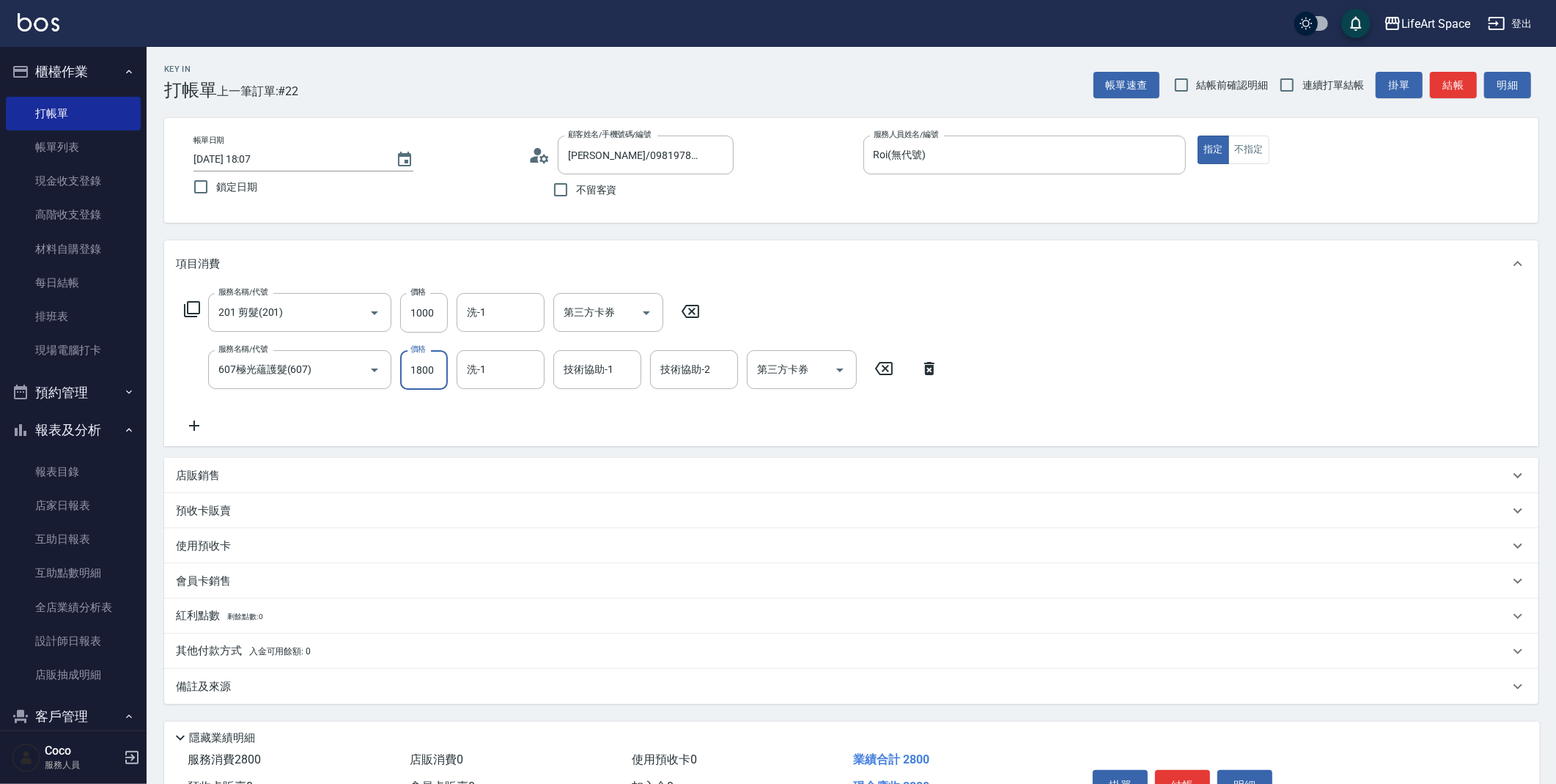
click at [430, 374] on input "1800" at bounding box center [424, 369] width 47 height 39
type input "2600"
click at [516, 321] on input "洗-1" at bounding box center [501, 313] width 75 height 26
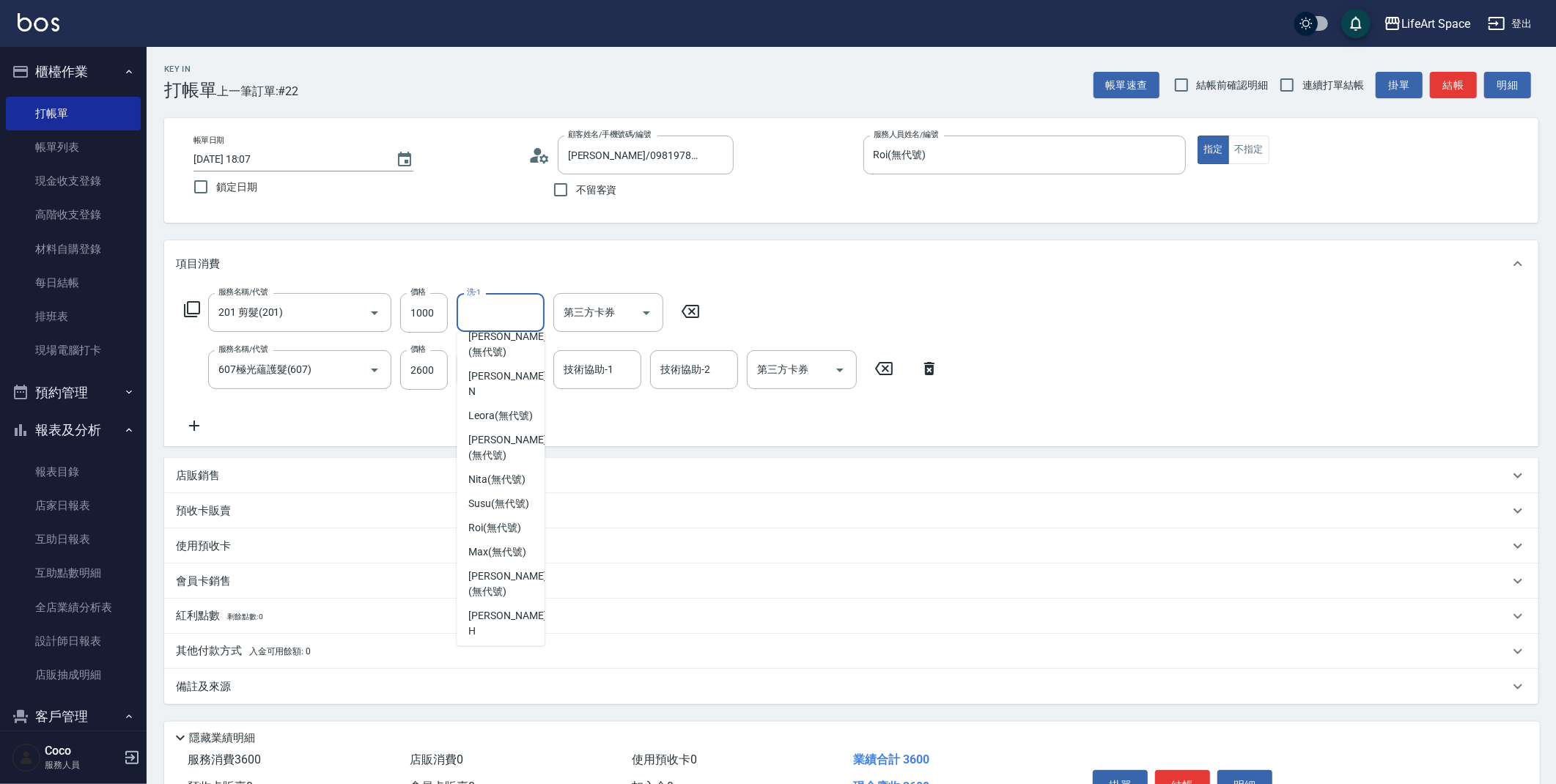
scroll to position [453, 0]
click at [516, 629] on div "[PERSON_NAME]" at bounding box center [501, 619] width 88 height 39
type input "[PERSON_NAME]"
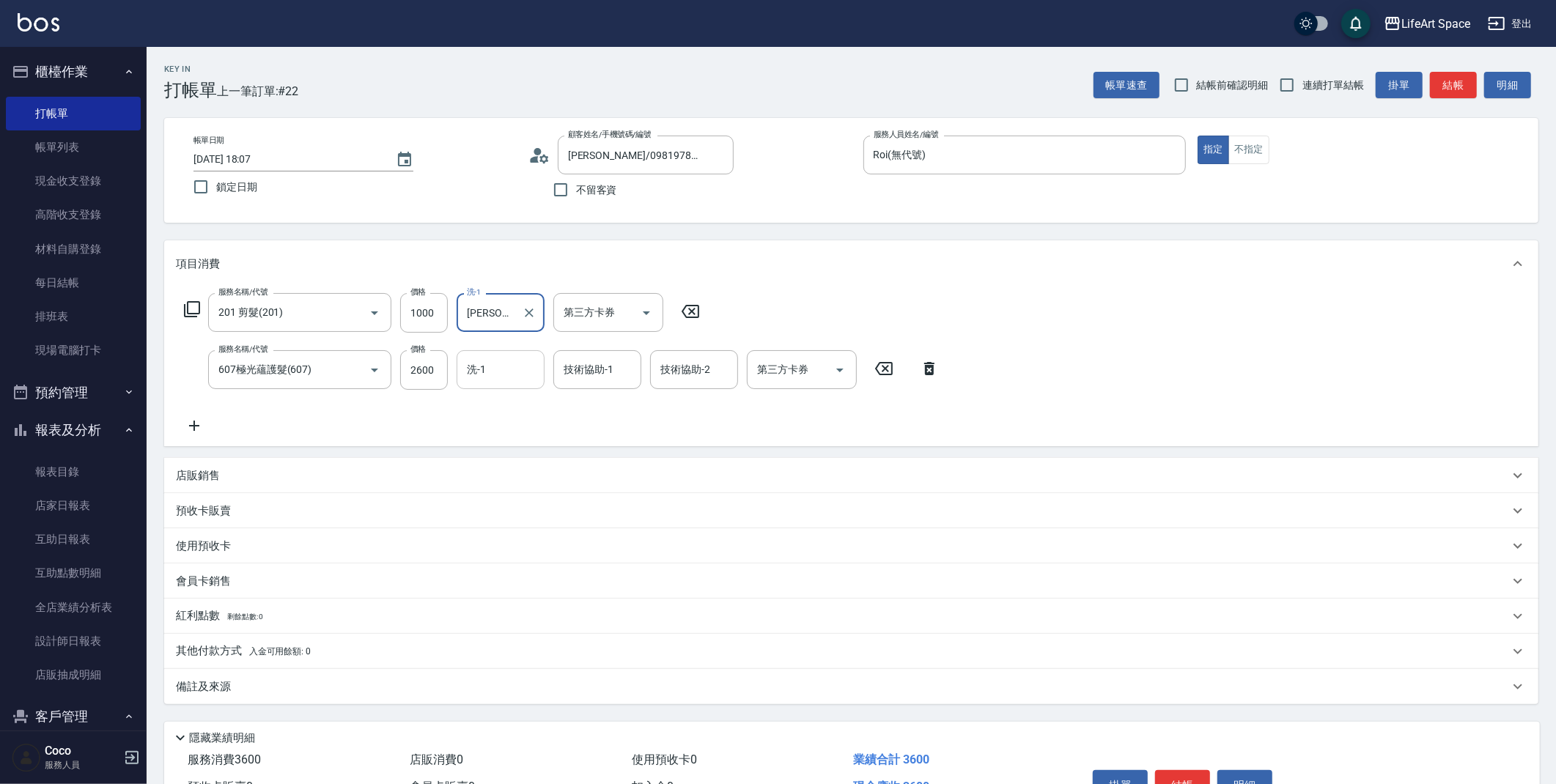
click at [535, 363] on input "洗-1" at bounding box center [501, 369] width 75 height 26
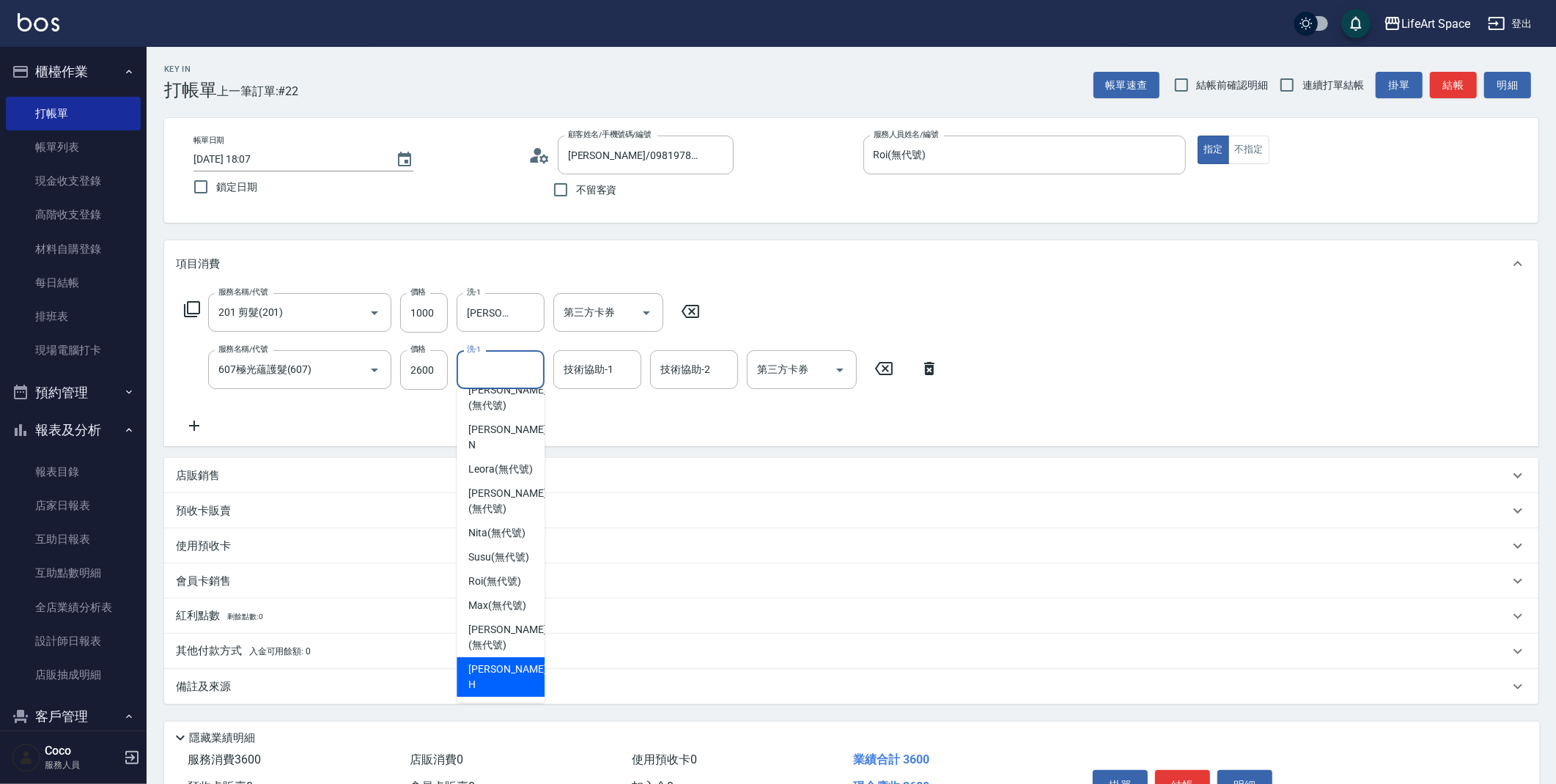
click at [503, 688] on span "[PERSON_NAME]" at bounding box center [508, 677] width 80 height 31
type input "[PERSON_NAME]"
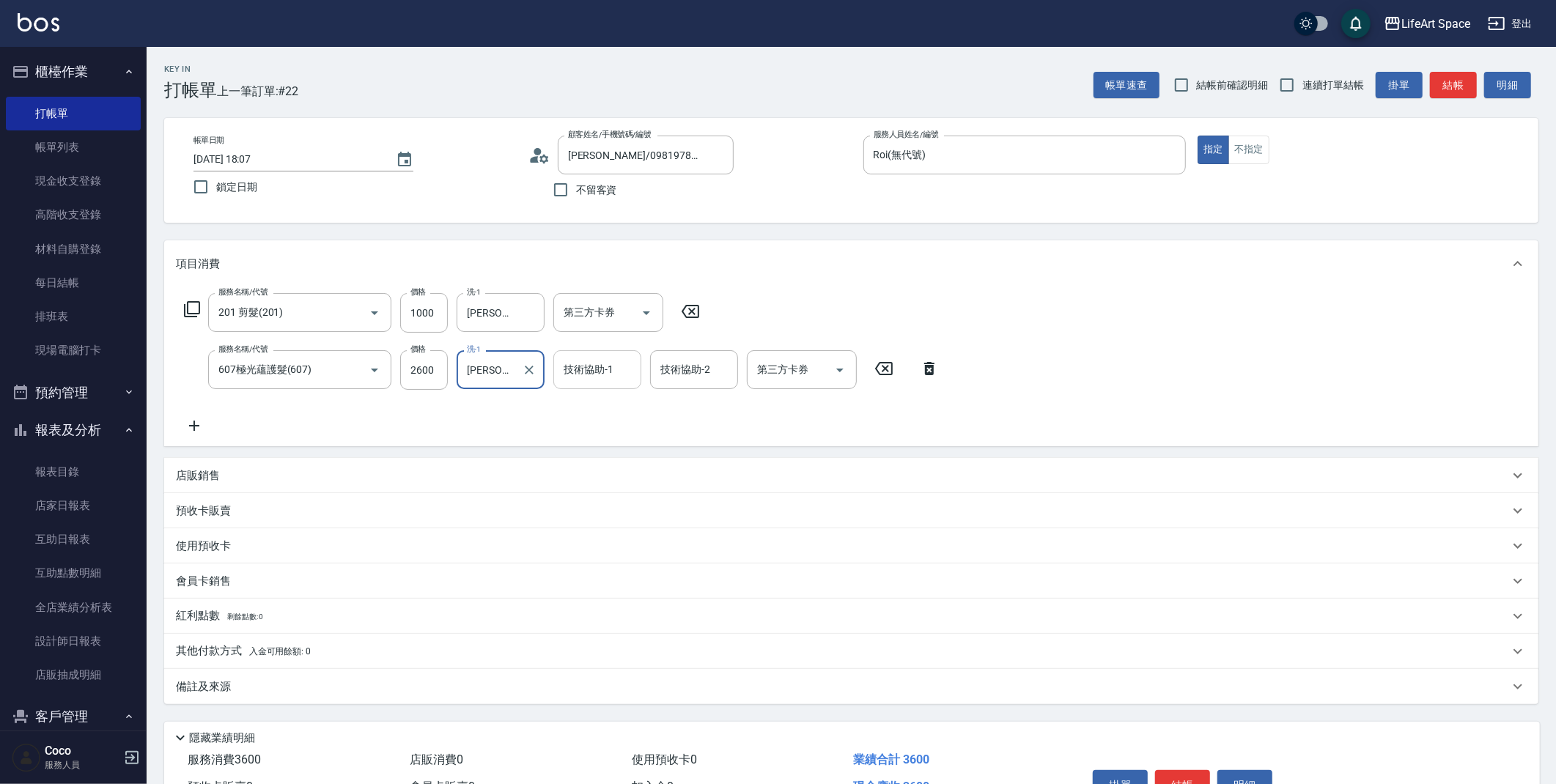
click at [587, 371] on div "技術協助-1 技術協助-1" at bounding box center [597, 369] width 88 height 39
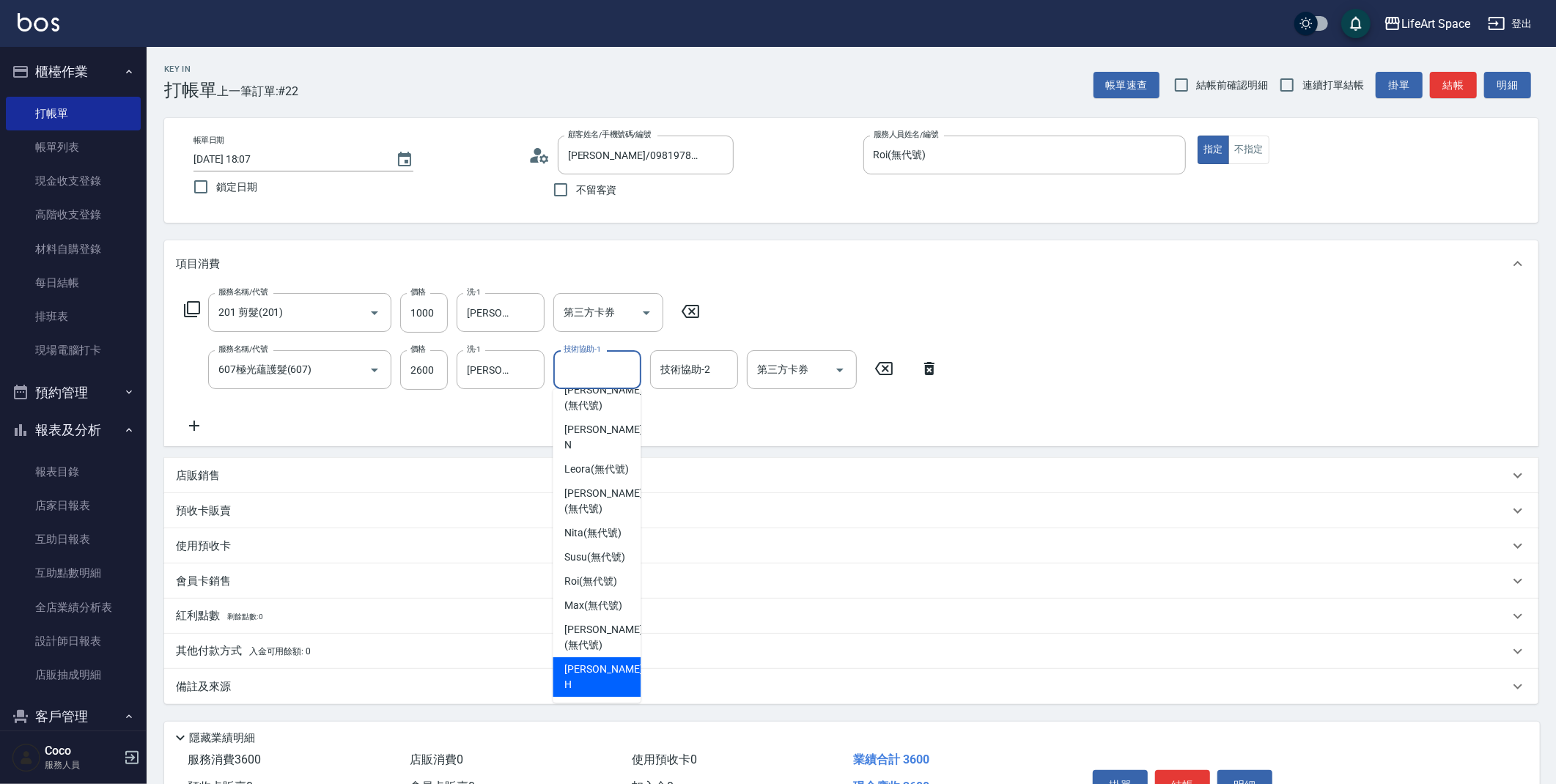
click at [586, 682] on span "[PERSON_NAME]" at bounding box center [605, 677] width 80 height 31
type input "[PERSON_NAME]"
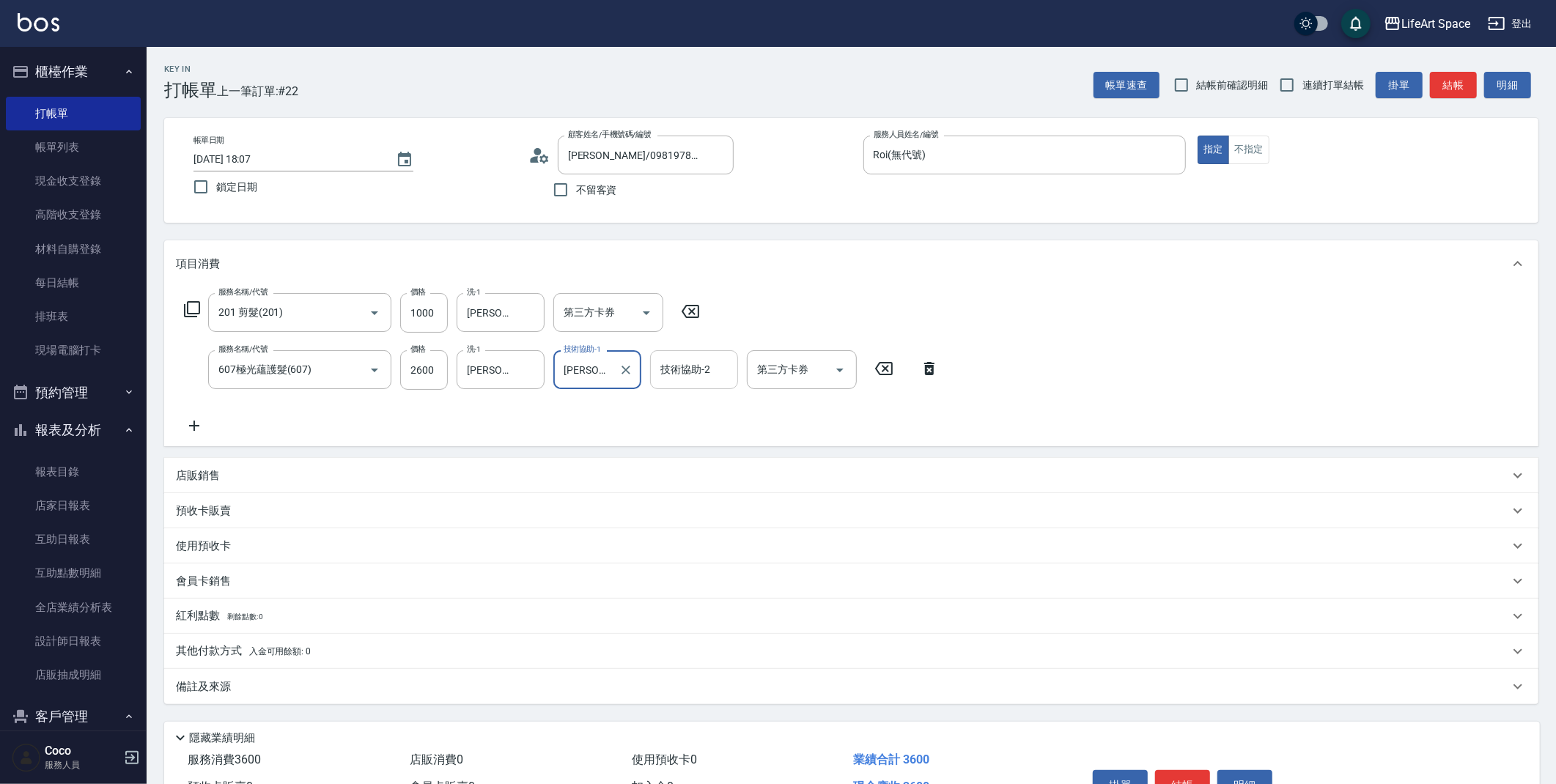
click at [678, 378] on input "技術協助-2" at bounding box center [694, 369] width 75 height 26
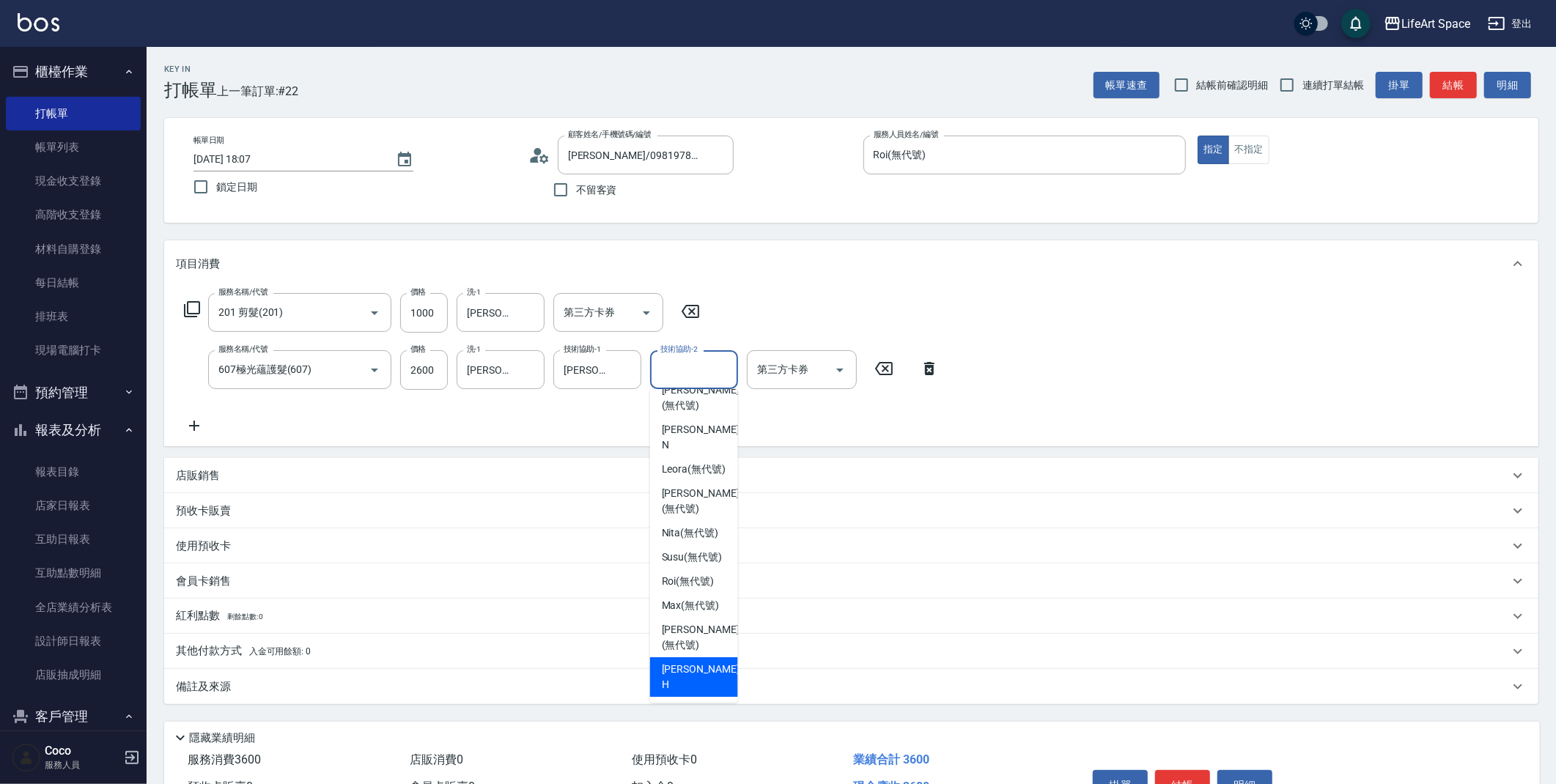
click at [671, 683] on span "[PERSON_NAME]" at bounding box center [702, 677] width 80 height 31
type input "[PERSON_NAME]"
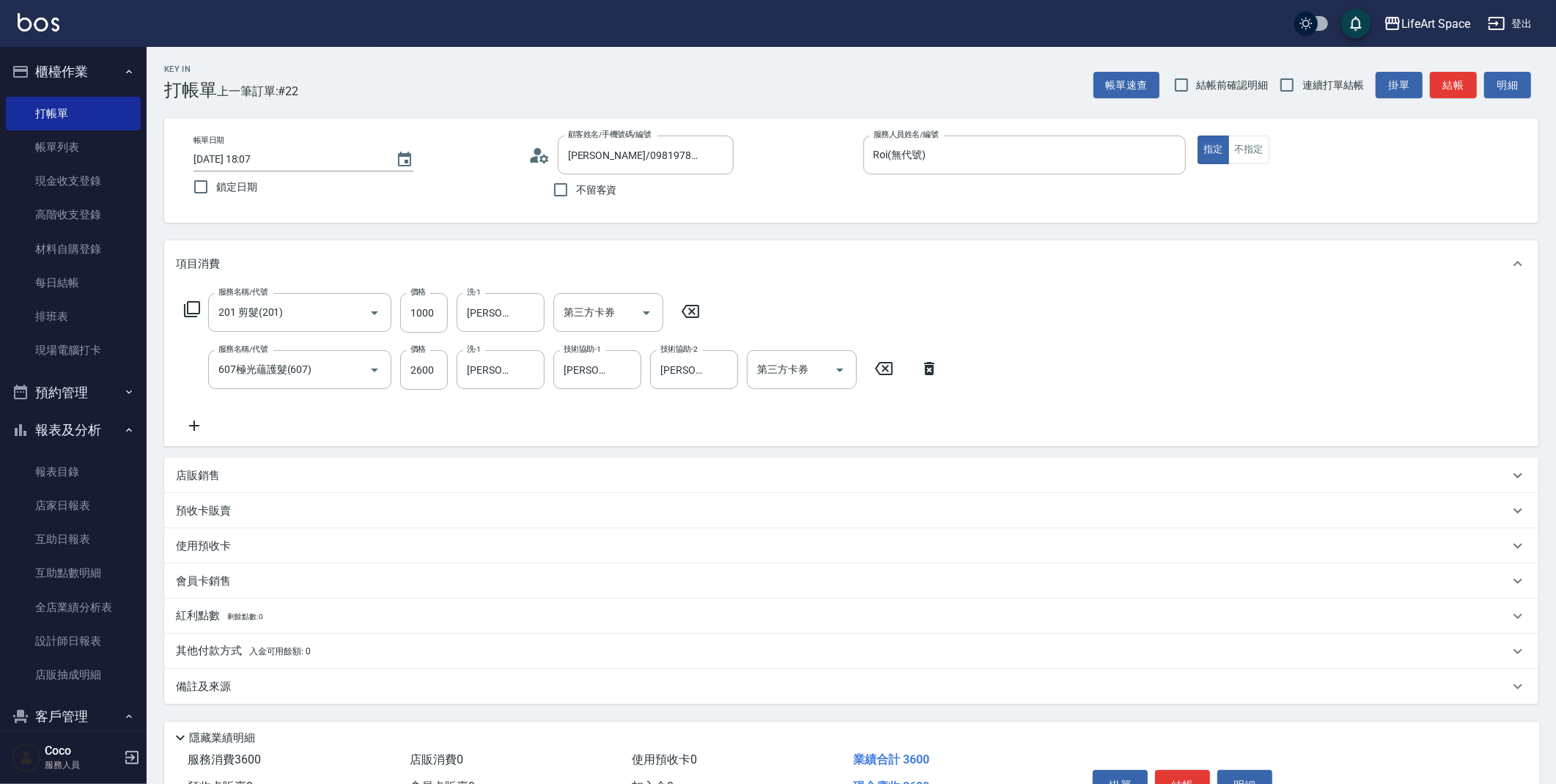
click at [352, 692] on div "備註及來源" at bounding box center [843, 686] width 1333 height 15
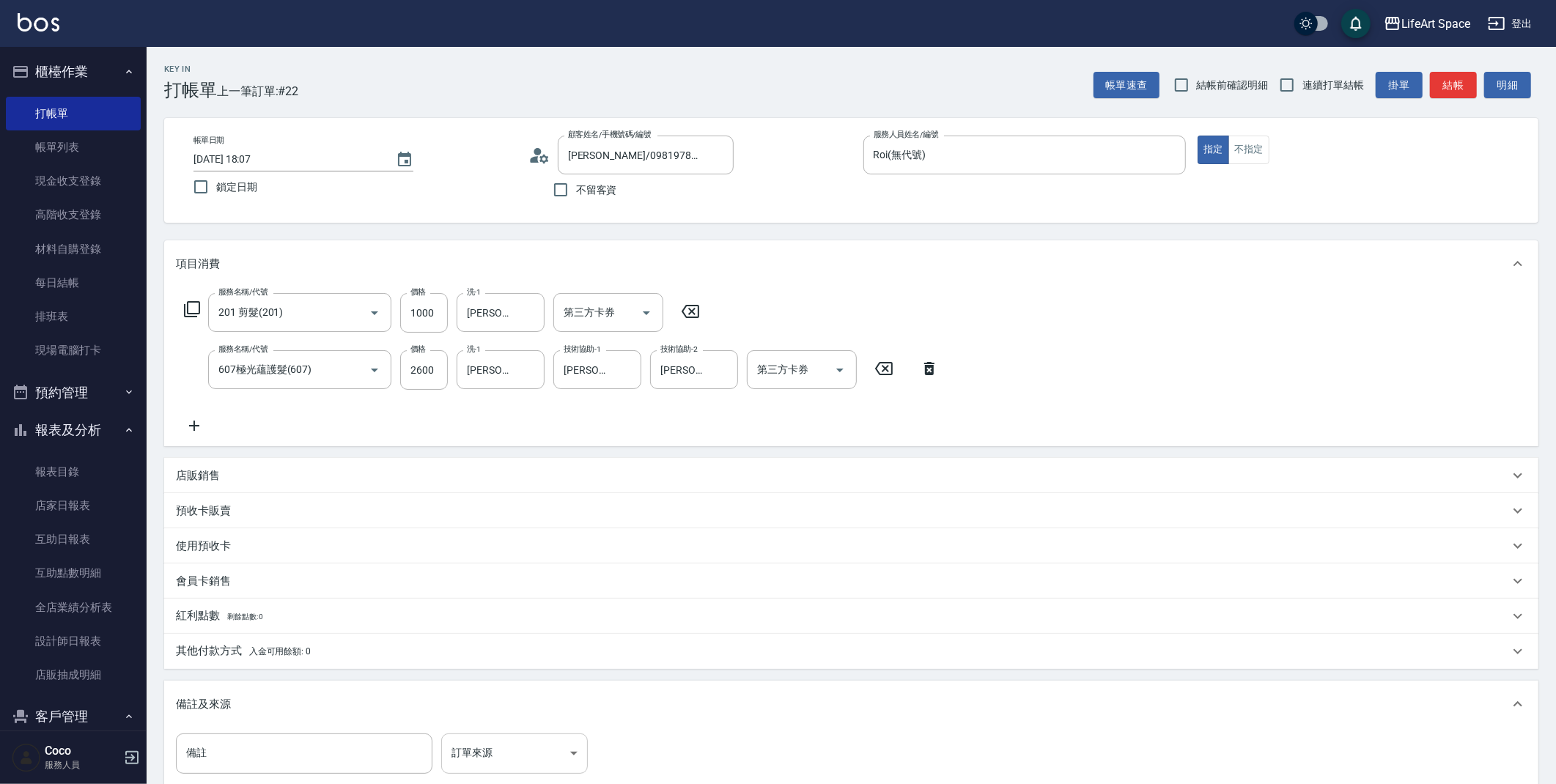
click at [486, 752] on body "LifeArt Space 登出 櫃檯作業 打帳單 帳單列表 現金收支登錄 高階收支登錄 材料自購登錄 每日結帳 排班表 現場電腦打卡 預約管理 預約管理 單…" at bounding box center [778, 480] width 1556 height 962
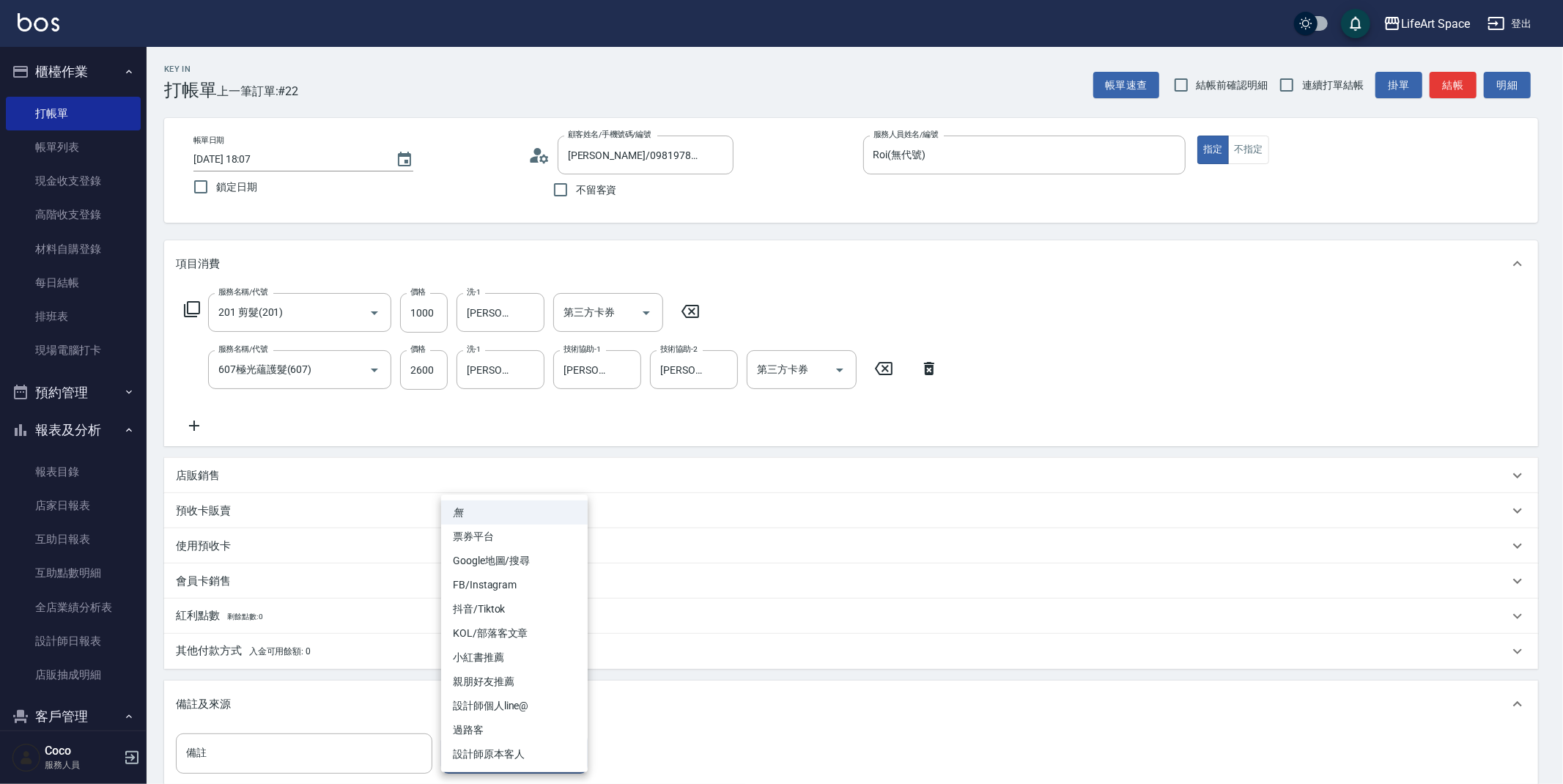
click at [524, 589] on li "FB/Instagram" at bounding box center [514, 584] width 147 height 25
type input "FB/Instagram"
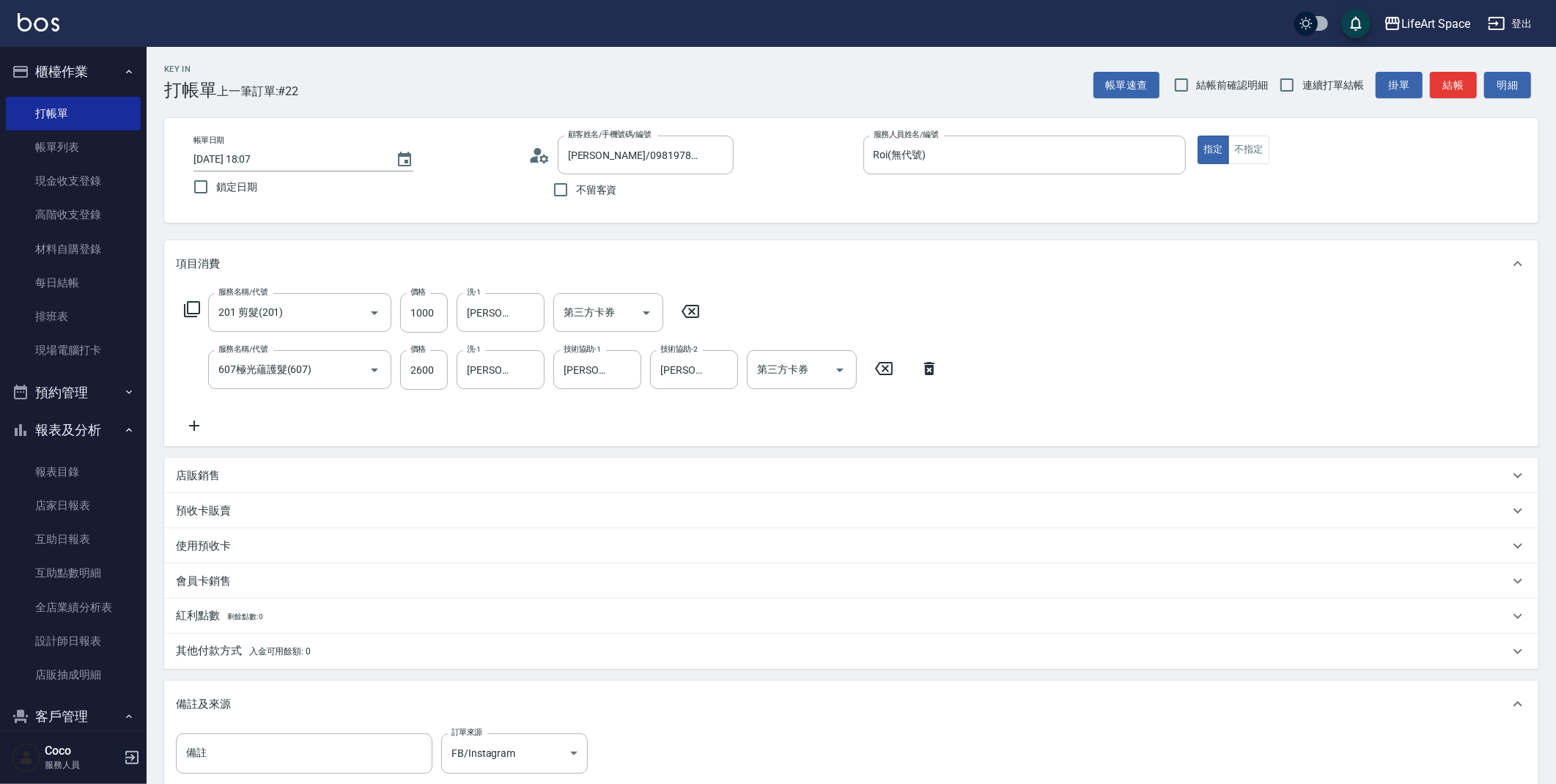
click at [555, 653] on div "其他付款方式 入金可用餘額: 0" at bounding box center [843, 652] width 1333 height 16
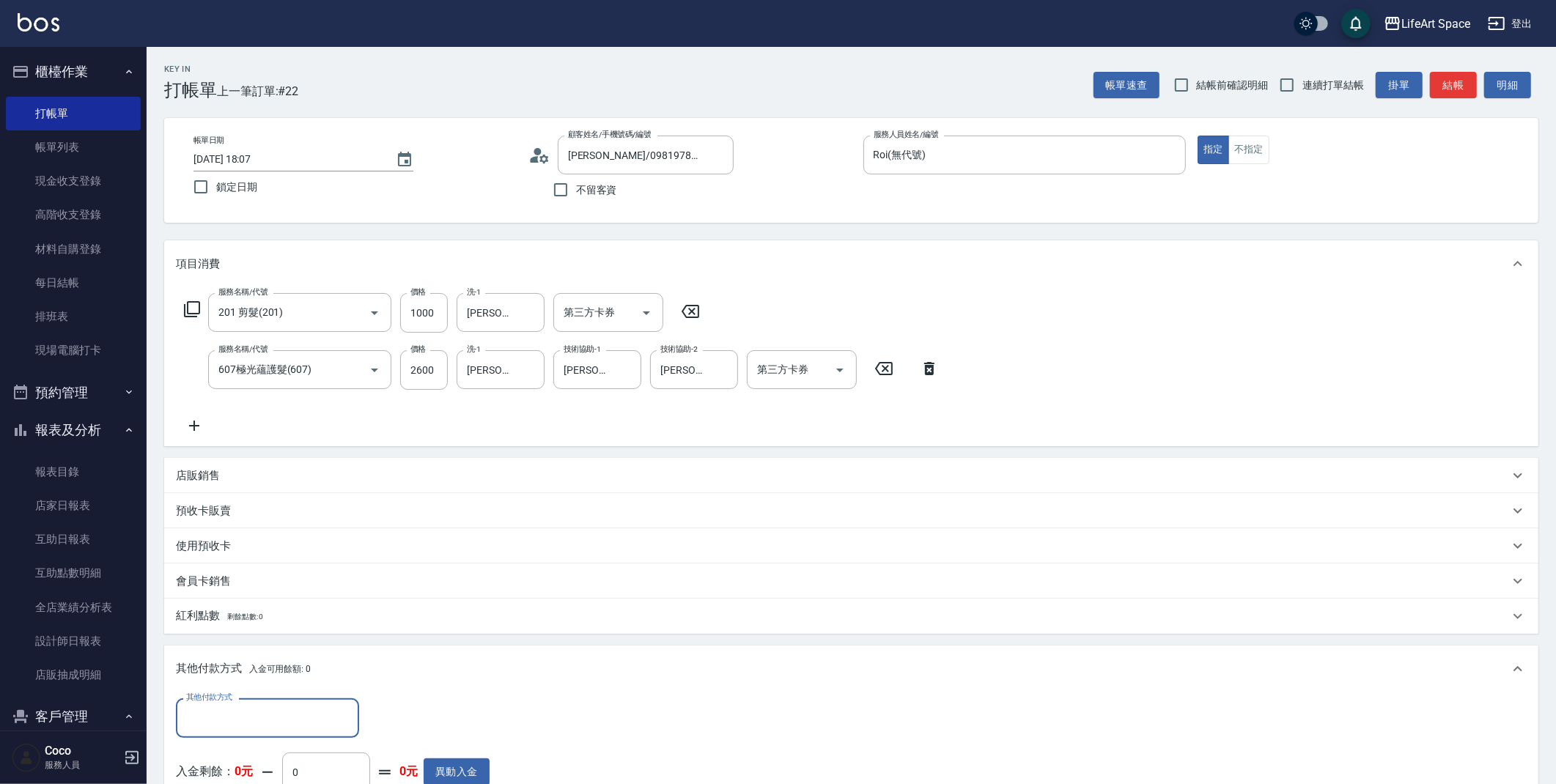
scroll to position [0, 0]
click at [304, 714] on input "其他付款方式" at bounding box center [267, 717] width 170 height 26
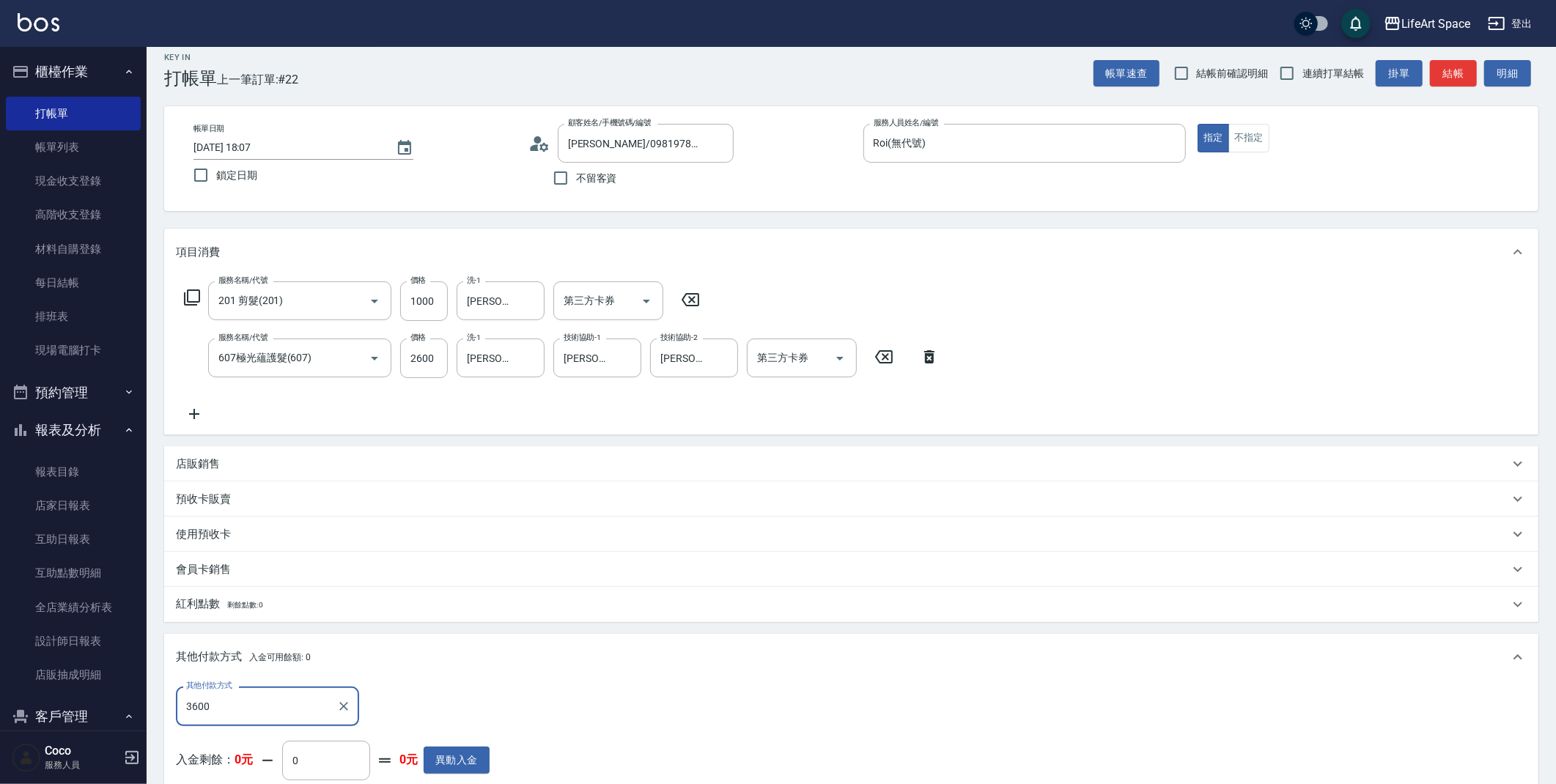
scroll to position [32, 0]
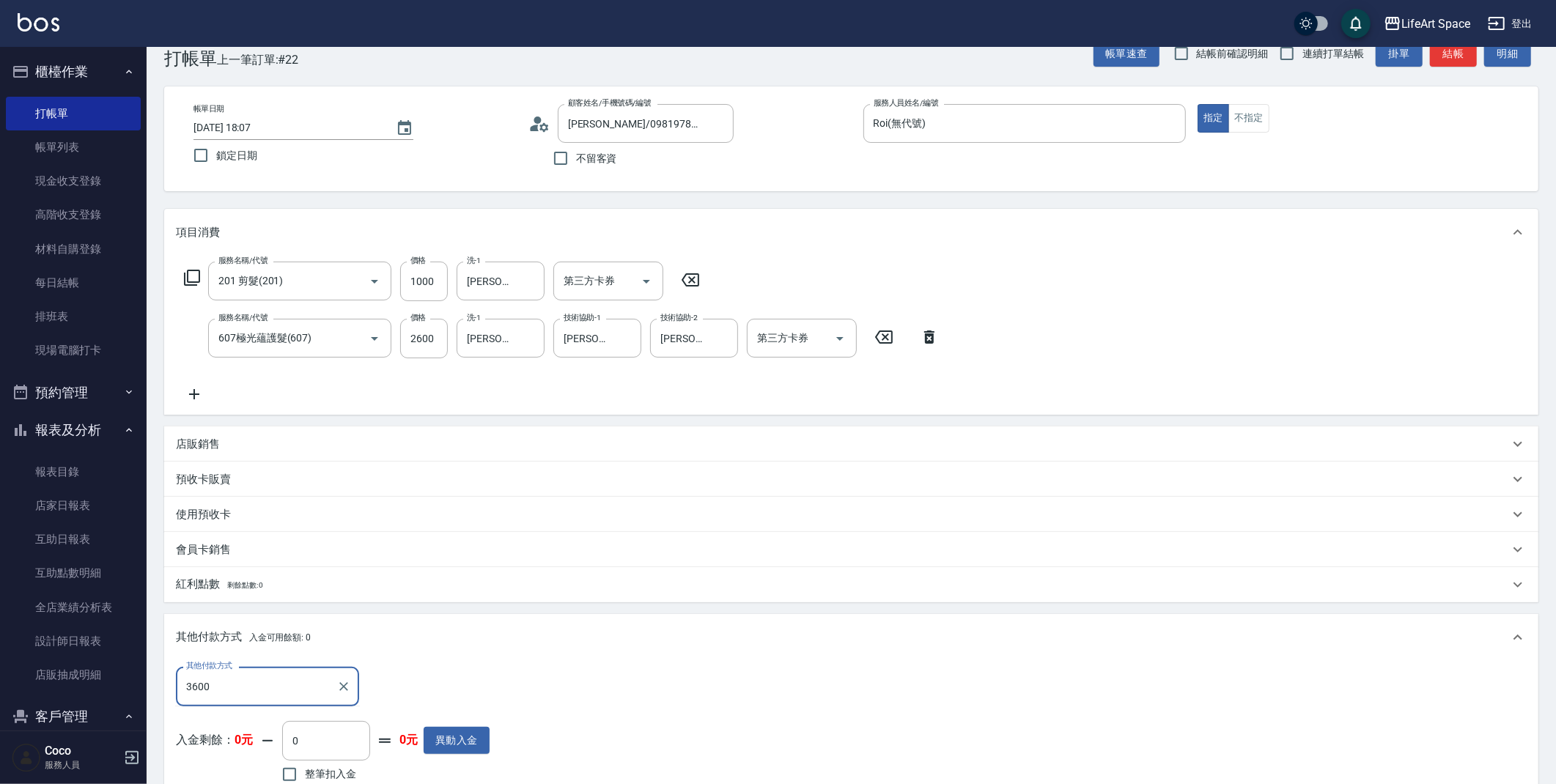
click at [223, 684] on input "3600" at bounding box center [256, 686] width 148 height 26
type input "3"
click at [212, 575] on span "轉帳" at bounding box center [267, 576] width 183 height 25
type input "轉帳"
click at [399, 685] on input "0" at bounding box center [422, 686] width 110 height 39
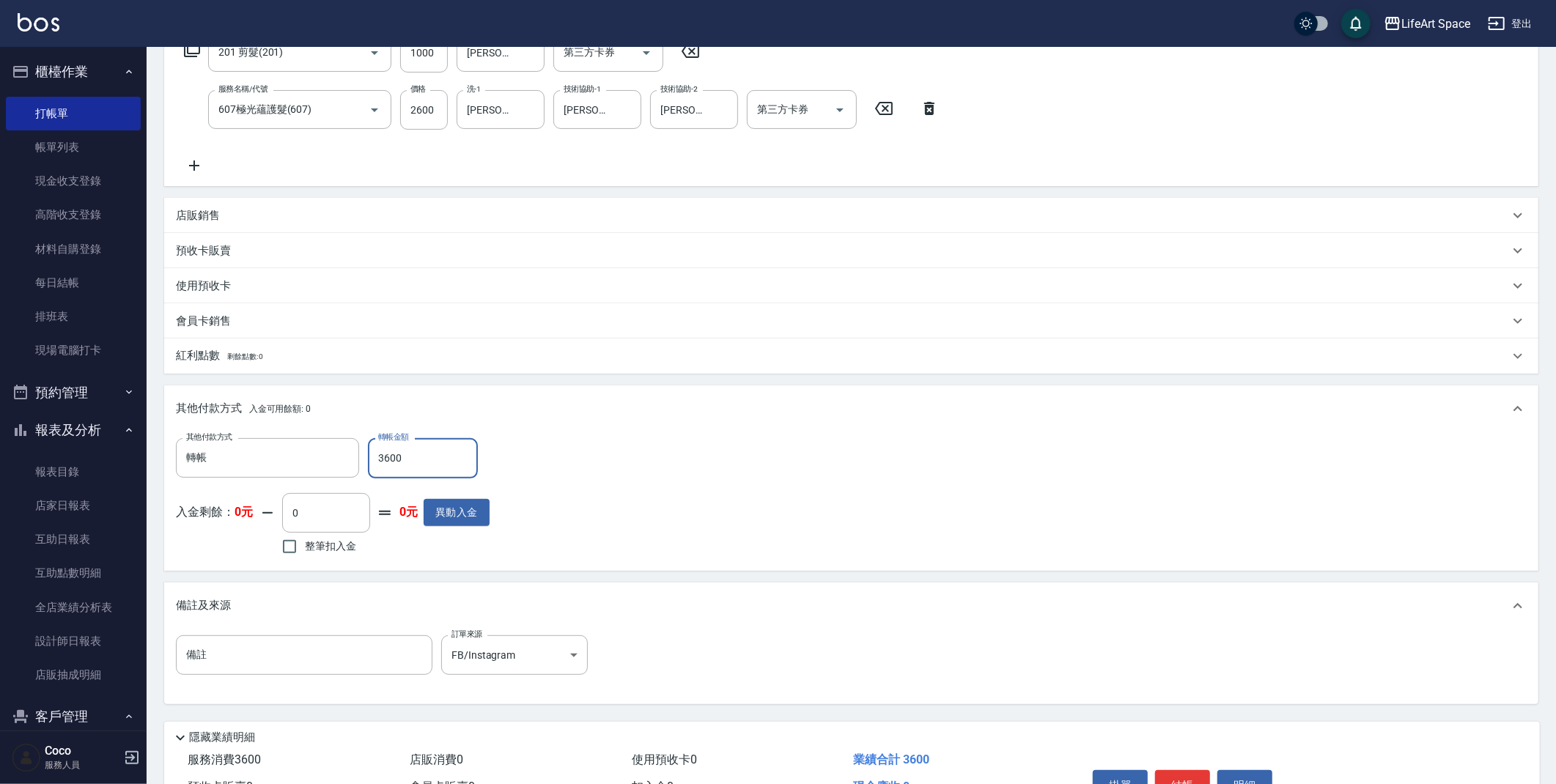
scroll to position [343, 0]
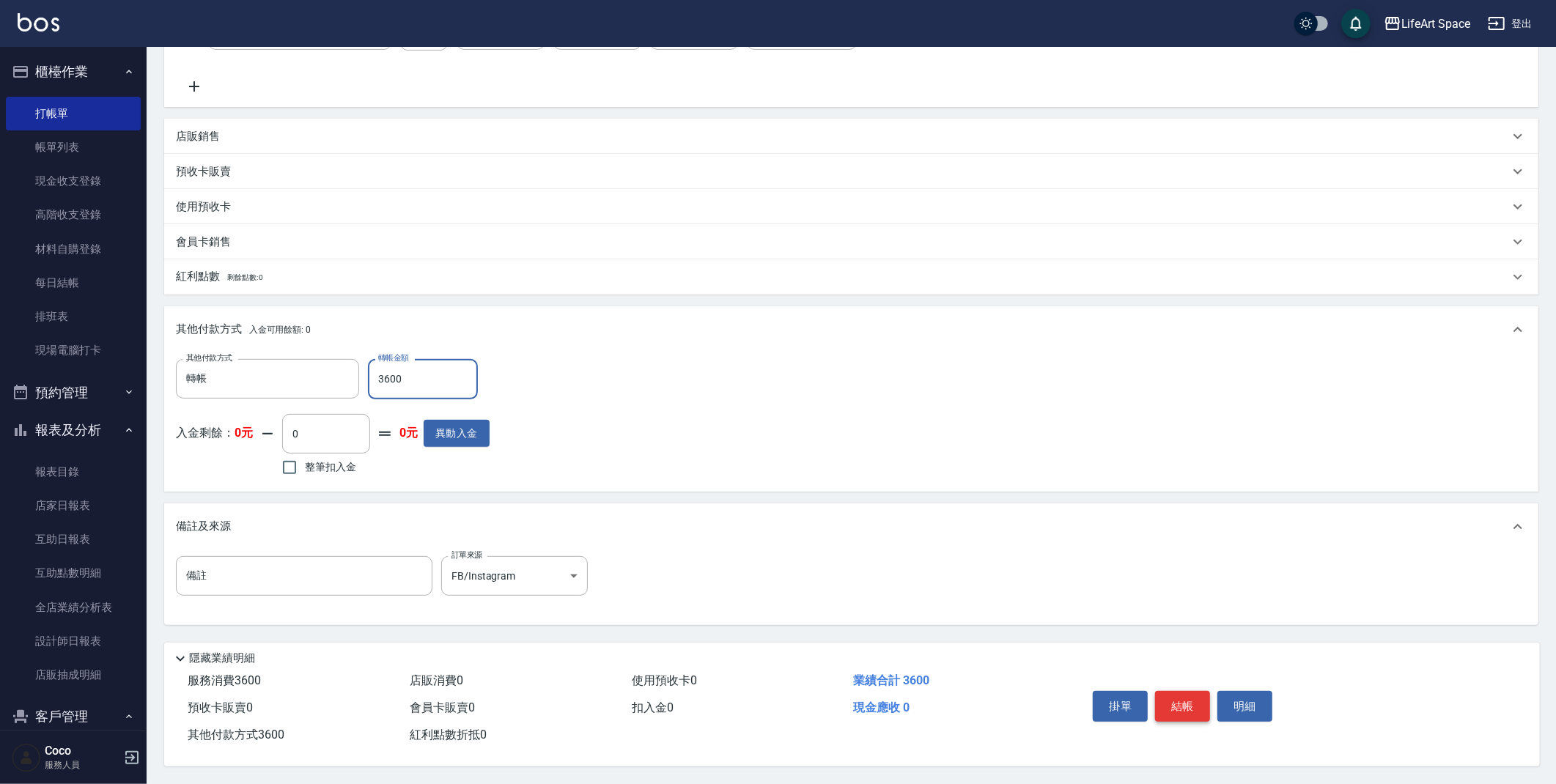
type input "3600"
click at [1190, 706] on button "結帳" at bounding box center [1182, 707] width 55 height 31
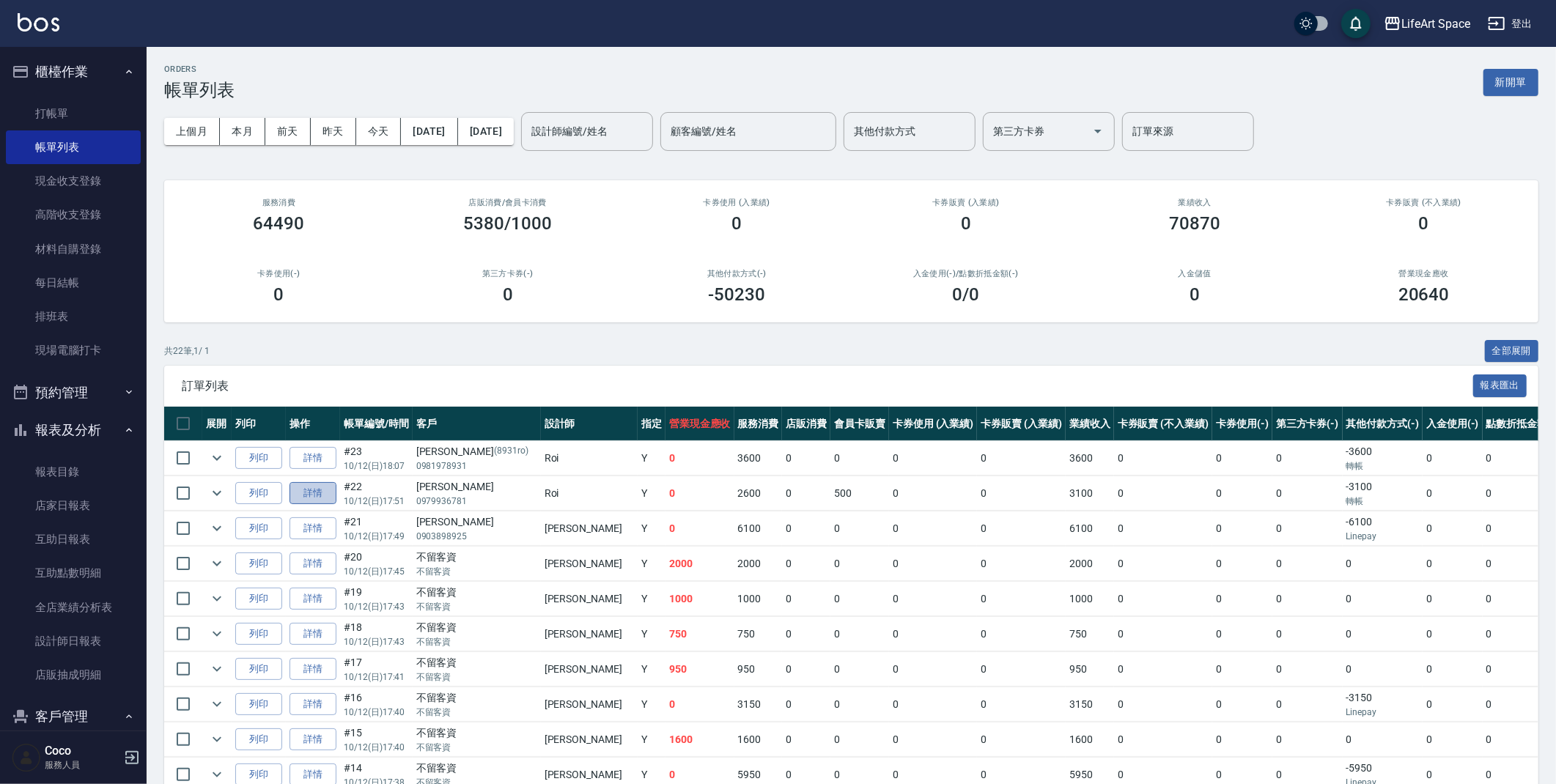
click at [308, 499] on link "詳情" at bounding box center [312, 493] width 47 height 23
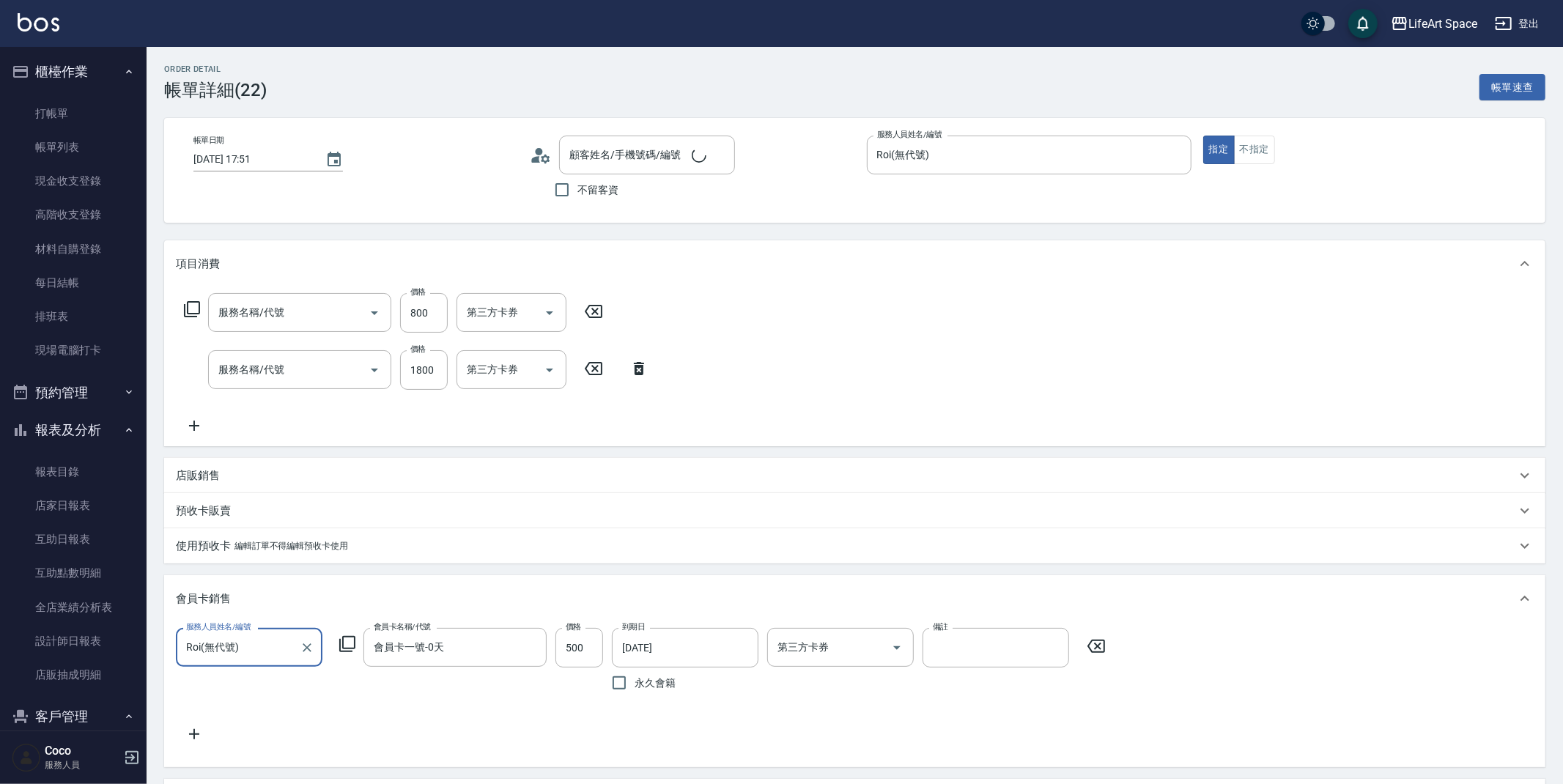
type input "[DATE] 17:51"
type input "Roi(無代號)"
type input "6"
type input "FB/Instagram"
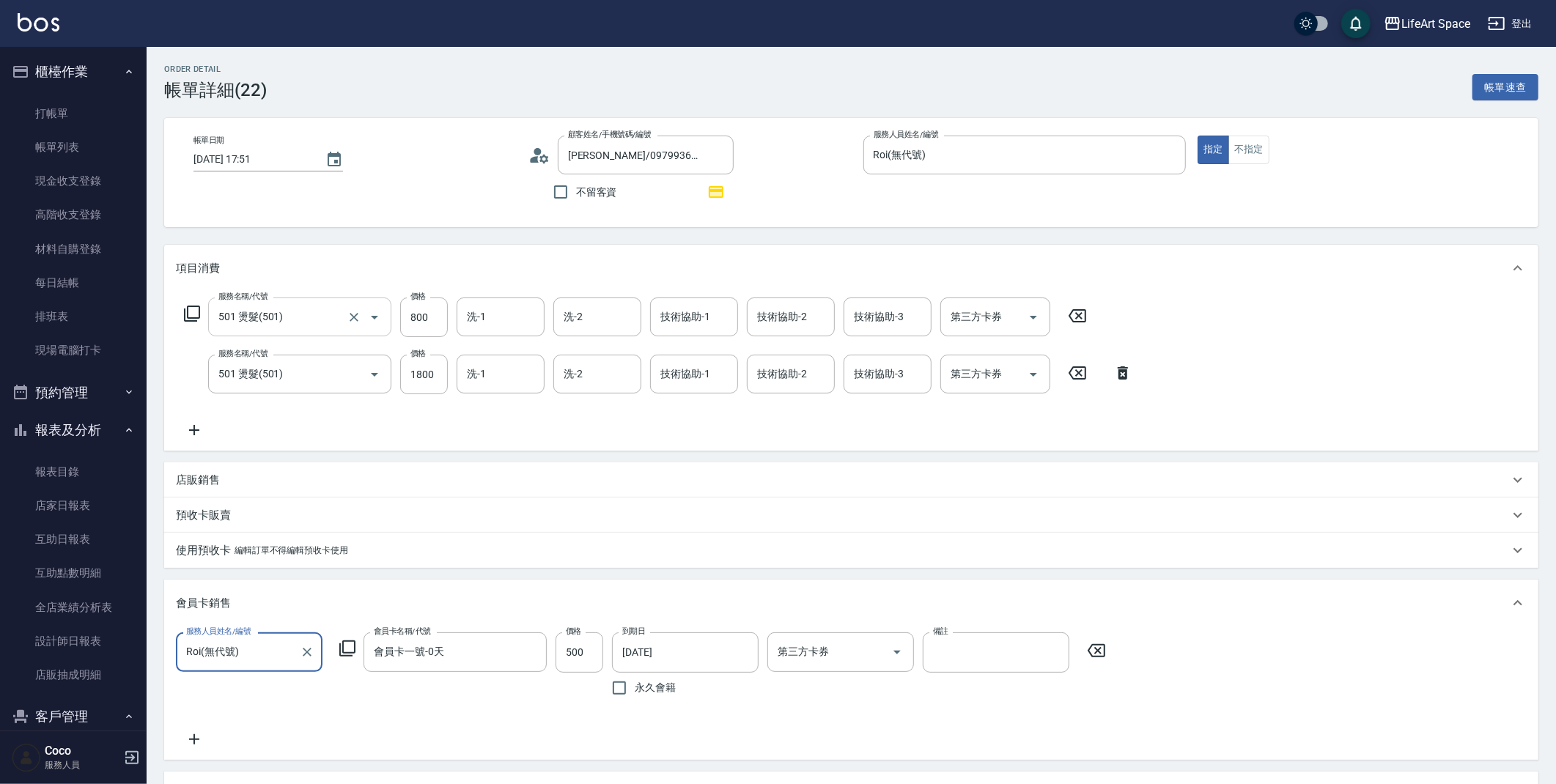
type input "[PERSON_NAME]/0979936781/null"
type input "501 燙髮(501)"
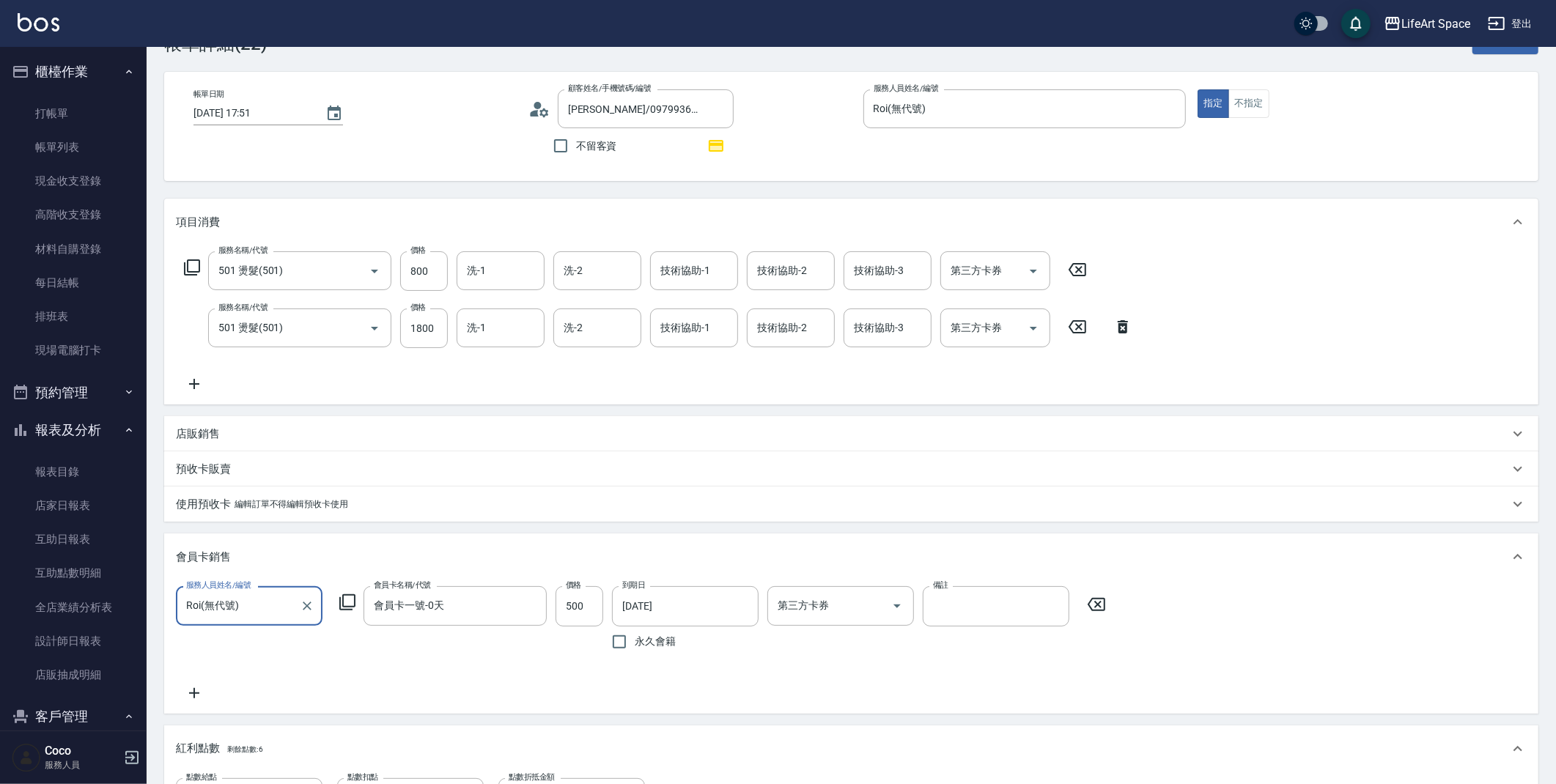
scroll to position [570, 0]
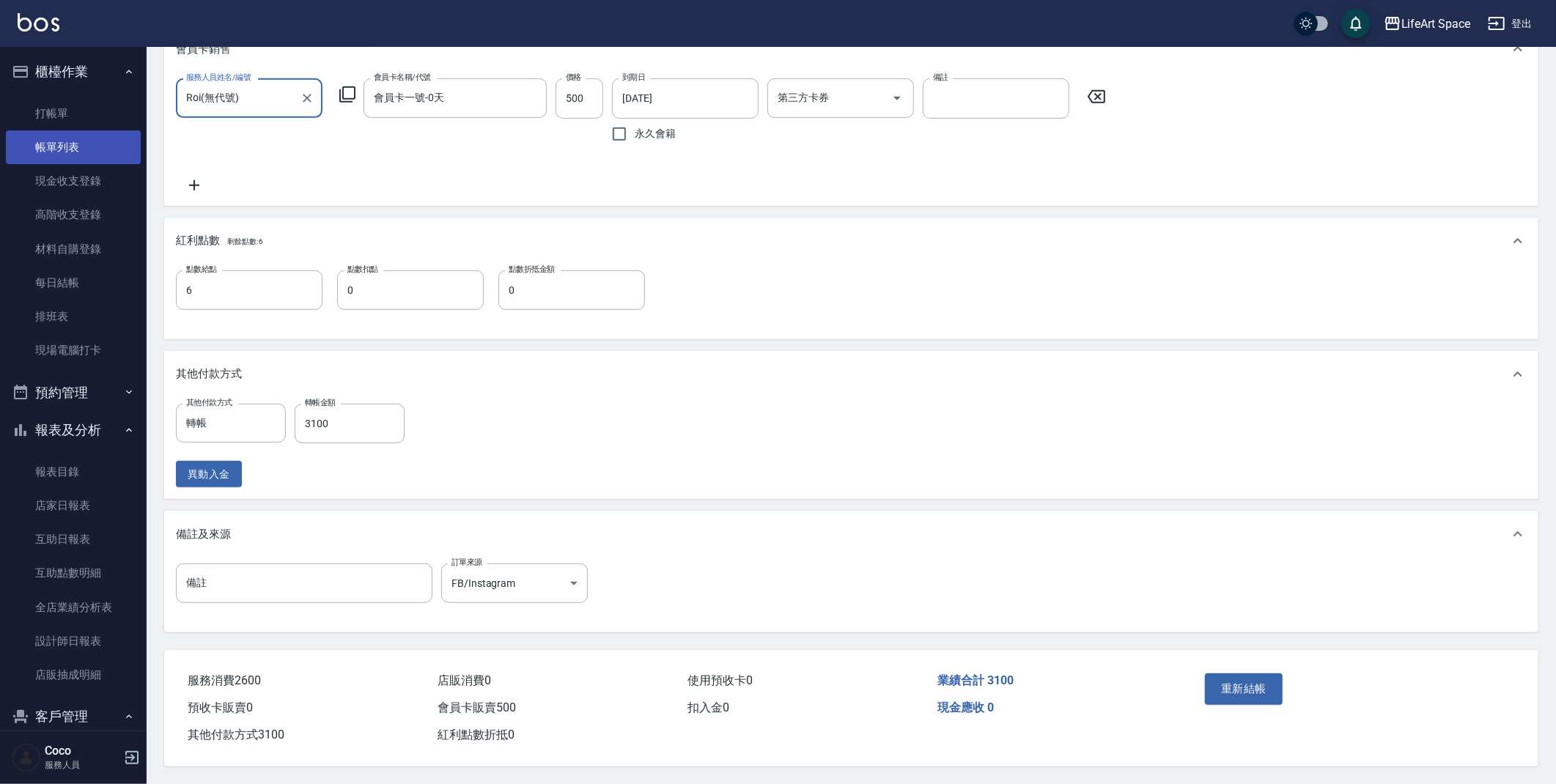
click at [63, 143] on link "帳單列表" at bounding box center [73, 147] width 135 height 34
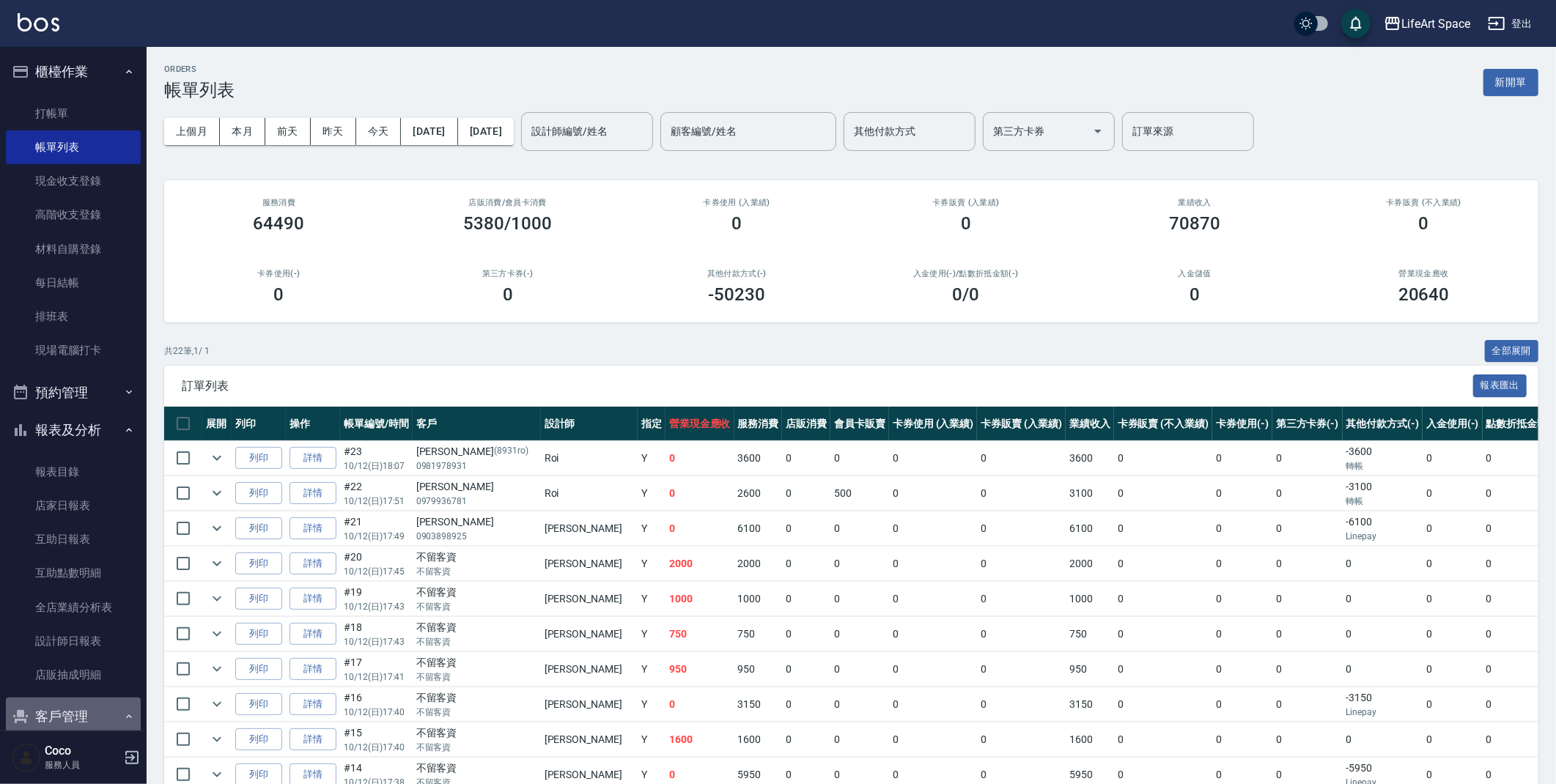
click at [78, 717] on button "客戶管理" at bounding box center [73, 717] width 135 height 38
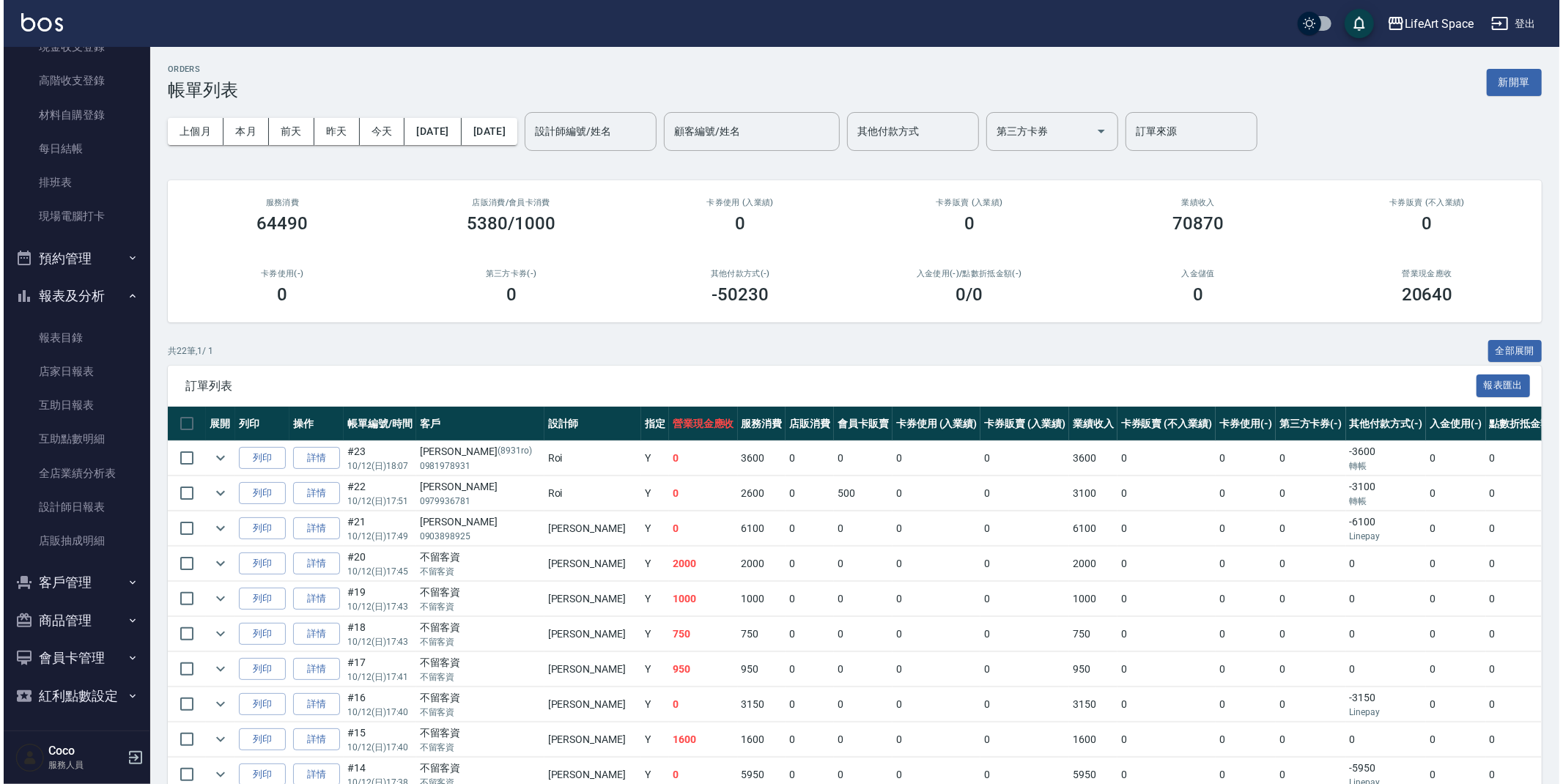
scroll to position [135, 0]
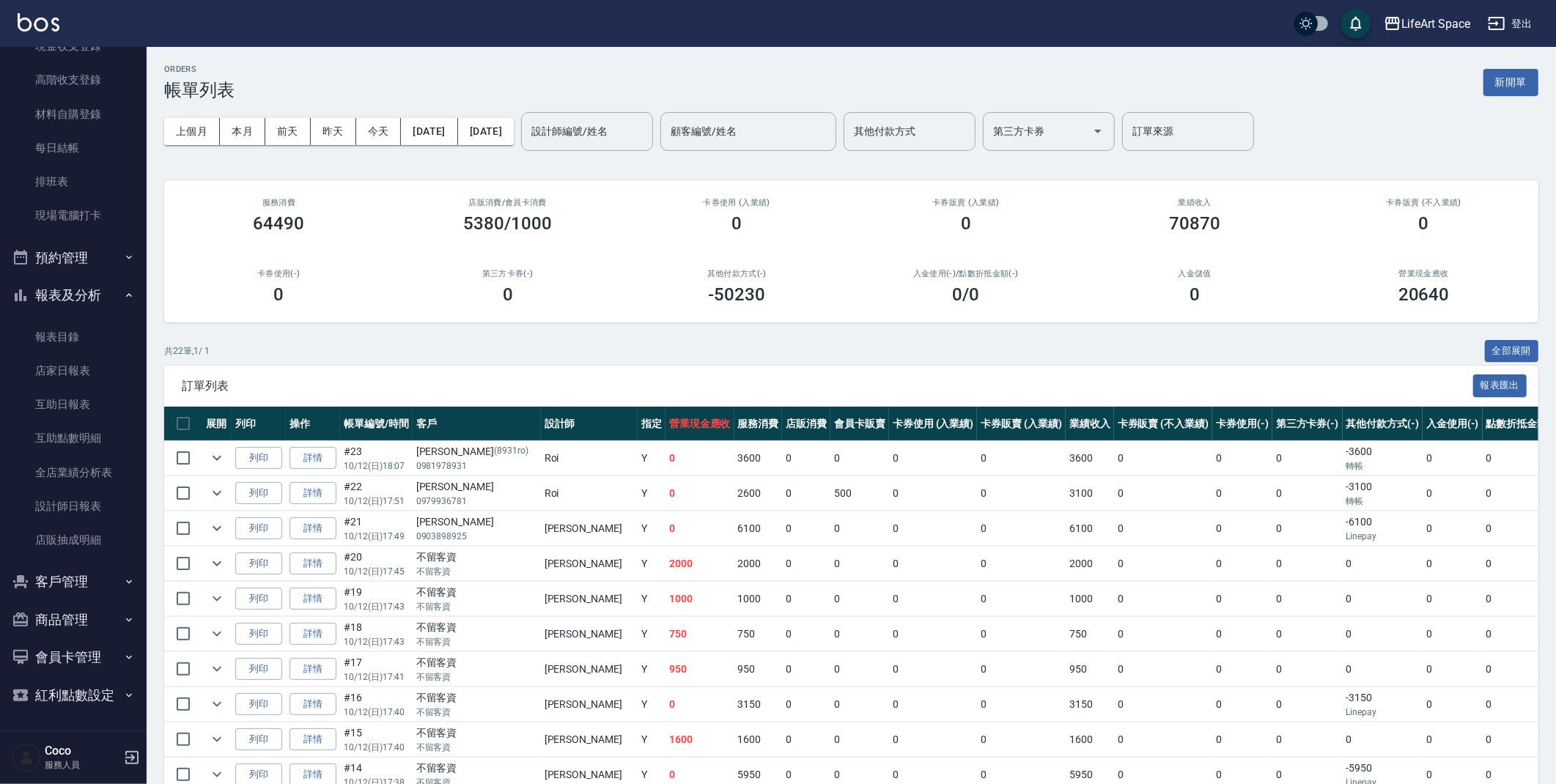
click at [88, 580] on button "客戶管理" at bounding box center [73, 582] width 135 height 38
click at [83, 619] on link "客戶列表" at bounding box center [73, 623] width 135 height 34
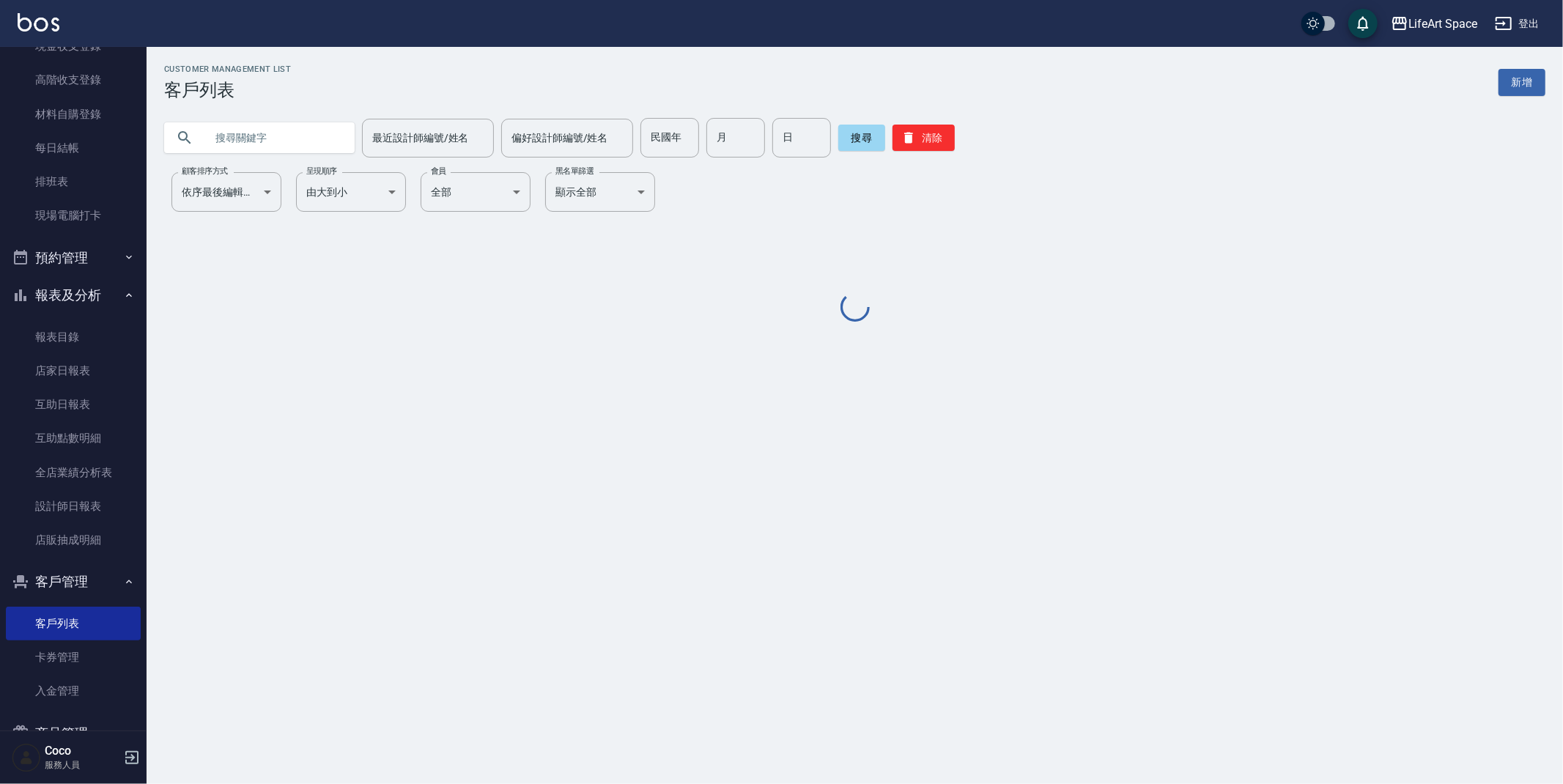
click at [298, 135] on input "text" at bounding box center [274, 137] width 138 height 39
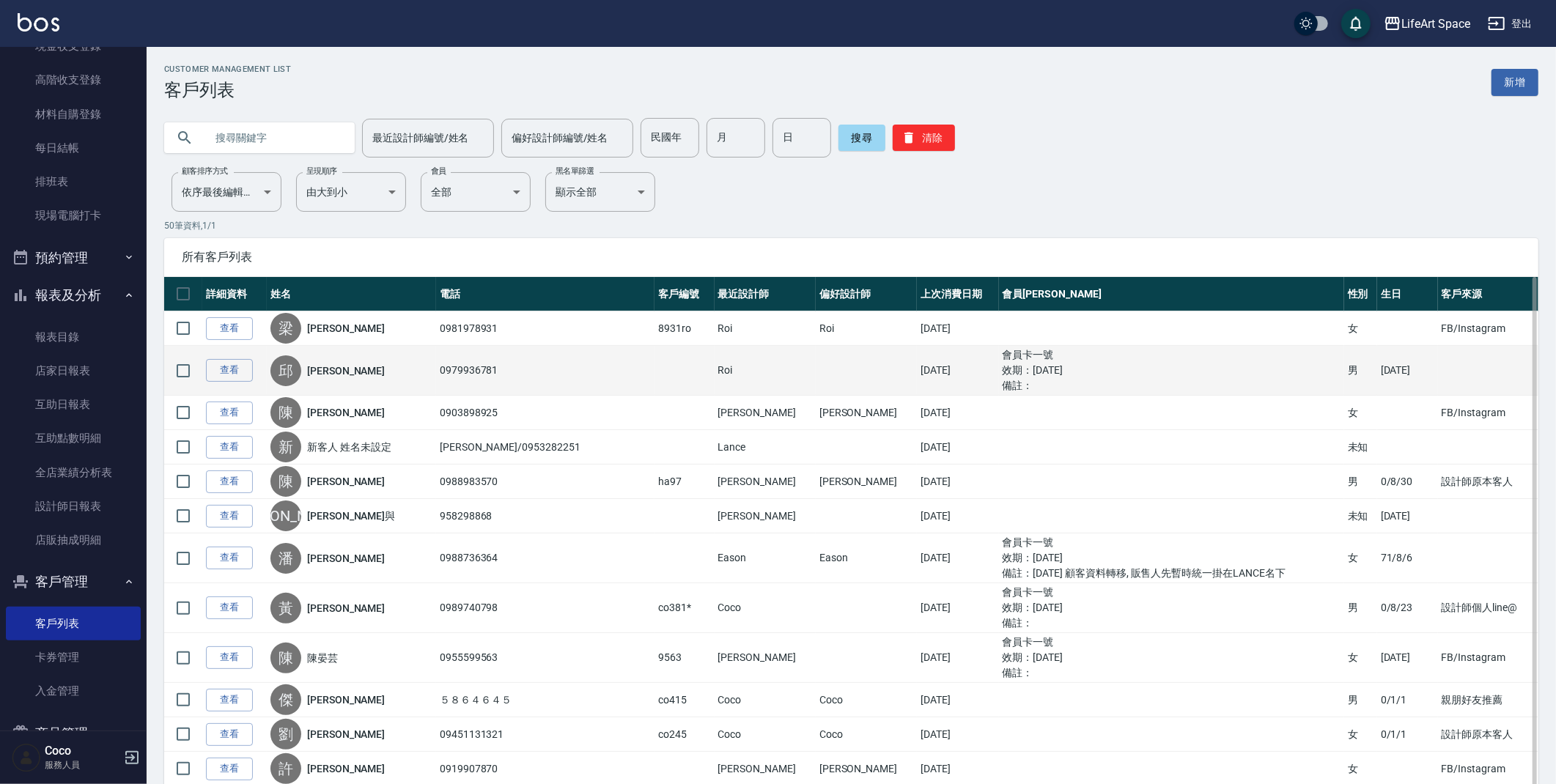
click at [815, 382] on td at bounding box center [866, 370] width 101 height 50
click at [232, 373] on link "查看" at bounding box center [229, 370] width 47 height 23
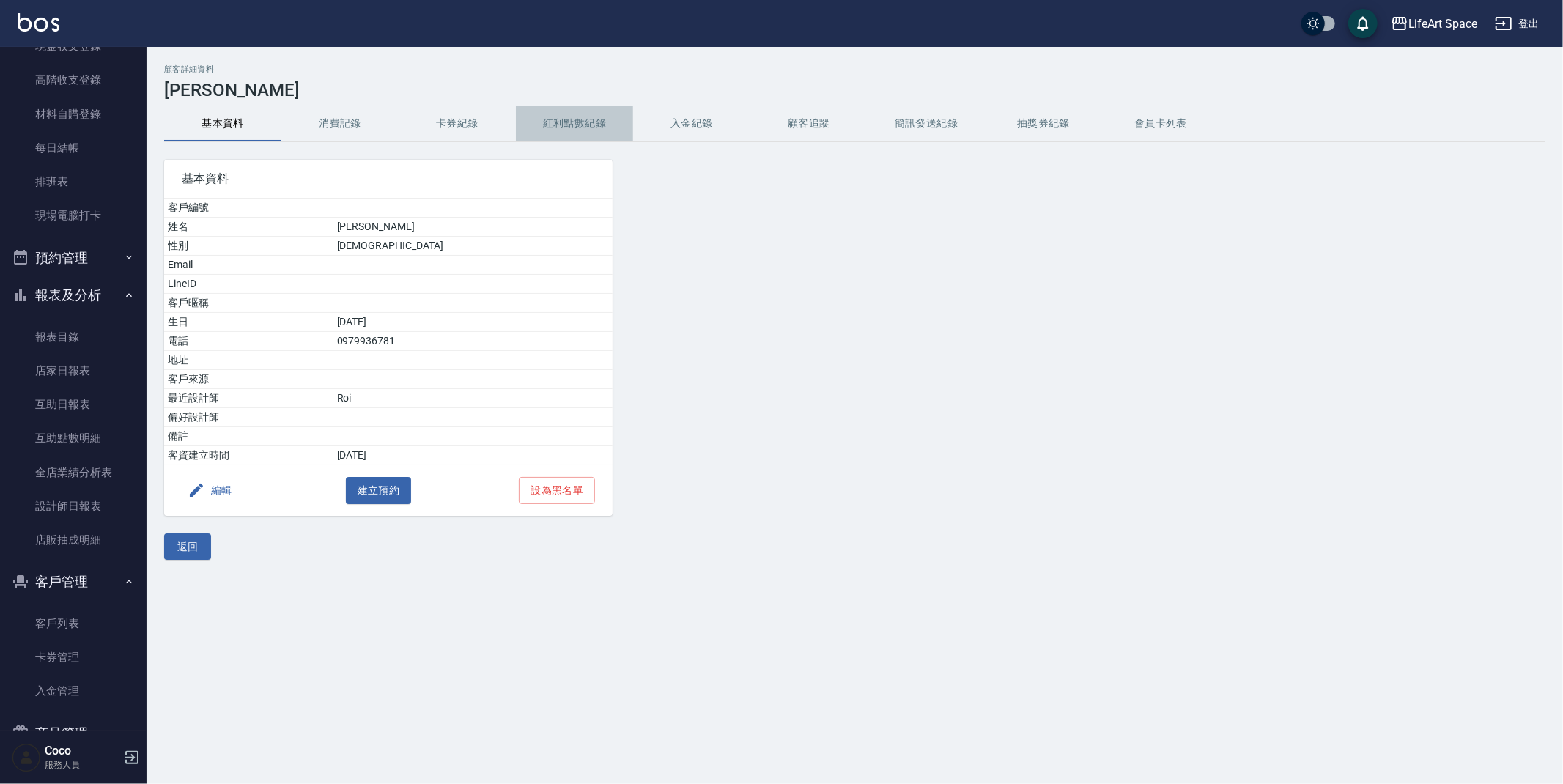
click at [580, 125] on button "紅利點數紀錄" at bounding box center [574, 124] width 118 height 36
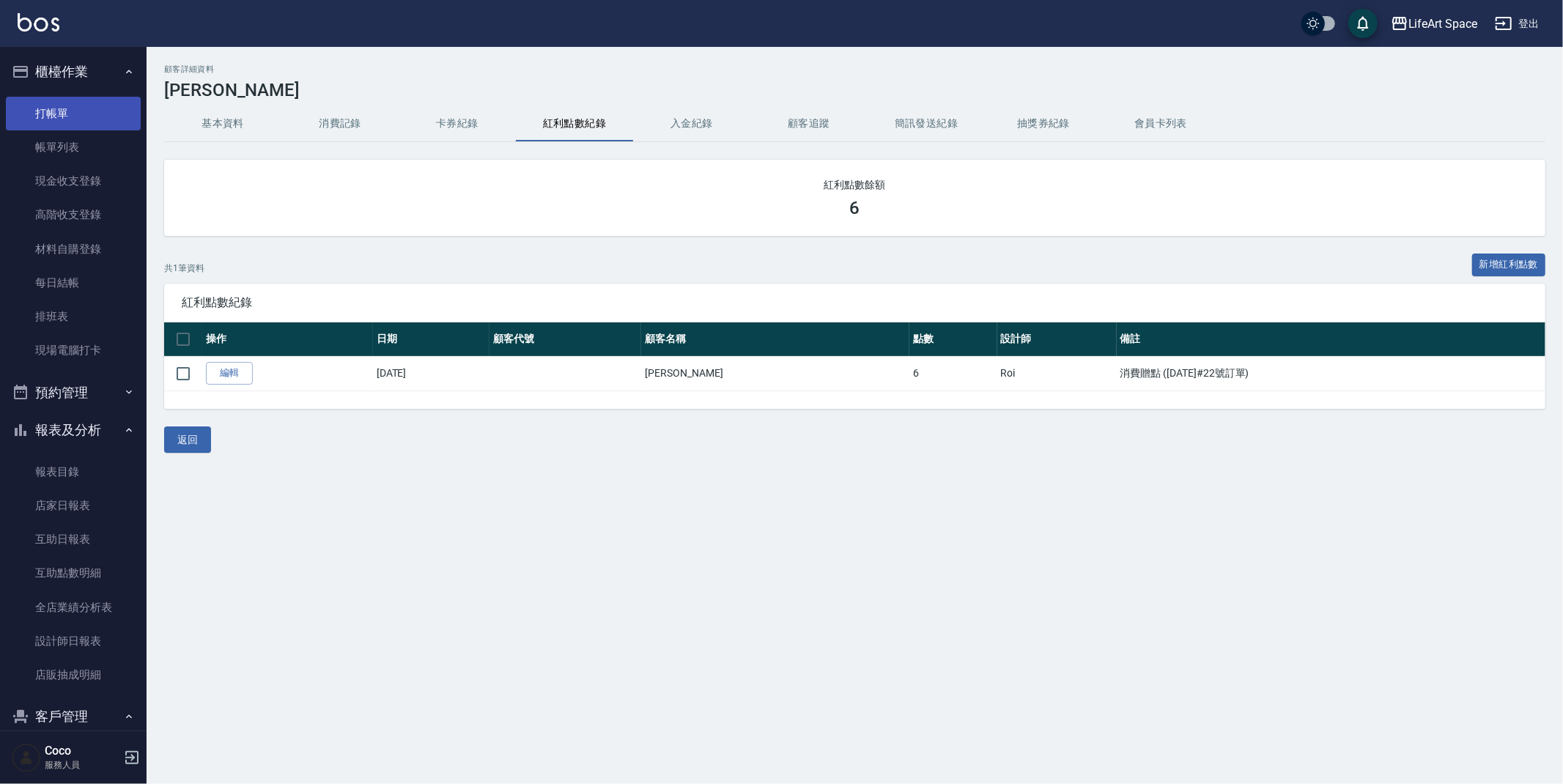
click at [103, 119] on link "打帳單" at bounding box center [73, 113] width 135 height 34
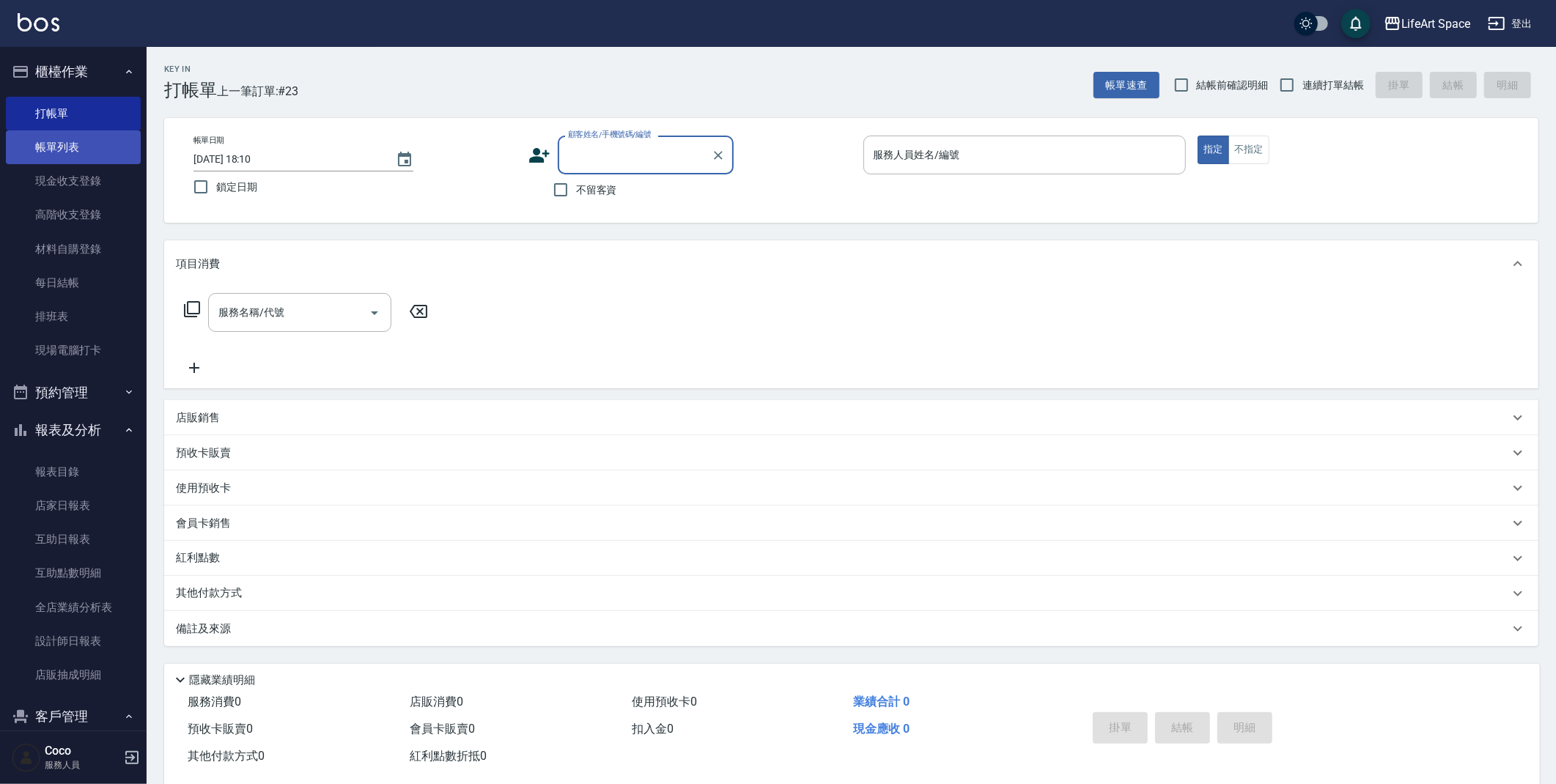
click at [88, 144] on link "帳單列表" at bounding box center [73, 147] width 135 height 34
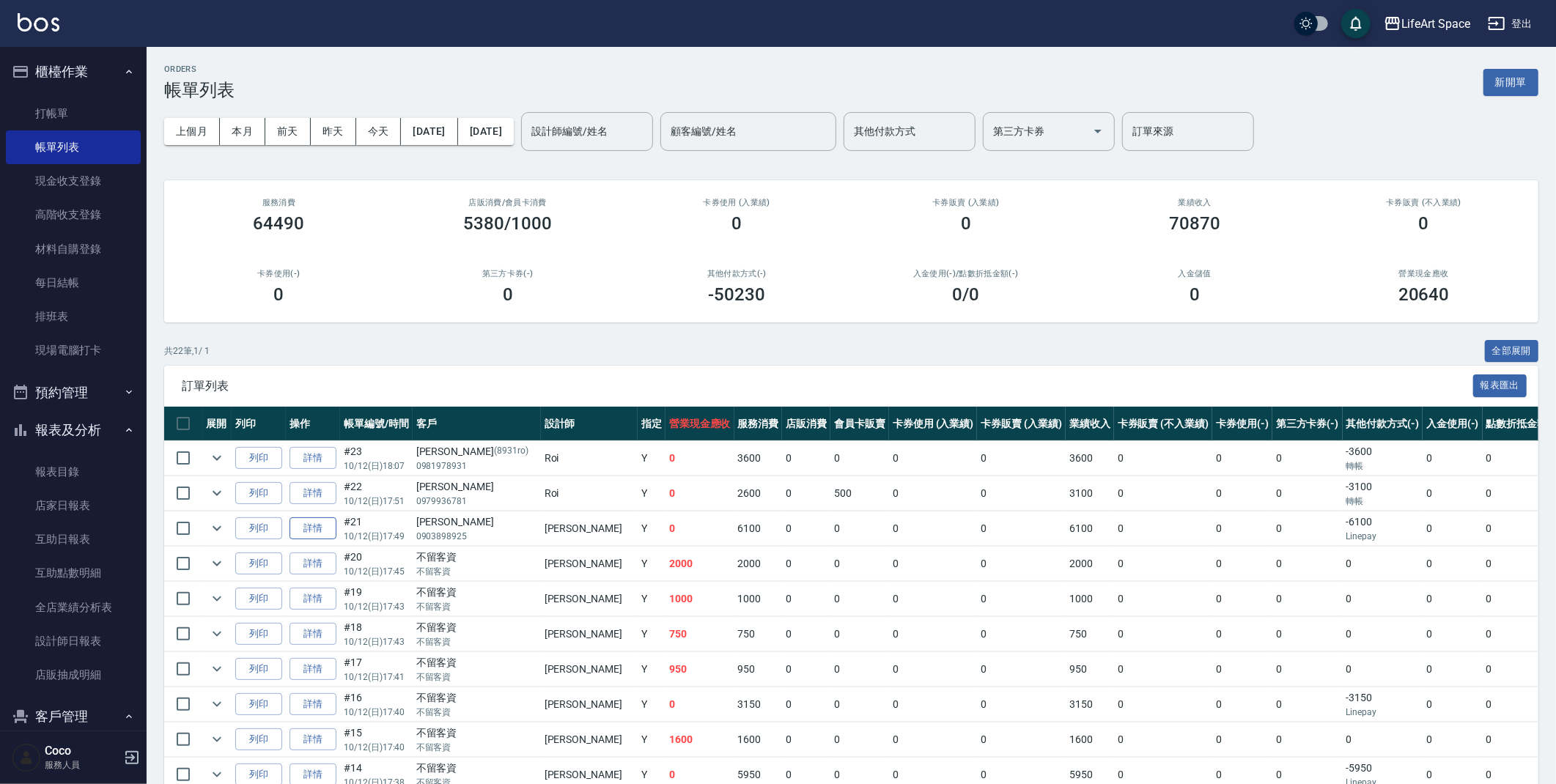
click at [303, 527] on link "詳情" at bounding box center [312, 528] width 47 height 23
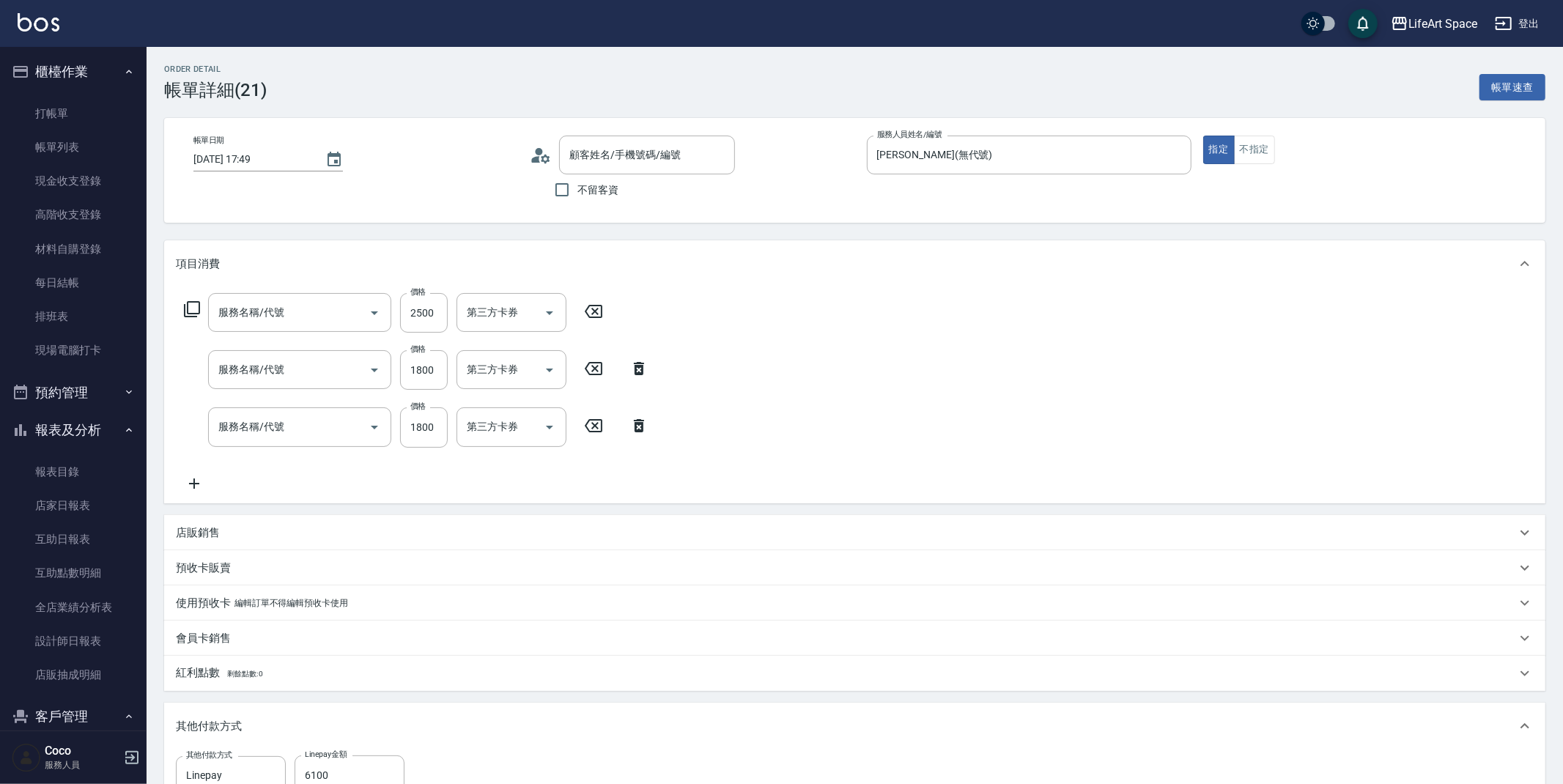
type input "[DATE] 17:49"
type input "[PERSON_NAME](無代號)"
type input "FB/Instagram"
type input "603 京喚羽系統修護(短)(603)"
type input "701 染髮(701)"
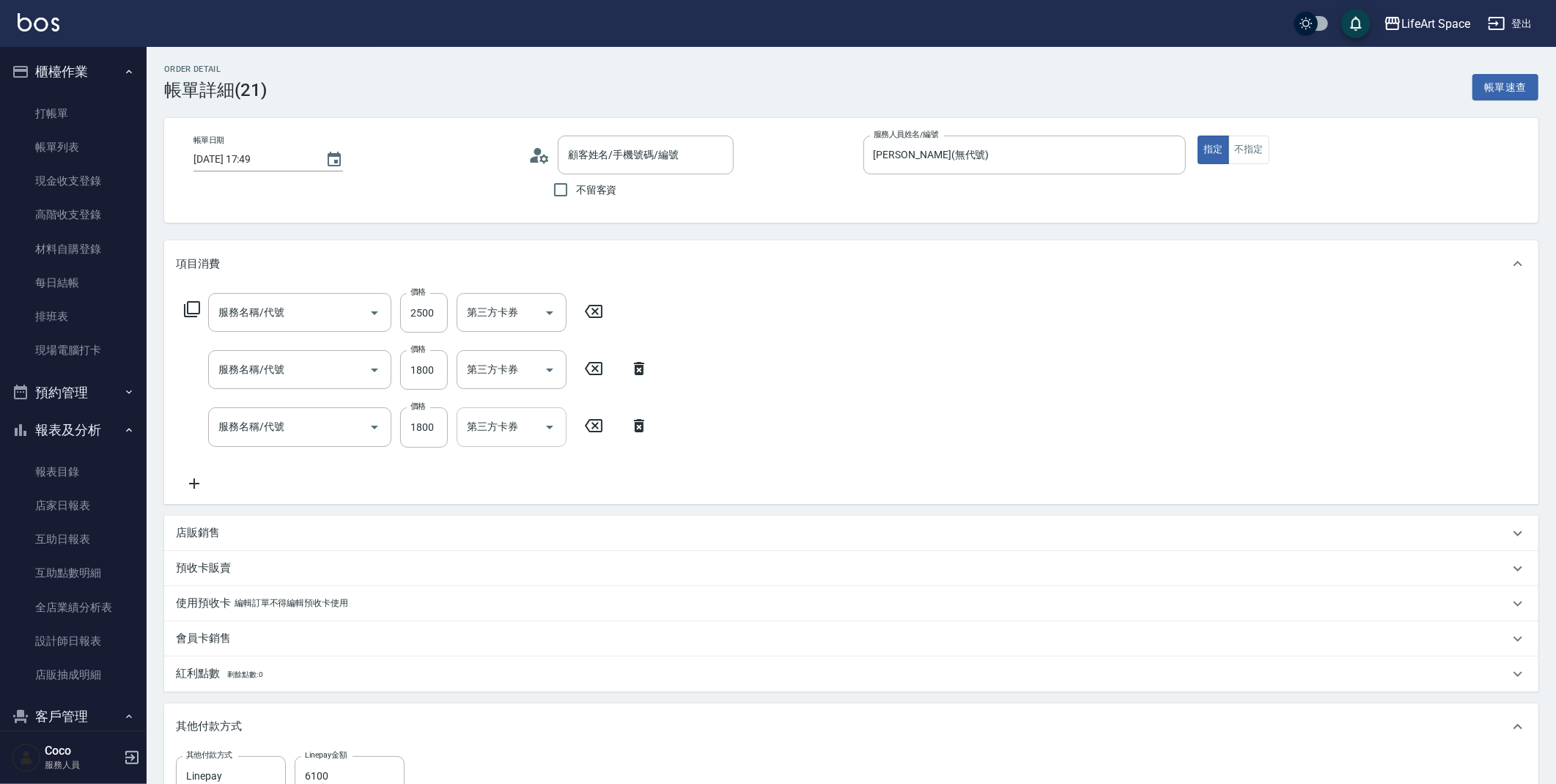
type input "501 燙髮(501)"
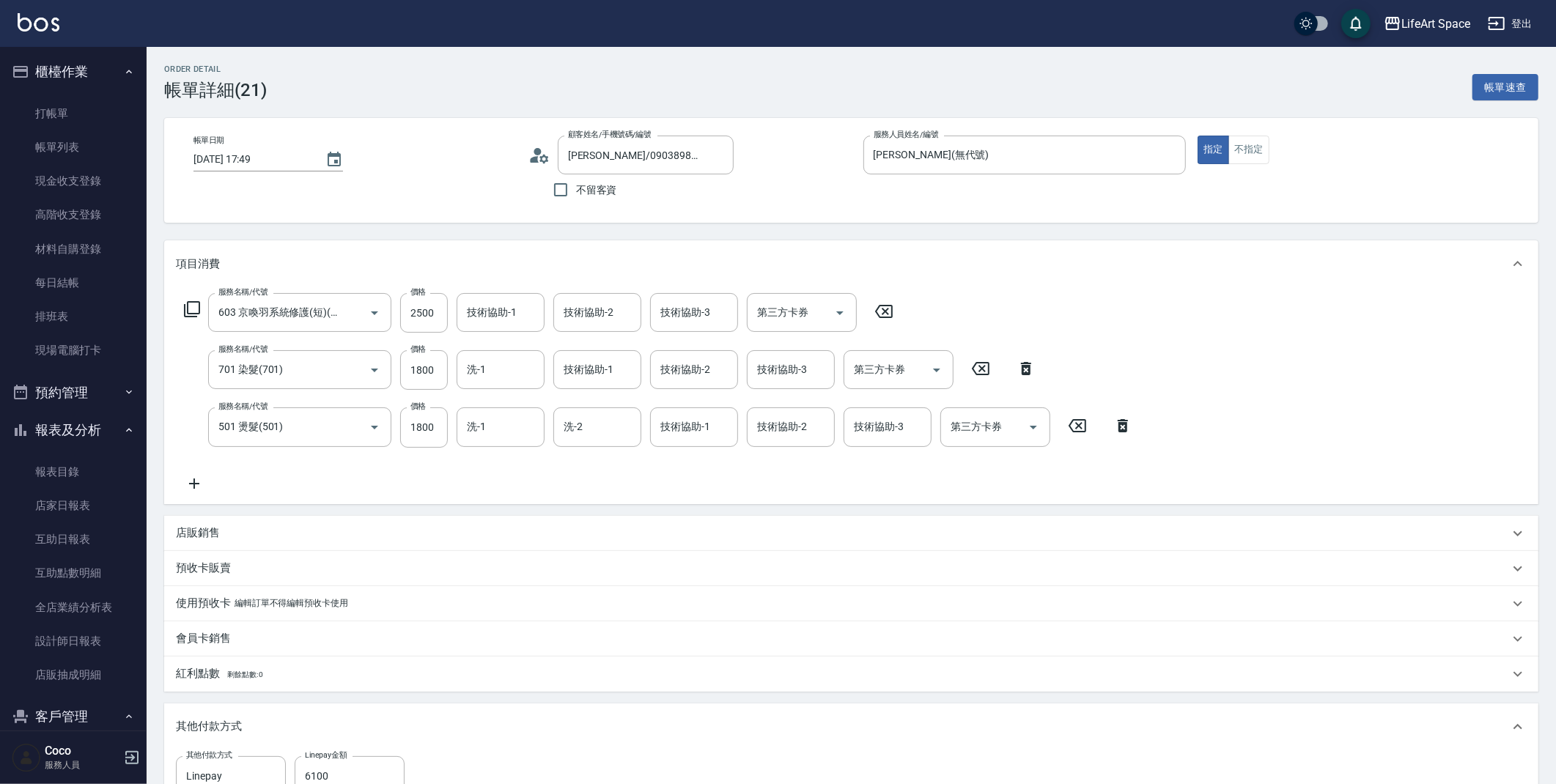
type input "[PERSON_NAME]/0903898925/"
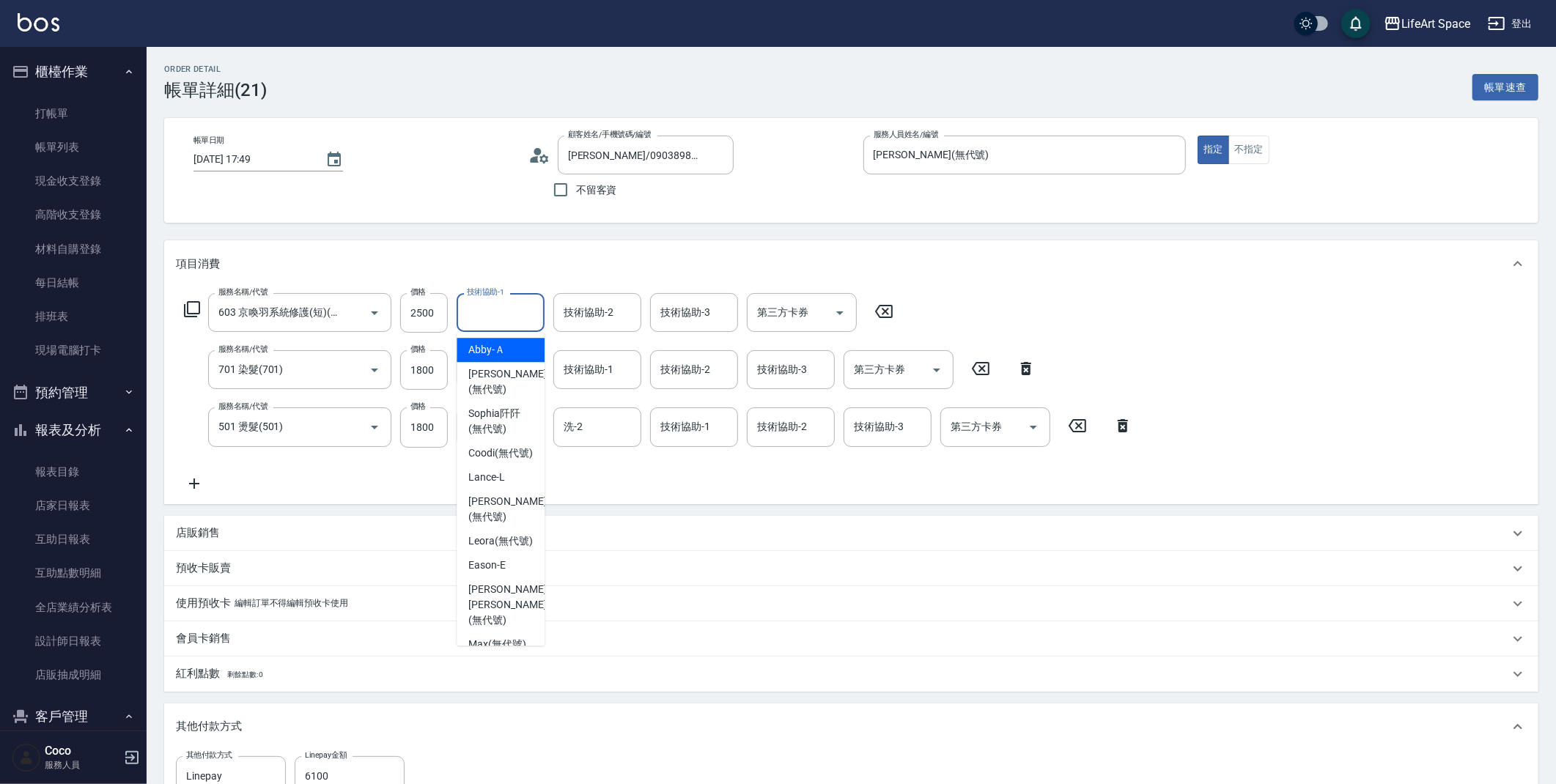
click at [467, 316] on input "技術協助-1" at bounding box center [501, 313] width 75 height 26
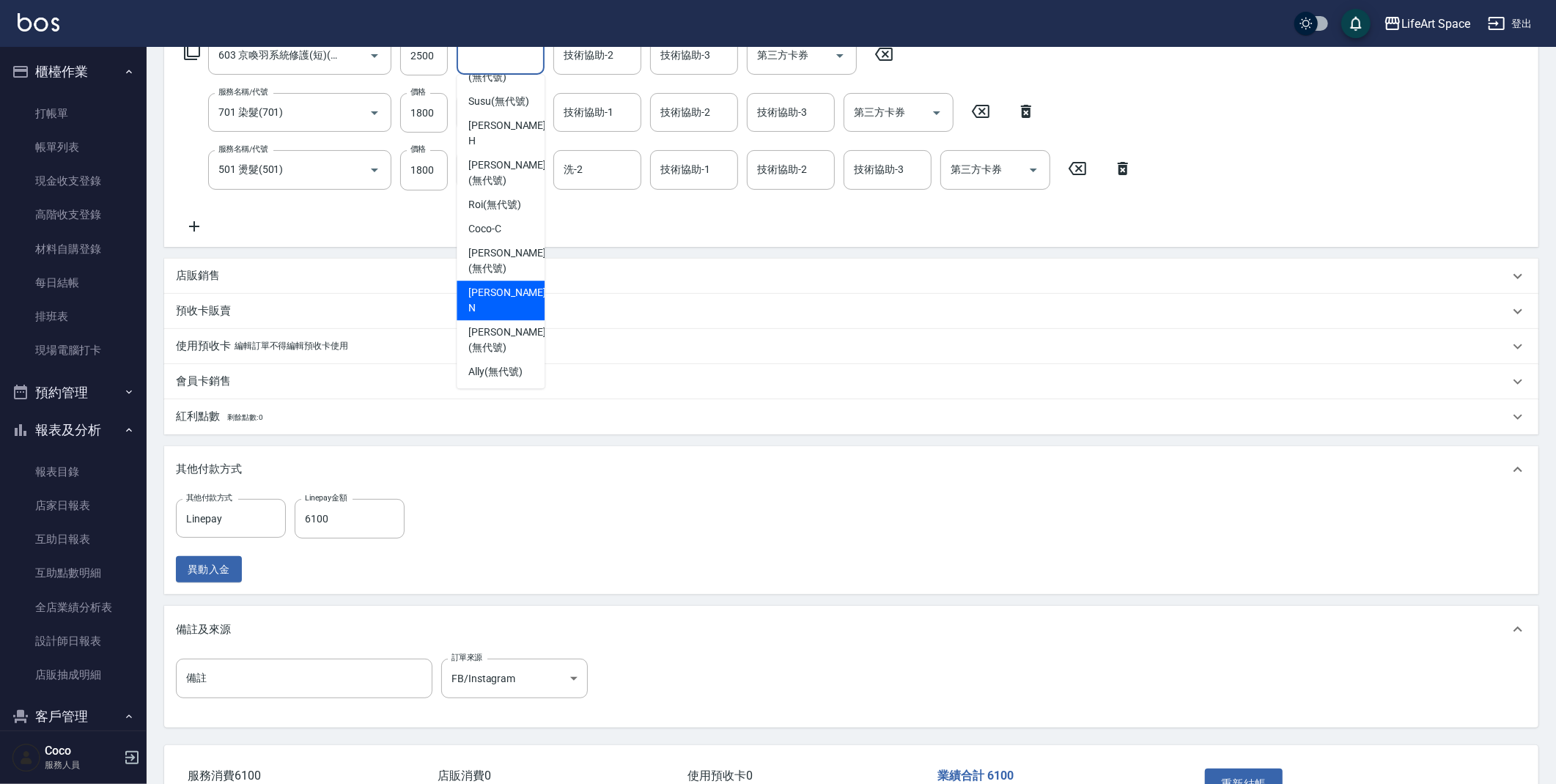
scroll to position [372, 0]
click at [485, 278] on span "[PERSON_NAME] (無代號)" at bounding box center [506, 263] width 78 height 31
type input "[PERSON_NAME](無代號)"
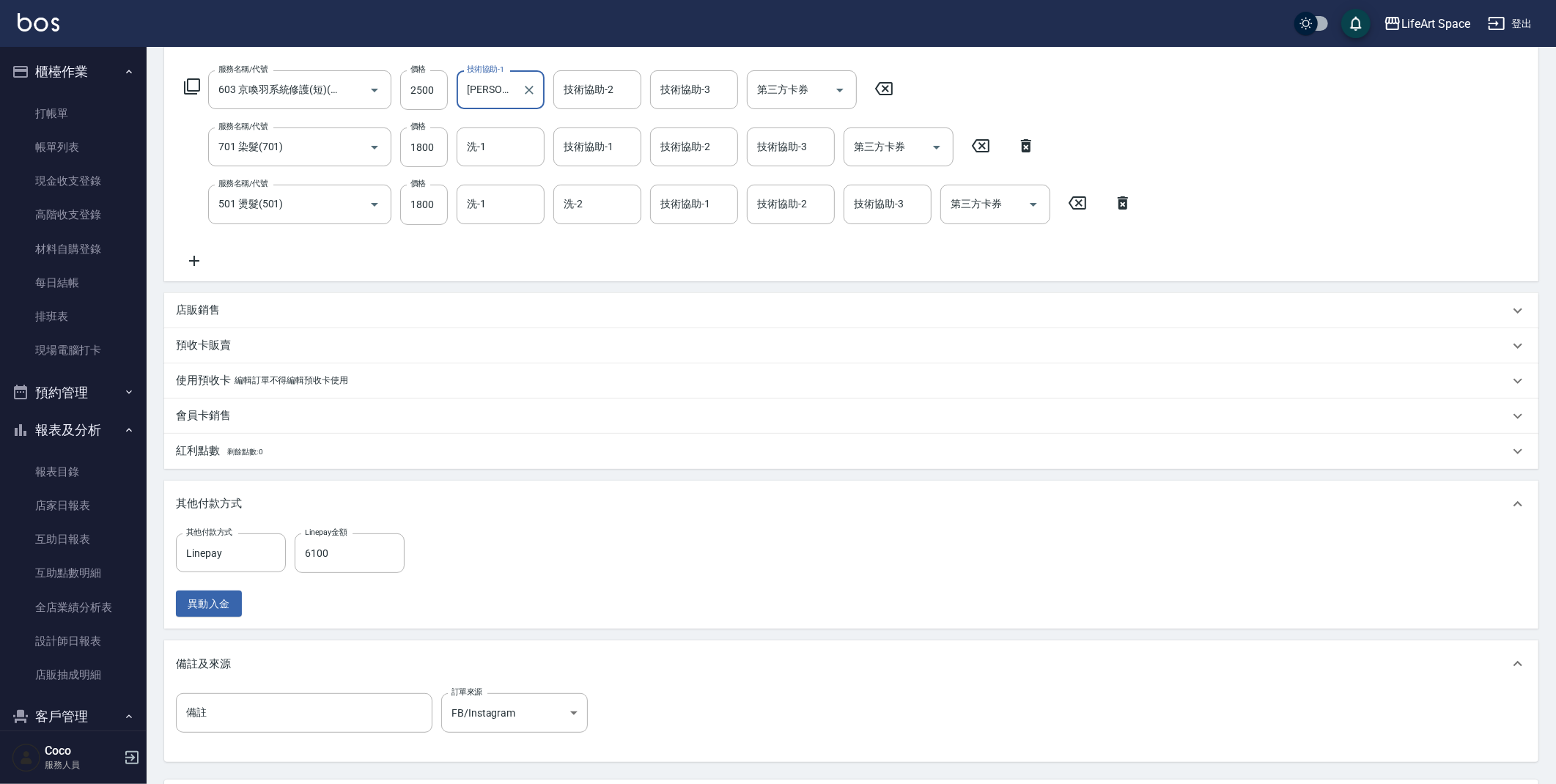
scroll to position [207, 0]
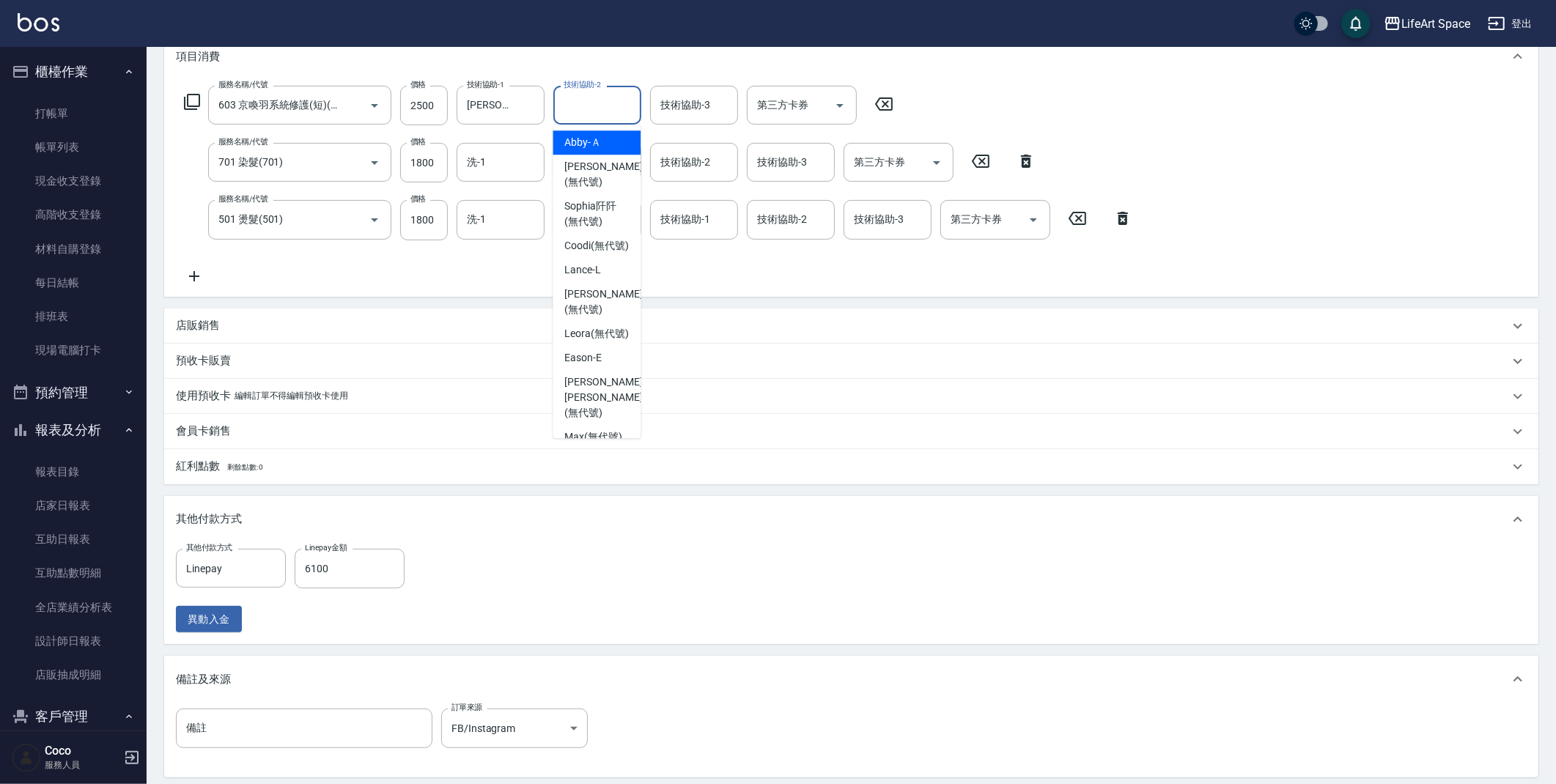
click at [576, 111] on input "技術協助-2" at bounding box center [597, 105] width 75 height 26
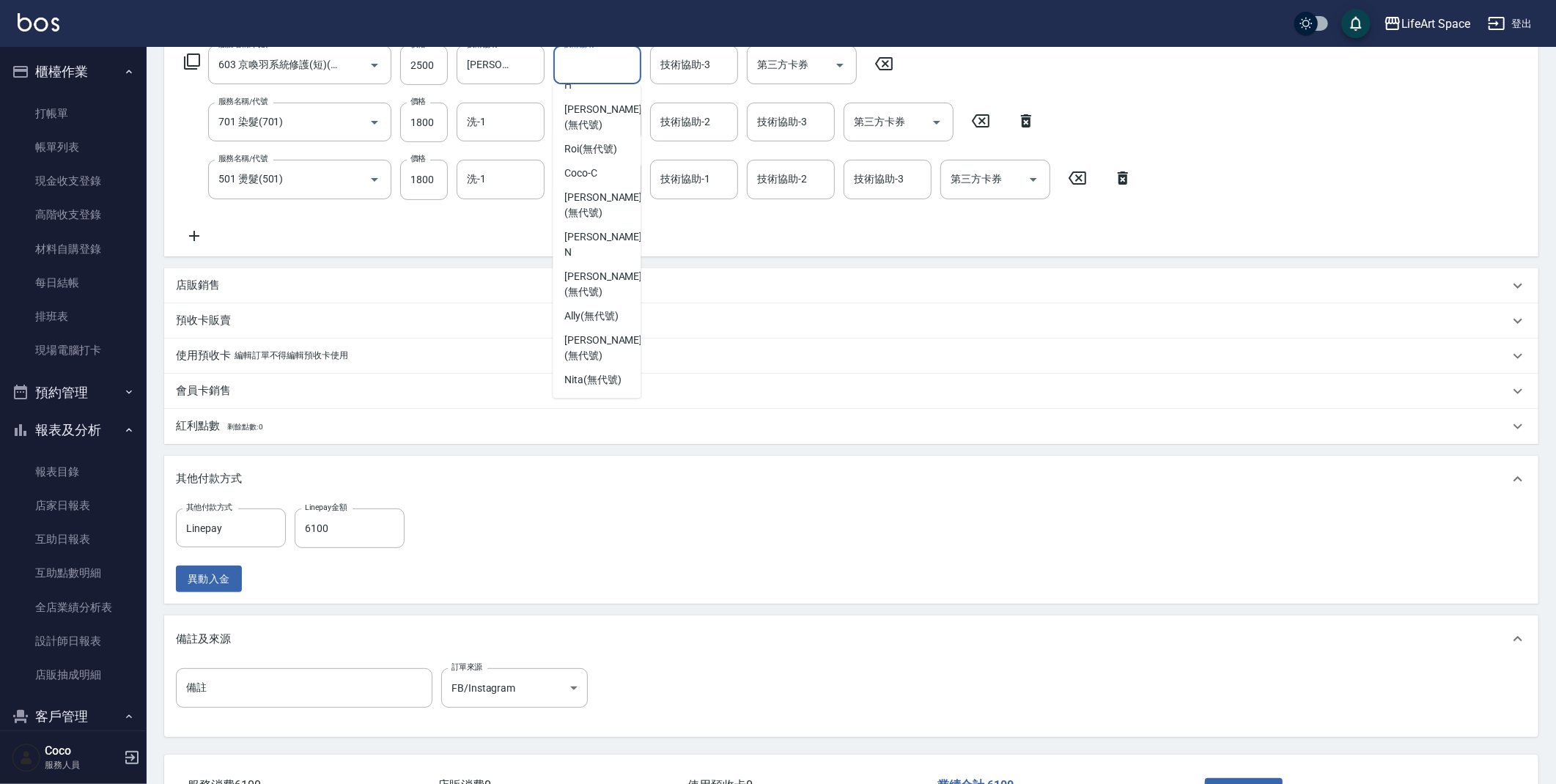
scroll to position [222, 0]
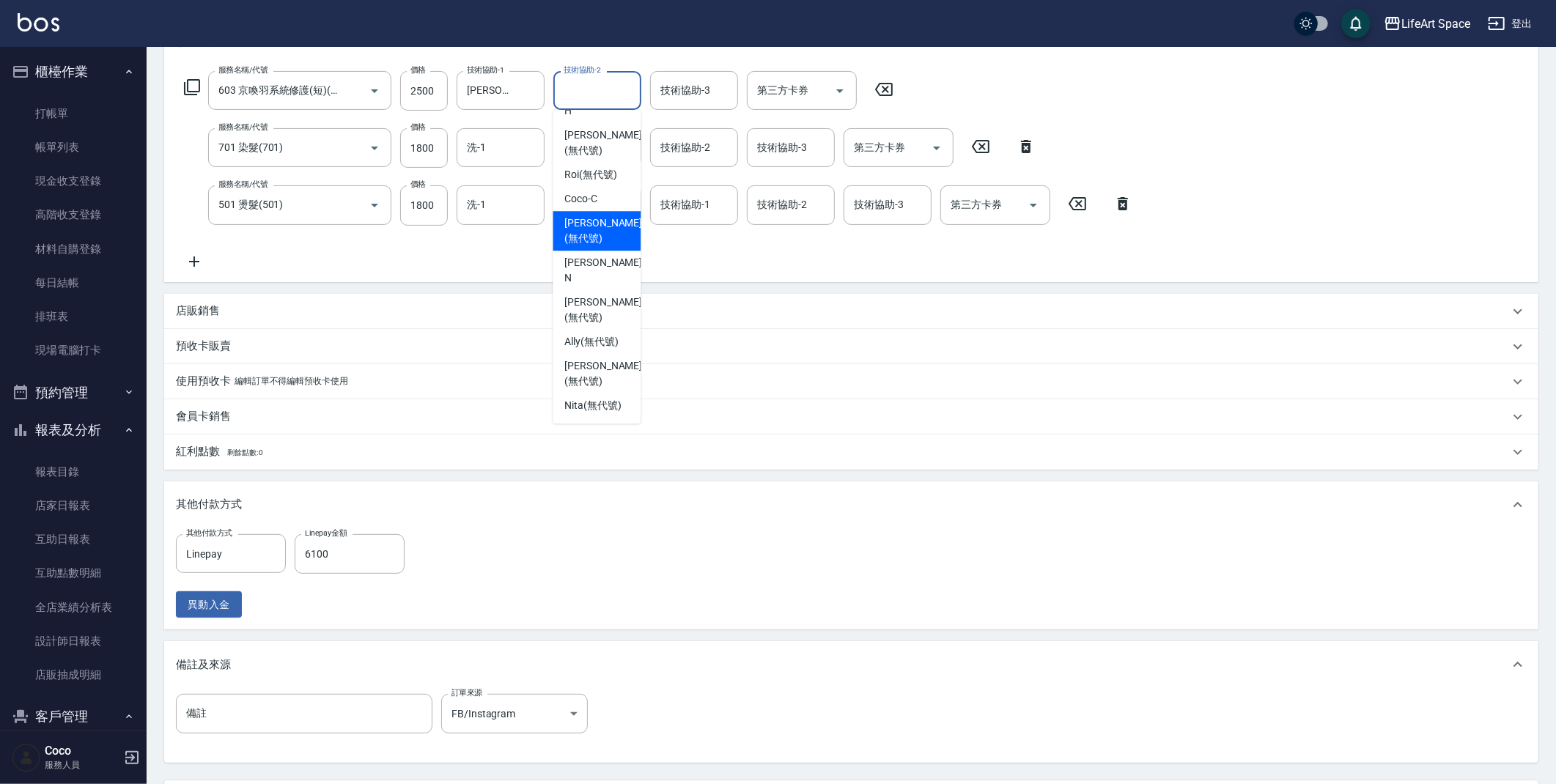
drag, startPoint x: 601, startPoint y: 247, endPoint x: 630, endPoint y: 195, distance: 59.5
click at [601, 246] on span "[PERSON_NAME] (無代號)" at bounding box center [603, 231] width 78 height 31
type input "[PERSON_NAME](無代號)"
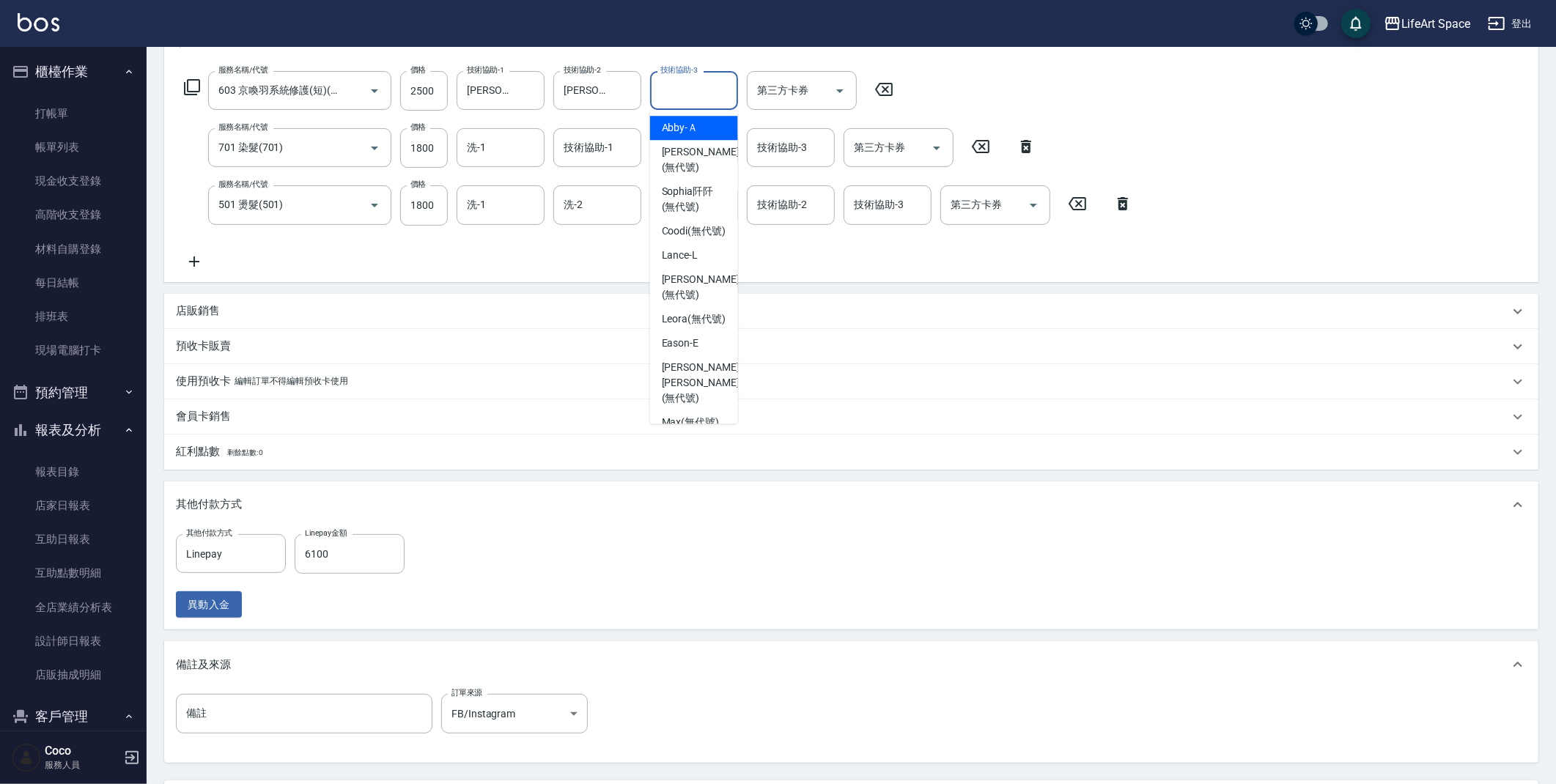
click at [669, 90] on div "技術協助-3 技術協助-3" at bounding box center [694, 90] width 88 height 39
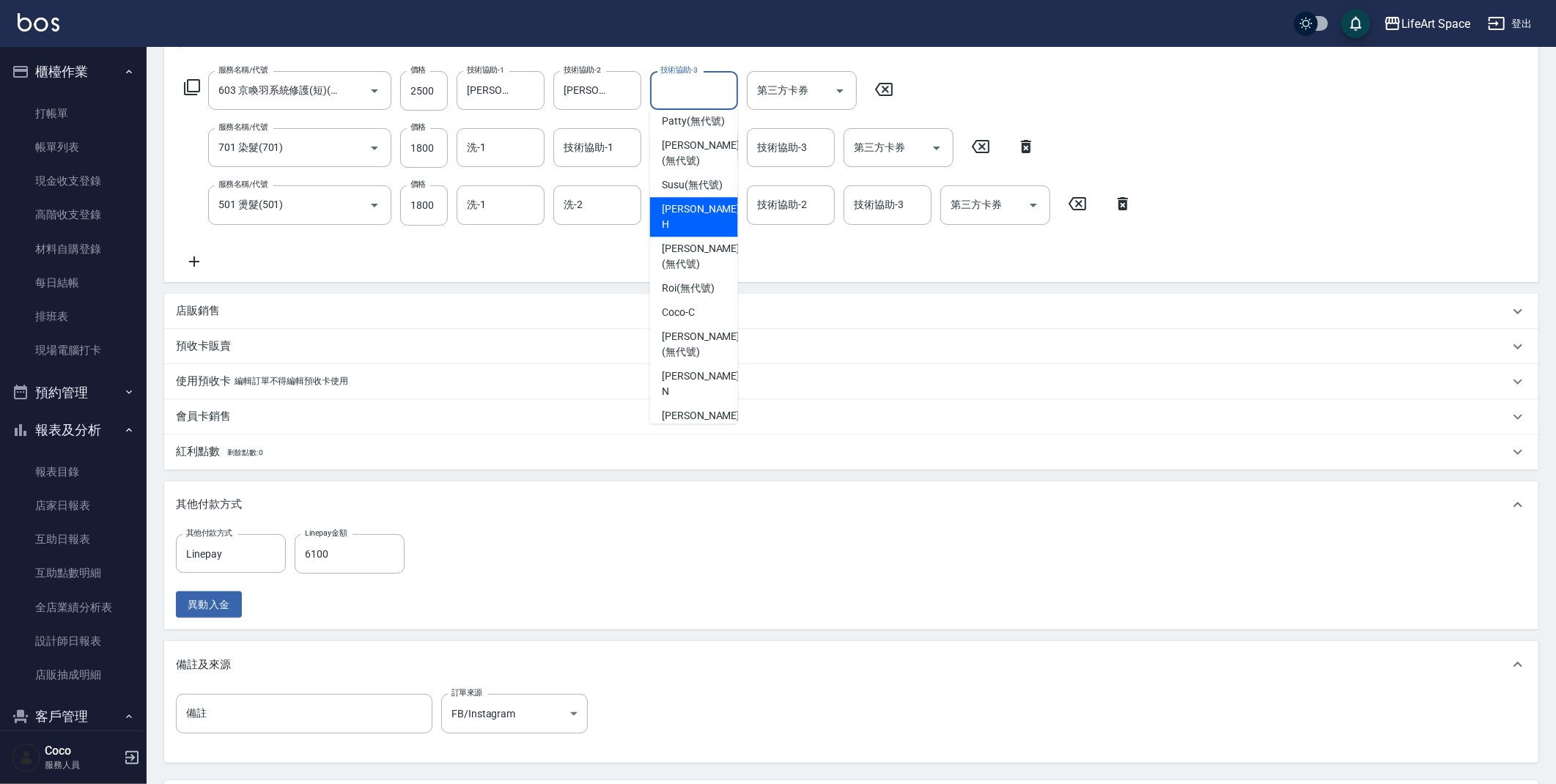
scroll to position [328, 0]
click at [675, 356] on span "[PERSON_NAME] (無代號)" at bounding box center [700, 342] width 78 height 31
type input "[PERSON_NAME](無代號)"
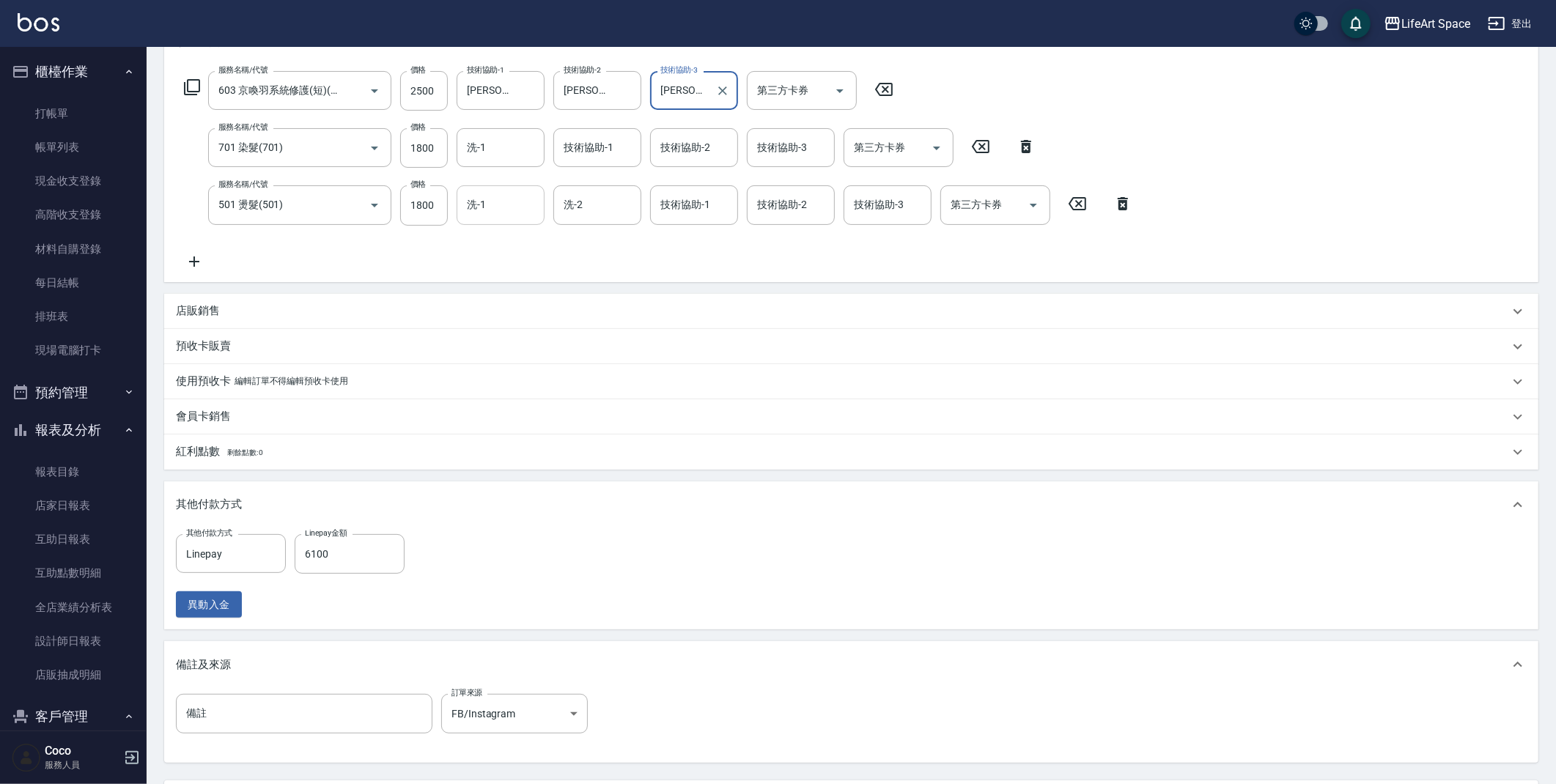
click at [491, 211] on input "洗-1" at bounding box center [501, 205] width 75 height 26
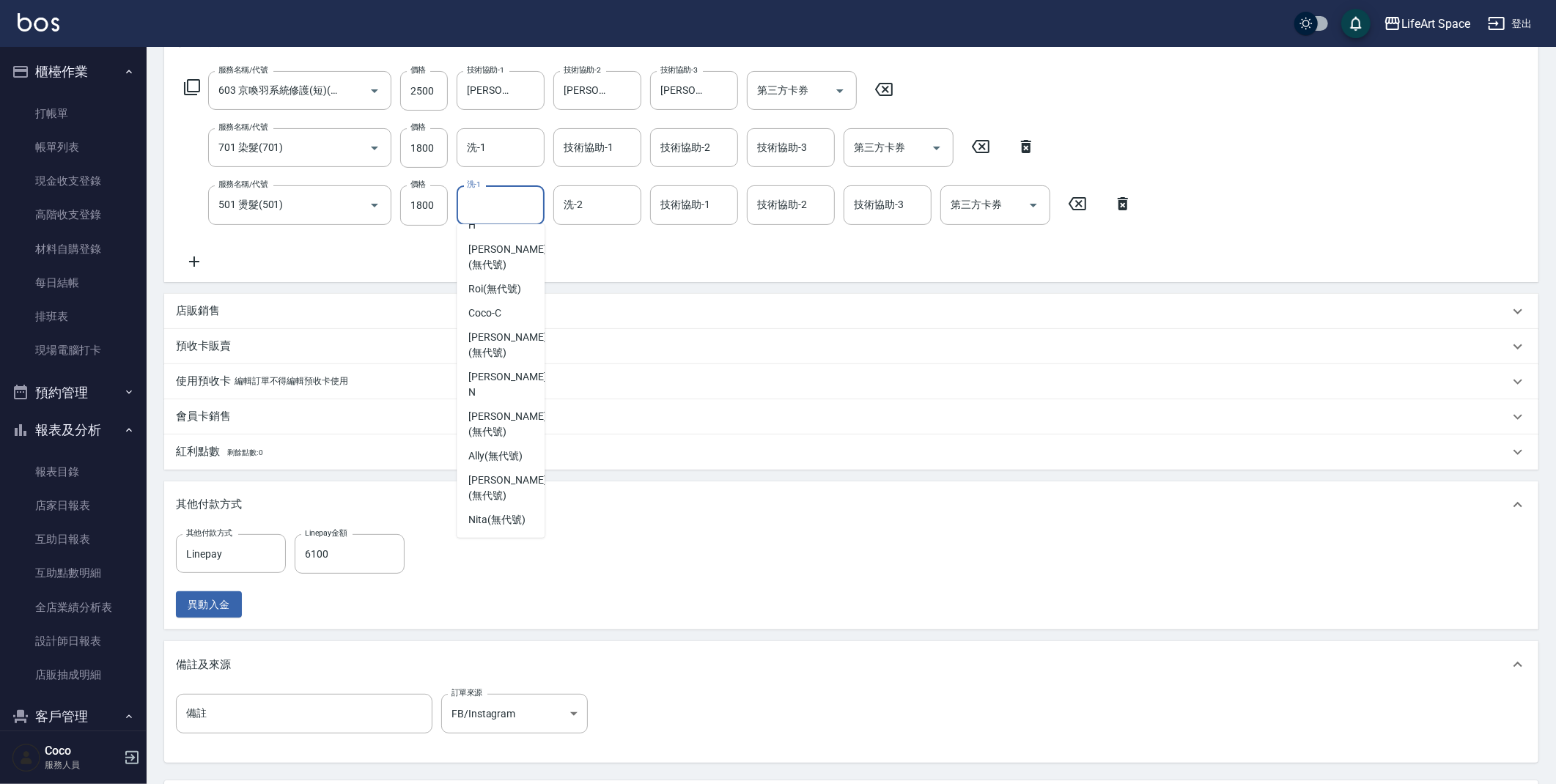
scroll to position [453, 0]
click at [504, 345] on span "[PERSON_NAME] (無代號)" at bounding box center [506, 346] width 78 height 31
type input "[PERSON_NAME](無代號)"
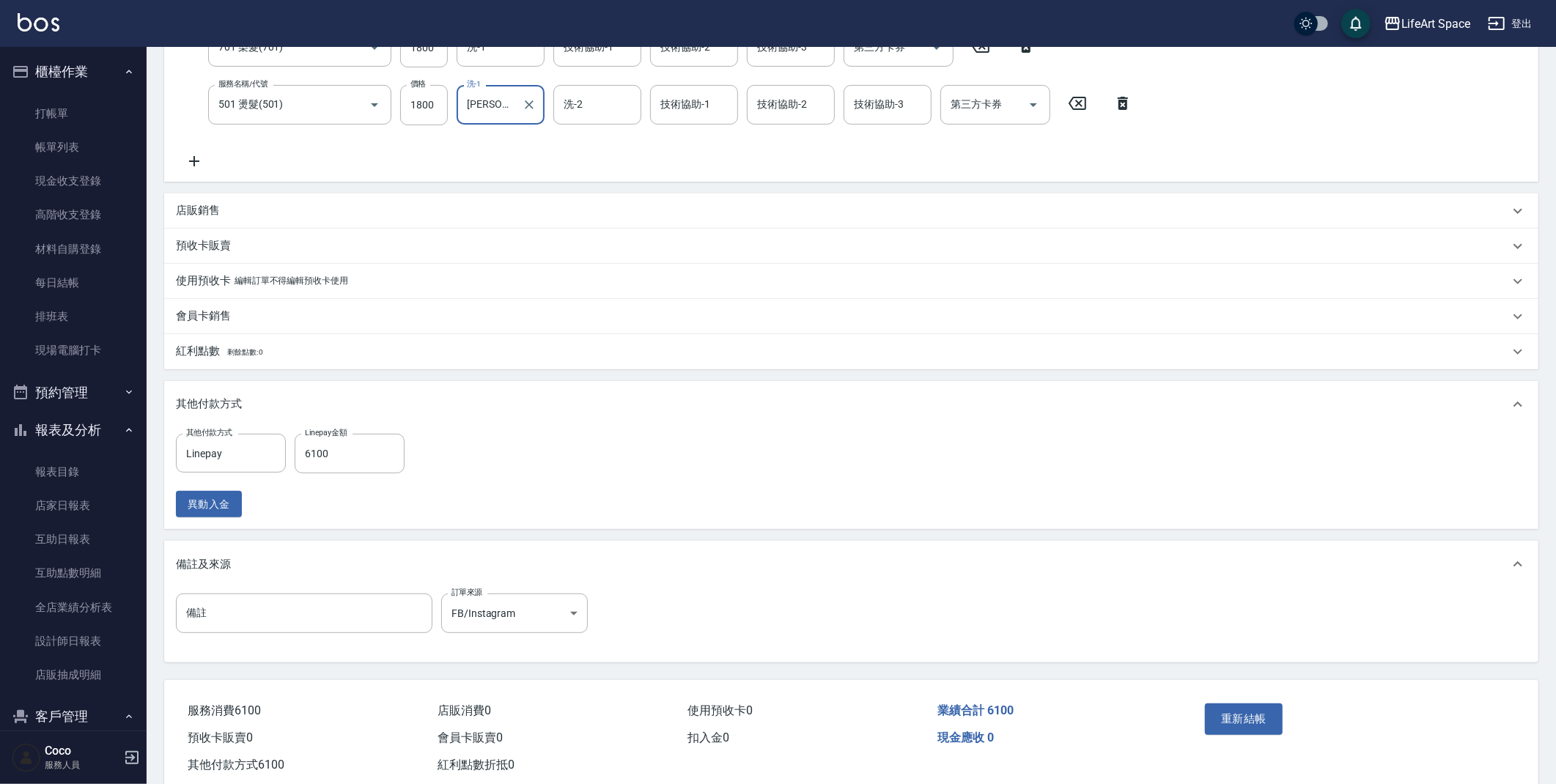
scroll to position [356, 0]
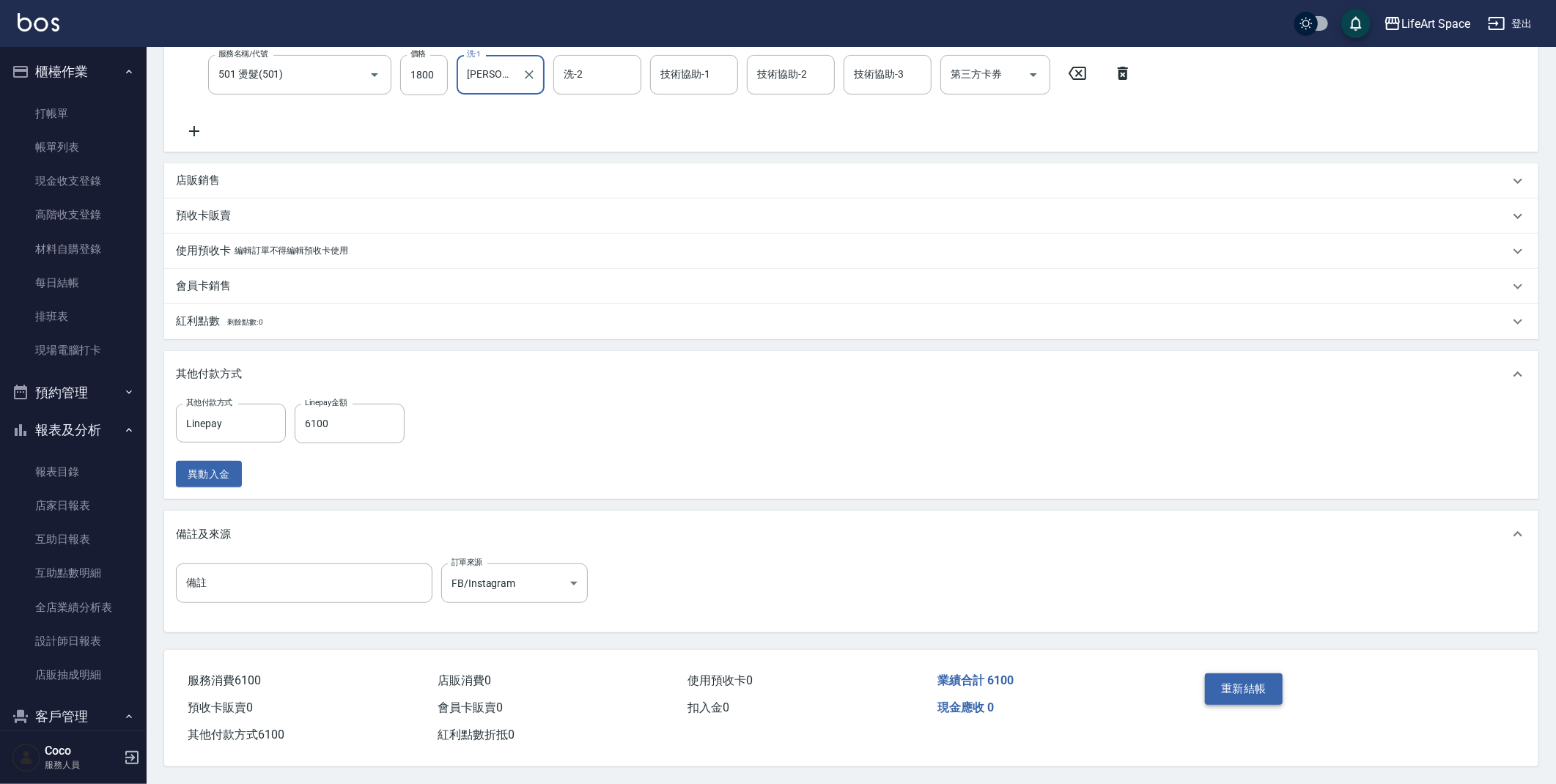
click at [1259, 680] on button "重新結帳" at bounding box center [1243, 688] width 78 height 31
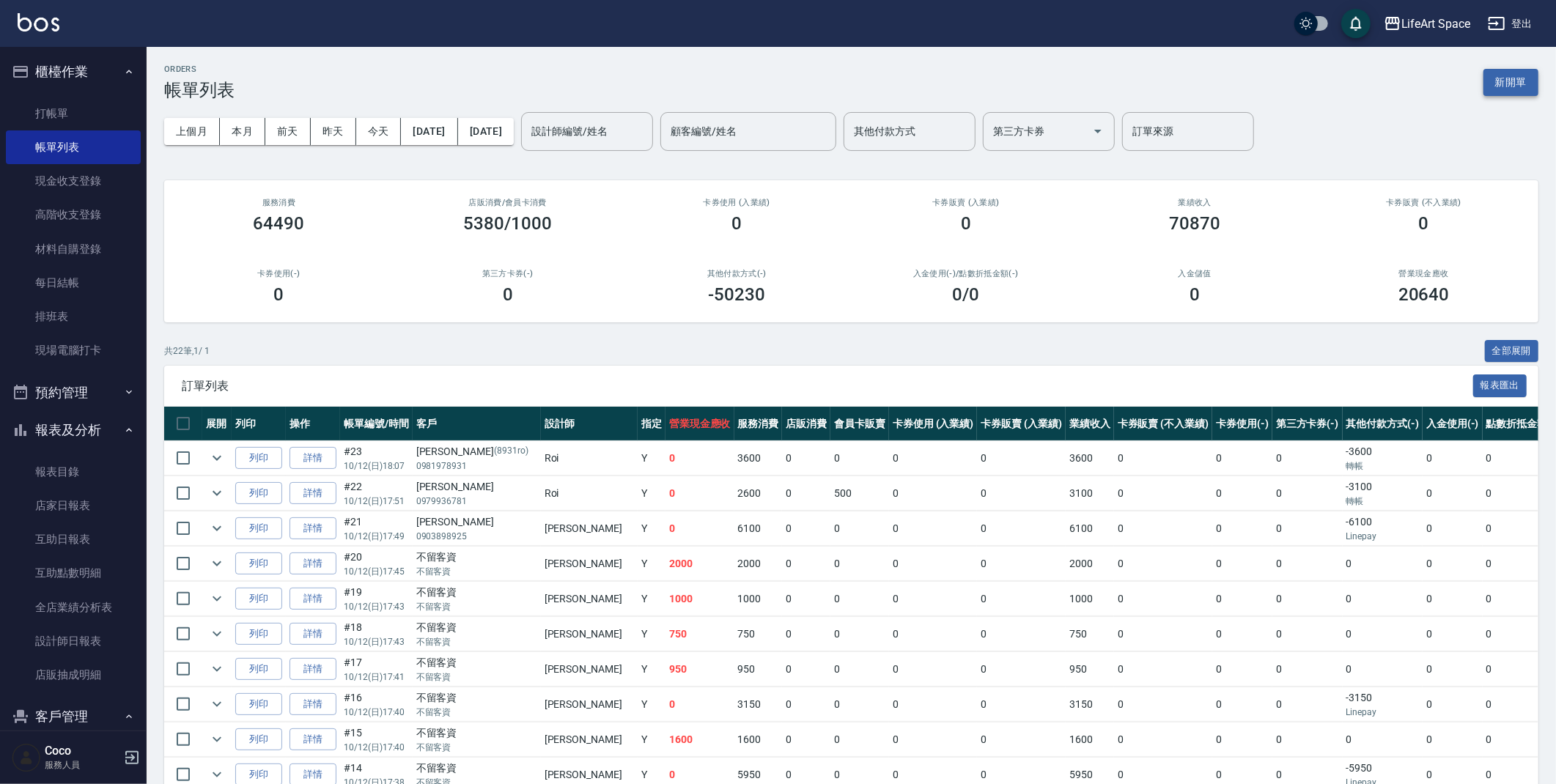
click at [1515, 95] on button "新開單" at bounding box center [1510, 83] width 55 height 27
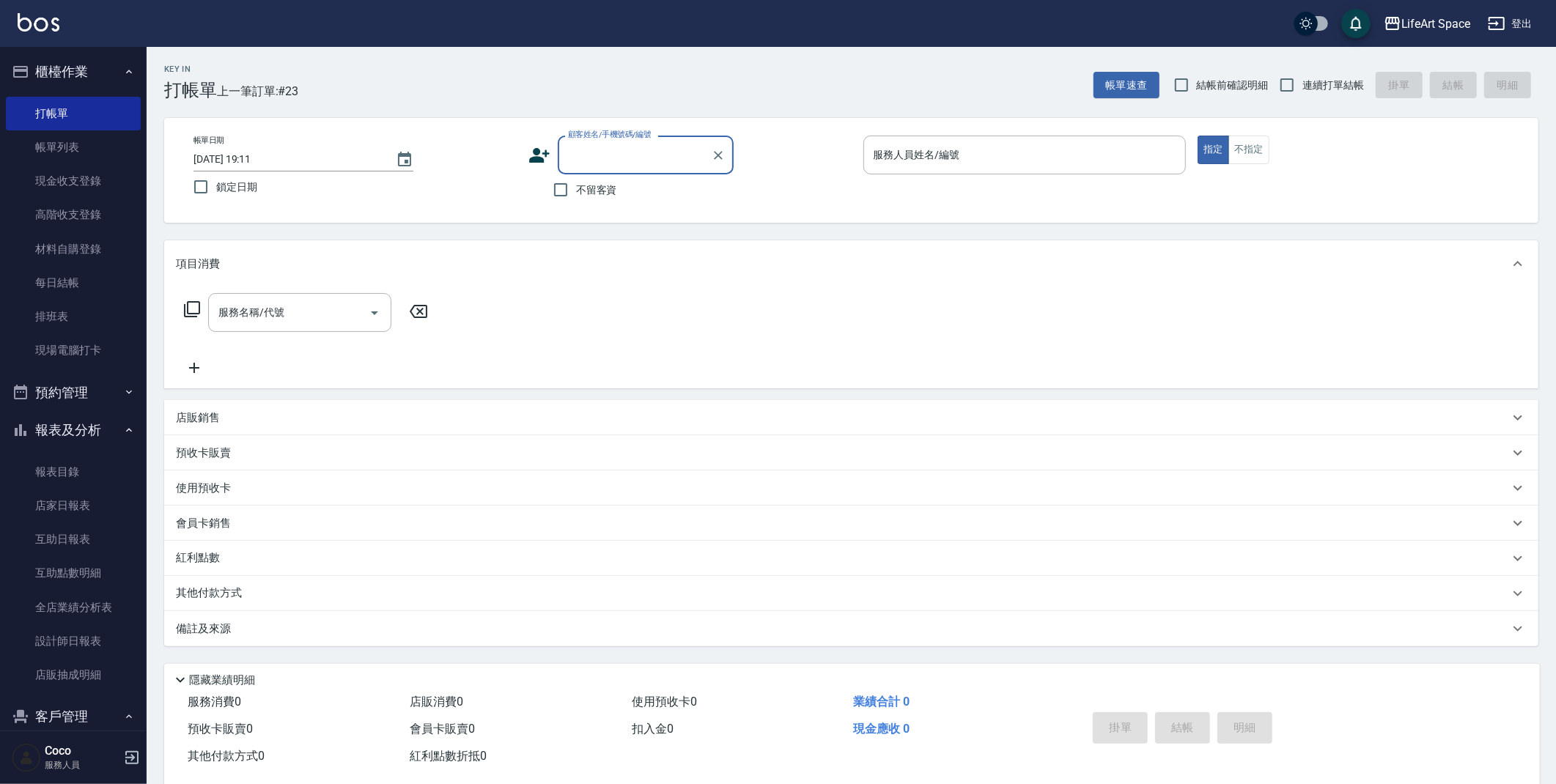
click at [595, 192] on span "不留客資" at bounding box center [596, 190] width 41 height 15
click at [576, 192] on input "不留客資" at bounding box center [561, 190] width 31 height 31
checkbox input "true"
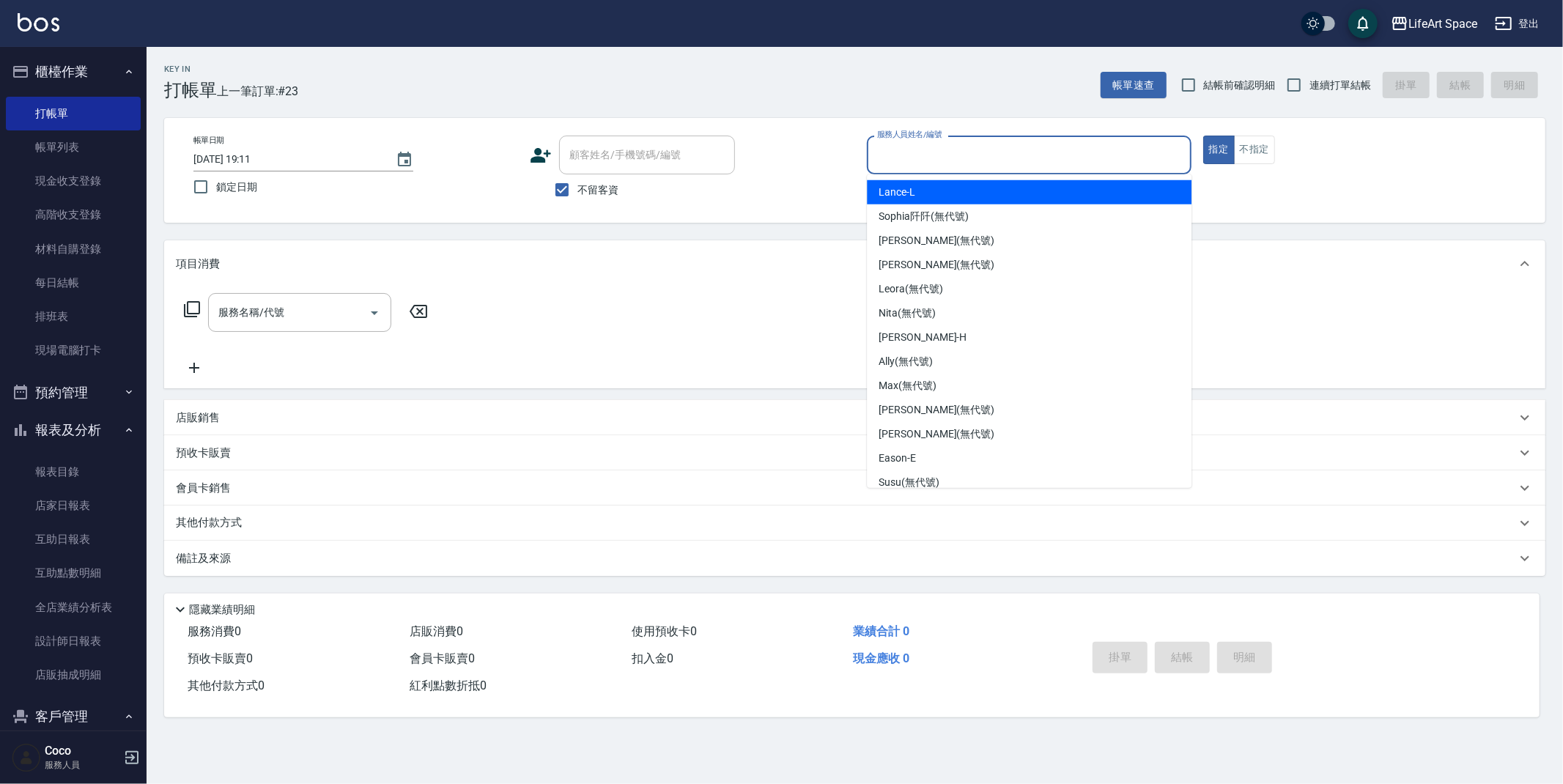
click at [999, 166] on input "服務人員姓名/編號" at bounding box center [1030, 155] width 312 height 26
click at [975, 196] on div "Lance -L" at bounding box center [1030, 192] width 325 height 25
type input "Lance-L"
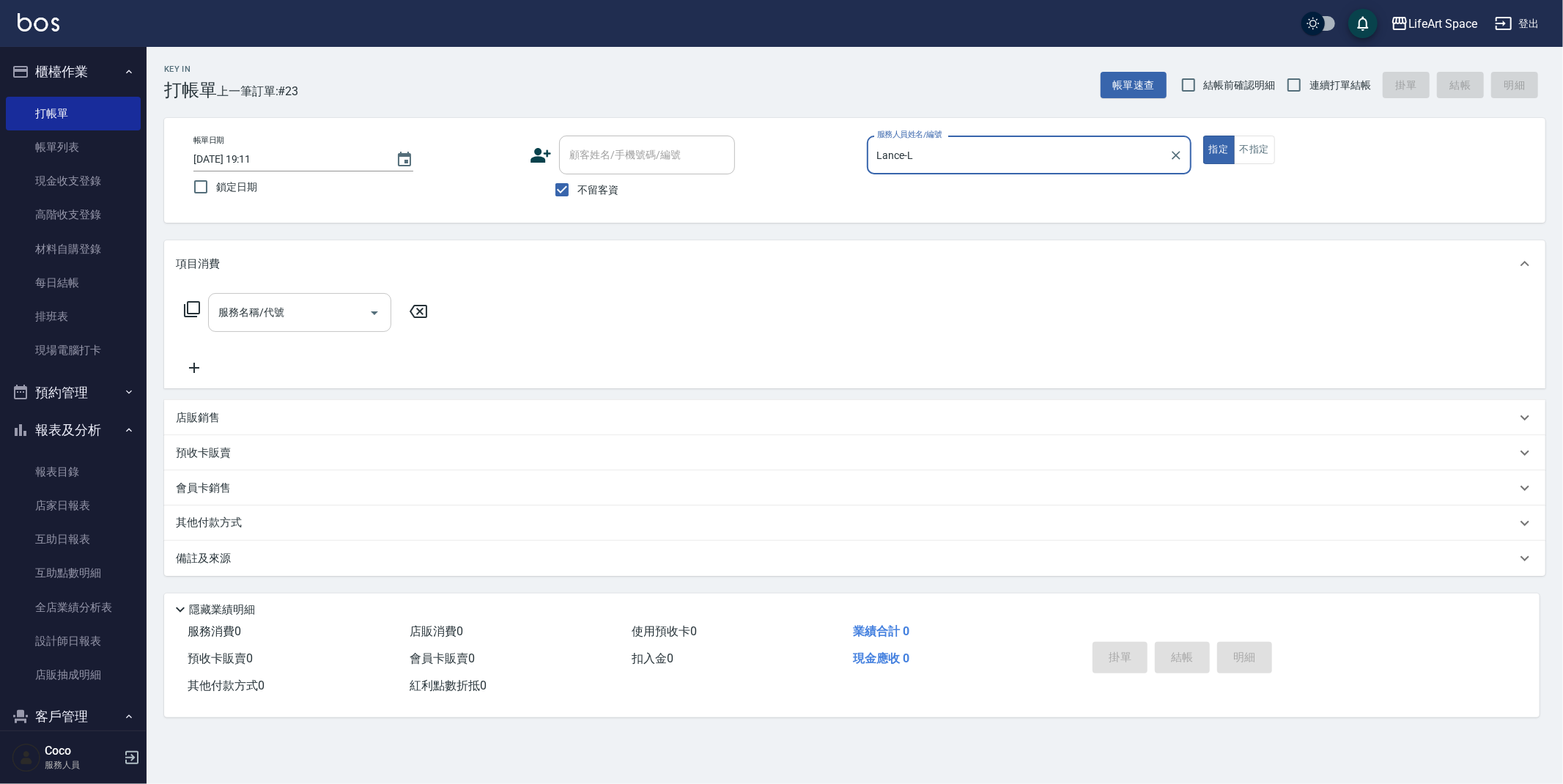
click at [347, 307] on input "服務名稱/代號" at bounding box center [288, 313] width 148 height 26
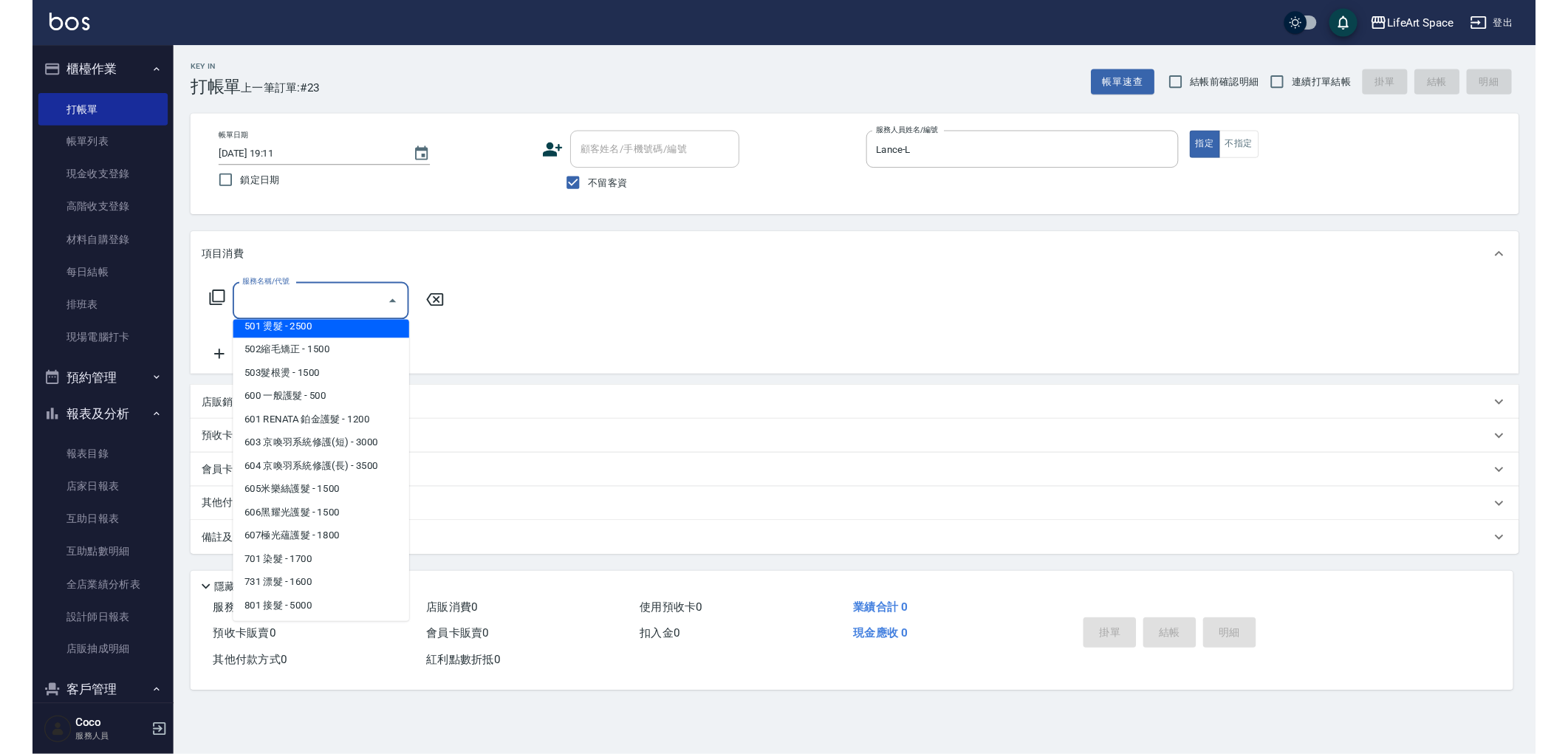
scroll to position [232, 0]
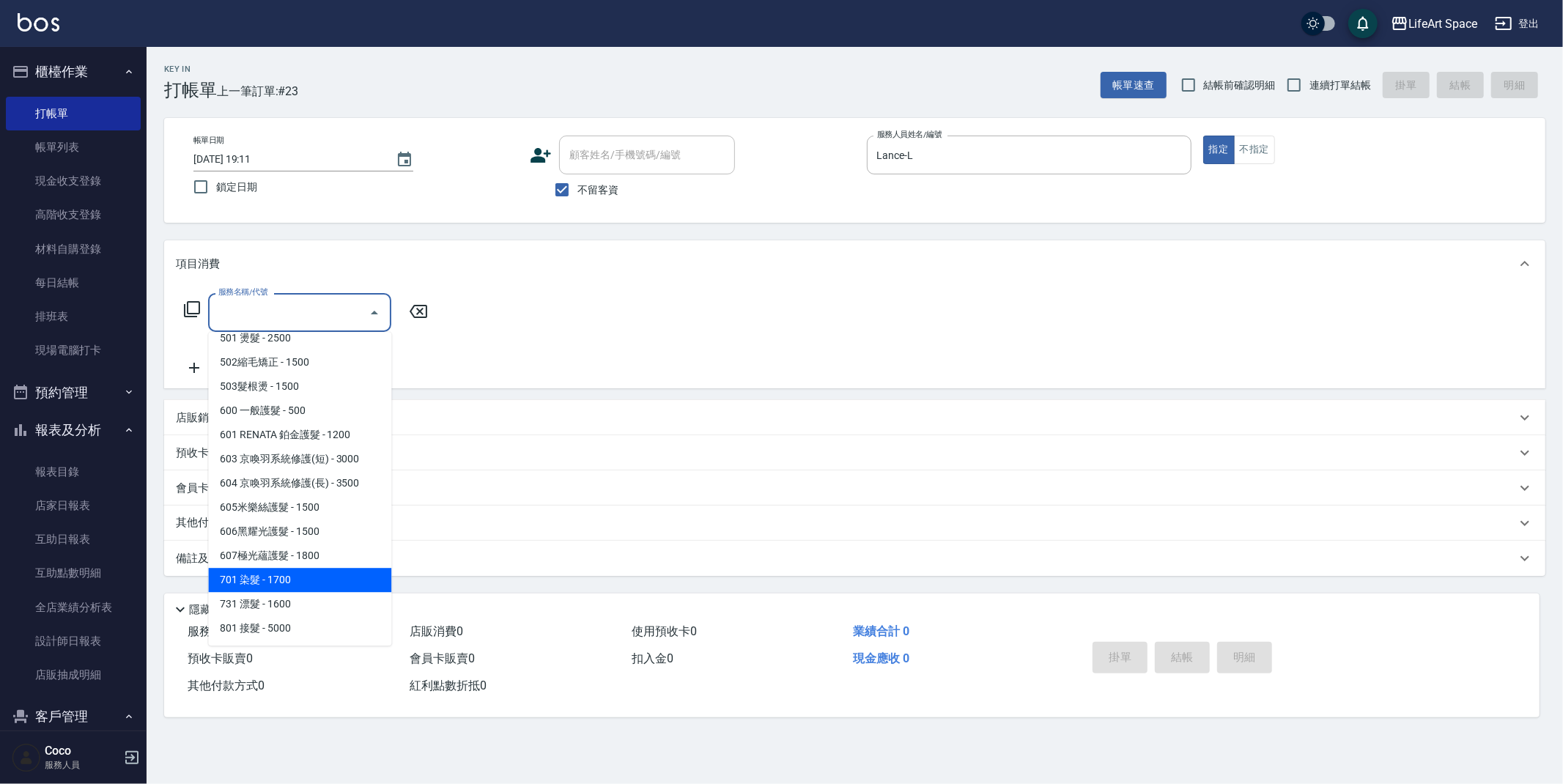
click at [335, 580] on span "701 染髮 - 1700" at bounding box center [299, 580] width 183 height 25
type input "701 染髮(701)"
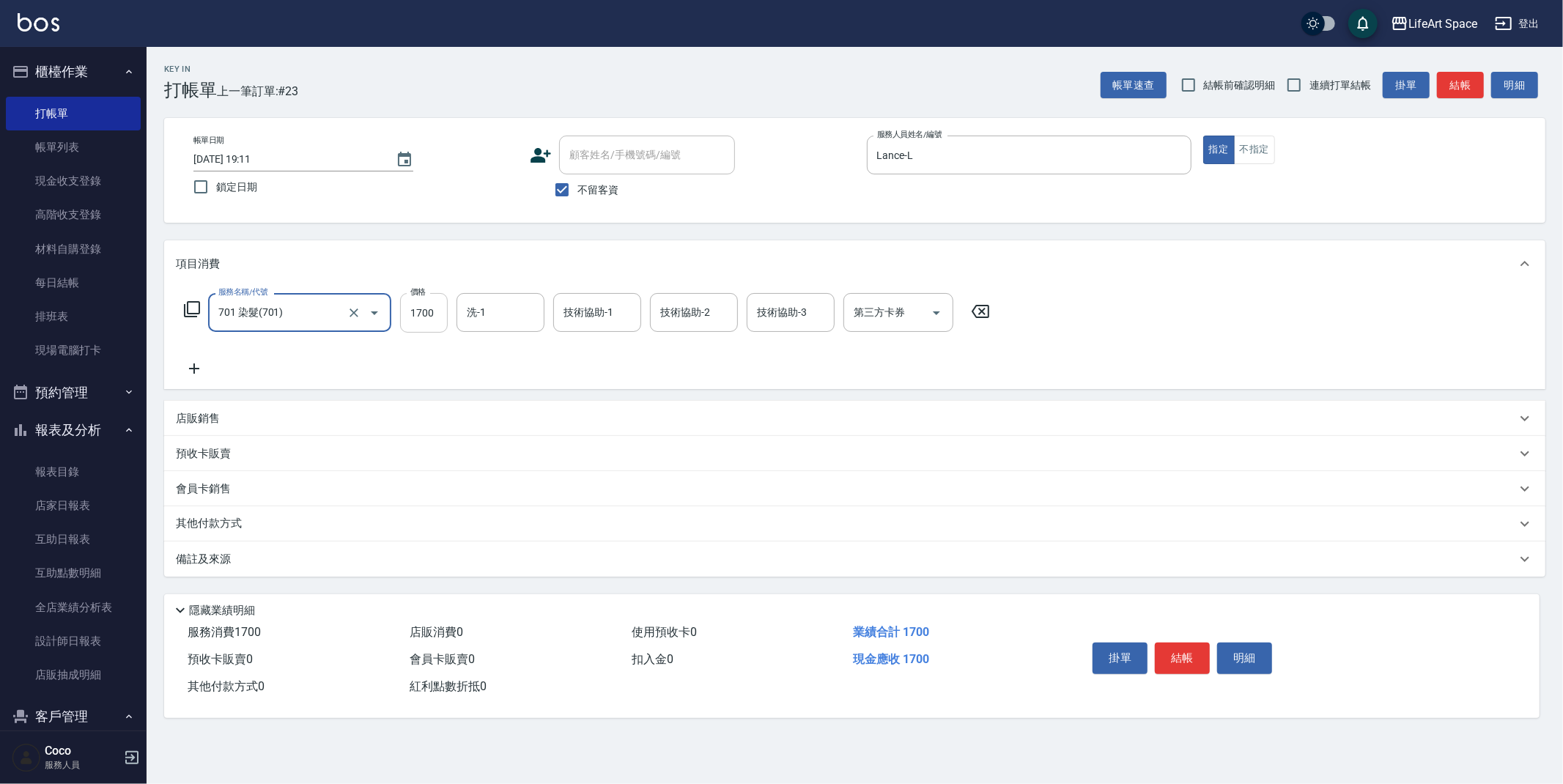
click at [429, 308] on input "1700" at bounding box center [424, 312] width 47 height 39
type input "3600"
click at [508, 307] on input "洗-1" at bounding box center [501, 313] width 75 height 26
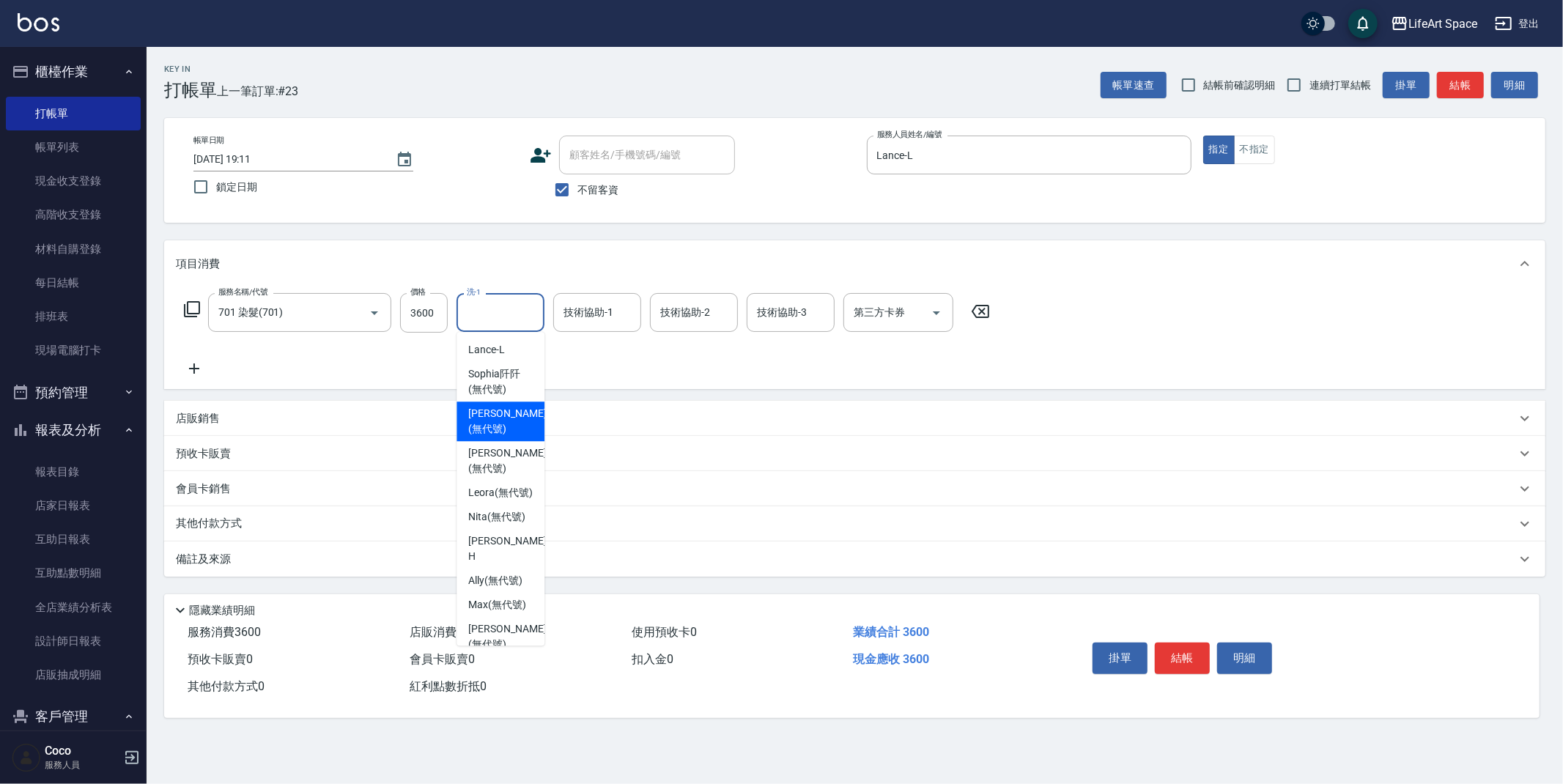
click at [502, 415] on span "[PERSON_NAME] (無代號)" at bounding box center [506, 421] width 78 height 31
type input "[PERSON_NAME](無代號)"
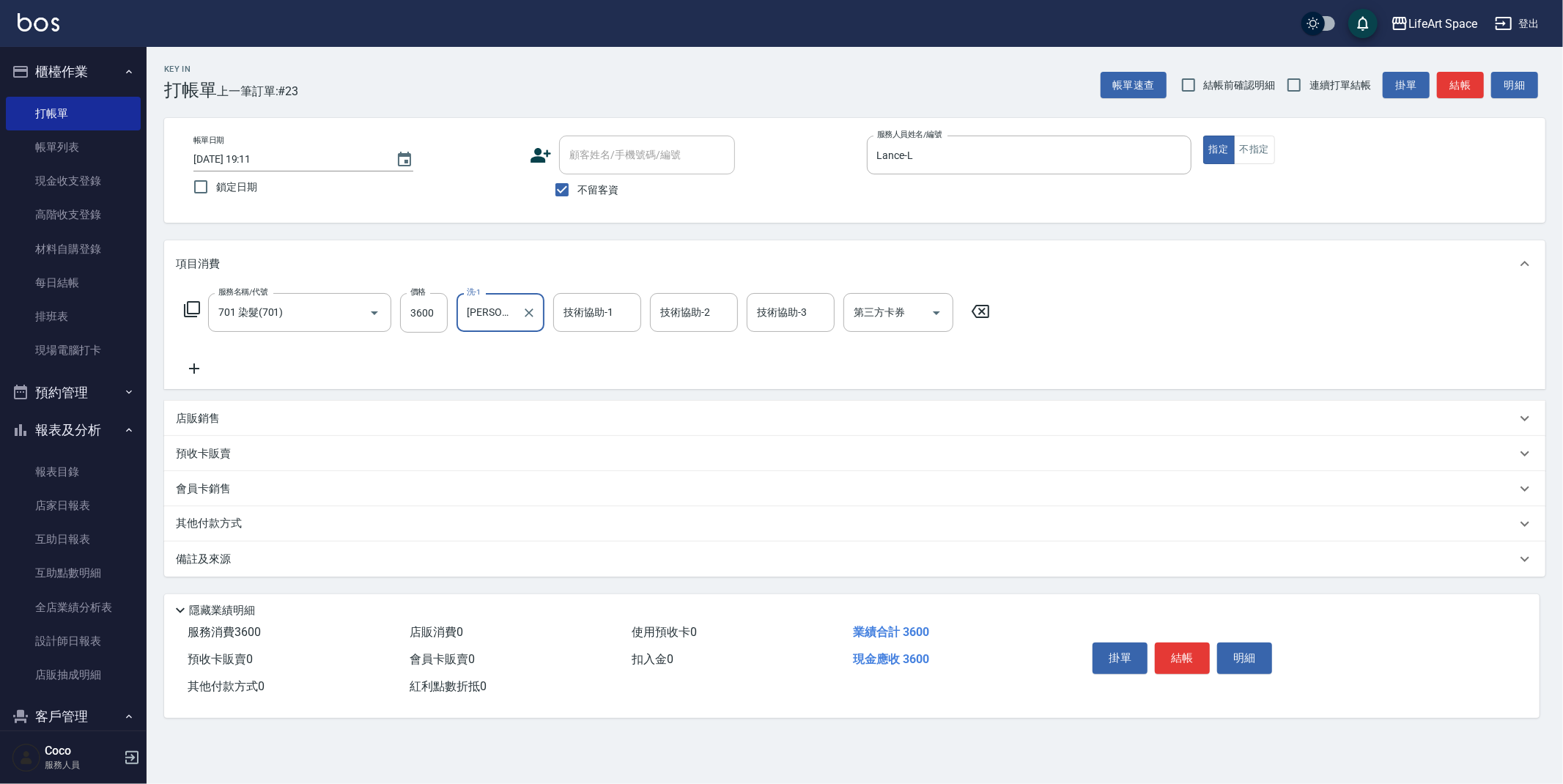
click at [596, 312] on div "技術協助-1 技術協助-1" at bounding box center [597, 312] width 88 height 39
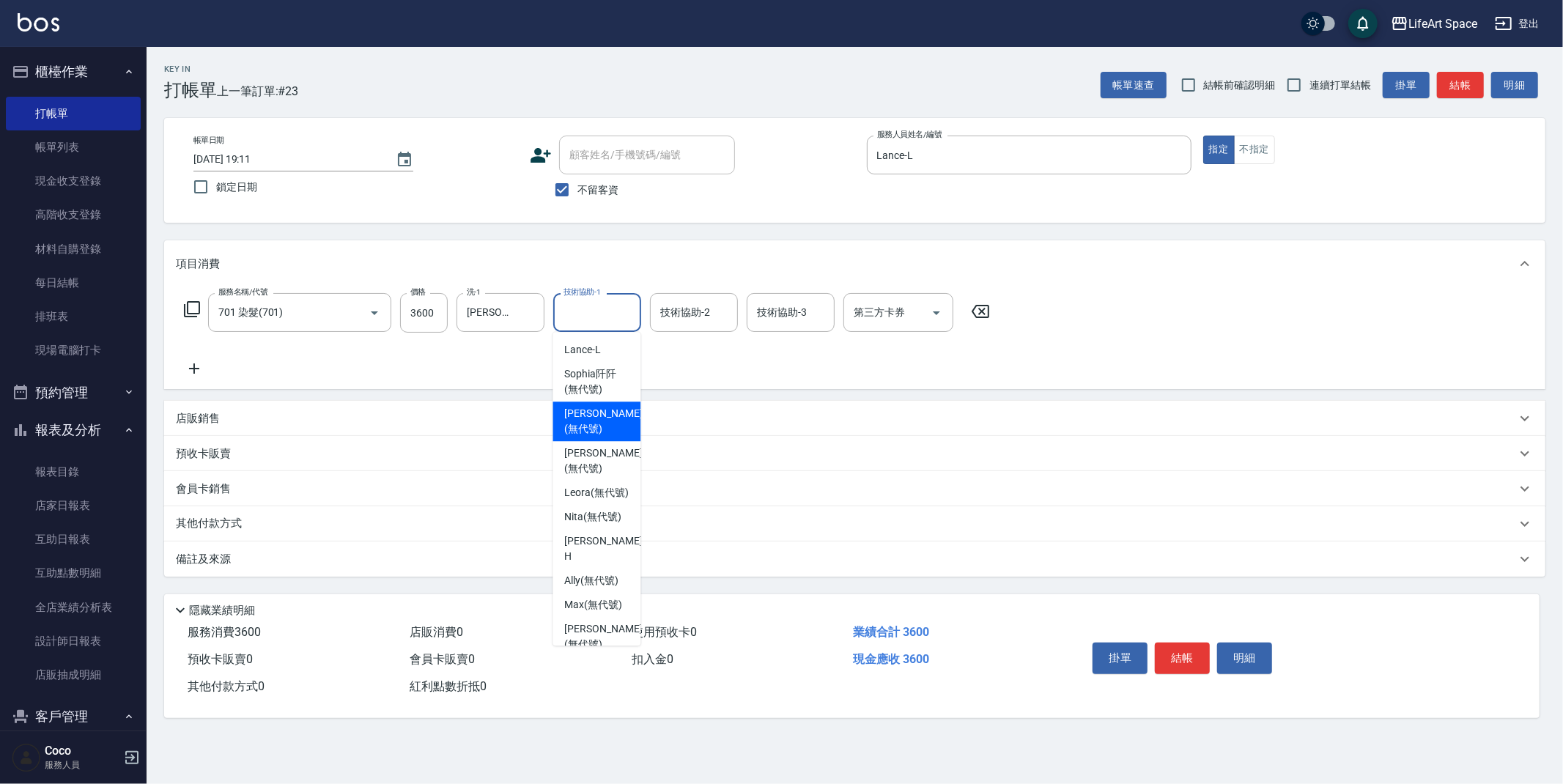
click at [598, 416] on span "[PERSON_NAME] (無代號)" at bounding box center [603, 421] width 78 height 31
type input "[PERSON_NAME](無代號)"
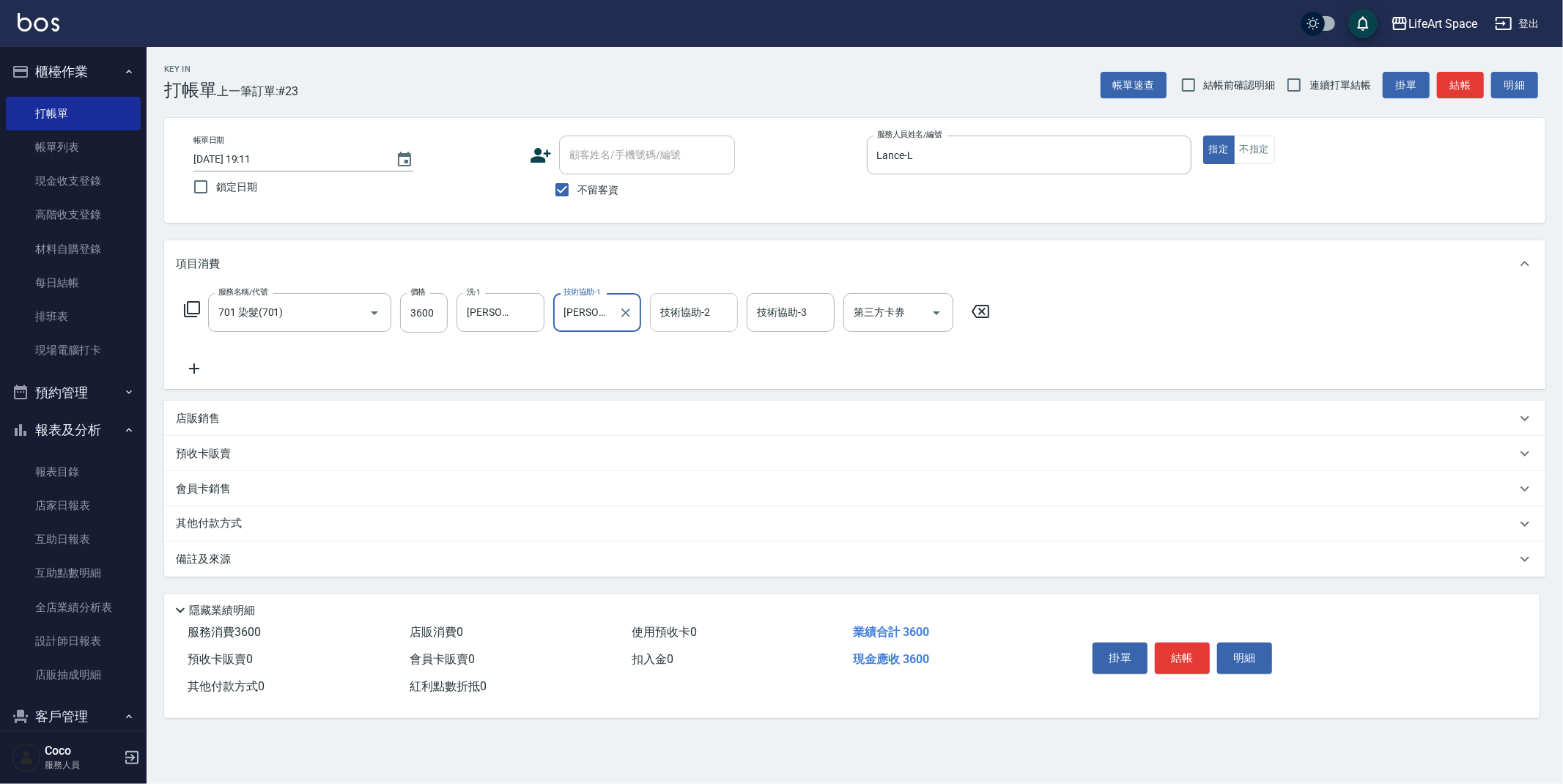
click at [699, 330] on div "技術協助-2" at bounding box center [694, 312] width 88 height 39
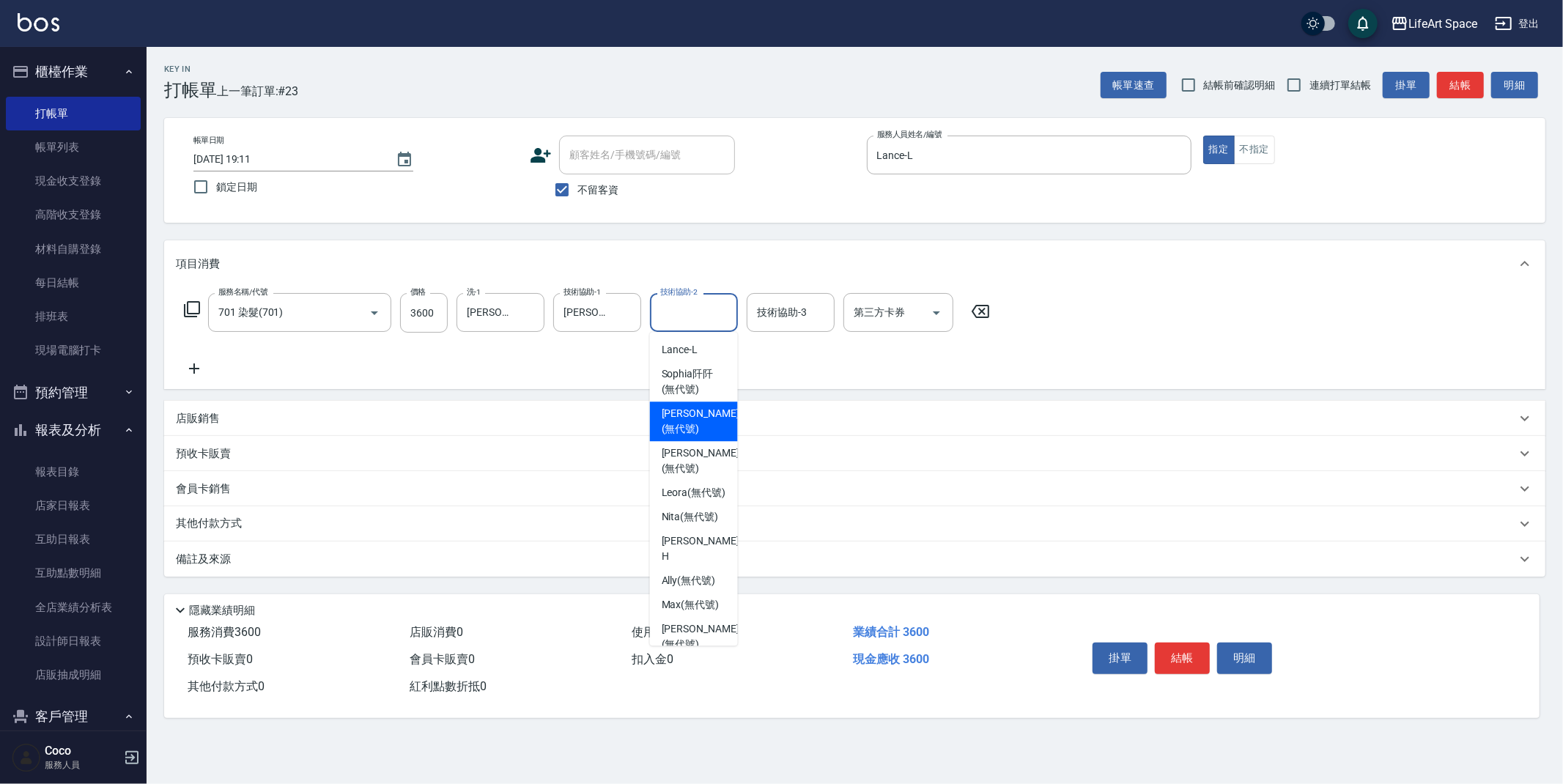
click at [699, 406] on span "[PERSON_NAME] (無代號)" at bounding box center [700, 421] width 78 height 31
type input "[PERSON_NAME](無代號)"
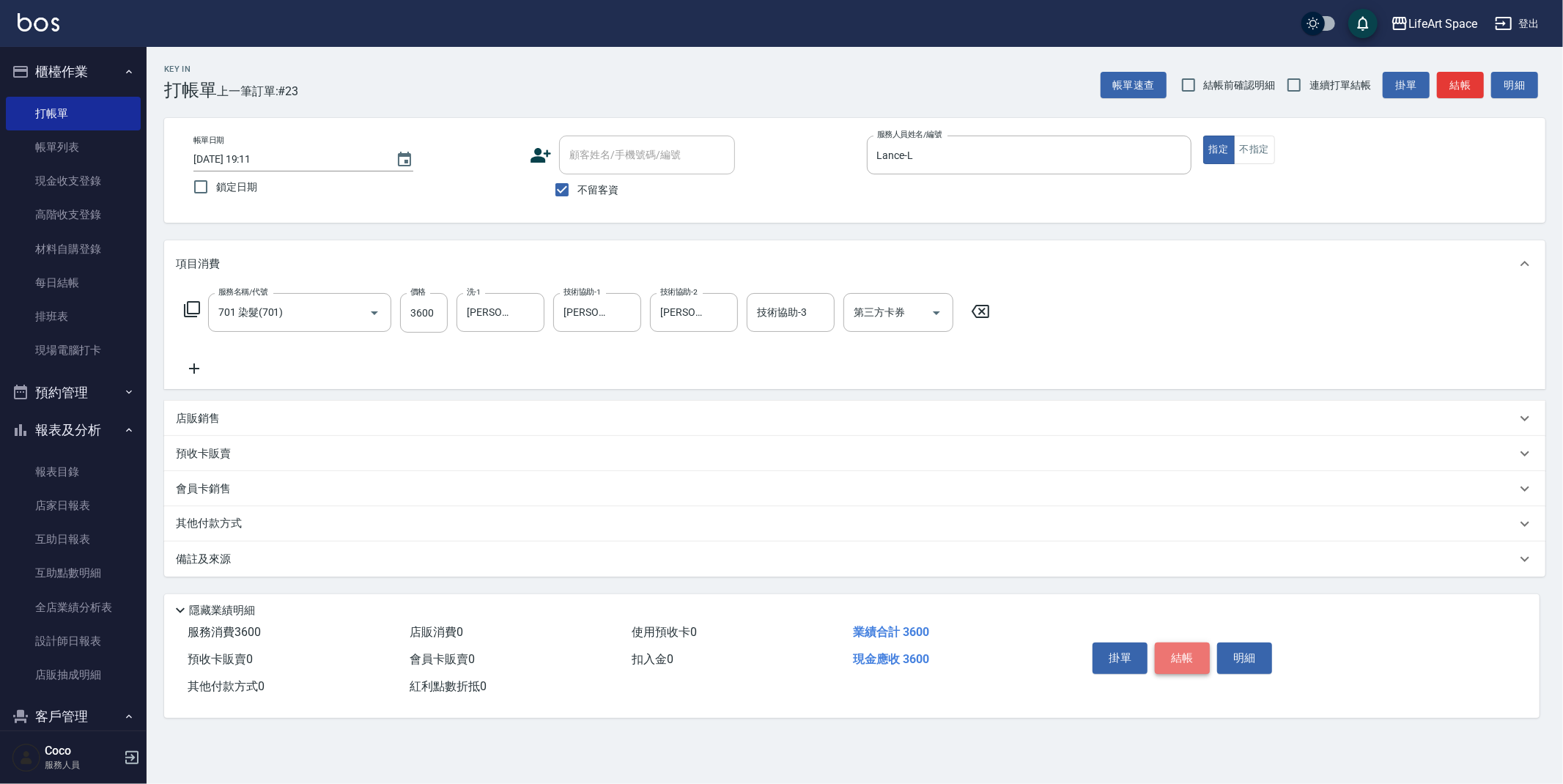
click at [1183, 651] on button "結帳" at bounding box center [1182, 658] width 55 height 31
